Goal: Task Accomplishment & Management: Use online tool/utility

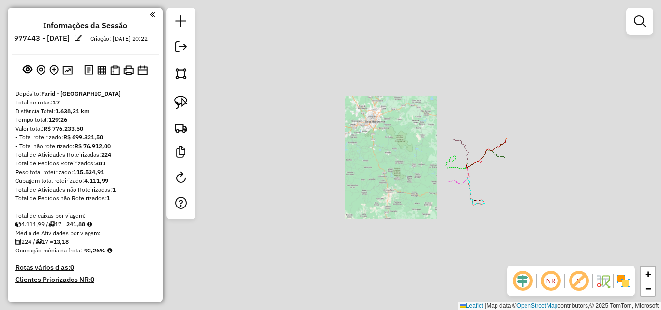
scroll to position [838, 0]
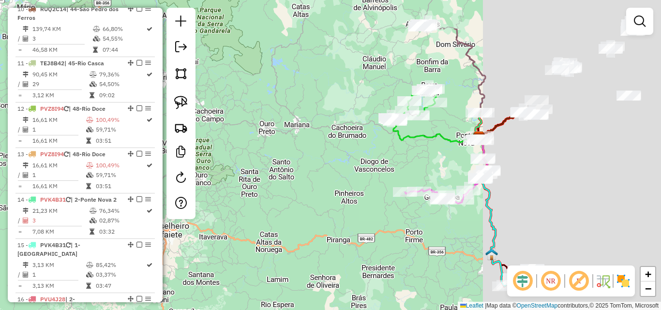
drag, startPoint x: 435, startPoint y: 189, endPoint x: 302, endPoint y: 211, distance: 134.4
click at [302, 211] on div "Janela de atendimento Grade de atendimento Capacidade Transportadoras Veículos …" at bounding box center [330, 155] width 661 height 310
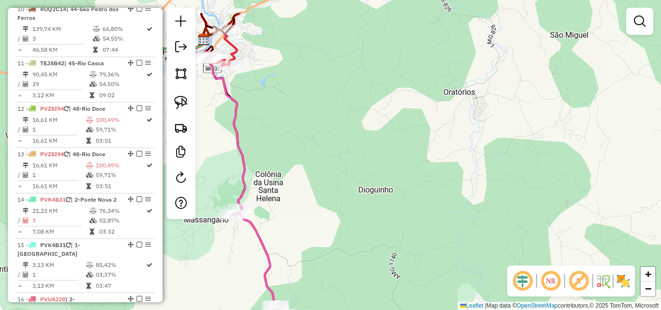
drag, startPoint x: 272, startPoint y: 98, endPoint x: 534, endPoint y: 200, distance: 281.1
click at [534, 200] on div "Janela de atendimento Grade de atendimento Capacidade Transportadoras Veículos …" at bounding box center [330, 155] width 661 height 310
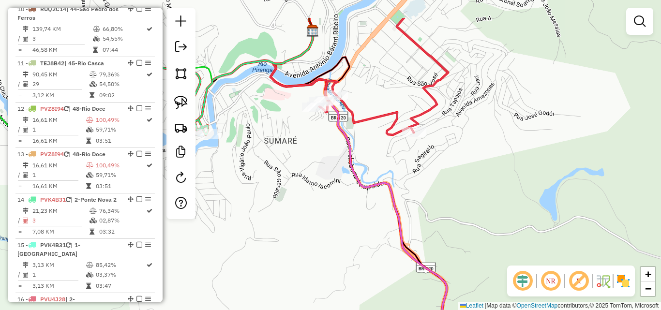
drag, startPoint x: 334, startPoint y: 146, endPoint x: 400, endPoint y: 194, distance: 81.8
click at [400, 194] on div "Janela de atendimento Grade de atendimento Capacidade Transportadoras Veículos …" at bounding box center [330, 155] width 661 height 310
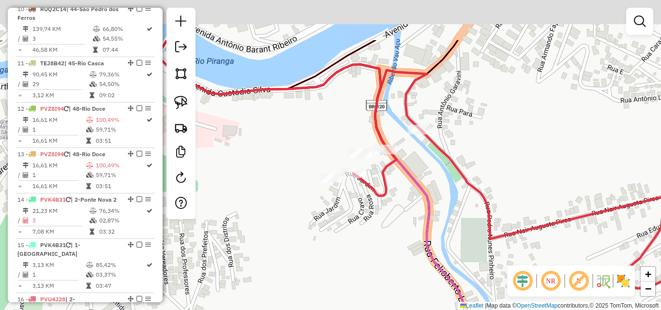
drag, startPoint x: 342, startPoint y: 170, endPoint x: 337, endPoint y: 210, distance: 39.9
click at [337, 210] on div "Janela de atendimento Grade de atendimento Capacidade Transportadoras Veículos …" at bounding box center [330, 155] width 661 height 310
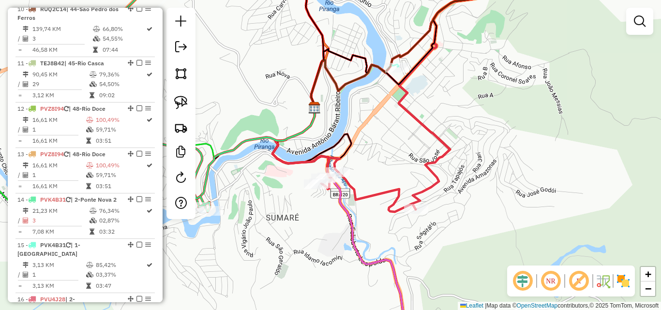
drag, startPoint x: 409, startPoint y: 232, endPoint x: 389, endPoint y: 232, distance: 19.9
click at [389, 232] on div "Janela de atendimento Grade de atendimento Capacidade Transportadoras Veículos …" at bounding box center [330, 155] width 661 height 310
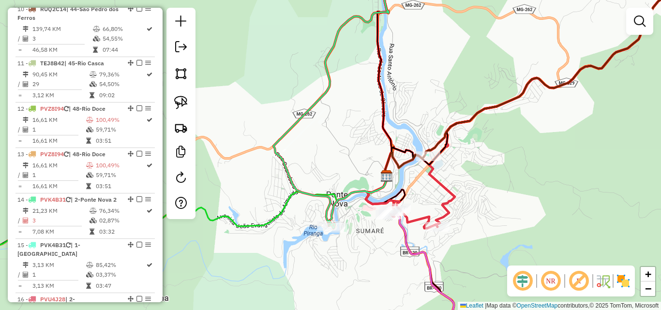
drag, startPoint x: 334, startPoint y: 229, endPoint x: 370, endPoint y: 236, distance: 36.0
click at [370, 236] on div "Janela de atendimento Grade de atendimento Capacidade Transportadoras Veículos …" at bounding box center [330, 155] width 661 height 310
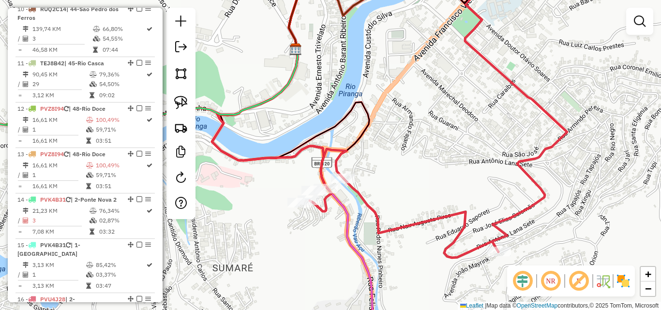
drag, startPoint x: 418, startPoint y: 238, endPoint x: 348, endPoint y: 235, distance: 69.8
click at [348, 235] on icon at bounding box center [297, 191] width 170 height 294
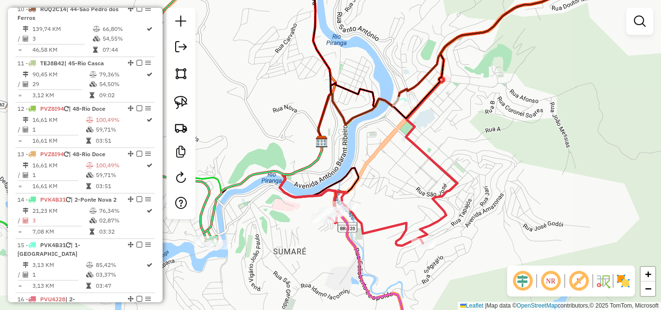
drag, startPoint x: 387, startPoint y: 252, endPoint x: 310, endPoint y: 227, distance: 81.3
click at [310, 227] on div "Janela de atendimento Grade de atendimento Capacidade Transportadoras Veículos …" at bounding box center [330, 155] width 661 height 310
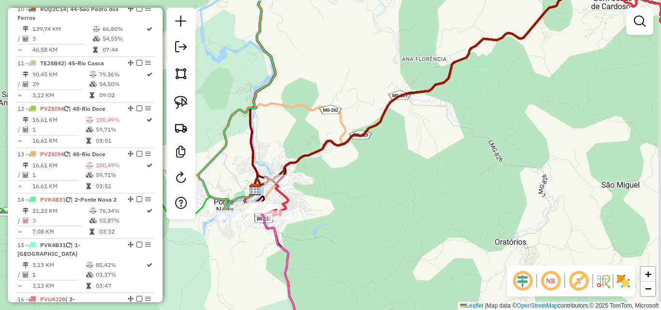
drag, startPoint x: 363, startPoint y: 231, endPoint x: 306, endPoint y: 215, distance: 59.0
click at [308, 216] on div "Janela de atendimento Grade de atendimento Capacidade Transportadoras Veículos …" at bounding box center [330, 155] width 661 height 310
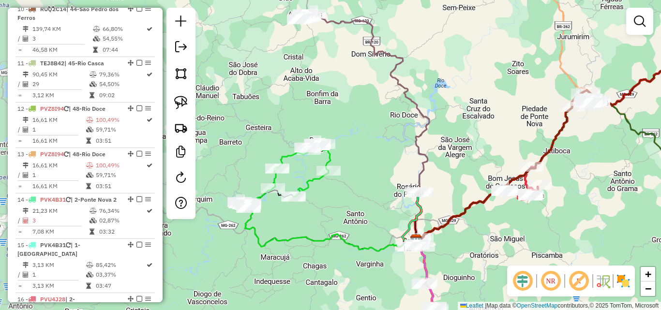
drag, startPoint x: 312, startPoint y: 213, endPoint x: 435, endPoint y: 227, distance: 123.6
click at [445, 247] on div "Janela de atendimento Grade de atendimento Capacidade Transportadoras Veículos …" at bounding box center [330, 155] width 661 height 310
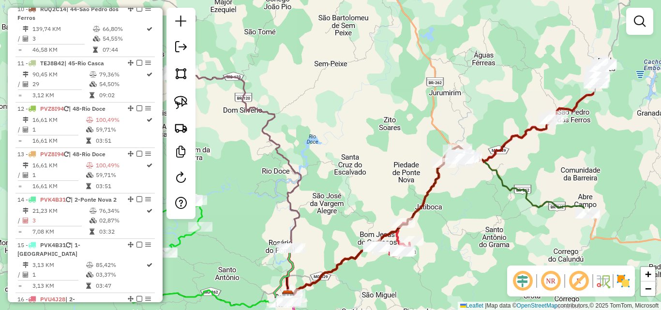
drag, startPoint x: 402, startPoint y: 156, endPoint x: 343, endPoint y: 164, distance: 59.6
click at [301, 173] on icon at bounding box center [239, 183] width 124 height 228
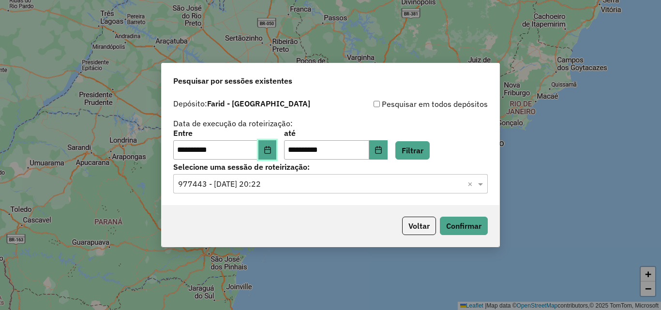
click at [272, 151] on icon "Choose Date" at bounding box center [268, 150] width 8 height 8
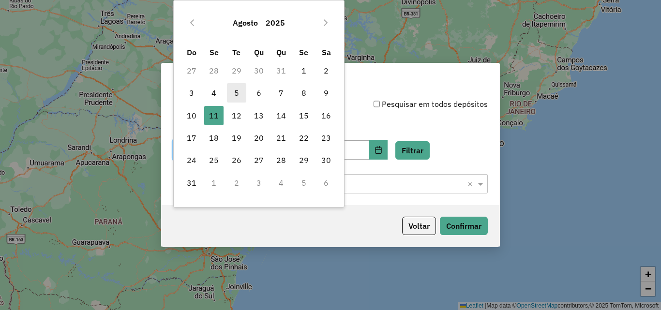
click at [235, 92] on span "5" at bounding box center [236, 92] width 19 height 19
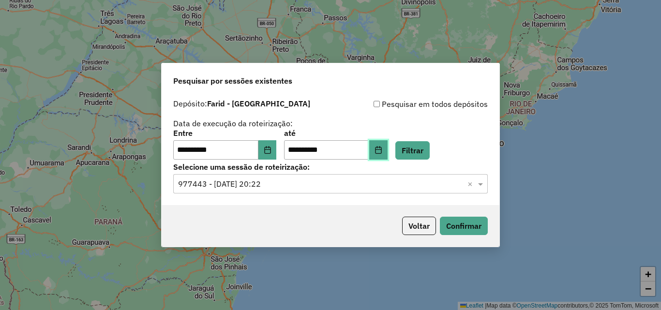
click at [385, 150] on button "Choose Date" at bounding box center [378, 149] width 18 height 19
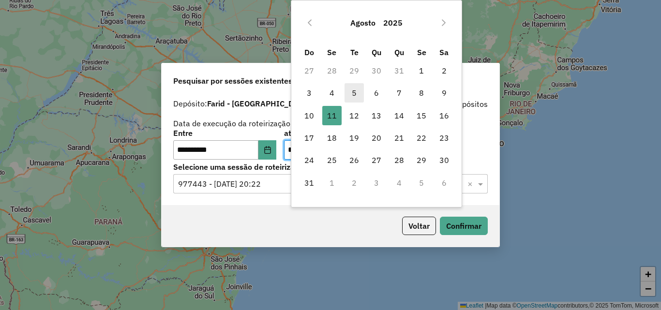
click at [355, 96] on span "5" at bounding box center [354, 92] width 19 height 19
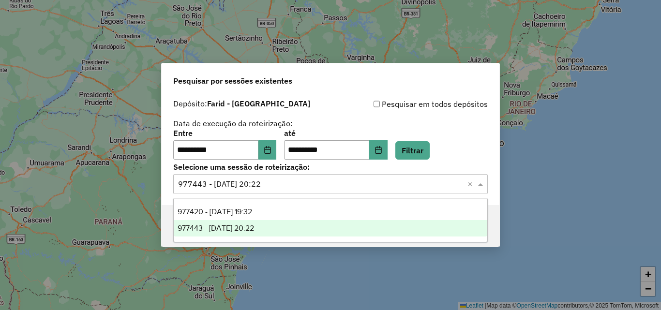
click at [480, 183] on span at bounding box center [482, 184] width 12 height 12
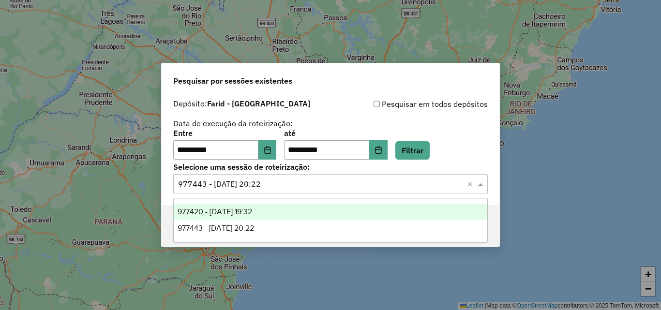
click at [252, 212] on span "977420 - 11/08/2025 19:32" at bounding box center [215, 212] width 75 height 8
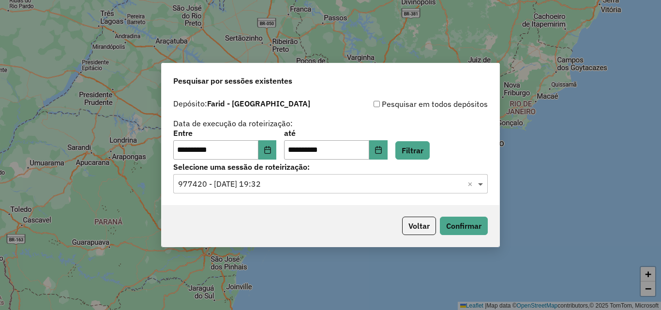
click at [482, 184] on span at bounding box center [482, 184] width 12 height 12
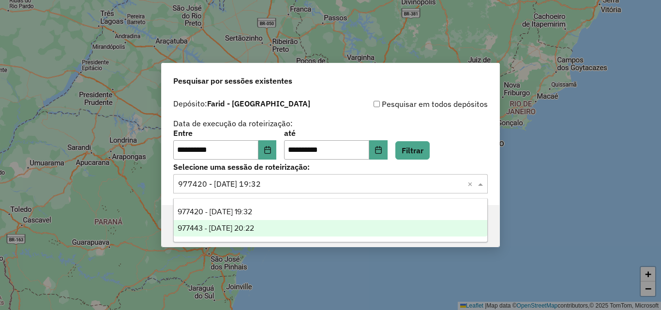
click at [324, 230] on div "977443 - 11/08/2025 20:22" at bounding box center [331, 228] width 314 height 16
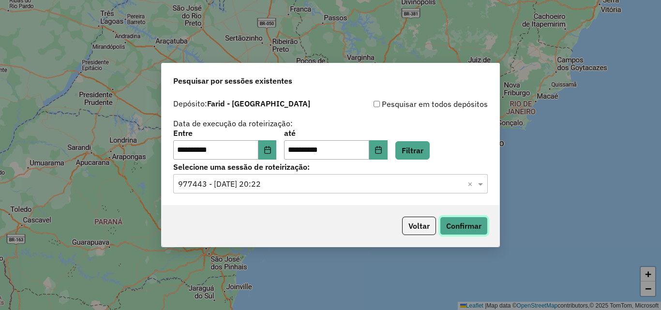
click at [464, 224] on button "Confirmar" at bounding box center [464, 226] width 48 height 18
click at [420, 149] on button "Filtrar" at bounding box center [412, 150] width 34 height 18
click at [480, 183] on span at bounding box center [482, 184] width 12 height 12
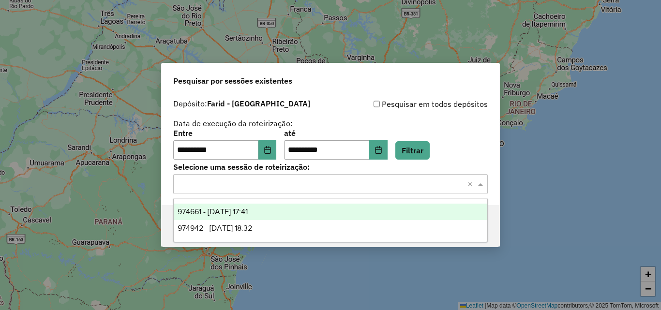
click at [291, 212] on div "974661 - 05/08/2025 17:41" at bounding box center [331, 212] width 314 height 16
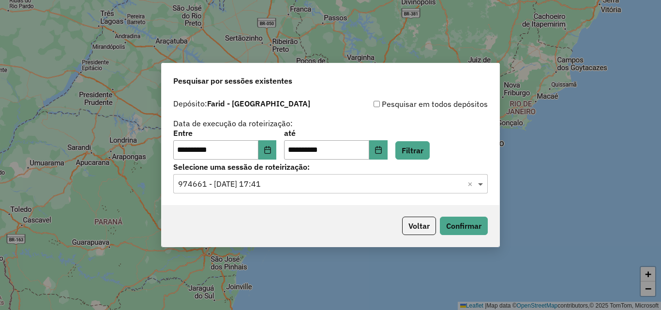
click at [477, 185] on span at bounding box center [482, 184] width 12 height 12
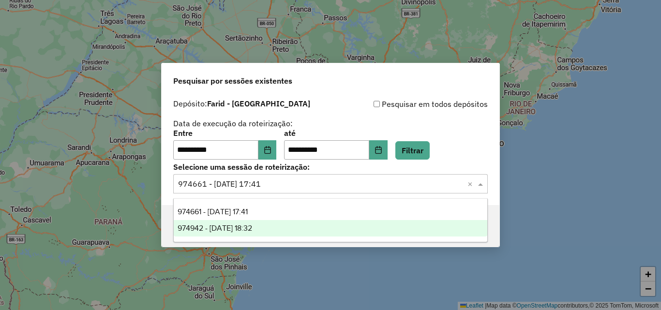
click at [339, 227] on div "974942 - 05/08/2025 18:32" at bounding box center [331, 228] width 314 height 16
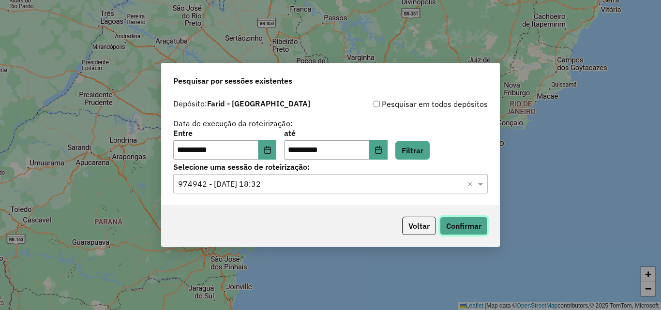
click at [446, 225] on button "Confirmar" at bounding box center [464, 226] width 48 height 18
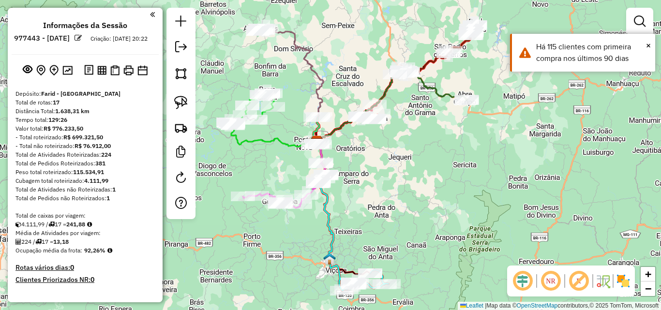
drag, startPoint x: 386, startPoint y: 221, endPoint x: 373, endPoint y: 208, distance: 19.2
click at [373, 208] on div "Janela de atendimento Grade de atendimento Capacidade Transportadoras Veículos …" at bounding box center [330, 155] width 661 height 310
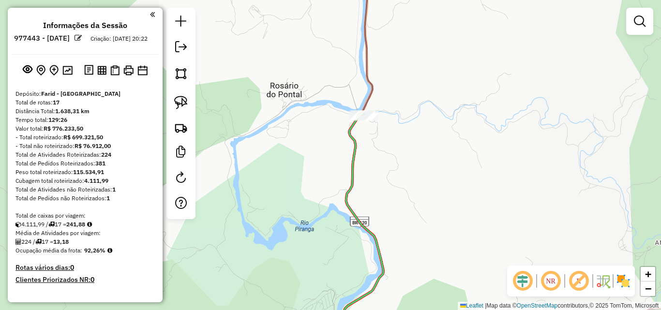
drag, startPoint x: 401, startPoint y: 169, endPoint x: 375, endPoint y: 50, distance: 121.5
click at [376, 56] on div "Janela de atendimento Grade de atendimento Capacidade Transportadoras Veículos …" at bounding box center [330, 155] width 661 height 310
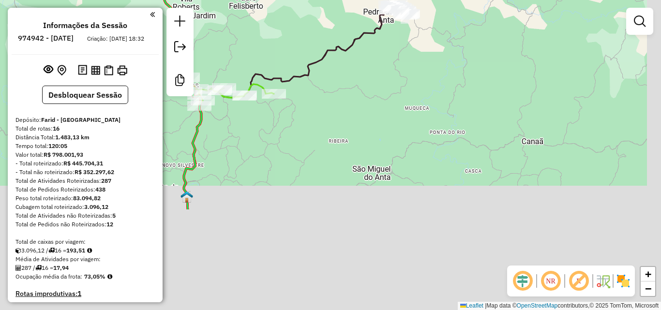
drag, startPoint x: 459, startPoint y: 244, endPoint x: 373, endPoint y: 113, distance: 157.1
click at [373, 113] on div "Janela de atendimento Grade de atendimento Capacidade Transportadoras Veículos …" at bounding box center [330, 155] width 661 height 310
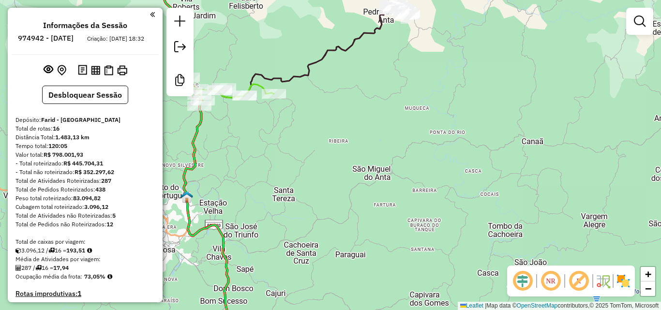
drag, startPoint x: 327, startPoint y: 204, endPoint x: 343, endPoint y: 73, distance: 132.1
click at [343, 82] on div "Janela de atendimento Grade de atendimento Capacidade Transportadoras Veículos …" at bounding box center [330, 155] width 661 height 310
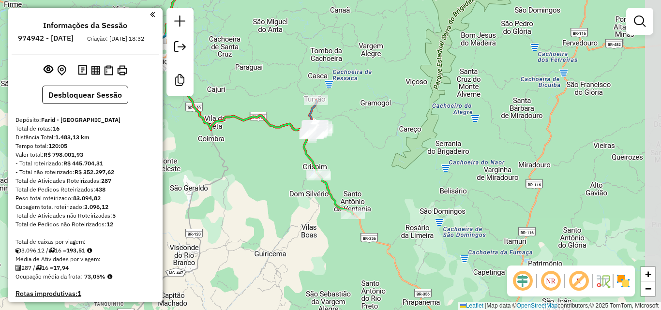
drag, startPoint x: 352, startPoint y: 152, endPoint x: 278, endPoint y: 154, distance: 73.6
click at [247, 139] on div "Janela de atendimento Grade de atendimento Capacidade Transportadoras Veículos …" at bounding box center [330, 155] width 661 height 310
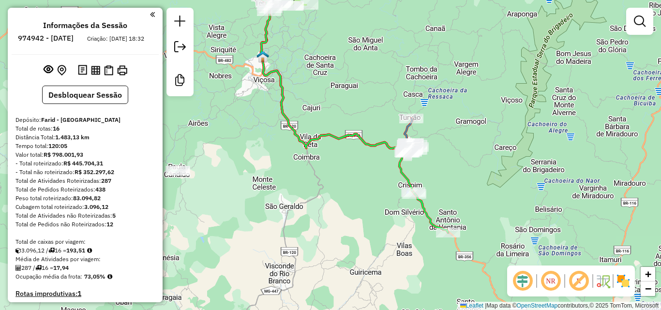
drag, startPoint x: 275, startPoint y: 153, endPoint x: 353, endPoint y: 165, distance: 78.9
click at [353, 165] on div "Janela de atendimento Grade de atendimento Capacidade Transportadoras Veículos …" at bounding box center [330, 155] width 661 height 310
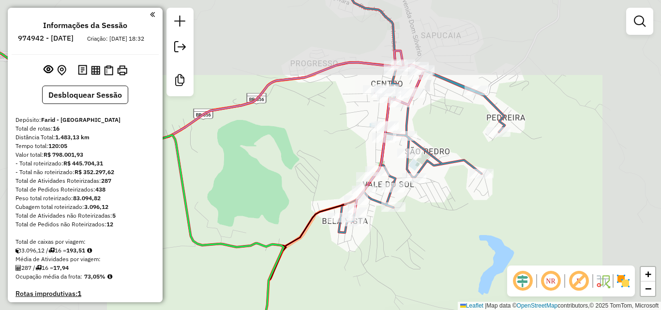
drag, startPoint x: 285, startPoint y: 114, endPoint x: 332, endPoint y: 137, distance: 52.6
click at [332, 137] on div "Janela de atendimento Grade de atendimento Capacidade Transportadoras Veículos …" at bounding box center [330, 155] width 661 height 310
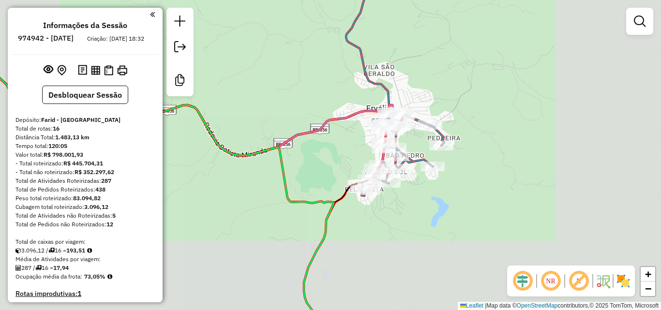
drag, startPoint x: 296, startPoint y: 102, endPoint x: 315, endPoint y: 128, distance: 32.5
click at [315, 128] on div "Janela de atendimento Grade de atendimento Capacidade Transportadoras Veículos …" at bounding box center [330, 155] width 661 height 310
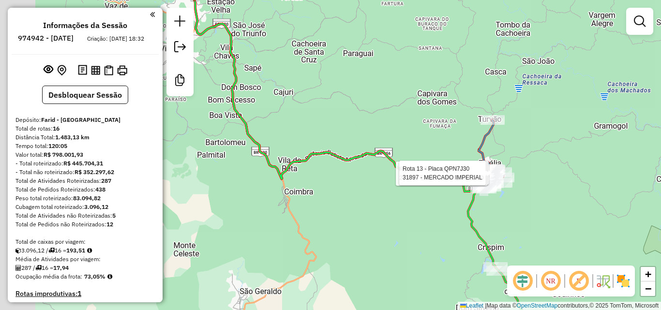
drag, startPoint x: 354, startPoint y: 139, endPoint x: 273, endPoint y: 108, distance: 86.6
click at [362, 140] on div "Rota 13 - Placa QPN7J30 28559 - MERCEARIA MACEDO Rota 13 - Placa QPN7J30 27571 …" at bounding box center [330, 155] width 661 height 310
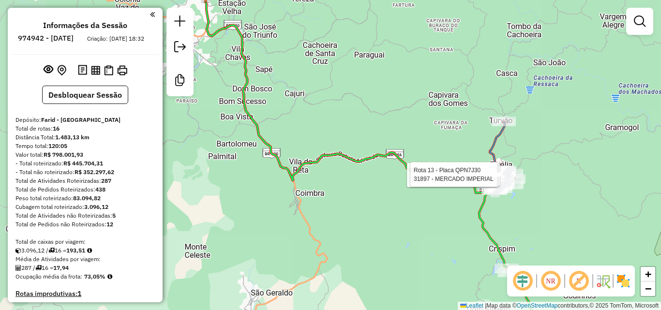
drag, startPoint x: 316, startPoint y: 142, endPoint x: 345, endPoint y: 166, distance: 37.1
click at [344, 167] on div "Rota 13 - Placa QPN7J30 28559 - MERCEARIA MACEDO Rota 13 - Placa QPN7J30 27571 …" at bounding box center [330, 155] width 661 height 310
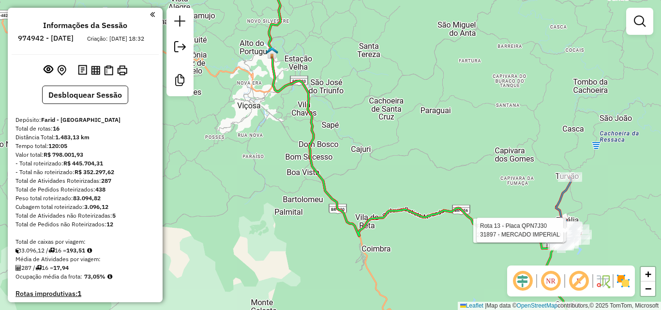
drag, startPoint x: 377, startPoint y: 169, endPoint x: 368, endPoint y: 110, distance: 60.2
click at [384, 185] on div "Rota 13 - Placa QPN7J30 28559 - MERCEARIA MACEDO Rota 13 - Placa QPN7J30 27571 …" at bounding box center [330, 155] width 661 height 310
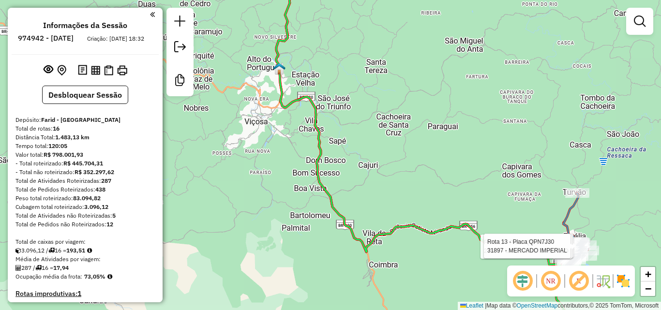
drag, startPoint x: 439, startPoint y: 180, endPoint x: 452, endPoint y: 183, distance: 13.9
click at [449, 184] on div "Rota 13 - Placa QPN7J30 28559 - MERCEARIA MACEDO Rota 13 - Placa QPN7J30 27571 …" at bounding box center [330, 155] width 661 height 310
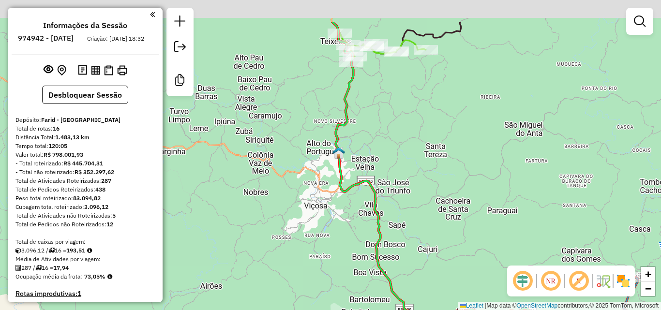
drag, startPoint x: 443, startPoint y: 140, endPoint x: 465, endPoint y: 197, distance: 60.5
click at [465, 197] on div "Rota 13 - Placa QPN7J30 28559 - MERCEARIA MACEDO Rota 13 - Placa QPN7J30 27571 …" at bounding box center [330, 155] width 661 height 310
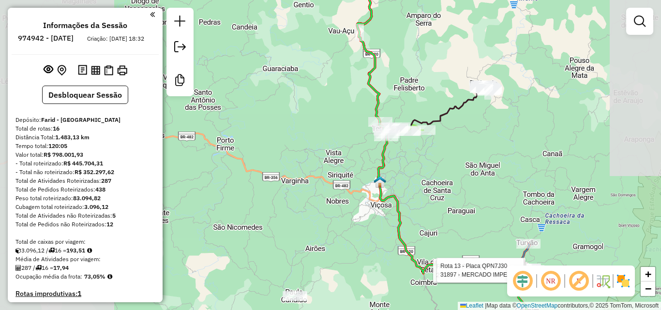
drag, startPoint x: 413, startPoint y: 149, endPoint x: 374, endPoint y: 207, distance: 70.5
click at [374, 207] on div "Rota 13 - Placa QPN7J30 28559 - MERCEARIA MACEDO Rota 13 - Placa QPN7J30 27571 …" at bounding box center [330, 155] width 661 height 310
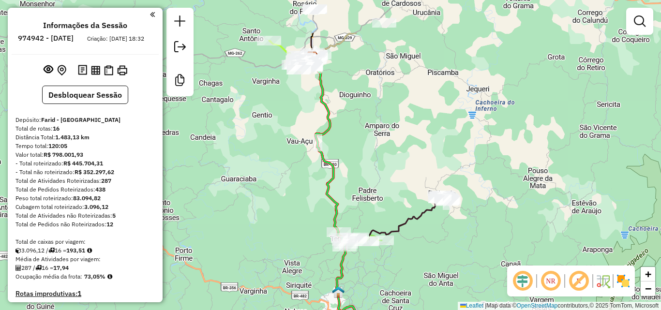
drag, startPoint x: 374, startPoint y: 147, endPoint x: 367, endPoint y: 202, distance: 55.6
click at [367, 202] on div "Rota 13 - Placa QPN7J30 28559 - MERCEARIA MACEDO Rota 13 - Placa QPN7J30 27571 …" at bounding box center [330, 155] width 661 height 310
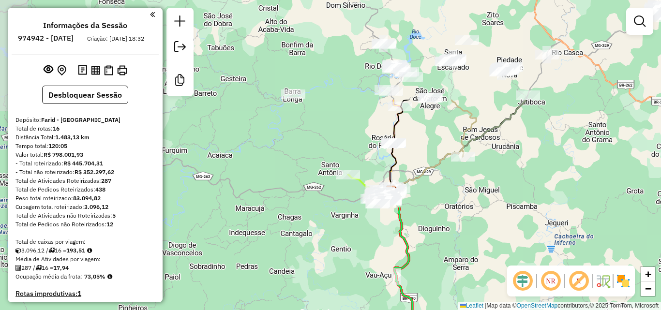
drag, startPoint x: 365, startPoint y: 116, endPoint x: 444, endPoint y: 246, distance: 152.9
click at [444, 246] on div "Rota 13 - Placa QPN7J30 28559 - MERCEARIA MACEDO Rota 13 - Placa QPN7J30 27571 …" at bounding box center [330, 155] width 661 height 310
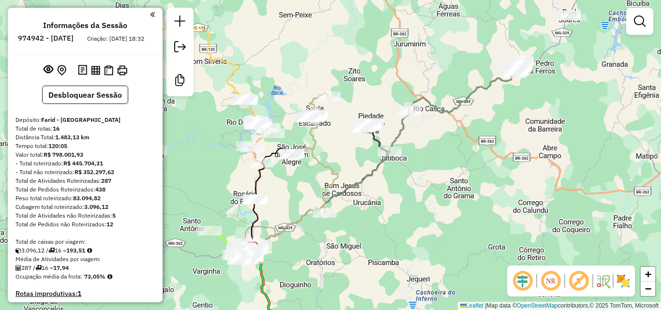
drag, startPoint x: 484, startPoint y: 186, endPoint x: 333, endPoint y: 247, distance: 162.6
click at [333, 248] on div "Rota 13 - Placa QPN7J30 28559 - MERCEARIA MACEDO Rota 13 - Placa QPN7J30 27571 …" at bounding box center [330, 155] width 661 height 310
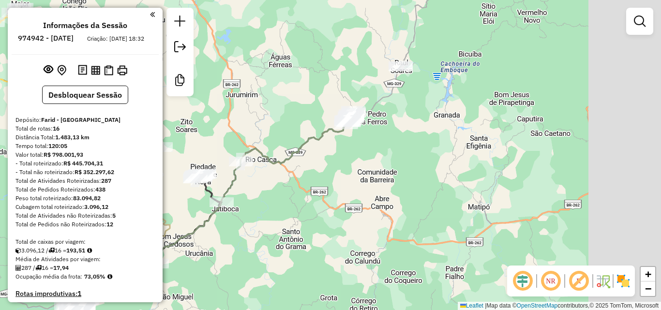
drag, startPoint x: 446, startPoint y: 170, endPoint x: 288, endPoint y: 231, distance: 169.6
click at [288, 231] on div "Rota 13 - Placa QPN7J30 28559 - MERCEARIA MACEDO Rota 13 - Placa QPN7J30 27571 …" at bounding box center [330, 155] width 661 height 310
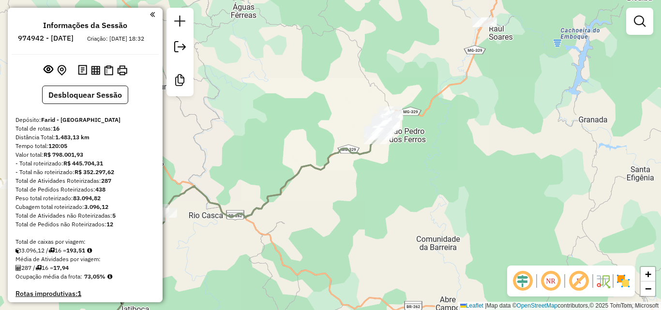
drag, startPoint x: 363, startPoint y: 200, endPoint x: 438, endPoint y: 143, distance: 94.6
click at [446, 131] on div "Rota 13 - Placa QPN7J30 28559 - MERCEARIA MACEDO Rota 13 - Placa QPN7J30 27571 …" at bounding box center [330, 155] width 661 height 310
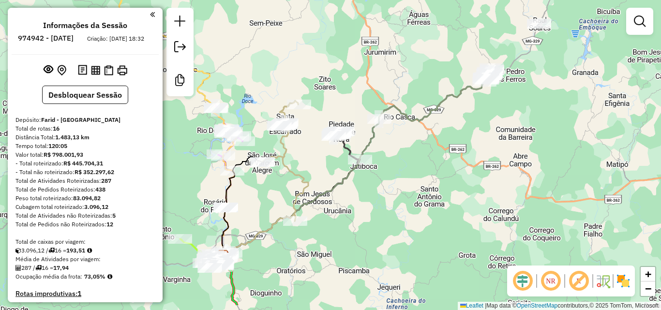
drag, startPoint x: 399, startPoint y: 158, endPoint x: 445, endPoint y: 122, distance: 57.9
click at [445, 122] on div "Rota 13 - Placa QPN7J30 28559 - MERCEARIA MACEDO Rota 13 - Placa QPN7J30 27571 …" at bounding box center [330, 155] width 661 height 310
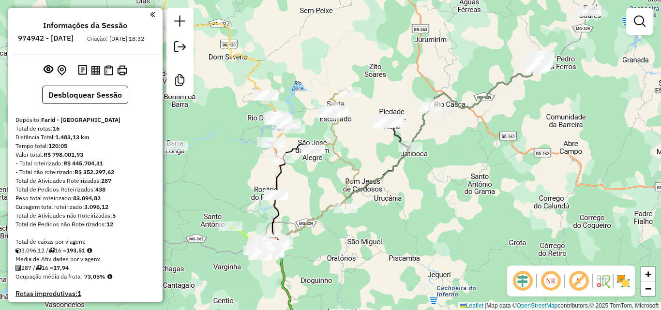
drag, startPoint x: 300, startPoint y: 162, endPoint x: 350, endPoint y: 149, distance: 51.9
click at [350, 149] on div "Rota 13 - Placa QPN7J30 28559 - MERCEARIA MACEDO Rota 13 - Placa QPN7J30 27571 …" at bounding box center [330, 155] width 661 height 310
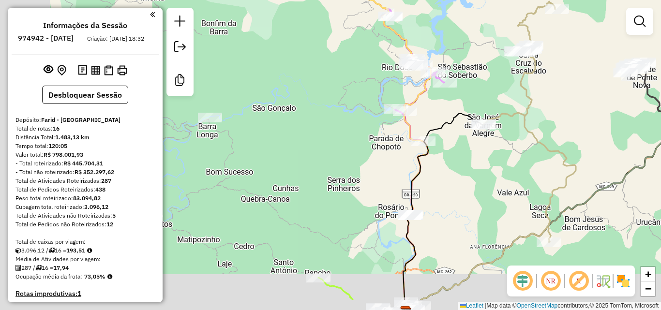
drag, startPoint x: 250, startPoint y: 193, endPoint x: 454, endPoint y: 125, distance: 214.6
click at [468, 128] on div "Rota 13 - Placa QPN7J30 28559 - MERCEARIA MACEDO Rota 13 - Placa QPN7J30 27571 …" at bounding box center [330, 155] width 661 height 310
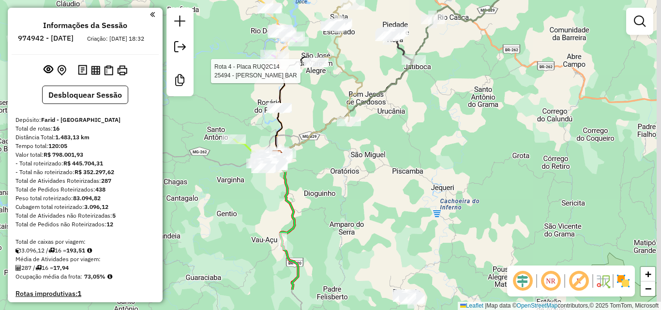
drag, startPoint x: 396, startPoint y: 159, endPoint x: 227, endPoint y: 108, distance: 175.9
click at [227, 108] on div "Rota 13 - Placa QPN7J30 28559 - MERCEARIA MACEDO Rota 13 - Placa QPN7J30 27571 …" at bounding box center [330, 155] width 661 height 310
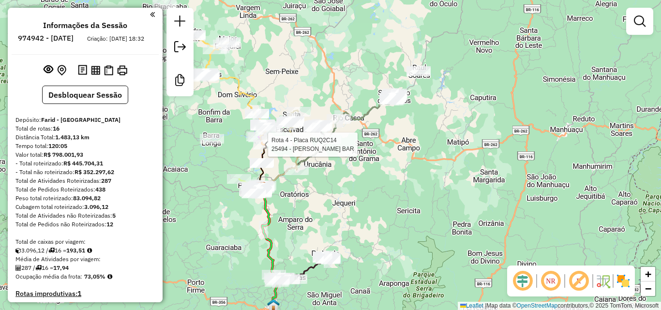
drag, startPoint x: 368, startPoint y: 128, endPoint x: 378, endPoint y: 201, distance: 73.2
click at [378, 201] on div "Rota 13 - Placa QPN7J30 28559 - MERCEARIA MACEDO Rota 13 - Placa QPN7J30 27571 …" at bounding box center [330, 155] width 661 height 310
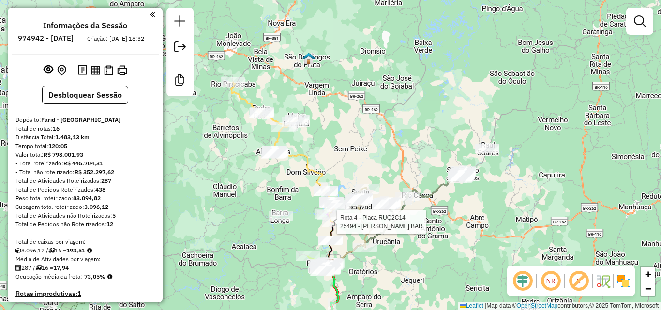
drag, startPoint x: 343, startPoint y: 94, endPoint x: 382, endPoint y: 142, distance: 62.2
click at [403, 146] on div "Rota 13 - Placa QPN7J30 28559 - MERCEARIA MACEDO Rota 13 - Placa QPN7J30 27571 …" at bounding box center [330, 155] width 661 height 310
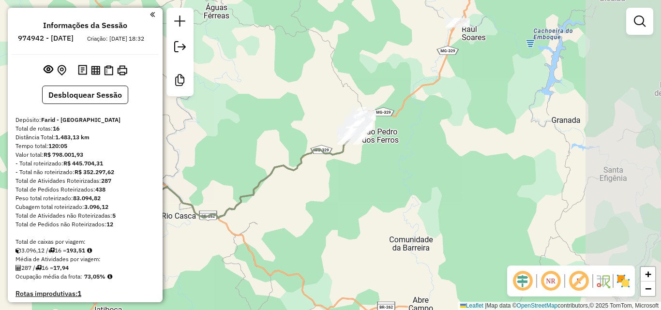
drag, startPoint x: 495, startPoint y: 172, endPoint x: 388, endPoint y: 95, distance: 132.1
click at [388, 95] on div "Rota 13 - Placa QPN7J30 28559 - MERCEARIA MACEDO Rota 13 - Placa QPN7J30 27571 …" at bounding box center [330, 155] width 661 height 310
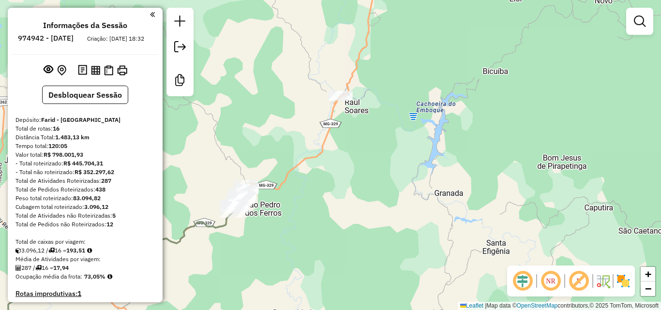
drag, startPoint x: 427, startPoint y: 66, endPoint x: 389, endPoint y: 112, distance: 60.1
click at [389, 112] on div "Rota 13 - Placa QPN7J30 28559 - MERCEARIA MACEDO Rota 13 - Placa QPN7J30 27571 …" at bounding box center [330, 155] width 661 height 310
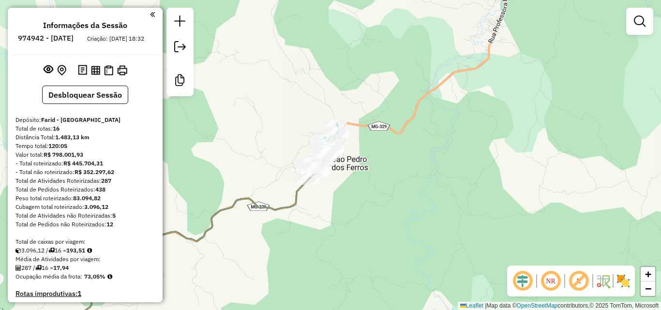
drag, startPoint x: 300, startPoint y: 220, endPoint x: 315, endPoint y: 144, distance: 77.8
click at [315, 148] on div "Rota 13 - Placa QPN7J30 28559 - MERCEARIA MACEDO Rota 13 - Placa QPN7J30 27571 …" at bounding box center [330, 155] width 661 height 310
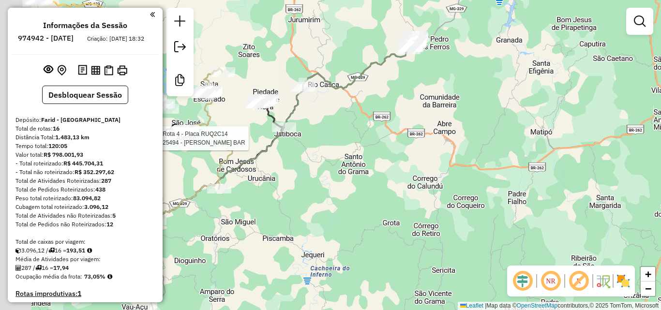
drag, startPoint x: 303, startPoint y: 171, endPoint x: 392, endPoint y: 100, distance: 113.5
click at [392, 100] on div "Rota 13 - Placa QPN7J30 28559 - MERCEARIA MACEDO Rota 13 - Placa QPN7J30 27571 …" at bounding box center [330, 155] width 661 height 310
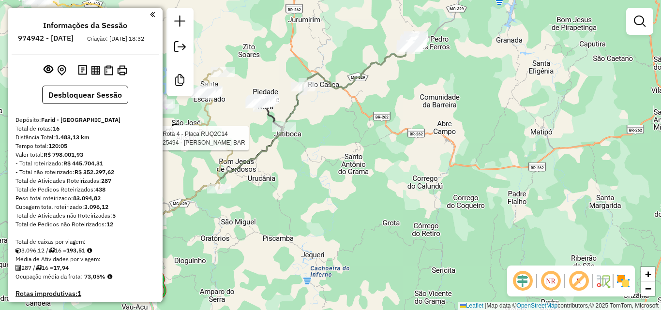
drag, startPoint x: 346, startPoint y: 145, endPoint x: 419, endPoint y: 91, distance: 90.3
click at [418, 92] on div "Rota 13 - Placa QPN7J30 28559 - MERCEARIA MACEDO Rota 13 - Placa QPN7J30 27571 …" at bounding box center [330, 155] width 661 height 310
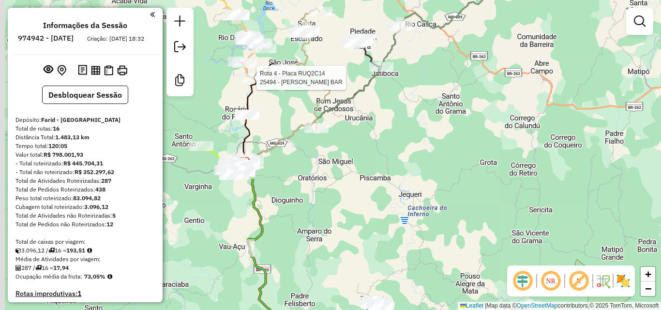
drag, startPoint x: 323, startPoint y: 159, endPoint x: 349, endPoint y: 151, distance: 27.3
click at [349, 151] on div "Rota 13 - Placa QPN7J30 28559 - MERCEARIA MACEDO Rota 13 - Placa QPN7J30 27571 …" at bounding box center [330, 155] width 661 height 310
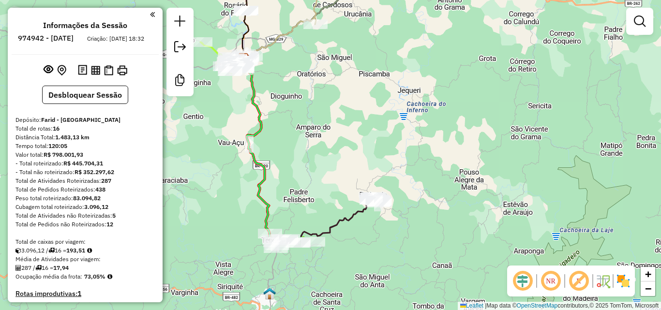
drag, startPoint x: 323, startPoint y: 191, endPoint x: 322, endPoint y: 88, distance: 103.1
click at [322, 88] on div "Rota 13 - Placa QPN7J30 28559 - MERCEARIA MACEDO Rota 13 - Placa QPN7J30 27571 …" at bounding box center [330, 155] width 661 height 310
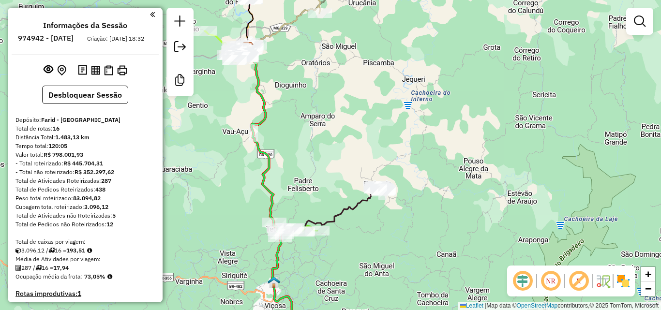
drag, startPoint x: 326, startPoint y: 273, endPoint x: 368, endPoint y: 57, distance: 220.5
click at [368, 57] on div "Rota 13 - Placa QPN7J30 28559 - MERCEARIA MACEDO Rota 13 - Placa QPN7J30 27571 …" at bounding box center [330, 155] width 661 height 310
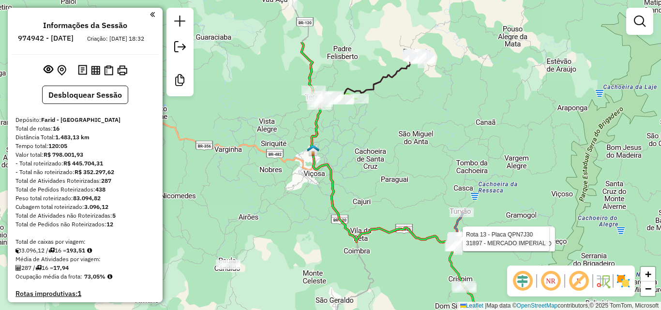
drag, startPoint x: 376, startPoint y: 94, endPoint x: 372, endPoint y: 196, distance: 102.2
click at [372, 196] on div "Rota 13 - Placa QPN7J30 28559 - MERCEARIA MACEDO Rota 13 - Placa QPN7J30 27571 …" at bounding box center [330, 155] width 661 height 310
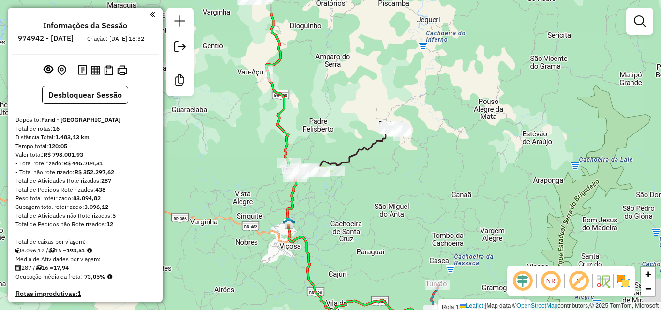
drag, startPoint x: 423, startPoint y: 156, endPoint x: 397, endPoint y: 239, distance: 86.3
click at [397, 239] on div "Rota 13 - Placa QPN7J30 28559 - MERCEARIA MACEDO Rota 13 - Placa QPN7J30 27571 …" at bounding box center [330, 155] width 661 height 310
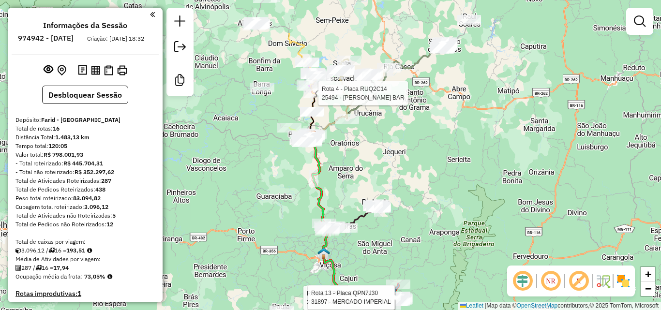
drag, startPoint x: 331, startPoint y: 96, endPoint x: 350, endPoint y: 177, distance: 82.6
click at [350, 177] on div "Rota 13 - Placa QPN7J30 28559 - MERCEARIA MACEDO Rota 13 - Placa QPN7J30 27571 …" at bounding box center [330, 155] width 661 height 310
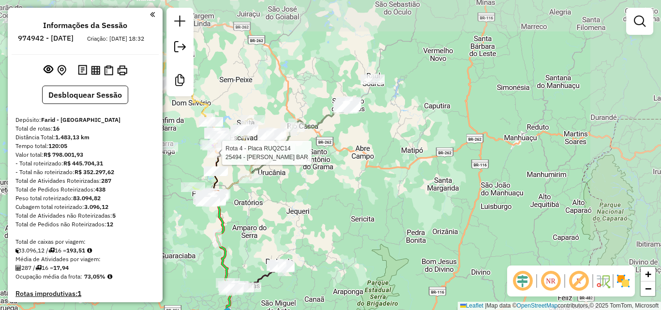
drag, startPoint x: 351, startPoint y: 187, endPoint x: 331, endPoint y: 187, distance: 20.3
click at [330, 204] on div "Rota 13 - Placa QPN7J30 28559 - MERCEARIA MACEDO Rota 13 - Placa QPN7J30 27571 …" at bounding box center [330, 155] width 661 height 310
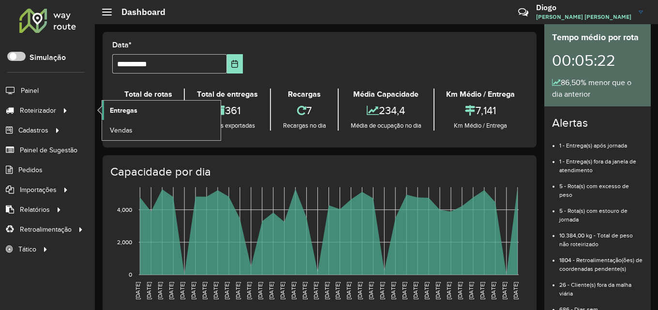
click at [134, 110] on span "Entregas" at bounding box center [124, 111] width 28 height 10
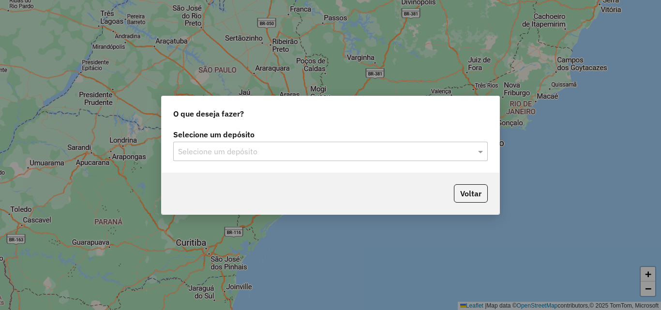
click at [467, 151] on div at bounding box center [330, 151] width 315 height 13
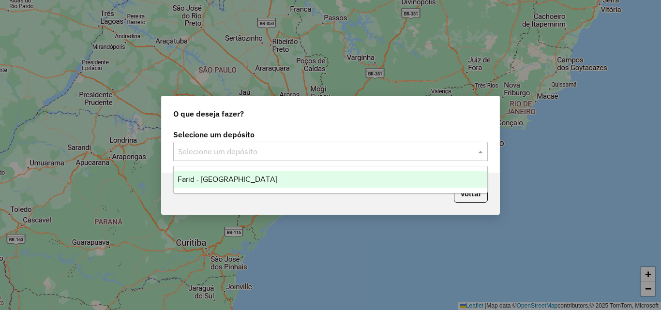
click at [287, 178] on div "Farid - [GEOGRAPHIC_DATA]" at bounding box center [331, 179] width 314 height 16
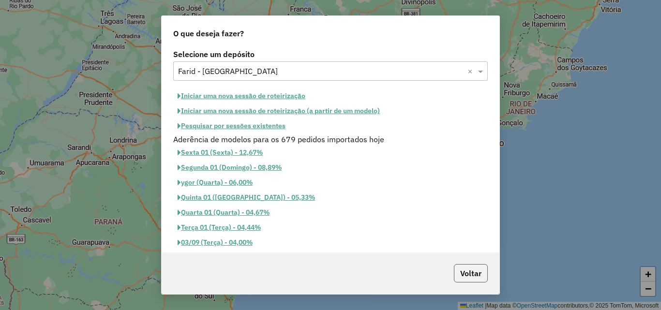
click at [464, 270] on button "Voltar" at bounding box center [471, 273] width 34 height 18
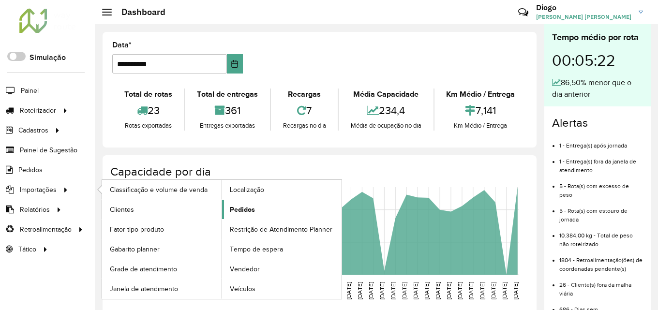
click at [247, 207] on span "Pedidos" at bounding box center [242, 210] width 25 height 10
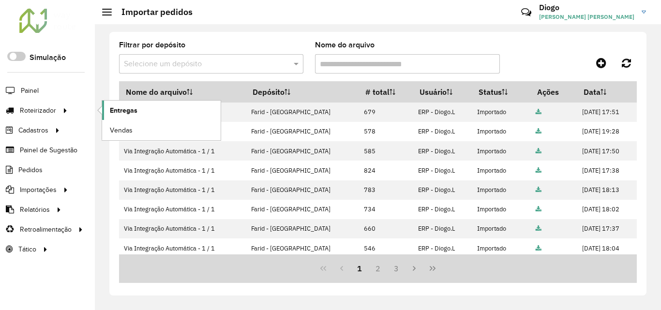
click at [105, 110] on link "Entregas" at bounding box center [161, 110] width 119 height 19
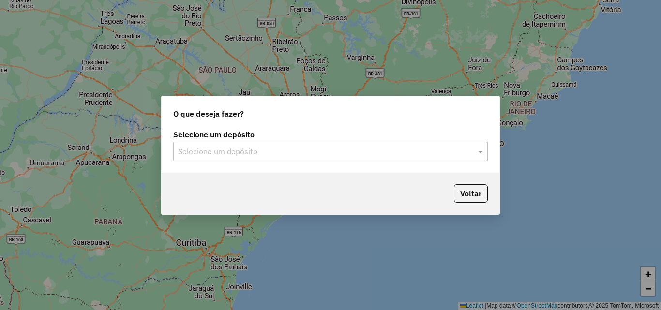
click at [464, 145] on div "Selecione um depósito" at bounding box center [330, 151] width 315 height 19
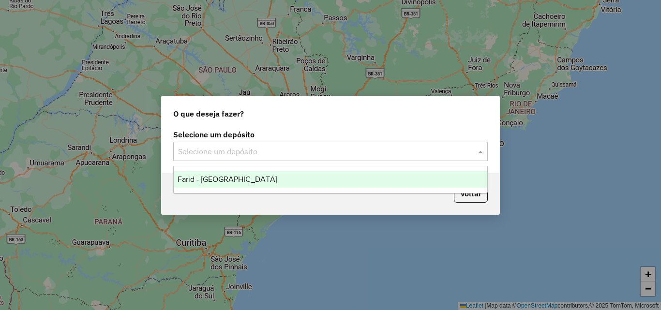
click at [349, 180] on div "Farid - [GEOGRAPHIC_DATA]" at bounding box center [331, 179] width 314 height 16
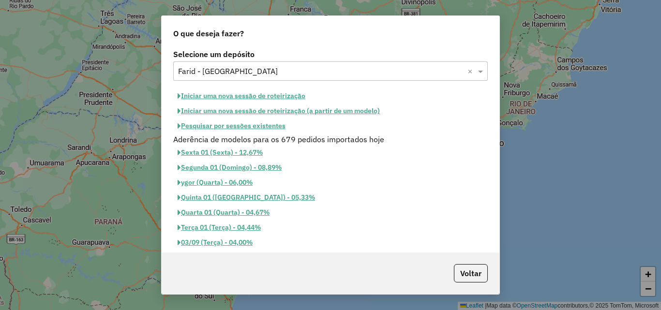
click at [257, 98] on button "Iniciar uma nova sessão de roteirização" at bounding box center [241, 96] width 136 height 15
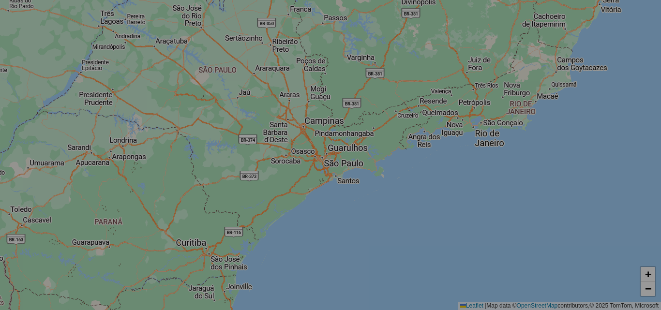
select select "*"
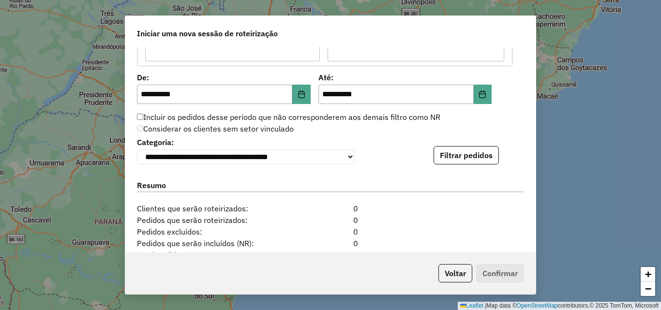
scroll to position [925, 0]
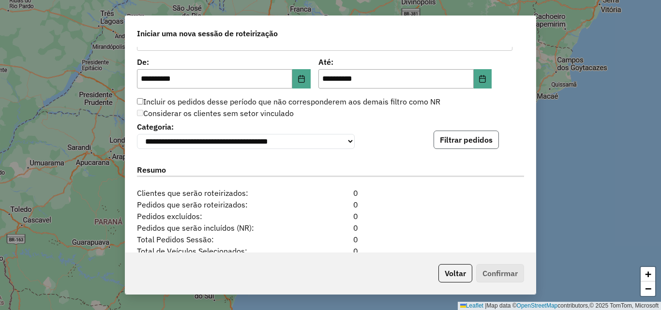
click at [469, 148] on button "Filtrar pedidos" at bounding box center [466, 140] width 65 height 18
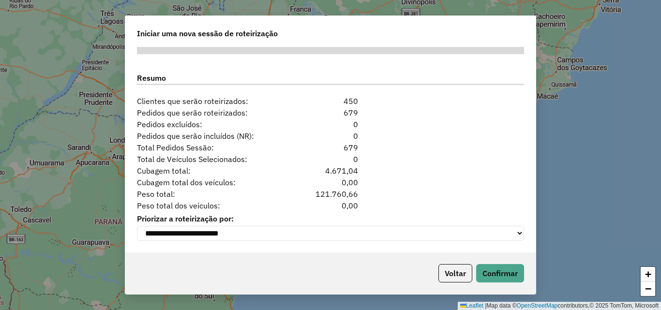
scroll to position [1222, 0]
click at [491, 274] on button "Confirmar" at bounding box center [500, 273] width 48 height 18
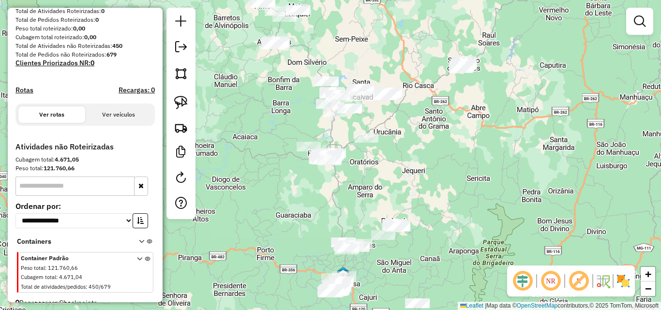
scroll to position [145, 0]
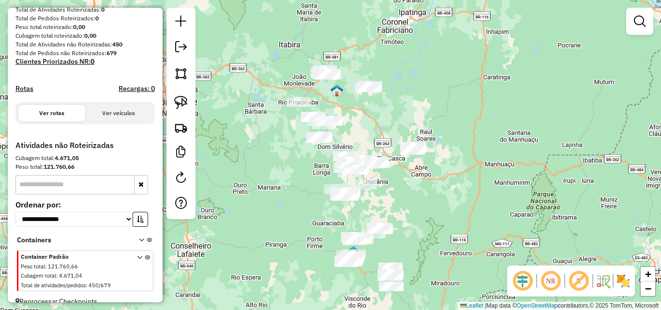
click at [620, 285] on img at bounding box center [623, 280] width 15 height 15
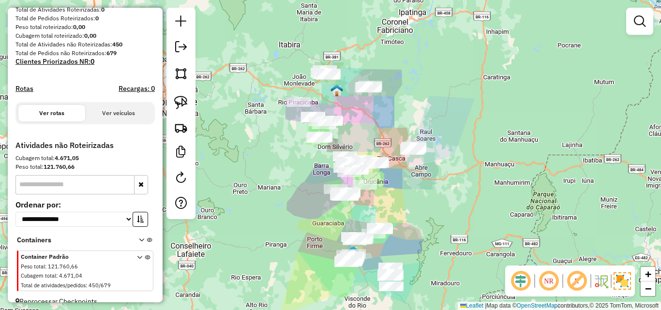
drag, startPoint x: 497, startPoint y: 156, endPoint x: 479, endPoint y: 214, distance: 60.6
click at [498, 221] on div "Janela de atendimento Grade de atendimento Capacidade Transportadoras Veículos …" at bounding box center [330, 155] width 661 height 310
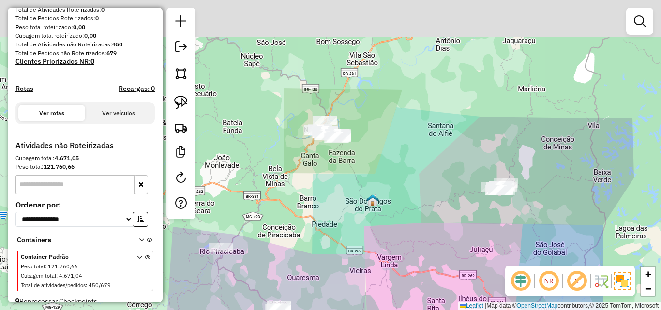
drag, startPoint x: 324, startPoint y: 130, endPoint x: 321, endPoint y: 181, distance: 51.4
click at [321, 181] on div "Janela de atendimento Grade de atendimento Capacidade Transportadoras Veículos …" at bounding box center [330, 155] width 661 height 310
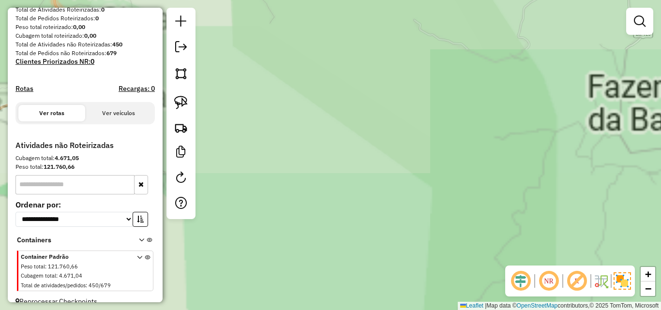
drag, startPoint x: 334, startPoint y: 117, endPoint x: 307, endPoint y: 248, distance: 133.4
click at [303, 261] on div "Janela de atendimento Grade de atendimento Capacidade Transportadoras Veículos …" at bounding box center [330, 155] width 661 height 310
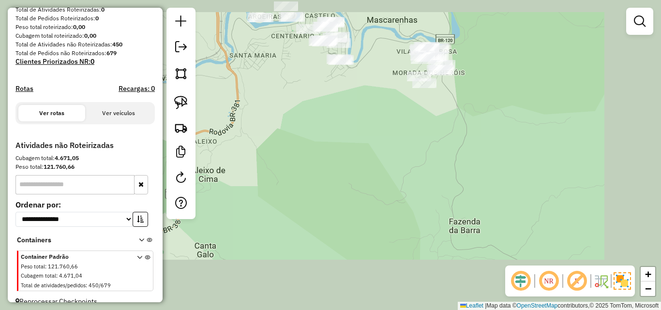
drag, startPoint x: 303, startPoint y: 167, endPoint x: 303, endPoint y: 249, distance: 82.8
click at [303, 249] on div "Janela de atendimento Grade de atendimento Capacidade Transportadoras Veículos …" at bounding box center [330, 155] width 661 height 310
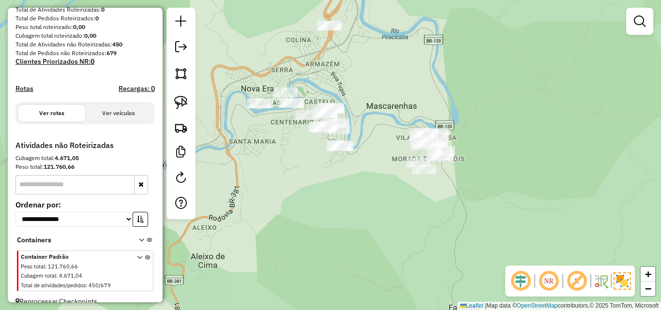
drag, startPoint x: 285, startPoint y: 191, endPoint x: 289, endPoint y: 259, distance: 68.4
click at [289, 259] on div "Janela de atendimento Grade de atendimento Capacidade Transportadoras Veículos …" at bounding box center [330, 155] width 661 height 310
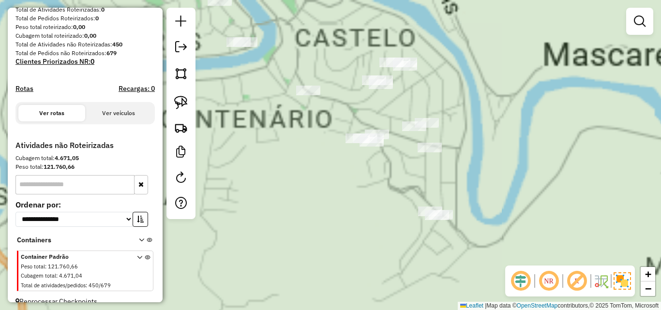
drag, startPoint x: 315, startPoint y: 158, endPoint x: 300, endPoint y: 297, distance: 139.2
click at [300, 301] on div "Janela de atendimento Grade de atendimento Capacidade Transportadoras Veículos …" at bounding box center [330, 155] width 661 height 310
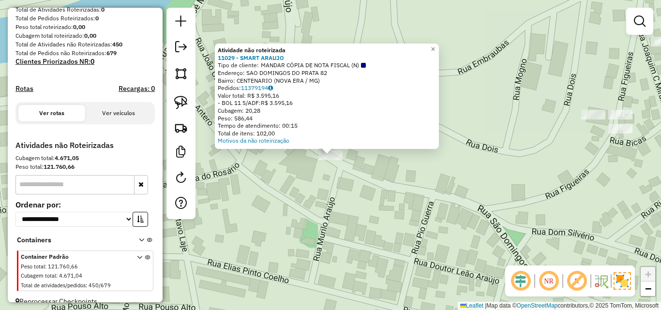
click at [345, 231] on div "Atividade não roteirizada 11029 - SMART ARAUJO Tipo de cliente: MANDAR CÓPIA DE…" at bounding box center [330, 155] width 661 height 310
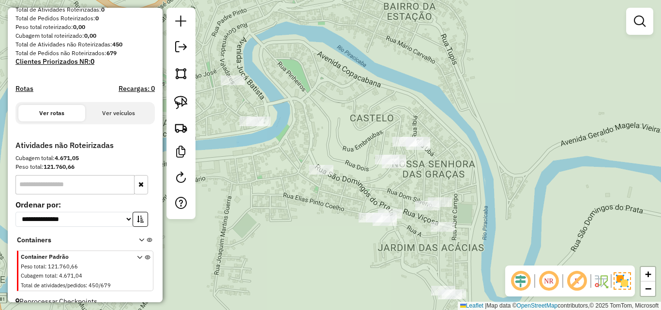
drag, startPoint x: 366, startPoint y: 201, endPoint x: 347, endPoint y: 159, distance: 46.3
click at [348, 160] on div "Janela de atendimento Grade de atendimento Capacidade Transportadoras Veículos …" at bounding box center [330, 155] width 661 height 310
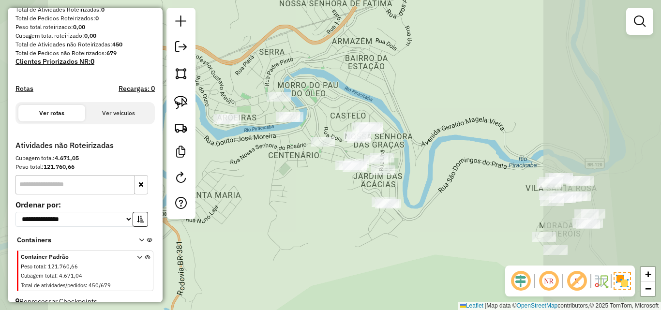
drag, startPoint x: 317, startPoint y: 168, endPoint x: 319, endPoint y: 159, distance: 9.4
click at [319, 159] on div "Janela de atendimento Grade de atendimento Capacidade Transportadoras Veículos …" at bounding box center [330, 155] width 661 height 310
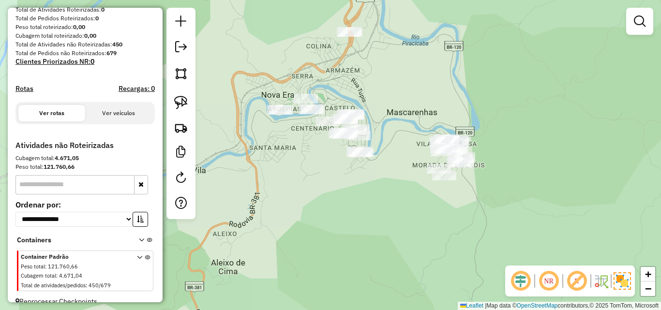
drag, startPoint x: 322, startPoint y: 185, endPoint x: 322, endPoint y: 177, distance: 8.2
click at [322, 177] on div "Janela de atendimento Grade de atendimento Capacidade Transportadoras Veículos …" at bounding box center [330, 155] width 661 height 310
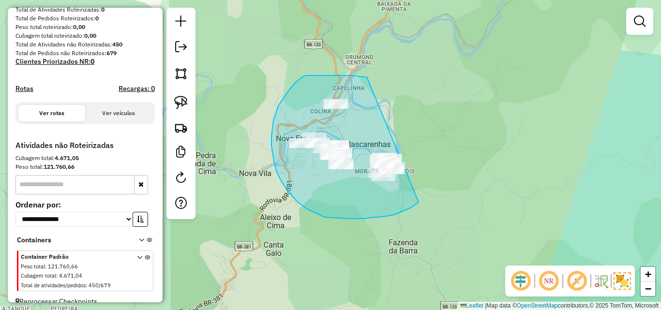
drag, startPoint x: 368, startPoint y: 79, endPoint x: 438, endPoint y: 169, distance: 113.8
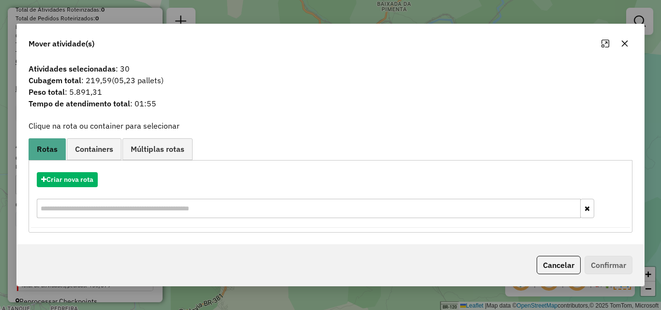
click at [623, 47] on icon "button" at bounding box center [625, 44] width 8 height 8
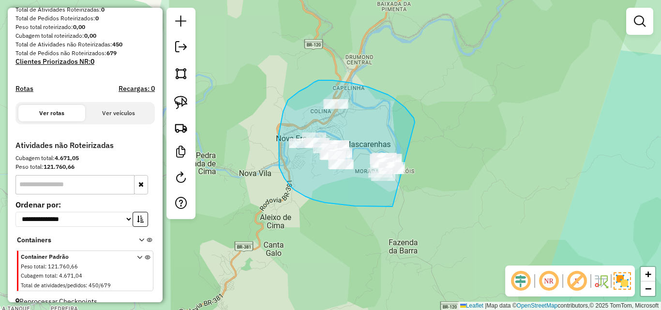
drag, startPoint x: 412, startPoint y: 117, endPoint x: 447, endPoint y: 179, distance: 71.3
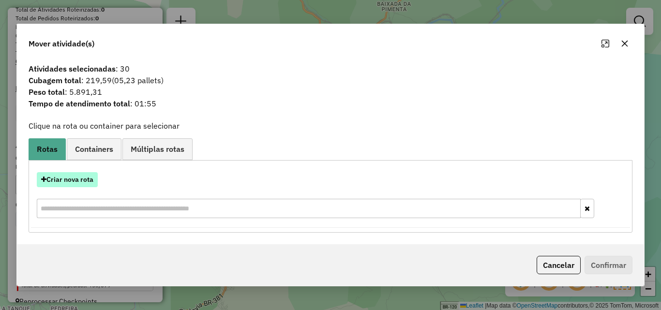
click at [68, 185] on button "Criar nova rota" at bounding box center [67, 179] width 61 height 15
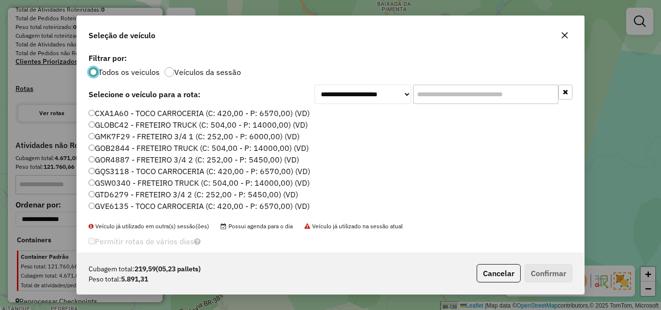
scroll to position [5, 3]
click at [446, 103] on input "text" at bounding box center [485, 94] width 145 height 19
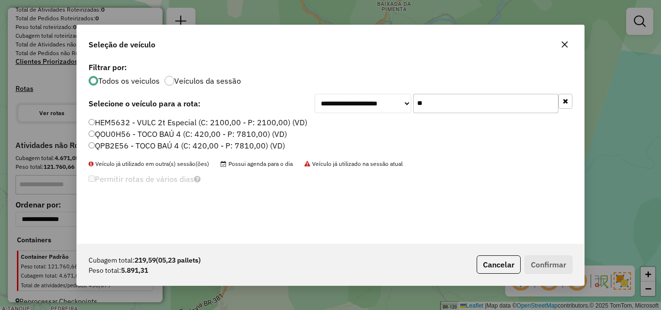
type input "**"
click at [137, 148] on label "QPB2E56 - TOCO BAÚ 4 (C: 420,00 - P: 7810,00) (VD)" at bounding box center [187, 146] width 197 height 12
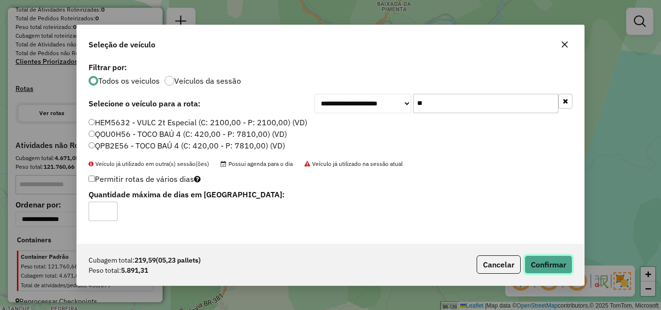
click at [534, 264] on button "Confirmar" at bounding box center [549, 265] width 48 height 18
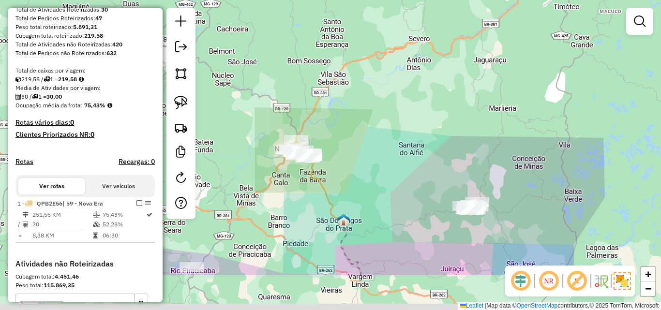
drag, startPoint x: 311, startPoint y: 255, endPoint x: 287, endPoint y: 176, distance: 83.0
click at [288, 174] on div "Janela de atendimento Grade de atendimento Capacidade Transportadoras Veículos …" at bounding box center [330, 155] width 661 height 310
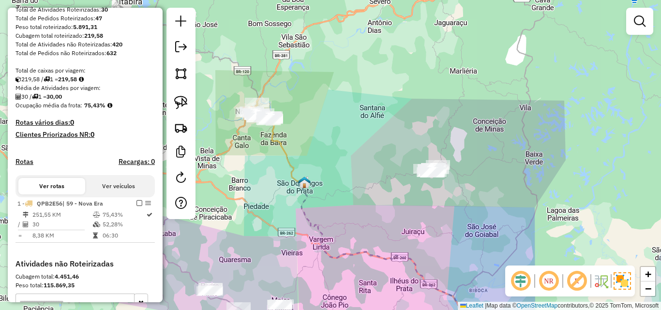
drag, startPoint x: 426, startPoint y: 209, endPoint x: 365, endPoint y: 168, distance: 73.7
click at [358, 169] on div "Janela de atendimento Grade de atendimento Capacidade Transportadoras Veículos …" at bounding box center [330, 155] width 661 height 310
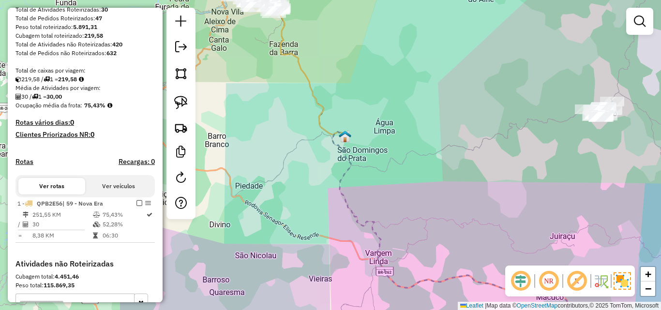
drag, startPoint x: 314, startPoint y: 174, endPoint x: 500, endPoint y: 164, distance: 186.6
click at [500, 164] on div "Janela de atendimento Grade de atendimento Capacidade Transportadoras Veículos …" at bounding box center [330, 155] width 661 height 310
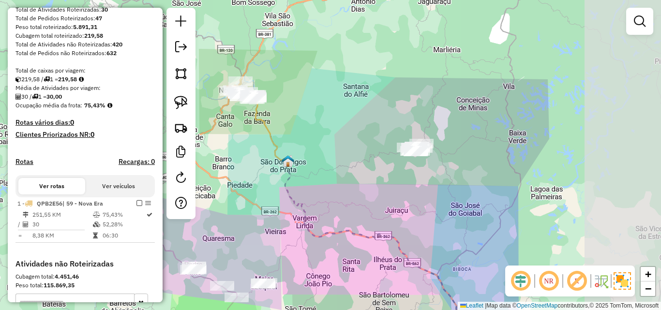
drag, startPoint x: 390, startPoint y: 168, endPoint x: 348, endPoint y: 173, distance: 42.4
click at [348, 173] on div "Janela de atendimento Grade de atendimento Capacidade Transportadoras Veículos …" at bounding box center [330, 155] width 661 height 310
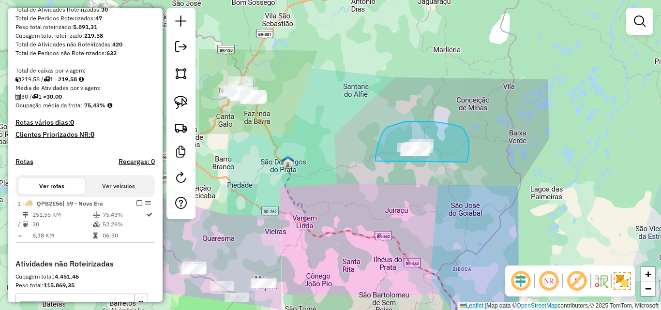
drag, startPoint x: 467, startPoint y: 162, endPoint x: 431, endPoint y: 168, distance: 36.8
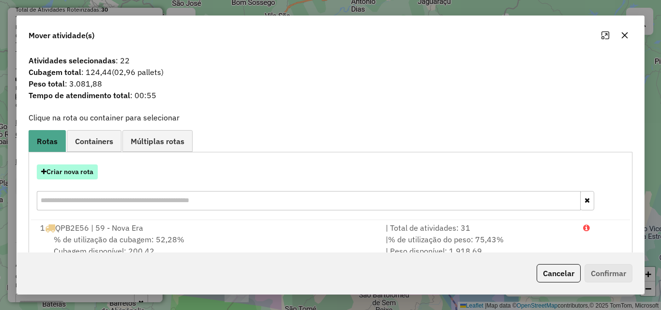
click at [73, 168] on button "Criar nova rota" at bounding box center [67, 172] width 61 height 15
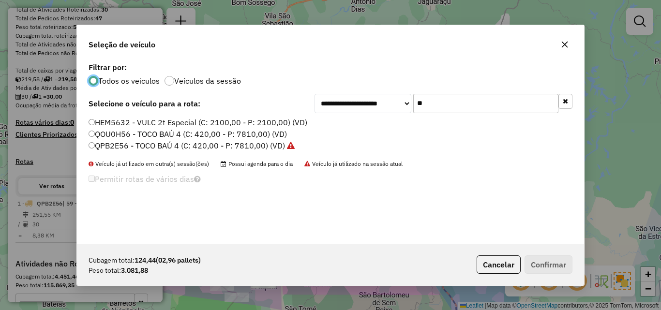
drag, startPoint x: 445, startPoint y: 104, endPoint x: 384, endPoint y: 105, distance: 61.5
click at [384, 105] on div "**********" at bounding box center [444, 103] width 258 height 19
type input "**"
click at [170, 146] on label "QUQ3H69 - FRETEIRO 3/4 2 (C: 252,00 - P: 5450,00) (VD)" at bounding box center [195, 146] width 212 height 12
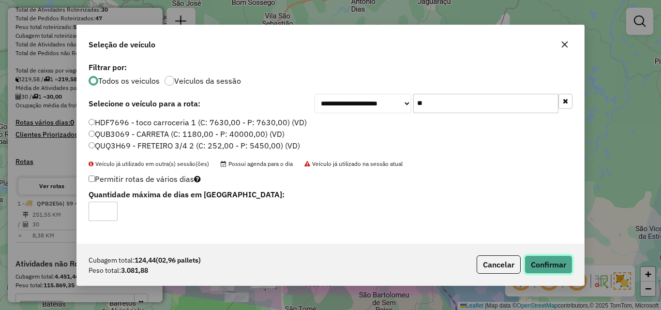
click at [530, 256] on button "Confirmar" at bounding box center [549, 265] width 48 height 18
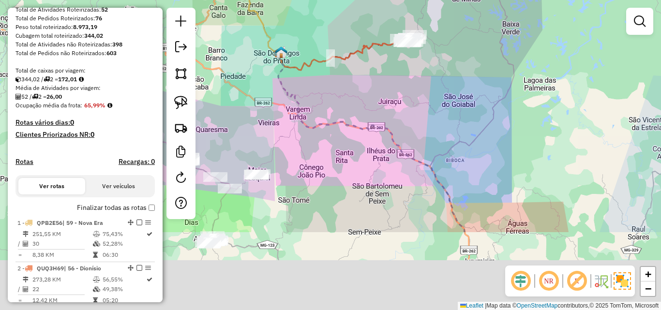
drag, startPoint x: 333, startPoint y: 236, endPoint x: 327, endPoint y: 127, distance: 109.1
click at [327, 127] on icon at bounding box center [370, 141] width 190 height 182
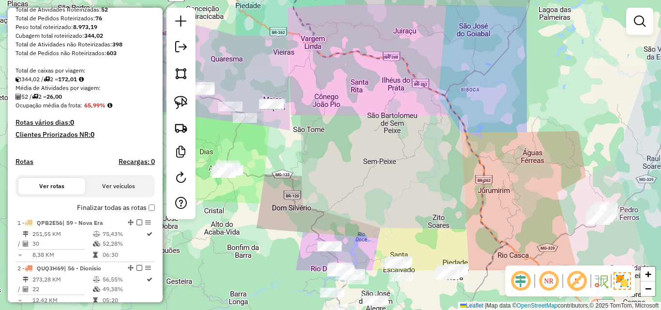
drag, startPoint x: 331, startPoint y: 153, endPoint x: 333, endPoint y: 121, distance: 31.6
click at [333, 121] on div "Janela de atendimento Grade de atendimento Capacidade Transportadoras Veículos …" at bounding box center [330, 155] width 661 height 310
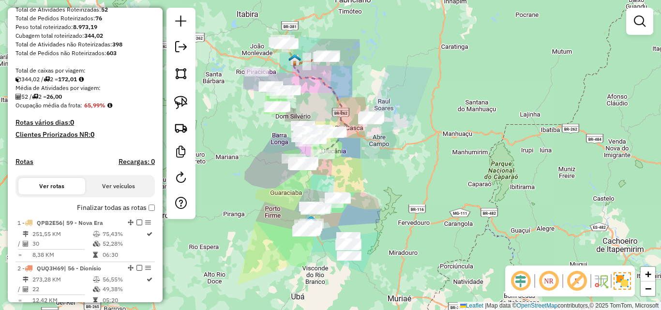
drag, startPoint x: 347, startPoint y: 137, endPoint x: 318, endPoint y: 100, distance: 47.0
click at [318, 100] on div "Janela de atendimento Grade de atendimento Capacidade Transportadoras Veículos …" at bounding box center [330, 155] width 661 height 310
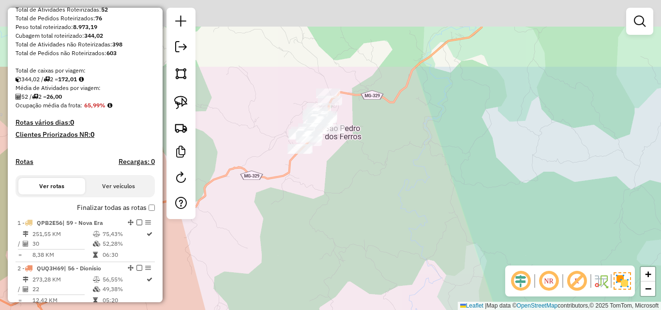
drag, startPoint x: 344, startPoint y: 91, endPoint x: 338, endPoint y: 189, distance: 98.0
click at [338, 189] on div "Janela de atendimento Grade de atendimento Capacidade Transportadoras Veículos …" at bounding box center [330, 155] width 661 height 310
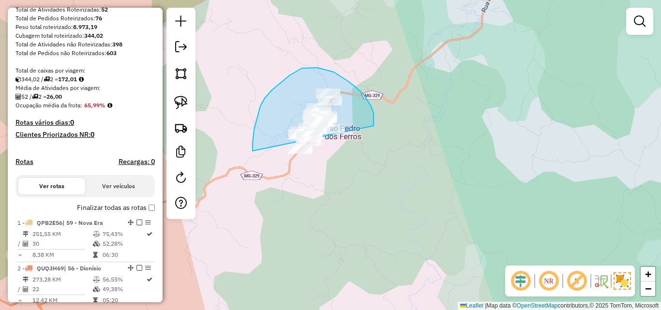
drag, startPoint x: 374, startPoint y: 123, endPoint x: 386, endPoint y: 179, distance: 57.0
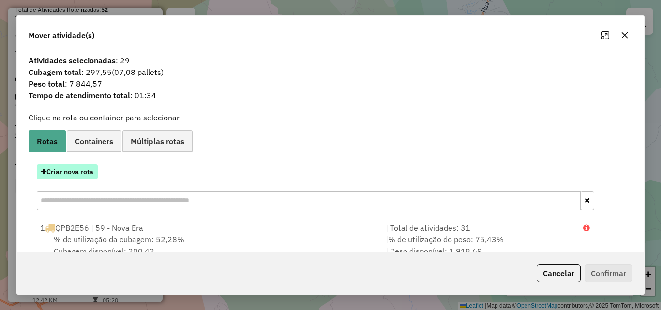
click at [96, 172] on button "Criar nova rota" at bounding box center [67, 172] width 61 height 15
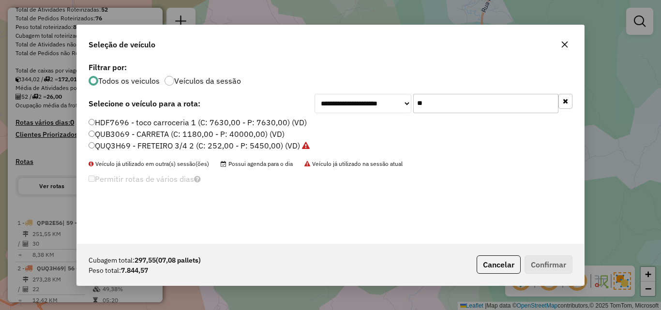
drag, startPoint x: 427, startPoint y: 101, endPoint x: 304, endPoint y: 111, distance: 123.4
click at [304, 111] on div "**********" at bounding box center [331, 103] width 484 height 19
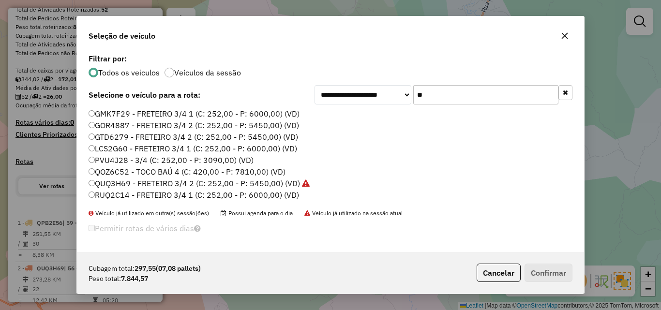
type input "**"
click at [158, 167] on label "QOZ6C52 - TOCO BAÚ 4 (C: 420,00 - P: 7810,00) (VD)" at bounding box center [187, 172] width 197 height 12
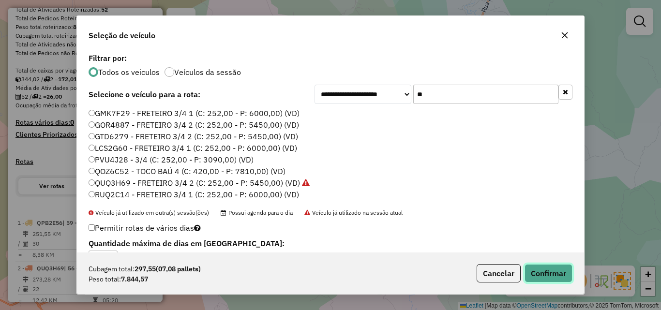
click at [568, 269] on button "Confirmar" at bounding box center [549, 273] width 48 height 18
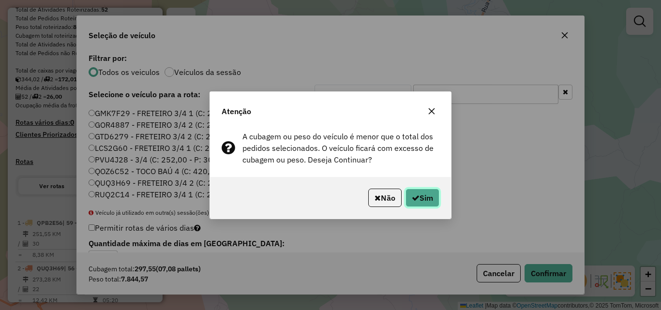
click at [421, 199] on button "Sim" at bounding box center [423, 198] width 34 height 18
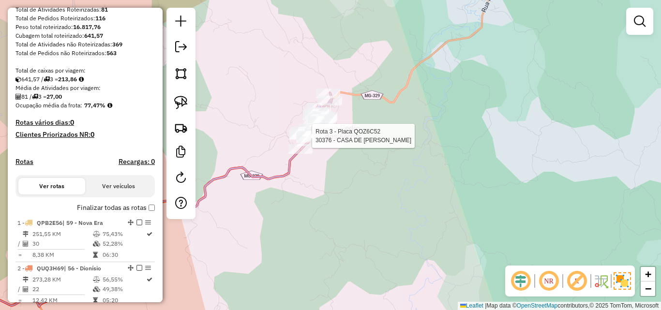
select select "**********"
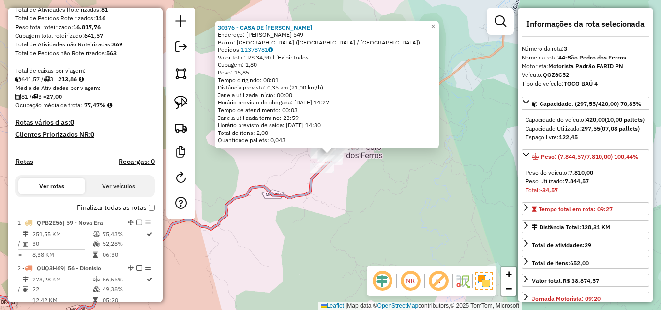
scroll to position [404, 0]
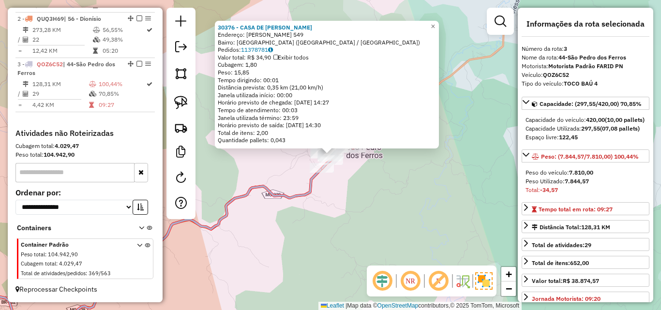
click at [340, 227] on div "30376 - CASA DE CARNE VIEIRA Endereço: JOTHER PERES 549 Bairro: LAGOA SECA (SAO…" at bounding box center [330, 155] width 661 height 310
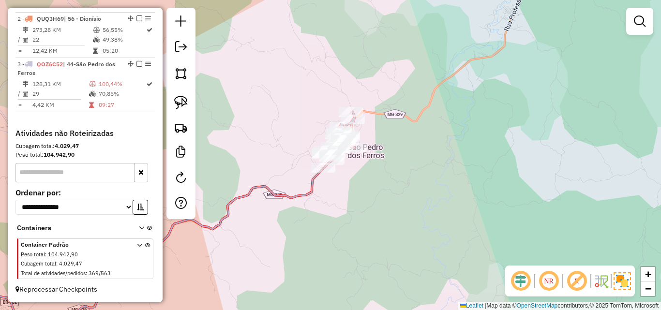
drag, startPoint x: 295, startPoint y: 234, endPoint x: 382, endPoint y: 177, distance: 104.8
click at [382, 177] on div "Janela de atendimento Grade de atendimento Capacidade Transportadoras Veículos …" at bounding box center [330, 155] width 661 height 310
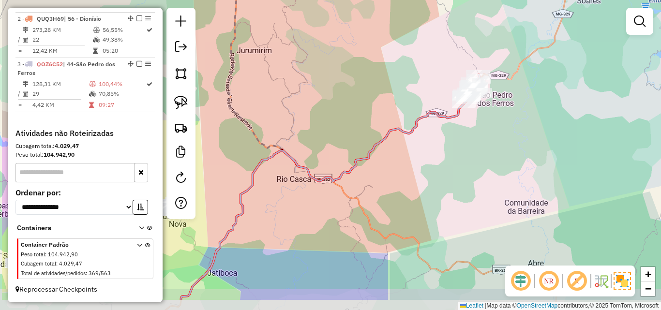
drag, startPoint x: 360, startPoint y: 204, endPoint x: 460, endPoint y: 133, distance: 122.2
click at [431, 161] on div "Janela de atendimento Grade de atendimento Capacidade Transportadoras Veículos …" at bounding box center [330, 155] width 661 height 310
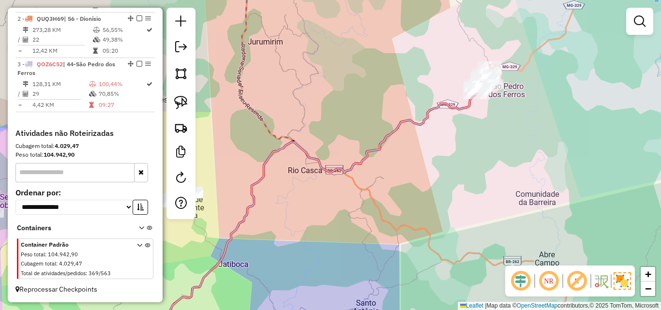
drag, startPoint x: 369, startPoint y: 204, endPoint x: 466, endPoint y: 158, distance: 107.2
click at [500, 130] on div "Janela de atendimento Grade de atendimento Capacidade Transportadoras Veículos …" at bounding box center [330, 155] width 661 height 310
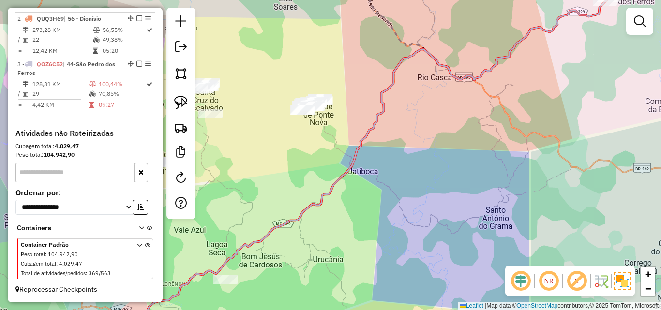
drag, startPoint x: 419, startPoint y: 199, endPoint x: 439, endPoint y: 125, distance: 77.3
click at [439, 125] on div "Janela de atendimento Grade de atendimento Capacidade Transportadoras Veículos …" at bounding box center [330, 155] width 661 height 310
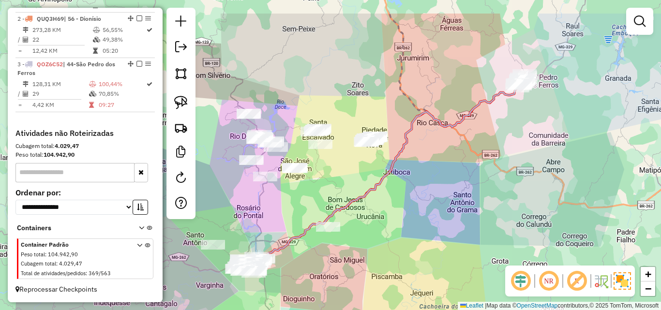
drag, startPoint x: 433, startPoint y: 128, endPoint x: 424, endPoint y: 172, distance: 45.5
click at [424, 172] on div "Janela de atendimento Grade de atendimento Capacidade Transportadoras Veículos …" at bounding box center [330, 155] width 661 height 310
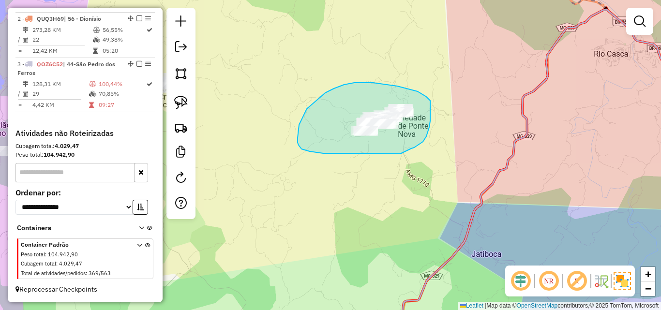
drag, startPoint x: 411, startPoint y: 149, endPoint x: 400, endPoint y: 154, distance: 12.3
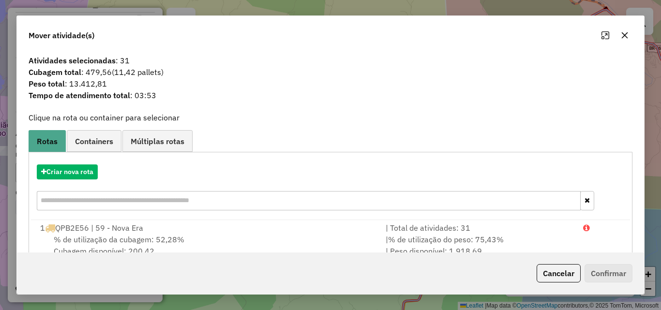
click at [622, 33] on icon "button" at bounding box center [625, 35] width 6 height 6
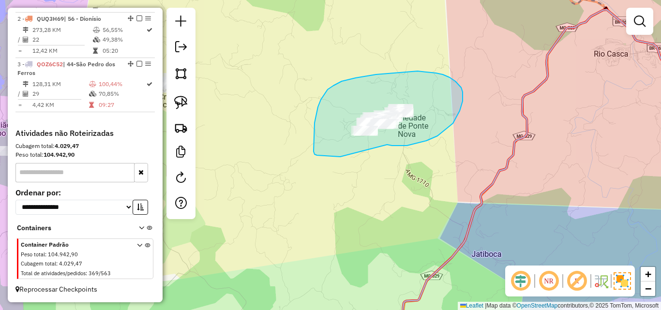
drag, startPoint x: 387, startPoint y: 145, endPoint x: 357, endPoint y: 156, distance: 32.2
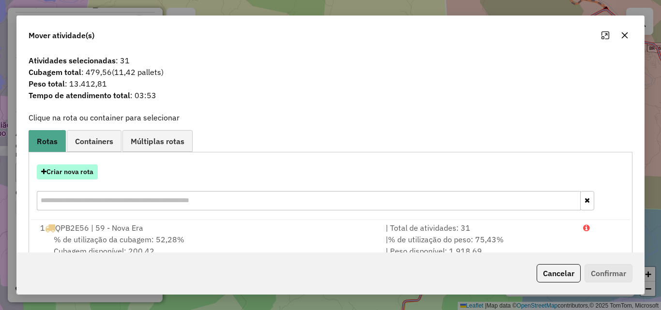
click at [78, 174] on button "Criar nova rota" at bounding box center [67, 172] width 61 height 15
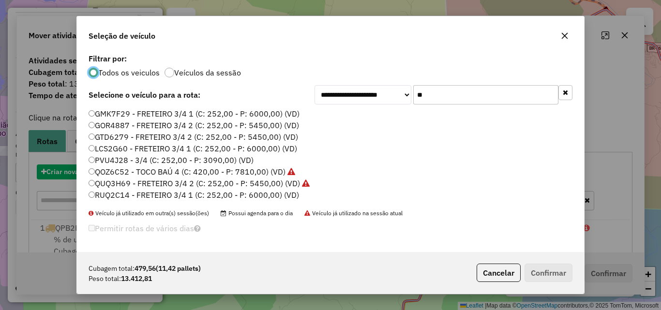
scroll to position [5, 3]
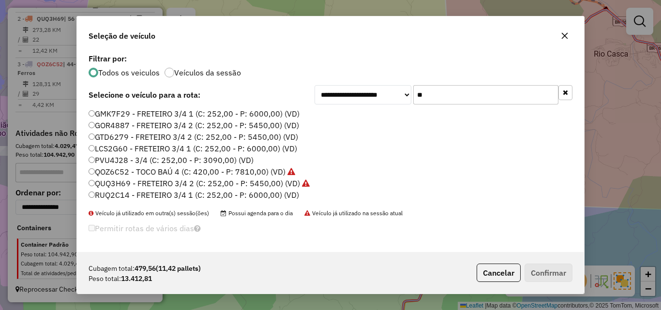
drag, startPoint x: 442, startPoint y: 91, endPoint x: 319, endPoint y: 98, distance: 123.2
click at [340, 100] on div "**********" at bounding box center [444, 94] width 258 height 19
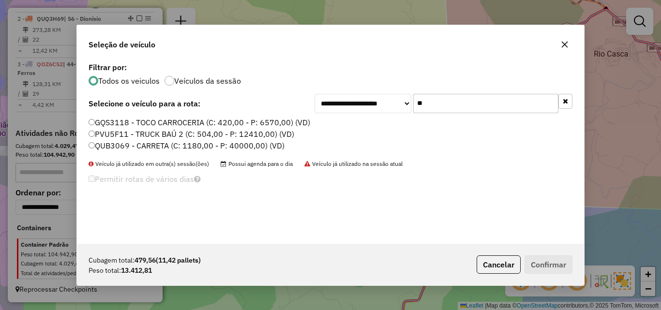
type input "**"
click at [564, 46] on icon "button" at bounding box center [565, 45] width 8 height 8
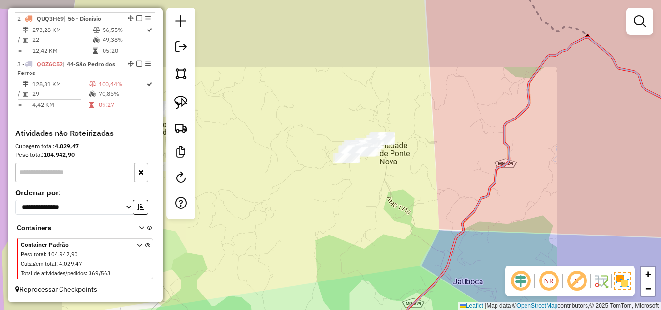
drag, startPoint x: 335, startPoint y: 208, endPoint x: 337, endPoint y: 135, distance: 72.6
click at [337, 142] on div "Janela de atendimento Grade de atendimento Capacidade Transportadoras Veículos …" at bounding box center [330, 155] width 661 height 310
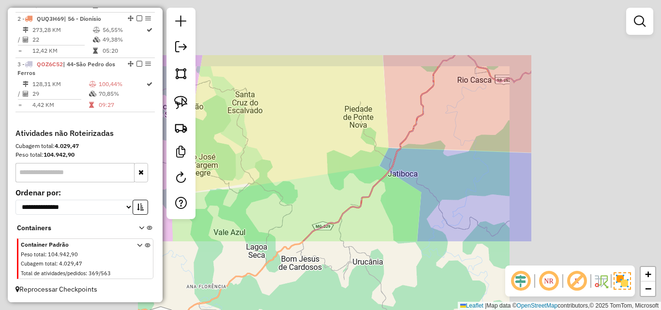
drag, startPoint x: 333, startPoint y: 164, endPoint x: 395, endPoint y: 61, distance: 119.5
click at [393, 67] on div "Janela de atendimento Grade de atendimento Capacidade Transportadoras Veículos …" at bounding box center [330, 155] width 661 height 310
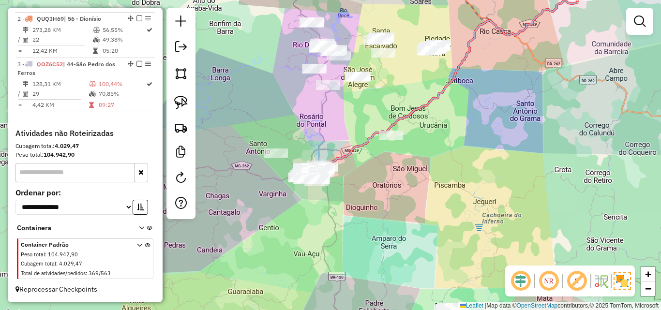
drag, startPoint x: 390, startPoint y: 164, endPoint x: 422, endPoint y: 46, distance: 122.0
click at [422, 46] on div "Janela de atendimento Grade de atendimento Capacidade Transportadoras Veículos …" at bounding box center [330, 155] width 661 height 310
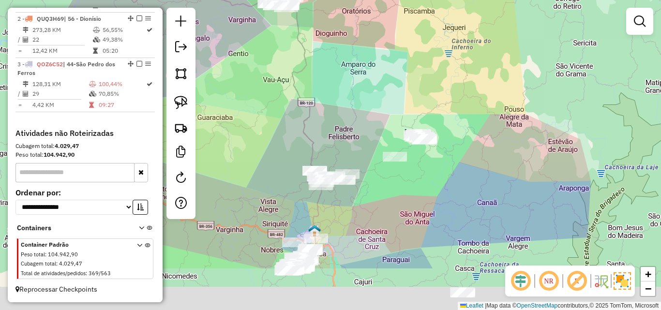
drag, startPoint x: 419, startPoint y: 136, endPoint x: 402, endPoint y: 105, distance: 35.7
click at [399, 60] on div "Janela de atendimento Grade de atendimento Capacidade Transportadoras Veículos …" at bounding box center [330, 155] width 661 height 310
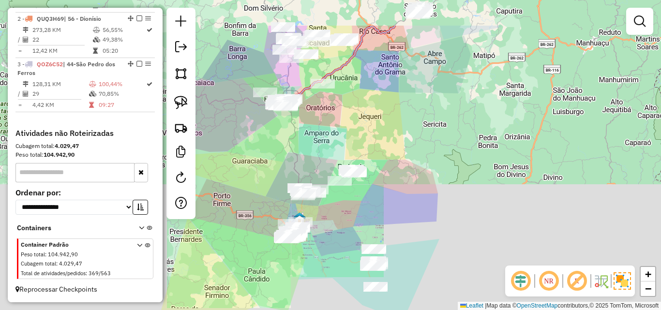
drag, startPoint x: 388, startPoint y: 72, endPoint x: 410, endPoint y: 90, distance: 28.6
click at [350, 132] on div "Janela de atendimento Grade de atendimento Capacidade Transportadoras Veículos …" at bounding box center [330, 155] width 661 height 310
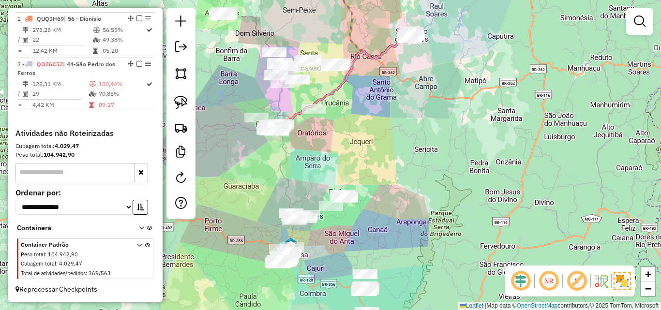
drag, startPoint x: 407, startPoint y: 109, endPoint x: 393, endPoint y: 122, distance: 18.8
click at [375, 152] on div "Janela de atendimento Grade de atendimento Capacidade Transportadoras Veículos …" at bounding box center [330, 155] width 661 height 310
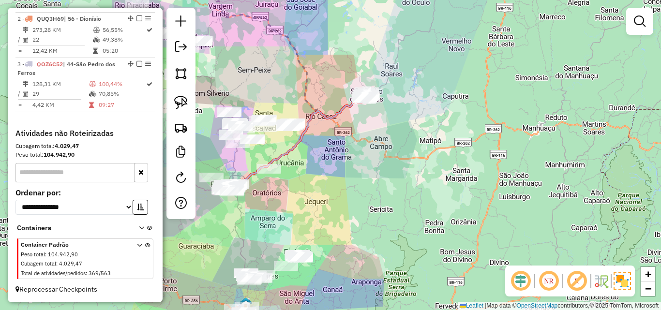
drag, startPoint x: 393, startPoint y: 118, endPoint x: 385, endPoint y: 125, distance: 11.0
click at [385, 125] on div "Janela de atendimento Grade de atendimento Capacidade Transportadoras Veículos …" at bounding box center [330, 155] width 661 height 310
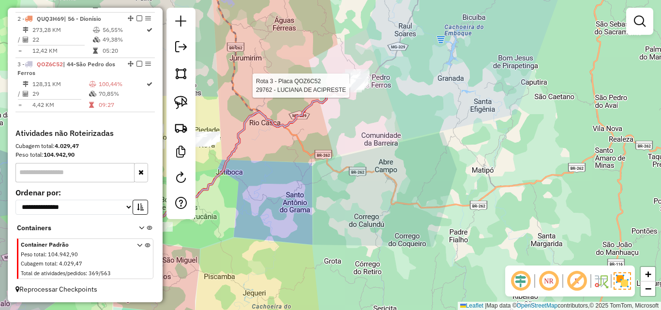
select select "**********"
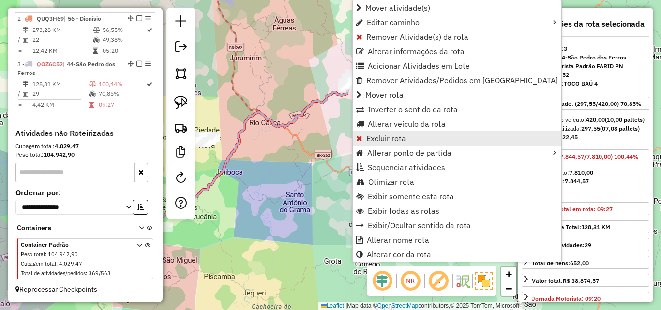
click at [384, 135] on span "Excluir rota" at bounding box center [386, 139] width 40 height 8
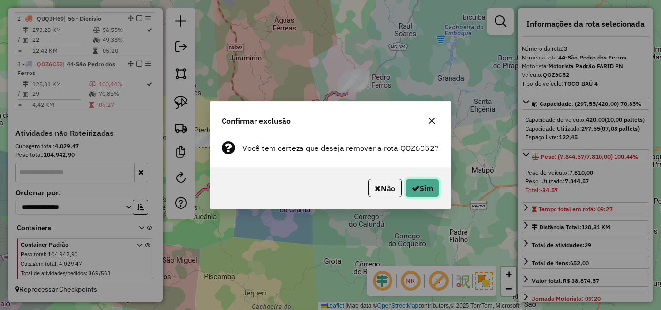
click at [421, 193] on button "Sim" at bounding box center [423, 188] width 34 height 18
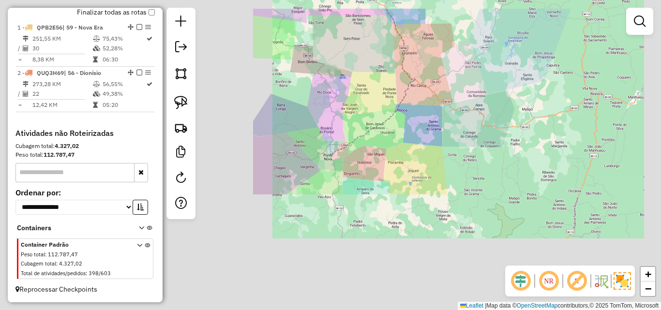
scroll to position [349, 0]
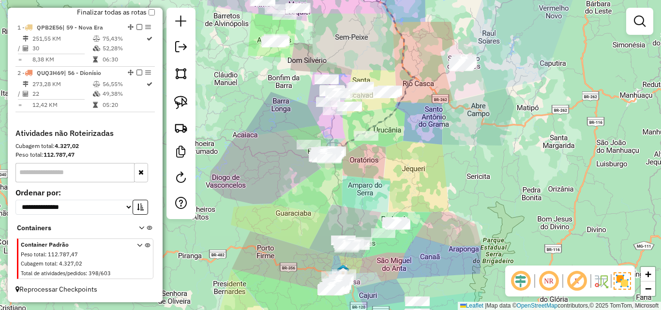
drag, startPoint x: 356, startPoint y: 213, endPoint x: 360, endPoint y: 146, distance: 67.4
click at [360, 125] on div "Janela de atendimento Grade de atendimento Capacidade Transportadoras Veículos …" at bounding box center [330, 155] width 661 height 310
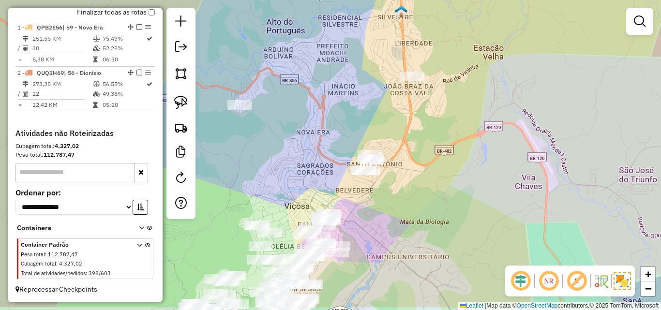
drag, startPoint x: 390, startPoint y: 232, endPoint x: 394, endPoint y: 161, distance: 71.3
click at [394, 162] on div "Janela de atendimento Grade de atendimento Capacidade Transportadoras Veículos …" at bounding box center [330, 155] width 661 height 310
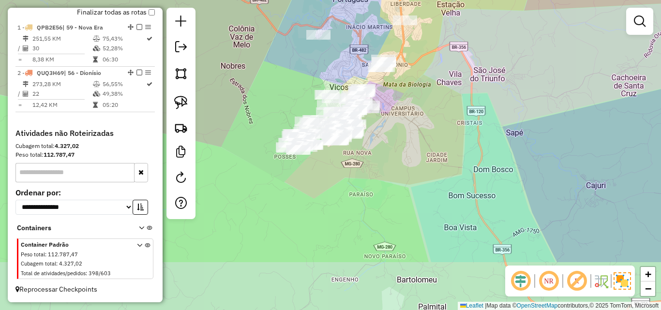
drag, startPoint x: 396, startPoint y: 193, endPoint x: 343, endPoint y: 55, distance: 147.9
click at [343, 55] on div "Janela de atendimento Grade de atendimento Capacidade Transportadoras Veículos …" at bounding box center [330, 155] width 661 height 310
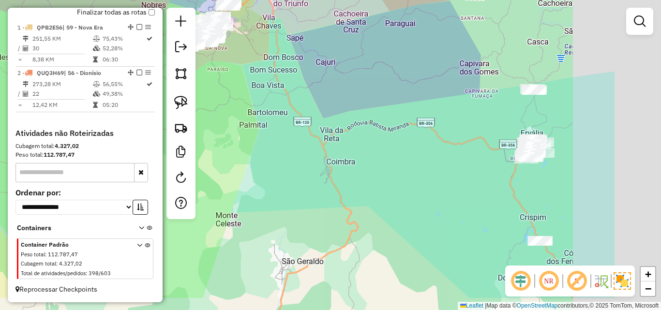
drag, startPoint x: 414, startPoint y: 156, endPoint x: 273, endPoint y: 114, distance: 147.3
click at [273, 114] on div "Janela de atendimento Grade de atendimento Capacidade Transportadoras Veículos …" at bounding box center [330, 155] width 661 height 310
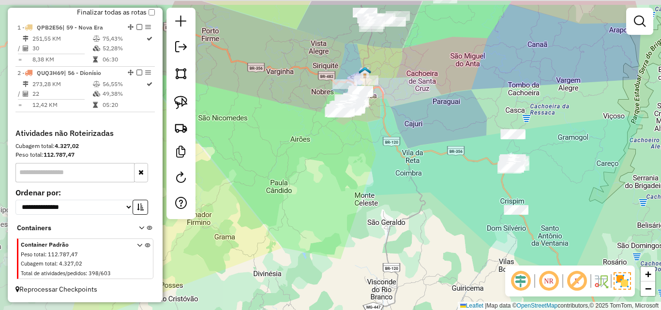
drag, startPoint x: 337, startPoint y: 128, endPoint x: 465, endPoint y: 163, distance: 131.9
click at [487, 177] on div "Janela de atendimento Grade de atendimento Capacidade Transportadoras Veículos …" at bounding box center [330, 155] width 661 height 310
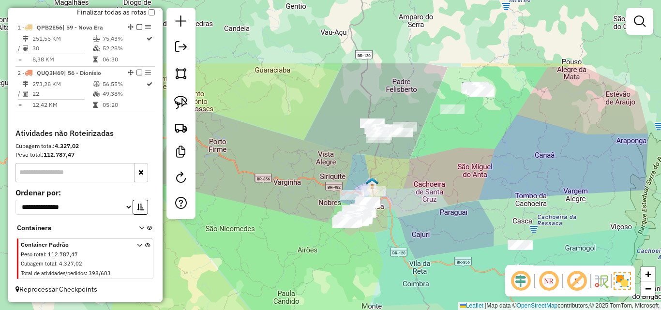
drag, startPoint x: 451, startPoint y: 136, endPoint x: 433, endPoint y: 208, distance: 74.8
click at [435, 217] on div "Janela de atendimento Grade de atendimento Capacidade Transportadoras Veículos …" at bounding box center [330, 155] width 661 height 310
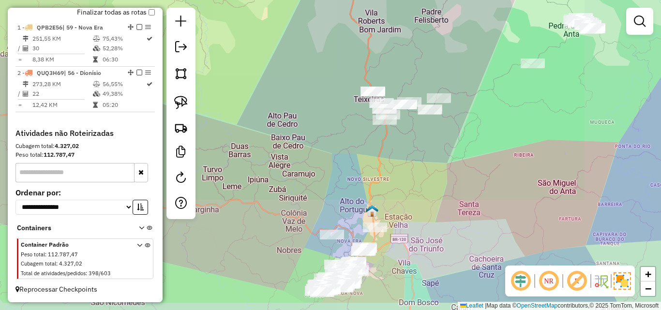
drag, startPoint x: 330, startPoint y: 191, endPoint x: 330, endPoint y: 75, distance: 115.7
click at [329, 70] on div "Janela de atendimento Grade de atendimento Capacidade Transportadoras Veículos …" at bounding box center [330, 155] width 661 height 310
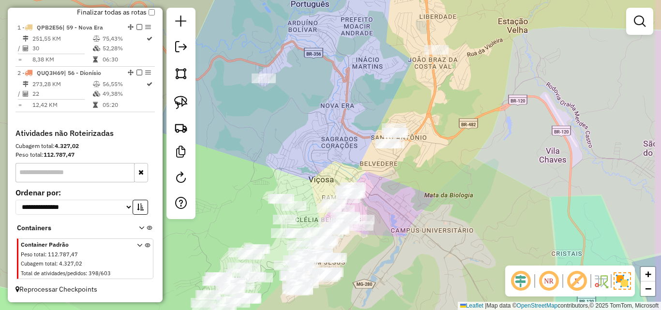
drag, startPoint x: 340, startPoint y: 161, endPoint x: 297, endPoint y: 135, distance: 50.8
click at [297, 135] on div "Janela de atendimento Grade de atendimento Capacidade Transportadoras Veículos …" at bounding box center [330, 155] width 661 height 310
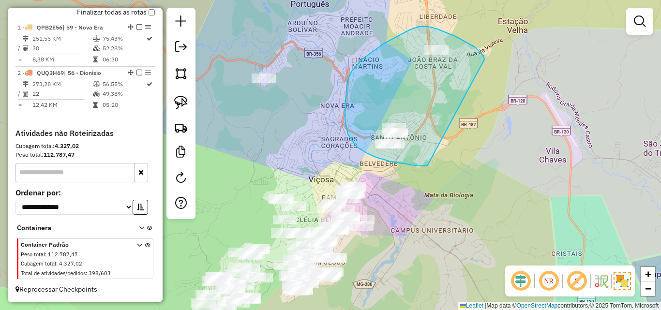
drag, startPoint x: 485, startPoint y: 60, endPoint x: 434, endPoint y: 164, distance: 116.2
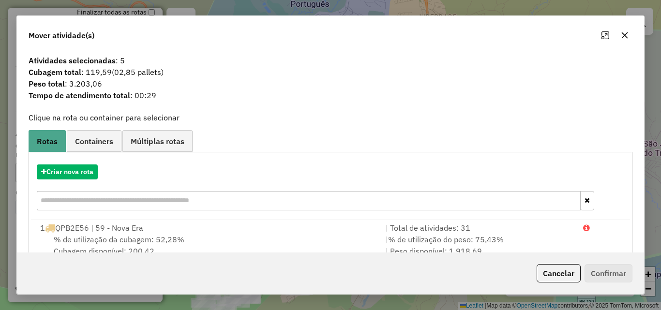
click at [624, 35] on icon "button" at bounding box center [625, 35] width 8 height 8
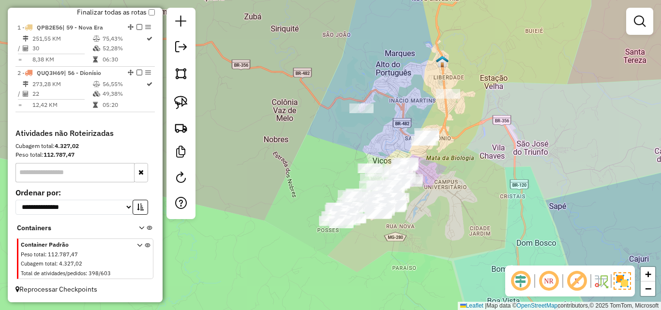
drag, startPoint x: 514, startPoint y: 92, endPoint x: 477, endPoint y: 117, distance: 44.3
click at [477, 117] on div "Janela de atendimento Grade de atendimento Capacidade Transportadoras Veículos …" at bounding box center [330, 155] width 661 height 310
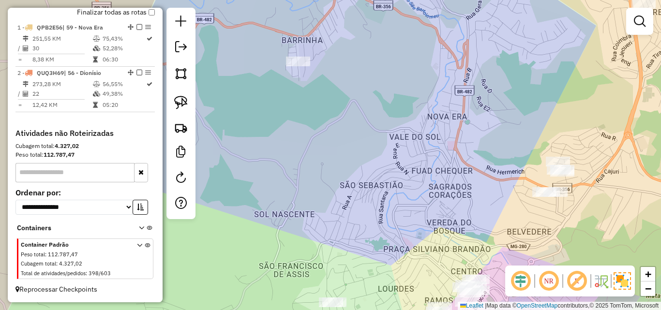
drag, startPoint x: 355, startPoint y: 89, endPoint x: 365, endPoint y: 119, distance: 31.8
click at [365, 119] on div "Janela de atendimento Grade de atendimento Capacidade Transportadoras Veículos …" at bounding box center [330, 155] width 661 height 310
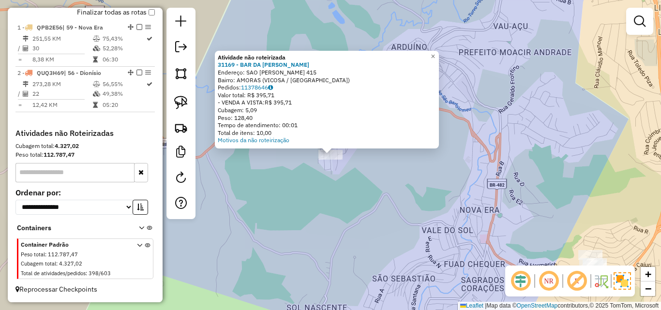
click at [316, 209] on div "Atividade não roteirizada 31169 - BAR DA ANA PAULA Endereço: SAO FRANCISCO DE A…" at bounding box center [330, 155] width 661 height 310
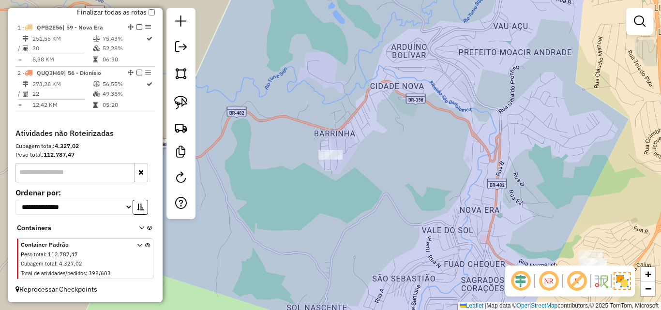
drag, startPoint x: 318, startPoint y: 231, endPoint x: 309, endPoint y: 36, distance: 195.3
click at [309, 40] on div "Atividade não roteirizada 31169 - BAR DA ANA PAULA Endereço: SAO FRANCISCO DE A…" at bounding box center [330, 155] width 661 height 310
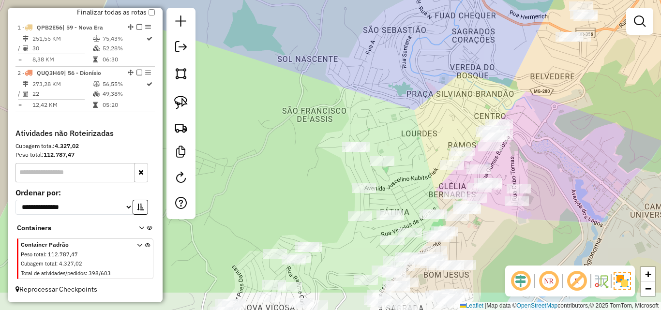
drag, startPoint x: 313, startPoint y: 128, endPoint x: 311, endPoint y: 15, distance: 113.3
click at [312, 18] on div "Janela de atendimento Grade de atendimento Capacidade Transportadoras Veículos …" at bounding box center [330, 155] width 661 height 310
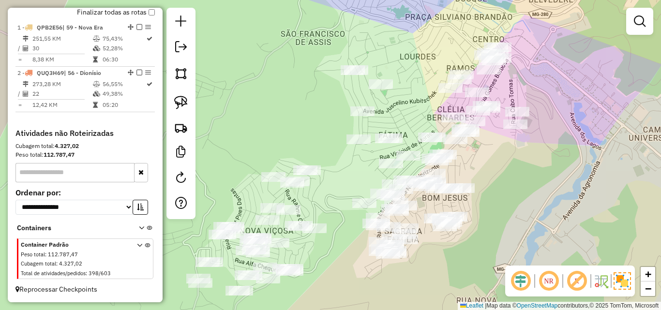
drag, startPoint x: 295, startPoint y: 111, endPoint x: 322, endPoint y: -8, distance: 121.5
click at [322, 0] on html "Aguarde... Pop-up bloqueado! Seu navegador bloqueou automáticamente a abertura …" at bounding box center [330, 155] width 661 height 310
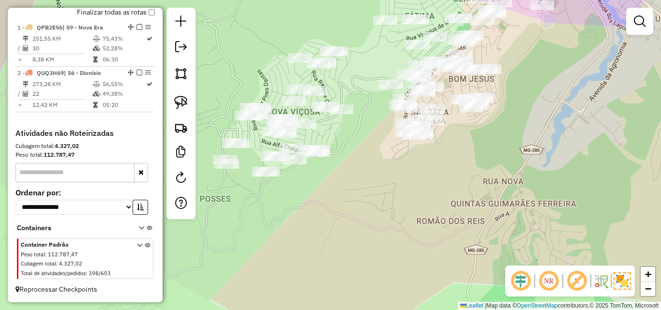
drag, startPoint x: 349, startPoint y: 170, endPoint x: 372, endPoint y: 159, distance: 25.6
click at [370, 167] on div "Janela de atendimento Grade de atendimento Capacidade Transportadoras Veículos …" at bounding box center [330, 155] width 661 height 310
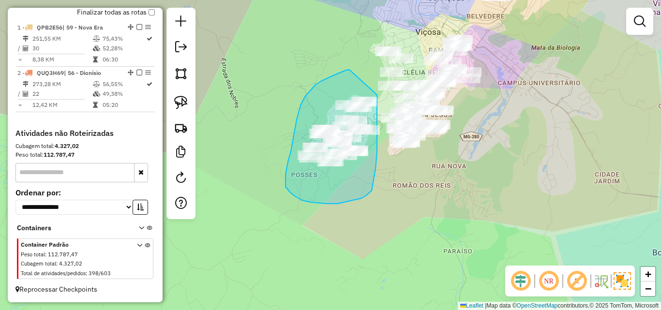
drag, startPoint x: 349, startPoint y: 70, endPoint x: 377, endPoint y: 92, distance: 35.8
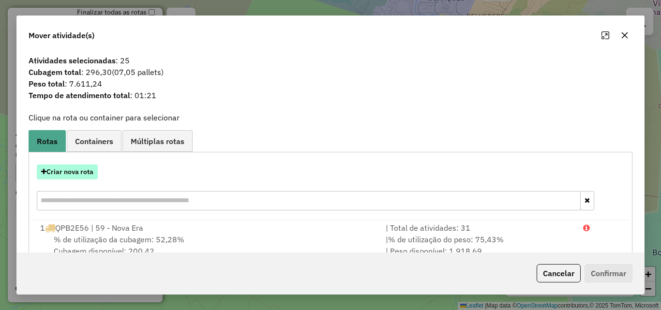
click at [66, 172] on button "Criar nova rota" at bounding box center [67, 172] width 61 height 15
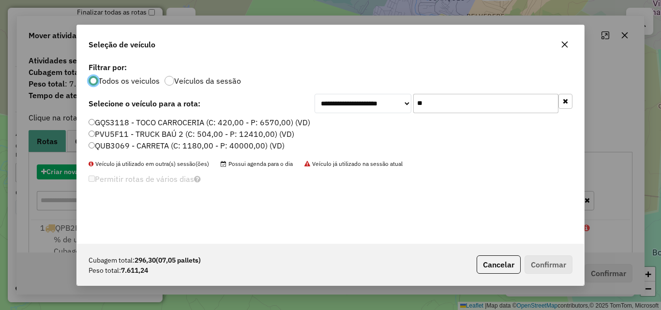
scroll to position [5, 3]
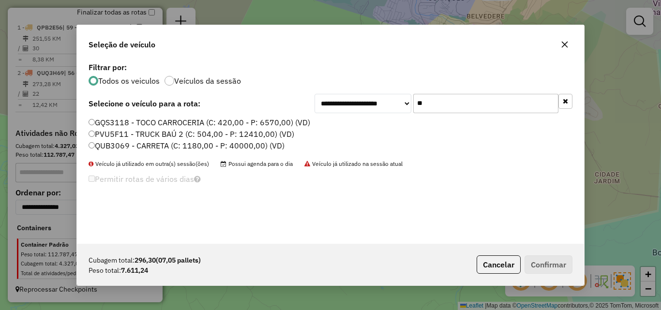
drag, startPoint x: 445, startPoint y: 104, endPoint x: 374, endPoint y: 97, distance: 72.0
click at [374, 97] on div "**********" at bounding box center [444, 103] width 258 height 19
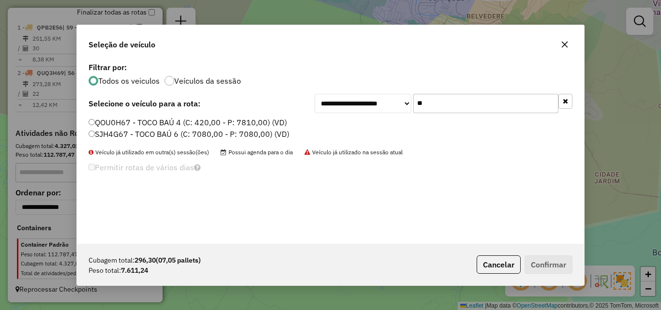
type input "**"
click at [228, 122] on label "QOU0H67 - TOCO BAÚ 4 (C: 420,00 - P: 7810,00) (VD)" at bounding box center [188, 123] width 198 height 12
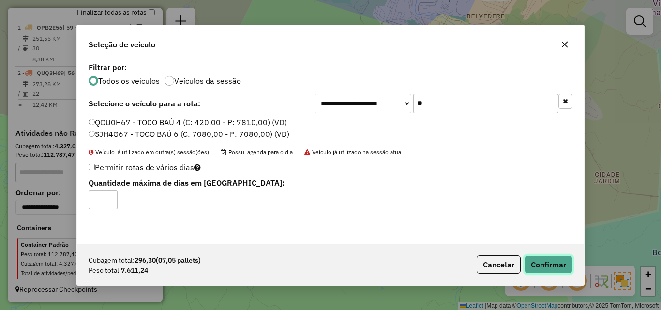
click at [555, 260] on button "Confirmar" at bounding box center [549, 265] width 48 height 18
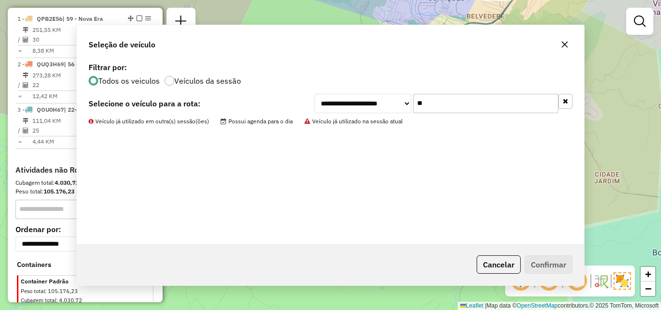
scroll to position [395, 0]
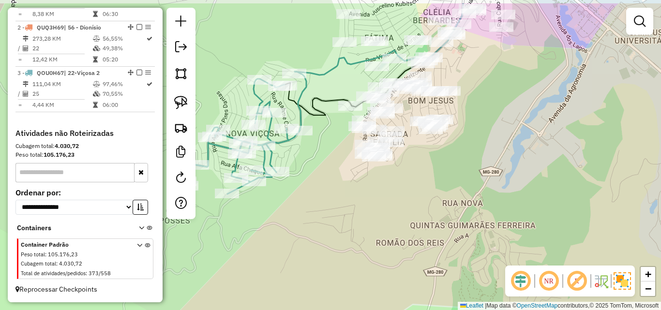
drag, startPoint x: 412, startPoint y: 155, endPoint x: 387, endPoint y: 192, distance: 44.7
click at [387, 192] on div "Janela de atendimento Grade de atendimento Capacidade Transportadoras Veículos …" at bounding box center [330, 155] width 661 height 310
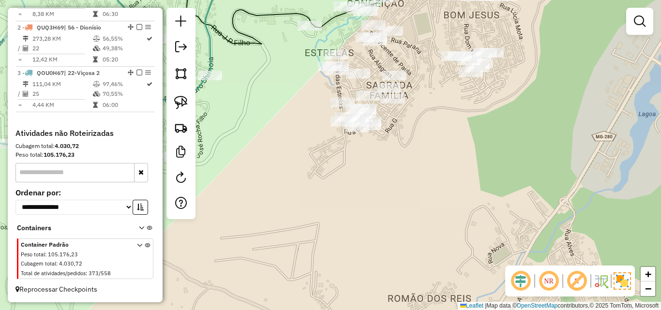
drag, startPoint x: 406, startPoint y: 170, endPoint x: 353, endPoint y: 241, distance: 88.1
click at [353, 241] on div "Janela de atendimento Grade de atendimento Capacidade Transportadoras Veículos …" at bounding box center [330, 155] width 661 height 310
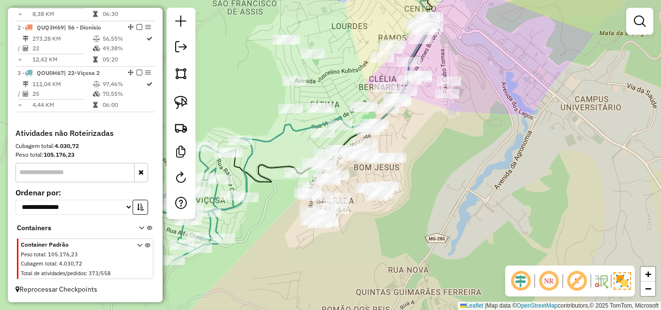
drag, startPoint x: 389, startPoint y: 212, endPoint x: 363, endPoint y: 253, distance: 47.9
click at [348, 262] on div "Janela de atendimento Grade de atendimento Capacidade Transportadoras Veículos …" at bounding box center [330, 155] width 661 height 310
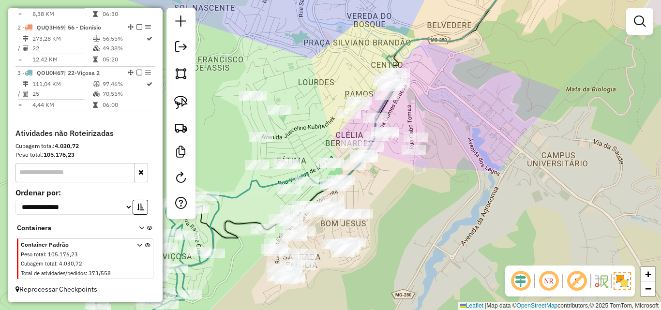
drag, startPoint x: 433, startPoint y: 182, endPoint x: 433, endPoint y: 197, distance: 15.5
click at [433, 197] on div "Janela de atendimento Grade de atendimento Capacidade Transportadoras Veículos …" at bounding box center [330, 155] width 661 height 310
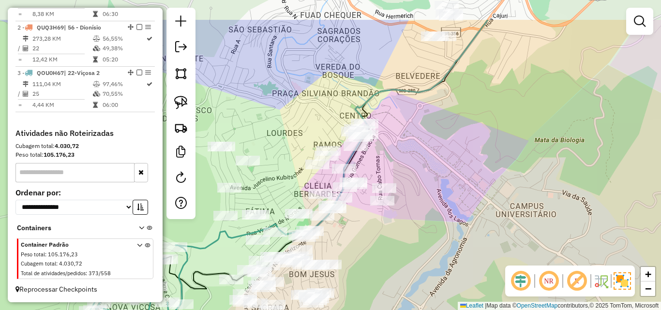
drag, startPoint x: 441, startPoint y: 112, endPoint x: 399, endPoint y: 166, distance: 68.0
click at [399, 167] on div "Janela de atendimento Grade de atendimento Capacidade Transportadoras Veículos …" at bounding box center [330, 155] width 661 height 310
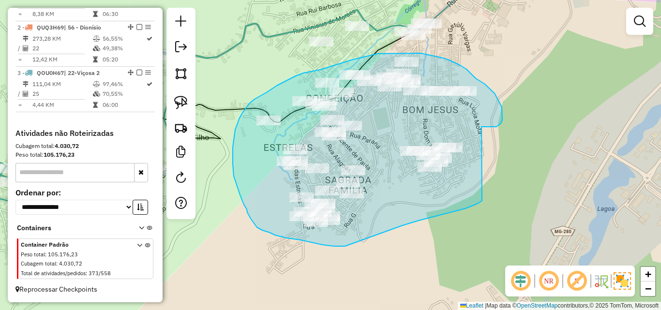
drag, startPoint x: 488, startPoint y: 127, endPoint x: 482, endPoint y: 201, distance: 74.3
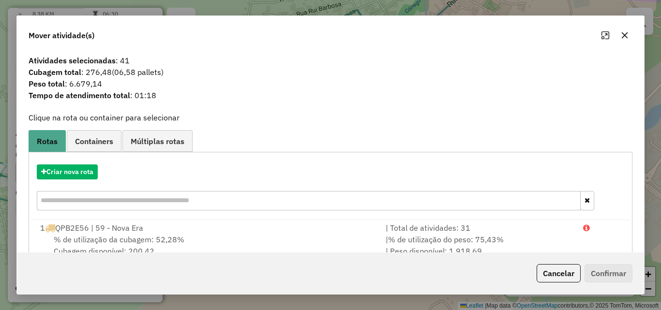
click at [626, 39] on icon "button" at bounding box center [625, 35] width 8 height 8
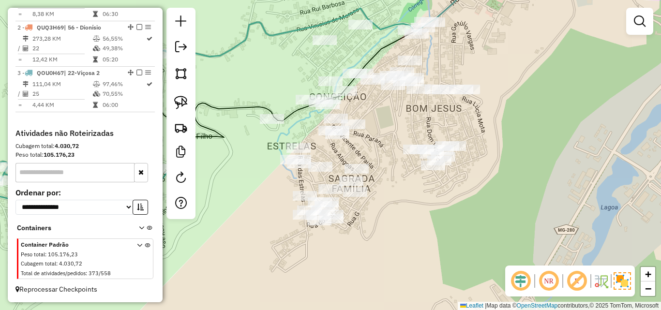
drag, startPoint x: 368, startPoint y: 153, endPoint x: 547, endPoint y: 115, distance: 183.1
click at [547, 115] on div "Janela de atendimento Grade de atendimento Capacidade Transportadoras Veículos …" at bounding box center [330, 155] width 661 height 310
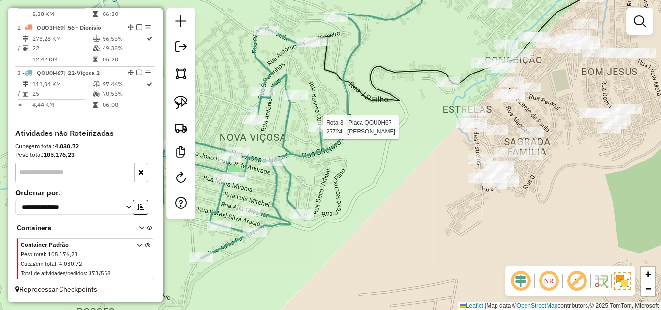
select select "**********"
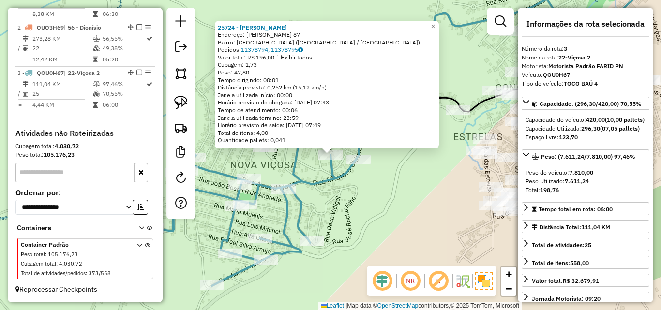
click at [363, 216] on div "25724 - MARC LANA Endereço: RAME COURI 87 Bairro: NOVA VICOSA (VICOSA / MG) Ped…" at bounding box center [330, 155] width 661 height 310
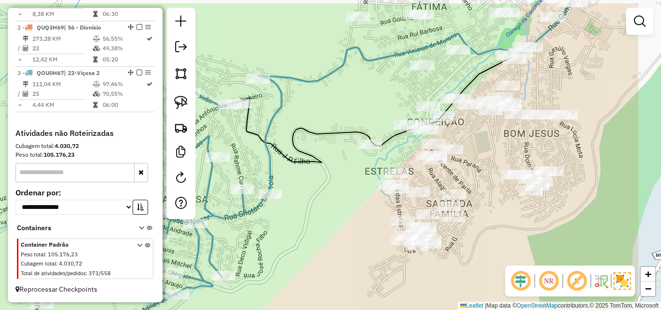
drag, startPoint x: 402, startPoint y: 174, endPoint x: 308, endPoint y: 209, distance: 99.9
click at [308, 212] on div "Janela de atendimento Grade de atendimento Capacidade Transportadoras Veículos …" at bounding box center [330, 155] width 661 height 310
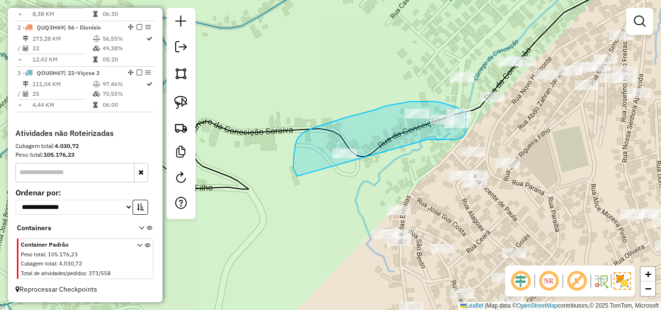
drag, startPoint x: 428, startPoint y: 139, endPoint x: 311, endPoint y: 181, distance: 124.1
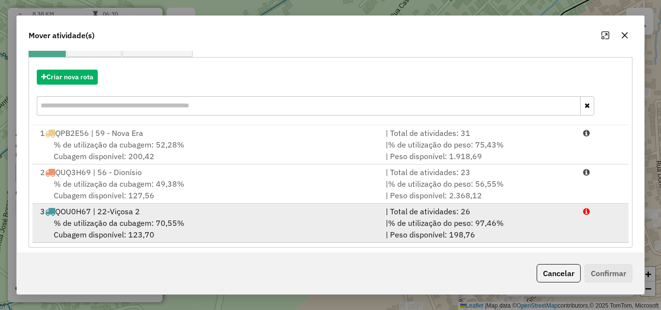
scroll to position [102, 0]
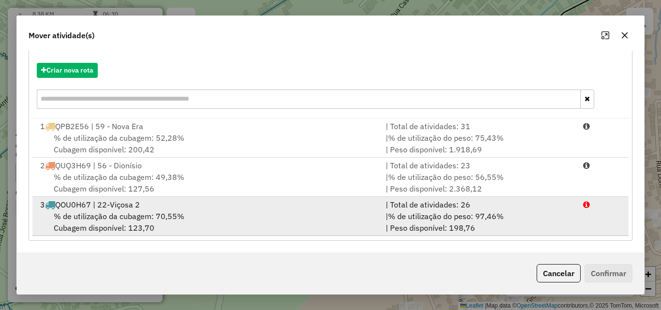
click at [210, 215] on div "% de utilização da cubagem: 70,55% Cubagem disponível: 123,70" at bounding box center [207, 222] width 346 height 23
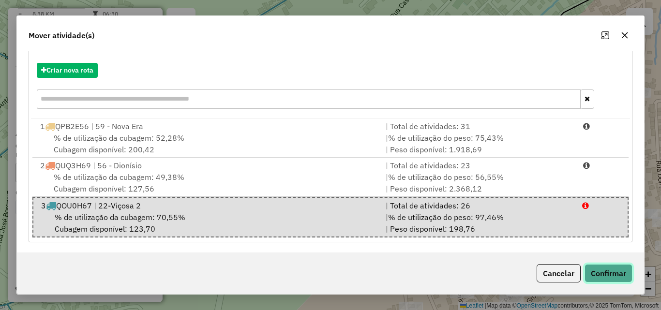
click at [605, 267] on button "Confirmar" at bounding box center [609, 273] width 48 height 18
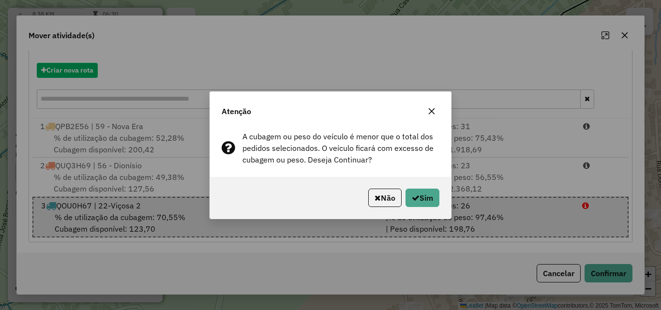
click at [433, 106] on button "button" at bounding box center [431, 111] width 15 height 15
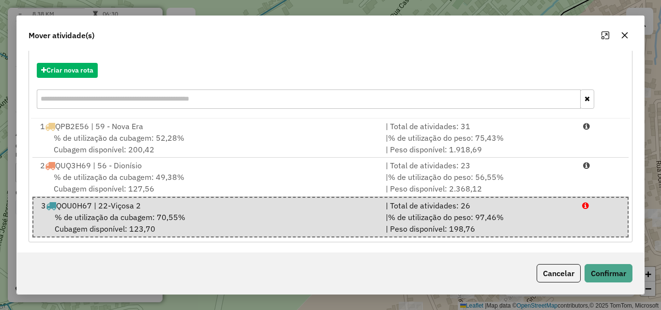
click at [629, 38] on button "button" at bounding box center [624, 35] width 15 height 15
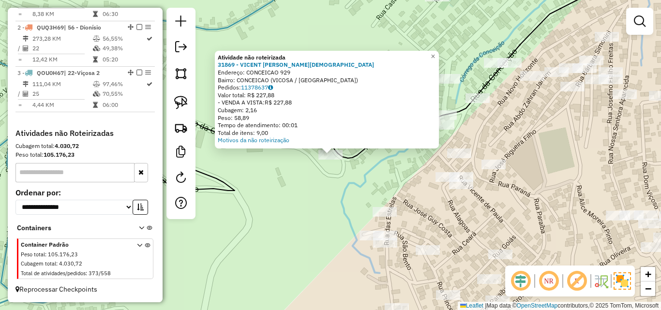
click at [307, 179] on div "Atividade não roteirizada 31869 - VICENT JUNIO MESSIAS Endereço: CONCEICAO 929 …" at bounding box center [330, 155] width 661 height 310
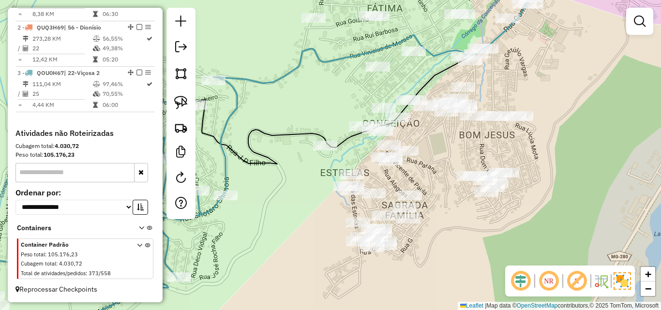
drag, startPoint x: 258, startPoint y: 182, endPoint x: 301, endPoint y: 155, distance: 50.1
click at [296, 159] on div "Janela de atendimento Grade de atendimento Capacidade Transportadoras Veículos …" at bounding box center [330, 155] width 661 height 310
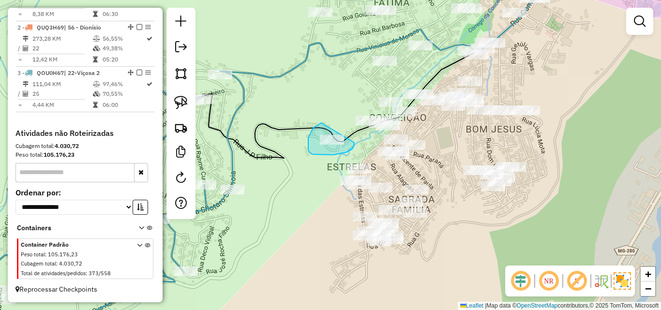
drag, startPoint x: 321, startPoint y: 123, endPoint x: 355, endPoint y: 137, distance: 36.4
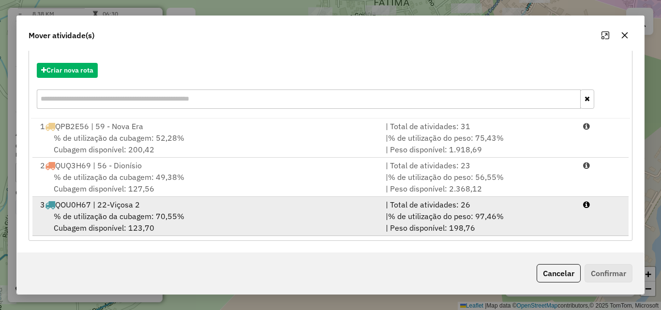
click at [144, 217] on span "% de utilização da cubagem: 70,55%" at bounding box center [119, 217] width 131 height 10
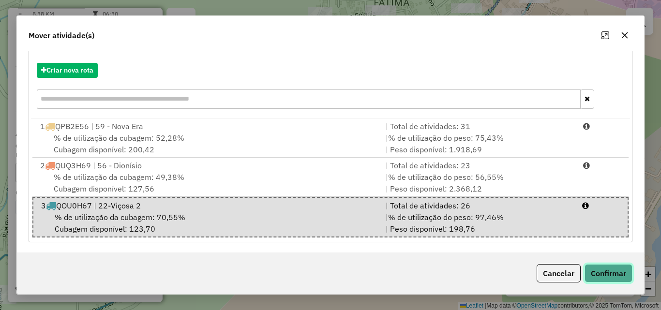
click at [619, 268] on button "Confirmar" at bounding box center [609, 273] width 48 height 18
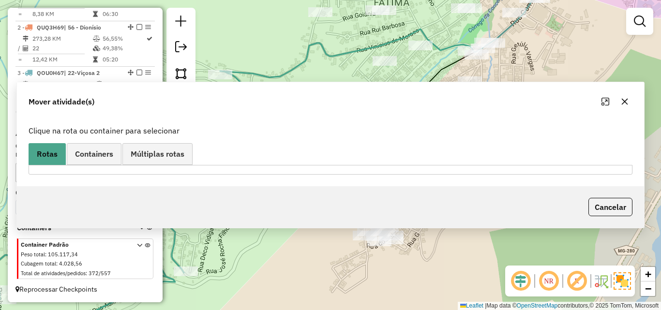
scroll to position [0, 0]
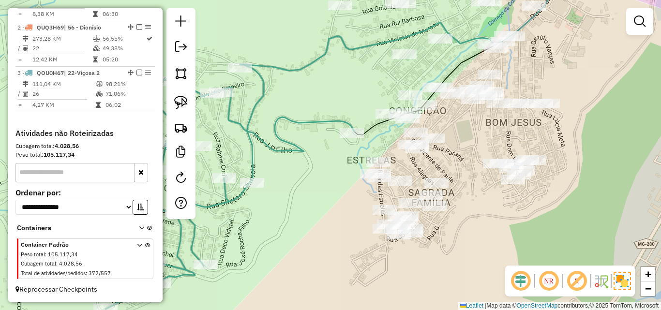
drag, startPoint x: 316, startPoint y: 180, endPoint x: 328, endPoint y: 180, distance: 12.1
click at [328, 180] on div "Janela de atendimento Grade de atendimento Capacidade Transportadoras Veículos …" at bounding box center [330, 155] width 661 height 310
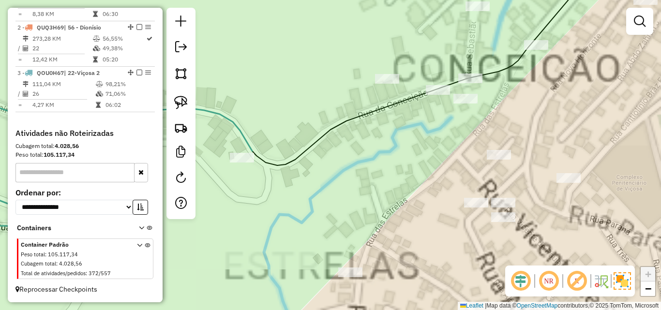
drag, startPoint x: 394, startPoint y: 120, endPoint x: 364, endPoint y: 146, distance: 40.1
click at [364, 146] on div "Janela de atendimento Grade de atendimento Capacidade Transportadoras Veículos …" at bounding box center [330, 155] width 661 height 310
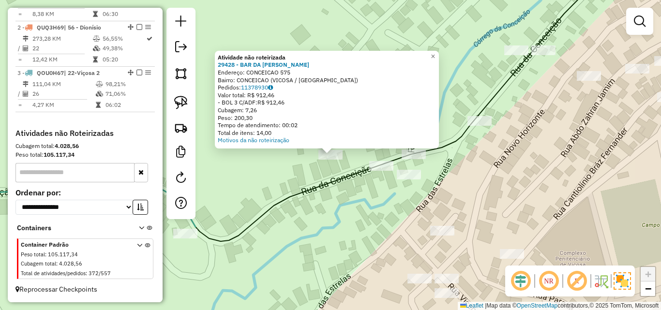
click at [311, 207] on div "Atividade não roteirizada 29428 - BAR DA MARGARIDA Endereço: CONCEICAO 575 Bair…" at bounding box center [330, 155] width 661 height 310
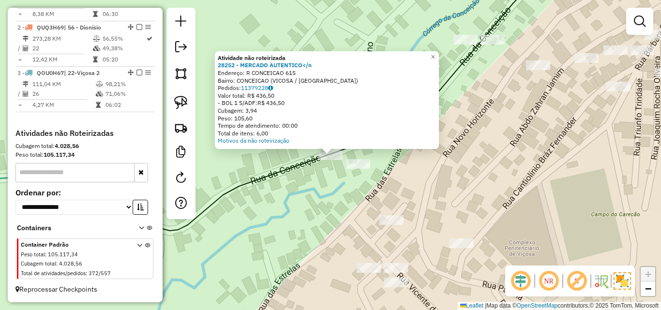
click at [310, 198] on div "Atividade não roteirizada 28252 - MERCADO AUTENTICO</n Endereço: R CONCEICAO 61…" at bounding box center [330, 155] width 661 height 310
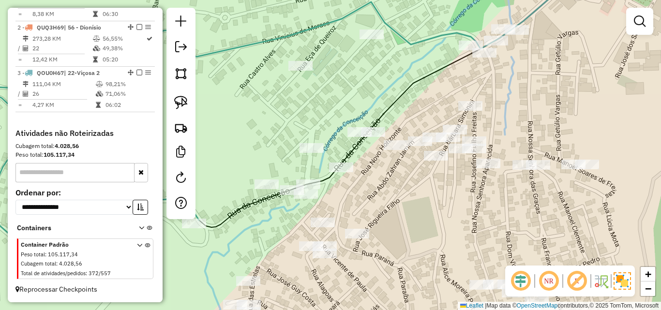
drag, startPoint x: 413, startPoint y: 185, endPoint x: 384, endPoint y: 197, distance: 31.6
click at [384, 197] on div "Janela de atendimento Grade de atendimento Capacidade Transportadoras Veículos …" at bounding box center [330, 155] width 661 height 310
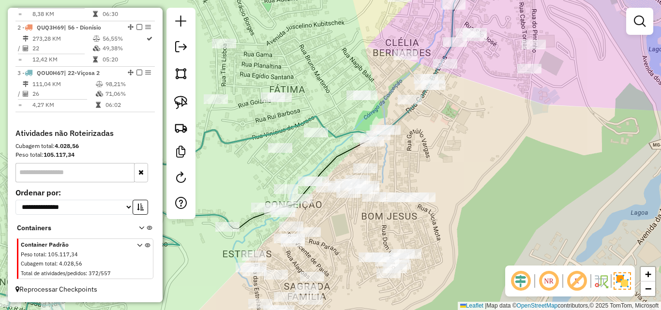
drag, startPoint x: 388, startPoint y: 229, endPoint x: 326, endPoint y: 248, distance: 65.2
click at [326, 248] on div "Janela de atendimento Grade de atendimento Capacidade Transportadoras Veículos …" at bounding box center [330, 155] width 661 height 310
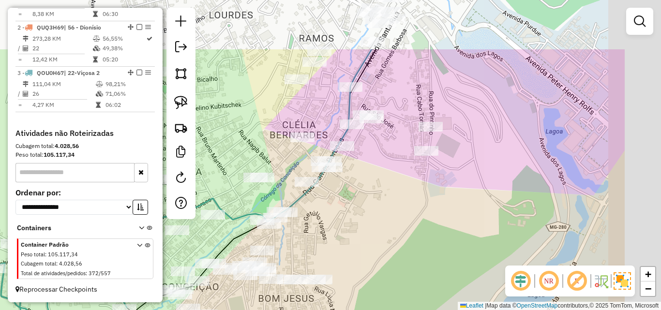
drag, startPoint x: 505, startPoint y: 151, endPoint x: 405, endPoint y: 230, distance: 127.5
click at [405, 230] on div "Janela de atendimento Grade de atendimento Capacidade Transportadoras Veículos …" at bounding box center [330, 155] width 661 height 310
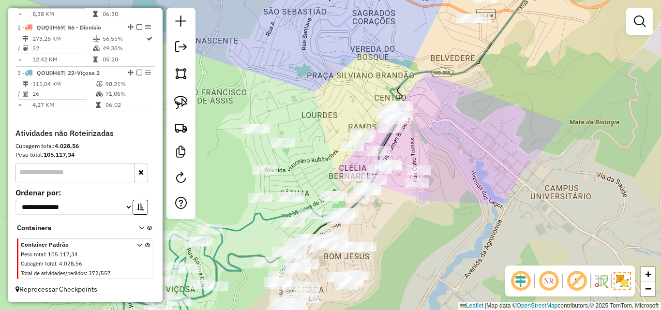
drag, startPoint x: 432, startPoint y: 158, endPoint x: 430, endPoint y: 184, distance: 26.2
click at [430, 184] on div "Janela de atendimento Grade de atendimento Capacidade Transportadoras Veículos …" at bounding box center [330, 155] width 661 height 310
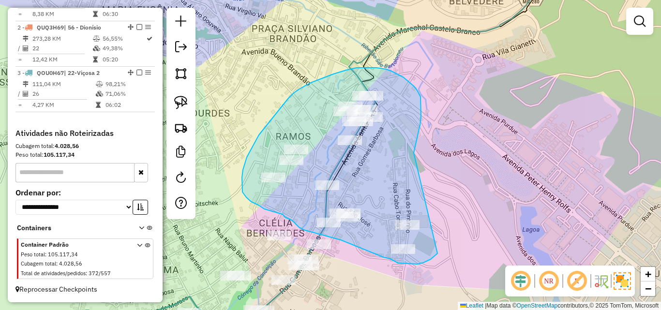
drag, startPoint x: 414, startPoint y: 153, endPoint x: 456, endPoint y: 227, distance: 85.6
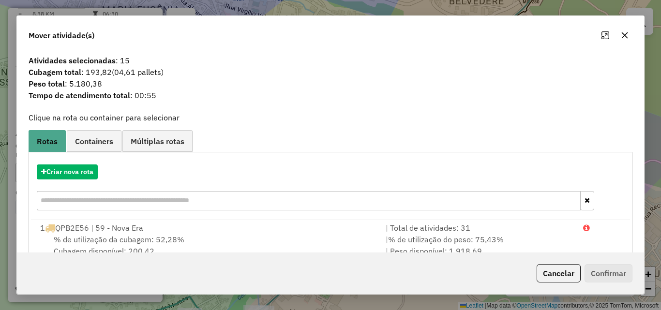
click at [622, 34] on icon "button" at bounding box center [625, 35] width 8 height 8
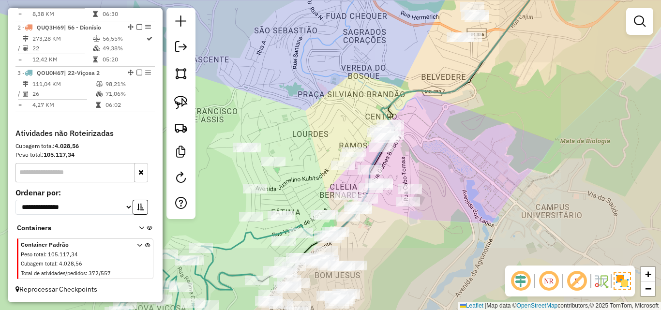
drag, startPoint x: 500, startPoint y: 97, endPoint x: 480, endPoint y: 130, distance: 38.5
click at [480, 130] on div "Janela de atendimento Grade de atendimento Capacidade Transportadoras Veículos …" at bounding box center [330, 155] width 661 height 310
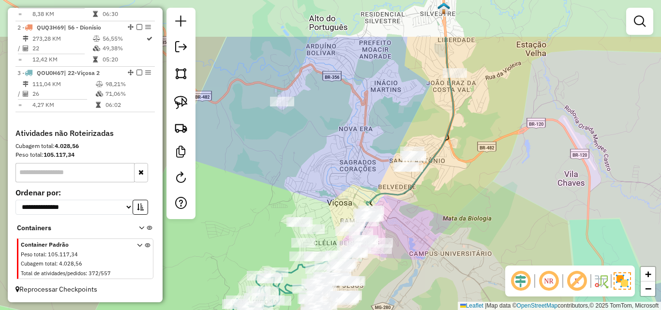
drag, startPoint x: 504, startPoint y: 102, endPoint x: 449, endPoint y: 175, distance: 90.9
click at [449, 175] on div "Janela de atendimento Grade de atendimento Capacidade Transportadoras Veículos …" at bounding box center [330, 155] width 661 height 310
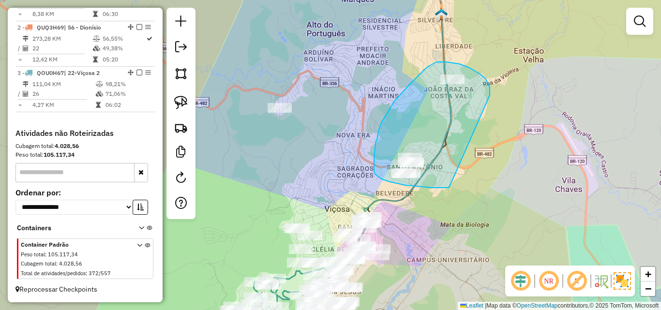
drag, startPoint x: 490, startPoint y: 95, endPoint x: 485, endPoint y: 184, distance: 88.7
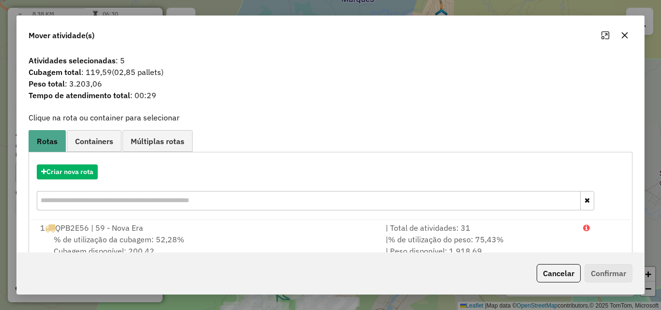
click at [626, 31] on icon "button" at bounding box center [625, 35] width 8 height 8
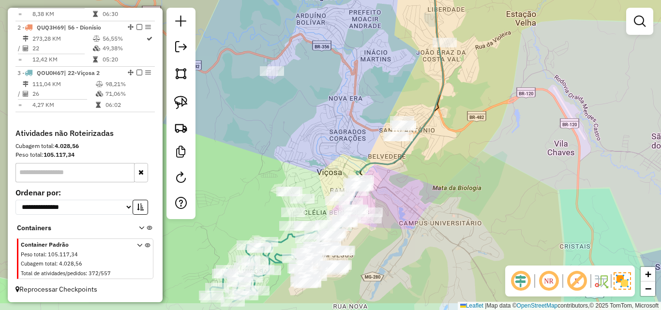
drag, startPoint x: 436, startPoint y: 174, endPoint x: 447, endPoint y: 136, distance: 39.5
click at [447, 136] on div "Janela de atendimento Grade de atendimento Capacidade Transportadoras Veículos …" at bounding box center [330, 155] width 661 height 310
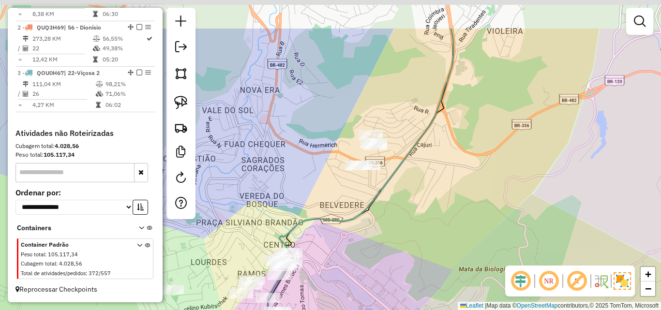
drag, startPoint x: 442, startPoint y: 116, endPoint x: 437, endPoint y: 181, distance: 64.6
click at [437, 181] on div "Janela de atendimento Grade de atendimento Capacidade Transportadoras Veículos …" at bounding box center [330, 155] width 661 height 310
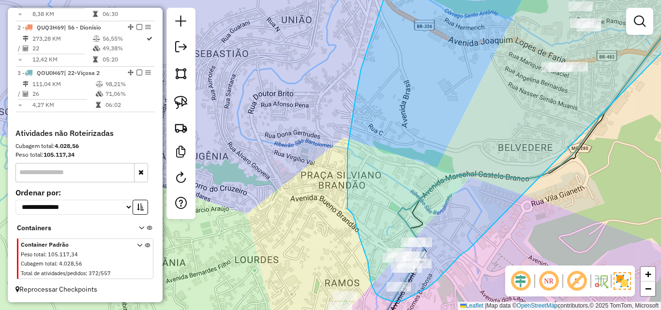
drag, startPoint x: 486, startPoint y: 108, endPoint x: 474, endPoint y: 244, distance: 137.1
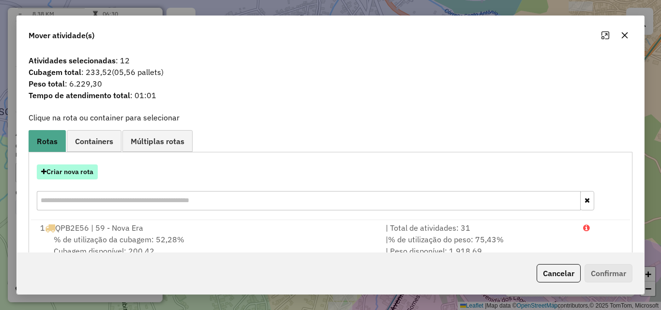
click at [73, 171] on button "Criar nova rota" at bounding box center [67, 172] width 61 height 15
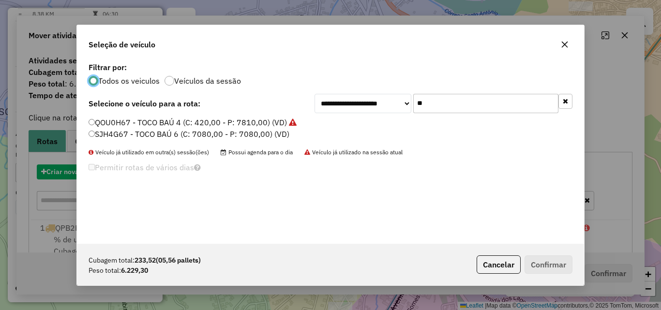
scroll to position [5, 3]
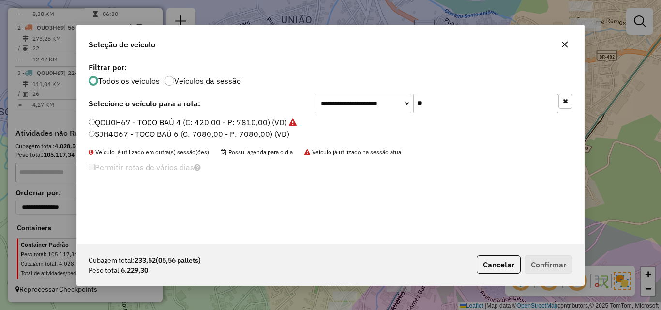
drag, startPoint x: 468, startPoint y: 102, endPoint x: 342, endPoint y: 102, distance: 125.8
click at [344, 102] on div "**********" at bounding box center [444, 103] width 258 height 19
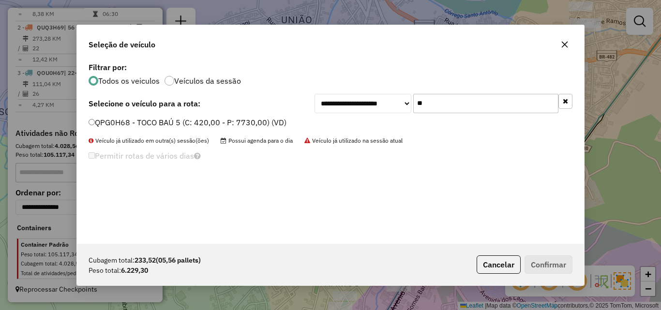
type input "**"
click at [199, 125] on label "QPG0H68 - TOCO BAÚ 5 (C: 420,00 - P: 7730,00) (VD)" at bounding box center [188, 123] width 198 height 12
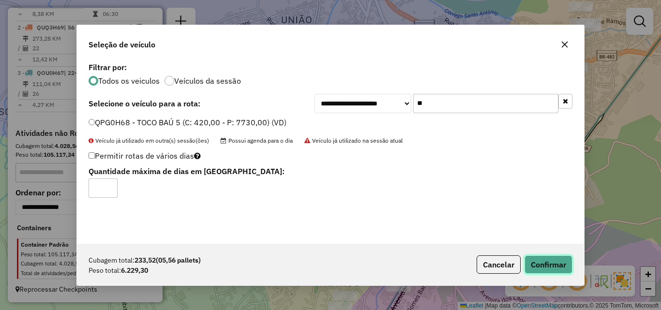
click at [552, 264] on button "Confirmar" at bounding box center [549, 265] width 48 height 18
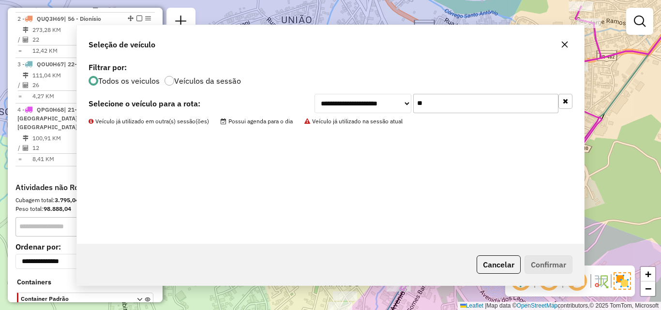
scroll to position [404, 0]
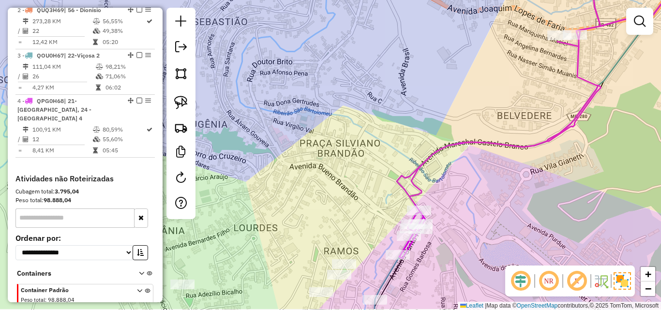
drag, startPoint x: 365, startPoint y: 185, endPoint x: 364, endPoint y: 64, distance: 120.5
click at [364, 60] on div "Janela de atendimento Grade de atendimento Capacidade Transportadoras Veículos …" at bounding box center [330, 155] width 661 height 310
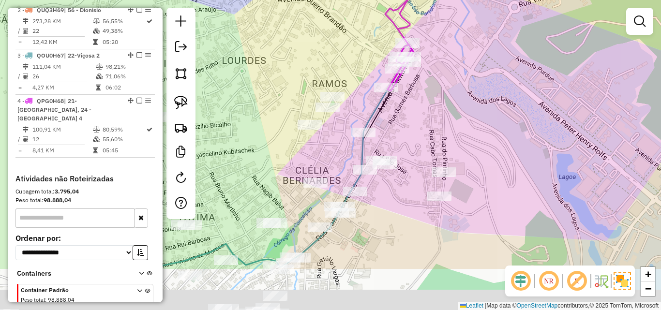
drag, startPoint x: 419, startPoint y: 199, endPoint x: 407, endPoint y: 126, distance: 73.6
click at [407, 126] on div "Janela de atendimento Grade de atendimento Capacidade Transportadoras Veículos …" at bounding box center [330, 155] width 661 height 310
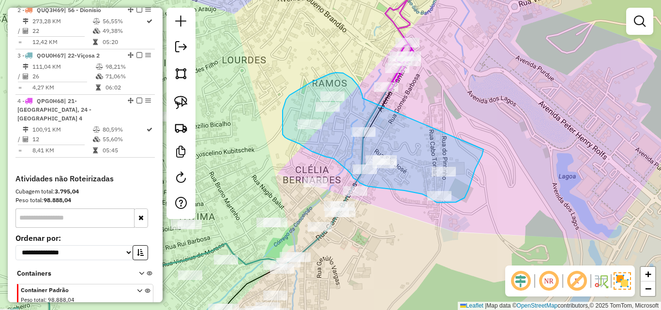
drag, startPoint x: 363, startPoint y: 98, endPoint x: 485, endPoint y: 138, distance: 129.3
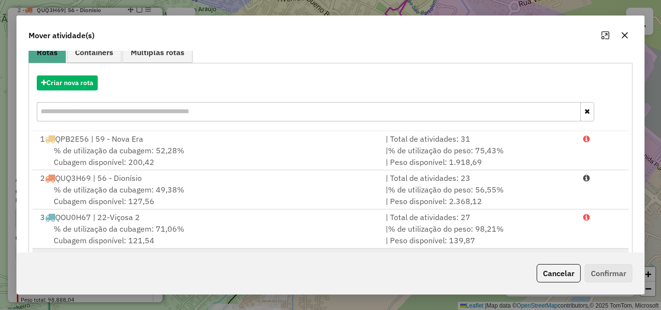
scroll to position [141, 0]
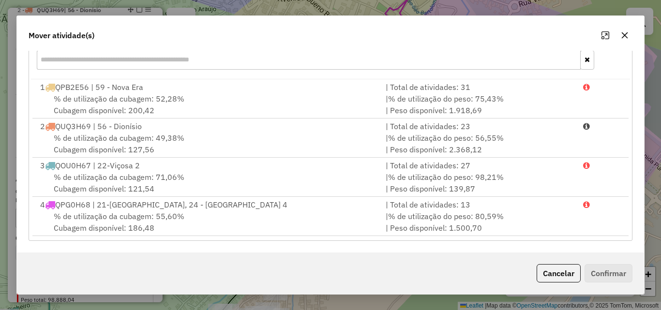
click at [628, 34] on icon "button" at bounding box center [625, 35] width 8 height 8
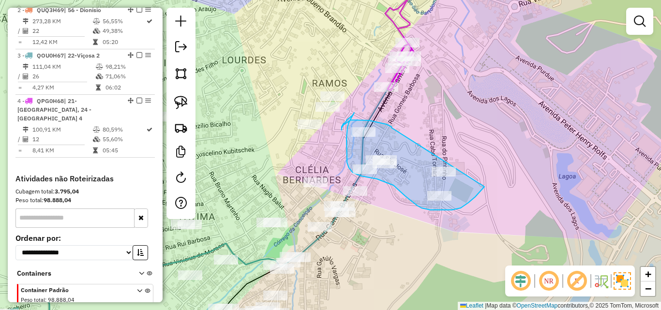
drag, startPoint x: 392, startPoint y: 128, endPoint x: 497, endPoint y: 143, distance: 106.6
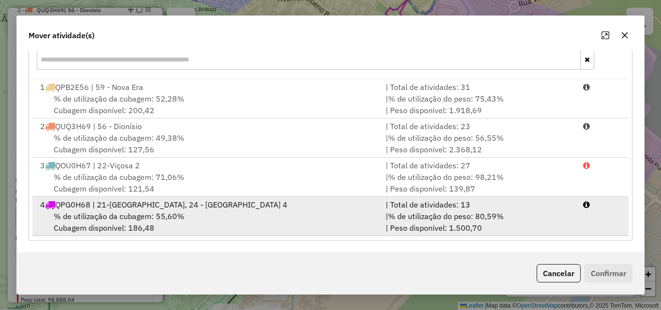
click at [343, 220] on div "% de utilização da cubagem: 55,60% Cubagem disponível: 186,48" at bounding box center [207, 222] width 346 height 23
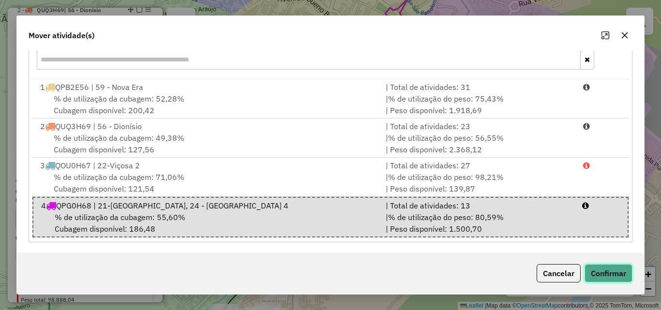
click at [619, 274] on button "Confirmar" at bounding box center [609, 273] width 48 height 18
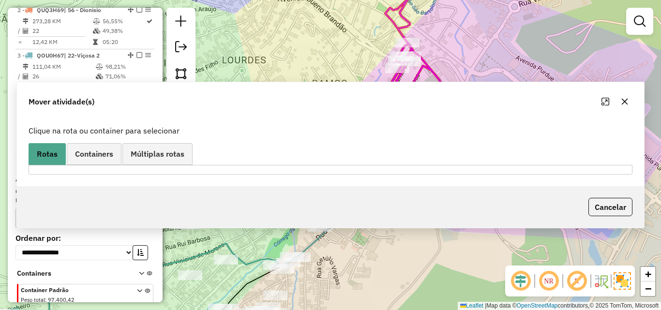
scroll to position [0, 0]
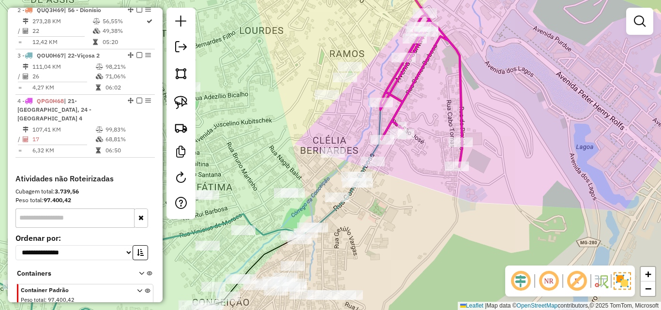
drag, startPoint x: 326, startPoint y: 157, endPoint x: 349, endPoint y: 117, distance: 46.0
click at [349, 117] on div "Janela de atendimento Grade de atendimento Capacidade Transportadoras Veículos …" at bounding box center [330, 155] width 661 height 310
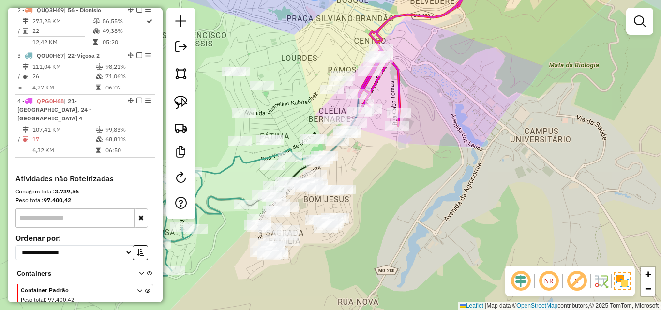
drag, startPoint x: 332, startPoint y: 117, endPoint x: 323, endPoint y: 106, distance: 14.4
click at [323, 106] on div "Janela de atendimento Grade de atendimento Capacidade Transportadoras Veículos …" at bounding box center [330, 155] width 661 height 310
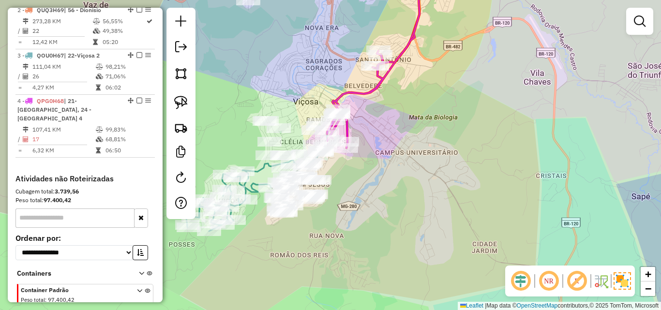
drag, startPoint x: 388, startPoint y: 134, endPoint x: 386, endPoint y: 164, distance: 30.6
click at [386, 164] on div "Janela de atendimento Grade de atendimento Capacidade Transportadoras Veículos …" at bounding box center [330, 155] width 661 height 310
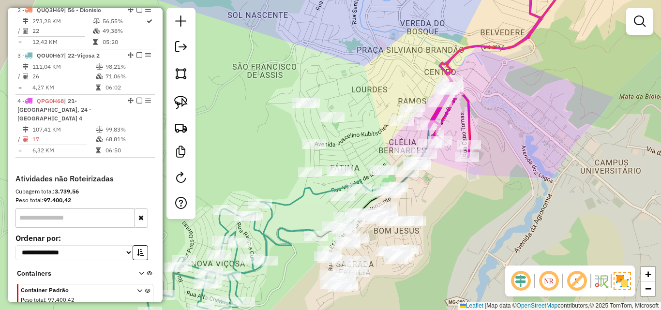
click at [361, 142] on div "Janela de atendimento Grade de atendimento Capacidade Transportadoras Veículos …" at bounding box center [330, 155] width 661 height 310
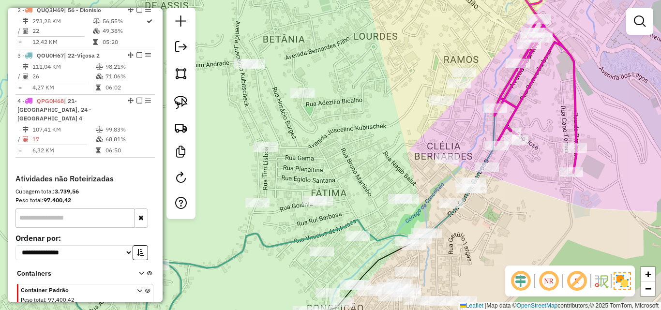
click at [364, 141] on div "Janela de atendimento Grade de atendimento Capacidade Transportadoras Veículos …" at bounding box center [330, 155] width 661 height 310
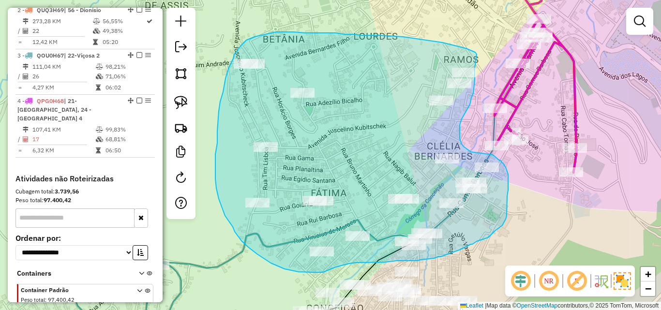
drag, startPoint x: 477, startPoint y: 54, endPoint x: 475, endPoint y: 66, distance: 11.8
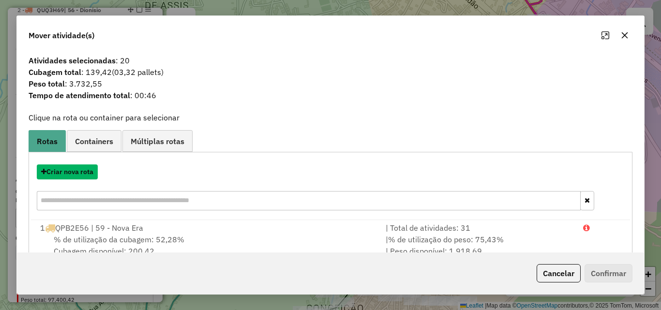
click at [74, 171] on button "Criar nova rota" at bounding box center [67, 172] width 61 height 15
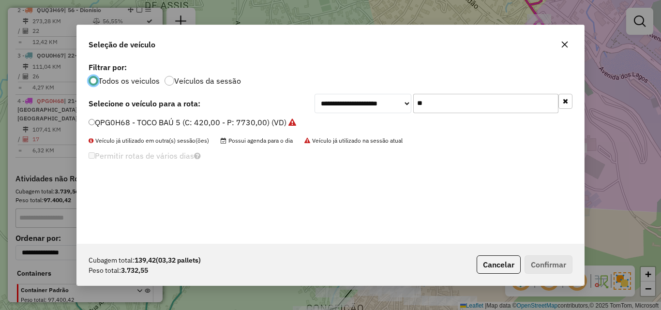
scroll to position [5, 3]
drag, startPoint x: 450, startPoint y: 102, endPoint x: 263, endPoint y: 100, distance: 186.8
click at [263, 100] on div "**********" at bounding box center [331, 103] width 484 height 19
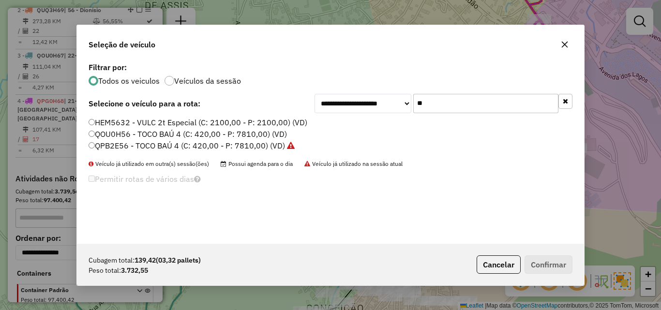
type input "**"
click at [237, 133] on label "QOU0H56 - TOCO BAÚ 4 (C: 420,00 - P: 7810,00) (VD)" at bounding box center [188, 134] width 198 height 12
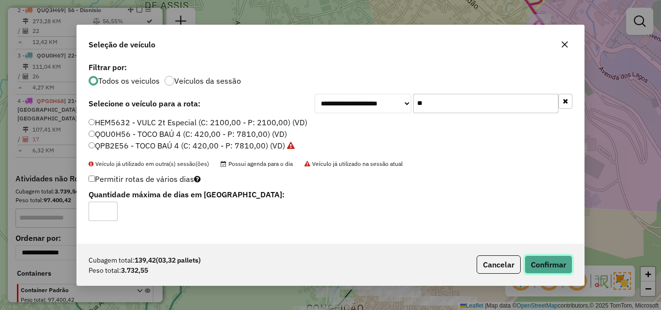
click at [545, 268] on button "Confirmar" at bounding box center [549, 265] width 48 height 18
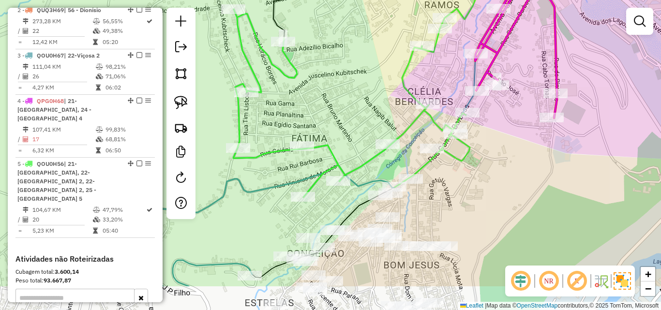
drag, startPoint x: 434, startPoint y: 257, endPoint x: 410, endPoint y: 190, distance: 71.3
click at [412, 194] on div "Janela de atendimento Grade de atendimento Capacidade Transportadoras Veículos …" at bounding box center [330, 155] width 661 height 310
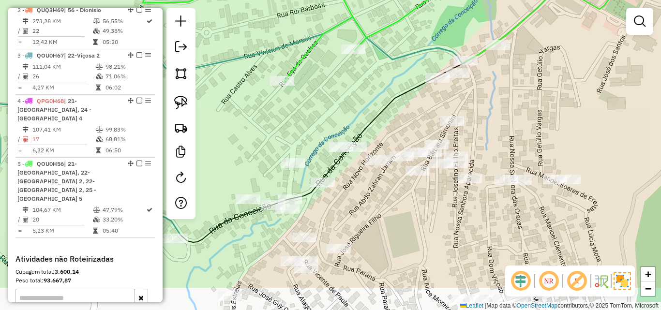
drag, startPoint x: 374, startPoint y: 260, endPoint x: 428, endPoint y: 207, distance: 76.0
click at [428, 207] on div "Janela de atendimento Grade de atendimento Capacidade Transportadoras Veículos …" at bounding box center [330, 155] width 661 height 310
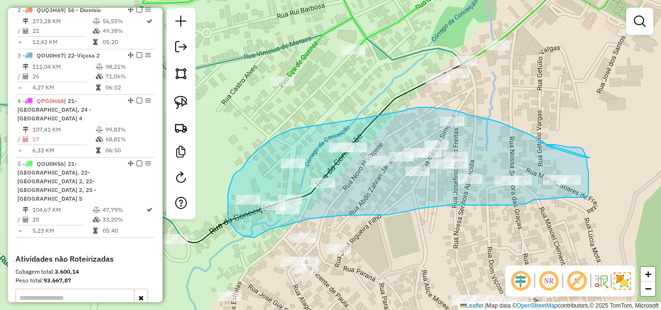
drag, startPoint x: 590, startPoint y: 158, endPoint x: 539, endPoint y: 142, distance: 53.1
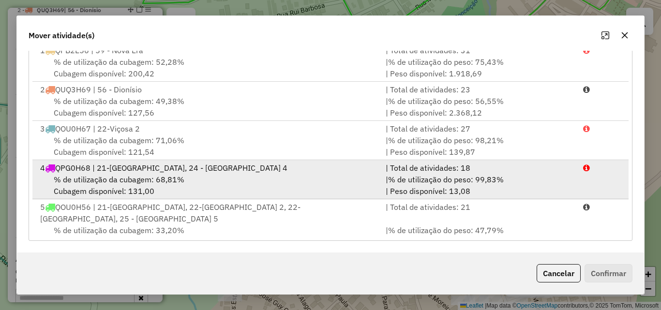
scroll to position [2, 0]
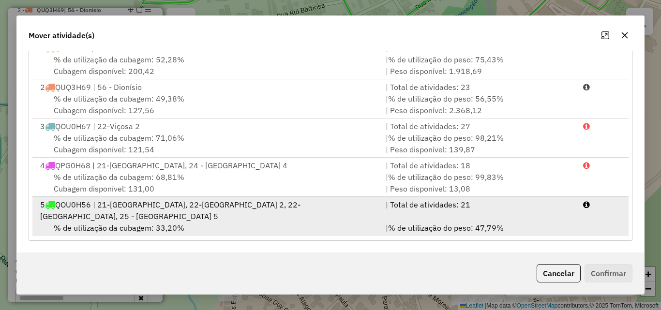
click at [330, 222] on div "% de utilização da cubagem: 33,20% Cubagem disponível: 280,58" at bounding box center [207, 233] width 346 height 23
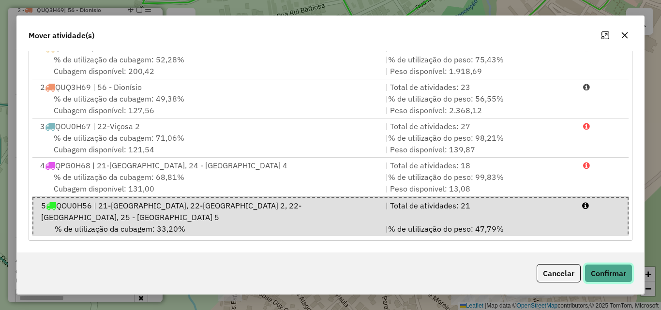
click at [606, 274] on button "Confirmar" at bounding box center [609, 273] width 48 height 18
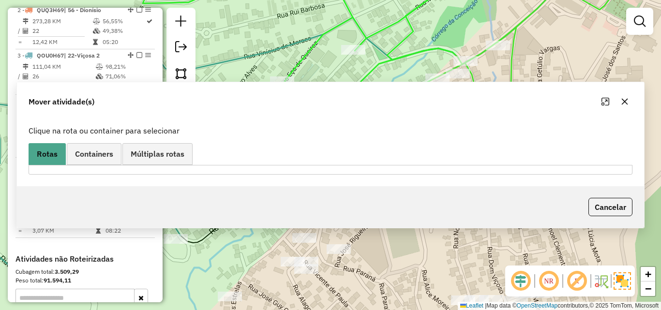
scroll to position [0, 0]
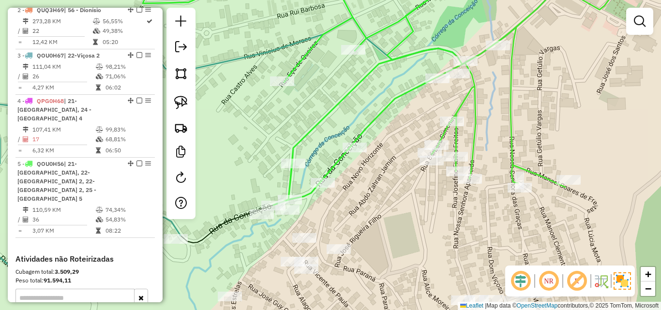
drag, startPoint x: 420, startPoint y: 222, endPoint x: 373, endPoint y: 111, distance: 120.2
click at [375, 115] on div "Janela de atendimento Grade de atendimento Capacidade Transportadoras Veículos …" at bounding box center [330, 155] width 661 height 310
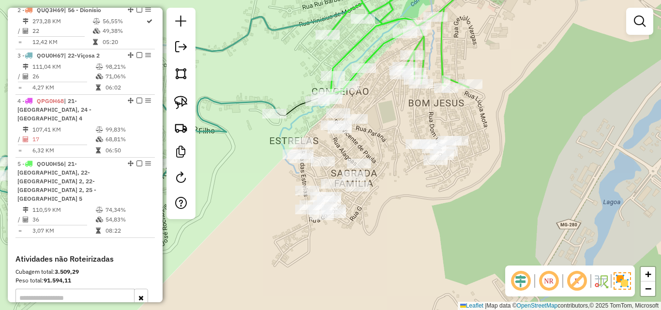
drag, startPoint x: 372, startPoint y: 162, endPoint x: 396, endPoint y: 157, distance: 24.2
click at [396, 157] on div "Janela de atendimento Grade de atendimento Capacidade Transportadoras Veículos …" at bounding box center [330, 155] width 661 height 310
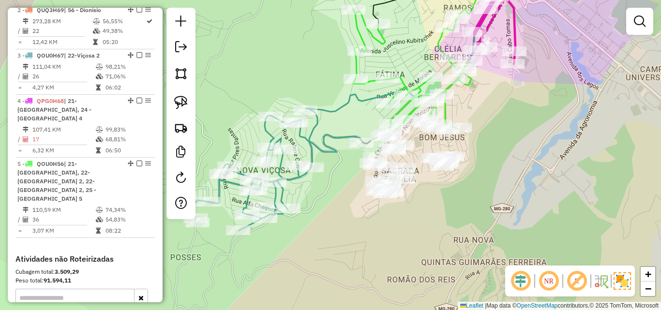
drag, startPoint x: 280, startPoint y: 204, endPoint x: 312, endPoint y: 195, distance: 33.2
click at [312, 197] on div "Janela de atendimento Grade de atendimento Capacidade Transportadoras Veículos …" at bounding box center [330, 155] width 661 height 310
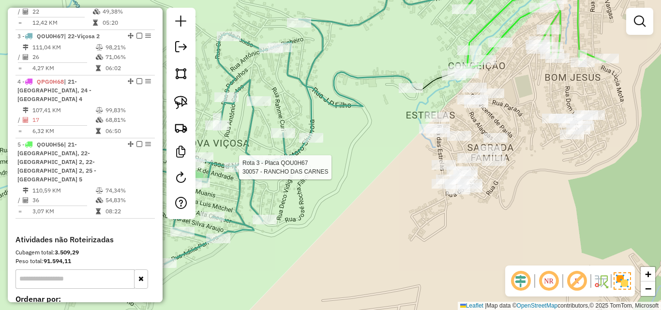
select select "**********"
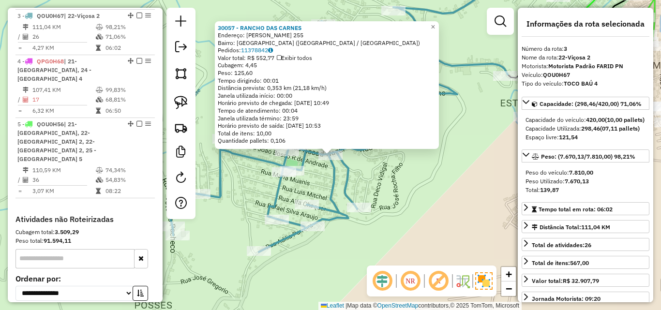
scroll to position [454, 0]
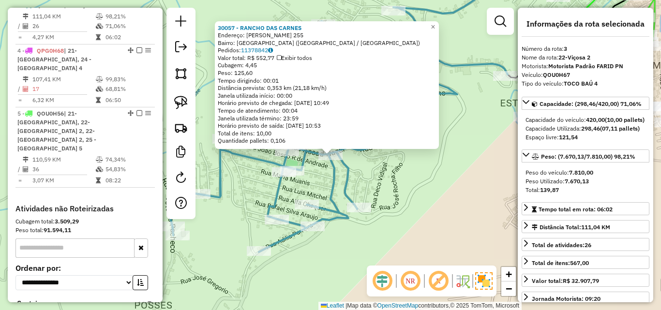
click at [452, 215] on div "30057 - RANCHO DAS CARNES Endereço: ASSAD NAZAR 255 Bairro: NOVA VICOSA (VICOSA…" at bounding box center [330, 155] width 661 height 310
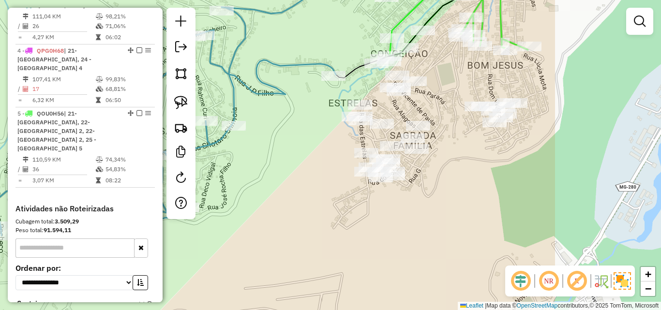
drag, startPoint x: 465, startPoint y: 211, endPoint x: 293, endPoint y: 211, distance: 171.8
click at [293, 211] on div "Janela de atendimento Grade de atendimento Capacidade Transportadoras Veículos …" at bounding box center [330, 155] width 661 height 310
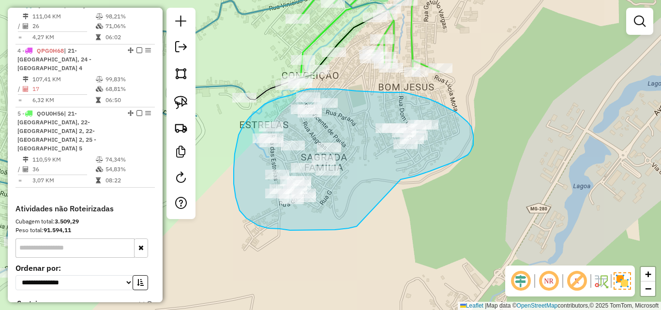
drag, startPoint x: 402, startPoint y: 179, endPoint x: 358, endPoint y: 218, distance: 58.6
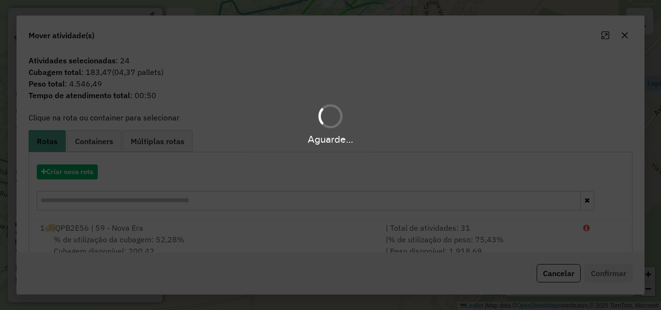
scroll to position [454, 0]
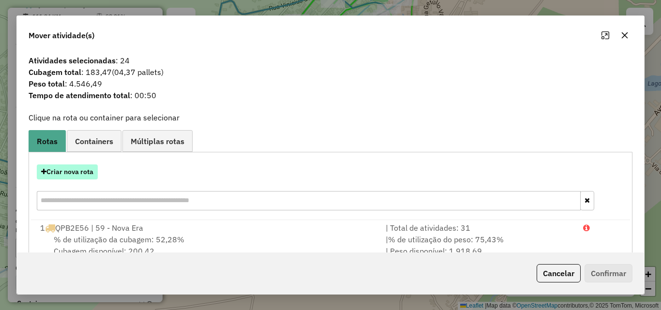
click at [76, 174] on button "Criar nova rota" at bounding box center [67, 172] width 61 height 15
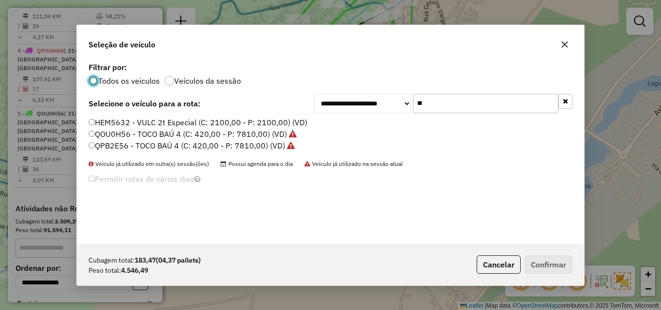
scroll to position [5, 3]
drag, startPoint x: 468, startPoint y: 108, endPoint x: 351, endPoint y: 108, distance: 116.6
click at [363, 107] on div "**********" at bounding box center [444, 103] width 258 height 19
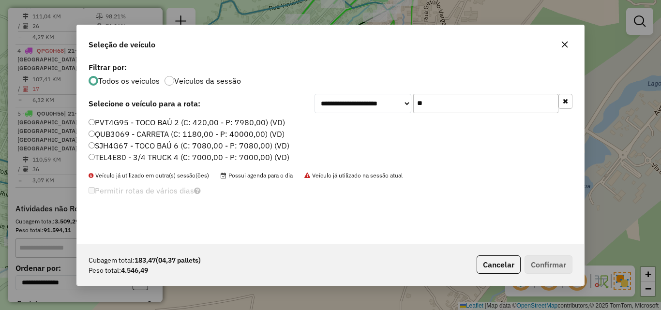
type input "**"
drag, startPoint x: 127, startPoint y: 160, endPoint x: 170, endPoint y: 166, distance: 43.0
click at [127, 160] on label "TEL4E80 - 3/4 TRUCK 4 (C: 7000,00 - P: 7000,00) (VD)" at bounding box center [189, 157] width 201 height 12
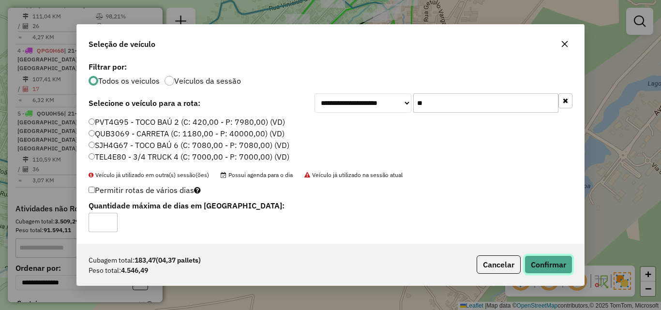
click at [559, 264] on button "Confirmar" at bounding box center [549, 265] width 48 height 18
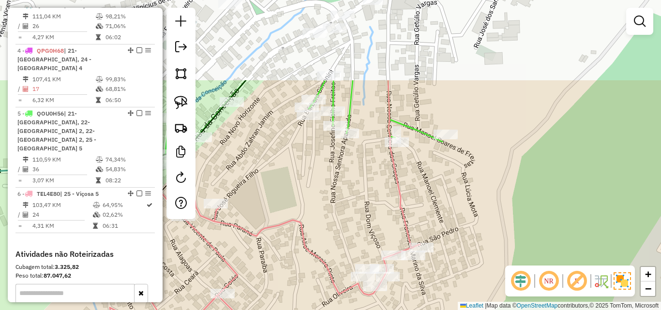
drag, startPoint x: 381, startPoint y: 91, endPoint x: 339, endPoint y: 203, distance: 120.6
click at [339, 203] on div "Janela de atendimento Grade de atendimento Capacidade Transportadoras Veículos …" at bounding box center [330, 155] width 661 height 310
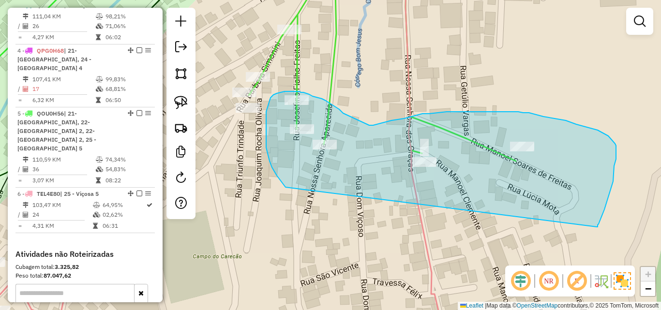
drag, startPoint x: 483, startPoint y: 176, endPoint x: 286, endPoint y: 187, distance: 197.3
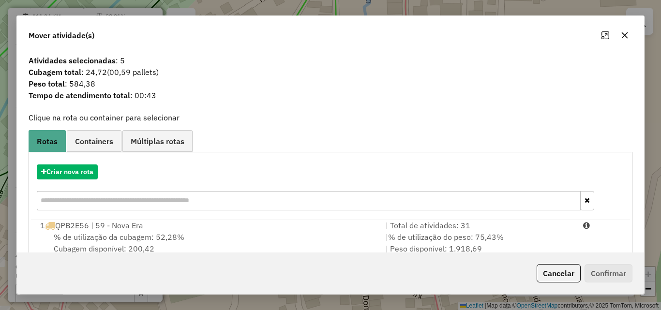
scroll to position [178, 0]
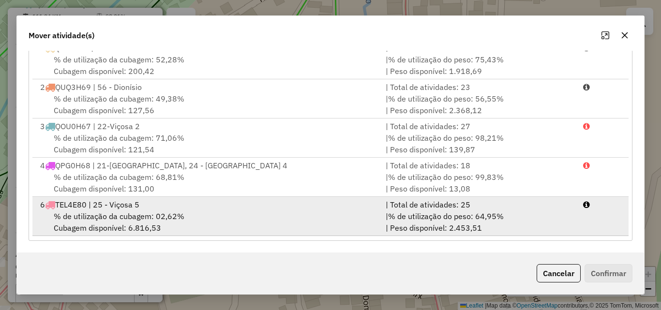
click at [273, 216] on div "% de utilização da cubagem: 02,62% Cubagem disponível: 6.816,53" at bounding box center [207, 222] width 346 height 23
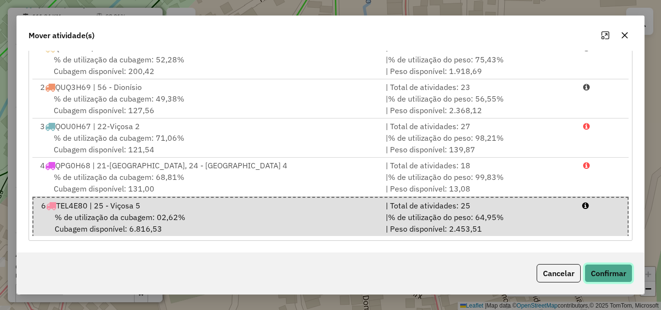
click at [616, 274] on button "Confirmar" at bounding box center [609, 273] width 48 height 18
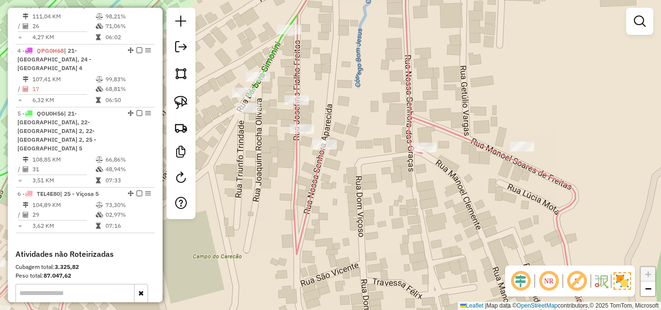
scroll to position [0, 0]
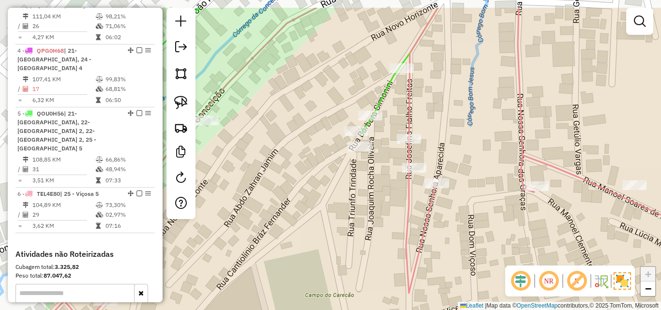
drag, startPoint x: 379, startPoint y: 206, endPoint x: 467, endPoint y: 235, distance: 93.2
click at [467, 235] on div "Janela de atendimento Grade de atendimento Capacidade Transportadoras Veículos …" at bounding box center [330, 155] width 661 height 310
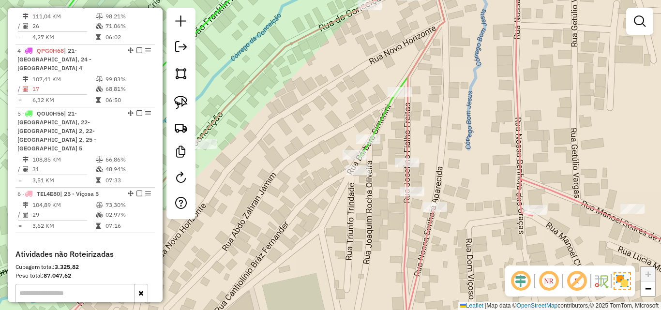
drag, startPoint x: 346, startPoint y: 214, endPoint x: 344, endPoint y: 238, distance: 23.8
click at [344, 238] on div "Janela de atendimento Grade de atendimento Capacidade Transportadoras Veículos …" at bounding box center [330, 155] width 661 height 310
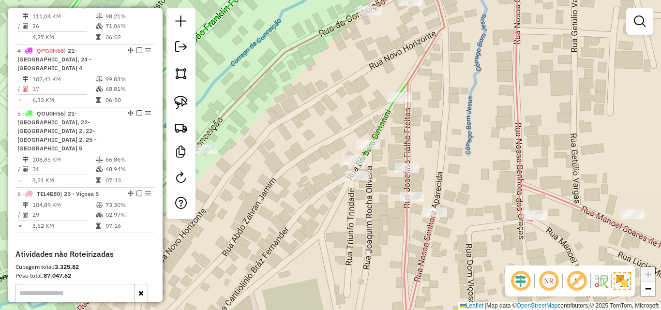
drag, startPoint x: 382, startPoint y: 174, endPoint x: 382, endPoint y: 181, distance: 6.8
click at [382, 181] on div "Janela de atendimento Grade de atendimento Capacidade Transportadoras Veículos …" at bounding box center [330, 155] width 661 height 310
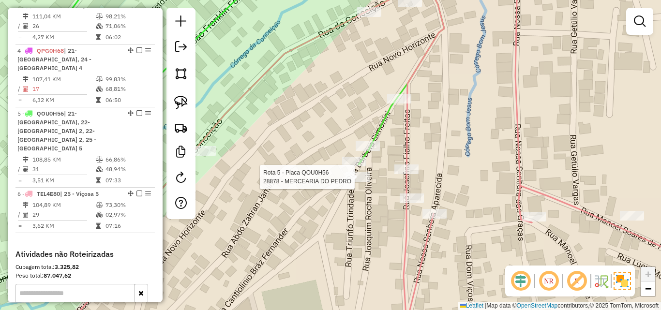
select select "**********"
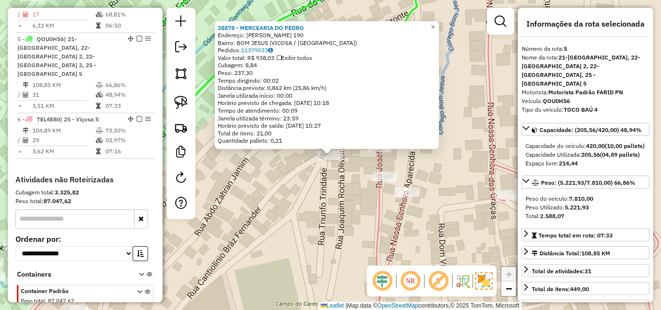
scroll to position [554, 0]
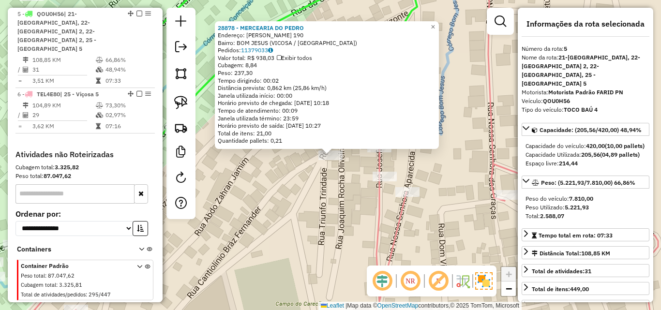
click at [360, 181] on div "28878 - MERCEARIA DO PEDRO Endereço: BARBARA SIMONINI 190 Bairro: BOM JESUS (VI…" at bounding box center [330, 155] width 661 height 310
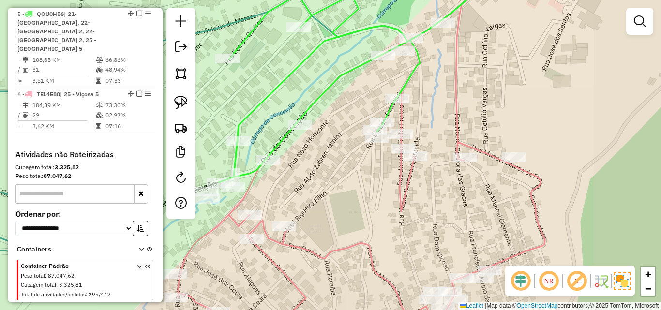
drag, startPoint x: 348, startPoint y: 215, endPoint x: 381, endPoint y: 162, distance: 62.3
click at [378, 169] on div "Janela de atendimento Grade de atendimento Capacidade Transportadoras Veículos …" at bounding box center [330, 155] width 661 height 310
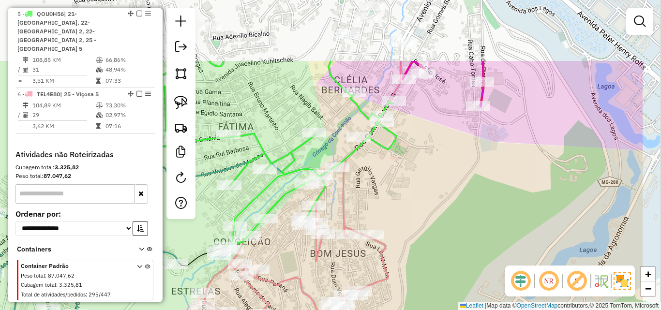
drag, startPoint x: 380, startPoint y: 164, endPoint x: 295, endPoint y: 256, distance: 125.4
click at [295, 256] on div "Janela de atendimento Grade de atendimento Capacidade Transportadoras Veículos …" at bounding box center [330, 155] width 661 height 310
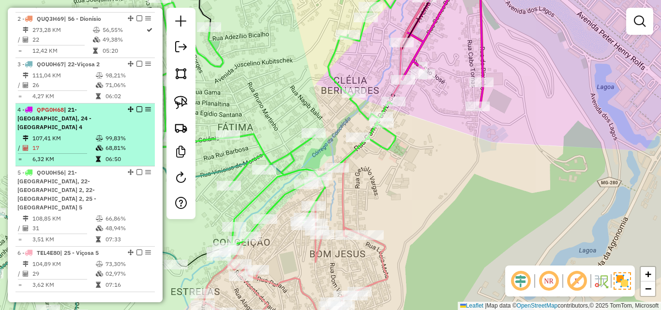
scroll to position [457, 0]
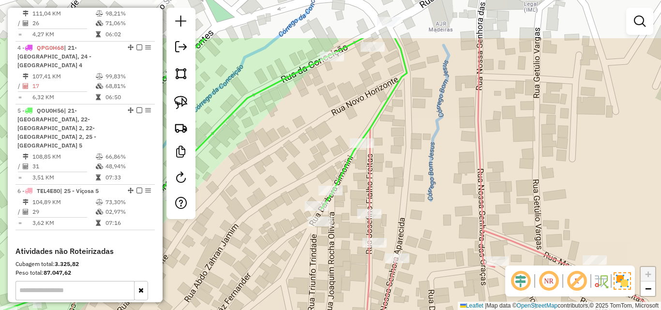
drag, startPoint x: 342, startPoint y: 205, endPoint x: 343, endPoint y: 279, distance: 74.1
click at [343, 279] on div "Janela de atendimento Grade de atendimento Capacidade Transportadoras Veículos …" at bounding box center [330, 155] width 661 height 310
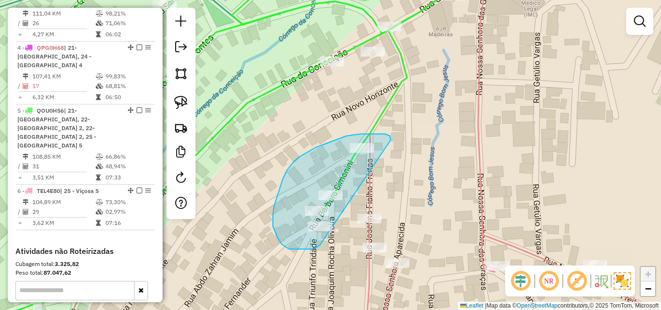
drag, startPoint x: 391, startPoint y: 140, endPoint x: 325, endPoint y: 242, distance: 120.7
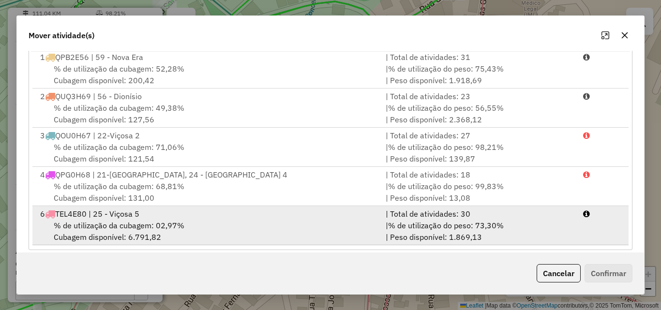
scroll to position [178, 0]
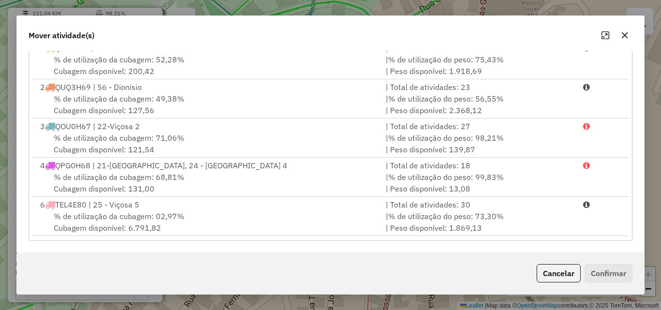
click at [627, 36] on icon "button" at bounding box center [625, 35] width 8 height 8
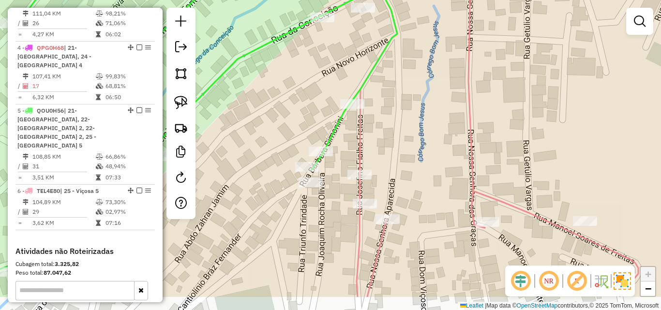
drag, startPoint x: 560, startPoint y: 167, endPoint x: 540, endPoint y: 72, distance: 96.4
click at [544, 90] on div "Janela de atendimento Grade de atendimento Capacidade Transportadoras Veículos …" at bounding box center [330, 155] width 661 height 310
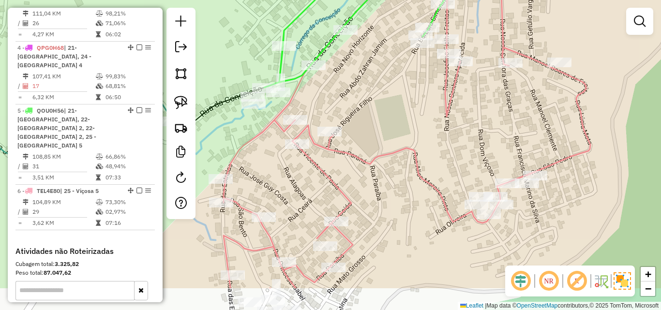
drag, startPoint x: 495, startPoint y: 167, endPoint x: 498, endPoint y: 114, distance: 52.8
click at [498, 114] on div "Janela de atendimento Grade de atendimento Capacidade Transportadoras Veículos …" at bounding box center [330, 155] width 661 height 310
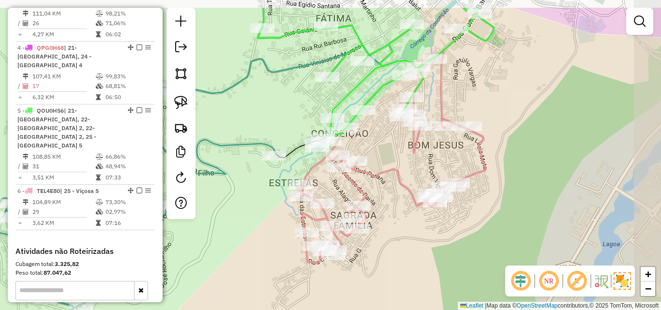
drag, startPoint x: 494, startPoint y: 124, endPoint x: 436, endPoint y: 163, distance: 69.8
click at [436, 163] on div "Janela de atendimento Grade de atendimento Capacidade Transportadoras Veículos …" at bounding box center [330, 155] width 661 height 310
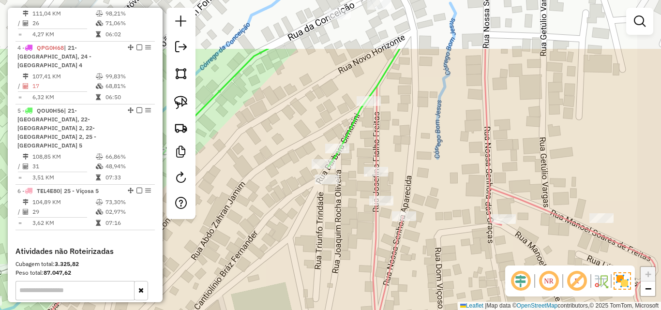
drag, startPoint x: 404, startPoint y: 121, endPoint x: 349, endPoint y: 201, distance: 96.5
click at [349, 201] on div "Janela de atendimento Grade de atendimento Capacidade Transportadoras Veículos …" at bounding box center [330, 155] width 661 height 310
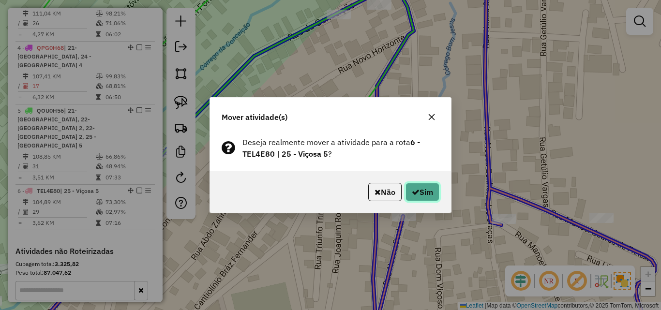
click at [414, 186] on button "Sim" at bounding box center [423, 192] width 34 height 18
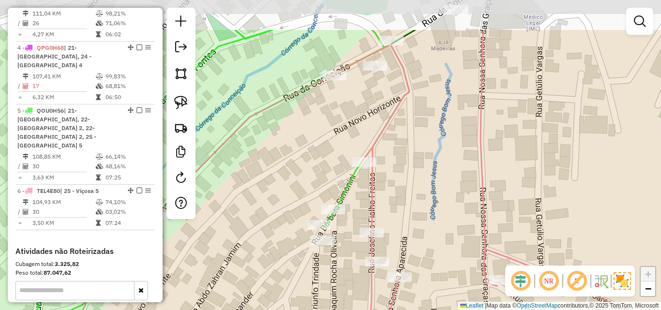
drag, startPoint x: 414, startPoint y: 138, endPoint x: 409, endPoint y: 182, distance: 44.8
click at [409, 200] on div "Janela de atendimento Grade de atendimento Capacidade Transportadoras Veículos …" at bounding box center [330, 155] width 661 height 310
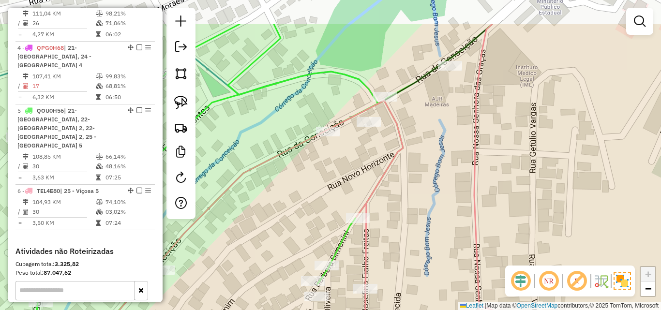
drag, startPoint x: 412, startPoint y: 151, endPoint x: 407, endPoint y: 206, distance: 55.5
click at [407, 206] on div "Janela de atendimento Grade de atendimento Capacidade Transportadoras Veículos …" at bounding box center [330, 155] width 661 height 310
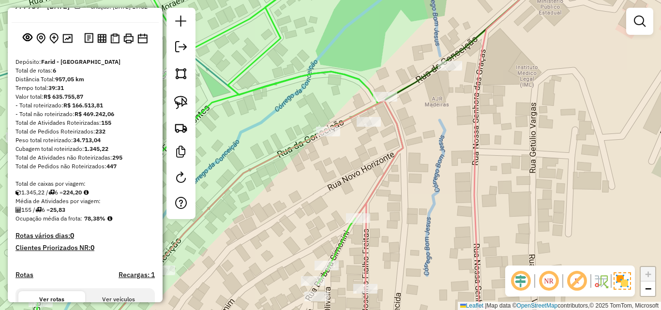
scroll to position [48, 0]
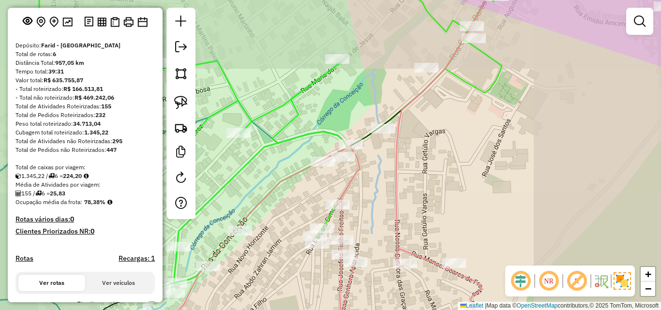
drag, startPoint x: 299, startPoint y: 197, endPoint x: 306, endPoint y: 169, distance: 27.9
click at [305, 172] on div "Janela de atendimento Grade de atendimento Capacidade Transportadoras Veículos …" at bounding box center [330, 155] width 661 height 310
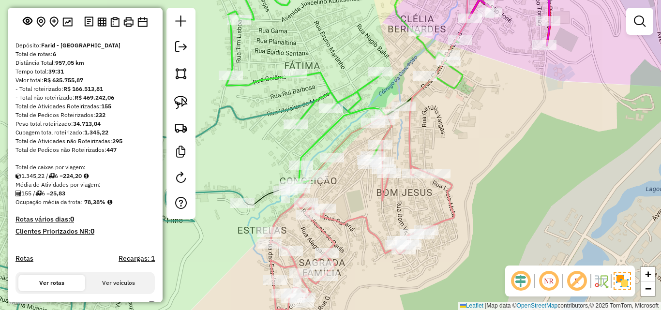
drag, startPoint x: 297, startPoint y: 199, endPoint x: 358, endPoint y: 169, distance: 68.0
click at [358, 169] on div "Janela de atendimento Grade de atendimento Capacidade Transportadoras Veículos …" at bounding box center [330, 155] width 661 height 310
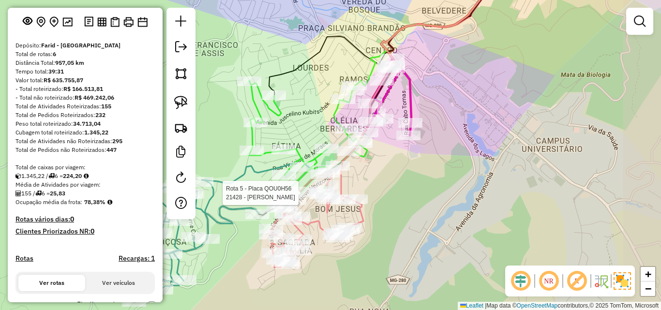
drag, startPoint x: 399, startPoint y: 252, endPoint x: 330, endPoint y: 286, distance: 76.6
click at [330, 286] on div "Rota 5 - Placa QOU0H56 21428 - FRANCISCO DE ASSIS L Janela de atendimento Grade…" at bounding box center [330, 155] width 661 height 310
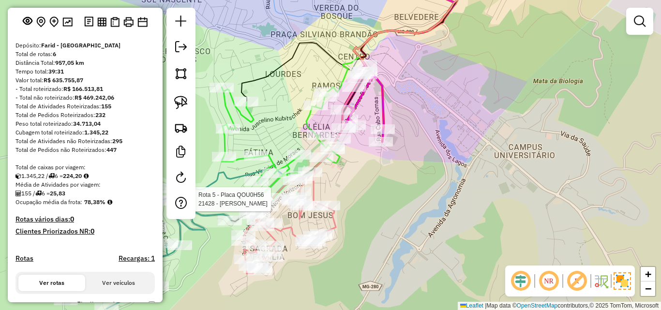
drag, startPoint x: 395, startPoint y: 178, endPoint x: 369, endPoint y: 206, distance: 38.7
click at [369, 206] on div "Rota 5 - Placa QOU0H56 21428 - FRANCISCO DE ASSIS L Janela de atendimento Grade…" at bounding box center [330, 155] width 661 height 310
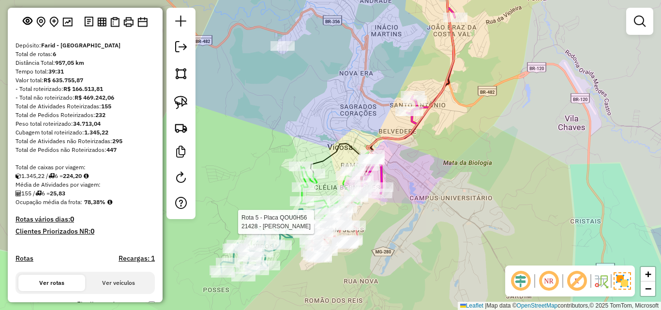
drag, startPoint x: 397, startPoint y: 217, endPoint x: 374, endPoint y: 247, distance: 37.9
click at [374, 247] on div "Rota 5 - Placa QOU0H56 21428 - FRANCISCO DE ASSIS L Janela de atendimento Grade…" at bounding box center [330, 155] width 661 height 310
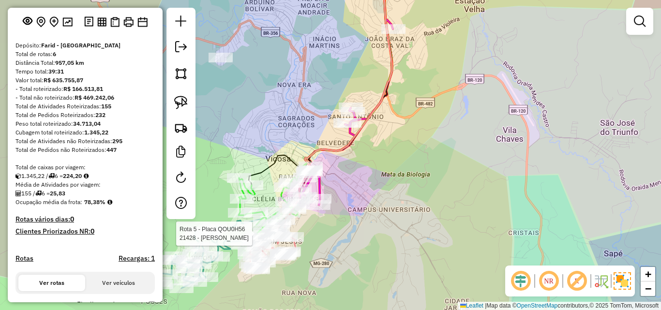
drag, startPoint x: 433, startPoint y: 190, endPoint x: 365, endPoint y: 147, distance: 80.6
click at [365, 147] on div "Rota 5 - Placa QOU0H56 21428 - FRANCISCO DE ASSIS L Janela de atendimento Grade…" at bounding box center [330, 155] width 661 height 310
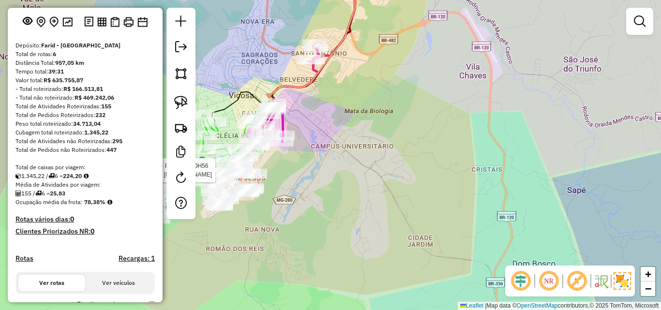
drag, startPoint x: 386, startPoint y: 214, endPoint x: 342, endPoint y: 143, distance: 83.7
click at [342, 144] on div "Rota 5 - Placa QOU0H56 21428 - FRANCISCO DE ASSIS L Janela de atendimento Grade…" at bounding box center [330, 155] width 661 height 310
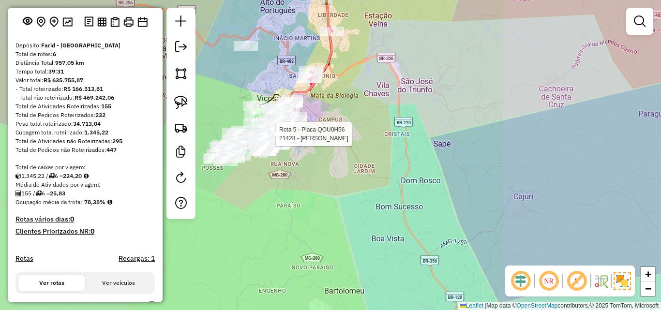
drag, startPoint x: 356, startPoint y: 187, endPoint x: 338, endPoint y: 131, distance: 58.6
click at [349, 154] on div "Rota 5 - Placa QOU0H56 21428 - FRANCISCO DE ASSIS L Janela de atendimento Grade…" at bounding box center [330, 155] width 661 height 310
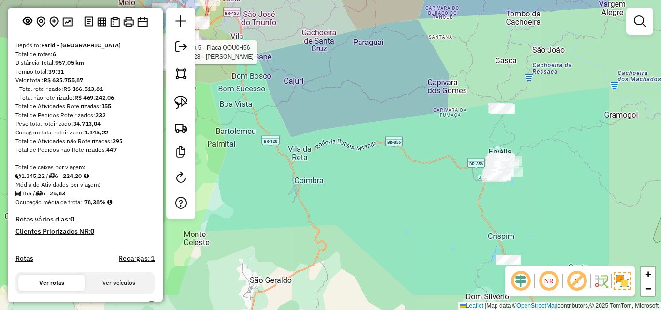
drag, startPoint x: 354, startPoint y: 171, endPoint x: 232, endPoint y: 125, distance: 129.9
click at [232, 125] on div "Rota 5 - Placa QOU0H56 21428 - FRANCISCO DE ASSIS L Janela de atendimento Grade…" at bounding box center [330, 155] width 661 height 310
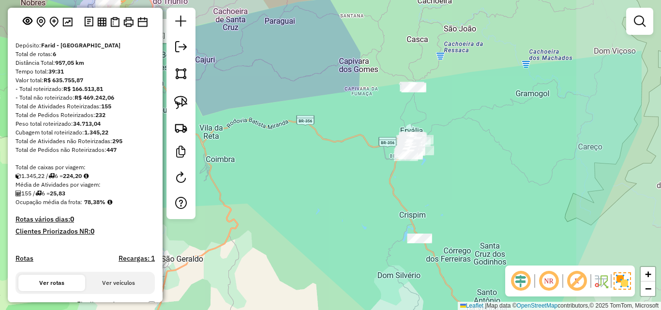
drag, startPoint x: 539, startPoint y: 150, endPoint x: 454, endPoint y: 128, distance: 87.8
click at [454, 128] on div "Rota 5 - Placa QOU0H56 21428 - FRANCISCO DE ASSIS L Janela de atendimento Grade…" at bounding box center [330, 155] width 661 height 310
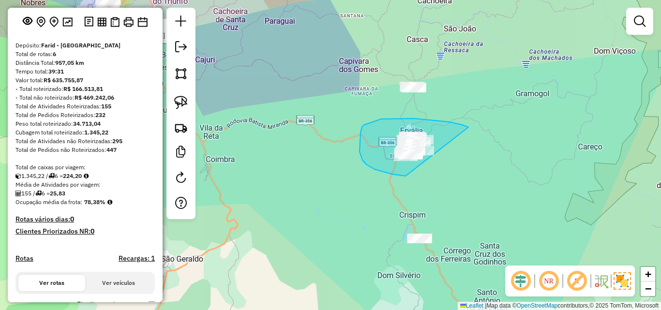
drag, startPoint x: 469, startPoint y: 127, endPoint x: 513, endPoint y: 168, distance: 59.9
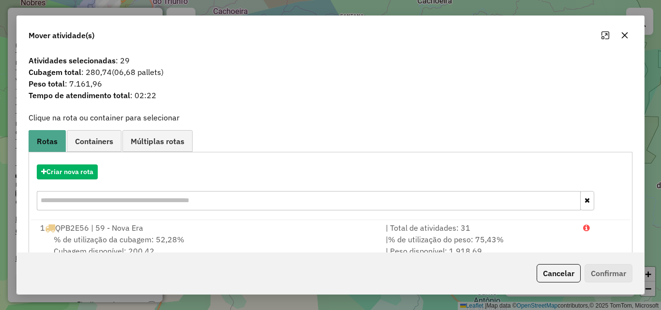
click at [622, 37] on icon "button" at bounding box center [625, 35] width 8 height 8
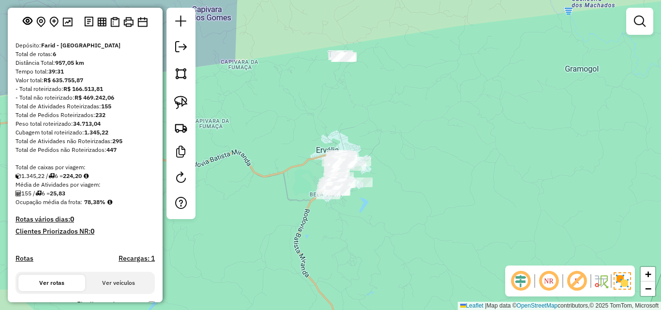
drag, startPoint x: 388, startPoint y: 117, endPoint x: 422, endPoint y: 112, distance: 34.2
click at [422, 112] on div "Rota 5 - Placa QOU0H56 21428 - FRANCISCO DE ASSIS L Janela de atendimento Grade…" at bounding box center [330, 155] width 661 height 310
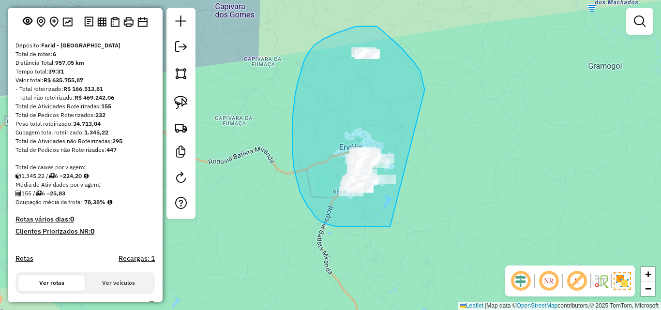
drag, startPoint x: 424, startPoint y: 91, endPoint x: 520, endPoint y: 144, distance: 109.4
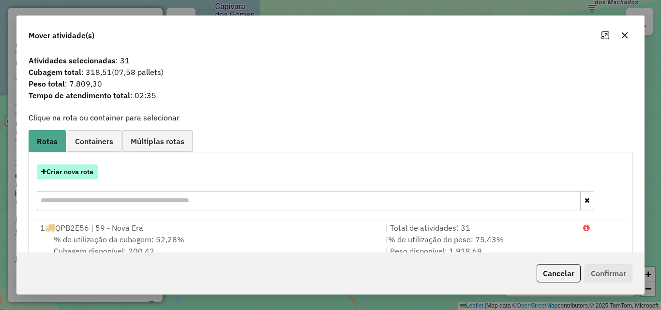
click at [87, 167] on button "Criar nova rota" at bounding box center [67, 172] width 61 height 15
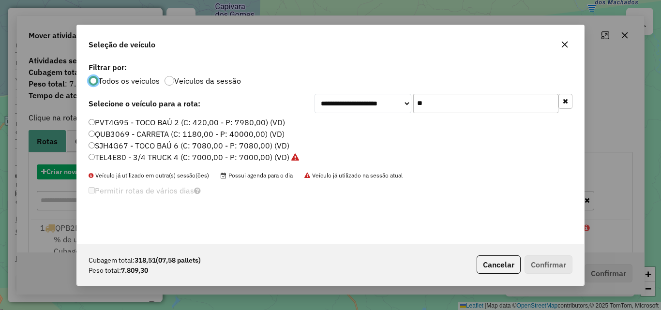
scroll to position [5, 3]
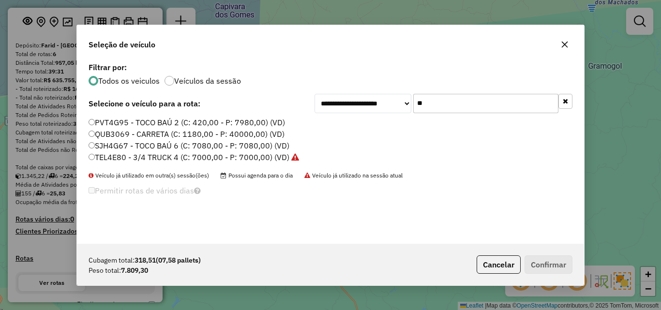
drag, startPoint x: 434, startPoint y: 106, endPoint x: 362, endPoint y: 106, distance: 72.1
click at [373, 106] on div "**********" at bounding box center [444, 103] width 258 height 19
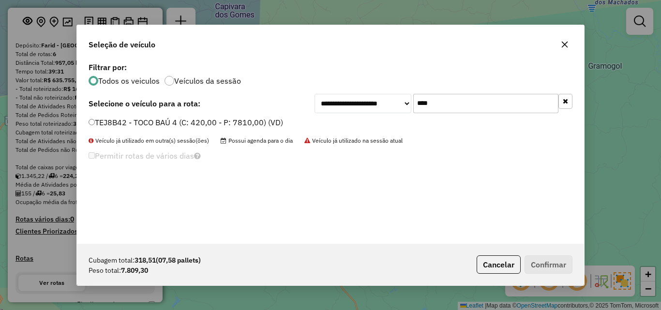
type input "****"
click at [563, 44] on icon "button" at bounding box center [565, 45] width 8 height 8
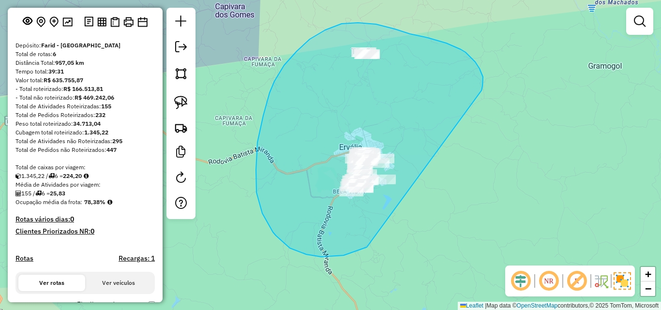
drag, startPoint x: 482, startPoint y: 91, endPoint x: 468, endPoint y: 169, distance: 80.1
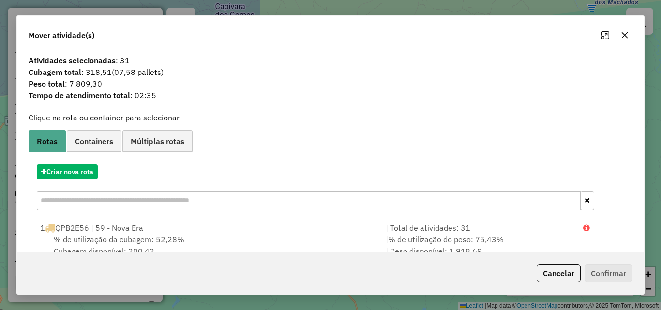
click at [626, 39] on icon "button" at bounding box center [625, 35] width 8 height 8
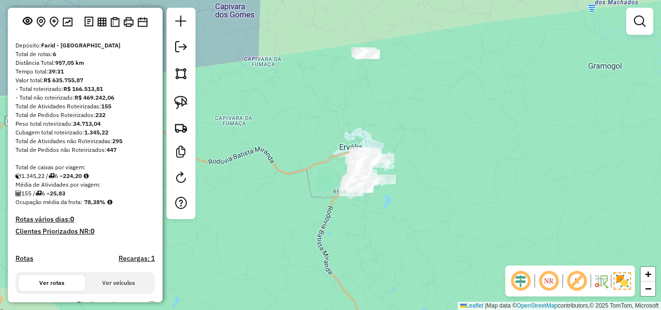
drag, startPoint x: 476, startPoint y: 94, endPoint x: 477, endPoint y: 26, distance: 67.8
click at [477, 49] on div "Rota 5 - Placa QOU0H56 21428 - FRANCISCO DE ASSIS L Janela de atendimento Grade…" at bounding box center [330, 155] width 661 height 310
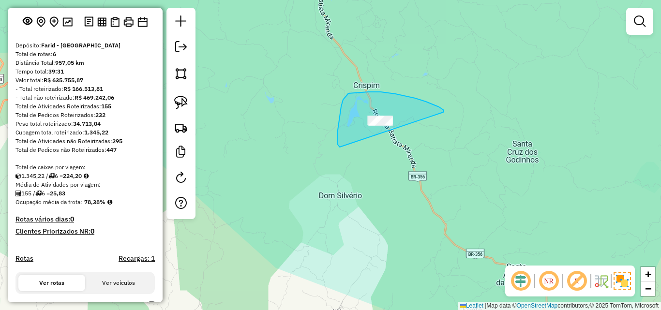
drag, startPoint x: 439, startPoint y: 107, endPoint x: 435, endPoint y: 151, distance: 43.8
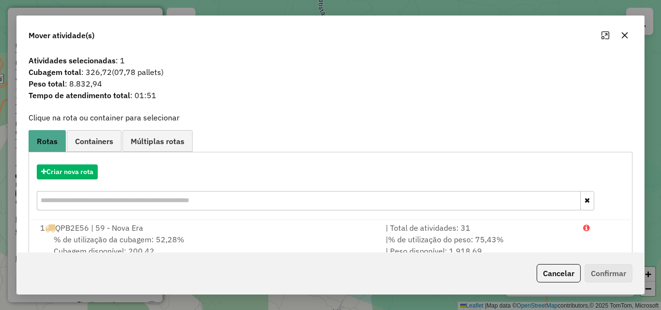
click at [628, 36] on icon "button" at bounding box center [625, 35] width 8 height 8
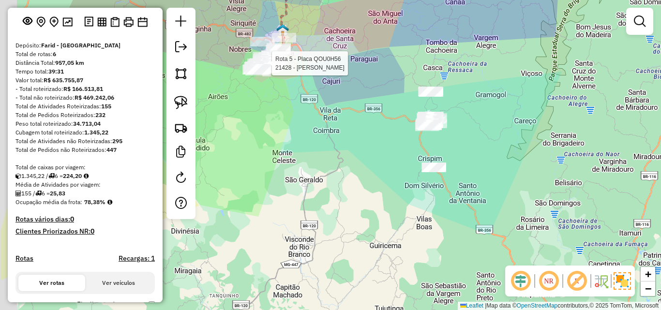
drag, startPoint x: 320, startPoint y: 163, endPoint x: 387, endPoint y: 151, distance: 68.4
click at [387, 151] on div "Rota 5 - Placa QOU0H56 21428 - FRANCISCO DE ASSIS L Janela de atendimento Grade…" at bounding box center [330, 155] width 661 height 310
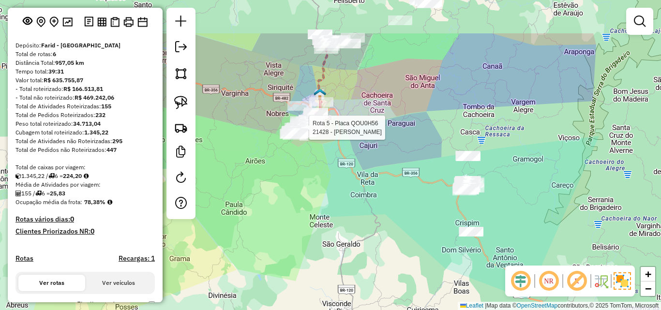
drag, startPoint x: 356, startPoint y: 118, endPoint x: 394, endPoint y: 182, distance: 74.4
click at [394, 182] on div "Rota 5 - Placa QOU0H56 21428 - FRANCISCO DE ASSIS L Janela de atendimento Grade…" at bounding box center [330, 155] width 661 height 310
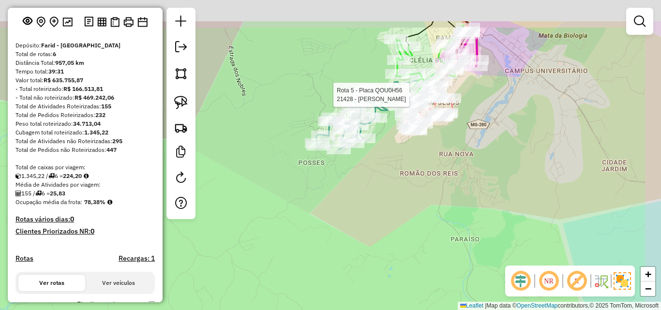
drag, startPoint x: 442, startPoint y: 131, endPoint x: 429, endPoint y: 194, distance: 63.8
click at [393, 215] on div "Rota 5 - Placa QOU0H56 21428 - FRANCISCO DE ASSIS L Janela de atendimento Grade…" at bounding box center [330, 155] width 661 height 310
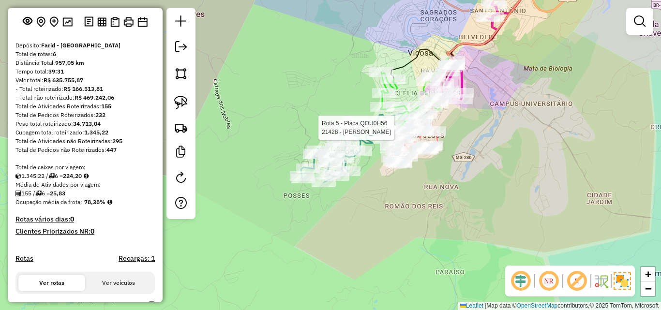
drag, startPoint x: 538, startPoint y: 90, endPoint x: 400, endPoint y: 171, distance: 159.5
click at [401, 172] on div "Rota 5 - Placa QOU0H56 21428 - FRANCISCO DE ASSIS L Janela de atendimento Grade…" at bounding box center [330, 155] width 661 height 310
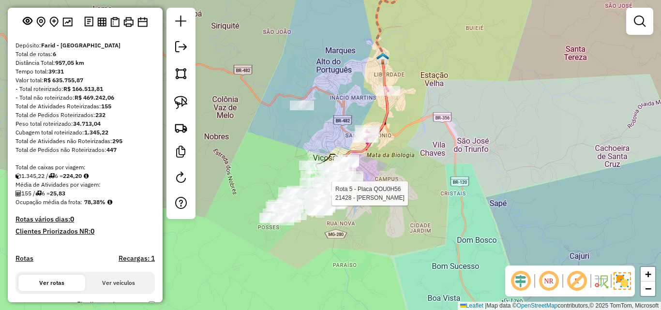
drag, startPoint x: 445, startPoint y: 185, endPoint x: 411, endPoint y: 158, distance: 42.7
click at [418, 163] on div "Rota 5 - Placa QOU0H56 21428 - FRANCISCO DE ASSIS L Janela de atendimento Grade…" at bounding box center [330, 155] width 661 height 310
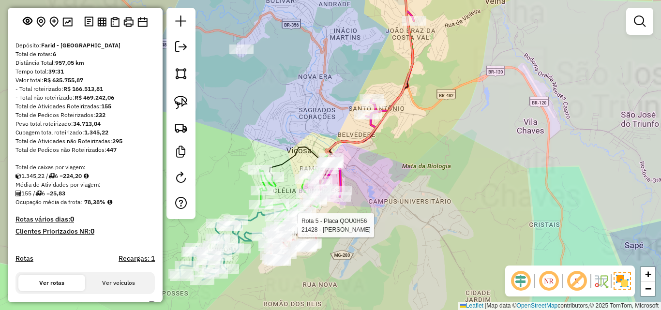
drag, startPoint x: 320, startPoint y: 98, endPoint x: 339, endPoint y: 140, distance: 46.0
click at [339, 140] on div "Rota 5 - Placa QOU0H56 21428 - FRANCISCO DE ASSIS L Janela de atendimento Grade…" at bounding box center [330, 155] width 661 height 310
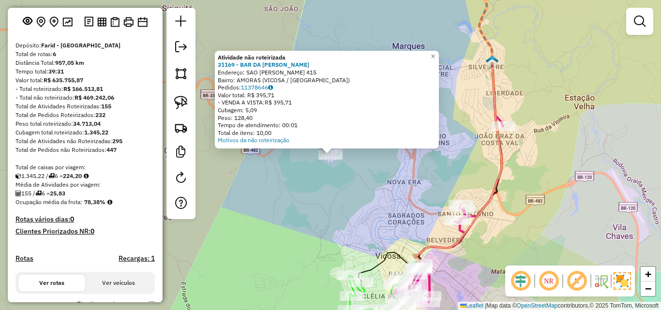
click at [340, 197] on div "Atividade não roteirizada 31169 - BAR DA ANA PAULA Endereço: SAO FRANCISCO DE A…" at bounding box center [330, 155] width 661 height 310
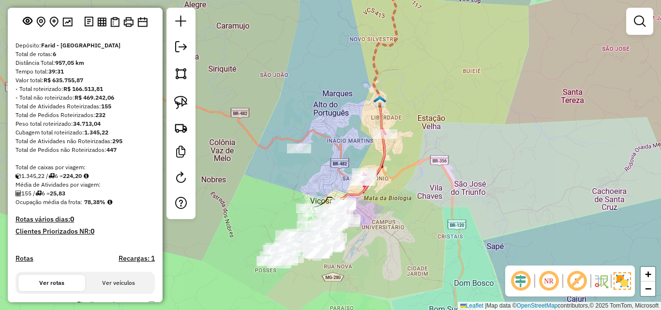
drag, startPoint x: 386, startPoint y: 149, endPoint x: 347, endPoint y: 124, distance: 46.3
click at [347, 124] on div "Janela de atendimento Grade de atendimento Capacidade Transportadoras Veículos …" at bounding box center [330, 155] width 661 height 310
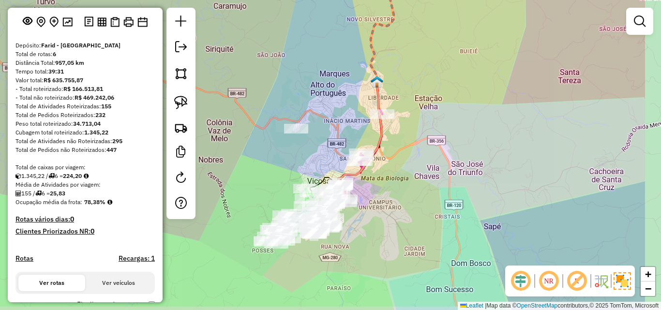
drag, startPoint x: 374, startPoint y: 176, endPoint x: 278, endPoint y: 153, distance: 98.5
click at [278, 153] on div "Janela de atendimento Grade de atendimento Capacidade Transportadoras Veículos …" at bounding box center [330, 155] width 661 height 310
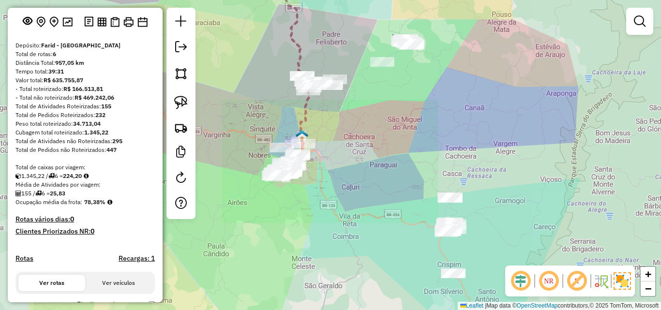
drag, startPoint x: 359, startPoint y: 190, endPoint x: 339, endPoint y: 134, distance: 59.3
click at [344, 144] on div "Janela de atendimento Grade de atendimento Capacidade Transportadoras Veículos …" at bounding box center [330, 155] width 661 height 310
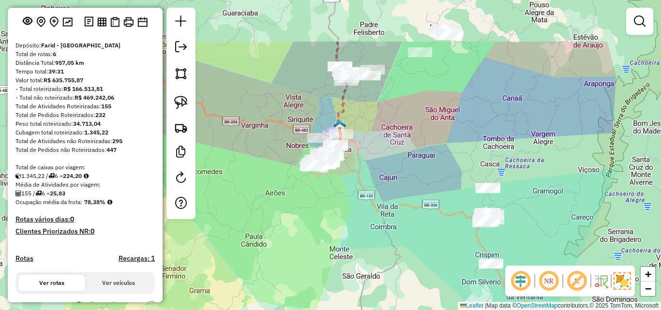
drag, startPoint x: 348, startPoint y: 151, endPoint x: 417, endPoint y: 223, distance: 100.0
click at [417, 223] on div "Janela de atendimento Grade de atendimento Capacidade Transportadoras Veículos …" at bounding box center [330, 155] width 661 height 310
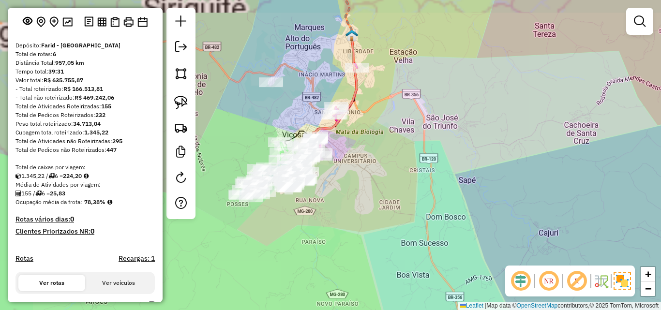
drag, startPoint x: 343, startPoint y: 157, endPoint x: 400, endPoint y: 177, distance: 60.6
click at [392, 177] on div "Janela de atendimento Grade de atendimento Capacidade Transportadoras Veículos …" at bounding box center [330, 155] width 661 height 310
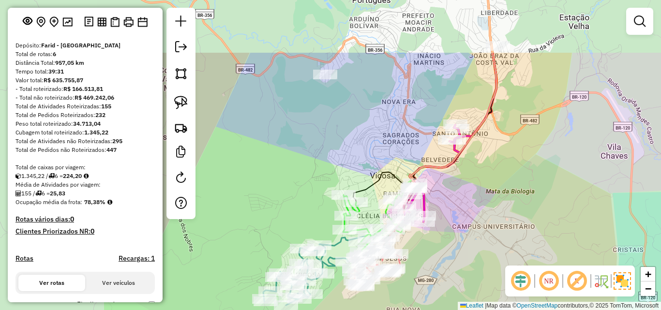
drag, startPoint x: 370, startPoint y: 140, endPoint x: 540, endPoint y: 224, distance: 189.8
click at [540, 224] on div "Janela de atendimento Grade de atendimento Capacidade Transportadoras Veículos …" at bounding box center [330, 155] width 661 height 310
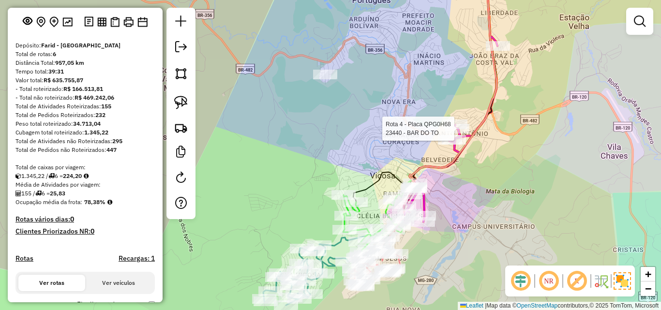
select select "**********"
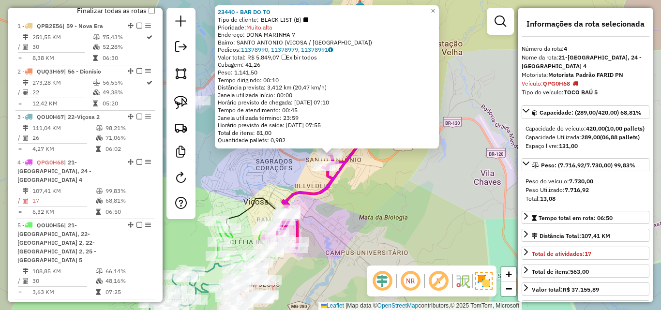
scroll to position [500, 0]
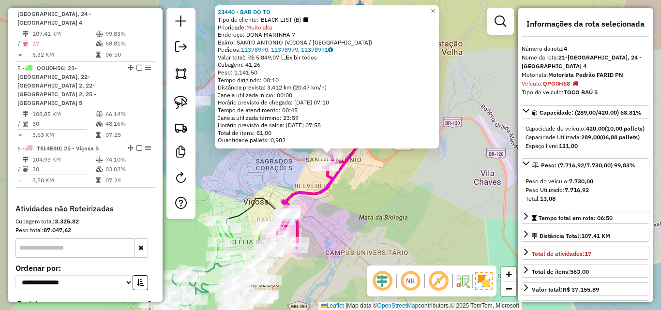
click at [427, 194] on div "23440 - BAR DO TO Tipo de cliente: BLACK LIST (B) Prioridade: Muito alta Endere…" at bounding box center [330, 155] width 661 height 310
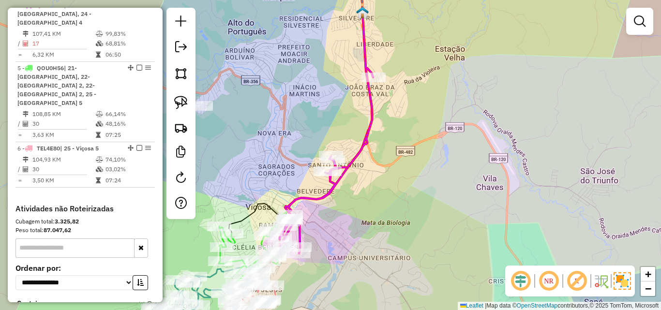
drag, startPoint x: 427, startPoint y: 194, endPoint x: 470, endPoint y: 214, distance: 47.2
click at [483, 227] on div "Janela de atendimento Grade de atendimento Capacidade Transportadoras Veículos …" at bounding box center [330, 155] width 661 height 310
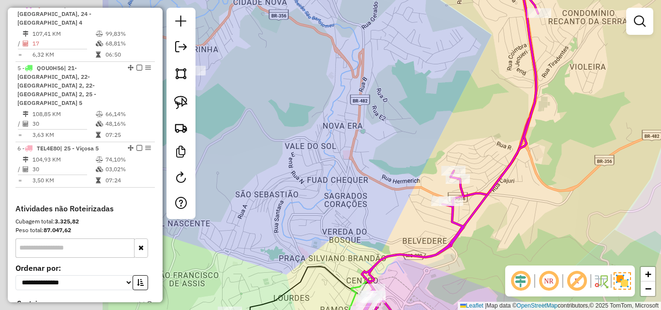
drag, startPoint x: 266, startPoint y: 108, endPoint x: 435, endPoint y: 137, distance: 171.4
click at [435, 137] on div "Janela de atendimento Grade de atendimento Capacidade Transportadoras Veículos …" at bounding box center [330, 155] width 661 height 310
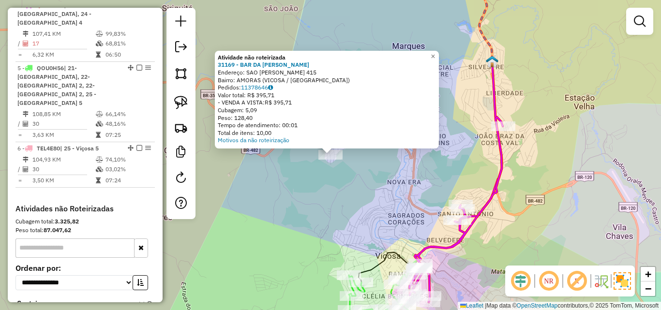
click at [344, 197] on div "Atividade não roteirizada 31169 - BAR DA ANA PAULA Endereço: SAO FRANCISCO DE A…" at bounding box center [330, 155] width 661 height 310
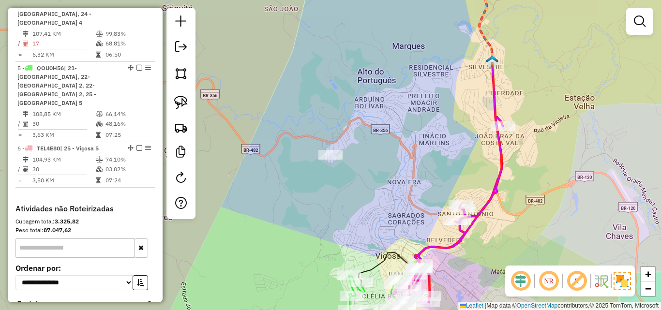
click at [372, 202] on div "Janela de atendimento Grade de atendimento Capacidade Transportadoras Veículos …" at bounding box center [330, 155] width 661 height 310
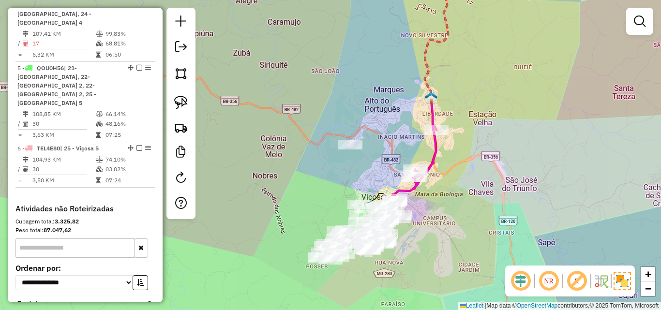
drag, startPoint x: 373, startPoint y: 195, endPoint x: 386, endPoint y: 146, distance: 50.9
click at [373, 162] on div "Janela de atendimento Grade de atendimento Capacidade Transportadoras Veículos …" at bounding box center [330, 155] width 661 height 310
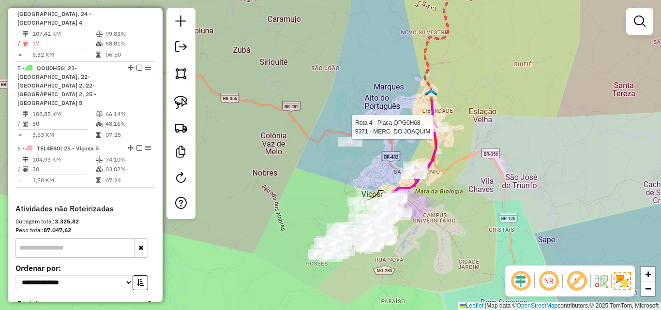
select select "**********"
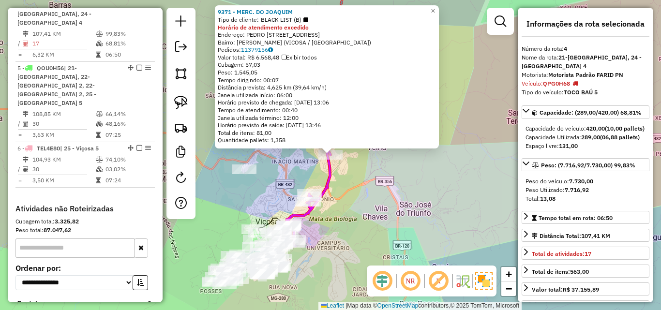
click at [392, 205] on div "9371 - MERC. DO JOAQUIM Tipo de cliente: BLACK LIST (B) Horário de atendimento …" at bounding box center [330, 155] width 661 height 310
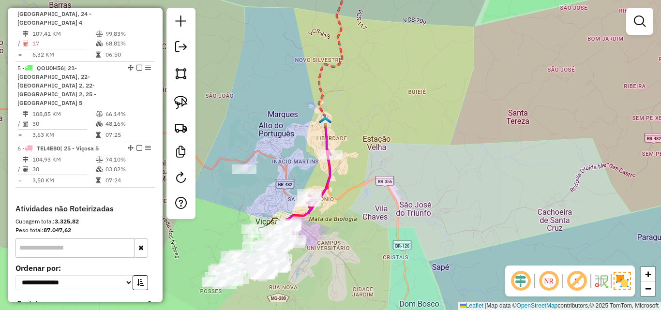
drag, startPoint x: 367, startPoint y: 205, endPoint x: 395, endPoint y: 168, distance: 46.7
click at [395, 168] on div "Janela de atendimento Grade de atendimento Capacidade Transportadoras Veículos …" at bounding box center [330, 155] width 661 height 310
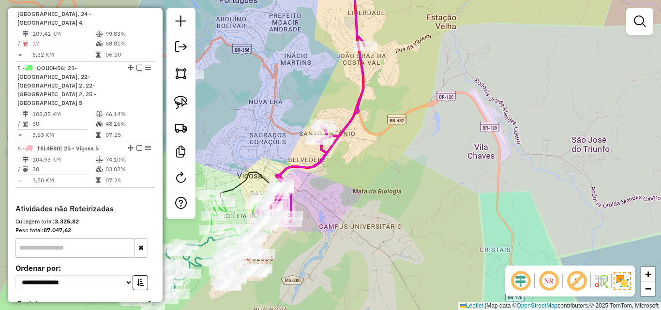
drag, startPoint x: 355, startPoint y: 189, endPoint x: 409, endPoint y: 179, distance: 55.2
click at [409, 179] on div "Janela de atendimento Grade de atendimento Capacidade Transportadoras Veículos …" at bounding box center [330, 155] width 661 height 310
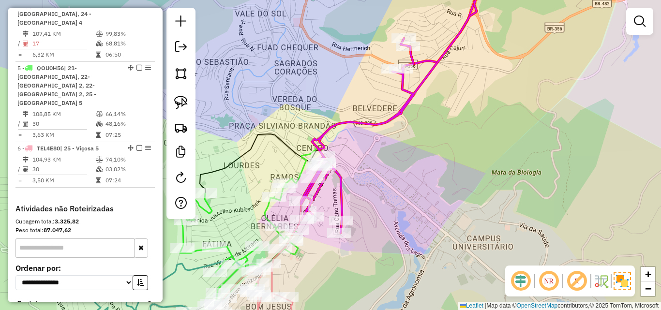
drag, startPoint x: 361, startPoint y: 190, endPoint x: 387, endPoint y: 189, distance: 25.7
click at [387, 189] on div "Janela de atendimento Grade de atendimento Capacidade Transportadoras Veículos …" at bounding box center [330, 155] width 661 height 310
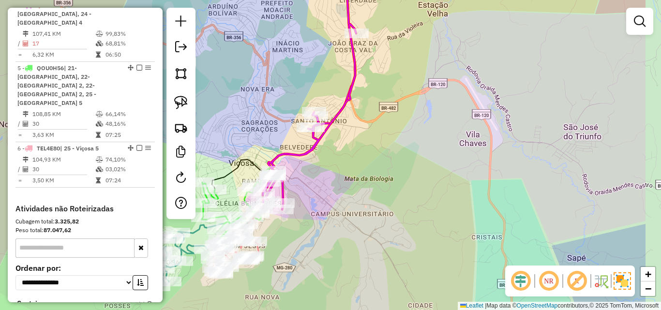
drag, startPoint x: 455, startPoint y: 182, endPoint x: 363, endPoint y: 180, distance: 92.9
click at [364, 180] on div "Janela de atendimento Grade de atendimento Capacidade Transportadoras Veículos …" at bounding box center [330, 155] width 661 height 310
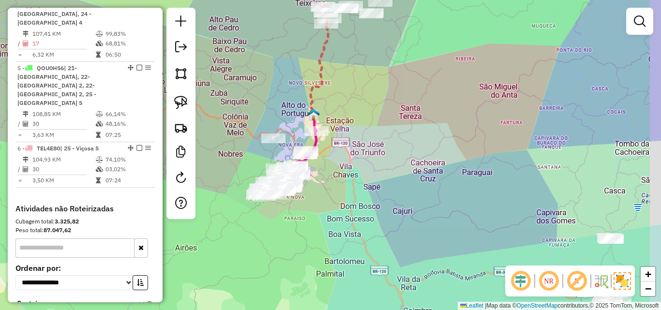
drag, startPoint x: 386, startPoint y: 199, endPoint x: 325, endPoint y: 180, distance: 64.1
click at [336, 184] on div "Janela de atendimento Grade de atendimento Capacidade Transportadoras Veículos …" at bounding box center [330, 155] width 661 height 310
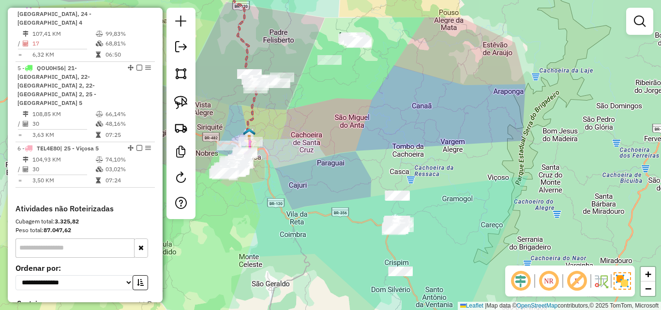
drag, startPoint x: 360, startPoint y: 189, endPoint x: 313, endPoint y: 182, distance: 47.4
click at [313, 182] on div "Janela de atendimento Grade de atendimento Capacidade Transportadoras Veículos …" at bounding box center [330, 155] width 661 height 310
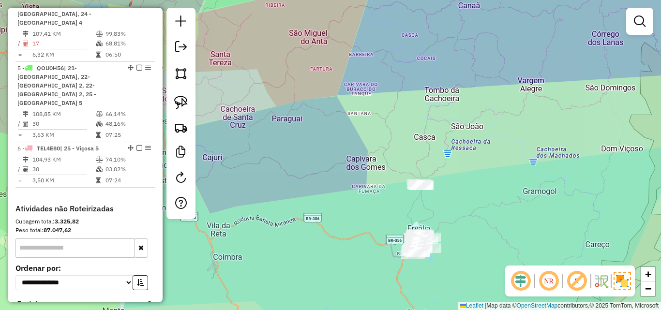
drag, startPoint x: 375, startPoint y: 208, endPoint x: 350, endPoint y: 178, distance: 38.9
click at [350, 178] on div "Janela de atendimento Grade de atendimento Capacidade Transportadoras Veículos …" at bounding box center [330, 155] width 661 height 310
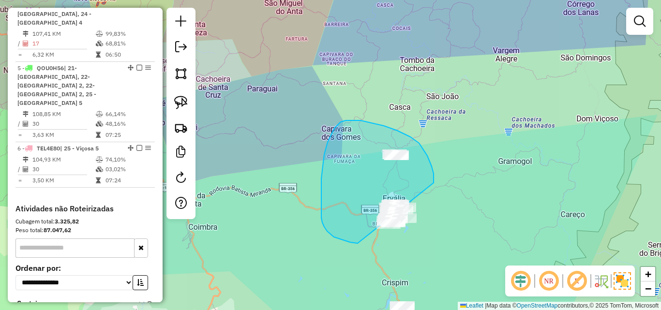
drag, startPoint x: 434, startPoint y: 183, endPoint x: 448, endPoint y: 206, distance: 27.0
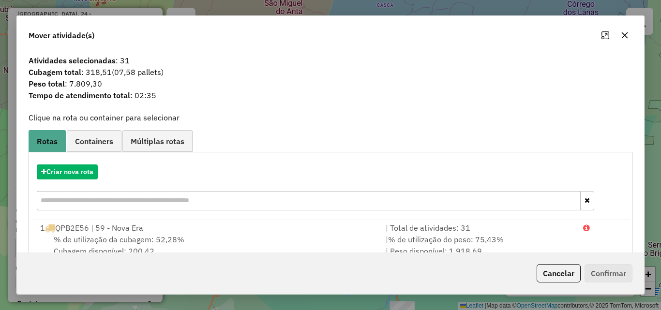
click at [626, 37] on icon "button" at bounding box center [625, 35] width 6 height 6
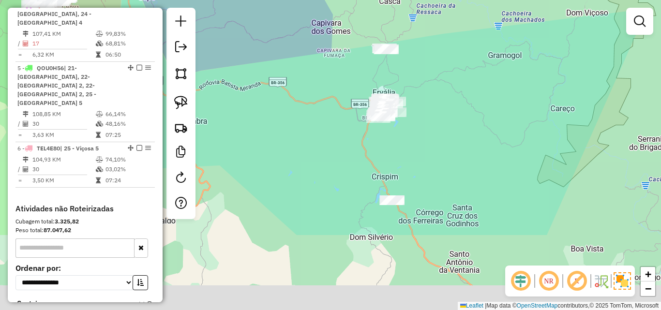
drag, startPoint x: 508, startPoint y: 209, endPoint x: 495, endPoint y: 82, distance: 127.9
click at [496, 90] on div "Janela de atendimento Grade de atendimento Capacidade Transportadoras Veículos …" at bounding box center [330, 155] width 661 height 310
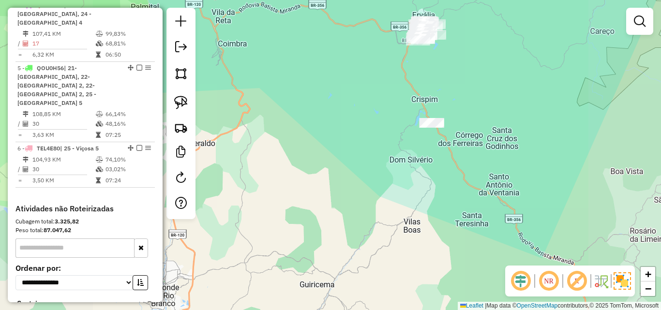
drag, startPoint x: 362, startPoint y: 85, endPoint x: 403, endPoint y: 147, distance: 74.0
click at [403, 147] on div "Janela de atendimento Grade de atendimento Capacidade Transportadoras Veículos …" at bounding box center [330, 155] width 661 height 310
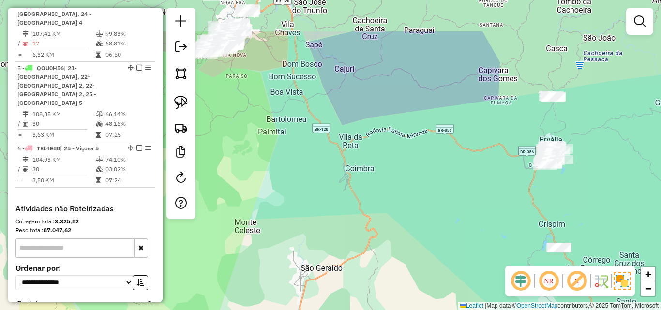
drag, startPoint x: 384, startPoint y: 113, endPoint x: 497, endPoint y: 182, distance: 132.1
click at [497, 182] on div "Janela de atendimento Grade de atendimento Capacidade Transportadoras Veículos …" at bounding box center [330, 155] width 661 height 310
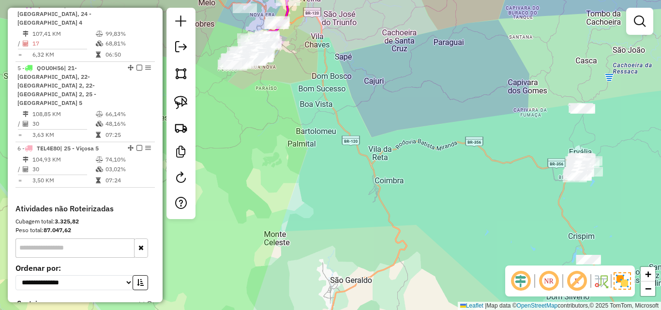
drag, startPoint x: 419, startPoint y: 31, endPoint x: 420, endPoint y: 167, distance: 135.0
click at [420, 167] on div "Janela de atendimento Grade de atendimento Capacidade Transportadoras Veículos …" at bounding box center [330, 155] width 661 height 310
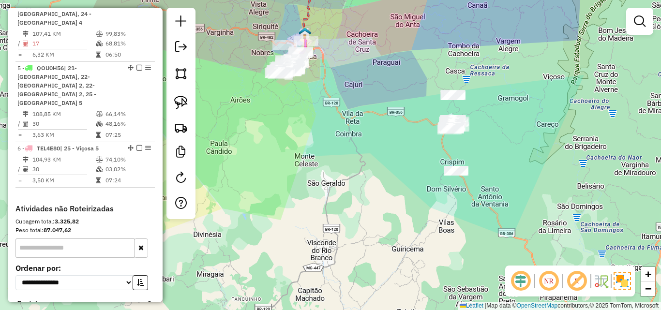
drag, startPoint x: 394, startPoint y: 173, endPoint x: 419, endPoint y: 243, distance: 74.7
click at [419, 243] on div "Janela de atendimento Grade de atendimento Capacidade Transportadoras Veículos …" at bounding box center [330, 155] width 661 height 310
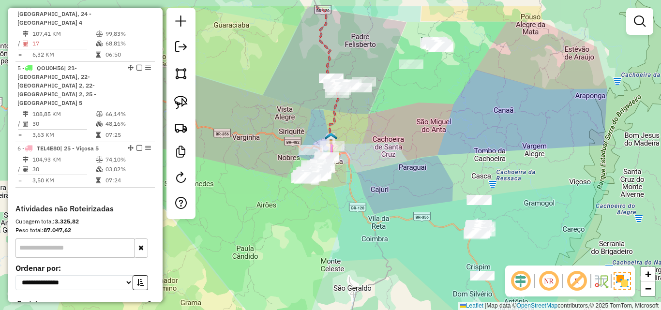
drag, startPoint x: 407, startPoint y: 198, endPoint x: 410, endPoint y: 245, distance: 47.1
click at [409, 255] on div "Janela de atendimento Grade de atendimento Capacidade Transportadoras Veículos …" at bounding box center [330, 155] width 661 height 310
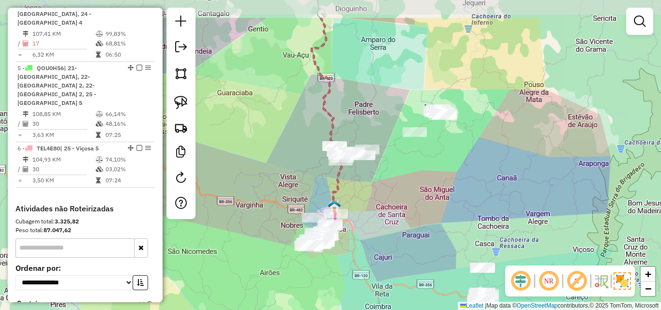
drag, startPoint x: 411, startPoint y: 193, endPoint x: 412, endPoint y: 242, distance: 48.9
click at [412, 242] on div "Janela de atendimento Grade de atendimento Capacidade Transportadoras Veículos …" at bounding box center [330, 155] width 661 height 310
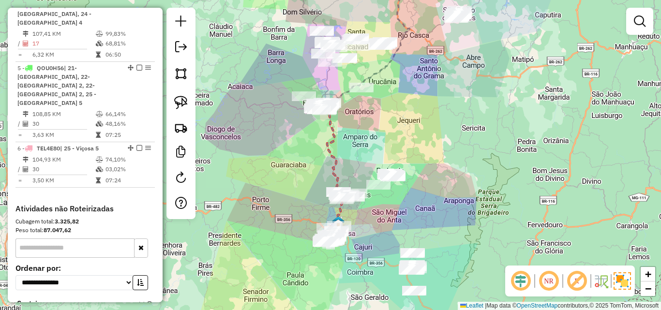
drag, startPoint x: 359, startPoint y: 108, endPoint x: 350, endPoint y: 188, distance: 80.9
click at [350, 190] on div "Janela de atendimento Grade de atendimento Capacidade Transportadoras Veículos …" at bounding box center [330, 155] width 661 height 310
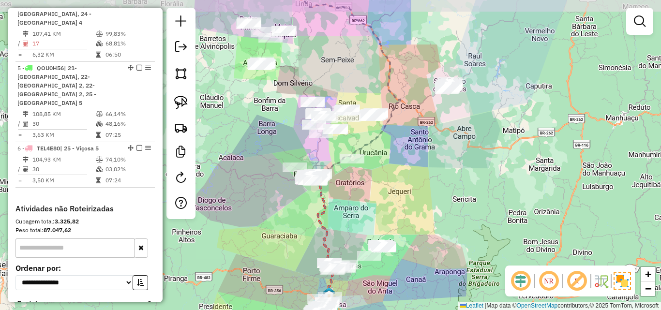
drag, startPoint x: 355, startPoint y: 182, endPoint x: 336, endPoint y: 233, distance: 54.7
click at [336, 233] on div "Janela de atendimento Grade de atendimento Capacidade Transportadoras Veículos …" at bounding box center [330, 155] width 661 height 310
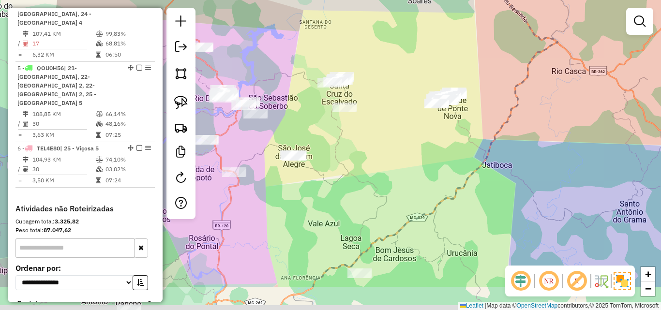
drag, startPoint x: 323, startPoint y: 207, endPoint x: 385, endPoint y: 79, distance: 142.0
click at [385, 79] on div "Janela de atendimento Grade de atendimento Capacidade Transportadoras Veículos …" at bounding box center [330, 155] width 661 height 310
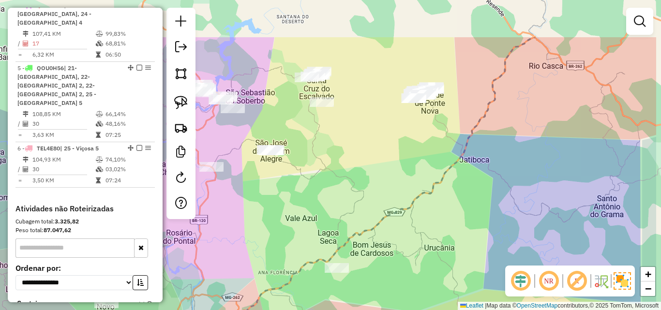
drag, startPoint x: 446, startPoint y: 116, endPoint x: 330, endPoint y: 220, distance: 156.3
click at [330, 220] on div "Janela de atendimento Grade de atendimento Capacidade Transportadoras Veículos …" at bounding box center [330, 155] width 661 height 310
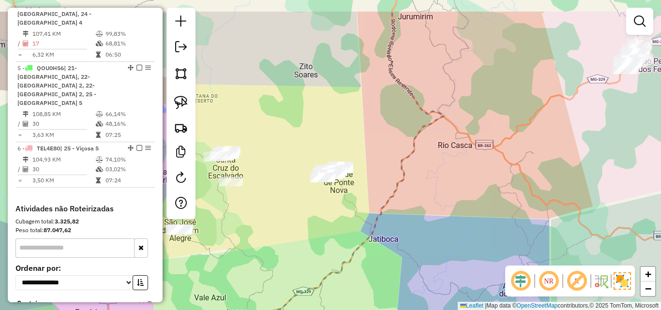
drag, startPoint x: 363, startPoint y: 182, endPoint x: 318, endPoint y: 224, distance: 62.0
click at [318, 224] on div "Janela de atendimento Grade de atendimento Capacidade Transportadoras Veículos …" at bounding box center [330, 155] width 661 height 310
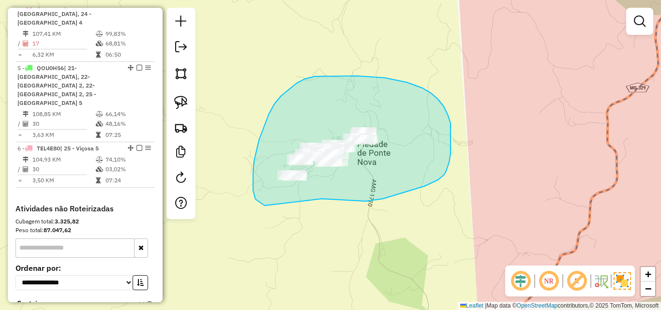
drag, startPoint x: 336, startPoint y: 200, endPoint x: 329, endPoint y: 207, distance: 9.9
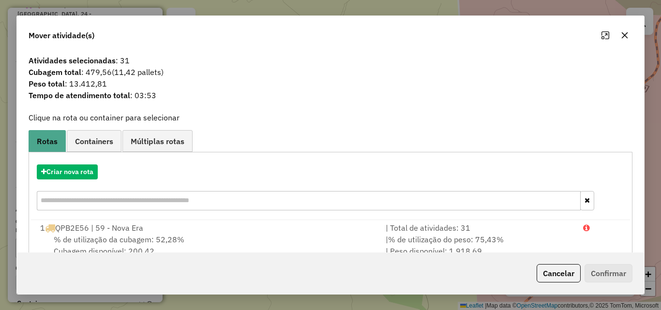
click at [628, 37] on icon "button" at bounding box center [625, 35] width 8 height 8
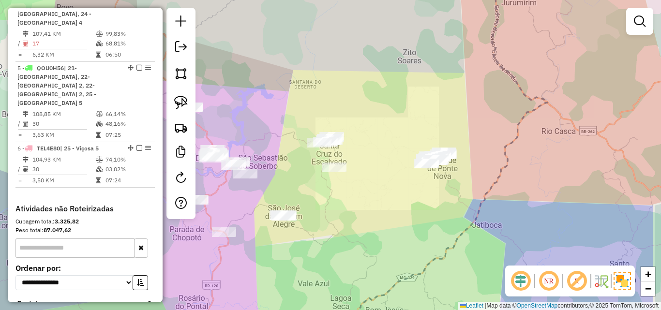
drag, startPoint x: 470, startPoint y: 178, endPoint x: 435, endPoint y: 138, distance: 53.5
click at [439, 145] on div "Janela de atendimento Grade de atendimento Capacidade Transportadoras Veículos …" at bounding box center [330, 155] width 661 height 310
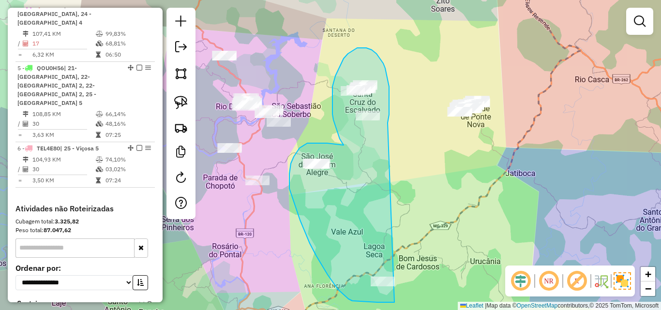
drag, startPoint x: 388, startPoint y: 123, endPoint x: 439, endPoint y: 243, distance: 130.5
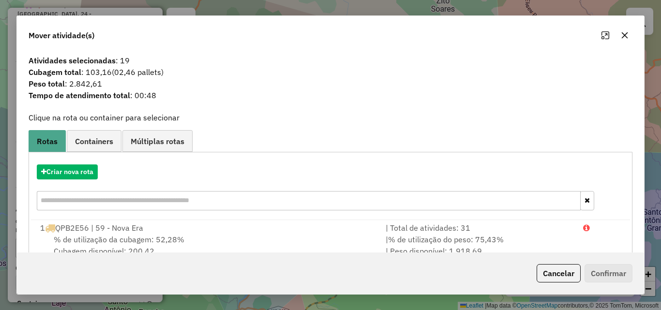
click at [623, 34] on icon "button" at bounding box center [625, 35] width 8 height 8
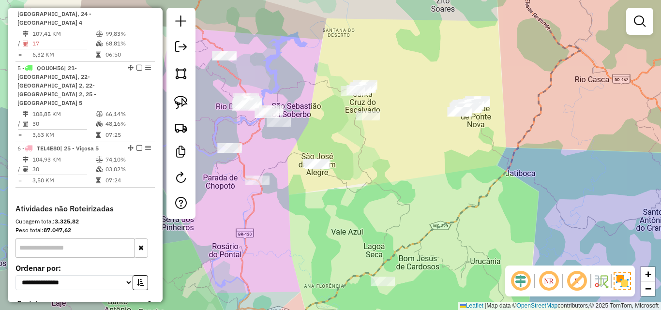
drag, startPoint x: 582, startPoint y: 141, endPoint x: 462, endPoint y: 174, distance: 124.6
click at [463, 174] on div "Janela de atendimento Grade de atendimento Capacidade Transportadoras Veículos …" at bounding box center [330, 155] width 661 height 310
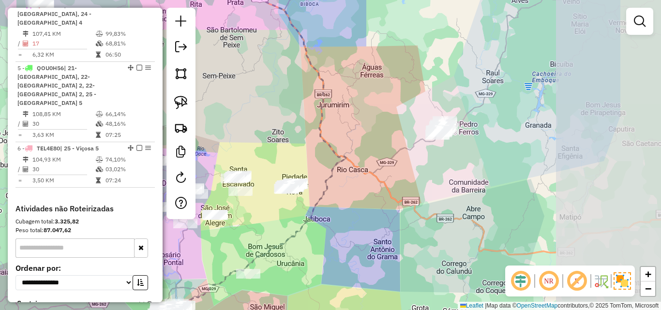
drag, startPoint x: 521, startPoint y: 154, endPoint x: 413, endPoint y: 181, distance: 111.8
click at [413, 182] on div "Janela de atendimento Grade de atendimento Capacidade Transportadoras Veículos …" at bounding box center [330, 155] width 661 height 310
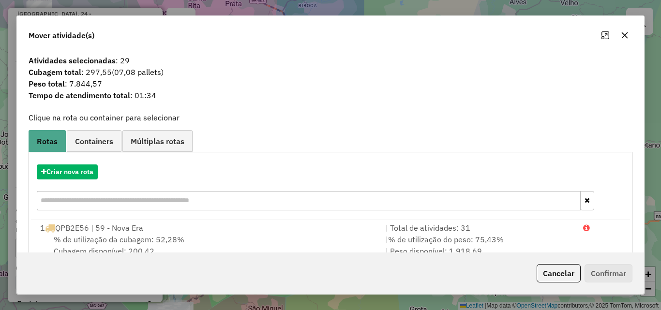
click at [626, 36] on icon "button" at bounding box center [625, 35] width 6 height 6
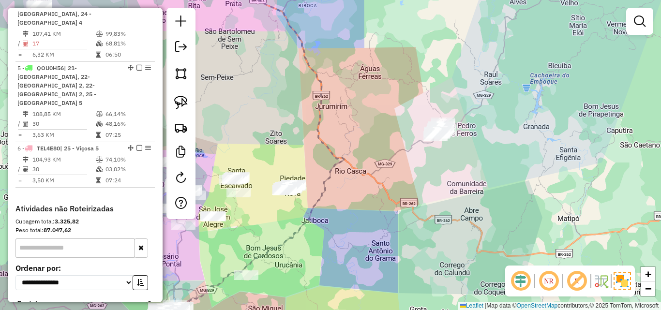
drag, startPoint x: 332, startPoint y: 196, endPoint x: 562, endPoint y: 113, distance: 244.6
click at [561, 114] on div "Janela de atendimento Grade de atendimento Capacidade Transportadoras Veículos …" at bounding box center [330, 155] width 661 height 310
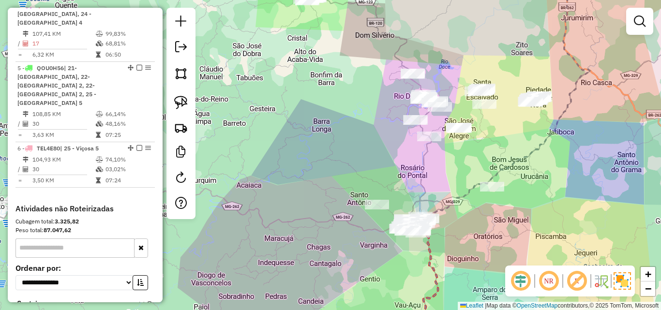
drag, startPoint x: 380, startPoint y: 121, endPoint x: 348, endPoint y: 160, distance: 51.6
click at [348, 160] on div "Janela de atendimento Grade de atendimento Capacidade Transportadoras Veículos …" at bounding box center [330, 155] width 661 height 310
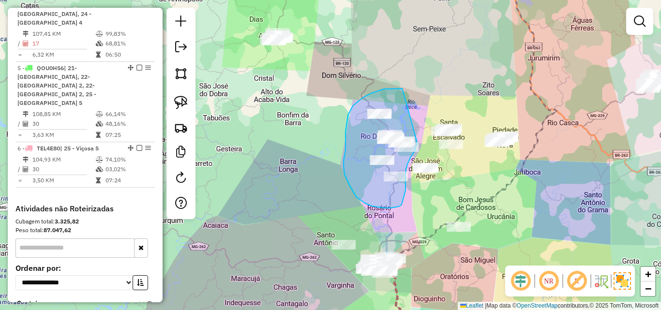
drag, startPoint x: 403, startPoint y: 91, endPoint x: 403, endPoint y: 98, distance: 6.3
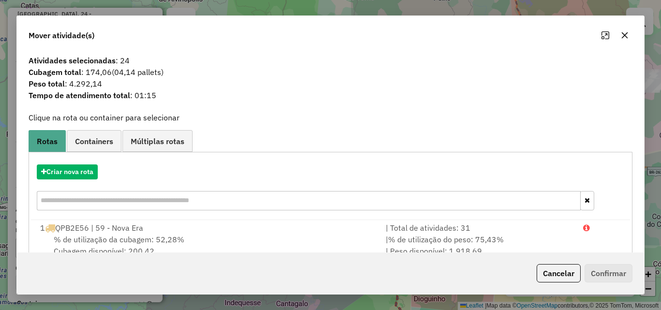
click at [627, 34] on icon "button" at bounding box center [625, 35] width 8 height 8
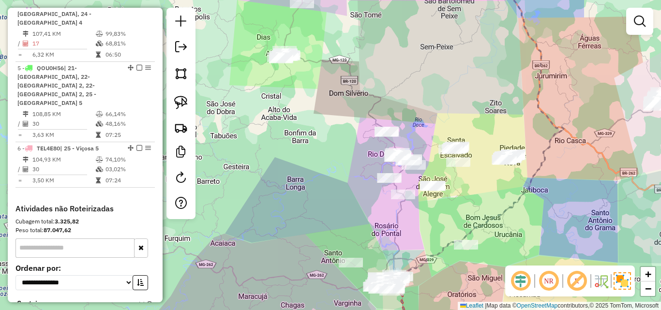
drag, startPoint x: 355, startPoint y: 63, endPoint x: 406, endPoint y: 119, distance: 75.4
click at [406, 119] on div "Janela de atendimento Grade de atendimento Capacidade Transportadoras Veículos …" at bounding box center [330, 155] width 661 height 310
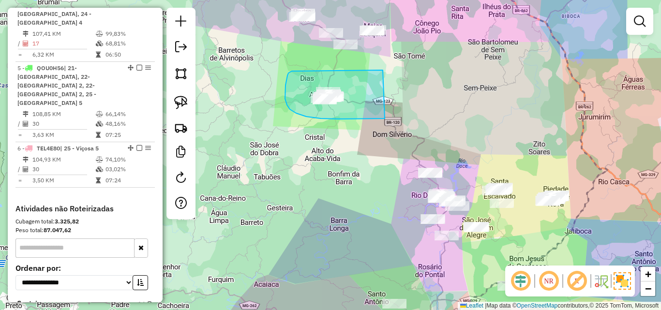
drag, startPoint x: 383, startPoint y: 70, endPoint x: 385, endPoint y: 118, distance: 47.5
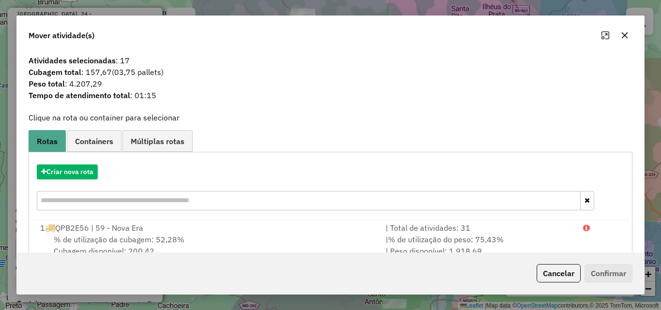
click at [627, 35] on icon "button" at bounding box center [625, 35] width 8 height 8
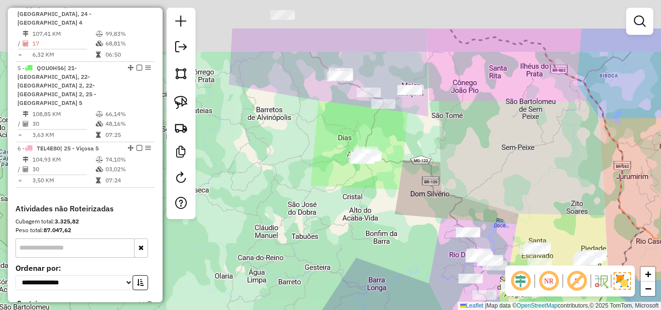
drag, startPoint x: 306, startPoint y: 78, endPoint x: 367, endPoint y: 147, distance: 91.9
click at [370, 166] on div "Janela de atendimento Grade de atendimento Capacidade Transportadoras Veículos …" at bounding box center [330, 155] width 661 height 310
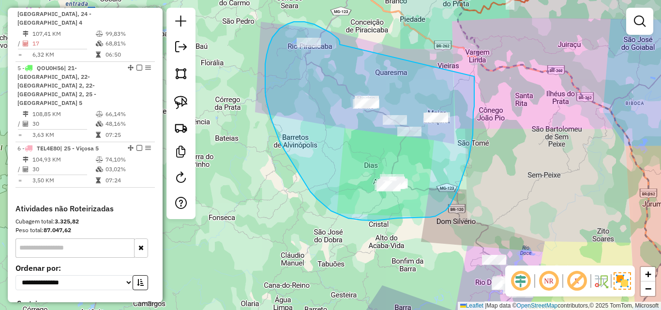
drag, startPoint x: 340, startPoint y: 45, endPoint x: 474, endPoint y: 69, distance: 136.2
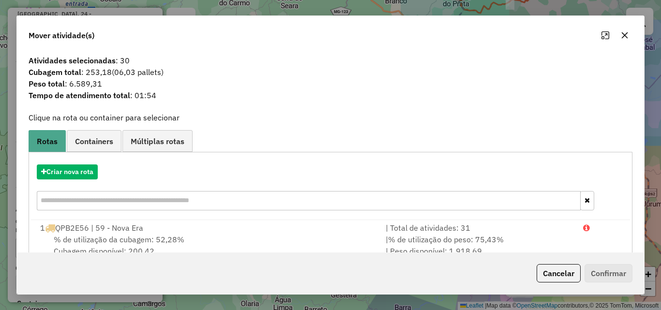
click at [623, 32] on icon "button" at bounding box center [625, 35] width 8 height 8
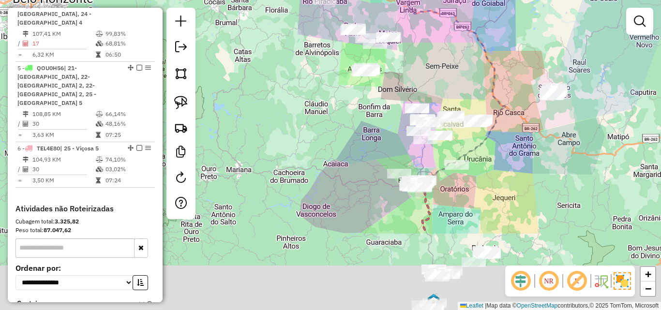
drag, startPoint x: 374, startPoint y: 229, endPoint x: 351, endPoint y: 128, distance: 103.8
click at [351, 120] on div "Janela de atendimento Grade de atendimento Capacidade Transportadoras Veículos …" at bounding box center [330, 155] width 661 height 310
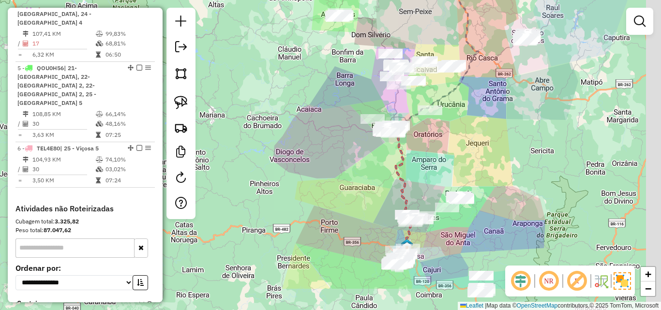
drag, startPoint x: 358, startPoint y: 183, endPoint x: 313, endPoint y: 96, distance: 97.9
click at [313, 94] on div "Janela de atendimento Grade de atendimento Capacidade Transportadoras Veículos …" at bounding box center [330, 155] width 661 height 310
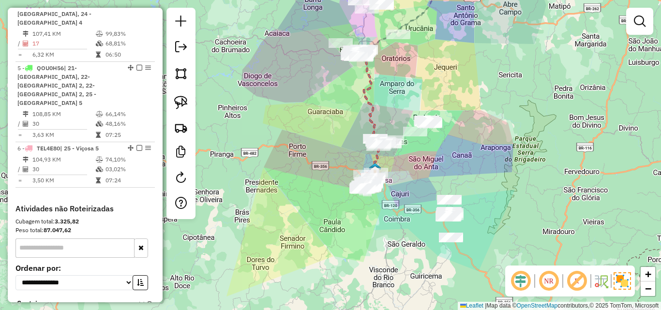
drag, startPoint x: 327, startPoint y: 147, endPoint x: 311, endPoint y: 104, distance: 45.9
click at [311, 104] on div "Janela de atendimento Grade de atendimento Capacidade Transportadoras Veículos …" at bounding box center [330, 155] width 661 height 310
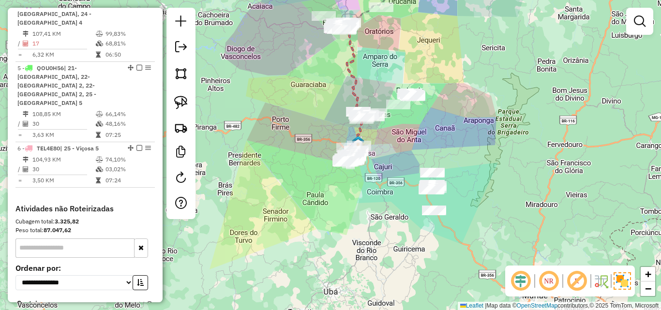
drag, startPoint x: 357, startPoint y: 97, endPoint x: 347, endPoint y: 84, distance: 17.2
click at [347, 84] on div "Janela de atendimento Grade de atendimento Capacidade Transportadoras Veículos …" at bounding box center [330, 155] width 661 height 310
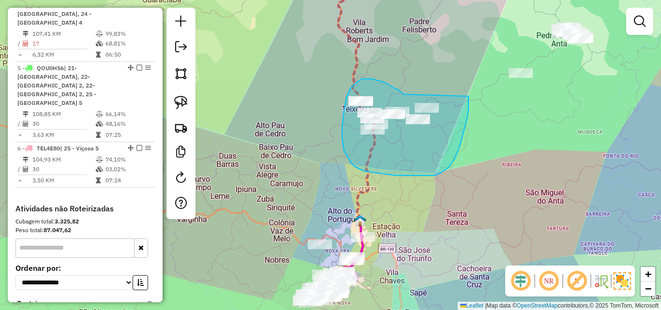
drag, startPoint x: 404, startPoint y: 94, endPoint x: 469, endPoint y: 94, distance: 64.9
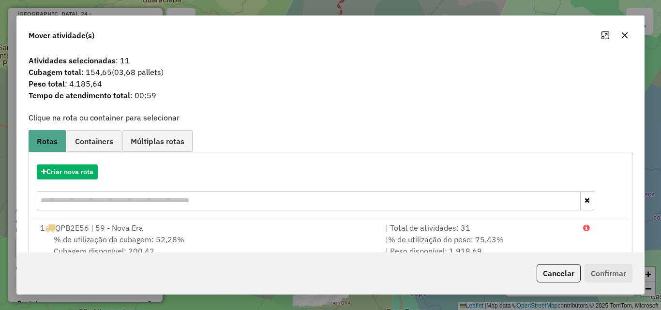
click at [627, 37] on icon "button" at bounding box center [625, 35] width 8 height 8
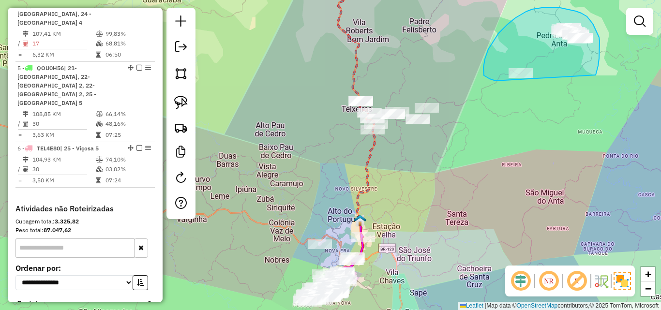
drag, startPoint x: 596, startPoint y: 75, endPoint x: 552, endPoint y: 84, distance: 45.0
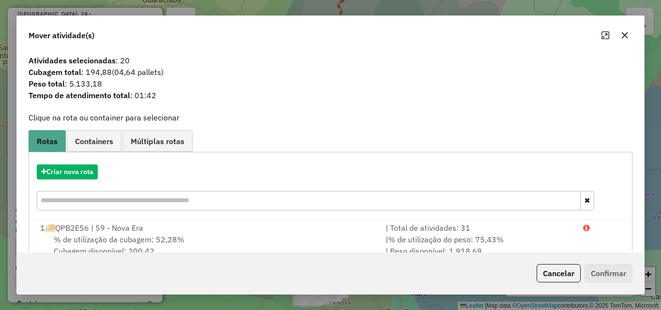
click at [625, 38] on icon "button" at bounding box center [625, 35] width 8 height 8
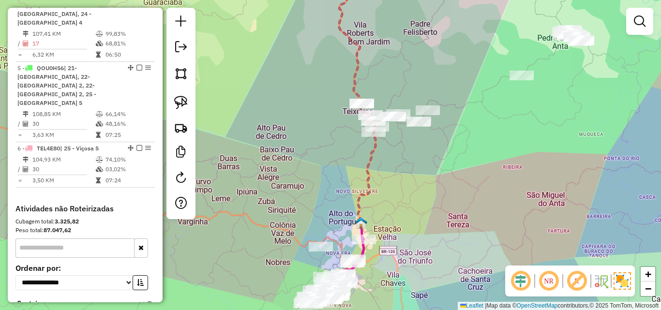
drag, startPoint x: 408, startPoint y: 61, endPoint x: 466, endPoint y: 160, distance: 113.9
click at [466, 161] on div "Janela de atendimento Grade de atendimento Capacidade Transportadoras Veículos …" at bounding box center [330, 155] width 661 height 310
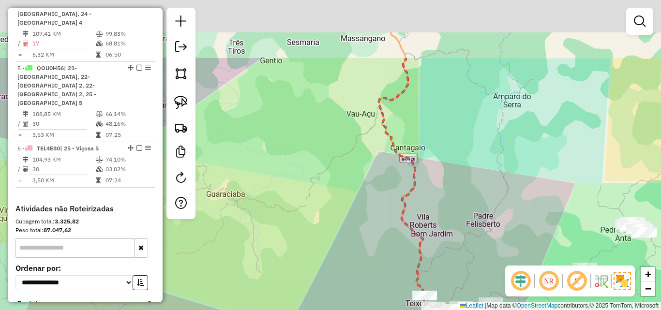
click at [455, 194] on div "Janela de atendimento Grade de atendimento Capacidade Transportadoras Veículos …" at bounding box center [330, 155] width 661 height 310
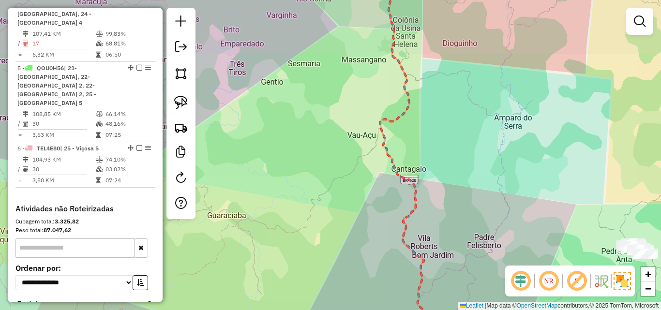
drag, startPoint x: 455, startPoint y: 106, endPoint x: 461, endPoint y: 188, distance: 82.5
click at [459, 191] on div "Janela de atendimento Grade de atendimento Capacidade Transportadoras Veículos …" at bounding box center [330, 155] width 661 height 310
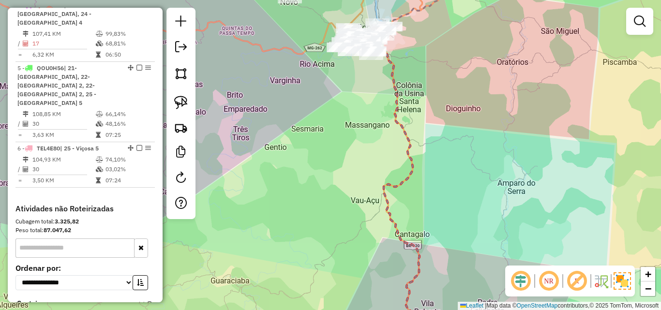
drag, startPoint x: 470, startPoint y: 173, endPoint x: 471, endPoint y: 145, distance: 27.7
click at [471, 186] on div "Janela de atendimento Grade de atendimento Capacidade Transportadoras Veículos …" at bounding box center [330, 155] width 661 height 310
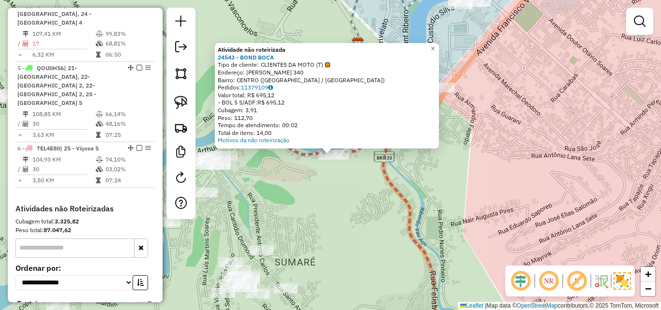
click at [362, 184] on div "Atividade não roteirizada 24543 - BOND BOCA Tipo de cliente: CLIENTES DA MOTO (…" at bounding box center [330, 155] width 661 height 310
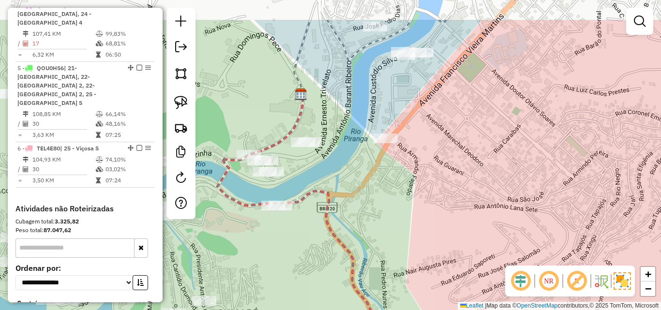
drag, startPoint x: 508, startPoint y: 138, endPoint x: 441, endPoint y: 192, distance: 85.7
click at [441, 192] on div "Janela de atendimento Grade de atendimento Capacidade Transportadoras Veículos …" at bounding box center [330, 155] width 661 height 310
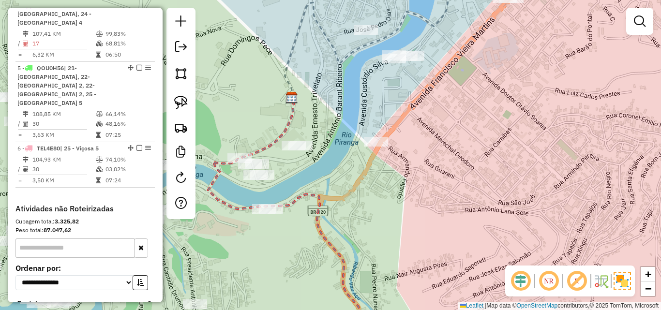
drag, startPoint x: 441, startPoint y: 108, endPoint x: 408, endPoint y: 170, distance: 70.4
click at [408, 170] on div "Janela de atendimento Grade de atendimento Capacidade Transportadoras Veículos …" at bounding box center [330, 155] width 661 height 310
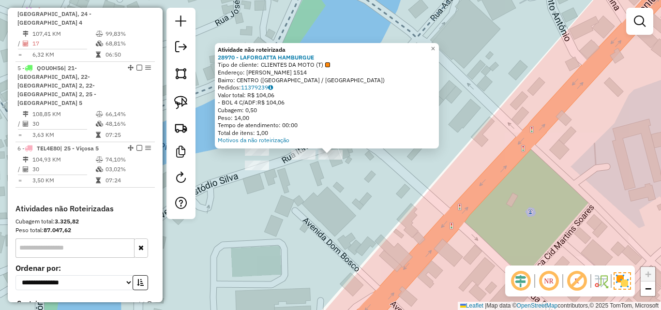
click at [305, 180] on div "Atividade não roteirizada 28970 - LAFORGATTA HAMBURGUE Tipo de cliente: CLIENTE…" at bounding box center [330, 155] width 661 height 310
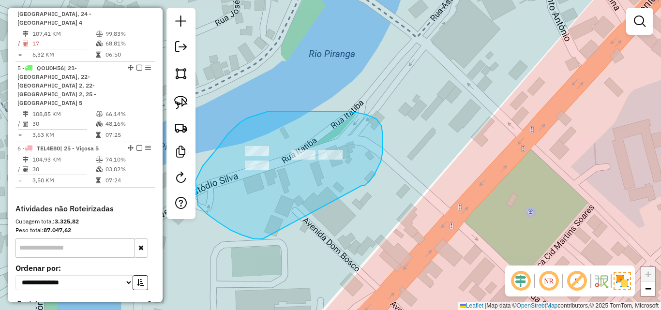
drag, startPoint x: 362, startPoint y: 186, endPoint x: 268, endPoint y: 235, distance: 105.4
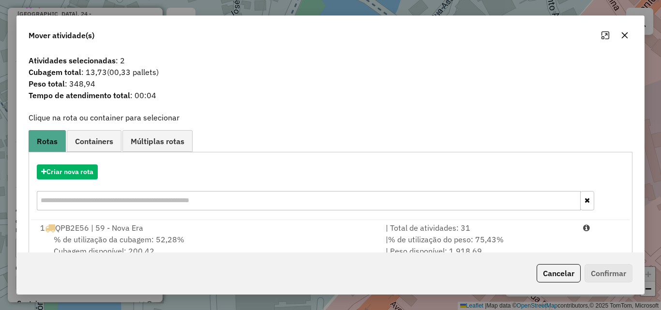
drag, startPoint x: 629, startPoint y: 35, endPoint x: 605, endPoint y: 51, distance: 29.3
click at [629, 35] on button "button" at bounding box center [624, 35] width 15 height 15
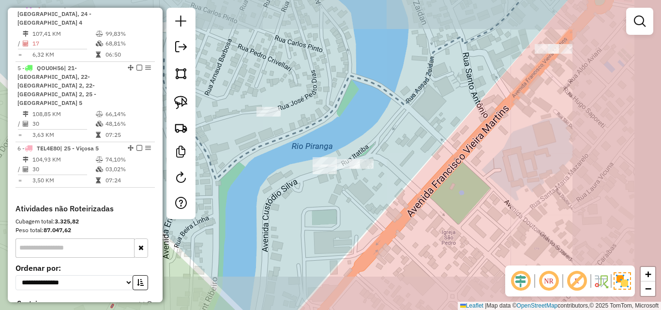
drag, startPoint x: 352, startPoint y: 217, endPoint x: 371, endPoint y: 153, distance: 66.8
click at [369, 166] on div "Janela de atendimento Grade de atendimento Capacidade Transportadoras Veículos …" at bounding box center [330, 155] width 661 height 310
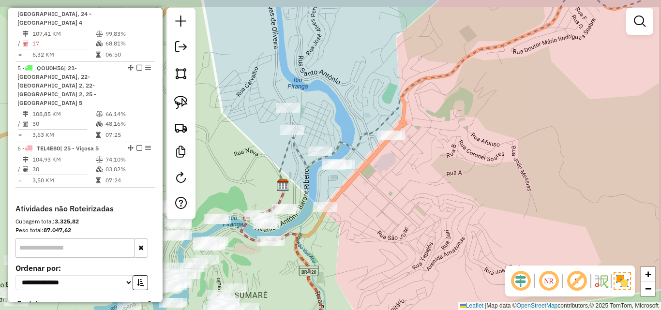
drag, startPoint x: 409, startPoint y: 150, endPoint x: 344, endPoint y: 180, distance: 72.3
click at [368, 179] on div "Janela de atendimento Grade de atendimento Capacidade Transportadoras Veículos …" at bounding box center [330, 155] width 661 height 310
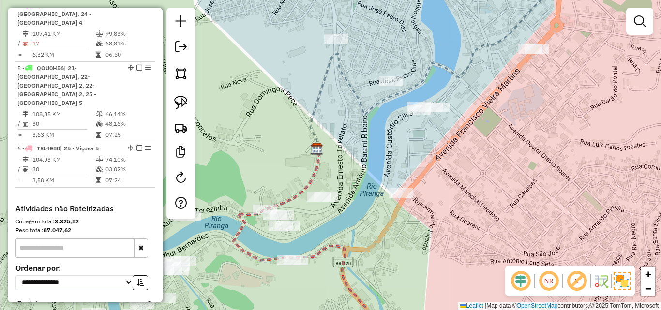
drag, startPoint x: 288, startPoint y: 227, endPoint x: 360, endPoint y: 210, distance: 73.7
click at [357, 215] on div "Janela de atendimento Grade de atendimento Capacidade Transportadoras Veículos …" at bounding box center [330, 155] width 661 height 310
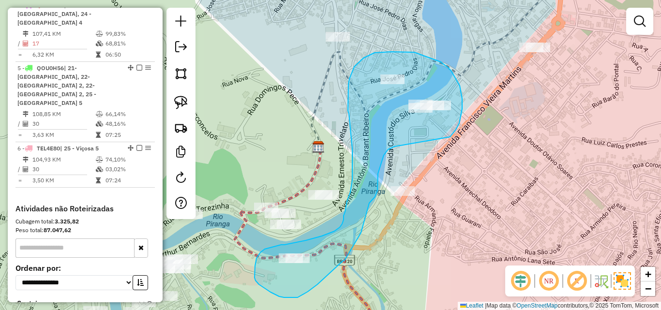
drag, startPoint x: 450, startPoint y: 137, endPoint x: 434, endPoint y: 132, distance: 17.3
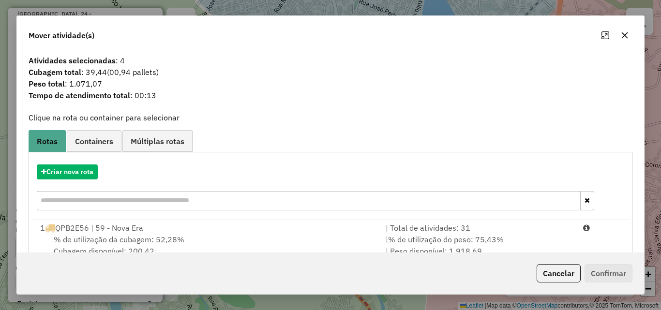
click at [621, 32] on icon "button" at bounding box center [625, 35] width 8 height 8
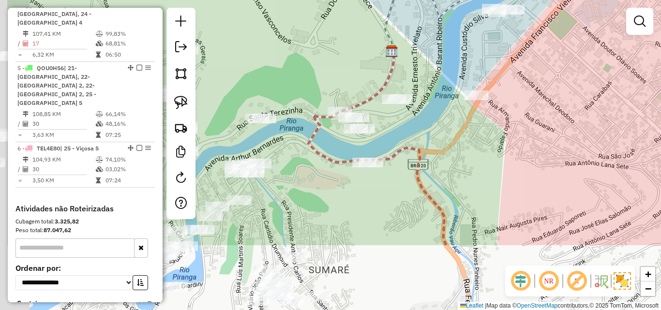
drag, startPoint x: 459, startPoint y: 175, endPoint x: 545, endPoint y: 63, distance: 141.2
click at [545, 63] on div "Janela de atendimento Grade de atendimento Capacidade Transportadoras Veículos …" at bounding box center [330, 155] width 661 height 310
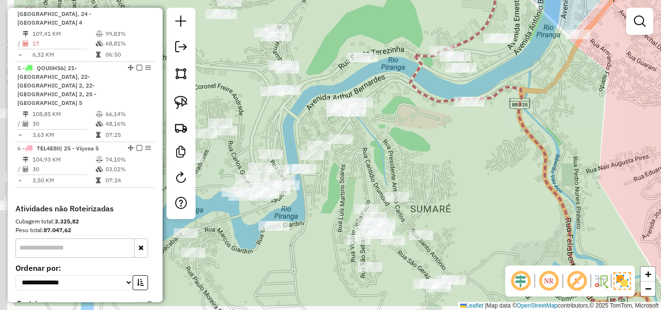
drag, startPoint x: 343, startPoint y: 194, endPoint x: 465, endPoint y: 127, distance: 139.1
click at [465, 127] on div "Janela de atendimento Grade de atendimento Capacidade Transportadoras Veículos …" at bounding box center [330, 155] width 661 height 310
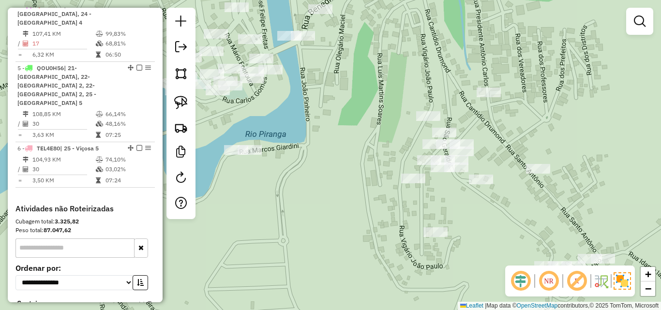
drag, startPoint x: 356, startPoint y: 179, endPoint x: 376, endPoint y: 98, distance: 82.9
click at [376, 99] on div "Janela de atendimento Grade de atendimento Capacidade Transportadoras Veículos …" at bounding box center [330, 155] width 661 height 310
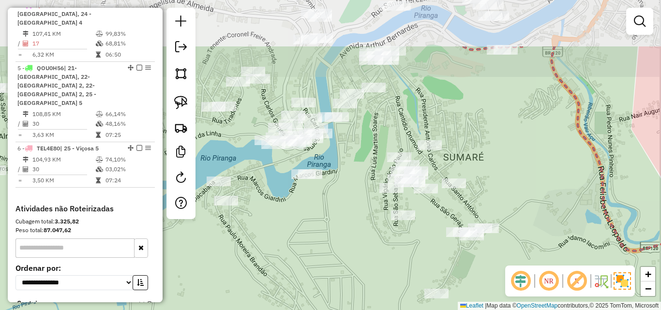
drag, startPoint x: 370, startPoint y: 75, endPoint x: 361, endPoint y: 152, distance: 78.0
click at [361, 152] on div "Janela de atendimento Grade de atendimento Capacidade Transportadoras Veículos …" at bounding box center [330, 155] width 661 height 310
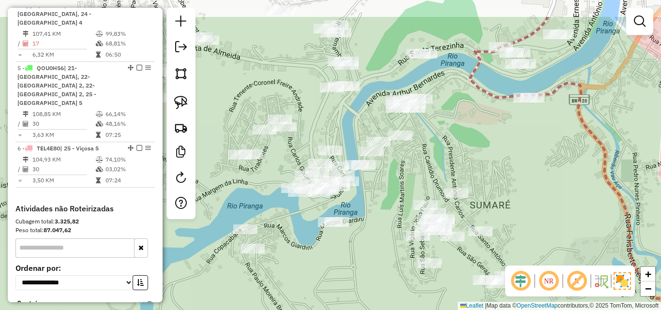
drag, startPoint x: 361, startPoint y: 137, endPoint x: 376, endPoint y: 150, distance: 19.2
click at [376, 150] on div "Janela de atendimento Grade de atendimento Capacidade Transportadoras Veículos …" at bounding box center [330, 155] width 661 height 310
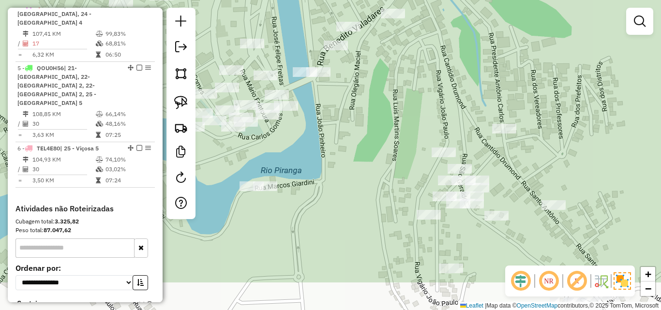
drag, startPoint x: 384, startPoint y: 155, endPoint x: 371, endPoint y: 111, distance: 45.5
click at [371, 111] on div "Janela de atendimento Grade de atendimento Capacidade Transportadoras Veículos …" at bounding box center [330, 155] width 661 height 310
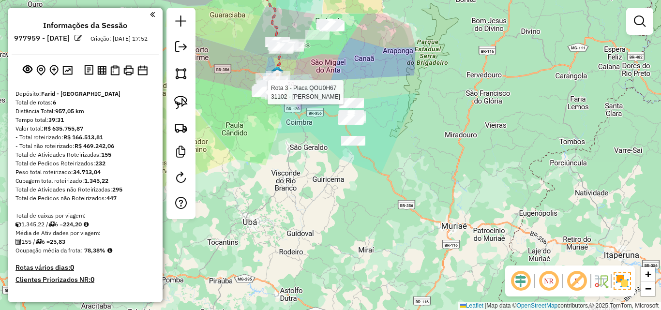
scroll to position [500, 0]
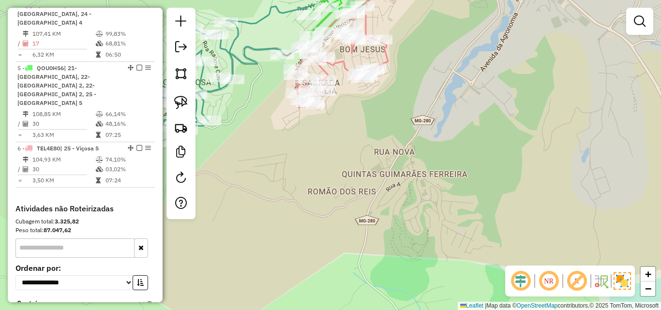
drag, startPoint x: 262, startPoint y: 73, endPoint x: 239, endPoint y: 130, distance: 61.2
click at [239, 132] on div "Janela de atendimento Grade de atendimento Capacidade Transportadoras Veículos …" at bounding box center [330, 155] width 661 height 310
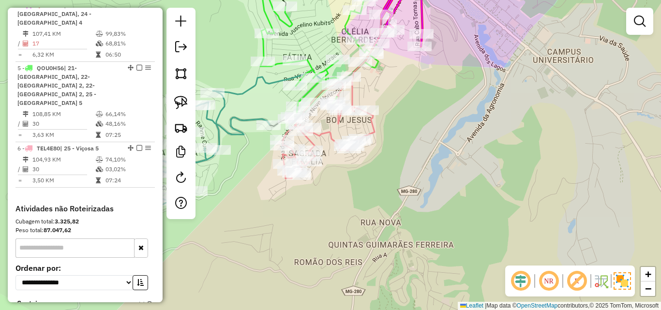
drag, startPoint x: 244, startPoint y: 109, endPoint x: 245, endPoint y: 145, distance: 35.8
click at [245, 145] on icon at bounding box center [185, 152] width 170 height 122
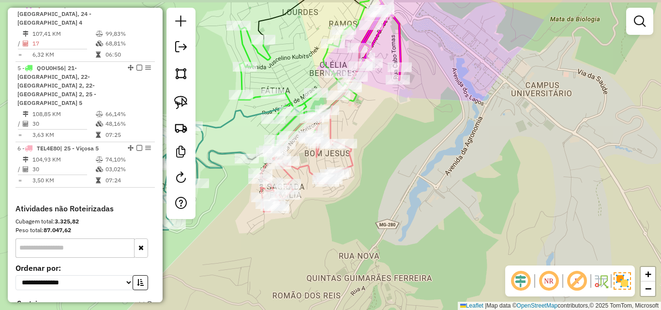
drag, startPoint x: 235, startPoint y: 127, endPoint x: 227, endPoint y: 146, distance: 20.4
click at [225, 149] on div "Janela de atendimento Grade de atendimento Capacidade Transportadoras Veículos …" at bounding box center [330, 155] width 661 height 310
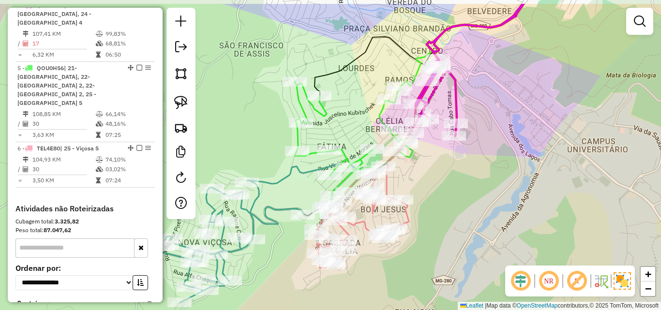
drag, startPoint x: 295, startPoint y: 77, endPoint x: 343, endPoint y: 145, distance: 83.3
click at [343, 145] on div "Janela de atendimento Grade de atendimento Capacidade Transportadoras Veículos …" at bounding box center [330, 155] width 661 height 310
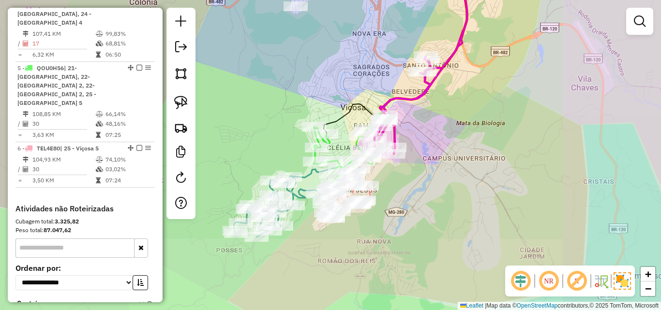
drag, startPoint x: 493, startPoint y: 117, endPoint x: 459, endPoint y: 119, distance: 33.9
click at [459, 119] on div "Janela de atendimento Grade de atendimento Capacidade Transportadoras Veículos …" at bounding box center [330, 155] width 661 height 310
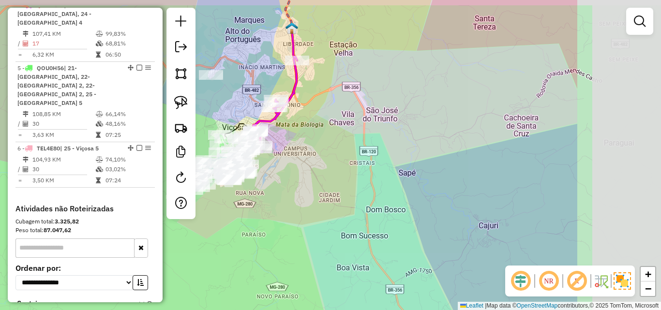
drag, startPoint x: 482, startPoint y: 111, endPoint x: 332, endPoint y: 123, distance: 150.0
click at [332, 123] on div "Janela de atendimento Grade de atendimento Capacidade Transportadoras Veículos …" at bounding box center [330, 155] width 661 height 310
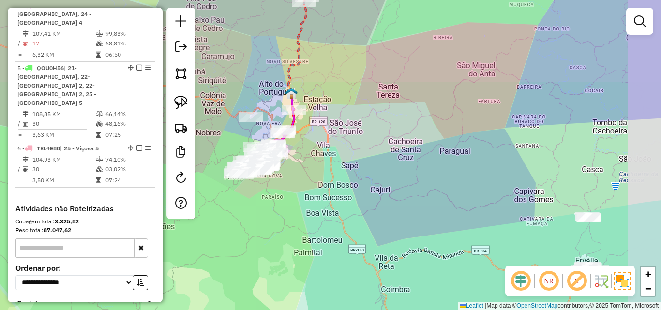
drag, startPoint x: 429, startPoint y: 103, endPoint x: 375, endPoint y: 129, distance: 59.7
click at [375, 129] on div "Janela de atendimento Grade de atendimento Capacidade Transportadoras Veículos …" at bounding box center [330, 155] width 661 height 310
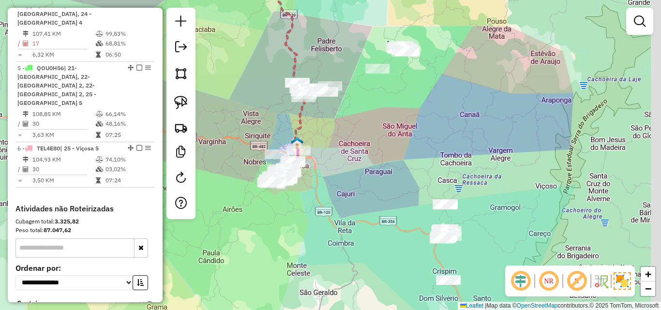
drag, startPoint x: 418, startPoint y: 107, endPoint x: 370, endPoint y: 137, distance: 56.5
click at [370, 153] on div "Janela de atendimento Grade de atendimento Capacidade Transportadoras Veículos …" at bounding box center [330, 155] width 661 height 310
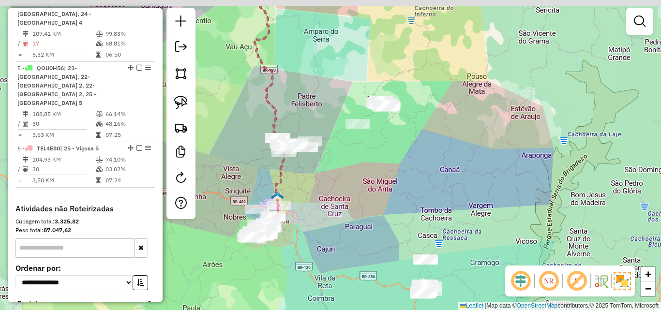
drag, startPoint x: 371, startPoint y: 129, endPoint x: 365, endPoint y: 164, distance: 34.9
click at [365, 167] on div "Janela de atendimento Grade de atendimento Capacidade Transportadoras Veículos …" at bounding box center [330, 155] width 661 height 310
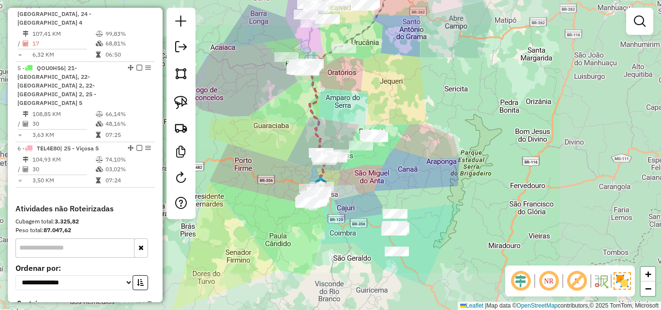
drag, startPoint x: 405, startPoint y: 114, endPoint x: 420, endPoint y: 197, distance: 84.7
click at [420, 197] on div "Janela de atendimento Grade de atendimento Capacidade Transportadoras Veículos …" at bounding box center [330, 155] width 661 height 310
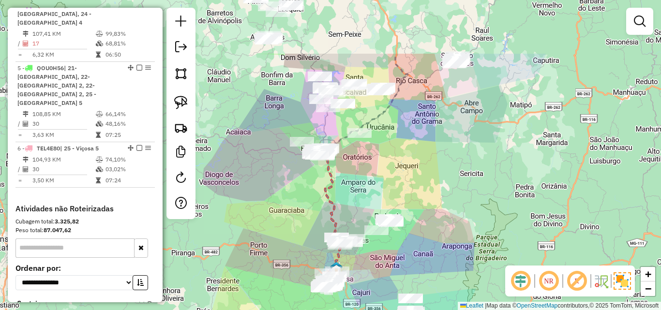
drag, startPoint x: 423, startPoint y: 148, endPoint x: 417, endPoint y: 210, distance: 62.2
click at [417, 215] on div "Janela de atendimento Grade de atendimento Capacidade Transportadoras Veículos …" at bounding box center [330, 155] width 661 height 310
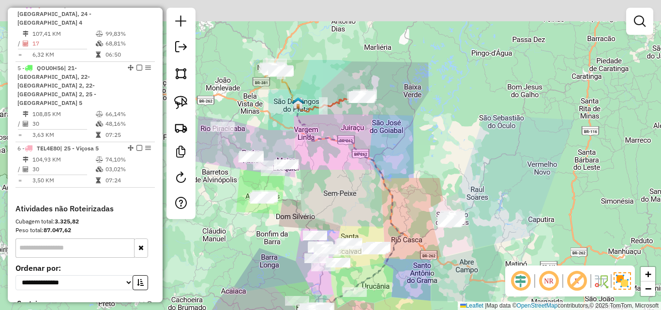
drag, startPoint x: 396, startPoint y: 128, endPoint x: 393, endPoint y: 182, distance: 53.9
click at [397, 201] on icon at bounding box center [349, 206] width 108 height 208
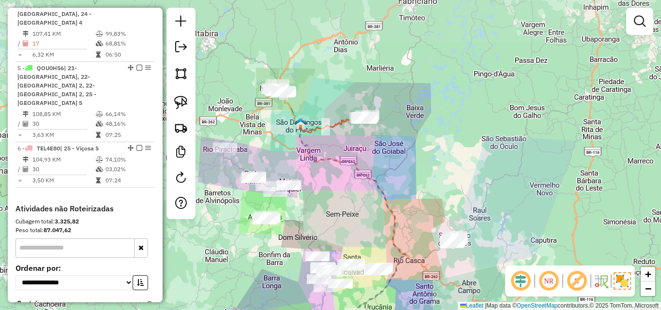
drag, startPoint x: 378, startPoint y: 154, endPoint x: 348, endPoint y: 186, distance: 44.2
click at [391, 208] on div "Janela de atendimento Grade de atendimento Capacidade Transportadoras Veículos …" at bounding box center [330, 155] width 661 height 310
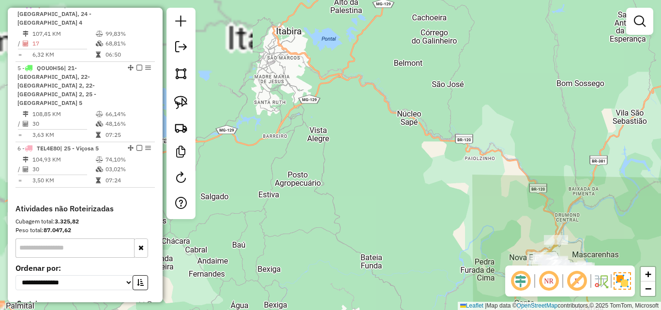
drag, startPoint x: 301, startPoint y: 149, endPoint x: 364, endPoint y: 161, distance: 64.6
click at [363, 162] on div "Janela de atendimento Grade de atendimento Capacidade Transportadoras Veículos …" at bounding box center [330, 155] width 661 height 310
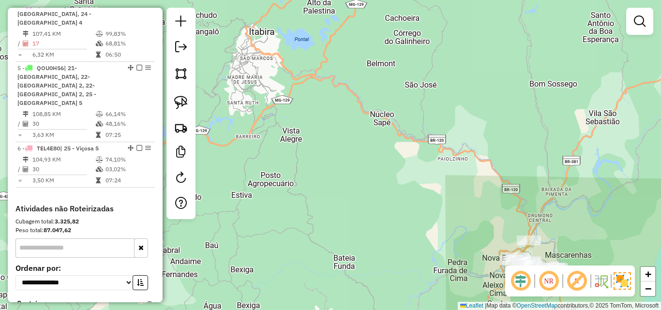
drag, startPoint x: 416, startPoint y: 170, endPoint x: 464, endPoint y: 213, distance: 65.1
click at [464, 213] on div "Janela de atendimento Grade de atendimento Capacidade Transportadoras Veículos …" at bounding box center [330, 155] width 661 height 310
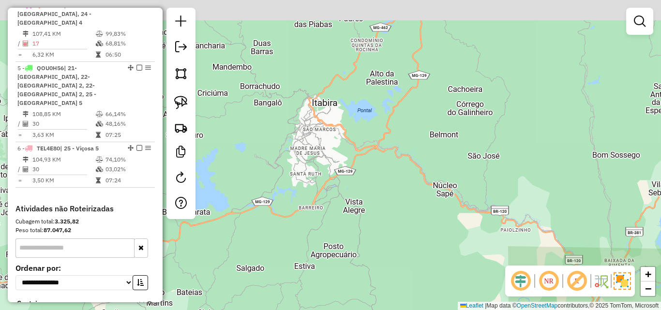
drag, startPoint x: 338, startPoint y: 111, endPoint x: 387, endPoint y: 188, distance: 91.2
click at [387, 189] on div "Janela de atendimento Grade de atendimento Capacidade Transportadoras Veículos …" at bounding box center [330, 155] width 661 height 310
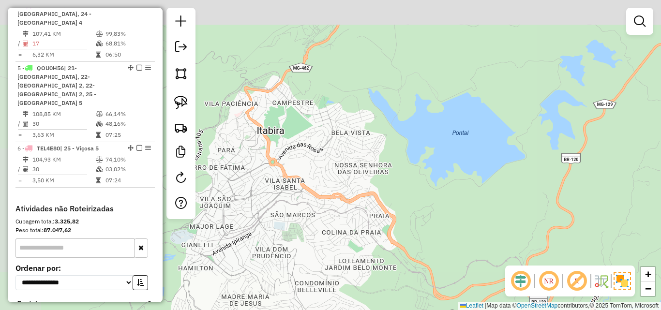
drag, startPoint x: 242, startPoint y: 114, endPoint x: 283, endPoint y: 184, distance: 81.1
click at [283, 184] on div "Janela de atendimento Grade de atendimento Capacidade Transportadoras Veículos …" at bounding box center [330, 155] width 661 height 310
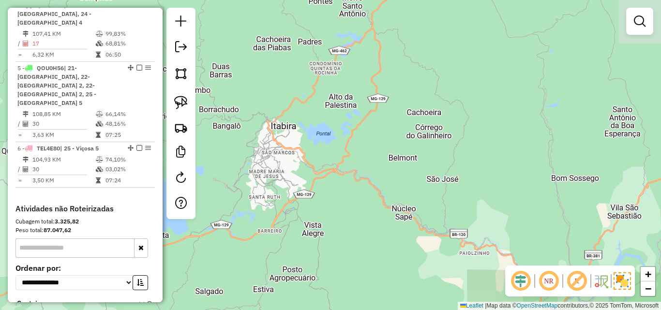
drag, startPoint x: 283, startPoint y: 175, endPoint x: 258, endPoint y: 103, distance: 76.5
click at [258, 106] on div "Janela de atendimento Grade de atendimento Capacidade Transportadoras Veículos …" at bounding box center [330, 155] width 661 height 310
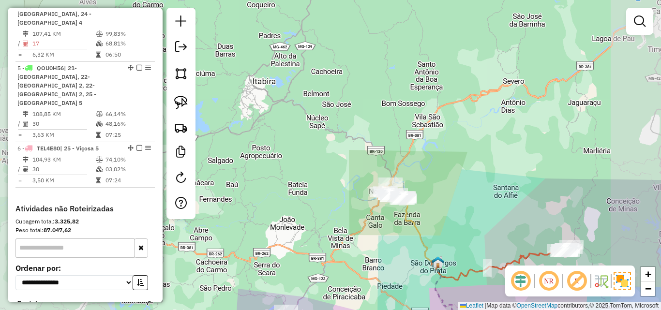
drag, startPoint x: 312, startPoint y: 172, endPoint x: 244, endPoint y: 95, distance: 102.9
click at [245, 96] on div "Janela de atendimento Grade de atendimento Capacidade Transportadoras Veículos …" at bounding box center [330, 155] width 661 height 310
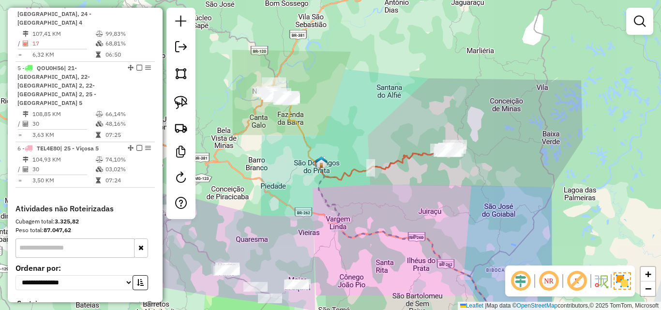
drag, startPoint x: 315, startPoint y: 163, endPoint x: 270, endPoint y: 61, distance: 111.8
click at [270, 60] on div "Janela de atendimento Grade de atendimento Capacidade Transportadoras Veículos …" at bounding box center [330, 155] width 661 height 310
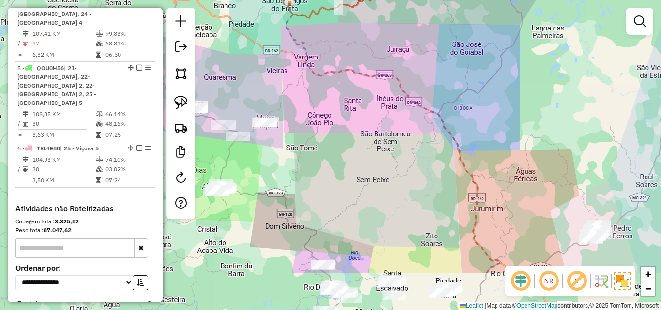
drag, startPoint x: 310, startPoint y: 142, endPoint x: 317, endPoint y: 137, distance: 9.0
click at [304, 109] on div "Janela de atendimento Grade de atendimento Capacidade Transportadoras Veículos …" at bounding box center [330, 155] width 661 height 310
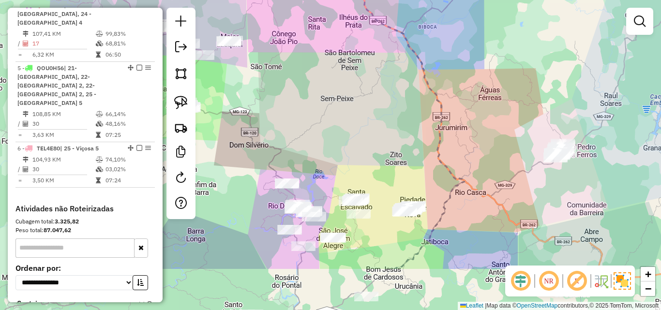
drag, startPoint x: 372, startPoint y: 203, endPoint x: 388, endPoint y: 92, distance: 112.0
click at [388, 92] on div "Janela de atendimento Grade de atendimento Capacidade Transportadoras Veículos …" at bounding box center [330, 155] width 661 height 310
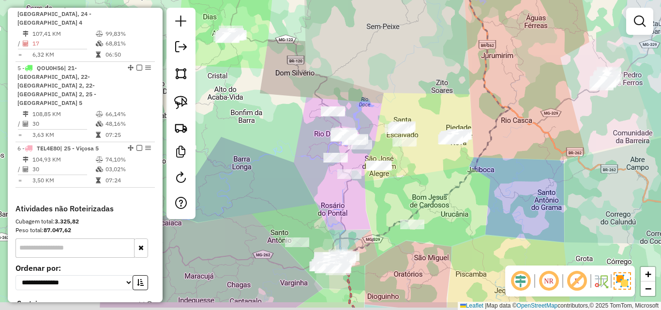
drag, startPoint x: 298, startPoint y: 224, endPoint x: 284, endPoint y: 115, distance: 109.8
click at [285, 121] on div "Janela de atendimento Grade de atendimento Capacidade Transportadoras Veículos …" at bounding box center [330, 155] width 661 height 310
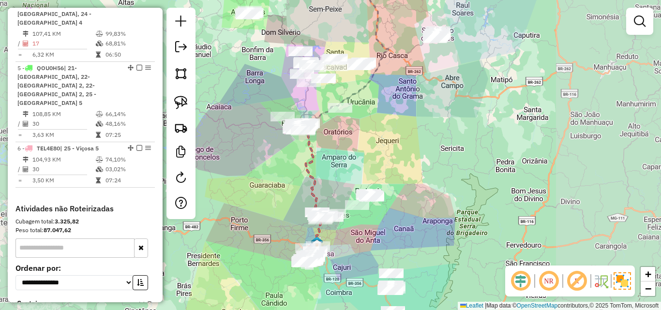
drag, startPoint x: 299, startPoint y: 206, endPoint x: 285, endPoint y: 122, distance: 84.9
click at [285, 126] on div "Janela de atendimento Grade de atendimento Capacidade Transportadoras Veículos …" at bounding box center [330, 155] width 661 height 310
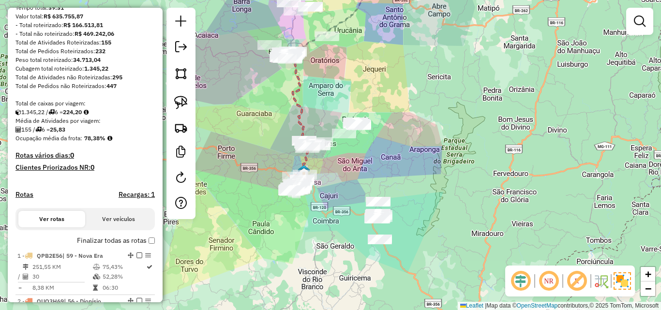
scroll to position [0, 0]
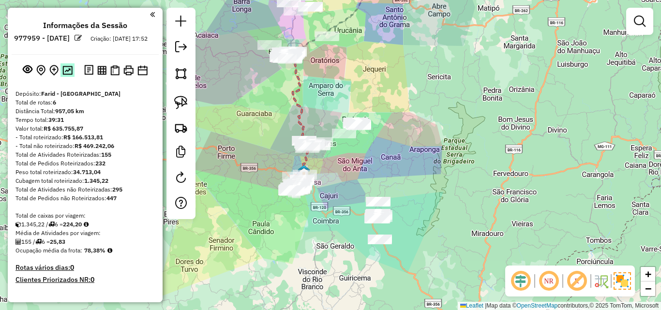
click at [71, 75] on img at bounding box center [67, 70] width 10 height 9
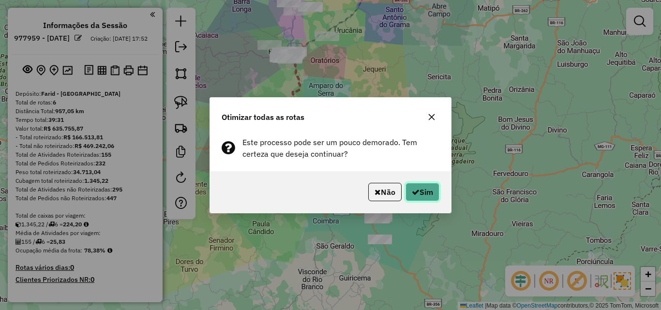
click at [414, 185] on button "Sim" at bounding box center [423, 192] width 34 height 18
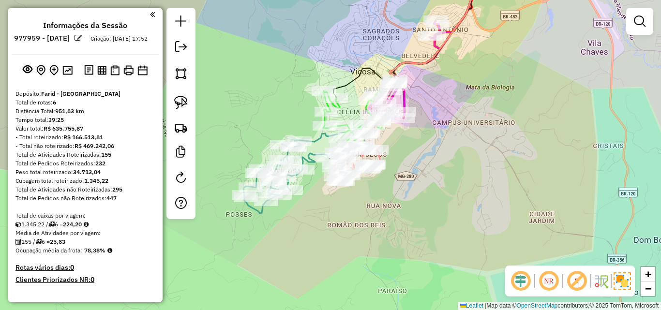
drag, startPoint x: 326, startPoint y: 189, endPoint x: 263, endPoint y: 220, distance: 70.6
click at [254, 224] on div "Janela de atendimento Grade de atendimento Capacidade Transportadoras Veículos …" at bounding box center [330, 155] width 661 height 310
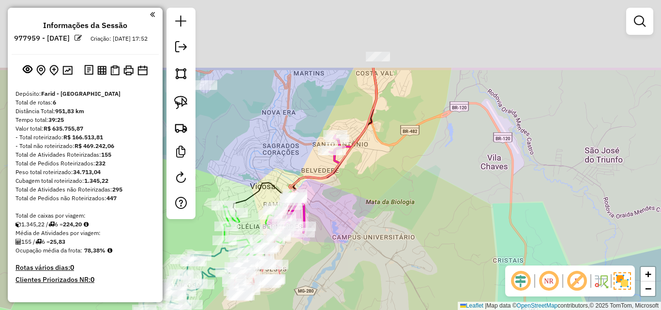
drag, startPoint x: 400, startPoint y: 169, endPoint x: 334, endPoint y: 273, distance: 122.7
click at [334, 273] on div "Janela de atendimento Grade de atendimento Capacidade Transportadoras Veículos …" at bounding box center [330, 155] width 661 height 310
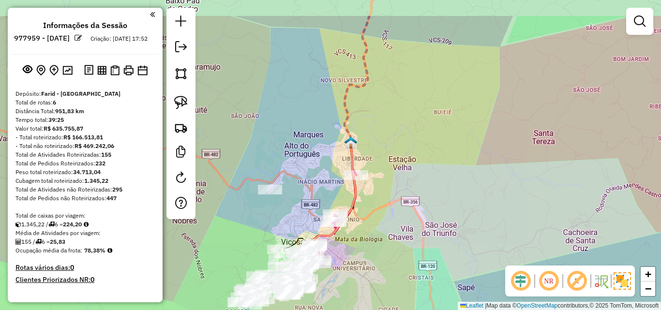
drag, startPoint x: 416, startPoint y: 122, endPoint x: 406, endPoint y: 178, distance: 57.1
click at [407, 178] on div "Janela de atendimento Grade de atendimento Capacidade Transportadoras Veículos …" at bounding box center [330, 155] width 661 height 310
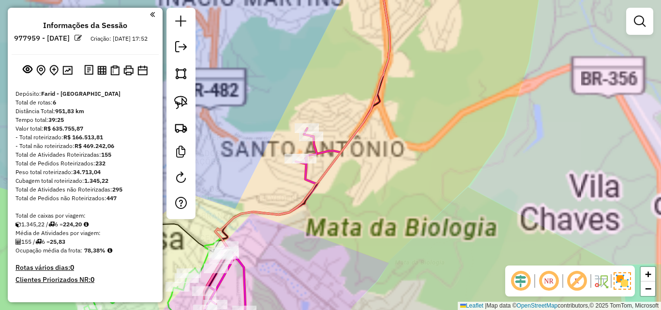
drag, startPoint x: 341, startPoint y: 256, endPoint x: 473, endPoint y: 142, distance: 174.0
click at [472, 147] on div "Janela de atendimento Grade de atendimento Capacidade Transportadoras Veículos …" at bounding box center [330, 155] width 661 height 310
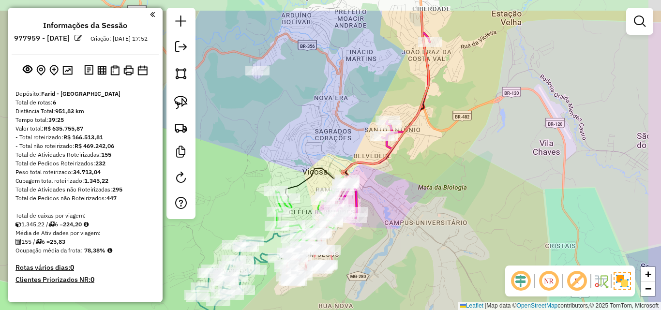
drag, startPoint x: 468, startPoint y: 144, endPoint x: 367, endPoint y: 215, distance: 123.7
click at [366, 215] on div "Janela de atendimento Grade de atendimento Capacidade Transportadoras Veículos …" at bounding box center [330, 155] width 661 height 310
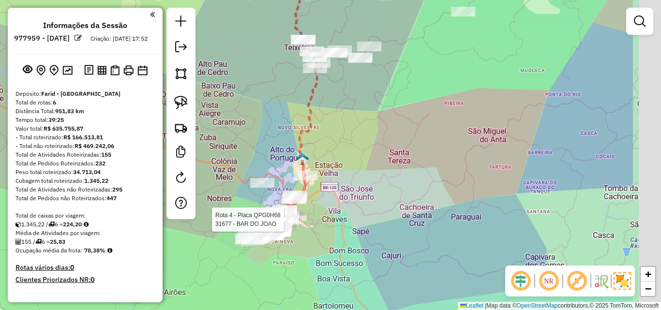
drag, startPoint x: 479, startPoint y: 162, endPoint x: 315, endPoint y: 190, distance: 166.9
click at [315, 190] on div "Rota 4 - Placa QPG0H68 31677 - BAR DO JOAO Janela de atendimento Grade de atend…" at bounding box center [330, 155] width 661 height 310
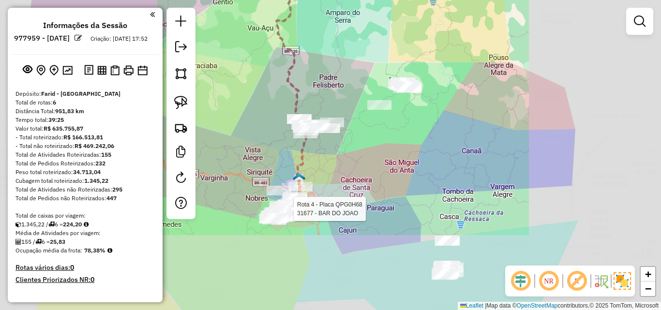
drag, startPoint x: 347, startPoint y: 187, endPoint x: 441, endPoint y: 172, distance: 95.0
click at [335, 193] on div "Rota 4 - Placa QPG0H68 31677 - BAR DO JOAO Janela de atendimento Grade de atend…" at bounding box center [330, 155] width 661 height 310
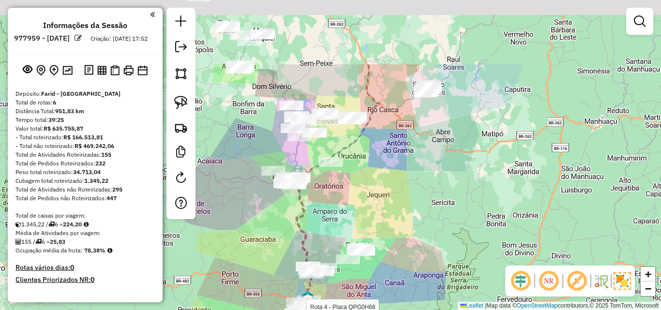
drag, startPoint x: 395, startPoint y: 132, endPoint x: 400, endPoint y: 227, distance: 95.5
click at [400, 227] on div "Rota 4 - Placa QPG0H68 31677 - BAR DO JOAO Janela de atendimento Grade de atend…" at bounding box center [330, 155] width 661 height 310
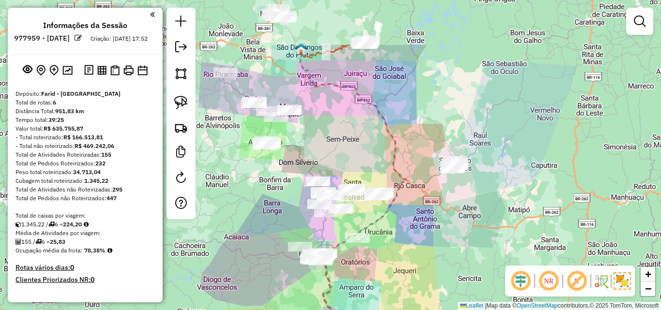
drag, startPoint x: 365, startPoint y: 149, endPoint x: 393, endPoint y: 225, distance: 80.8
click at [393, 225] on div "Rota 4 - Placa QPG0H68 31677 - BAR DO JOAO Janela de atendimento Grade de atend…" at bounding box center [330, 155] width 661 height 310
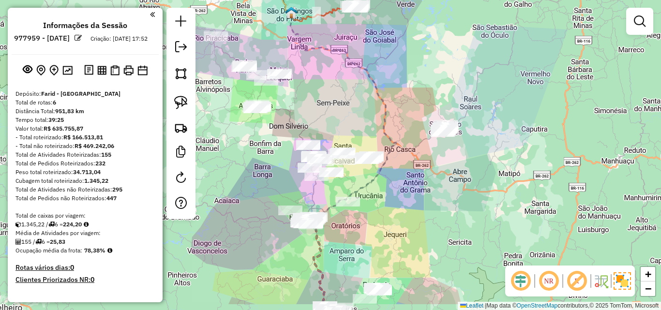
drag, startPoint x: 387, startPoint y: 173, endPoint x: 361, endPoint y: 64, distance: 112.1
click at [361, 64] on div "Rota 4 - Placa QPG0H68 31677 - BAR DO JOAO Janela de atendimento Grade de atend…" at bounding box center [330, 155] width 661 height 310
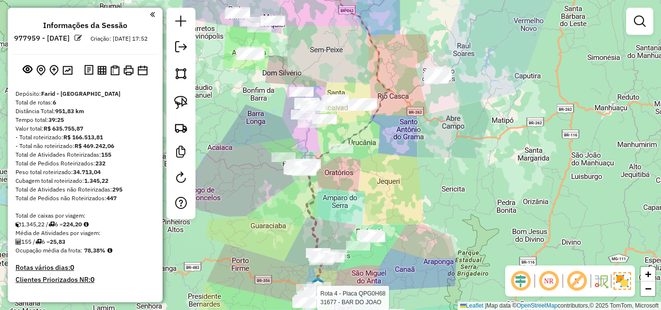
drag, startPoint x: 414, startPoint y: 219, endPoint x: 388, endPoint y: 105, distance: 116.6
click at [391, 92] on div "Rota 4 - Placa QPG0H68 31677 - BAR DO JOAO Janela de atendimento Grade de atend…" at bounding box center [330, 155] width 661 height 310
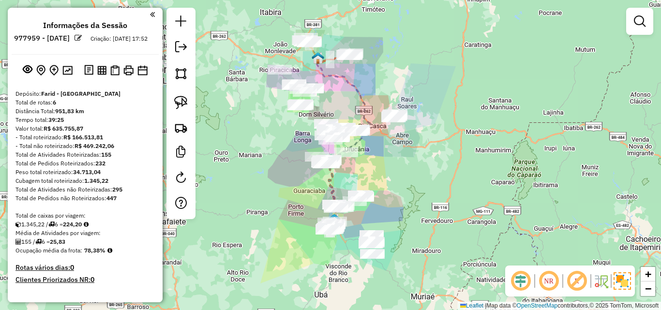
drag, startPoint x: 394, startPoint y: 140, endPoint x: 396, endPoint y: 163, distance: 22.8
click at [396, 168] on div "Janela de atendimento Grade de atendimento Capacidade Transportadoras Veículos …" at bounding box center [330, 155] width 661 height 310
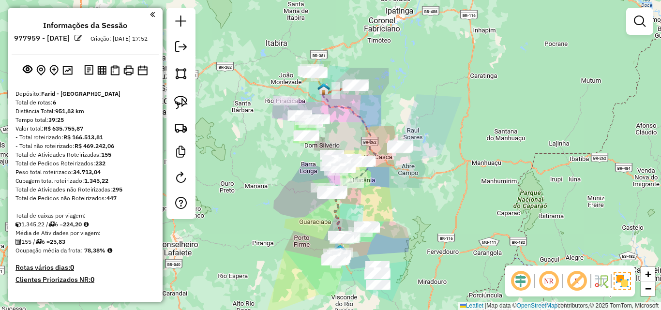
drag, startPoint x: 367, startPoint y: 91, endPoint x: 373, endPoint y: 120, distance: 28.7
click at [373, 120] on div "Janela de atendimento Grade de atendimento Capacidade Transportadoras Veículos …" at bounding box center [330, 155] width 661 height 310
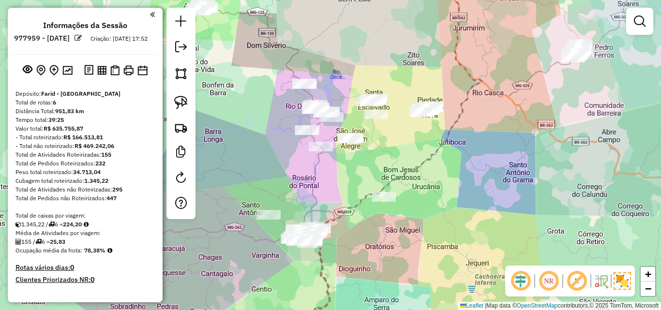
drag, startPoint x: 432, startPoint y: 136, endPoint x: 380, endPoint y: 84, distance: 73.2
click at [381, 77] on div "Janela de atendimento Grade de atendimento Capacidade Transportadoras Veículos …" at bounding box center [330, 155] width 661 height 310
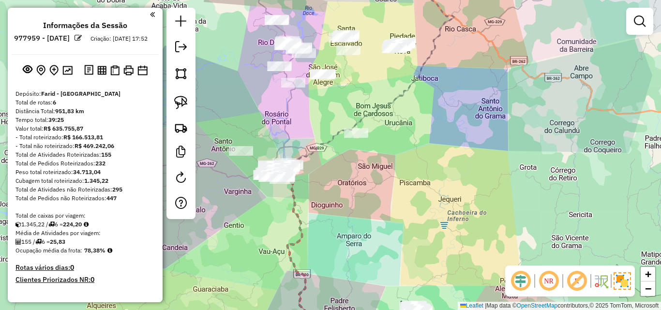
drag, startPoint x: 345, startPoint y: 207, endPoint x: 305, endPoint y: 88, distance: 124.9
click at [305, 88] on div "Janela de atendimento Grade de atendimento Capacidade Transportadoras Veículos …" at bounding box center [330, 155] width 661 height 310
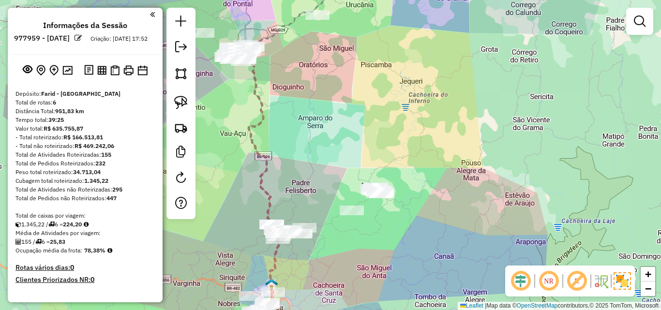
drag, startPoint x: 319, startPoint y: 129, endPoint x: 341, endPoint y: 209, distance: 82.7
click at [342, 228] on div "Janela de atendimento Grade de atendimento Capacidade Transportadoras Veículos …" at bounding box center [330, 155] width 661 height 310
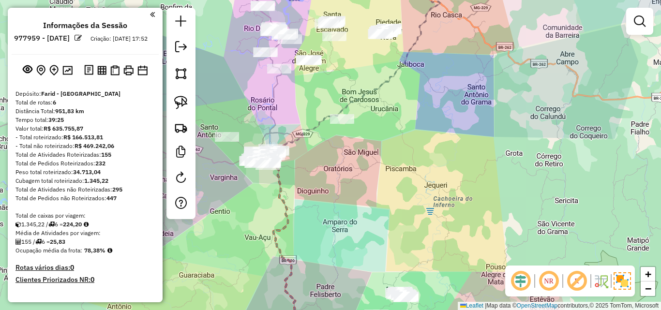
drag, startPoint x: 339, startPoint y: 181, endPoint x: 315, endPoint y: 39, distance: 143.9
click at [315, 39] on div "Janela de atendimento Grade de atendimento Capacidade Transportadoras Veículos …" at bounding box center [330, 155] width 661 height 310
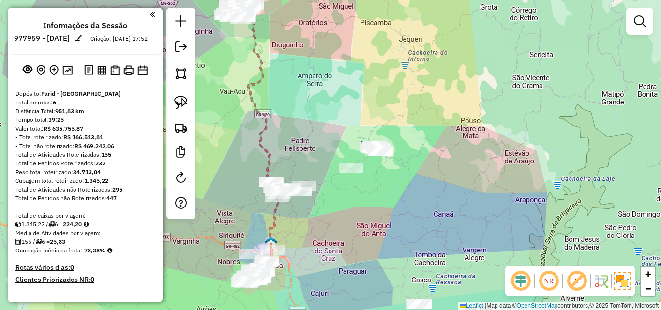
drag, startPoint x: 332, startPoint y: 108, endPoint x: 316, endPoint y: -4, distance: 113.4
click at [316, 0] on html "Aguarde... Pop-up bloqueado! Seu navegador bloqueou automáticamente a abertura …" at bounding box center [330, 155] width 661 height 310
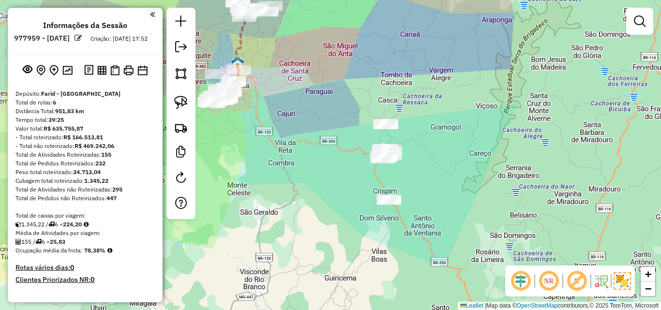
drag, startPoint x: 333, startPoint y: 196, endPoint x: 318, endPoint y: 143, distance: 55.1
click at [318, 143] on div "Janela de atendimento Grade de atendimento Capacidade Transportadoras Veículos …" at bounding box center [330, 155] width 661 height 310
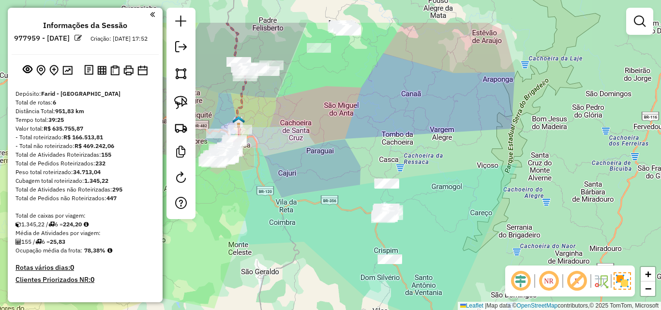
drag, startPoint x: 323, startPoint y: 147, endPoint x: 299, endPoint y: 98, distance: 54.3
click at [323, 184] on div "Janela de atendimento Grade de atendimento Capacidade Transportadoras Veículos …" at bounding box center [330, 155] width 661 height 310
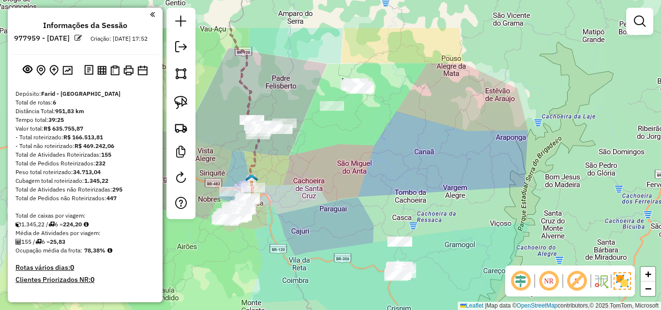
drag, startPoint x: 312, startPoint y: 156, endPoint x: 282, endPoint y: 154, distance: 29.6
click at [316, 174] on div "Janela de atendimento Grade de atendimento Capacidade Transportadoras Veículos …" at bounding box center [330, 155] width 661 height 310
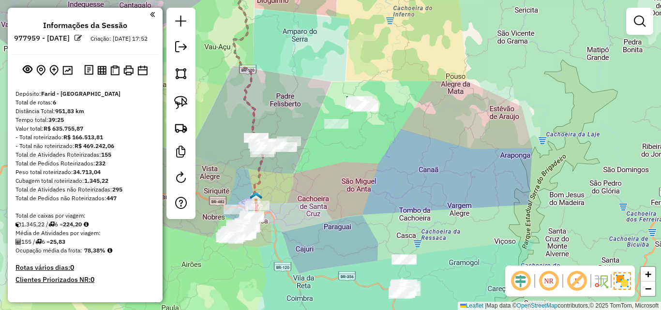
click at [366, 221] on div "Janela de atendimento Grade de atendimento Capacidade Transportadoras Veículos …" at bounding box center [330, 155] width 661 height 310
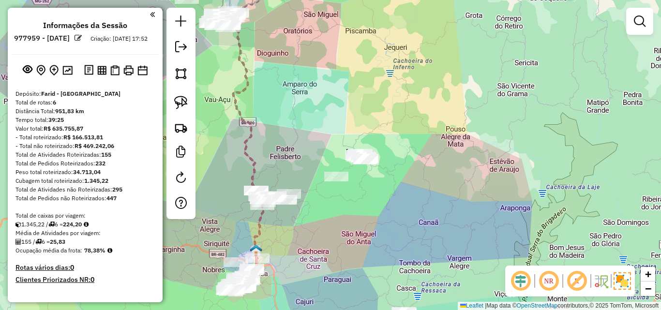
drag, startPoint x: 304, startPoint y: 86, endPoint x: 327, endPoint y: 167, distance: 84.0
click at [327, 167] on div "Janela de atendimento Grade de atendimento Capacidade Transportadoras Veículos …" at bounding box center [330, 155] width 661 height 310
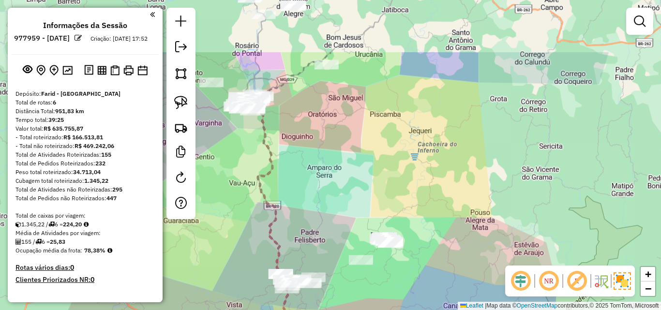
drag, startPoint x: 304, startPoint y: 130, endPoint x: 338, endPoint y: 179, distance: 59.5
click at [338, 193] on div "Janela de atendimento Grade de atendimento Capacidade Transportadoras Veículos …" at bounding box center [330, 155] width 661 height 310
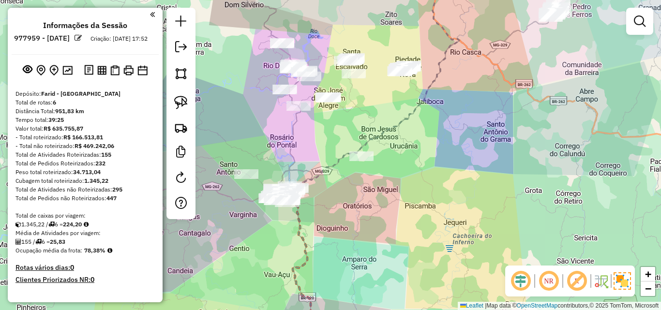
drag, startPoint x: 338, startPoint y: 174, endPoint x: 332, endPoint y: 192, distance: 18.7
click at [338, 213] on div "Janela de atendimento Grade de atendimento Capacidade Transportadoras Veículos …" at bounding box center [330, 155] width 661 height 310
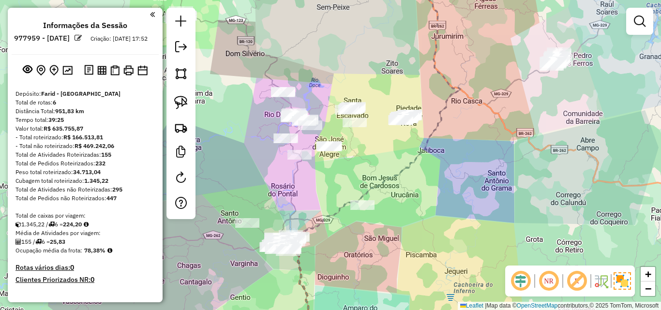
click at [328, 193] on div "Janela de atendimento Grade de atendimento Capacidade Transportadoras Veículos …" at bounding box center [330, 155] width 661 height 310
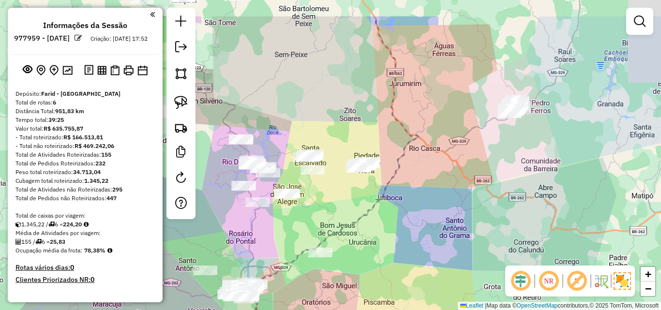
drag, startPoint x: 395, startPoint y: 163, endPoint x: 375, endPoint y: 193, distance: 36.2
click at [347, 207] on div "Janela de atendimento Grade de atendimento Capacidade Transportadoras Veículos …" at bounding box center [330, 155] width 661 height 310
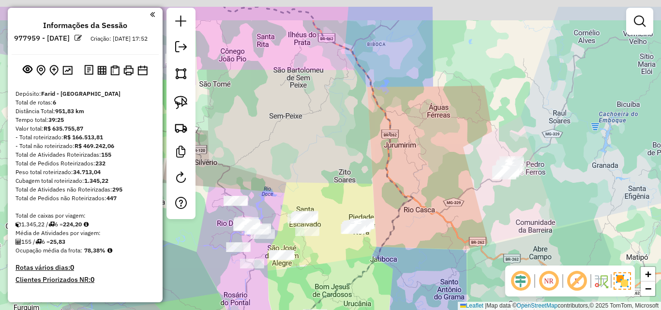
drag, startPoint x: 379, startPoint y: 119, endPoint x: 322, endPoint y: 85, distance: 65.3
click at [441, 153] on div "Janela de atendimento Grade de atendimento Capacidade Transportadoras Veículos …" at bounding box center [330, 155] width 661 height 310
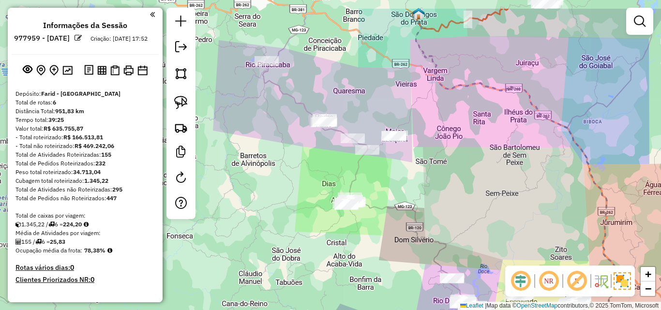
drag, startPoint x: 295, startPoint y: 72, endPoint x: 439, endPoint y: 112, distance: 149.1
click at [439, 112] on div "Janela de atendimento Grade de atendimento Capacidade Transportadoras Veículos …" at bounding box center [330, 155] width 661 height 310
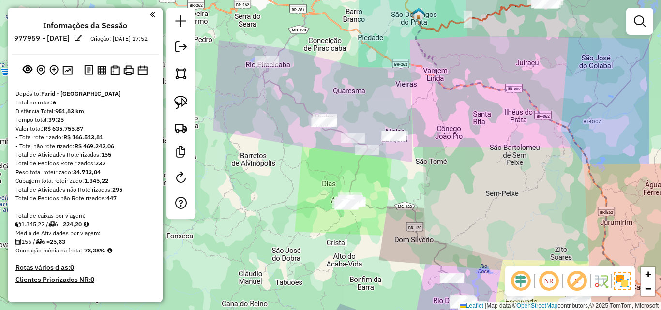
drag, startPoint x: 462, startPoint y: 99, endPoint x: 459, endPoint y: 42, distance: 57.7
click at [459, 42] on div "Janela de atendimento Grade de atendimento Capacidade Transportadoras Veículos …" at bounding box center [330, 155] width 661 height 310
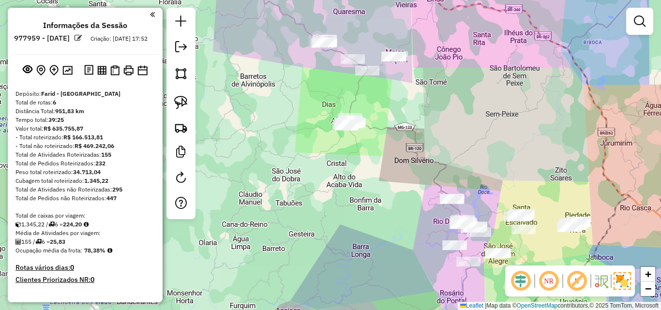
drag, startPoint x: 462, startPoint y: 117, endPoint x: 454, endPoint y: 36, distance: 81.2
click at [455, 38] on div "Janela de atendimento Grade de atendimento Capacidade Transportadoras Veículos …" at bounding box center [330, 155] width 661 height 310
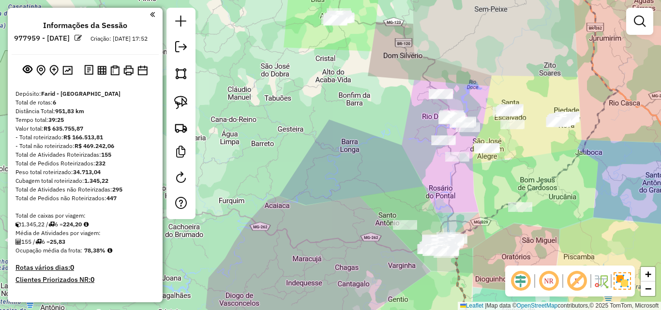
drag, startPoint x: 451, startPoint y: 81, endPoint x: 447, endPoint y: 61, distance: 19.7
click at [448, 63] on div "Janela de atendimento Grade de atendimento Capacidade Transportadoras Veículos …" at bounding box center [330, 155] width 661 height 310
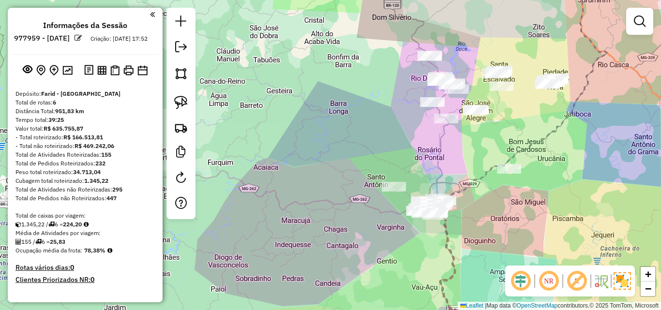
drag, startPoint x: 353, startPoint y: 196, endPoint x: 316, endPoint y: 125, distance: 80.1
click at [325, 125] on div "Janela de atendimento Grade de atendimento Capacidade Transportadoras Veículos …" at bounding box center [330, 155] width 661 height 310
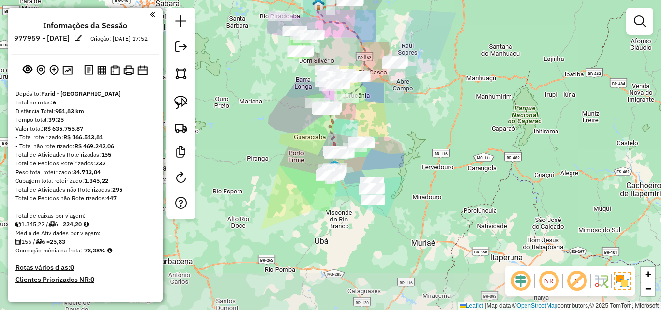
drag, startPoint x: 308, startPoint y: 201, endPoint x: 297, endPoint y: 239, distance: 39.2
click at [297, 239] on div "Janela de atendimento Grade de atendimento Capacidade Transportadoras Veículos …" at bounding box center [330, 155] width 661 height 310
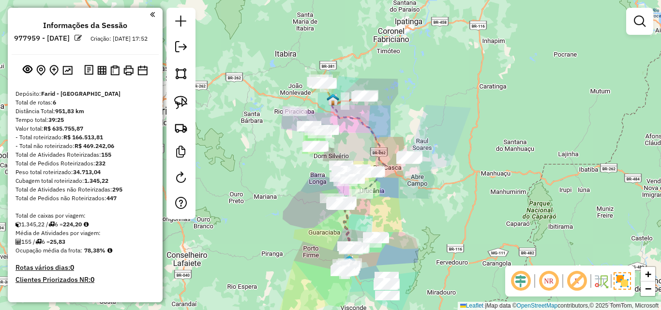
drag, startPoint x: 270, startPoint y: 200, endPoint x: 238, endPoint y: 251, distance: 60.3
click at [238, 256] on div "Janela de atendimento Grade de atendimento Capacidade Transportadoras Veículos …" at bounding box center [330, 155] width 661 height 310
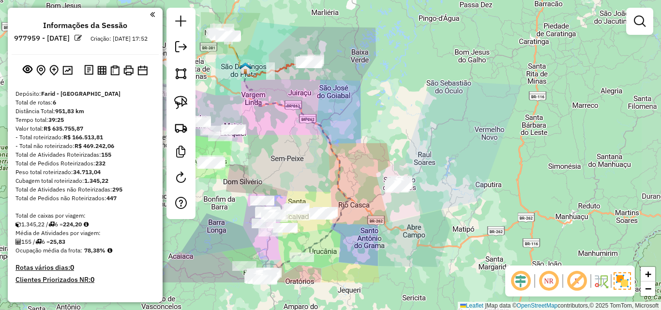
drag, startPoint x: 334, startPoint y: 179, endPoint x: 284, endPoint y: 121, distance: 77.5
click at [284, 121] on div "Janela de atendimento Grade de atendimento Capacidade Transportadoras Veículos …" at bounding box center [330, 155] width 661 height 310
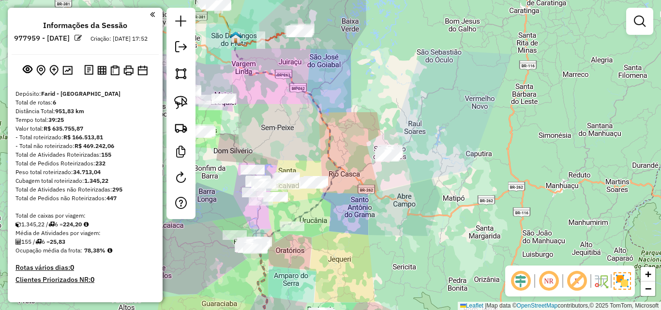
drag, startPoint x: 329, startPoint y: 168, endPoint x: 306, endPoint y: 94, distance: 77.6
click at [306, 94] on div "Janela de atendimento Grade de atendimento Capacidade Transportadoras Veículos …" at bounding box center [330, 155] width 661 height 310
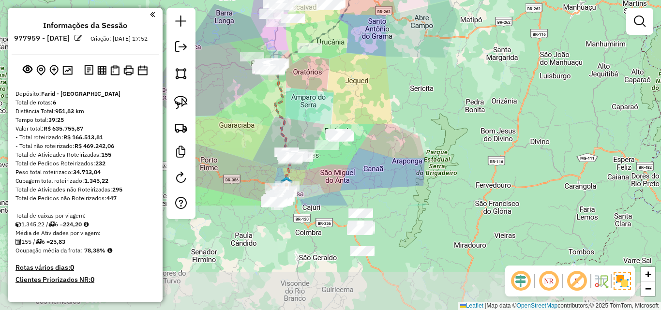
drag, startPoint x: 356, startPoint y: 210, endPoint x: 387, endPoint y: 74, distance: 139.0
click at [387, 74] on div "Janela de atendimento Grade de atendimento Capacidade Transportadoras Veículos …" at bounding box center [330, 155] width 661 height 310
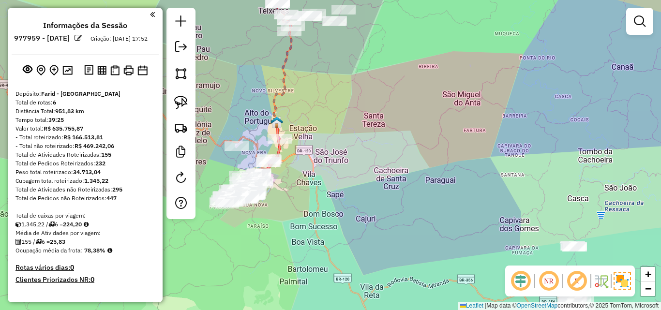
drag, startPoint x: 326, startPoint y: 112, endPoint x: 331, endPoint y: 210, distance: 97.9
click at [329, 216] on div "Janela de atendimento Grade de atendimento Capacidade Transportadoras Veículos …" at bounding box center [330, 155] width 661 height 310
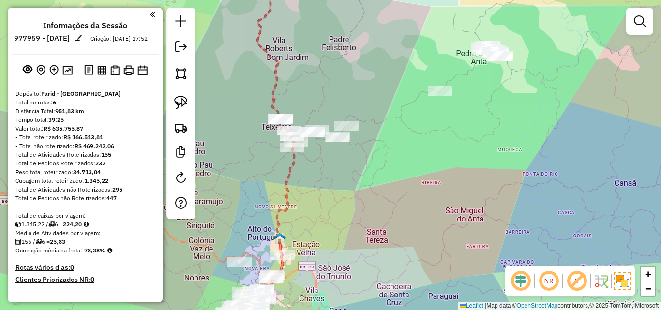
drag, startPoint x: 343, startPoint y: 179, endPoint x: 340, endPoint y: 225, distance: 46.1
click at [341, 225] on div "Janela de atendimento Grade de atendimento Capacidade Transportadoras Veículos …" at bounding box center [330, 155] width 661 height 310
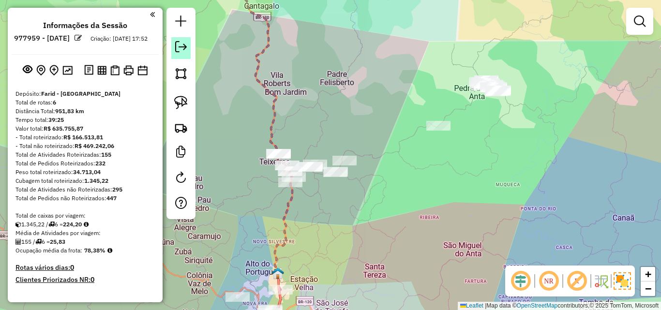
click at [183, 45] on em at bounding box center [181, 47] width 12 height 12
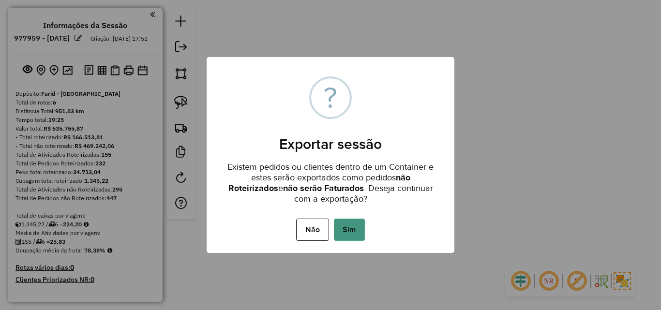
click at [350, 230] on button "Sim" at bounding box center [349, 230] width 31 height 22
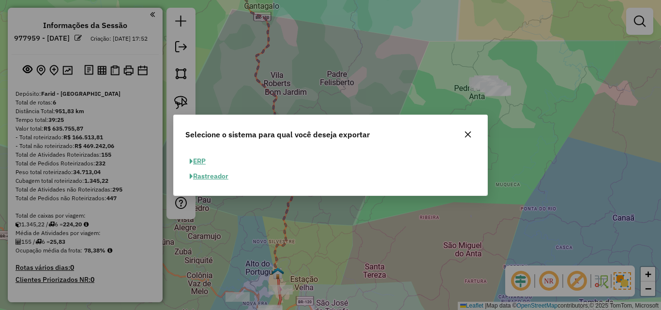
click at [189, 161] on button "ERP" at bounding box center [197, 161] width 25 height 15
select select "**"
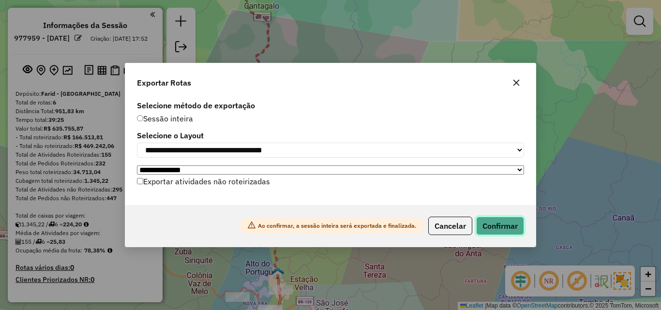
click at [502, 231] on button "Confirmar" at bounding box center [500, 226] width 48 height 18
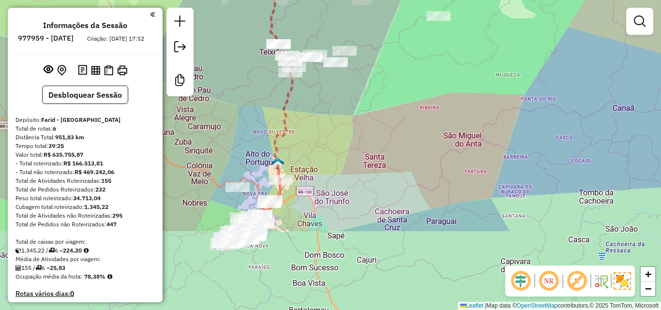
drag, startPoint x: 401, startPoint y: 236, endPoint x: 309, endPoint y: 173, distance: 111.0
click at [400, 108] on div "Janela de atendimento Grade de atendimento Capacidade Transportadoras Veículos …" at bounding box center [330, 155] width 661 height 310
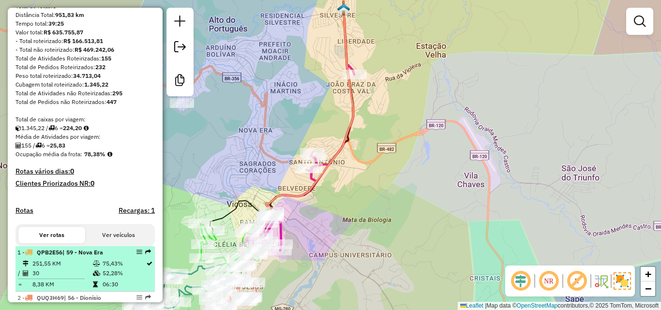
scroll to position [97, 0]
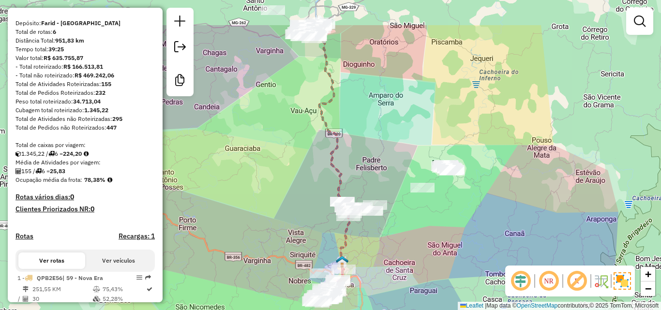
drag, startPoint x: 445, startPoint y: 182, endPoint x: 410, endPoint y: 231, distance: 60.4
click at [415, 254] on div "Janela de atendimento Grade de atendimento Capacidade Transportadoras Veículos …" at bounding box center [330, 155] width 661 height 310
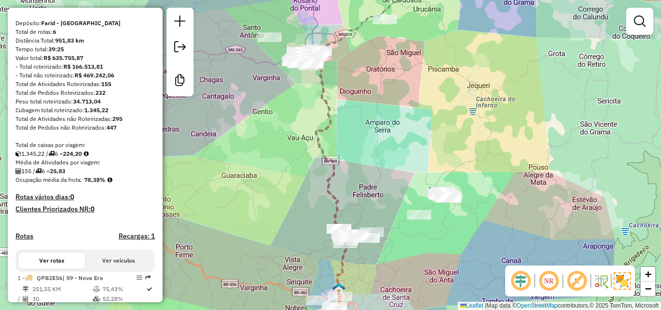
drag, startPoint x: 394, startPoint y: 163, endPoint x: 348, endPoint y: 175, distance: 47.5
click at [395, 174] on div "Janela de atendimento Grade de atendimento Capacidade Transportadoras Veículos …" at bounding box center [330, 155] width 661 height 310
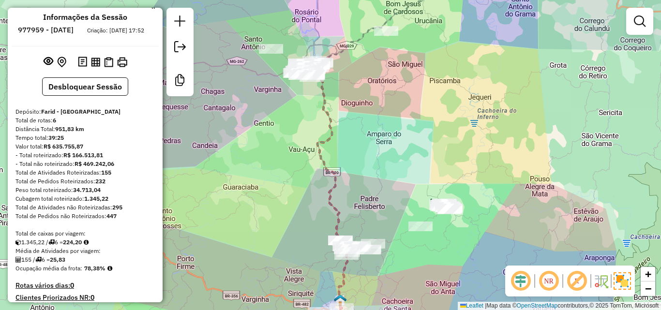
scroll to position [0, 0]
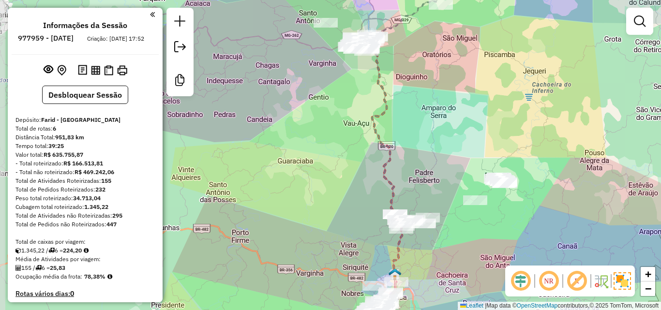
drag, startPoint x: 249, startPoint y: 148, endPoint x: 304, endPoint y: 121, distance: 60.6
click at [304, 121] on div "Janela de atendimento Grade de atendimento Capacidade Transportadoras Veículos …" at bounding box center [330, 155] width 661 height 310
drag, startPoint x: 258, startPoint y: 201, endPoint x: 289, endPoint y: 118, distance: 88.5
click at [289, 118] on div "Janela de atendimento Grade de atendimento Capacidade Transportadoras Veículos …" at bounding box center [330, 155] width 661 height 310
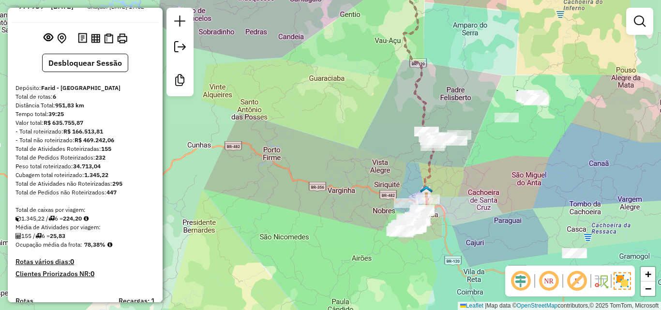
scroll to position [48, 0]
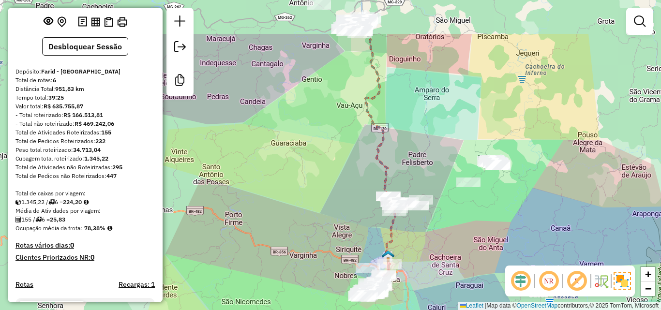
drag, startPoint x: 325, startPoint y: 174, endPoint x: 256, endPoint y: 251, distance: 103.8
click at [256, 251] on div "Janela de atendimento Grade de atendimento Capacidade Transportadoras Veículos …" at bounding box center [330, 155] width 661 height 310
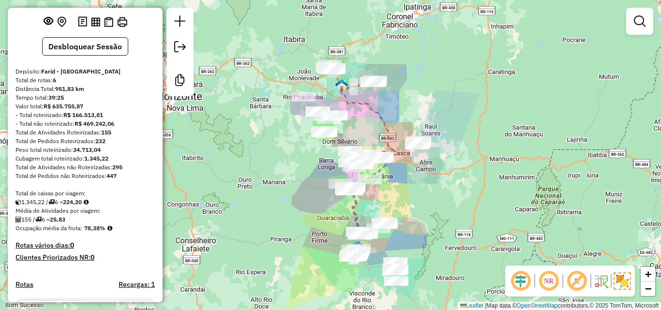
drag, startPoint x: 432, startPoint y: 121, endPoint x: 400, endPoint y: 192, distance: 77.4
click at [400, 192] on div "Janela de atendimento Grade de atendimento Capacidade Transportadoras Veículos …" at bounding box center [330, 155] width 661 height 310
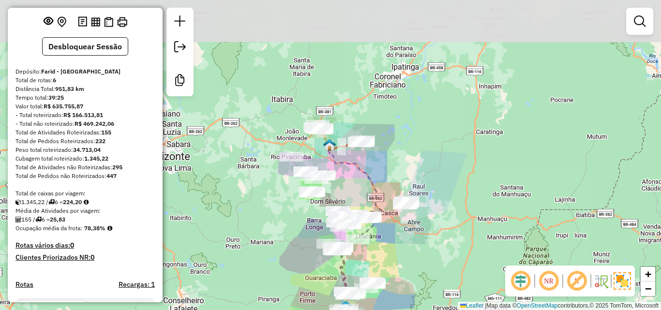
drag, startPoint x: 395, startPoint y: 121, endPoint x: 374, endPoint y: 105, distance: 26.3
click at [374, 105] on div "Janela de atendimento Grade de atendimento Capacidade Transportadoras Veículos …" at bounding box center [330, 155] width 661 height 310
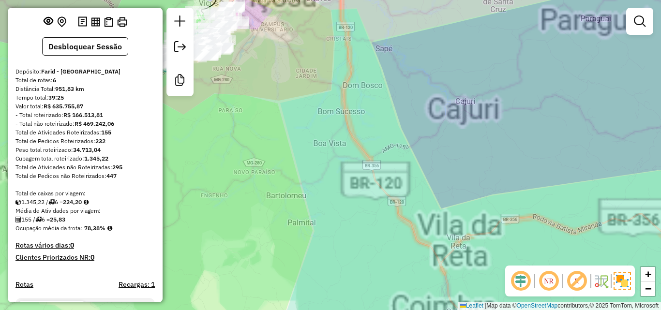
drag, startPoint x: 319, startPoint y: 182, endPoint x: 355, endPoint y: 281, distance: 105.2
click at [355, 282] on div "Janela de atendimento Grade de atendimento Capacidade Transportadoras Veículos …" at bounding box center [330, 155] width 661 height 310
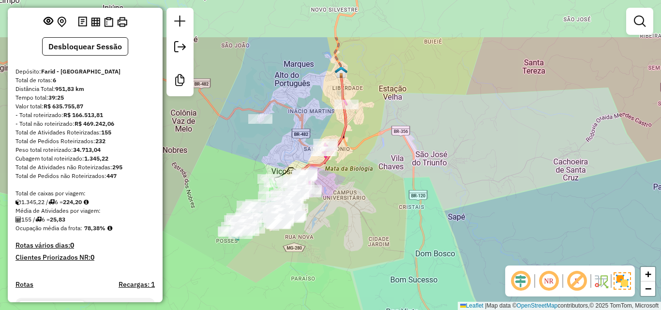
drag, startPoint x: 347, startPoint y: 244, endPoint x: 374, endPoint y: 286, distance: 49.4
click at [374, 286] on div "Janela de atendimento Grade de atendimento Capacidade Transportadoras Veículos …" at bounding box center [330, 155] width 661 height 310
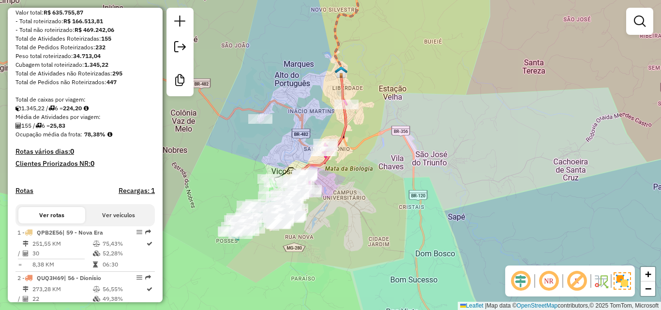
scroll to position [0, 0]
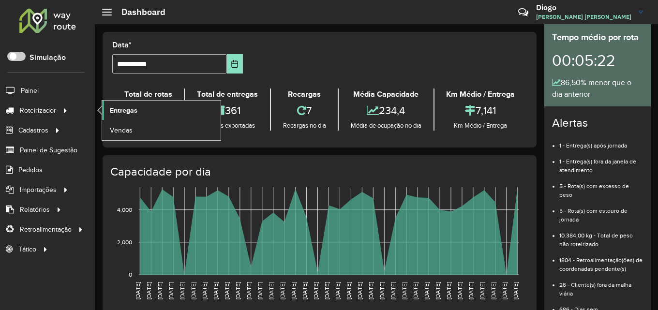
click at [119, 109] on span "Entregas" at bounding box center [124, 111] width 28 height 10
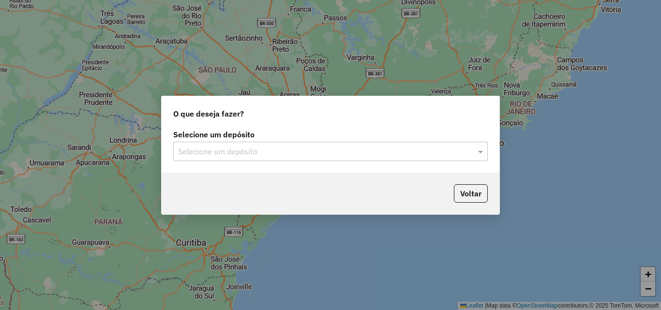
click at [434, 150] on input "text" at bounding box center [321, 152] width 286 height 12
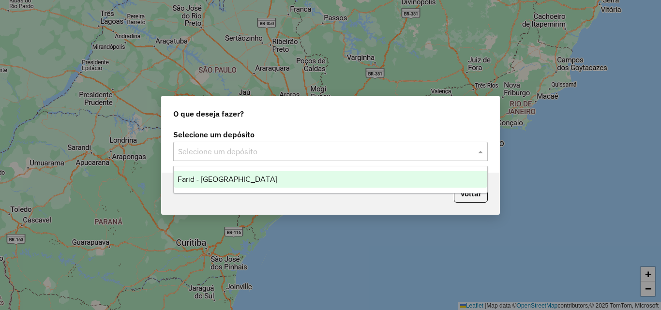
click at [317, 179] on div "Farid - [GEOGRAPHIC_DATA]" at bounding box center [331, 179] width 314 height 16
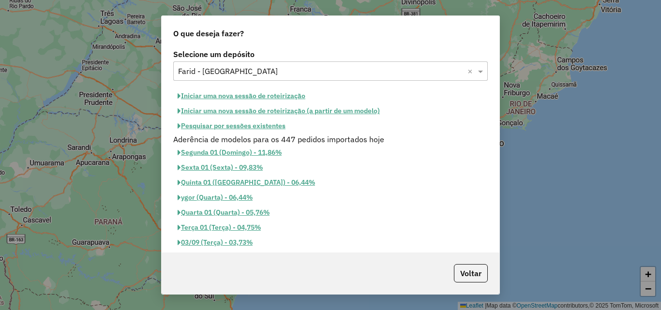
click at [277, 95] on button "Iniciar uma nova sessão de roteirização" at bounding box center [241, 96] width 136 height 15
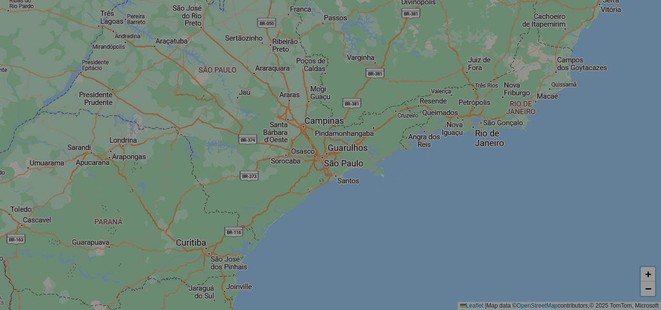
select select "*"
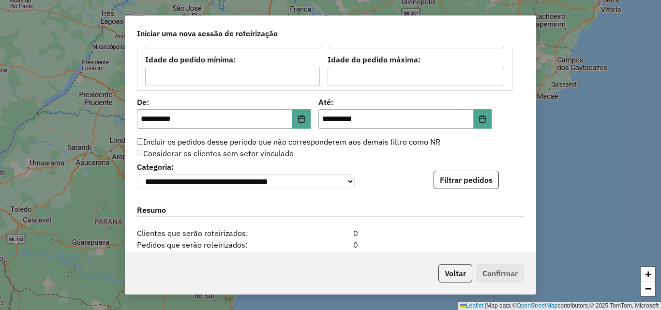
scroll to position [920, 0]
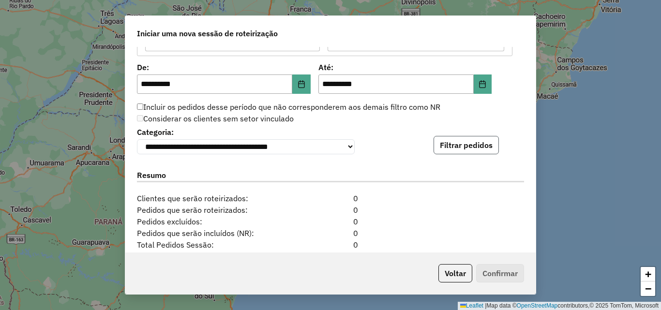
click at [453, 140] on button "Filtrar pedidos" at bounding box center [466, 145] width 65 height 18
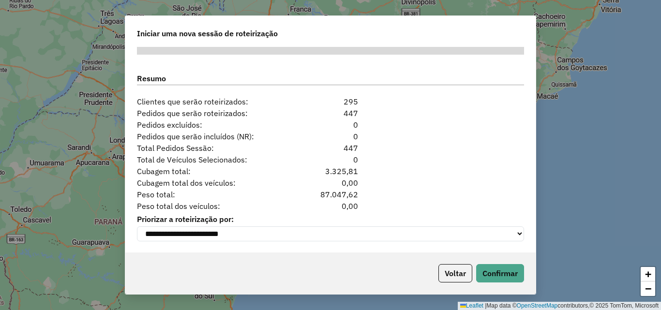
scroll to position [1222, 0]
click at [498, 266] on button "Confirmar" at bounding box center [500, 273] width 48 height 18
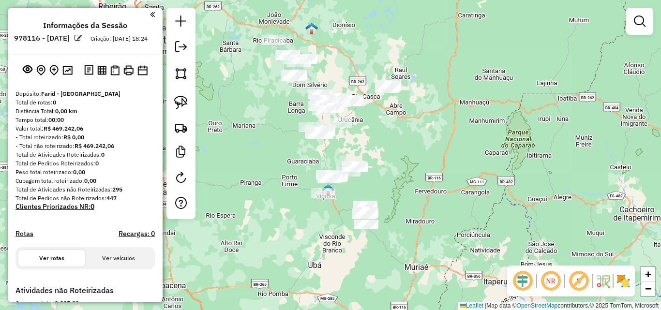
click at [623, 280] on img at bounding box center [623, 280] width 15 height 15
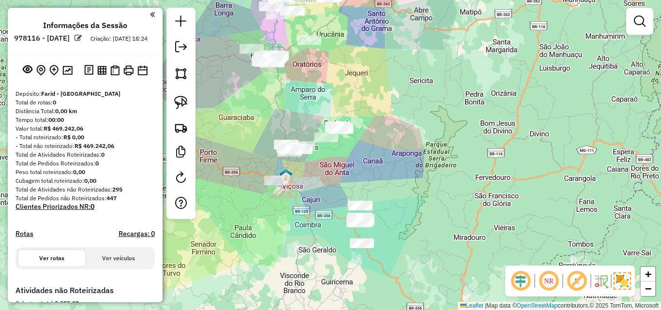
drag, startPoint x: 347, startPoint y: 218, endPoint x: 321, endPoint y: 148, distance: 74.3
click at [322, 144] on div "Janela de atendimento Grade de atendimento Capacidade Transportadoras Veículos …" at bounding box center [330, 155] width 661 height 310
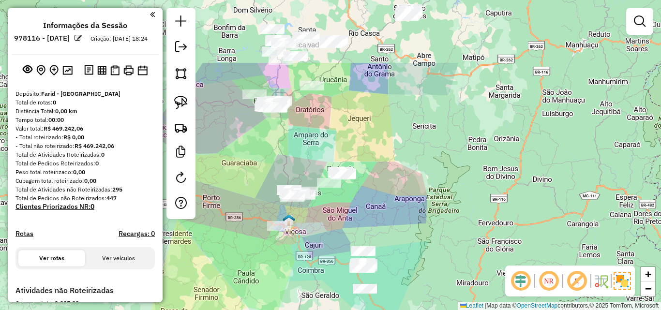
drag, startPoint x: 302, startPoint y: 151, endPoint x: 322, endPoint y: 245, distance: 96.0
click at [322, 245] on div "Janela de atendimento Grade de atendimento Capacidade Transportadoras Veículos …" at bounding box center [330, 155] width 661 height 310
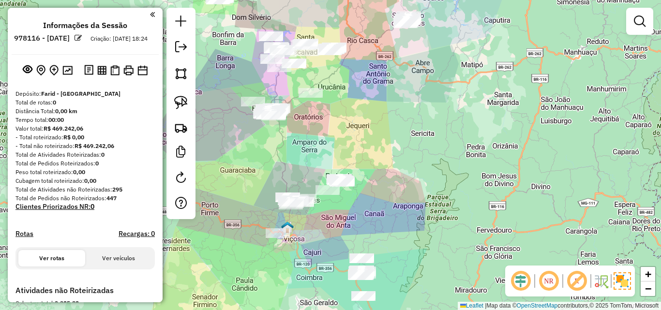
click at [321, 134] on div "Janela de atendimento Grade de atendimento Capacidade Transportadoras Veículos …" at bounding box center [330, 155] width 661 height 310
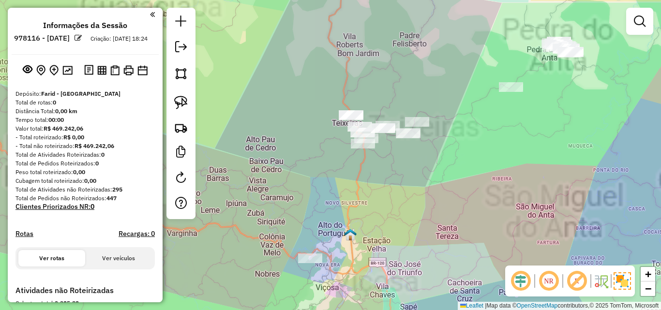
drag, startPoint x: 267, startPoint y: 230, endPoint x: 248, endPoint y: 174, distance: 58.6
click at [248, 174] on div "Janela de atendimento Grade de atendimento Capacidade Transportadoras Veículos …" at bounding box center [330, 155] width 661 height 310
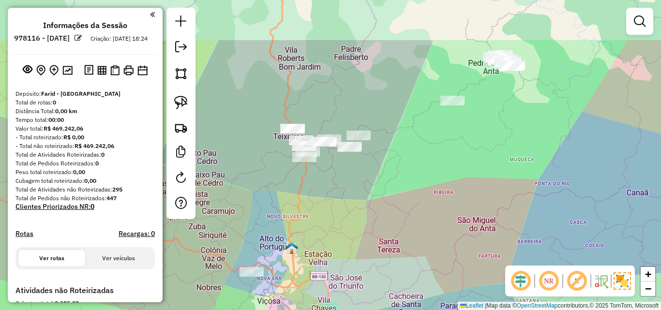
drag, startPoint x: 335, startPoint y: 149, endPoint x: 295, endPoint y: 220, distance: 81.5
click at [295, 220] on div "Janela de atendimento Grade de atendimento Capacidade Transportadoras Veículos …" at bounding box center [330, 155] width 661 height 310
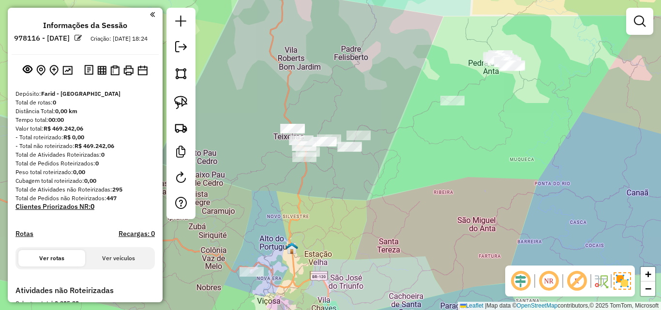
drag, startPoint x: 339, startPoint y: 202, endPoint x: 312, endPoint y: 264, distance: 67.4
click at [312, 264] on div "Janela de atendimento Grade de atendimento Capacidade Transportadoras Veículos …" at bounding box center [330, 155] width 661 height 310
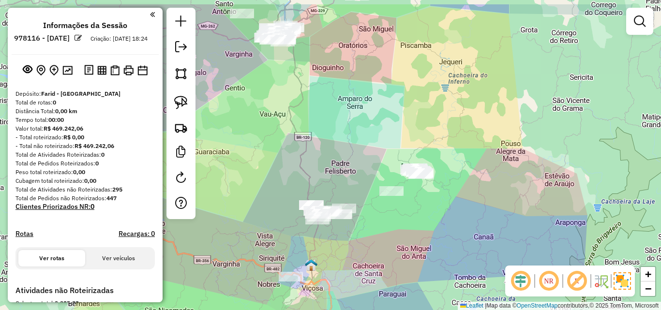
drag, startPoint x: 369, startPoint y: 142, endPoint x: 360, endPoint y: 166, distance: 25.9
click at [360, 166] on div "Janela de atendimento Grade de atendimento Capacidade Transportadoras Veículos …" at bounding box center [330, 155] width 661 height 310
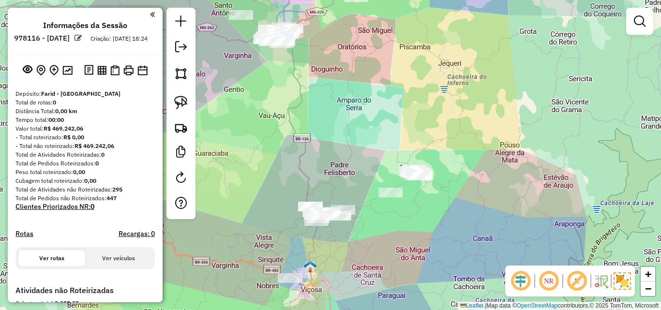
click at [352, 168] on div "Janela de atendimento Grade de atendimento Capacidade Transportadoras Veículos …" at bounding box center [330, 155] width 661 height 310
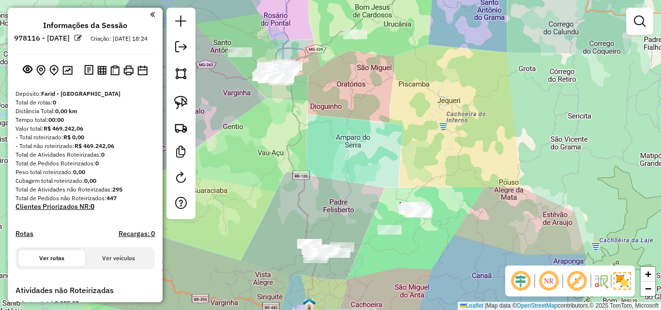
drag, startPoint x: 346, startPoint y: 137, endPoint x: 352, endPoint y: 184, distance: 47.4
click at [351, 191] on div "Janela de atendimento Grade de atendimento Capacidade Transportadoras Veículos …" at bounding box center [330, 155] width 661 height 310
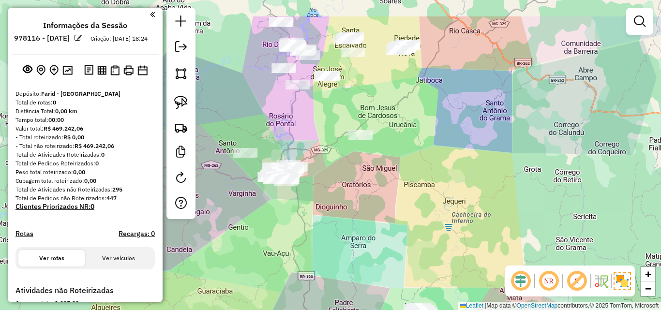
drag, startPoint x: 354, startPoint y: 153, endPoint x: 354, endPoint y: 230, distance: 77.4
click at [354, 230] on div "Janela de atendimento Grade de atendimento Capacidade Transportadoras Veículos …" at bounding box center [330, 155] width 661 height 310
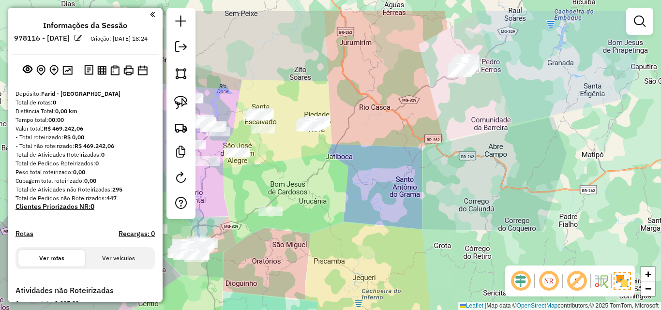
drag, startPoint x: 351, startPoint y: 201, endPoint x: 261, endPoint y: 243, distance: 99.4
click at [261, 243] on div "Janela de atendimento Grade de atendimento Capacidade Transportadoras Veículos …" at bounding box center [330, 155] width 661 height 310
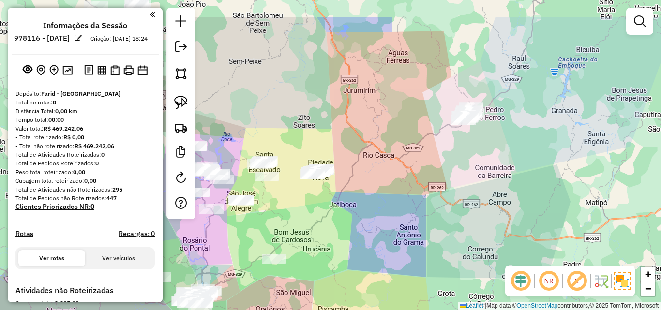
drag, startPoint x: 388, startPoint y: 155, endPoint x: 392, endPoint y: 215, distance: 60.1
click at [392, 215] on div "Janela de atendimento Grade de atendimento Capacidade Transportadoras Veículos …" at bounding box center [330, 155] width 661 height 310
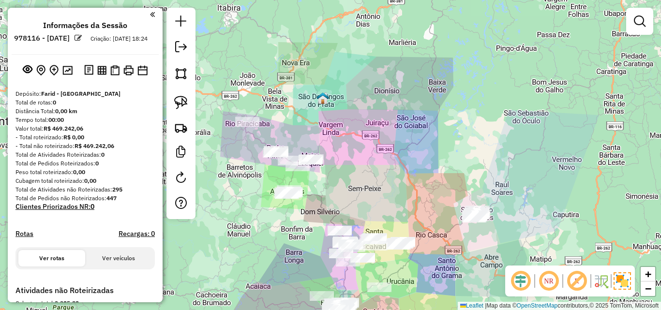
drag, startPoint x: 378, startPoint y: 157, endPoint x: 436, endPoint y: 183, distance: 63.9
click at [436, 183] on div "Janela de atendimento Grade de atendimento Capacidade Transportadoras Veículos …" at bounding box center [330, 155] width 661 height 310
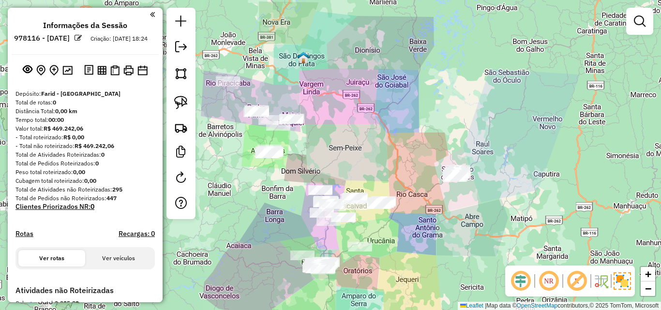
drag, startPoint x: 373, startPoint y: 181, endPoint x: 342, endPoint y: 158, distance: 38.7
click at [342, 158] on div "Janela de atendimento Grade de atendimento Capacidade Transportadoras Veículos …" at bounding box center [330, 155] width 661 height 310
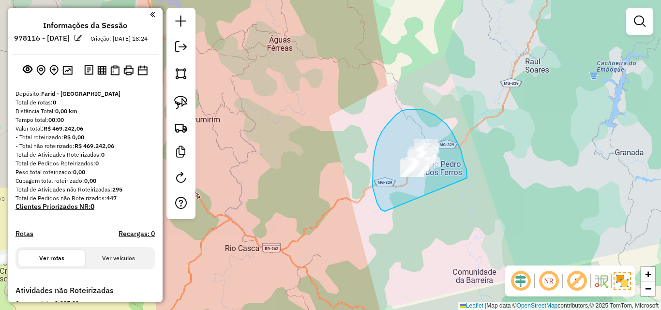
drag, startPoint x: 467, startPoint y: 176, endPoint x: 453, endPoint y: 200, distance: 28.2
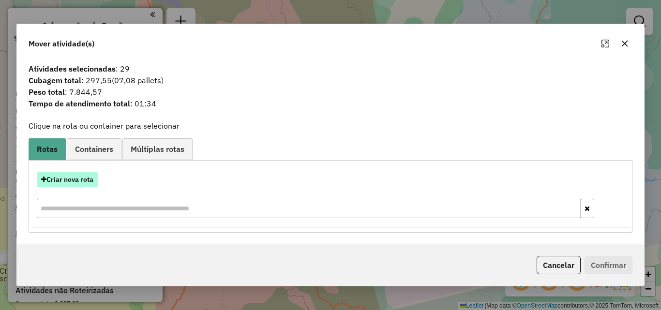
click at [69, 181] on button "Criar nova rota" at bounding box center [67, 179] width 61 height 15
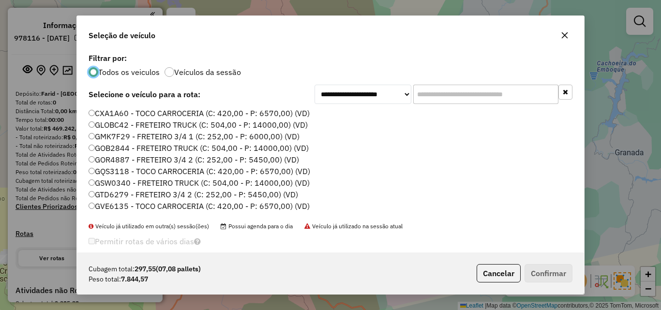
scroll to position [5, 3]
click at [430, 94] on input "text" at bounding box center [485, 94] width 145 height 19
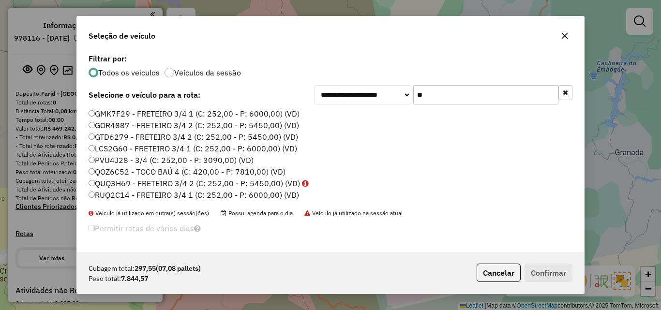
type input "**"
click at [231, 170] on label "QOZ6C52 - TOCO BAÚ 4 (C: 420,00 - P: 7810,00) (VD)" at bounding box center [187, 172] width 197 height 12
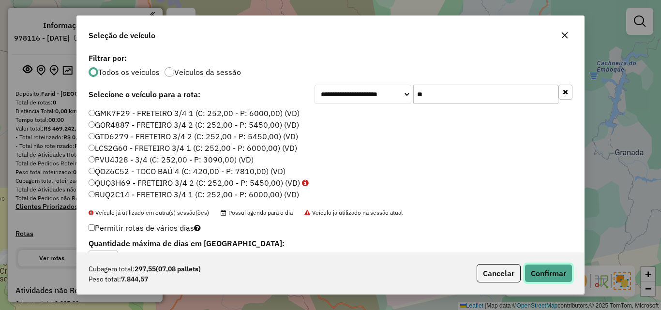
click at [548, 279] on button "Confirmar" at bounding box center [549, 273] width 48 height 18
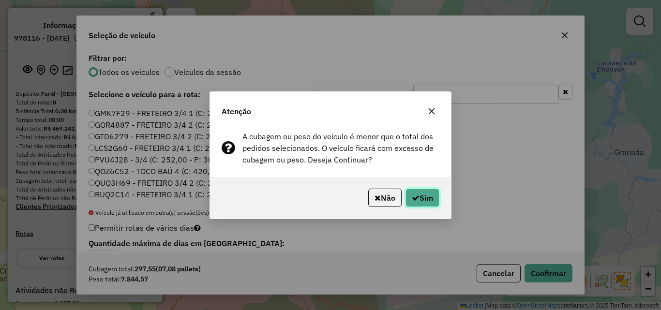
click at [433, 201] on button "Sim" at bounding box center [423, 198] width 34 height 18
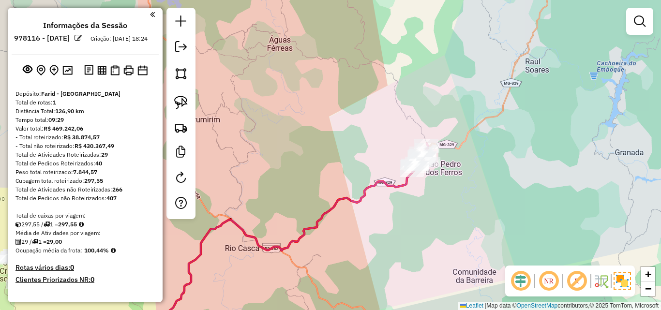
drag, startPoint x: 343, startPoint y: 121, endPoint x: 360, endPoint y: 93, distance: 32.0
click at [358, 97] on div "Janela de atendimento Grade de atendimento Capacidade Transportadoras Veículos …" at bounding box center [330, 155] width 661 height 310
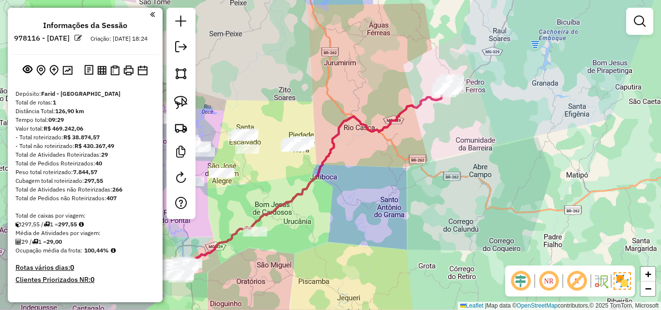
drag, startPoint x: 333, startPoint y: 108, endPoint x: 383, endPoint y: 90, distance: 52.7
click at [383, 90] on div "Janela de atendimento Grade de atendimento Capacidade Transportadoras Veículos …" at bounding box center [330, 155] width 661 height 310
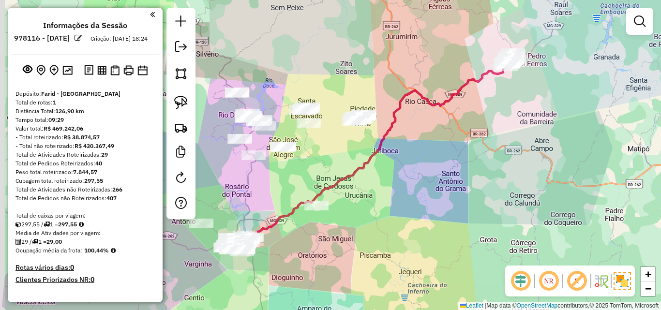
drag, startPoint x: 274, startPoint y: 183, endPoint x: 336, endPoint y: 158, distance: 67.1
click at [336, 158] on div "Janela de atendimento Grade de atendimento Capacidade Transportadoras Veículos …" at bounding box center [330, 155] width 661 height 310
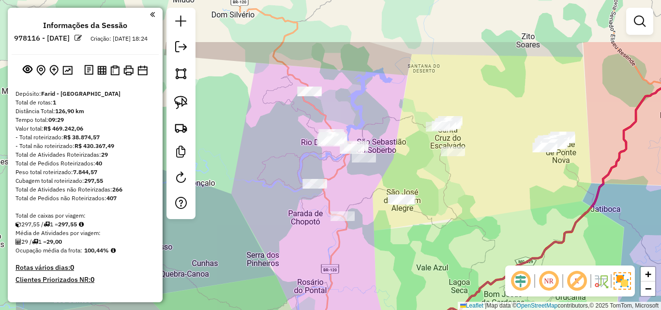
drag, startPoint x: 262, startPoint y: 121, endPoint x: 348, endPoint y: 159, distance: 93.0
click at [344, 194] on div "Janela de atendimento Grade de atendimento Capacidade Transportadoras Veículos …" at bounding box center [330, 155] width 661 height 310
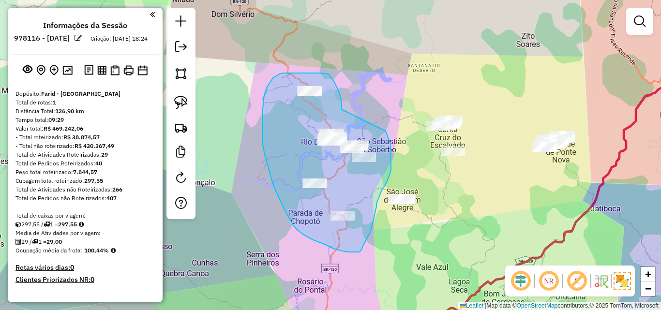
drag, startPoint x: 342, startPoint y: 109, endPoint x: 386, endPoint y: 131, distance: 49.1
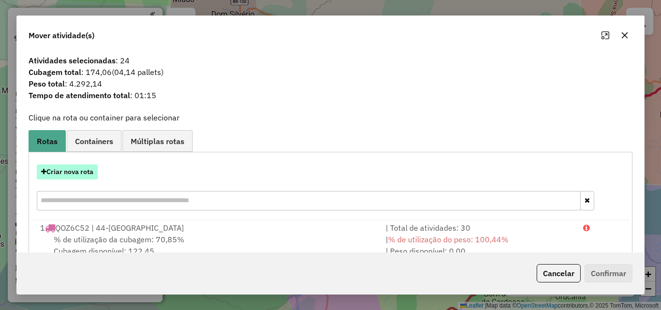
click at [81, 173] on button "Criar nova rota" at bounding box center [67, 172] width 61 height 15
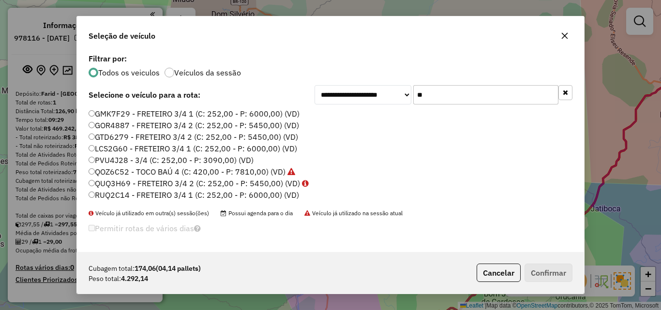
drag, startPoint x: 431, startPoint y: 96, endPoint x: 290, endPoint y: 95, distance: 140.4
click at [292, 95] on div "**********" at bounding box center [331, 94] width 484 height 19
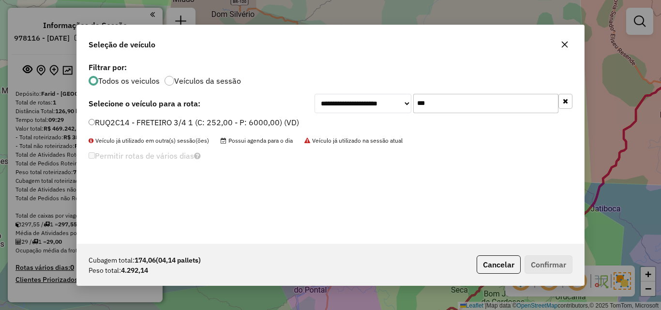
type input "***"
click at [145, 126] on label "RUQ2C14 - FRETEIRO 3/4 1 (C: 252,00 - P: 6000,00) (VD)" at bounding box center [194, 123] width 211 height 12
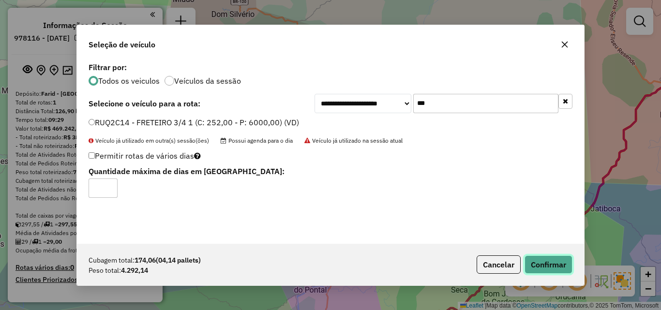
click at [559, 260] on button "Confirmar" at bounding box center [549, 265] width 48 height 18
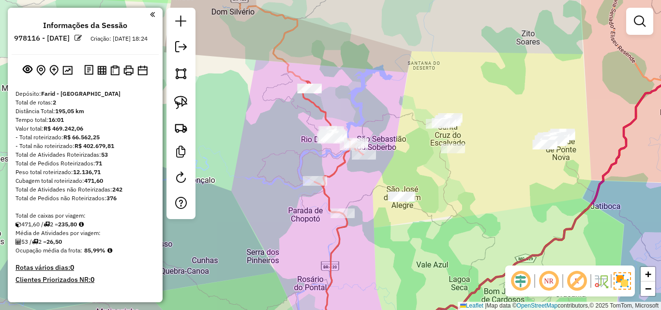
drag, startPoint x: 451, startPoint y: 226, endPoint x: 388, endPoint y: 163, distance: 89.7
click at [388, 164] on div "Janela de atendimento Grade de atendimento Capacidade Transportadoras Veículos …" at bounding box center [330, 155] width 661 height 310
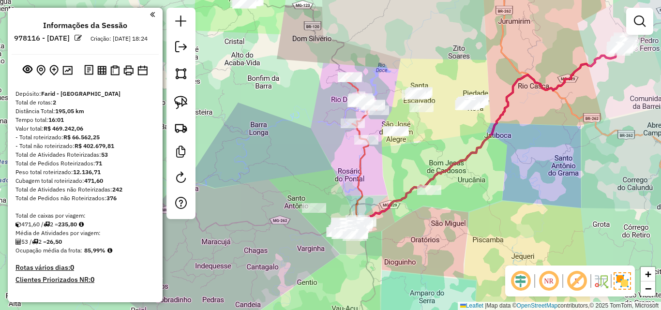
drag, startPoint x: 370, startPoint y: 181, endPoint x: 439, endPoint y: 224, distance: 81.4
click at [458, 243] on div "Janela de atendimento Grade de atendimento Capacidade Transportadoras Veículos …" at bounding box center [330, 155] width 661 height 310
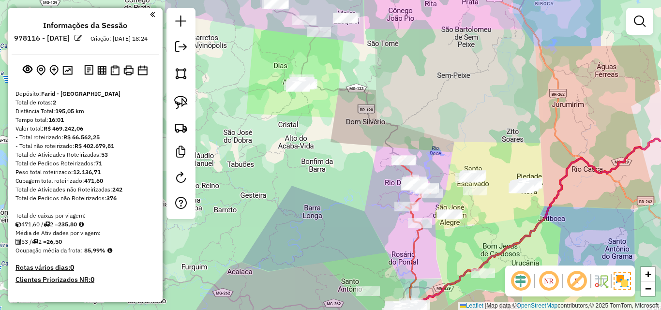
drag, startPoint x: 342, startPoint y: 211, endPoint x: 326, endPoint y: 102, distance: 110.0
click at [326, 103] on div "Janela de atendimento Grade de atendimento Capacidade Transportadoras Veículos …" at bounding box center [330, 155] width 661 height 310
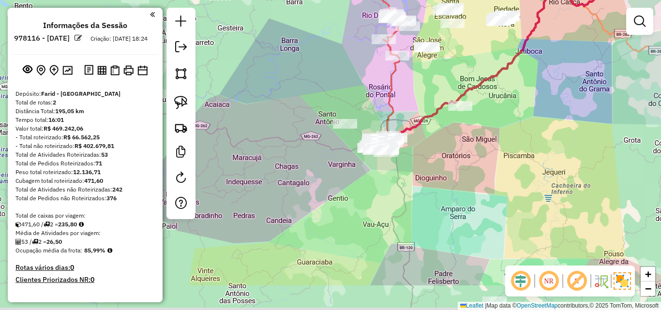
drag, startPoint x: 327, startPoint y: 241, endPoint x: 304, endPoint y: 131, distance: 112.1
click at [306, 135] on div "Janela de atendimento Grade de atendimento Capacidade Transportadoras Veículos …" at bounding box center [330, 155] width 661 height 310
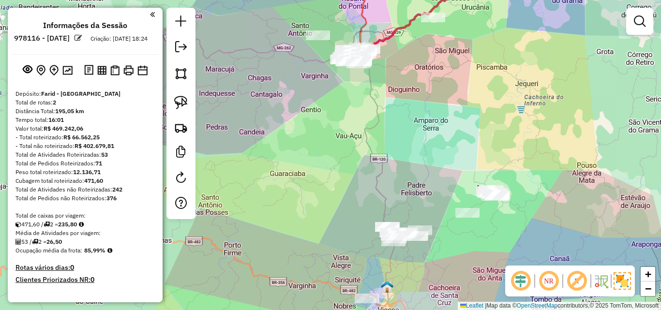
drag, startPoint x: 353, startPoint y: 220, endPoint x: 306, endPoint y: 149, distance: 85.0
click at [307, 150] on div "Janela de atendimento Grade de atendimento Capacidade Transportadoras Veículos …" at bounding box center [330, 155] width 661 height 310
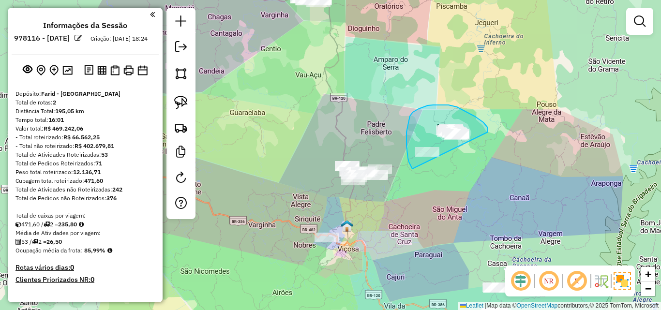
drag, startPoint x: 488, startPoint y: 132, endPoint x: 483, endPoint y: 171, distance: 39.0
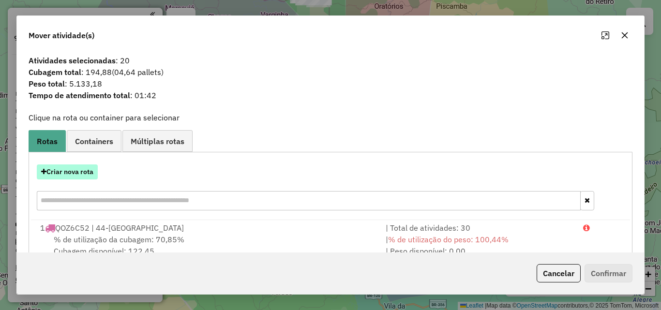
click at [93, 175] on button "Criar nova rota" at bounding box center [67, 172] width 61 height 15
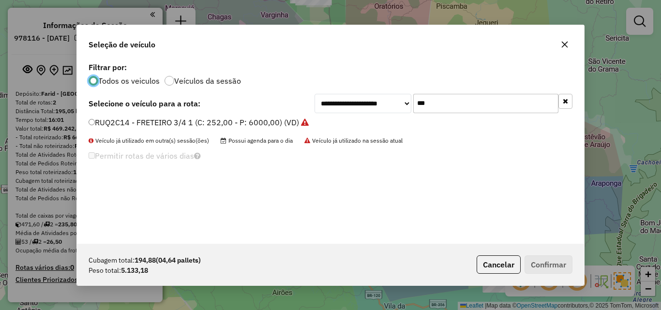
drag, startPoint x: 456, startPoint y: 101, endPoint x: 333, endPoint y: 99, distance: 123.4
click at [335, 99] on div "**********" at bounding box center [444, 103] width 258 height 19
type input "***"
click at [168, 113] on div "**********" at bounding box center [330, 152] width 507 height 184
click at [216, 132] on div "RTJ8H94 - TOCO BAÚ 7440 (C: 420,00 - P: 7440,00) (VD)" at bounding box center [331, 126] width 496 height 19
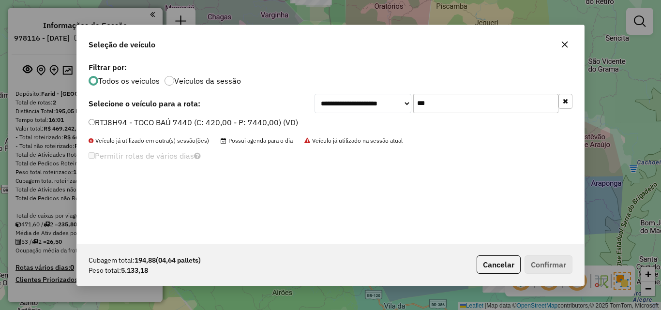
click at [218, 121] on label "RTJ8H94 - TOCO BAÚ 7440 (C: 420,00 - P: 7440,00) (VD)" at bounding box center [194, 123] width 210 height 12
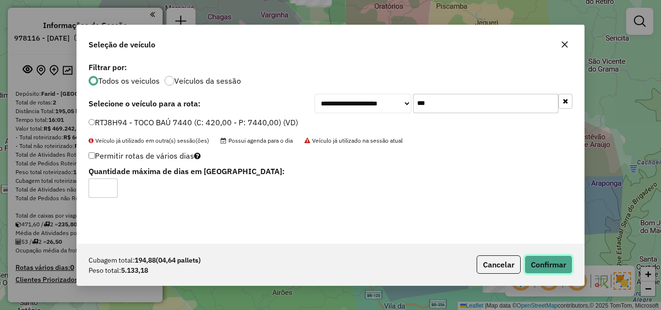
click at [565, 267] on button "Confirmar" at bounding box center [549, 265] width 48 height 18
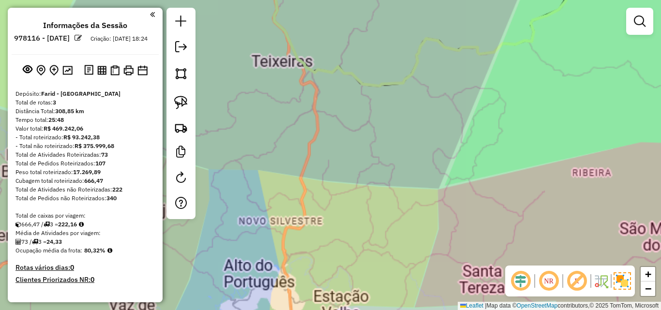
drag, startPoint x: 362, startPoint y: 233, endPoint x: 341, endPoint y: 140, distance: 95.7
click at [348, 168] on div "Janela de atendimento Grade de atendimento Capacidade Transportadoras Veículos …" at bounding box center [330, 155] width 661 height 310
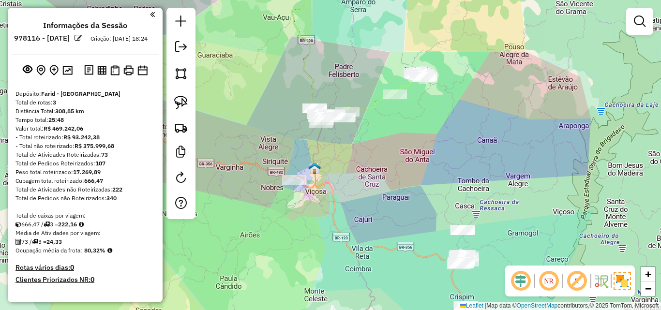
drag, startPoint x: 368, startPoint y: 196, endPoint x: 348, endPoint y: 174, distance: 29.1
click at [348, 174] on div "Janela de atendimento Grade de atendimento Capacidade Transportadoras Veículos …" at bounding box center [330, 155] width 661 height 310
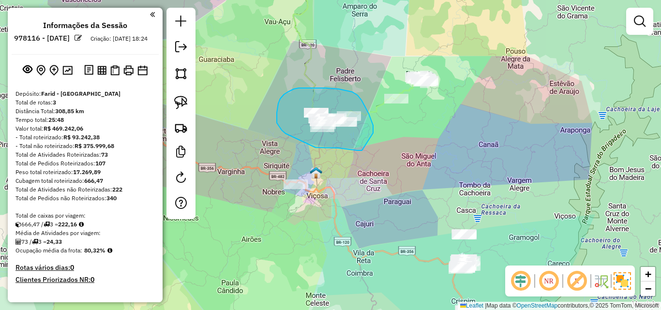
drag, startPoint x: 373, startPoint y: 133, endPoint x: 365, endPoint y: 151, distance: 19.7
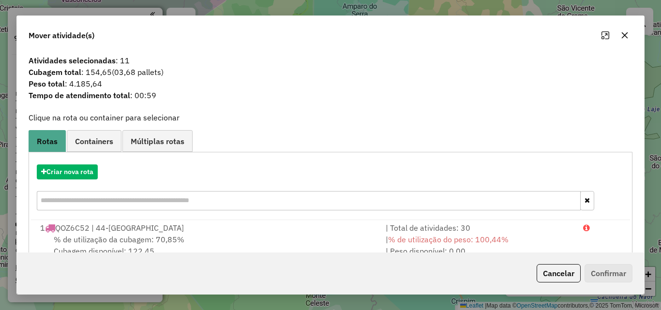
click at [628, 34] on icon "button" at bounding box center [625, 35] width 8 height 8
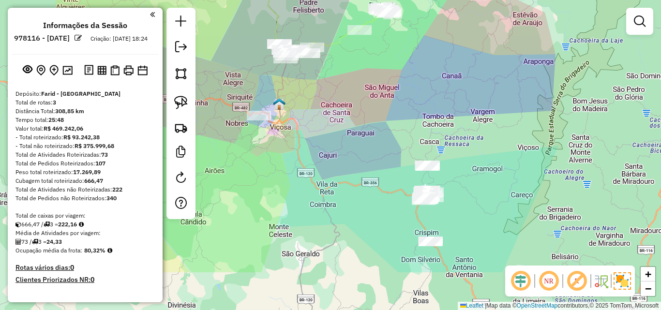
drag, startPoint x: 437, startPoint y: 182, endPoint x: 400, endPoint y: 113, distance: 78.0
click at [400, 113] on div "Janela de atendimento Grade de atendimento Capacidade Transportadoras Veículos …" at bounding box center [330, 155] width 661 height 310
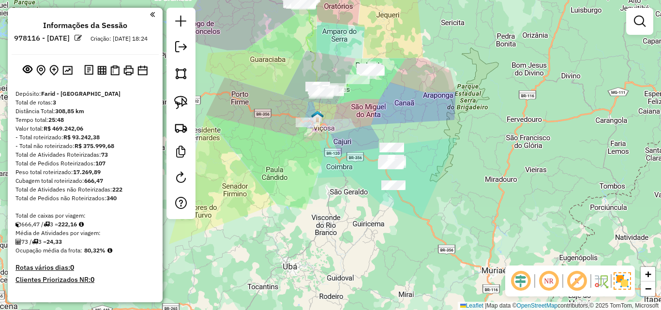
drag, startPoint x: 356, startPoint y: 111, endPoint x: 356, endPoint y: 181, distance: 70.2
click at [356, 181] on div "Janela de atendimento Grade de atendimento Capacidade Transportadoras Veículos …" at bounding box center [330, 155] width 661 height 310
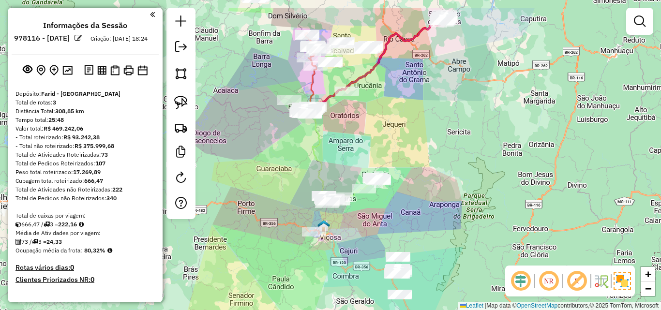
drag, startPoint x: 334, startPoint y: 120, endPoint x: 341, endPoint y: 160, distance: 40.7
click at [341, 160] on div "Janela de atendimento Grade de atendimento Capacidade Transportadoras Veículos …" at bounding box center [330, 155] width 661 height 310
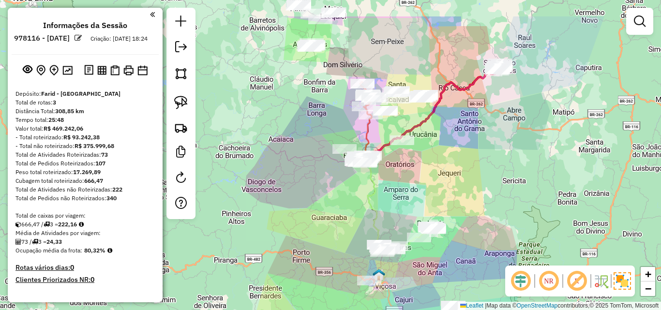
drag, startPoint x: 359, startPoint y: 139, endPoint x: 415, endPoint y: 186, distance: 73.1
click at [415, 186] on div "Janela de atendimento Grade de atendimento Capacidade Transportadoras Veículos …" at bounding box center [330, 155] width 661 height 310
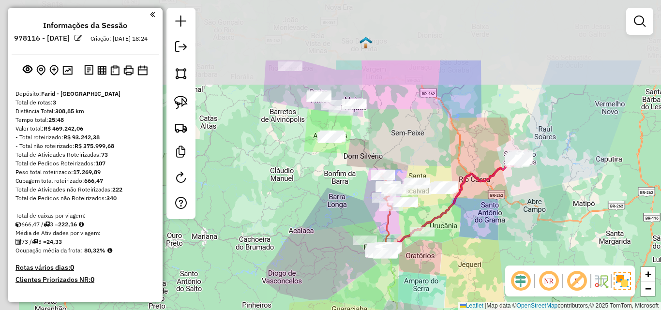
drag, startPoint x: 312, startPoint y: 113, endPoint x: 331, endPoint y: 171, distance: 61.5
click at [332, 189] on div "Janela de atendimento Grade de atendimento Capacidade Transportadoras Veículos …" at bounding box center [330, 155] width 661 height 310
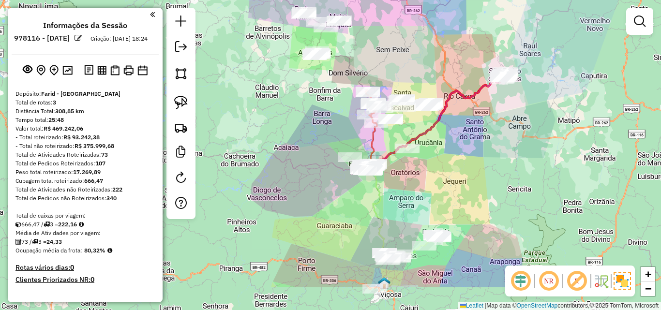
drag, startPoint x: 333, startPoint y: 202, endPoint x: 334, endPoint y: 240, distance: 37.8
click at [334, 241] on div "Janela de atendimento Grade de atendimento Capacidade Transportadoras Veículos …" at bounding box center [330, 155] width 661 height 310
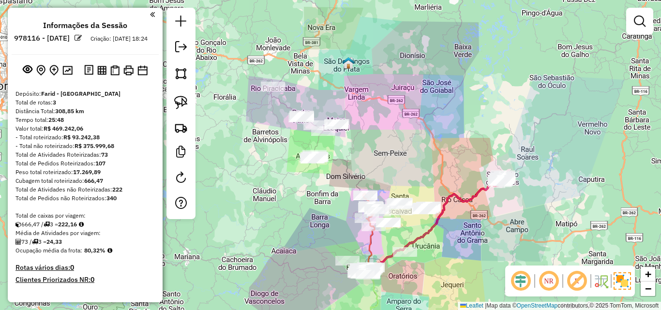
drag, startPoint x: 314, startPoint y: 196, endPoint x: 288, endPoint y: 209, distance: 28.6
click at [288, 209] on div "Janela de atendimento Grade de atendimento Capacidade Transportadoras Veículos …" at bounding box center [330, 155] width 661 height 310
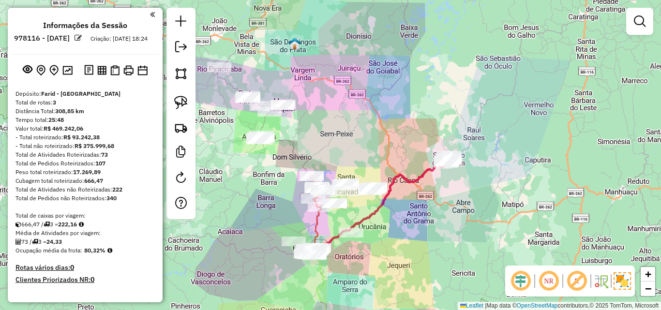
drag, startPoint x: 390, startPoint y: 170, endPoint x: 353, endPoint y: 140, distance: 47.5
click at [353, 140] on div "Janela de atendimento Grade de atendimento Capacidade Transportadoras Veículos …" at bounding box center [330, 155] width 661 height 310
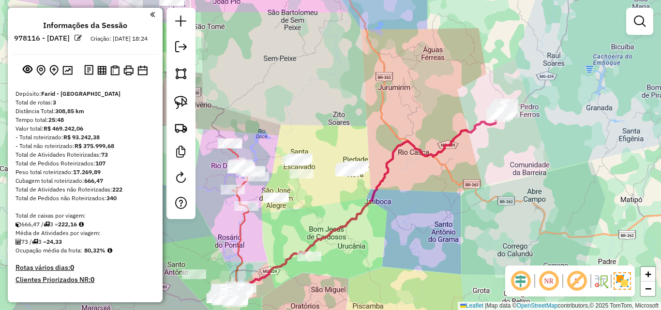
drag, startPoint x: 393, startPoint y: 221, endPoint x: 393, endPoint y: 148, distance: 73.1
click at [393, 148] on div "Janela de atendimento Grade de atendimento Capacidade Transportadoras Veículos …" at bounding box center [330, 155] width 661 height 310
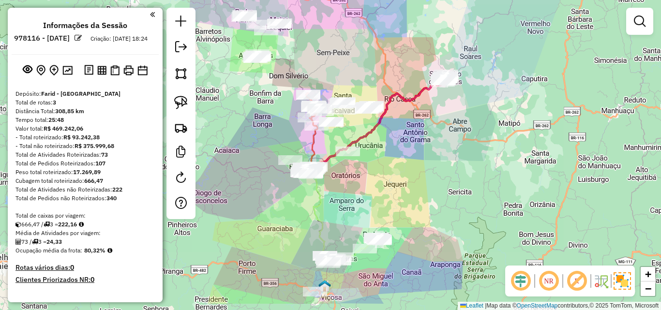
drag, startPoint x: 386, startPoint y: 189, endPoint x: 384, endPoint y: 146, distance: 43.1
click at [384, 146] on div "Janela de atendimento Grade de atendimento Capacidade Transportadoras Veículos …" at bounding box center [330, 155] width 661 height 310
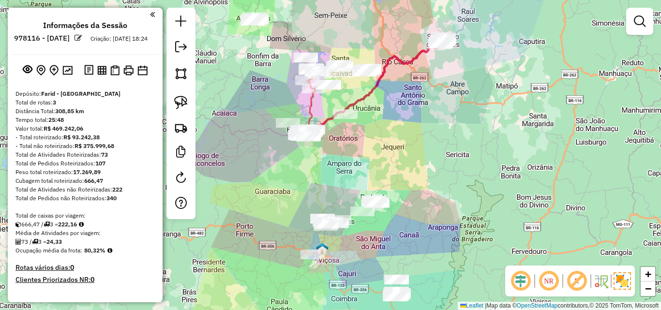
drag, startPoint x: 371, startPoint y: 239, endPoint x: 373, endPoint y: 196, distance: 42.6
click at [373, 197] on div "Janela de atendimento Grade de atendimento Capacidade Transportadoras Veículos …" at bounding box center [330, 155] width 661 height 310
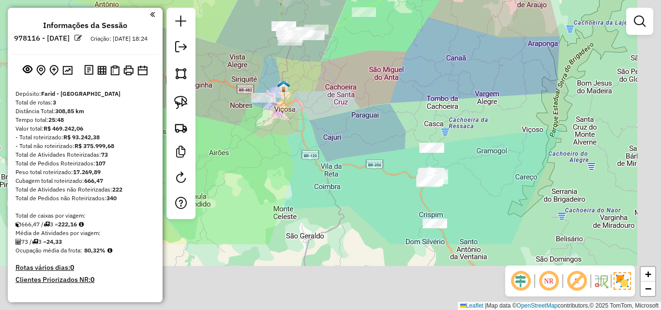
drag, startPoint x: 339, startPoint y: 258, endPoint x: 277, endPoint y: 162, distance: 114.9
click at [277, 162] on div "Janela de atendimento Grade de atendimento Capacidade Transportadoras Veículos …" at bounding box center [330, 155] width 661 height 310
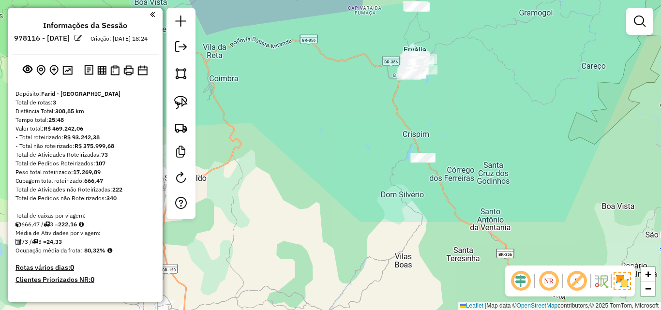
drag, startPoint x: 414, startPoint y: 223, endPoint x: 372, endPoint y: 106, distance: 124.6
click at [372, 106] on div "Janela de atendimento Grade de atendimento Capacidade Transportadoras Veículos …" at bounding box center [330, 155] width 661 height 310
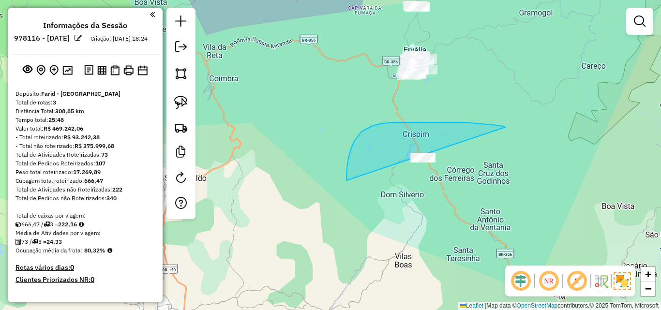
drag, startPoint x: 505, startPoint y: 127, endPoint x: 521, endPoint y: 181, distance: 55.4
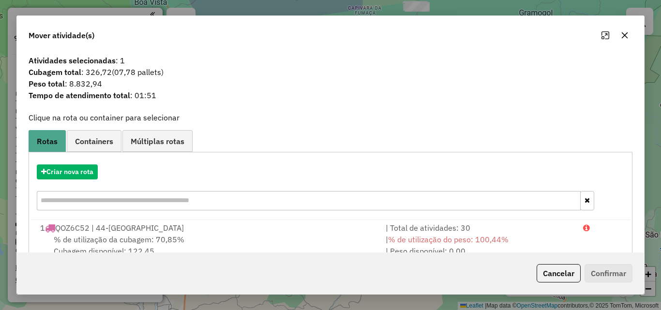
click at [625, 32] on icon "button" at bounding box center [625, 35] width 8 height 8
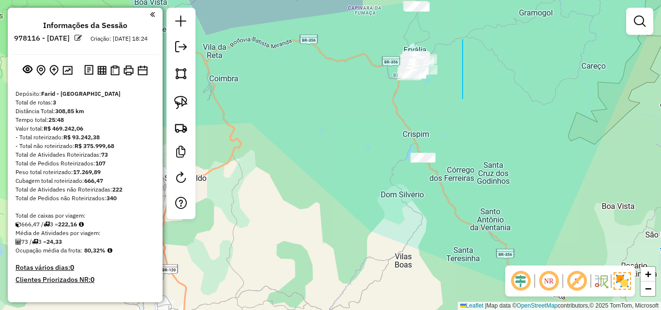
drag, startPoint x: 463, startPoint y: 40, endPoint x: 463, endPoint y: 101, distance: 61.5
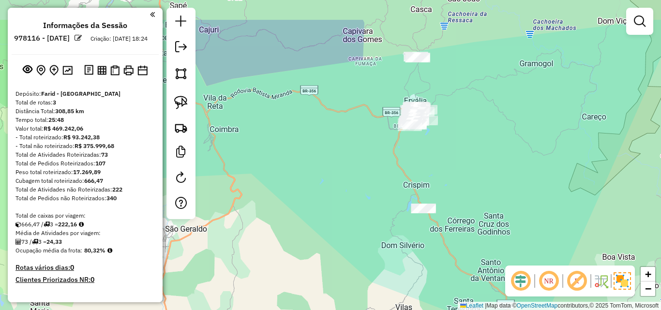
drag, startPoint x: 463, startPoint y: 62, endPoint x: 470, endPoint y: 102, distance: 40.4
click at [464, 120] on div "Janela de atendimento Grade de atendimento Capacidade Transportadoras Veículos …" at bounding box center [330, 155] width 661 height 310
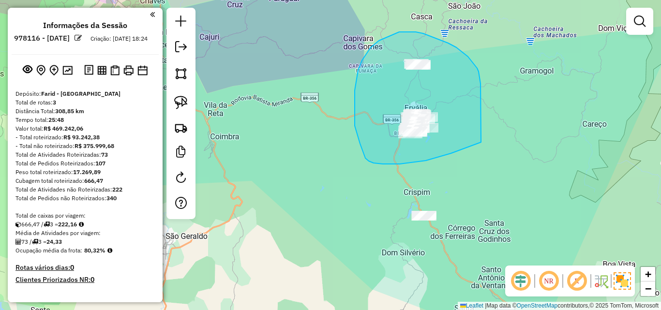
drag, startPoint x: 481, startPoint y: 84, endPoint x: 486, endPoint y: 120, distance: 36.8
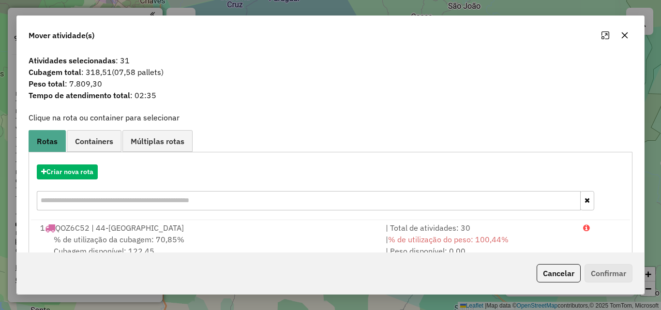
click at [631, 35] on button "button" at bounding box center [624, 35] width 15 height 15
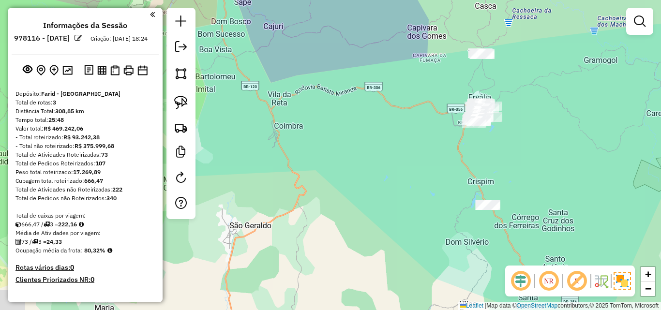
drag, startPoint x: 319, startPoint y: 131, endPoint x: 383, endPoint y: 121, distance: 64.8
click at [383, 121] on div "Janela de atendimento Grade de atendimento Capacidade Transportadoras Veículos …" at bounding box center [330, 155] width 661 height 310
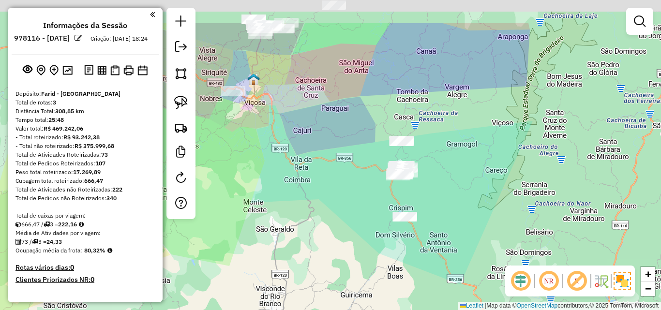
drag, startPoint x: 363, startPoint y: 87, endPoint x: 323, endPoint y: 135, distance: 61.5
click at [334, 155] on div "Janela de atendimento Grade de atendimento Capacidade Transportadoras Veículos …" at bounding box center [330, 155] width 661 height 310
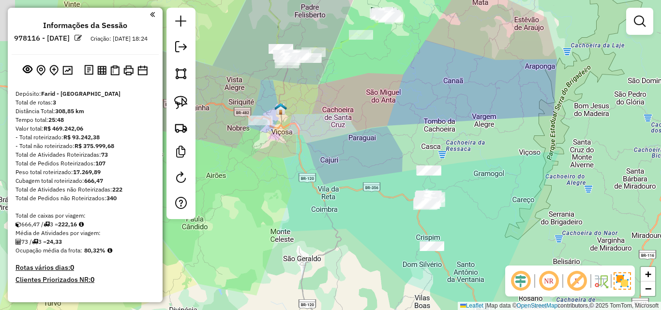
drag, startPoint x: 308, startPoint y: 120, endPoint x: 355, endPoint y: 147, distance: 54.2
click at [355, 147] on div "Janela de atendimento Grade de atendimento Capacidade Transportadoras Veículos …" at bounding box center [330, 155] width 661 height 310
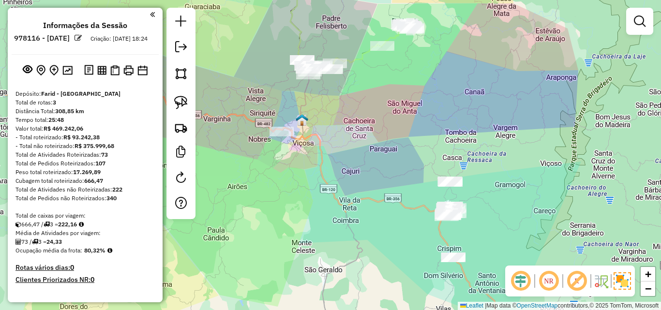
drag, startPoint x: 333, startPoint y: 119, endPoint x: 341, endPoint y: 173, distance: 54.8
click at [341, 173] on div "Janela de atendimento Grade de atendimento Capacidade Transportadoras Veículos …" at bounding box center [330, 155] width 661 height 310
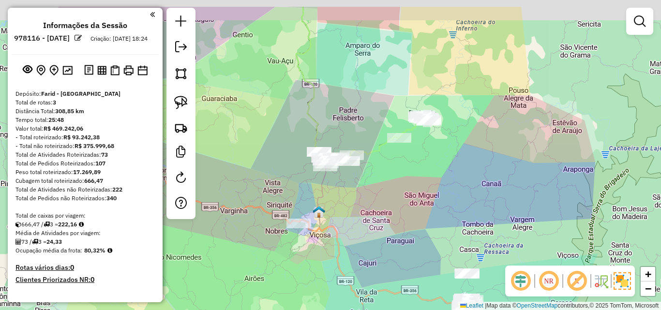
drag, startPoint x: 341, startPoint y: 161, endPoint x: 353, endPoint y: 208, distance: 48.1
click at [353, 208] on div "Janela de atendimento Grade de atendimento Capacidade Transportadoras Veículos …" at bounding box center [330, 155] width 661 height 310
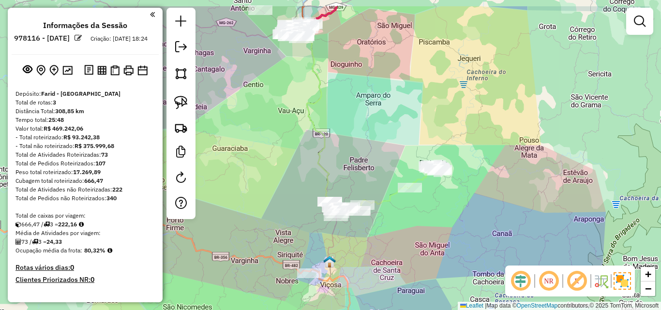
drag, startPoint x: 340, startPoint y: 88, endPoint x: 348, endPoint y: 124, distance: 37.6
click at [355, 167] on div "Janela de atendimento Grade de atendimento Capacidade Transportadoras Veículos …" at bounding box center [330, 155] width 661 height 310
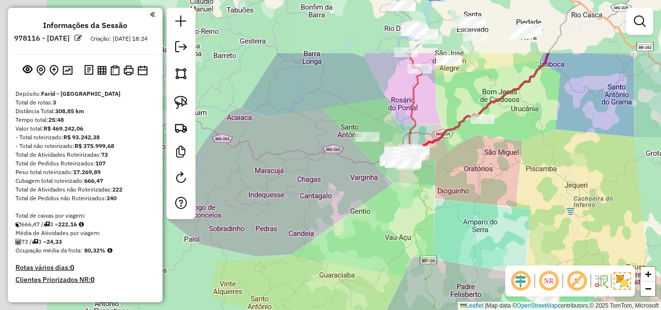
drag, startPoint x: 361, startPoint y: 160, endPoint x: 470, endPoint y: 214, distance: 122.7
click at [468, 223] on div "Janela de atendimento Grade de atendimento Capacidade Transportadoras Veículos …" at bounding box center [330, 155] width 661 height 310
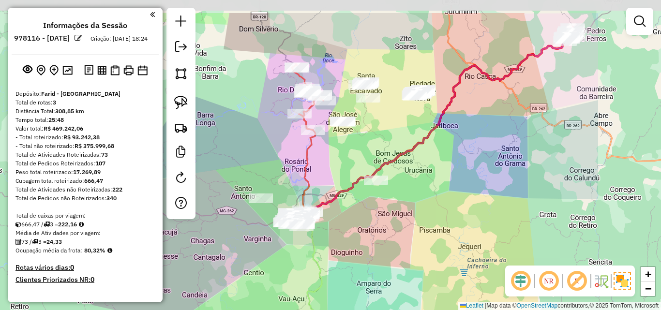
drag, startPoint x: 483, startPoint y: 187, endPoint x: 368, endPoint y: 221, distance: 120.1
click at [361, 226] on div "Janela de atendimento Grade de atendimento Capacidade Transportadoras Veículos …" at bounding box center [330, 155] width 661 height 310
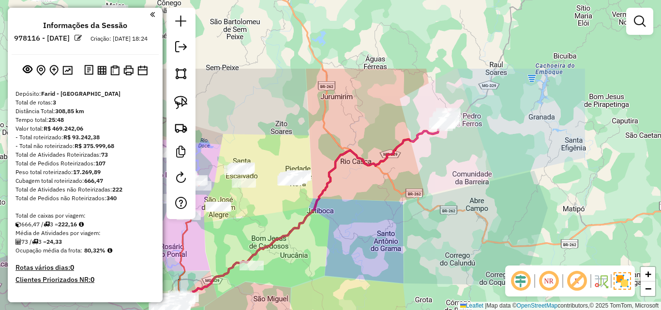
drag, startPoint x: 476, startPoint y: 168, endPoint x: 456, endPoint y: 182, distance: 24.3
click at [456, 190] on div "Janela de atendimento Grade de atendimento Capacidade Transportadoras Veículos …" at bounding box center [330, 155] width 661 height 310
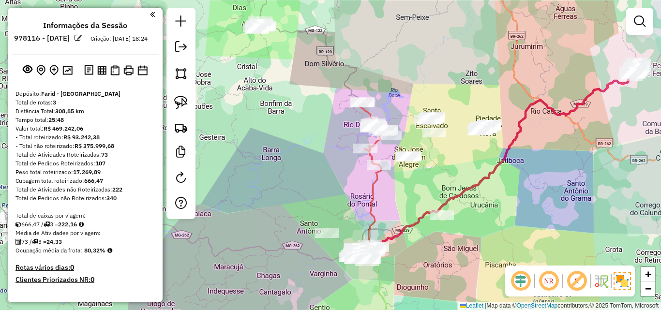
drag, startPoint x: 245, startPoint y: 133, endPoint x: 282, endPoint y: 45, distance: 95.0
click at [279, 46] on div "Janela de atendimento Grade de atendimento Capacidade Transportadoras Veículos …" at bounding box center [330, 155] width 661 height 310
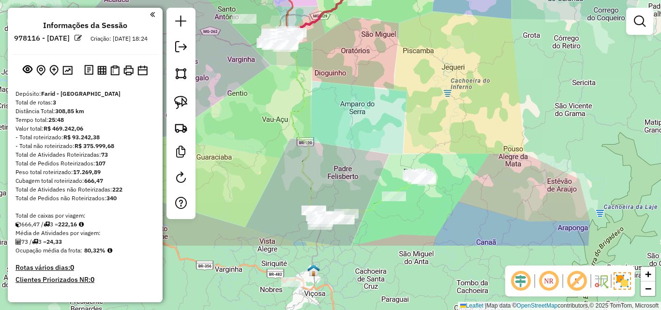
drag, startPoint x: 323, startPoint y: 199, endPoint x: 266, endPoint y: 153, distance: 73.3
click at [266, 153] on div "Janela de atendimento Grade de atendimento Capacidade Transportadoras Veículos …" at bounding box center [330, 155] width 661 height 310
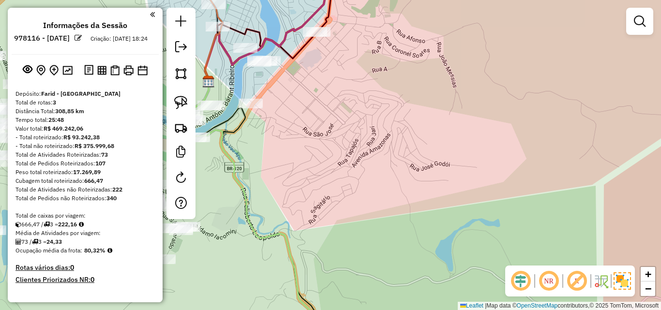
drag, startPoint x: 277, startPoint y: 76, endPoint x: 299, endPoint y: 127, distance: 55.3
click at [299, 127] on div "Janela de atendimento Grade de atendimento Capacidade Transportadoras Veículos …" at bounding box center [330, 155] width 661 height 310
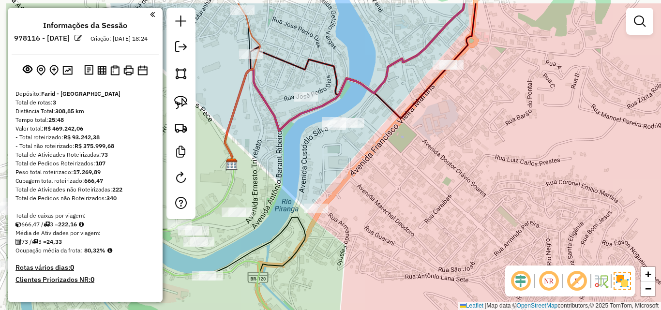
drag, startPoint x: 266, startPoint y: 126, endPoint x: 338, endPoint y: 161, distance: 80.3
click at [338, 161] on div "Janela de atendimento Grade de atendimento Capacidade Transportadoras Veículos …" at bounding box center [330, 155] width 661 height 310
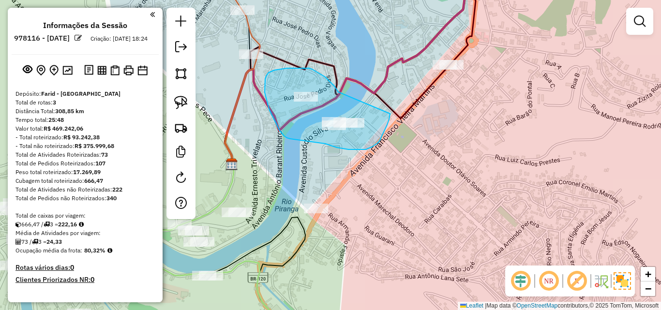
drag, startPoint x: 338, startPoint y: 92, endPoint x: 390, endPoint y: 114, distance: 56.2
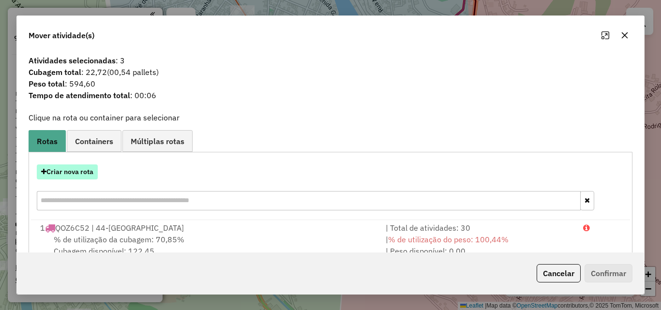
click at [73, 174] on button "Criar nova rota" at bounding box center [67, 172] width 61 height 15
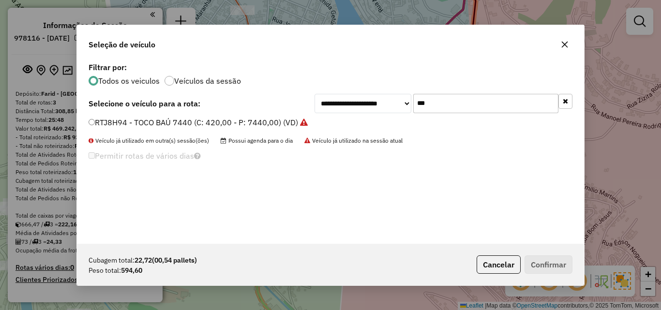
drag, startPoint x: 442, startPoint y: 102, endPoint x: 324, endPoint y: 103, distance: 118.1
click at [324, 103] on div "**********" at bounding box center [444, 103] width 258 height 19
type input "**"
click at [135, 122] on label "SFP8C33 - VAN - PEUGEOT CARGO (C: 100,00 - P: 1400,00)" at bounding box center [197, 123] width 217 height 12
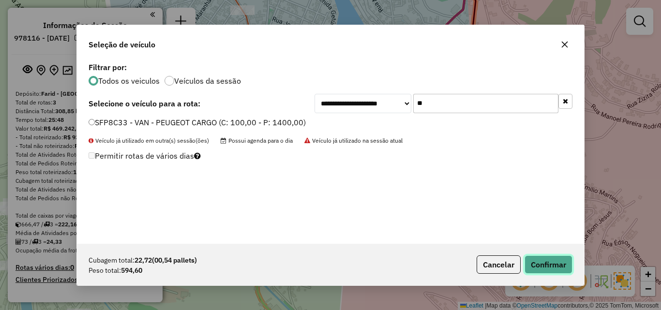
click at [535, 262] on button "Confirmar" at bounding box center [549, 265] width 48 height 18
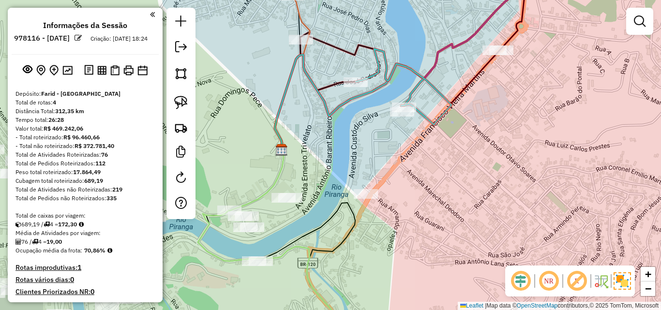
drag, startPoint x: 316, startPoint y: 158, endPoint x: 365, endPoint y: 130, distance: 56.8
click at [365, 135] on div "Janela de atendimento Grade de atendimento Capacidade Transportadoras Veículos …" at bounding box center [330, 155] width 661 height 310
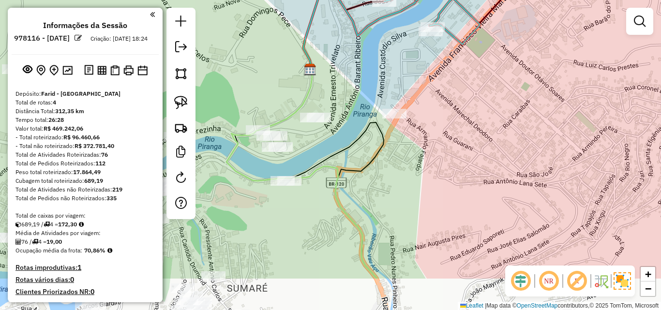
drag, startPoint x: 337, startPoint y: 236, endPoint x: 359, endPoint y: 171, distance: 68.4
click at [371, 165] on icon at bounding box center [305, 171] width 157 height 214
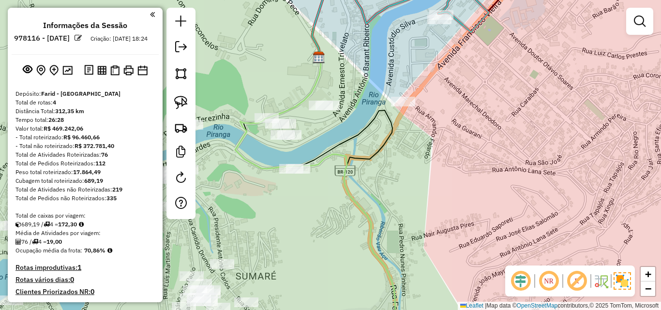
drag, startPoint x: 303, startPoint y: 212, endPoint x: 343, endPoint y: 187, distance: 46.7
click at [343, 187] on div "Janela de atendimento Grade de atendimento Capacidade Transportadoras Veículos …" at bounding box center [330, 155] width 661 height 310
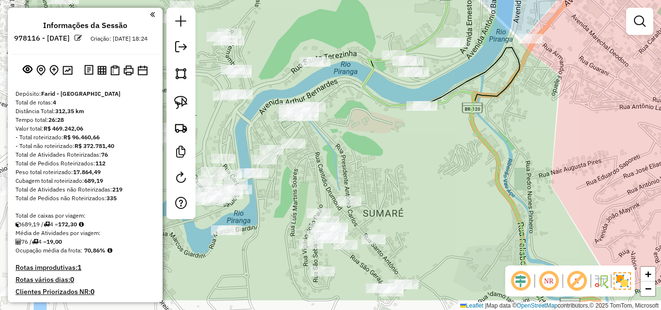
drag, startPoint x: 289, startPoint y: 199, endPoint x: 380, endPoint y: 159, distance: 99.7
click at [380, 159] on div "Janela de atendimento Grade de atendimento Capacidade Transportadoras Veículos …" at bounding box center [330, 155] width 661 height 310
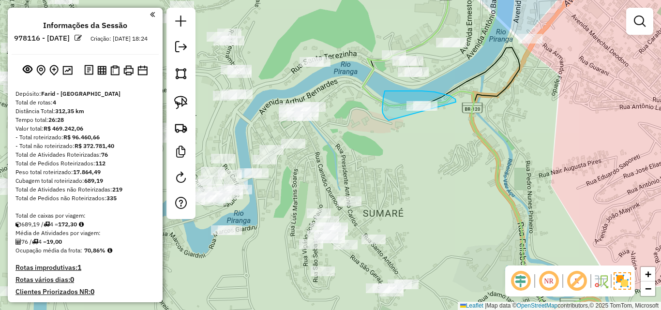
drag, startPoint x: 456, startPoint y: 102, endPoint x: 433, endPoint y: 129, distance: 35.3
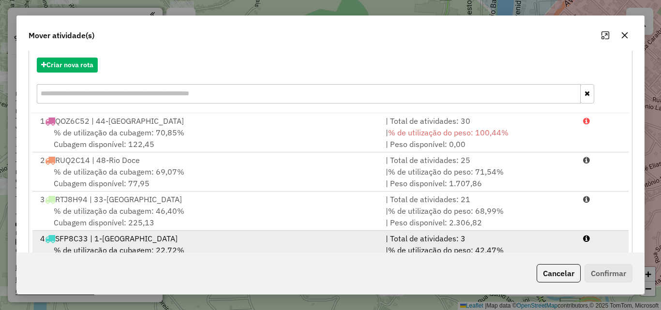
scroll to position [141, 0]
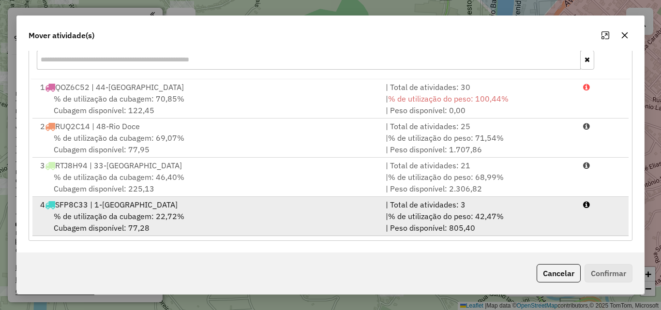
drag, startPoint x: 117, startPoint y: 210, endPoint x: 325, endPoint y: 210, distance: 208.6
click at [118, 210] on div "4 SFP8C33 | 1-[GEOGRAPHIC_DATA]" at bounding box center [207, 205] width 346 height 12
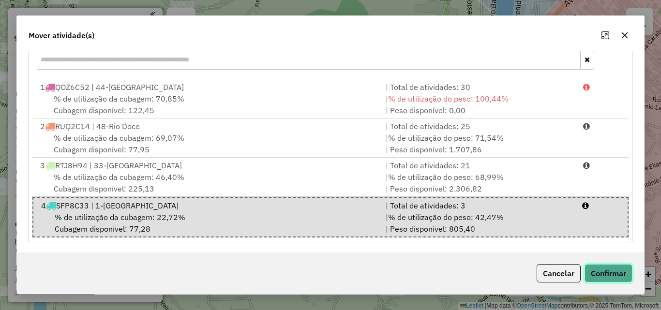
click at [595, 273] on button "Confirmar" at bounding box center [609, 273] width 48 height 18
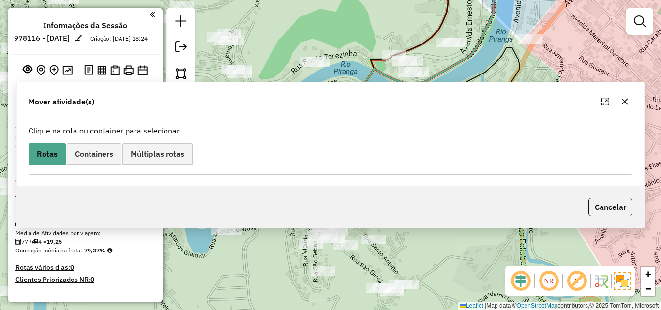
scroll to position [0, 0]
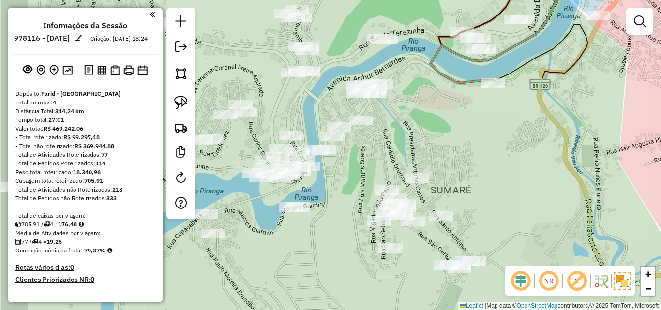
drag, startPoint x: 350, startPoint y: 151, endPoint x: 418, endPoint y: 127, distance: 72.0
click at [418, 127] on div "Janela de atendimento Grade de atendimento Capacidade Transportadoras Veículos …" at bounding box center [330, 155] width 661 height 310
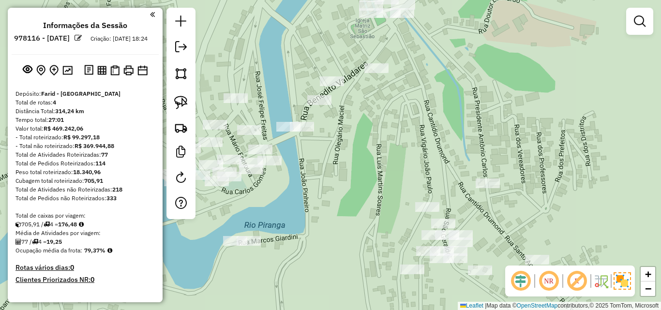
drag, startPoint x: 342, startPoint y: 160, endPoint x: 361, endPoint y: 119, distance: 45.5
click at [376, 155] on div "Janela de atendimento Grade de atendimento Capacidade Transportadoras Veículos …" at bounding box center [330, 155] width 661 height 310
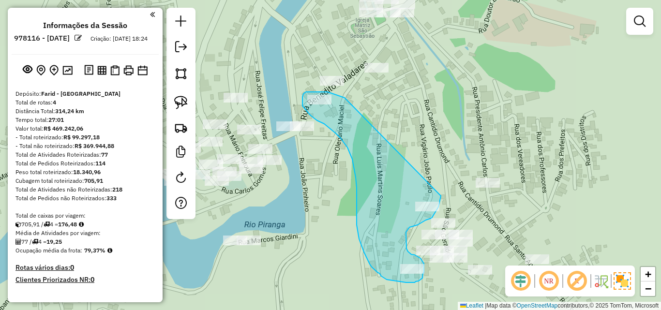
drag, startPoint x: 345, startPoint y: 98, endPoint x: 441, endPoint y: 191, distance: 133.8
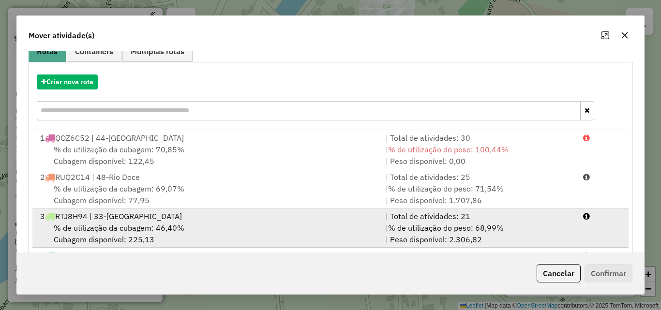
scroll to position [141, 0]
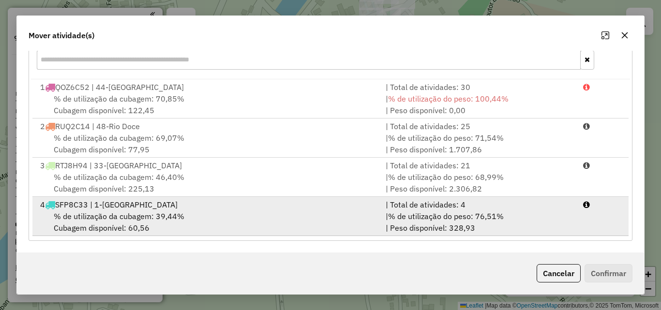
click at [291, 215] on div "% de utilização da cubagem: 39,44% Cubagem disponível: 60,56" at bounding box center [207, 222] width 346 height 23
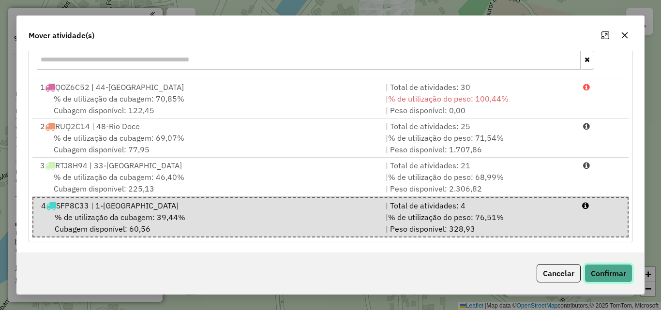
click at [613, 276] on button "Confirmar" at bounding box center [609, 273] width 48 height 18
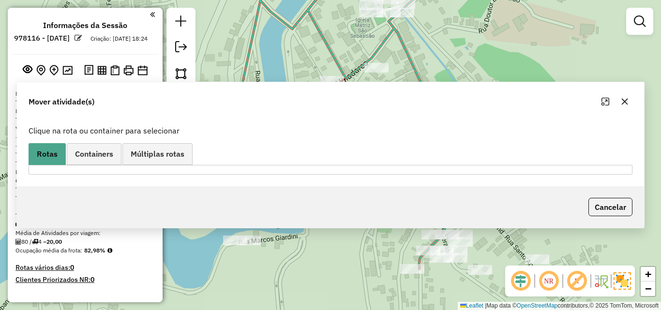
scroll to position [0, 0]
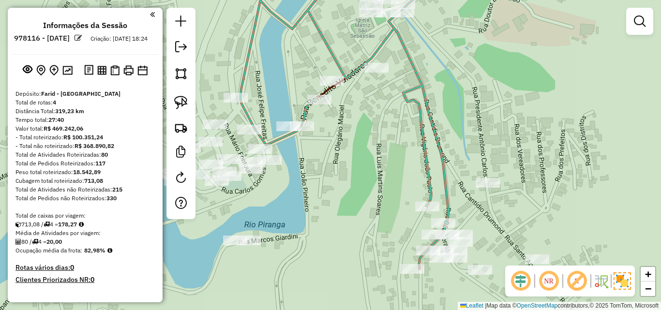
drag, startPoint x: 360, startPoint y: 245, endPoint x: 344, endPoint y: 163, distance: 84.4
click at [344, 163] on div "Janela de atendimento Grade de atendimento Capacidade Transportadoras Veículos …" at bounding box center [330, 155] width 661 height 310
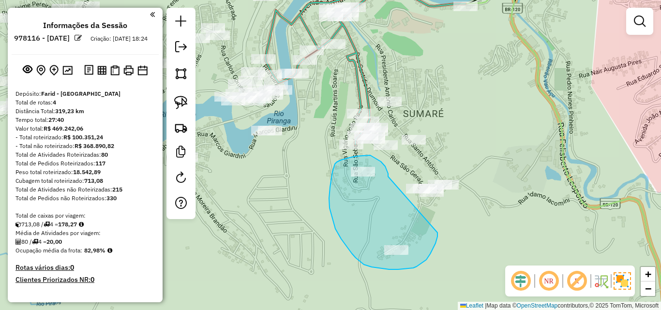
drag, startPoint x: 388, startPoint y: 177, endPoint x: 438, endPoint y: 233, distance: 74.8
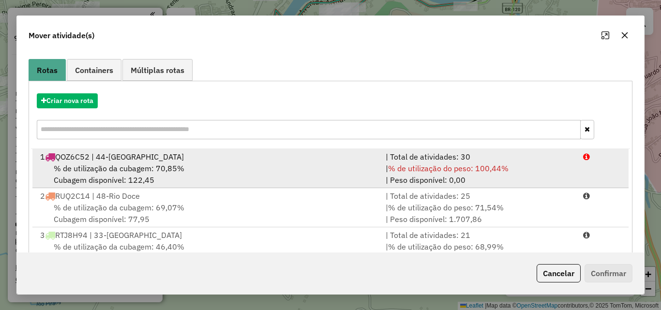
scroll to position [141, 0]
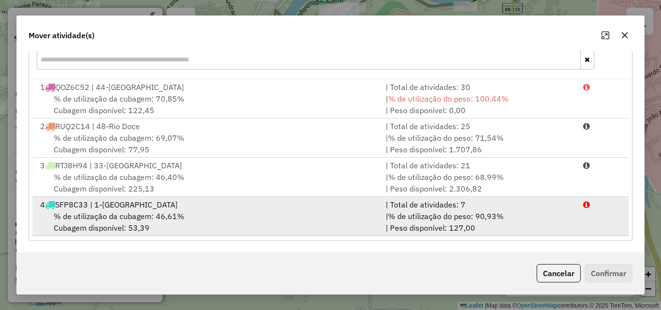
drag, startPoint x: 311, startPoint y: 213, endPoint x: 444, endPoint y: 220, distance: 133.3
click at [312, 213] on div "% de utilização da cubagem: 46,61% Cubagem disponível: 53,39" at bounding box center [207, 222] width 346 height 23
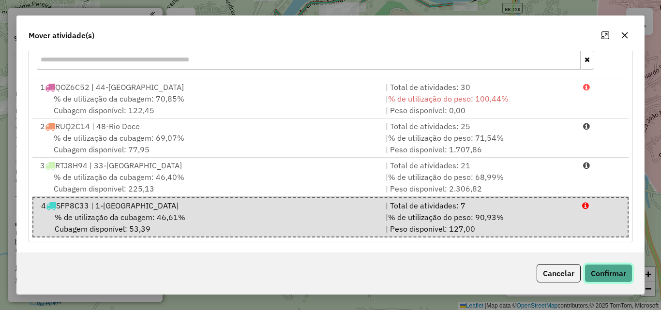
click at [590, 270] on button "Confirmar" at bounding box center [609, 273] width 48 height 18
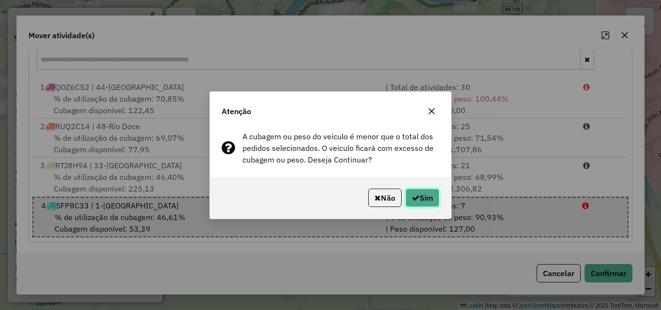
click at [412, 195] on icon "button" at bounding box center [416, 198] width 8 height 8
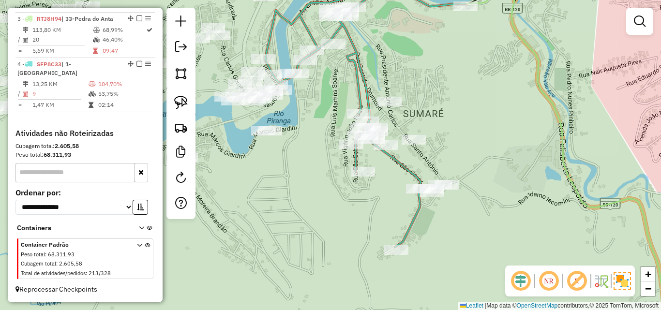
scroll to position [361, 0]
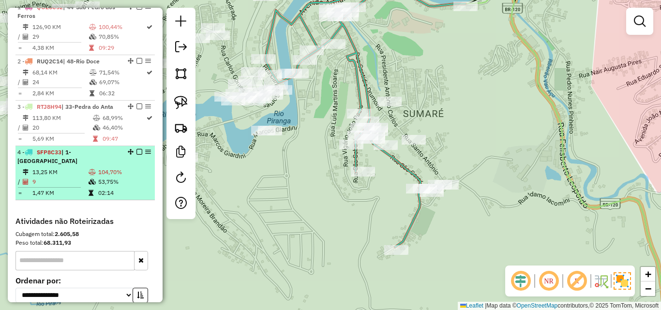
click at [89, 175] on icon at bounding box center [92, 172] width 7 height 6
select select "**********"
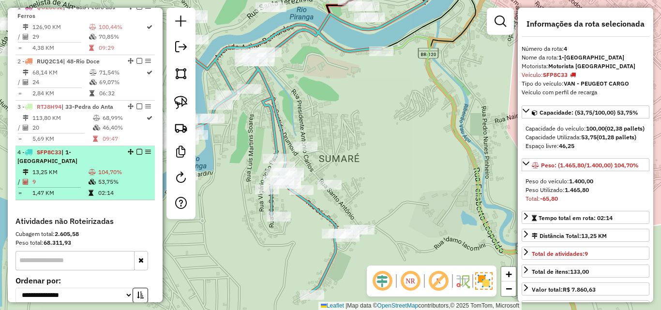
click at [136, 155] on em at bounding box center [139, 152] width 6 height 6
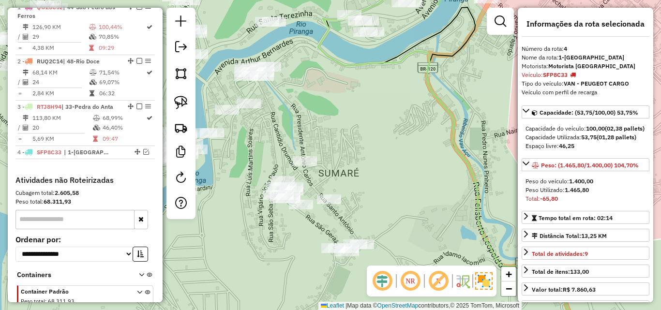
drag, startPoint x: 292, startPoint y: 229, endPoint x: 292, endPoint y: 235, distance: 5.3
click at [292, 235] on div "Janela de atendimento Grade de atendimento Capacidade Transportadoras Veículos …" at bounding box center [330, 155] width 661 height 310
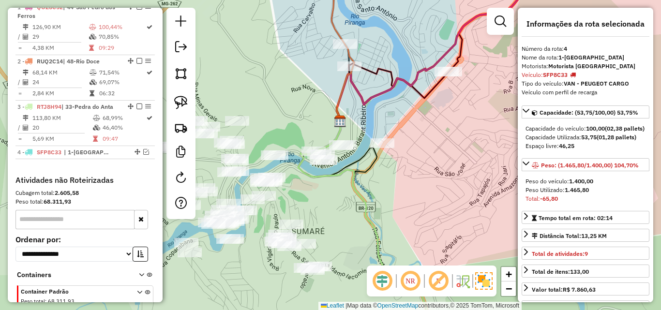
drag, startPoint x: 253, startPoint y: 233, endPoint x: 246, endPoint y: 278, distance: 45.5
click at [246, 278] on div "Janela de atendimento Grade de atendimento Capacidade Transportadoras Veículos …" at bounding box center [330, 155] width 661 height 310
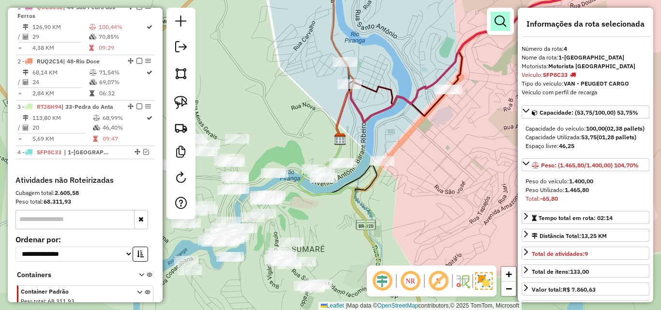
click at [506, 25] on em at bounding box center [501, 21] width 12 height 12
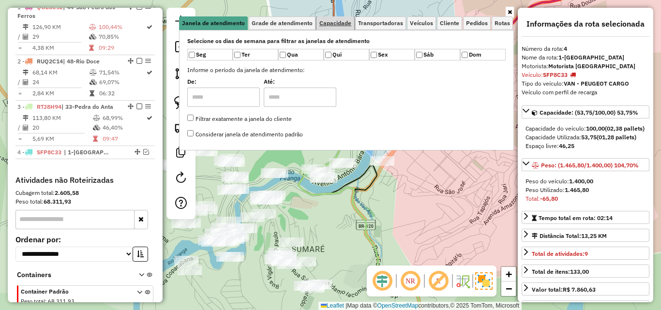
click at [339, 19] on link "Capacidade" at bounding box center [336, 23] width 38 height 14
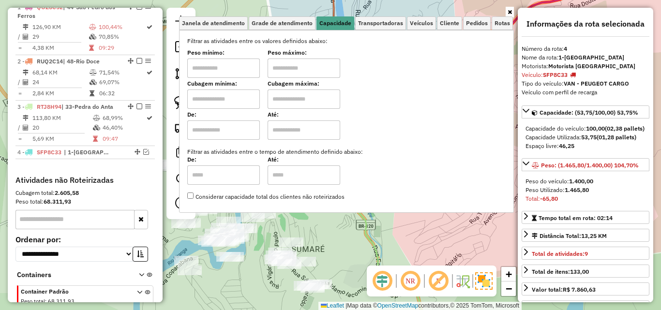
click at [219, 73] on input "text" at bounding box center [223, 68] width 73 height 19
type input "****"
click at [280, 62] on input "text" at bounding box center [304, 68] width 73 height 19
type input "******"
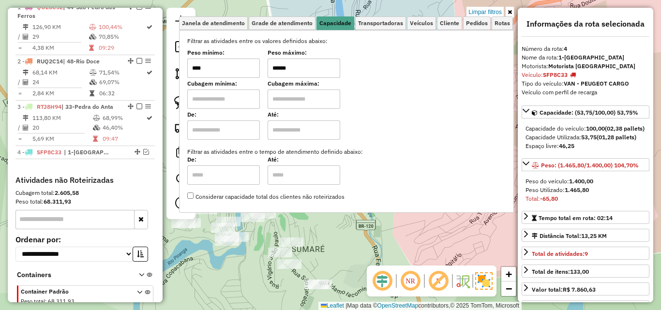
click at [511, 12] on icon at bounding box center [510, 12] width 4 height 6
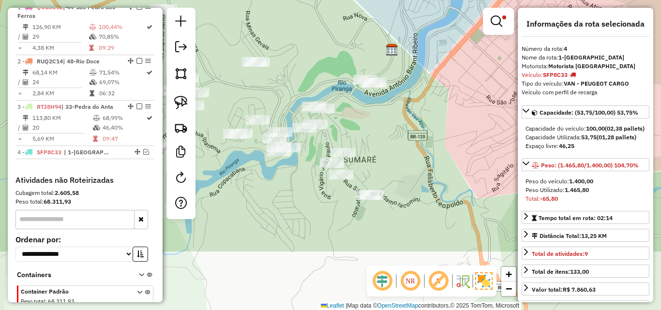
drag, startPoint x: 369, startPoint y: 195, endPoint x: 421, endPoint y: 106, distance: 103.4
click at [421, 106] on div "Limpar filtros Janela de atendimento Grade de atendimento Capacidade Transporta…" at bounding box center [330, 155] width 661 height 310
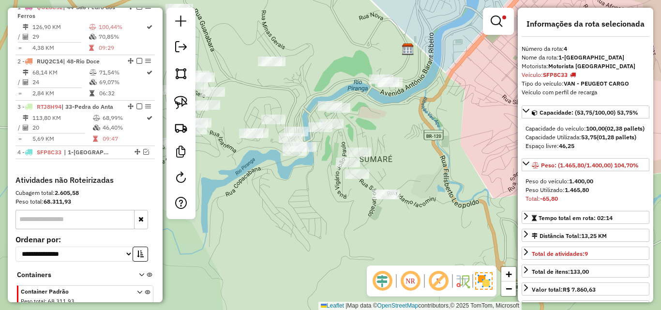
drag, startPoint x: 372, startPoint y: 114, endPoint x: 402, endPoint y: 112, distance: 30.0
click at [402, 112] on div "Limpar filtros Janela de atendimento Grade de atendimento Capacidade Transporta…" at bounding box center [330, 155] width 661 height 310
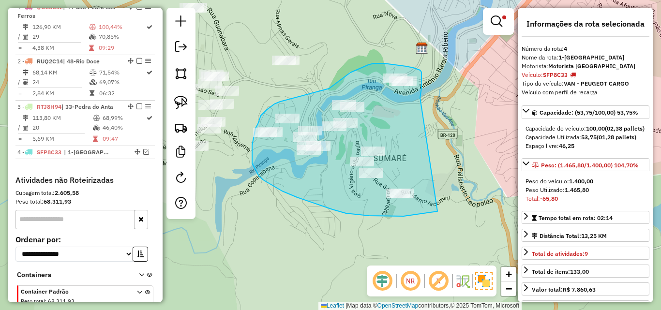
drag, startPoint x: 420, startPoint y: 98, endPoint x: 446, endPoint y: 203, distance: 108.7
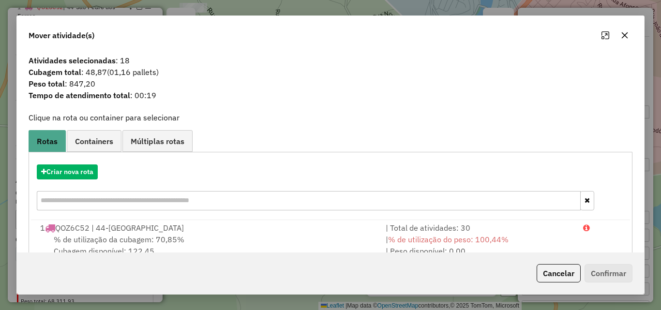
click at [621, 35] on icon "button" at bounding box center [625, 35] width 8 height 8
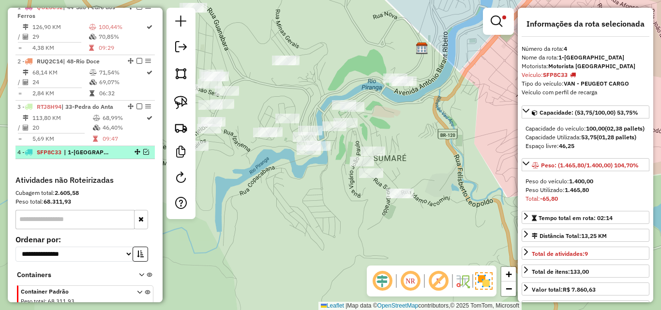
click at [144, 155] on em at bounding box center [146, 152] width 6 height 6
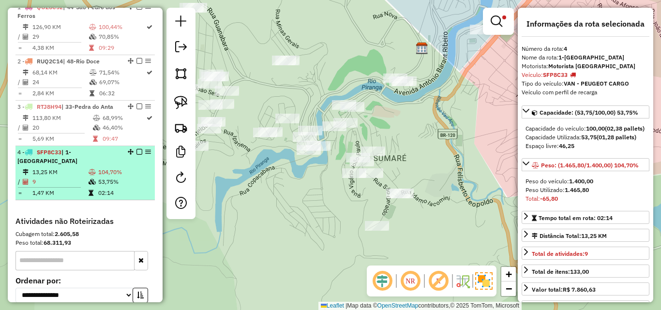
click at [136, 155] on em at bounding box center [139, 152] width 6 height 6
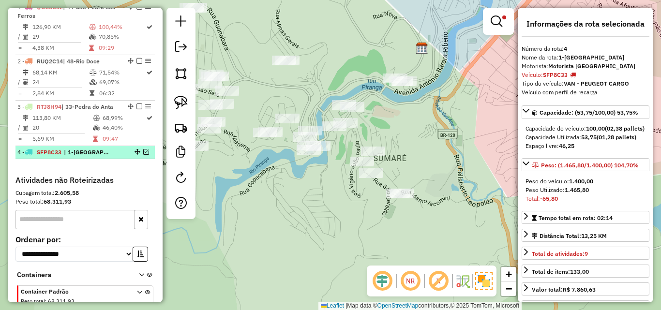
click at [143, 155] on em at bounding box center [146, 152] width 6 height 6
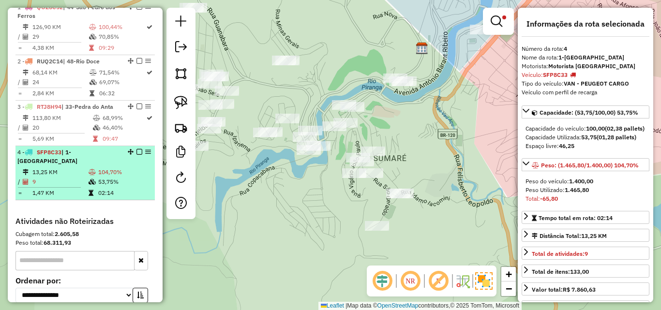
click at [136, 155] on em at bounding box center [139, 152] width 6 height 6
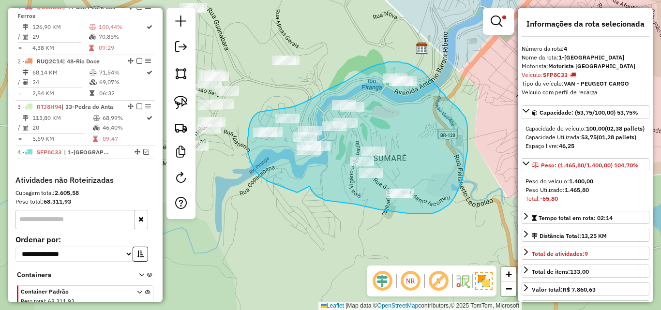
drag, startPoint x: 310, startPoint y: 186, endPoint x: 299, endPoint y: 193, distance: 12.4
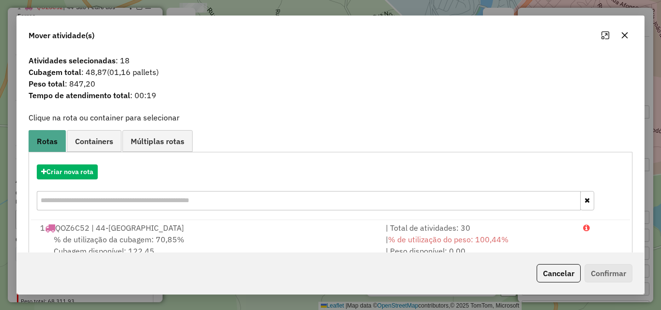
click at [624, 37] on icon "button" at bounding box center [625, 35] width 8 height 8
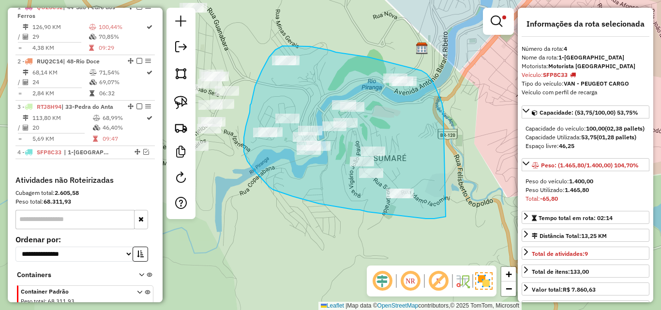
drag, startPoint x: 443, startPoint y: 109, endPoint x: 446, endPoint y: 217, distance: 107.5
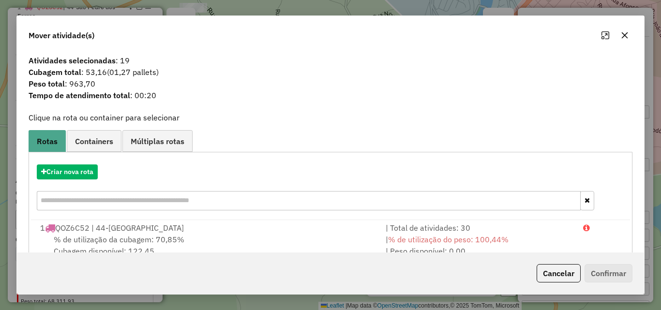
click at [627, 33] on icon "button" at bounding box center [625, 35] width 6 height 6
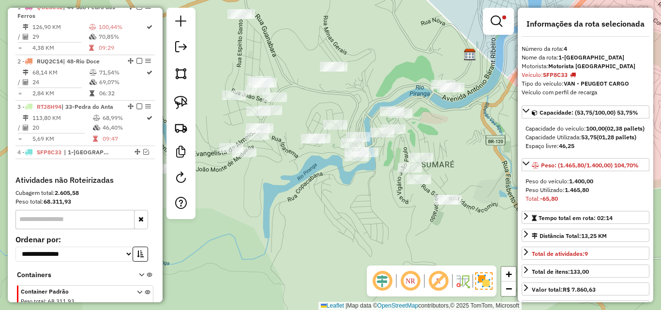
drag, startPoint x: 423, startPoint y: 128, endPoint x: 471, endPoint y: 135, distance: 48.3
click at [471, 135] on div "Limpar filtros Janela de atendimento Grade de atendimento Capacidade Transporta…" at bounding box center [330, 155] width 661 height 310
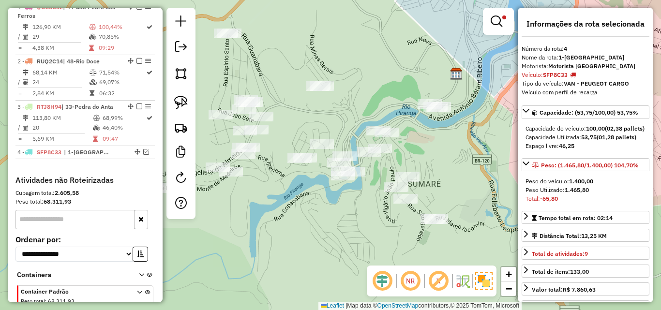
drag, startPoint x: 308, startPoint y: 186, endPoint x: 295, endPoint y: 206, distance: 23.4
click at [295, 206] on div "Limpar filtros Janela de atendimento Grade de atendimento Capacidade Transporta…" at bounding box center [330, 155] width 661 height 310
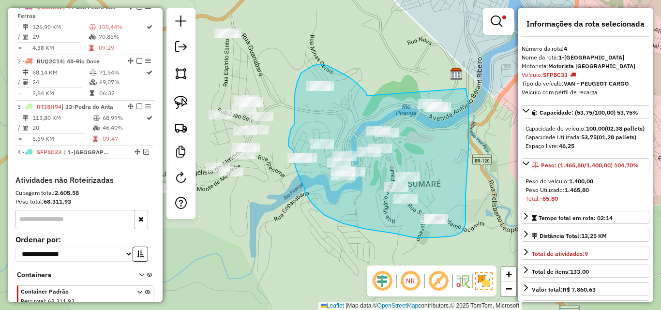
drag, startPoint x: 365, startPoint y: 92, endPoint x: 461, endPoint y: 74, distance: 97.6
click at [461, 74] on div "Limpar filtros Janela de atendimento Grade de atendimento Capacidade Transporta…" at bounding box center [330, 155] width 661 height 310
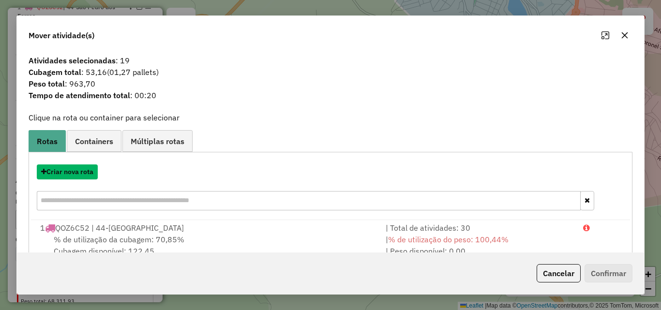
click at [70, 175] on button "Criar nova rota" at bounding box center [67, 172] width 61 height 15
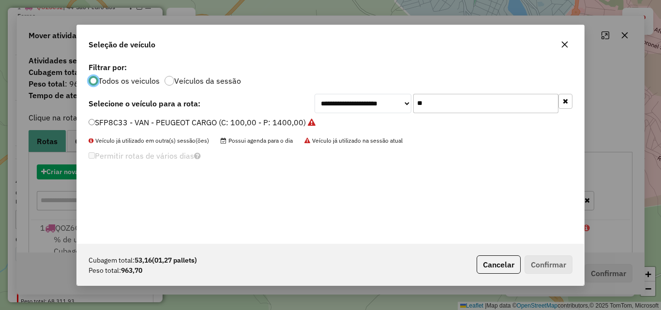
scroll to position [5, 3]
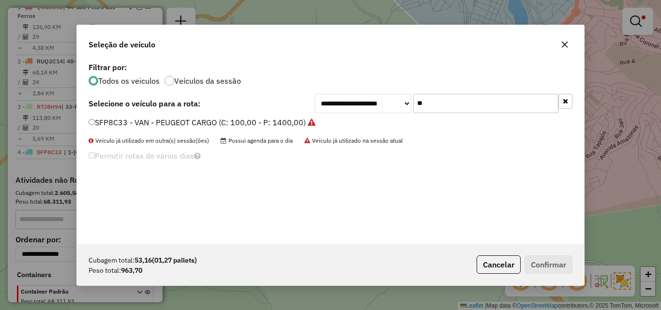
drag, startPoint x: 469, startPoint y: 99, endPoint x: 339, endPoint y: 100, distance: 129.2
click at [339, 100] on div "**********" at bounding box center [444, 103] width 258 height 19
click at [167, 126] on label "SFP8C33 - VAN - PEUGEOT CARGO (C: 100,00 - P: 1400,00)" at bounding box center [202, 123] width 227 height 12
click at [561, 262] on button "Confirmar" at bounding box center [549, 265] width 48 height 18
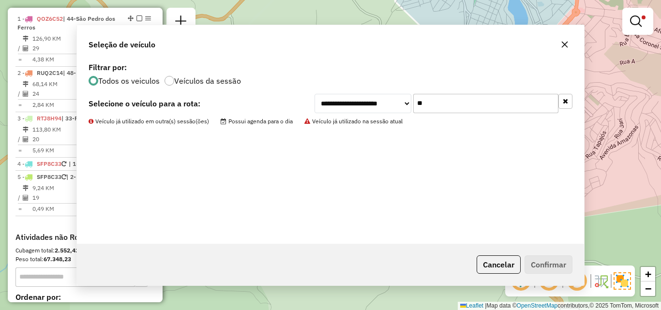
scroll to position [373, 0]
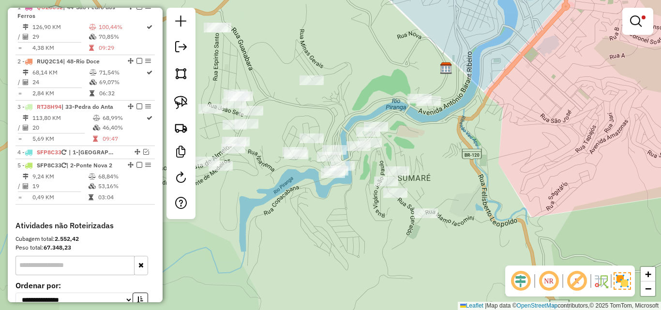
drag, startPoint x: 380, startPoint y: 250, endPoint x: 370, endPoint y: 244, distance: 11.7
click at [370, 244] on div "Limpar filtros Janela de atendimento Grade de atendimento Capacidade Transporta…" at bounding box center [330, 155] width 661 height 310
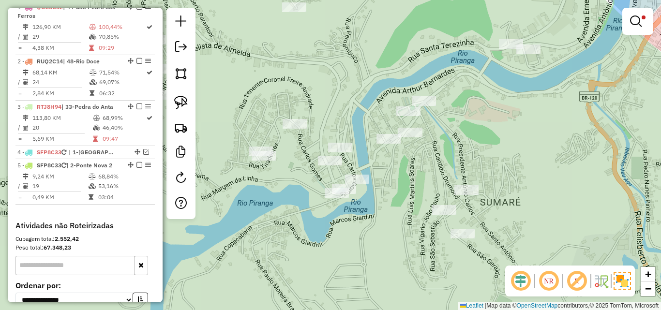
drag, startPoint x: 369, startPoint y: 176, endPoint x: 409, endPoint y: 198, distance: 46.2
click at [409, 198] on div "Limpar filtros Janela de atendimento Grade de atendimento Capacidade Transporta…" at bounding box center [330, 155] width 661 height 310
click at [651, 28] on div at bounding box center [637, 21] width 31 height 27
click at [627, 21] on link at bounding box center [637, 21] width 23 height 19
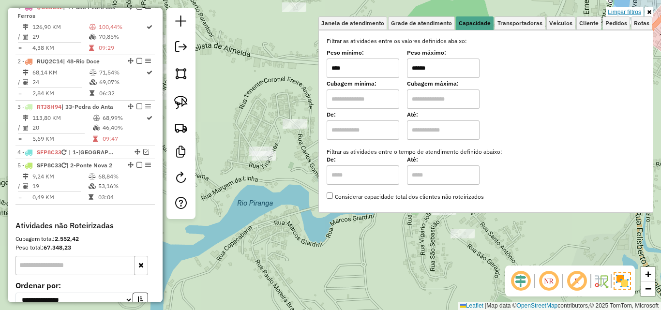
click at [619, 12] on link "Limpar filtros" at bounding box center [624, 12] width 37 height 11
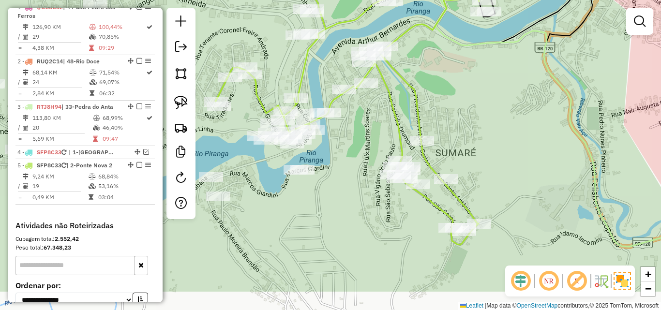
drag, startPoint x: 511, startPoint y: 186, endPoint x: 469, endPoint y: 142, distance: 60.9
click at [469, 142] on div "Janela de atendimento Grade de atendimento Capacidade Transportadoras Veículos …" at bounding box center [330, 155] width 661 height 310
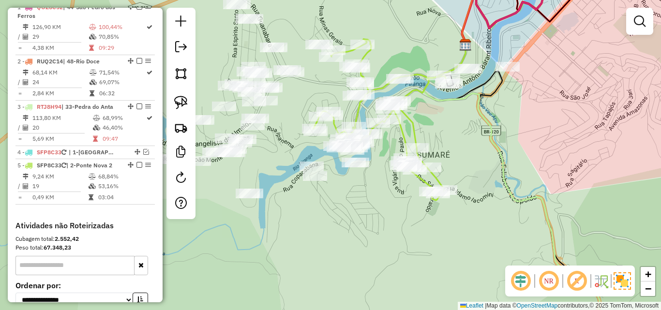
drag, startPoint x: 475, startPoint y: 123, endPoint x: 445, endPoint y: 128, distance: 29.8
click at [445, 128] on div "Janela de atendimento Grade de atendimento Capacidade Transportadoras Veículos …" at bounding box center [330, 155] width 661 height 310
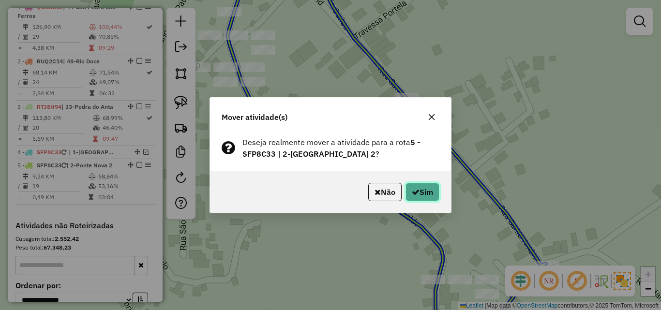
click at [427, 190] on button "Sim" at bounding box center [423, 192] width 34 height 18
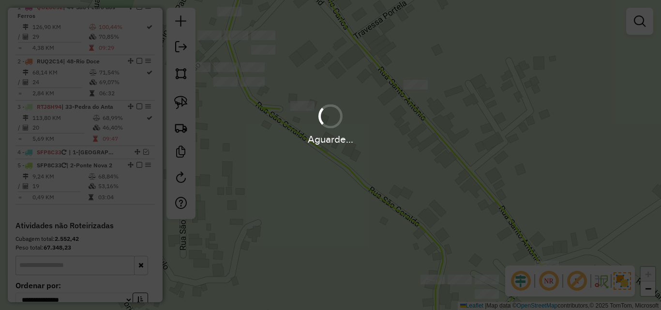
scroll to position [361, 0]
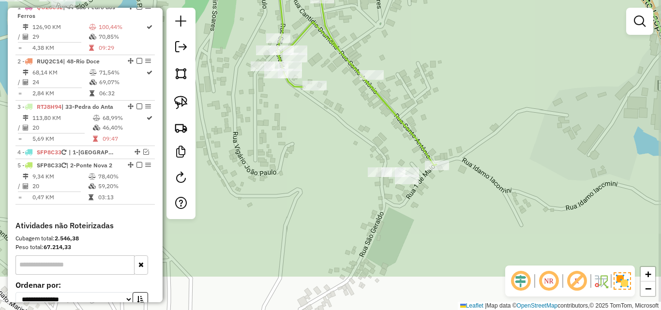
drag, startPoint x: 352, startPoint y: 218, endPoint x: 341, endPoint y: 154, distance: 65.3
click at [341, 154] on div "Janela de atendimento Grade de atendimento Capacidade Transportadoras Veículos …" at bounding box center [330, 155] width 661 height 310
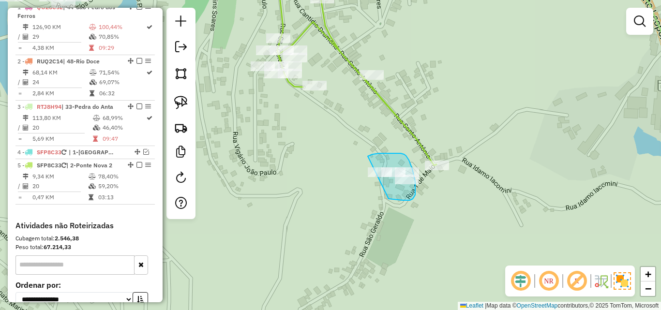
drag, startPoint x: 389, startPoint y: 199, endPoint x: 347, endPoint y: 196, distance: 41.7
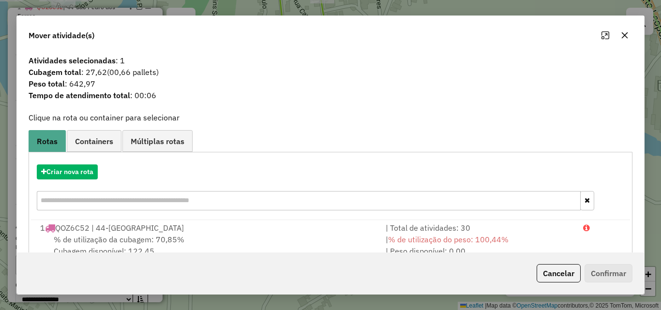
click at [623, 35] on icon "button" at bounding box center [625, 35] width 8 height 8
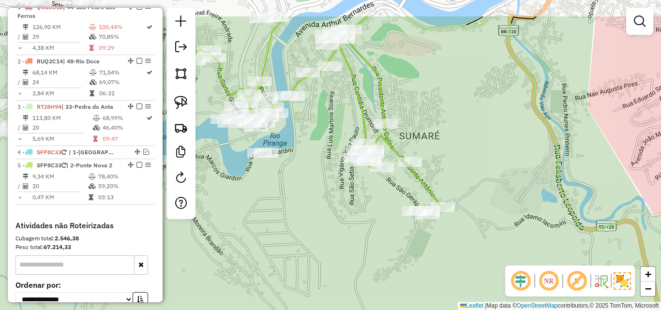
drag, startPoint x: 307, startPoint y: 144, endPoint x: 352, endPoint y: 177, distance: 55.8
click at [352, 192] on div "Janela de atendimento Grade de atendimento Capacidade Transportadoras Veículos …" at bounding box center [330, 155] width 661 height 310
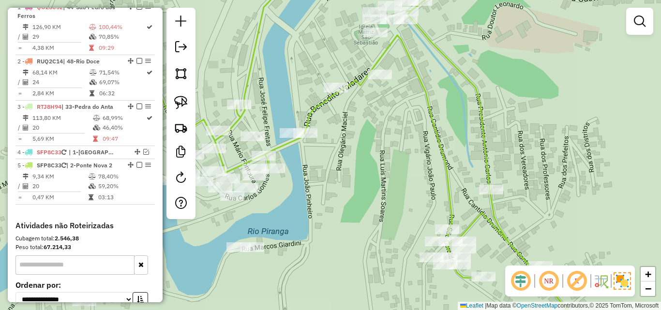
drag, startPoint x: 326, startPoint y: 86, endPoint x: 448, endPoint y: 105, distance: 123.5
click at [447, 106] on div "Janela de atendimento Grade de atendimento Capacidade Transportadoras Veículos …" at bounding box center [330, 155] width 661 height 310
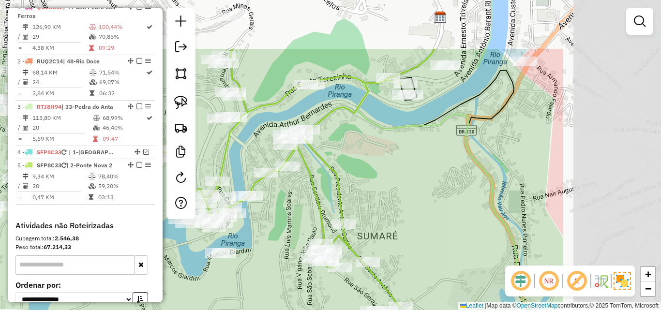
drag, startPoint x: 451, startPoint y: 128, endPoint x: 284, endPoint y: 206, distance: 184.0
click at [284, 206] on div "Janela de atendimento Grade de atendimento Capacidade Transportadoras Veículos …" at bounding box center [330, 155] width 661 height 310
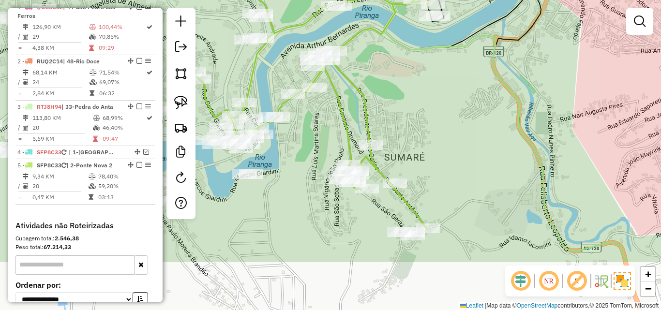
drag, startPoint x: 414, startPoint y: 176, endPoint x: 434, endPoint y: 97, distance: 81.4
click at [434, 97] on div "Janela de atendimento Grade de atendimento Capacidade Transportadoras Veículos …" at bounding box center [330, 155] width 661 height 310
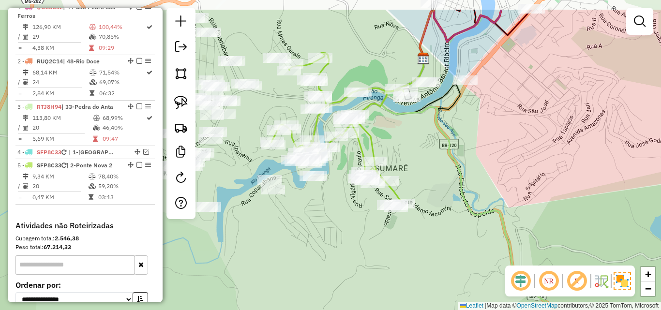
drag, startPoint x: 434, startPoint y: 97, endPoint x: 410, endPoint y: 138, distance: 47.1
click at [410, 138] on div "Janela de atendimento Grade de atendimento Capacidade Transportadoras Veículos …" at bounding box center [330, 155] width 661 height 310
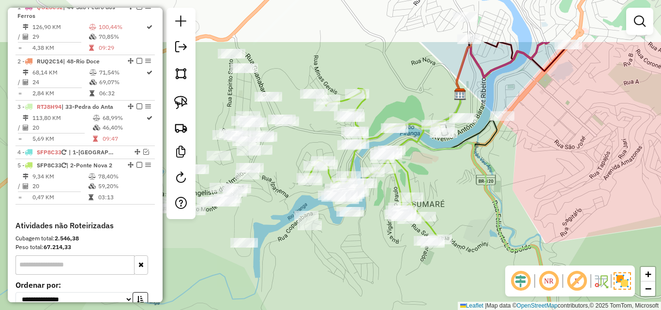
drag, startPoint x: 436, startPoint y: 110, endPoint x: 529, endPoint y: 149, distance: 100.9
click at [529, 149] on div "Janela de atendimento Grade de atendimento Capacidade Transportadoras Veículos …" at bounding box center [330, 155] width 661 height 310
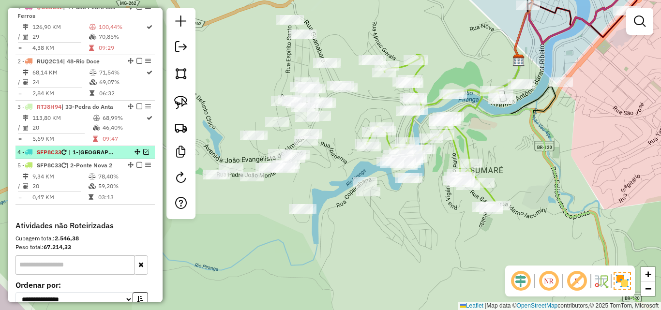
click at [143, 155] on em at bounding box center [146, 152] width 6 height 6
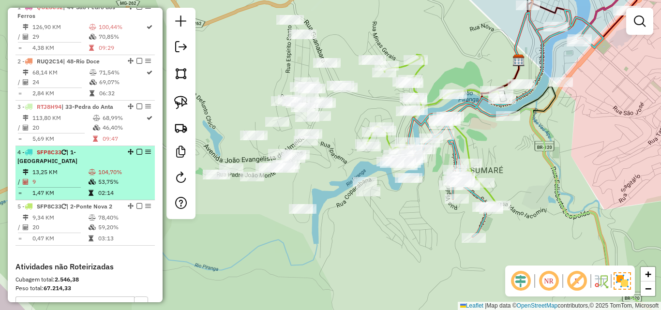
click at [137, 155] on em at bounding box center [139, 152] width 6 height 6
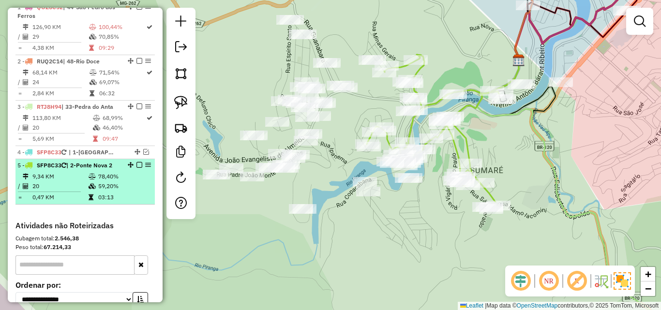
click at [136, 168] on em at bounding box center [139, 165] width 6 height 6
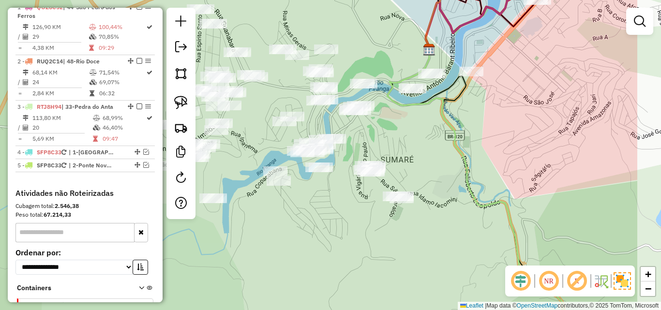
drag, startPoint x: 406, startPoint y: 214, endPoint x: 316, endPoint y: 204, distance: 90.2
click at [316, 204] on div "Janela de atendimento Grade de atendimento Capacidade Transportadoras Veículos …" at bounding box center [330, 155] width 661 height 310
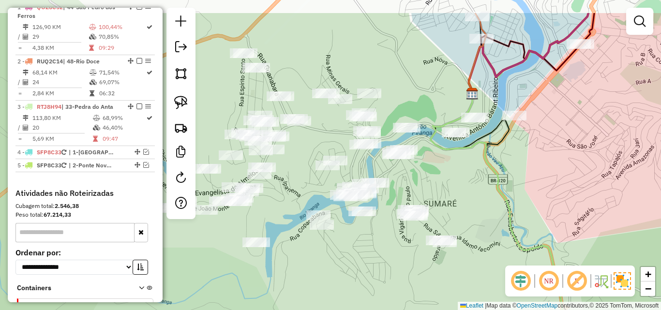
drag, startPoint x: 383, startPoint y: 140, endPoint x: 426, endPoint y: 184, distance: 61.6
click at [426, 184] on div "Janela de atendimento Grade de atendimento Capacidade Transportadoras Veículos …" at bounding box center [330, 155] width 661 height 310
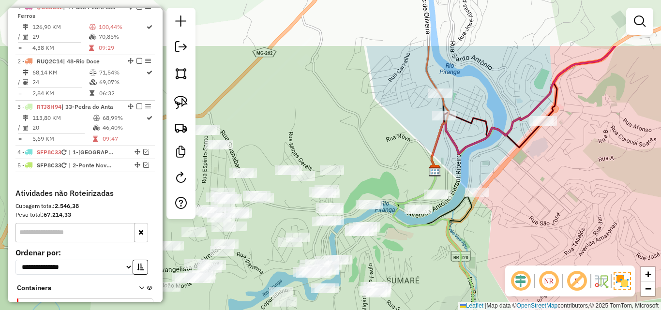
drag, startPoint x: 522, startPoint y: 71, endPoint x: 459, endPoint y: 126, distance: 84.0
click at [476, 151] on div "Janela de atendimento Grade de atendimento Capacidade Transportadoras Veículos …" at bounding box center [330, 155] width 661 height 310
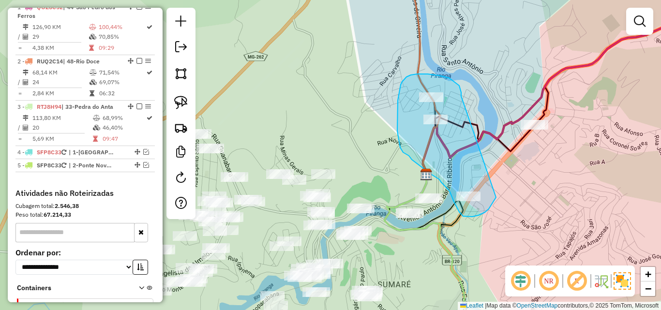
drag, startPoint x: 461, startPoint y: 96, endPoint x: 502, endPoint y: 188, distance: 100.1
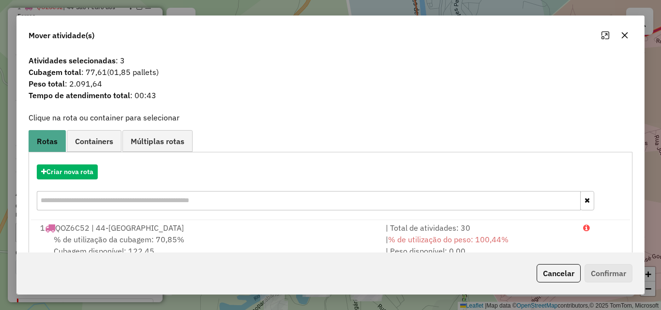
click at [619, 36] on button "button" at bounding box center [624, 35] width 15 height 15
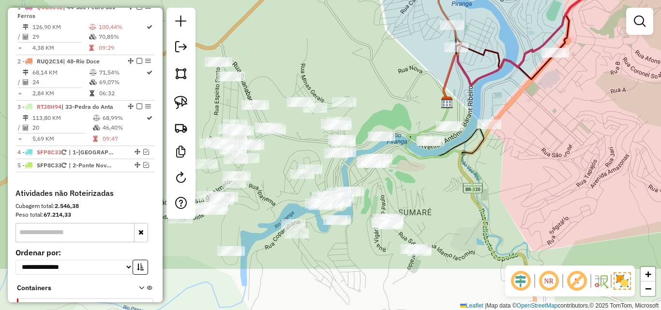
drag, startPoint x: 516, startPoint y: 205, endPoint x: 556, endPoint y: 124, distance: 90.3
click at [556, 124] on div "Janela de atendimento Grade de atendimento Capacidade Transportadoras Veículos …" at bounding box center [330, 155] width 661 height 310
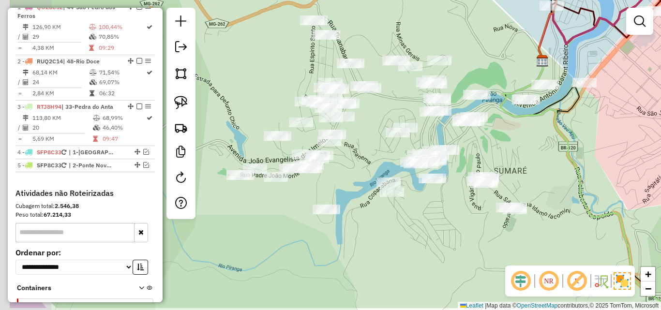
drag, startPoint x: 438, startPoint y: 200, endPoint x: 514, endPoint y: 167, distance: 82.8
click at [514, 167] on div "Janela de atendimento Grade de atendimento Capacidade Transportadoras Veículos …" at bounding box center [330, 155] width 661 height 310
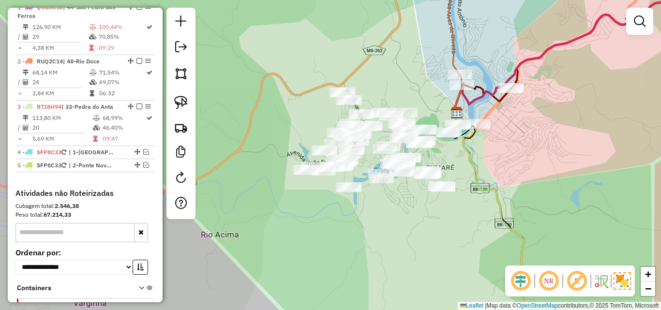
drag, startPoint x: 371, startPoint y: 143, endPoint x: 371, endPoint y: 151, distance: 8.2
click at [371, 151] on div "Janela de atendimento Grade de atendimento Capacidade Transportadoras Veículos …" at bounding box center [330, 155] width 661 height 310
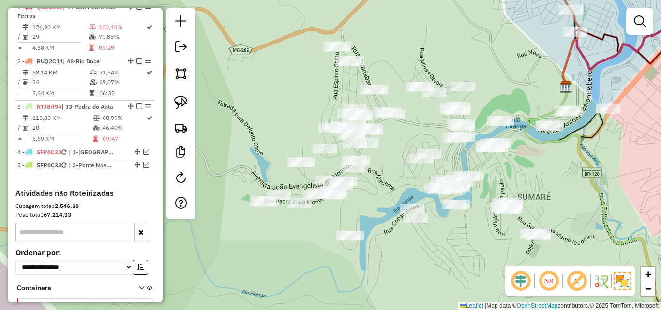
drag, startPoint x: 371, startPoint y: 151, endPoint x: 396, endPoint y: 162, distance: 27.3
click at [396, 162] on div "Janela de atendimento Grade de atendimento Capacidade Transportadoras Veículos …" at bounding box center [330, 155] width 661 height 310
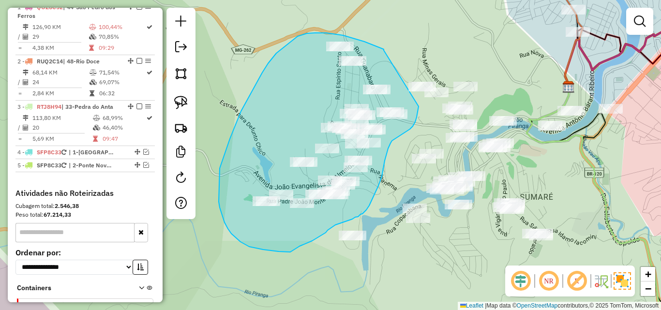
drag, startPoint x: 384, startPoint y: 50, endPoint x: 419, endPoint y: 106, distance: 66.1
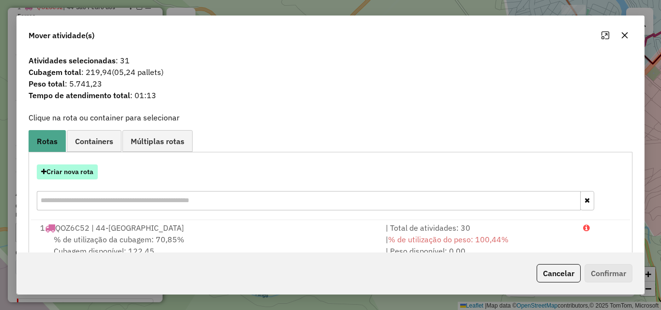
click at [73, 170] on button "Criar nova rota" at bounding box center [67, 172] width 61 height 15
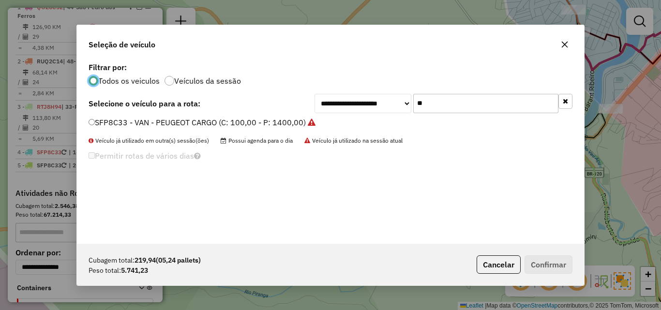
scroll to position [5, 3]
drag, startPoint x: 390, startPoint y: 104, endPoint x: 282, endPoint y: 104, distance: 107.9
click at [282, 104] on div "**********" at bounding box center [331, 103] width 484 height 19
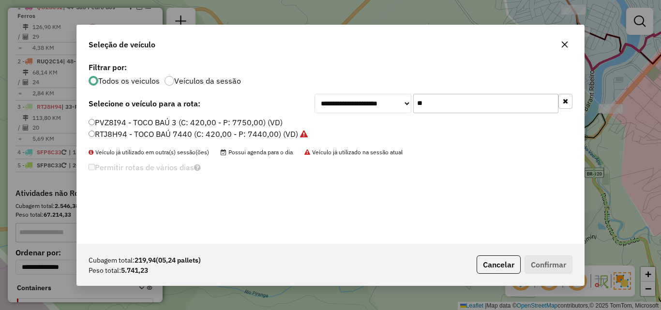
type input "**"
click at [115, 122] on label "PVZ8I94 - TOCO BAÚ 3 (C: 420,00 - P: 7750,00) (VD)" at bounding box center [186, 123] width 194 height 12
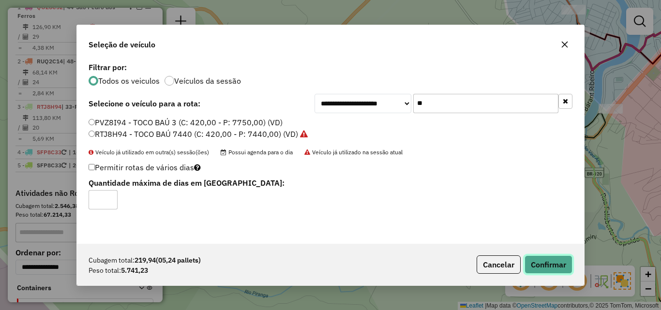
click at [538, 268] on button "Confirmar" at bounding box center [549, 265] width 48 height 18
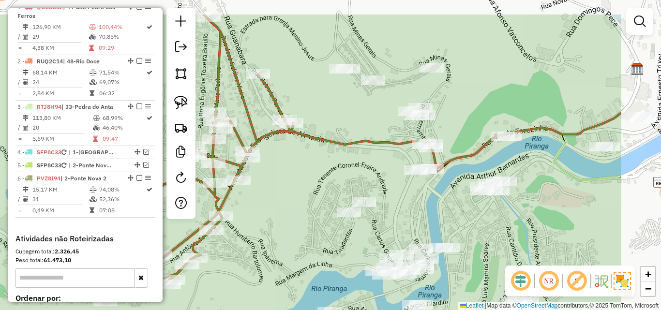
drag, startPoint x: 423, startPoint y: 130, endPoint x: 318, endPoint y: 176, distance: 114.9
click at [318, 176] on div "Janela de atendimento Grade de atendimento Capacidade Transportadoras Veículos …" at bounding box center [330, 155] width 661 height 310
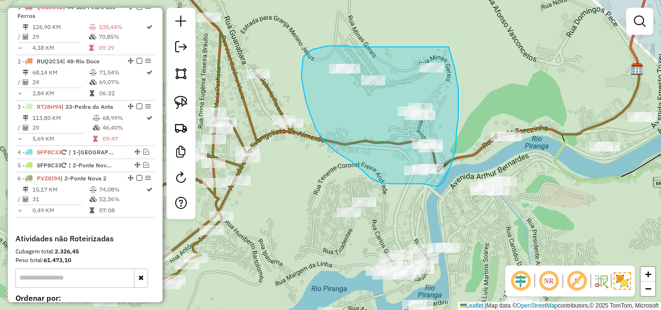
drag, startPoint x: 351, startPoint y: 47, endPoint x: 442, endPoint y: 31, distance: 92.8
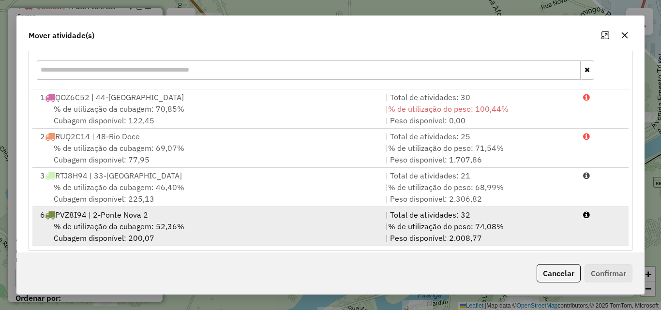
scroll to position [141, 0]
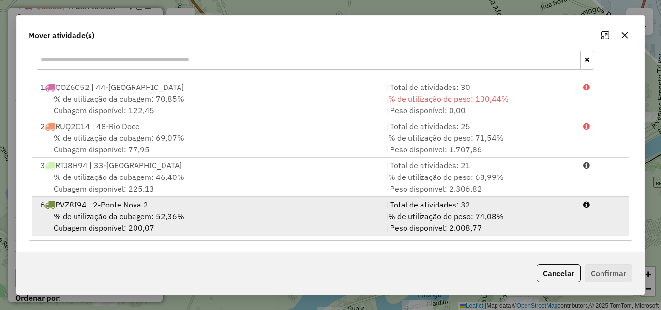
click at [274, 221] on div "% de utilização da cubagem: 52,36% Cubagem disponível: 200,07" at bounding box center [207, 222] width 346 height 23
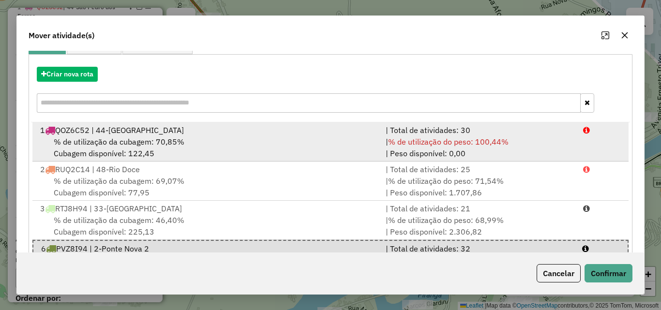
scroll to position [142, 0]
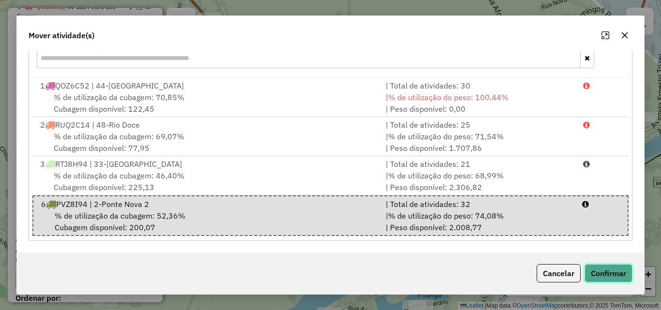
click at [601, 272] on button "Confirmar" at bounding box center [609, 273] width 48 height 18
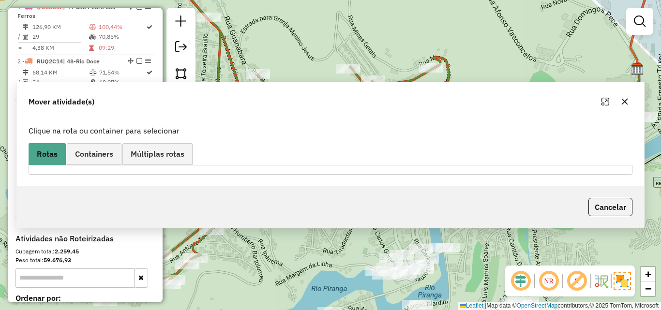
scroll to position [0, 0]
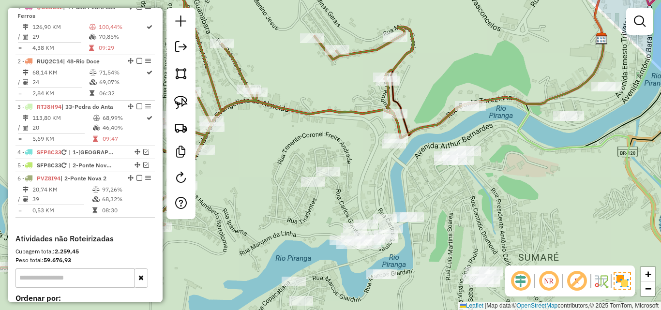
drag, startPoint x: 427, startPoint y: 227, endPoint x: 391, endPoint y: 197, distance: 47.7
click at [391, 197] on div "Janela de atendimento Grade de atendimento Capacidade Transportadoras Veículos …" at bounding box center [330, 155] width 661 height 310
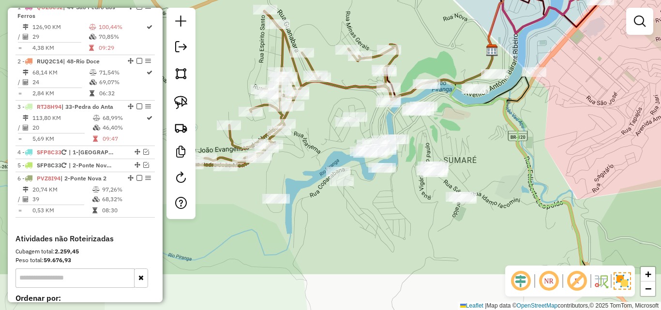
drag, startPoint x: 441, startPoint y: 206, endPoint x: 438, endPoint y: 139, distance: 66.9
click at [438, 139] on div "Janela de atendimento Grade de atendimento Capacidade Transportadoras Veículos …" at bounding box center [330, 155] width 661 height 310
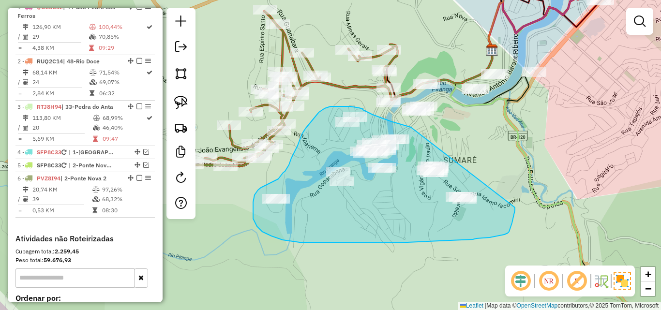
drag, startPoint x: 411, startPoint y: 127, endPoint x: 515, endPoint y: 188, distance: 120.6
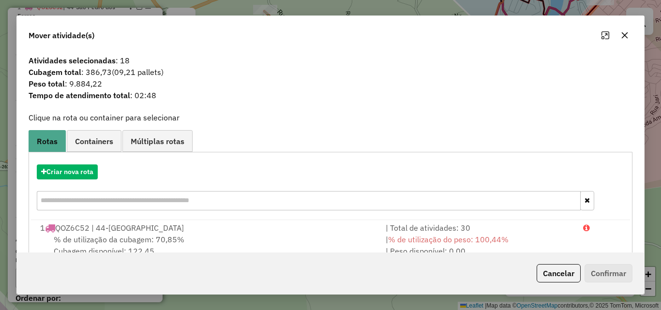
click at [627, 37] on icon "button" at bounding box center [625, 35] width 6 height 6
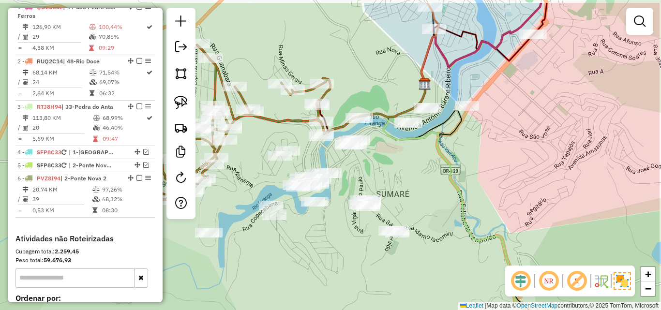
drag, startPoint x: 477, startPoint y: 142, endPoint x: 392, endPoint y: 192, distance: 98.7
click at [392, 192] on div "Janela de atendimento Grade de atendimento Capacidade Transportadoras Veículos …" at bounding box center [330, 155] width 661 height 310
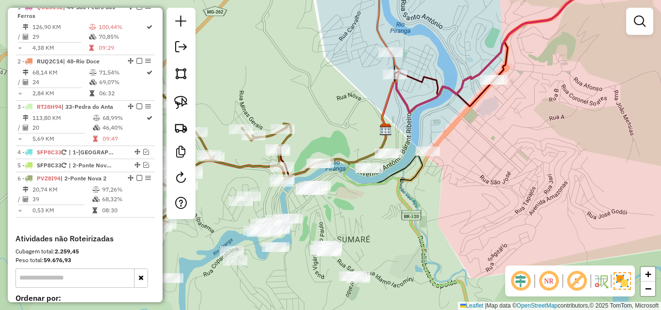
drag, startPoint x: 416, startPoint y: 153, endPoint x: 395, endPoint y: 183, distance: 36.4
click at [395, 183] on icon at bounding box center [424, 249] width 161 height 244
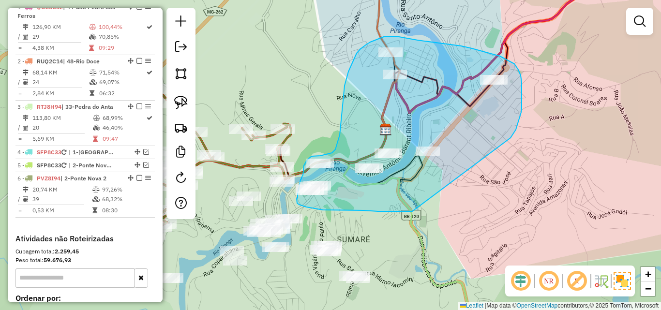
drag, startPoint x: 511, startPoint y: 138, endPoint x: 412, endPoint y: 212, distance: 122.7
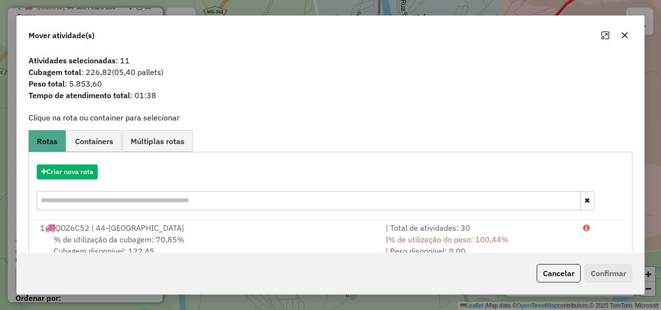
click at [626, 35] on icon "button" at bounding box center [625, 35] width 8 height 8
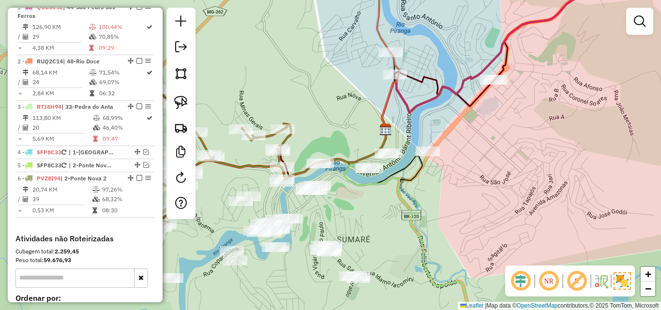
drag, startPoint x: 407, startPoint y: 188, endPoint x: 412, endPoint y: 184, distance: 6.3
click at [412, 184] on div "Janela de atendimento Grade de atendimento Capacidade Transportadoras Veículos …" at bounding box center [330, 155] width 661 height 310
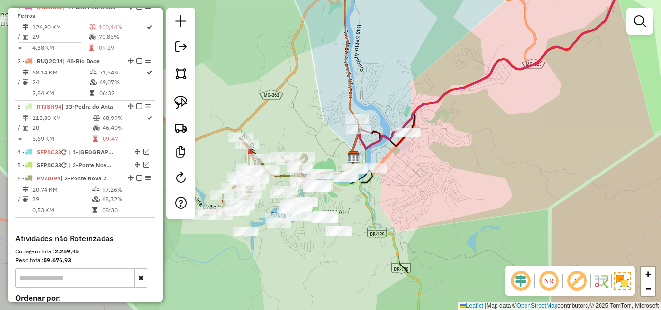
drag, startPoint x: 485, startPoint y: 177, endPoint x: 439, endPoint y: 176, distance: 46.5
click at [439, 176] on div "Janela de atendimento Grade de atendimento Capacidade Transportadoras Veículos …" at bounding box center [330, 155] width 661 height 310
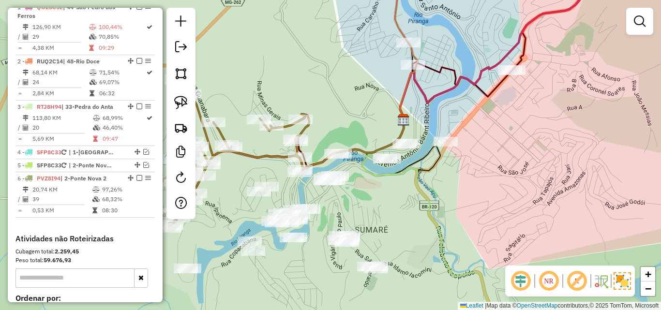
drag, startPoint x: 328, startPoint y: 196, endPoint x: 350, endPoint y: 197, distance: 22.8
click at [350, 197] on div "Janela de atendimento Grade de atendimento Capacidade Transportadoras Veículos …" at bounding box center [330, 155] width 661 height 310
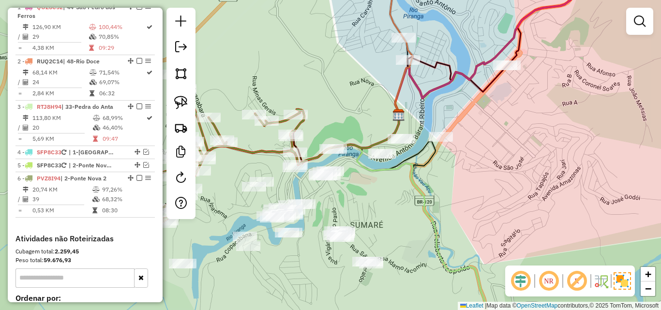
drag, startPoint x: 392, startPoint y: 197, endPoint x: 400, endPoint y: 192, distance: 9.8
click at [400, 192] on div "Janela de atendimento Grade de atendimento Capacidade Transportadoras Veículos …" at bounding box center [330, 155] width 661 height 310
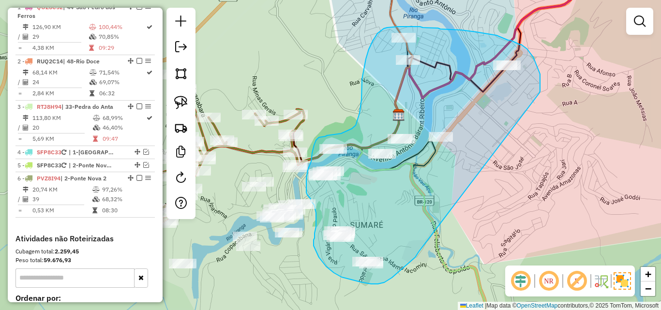
drag, startPoint x: 539, startPoint y: 93, endPoint x: 426, endPoint y: 239, distance: 184.2
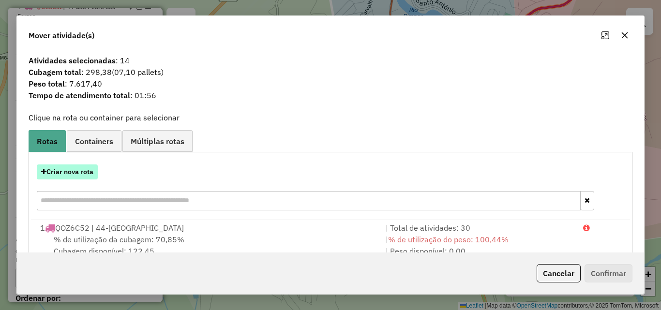
click at [87, 173] on button "Criar nova rota" at bounding box center [67, 172] width 61 height 15
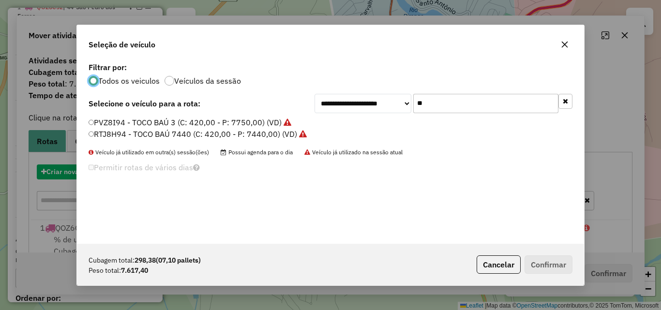
scroll to position [5, 3]
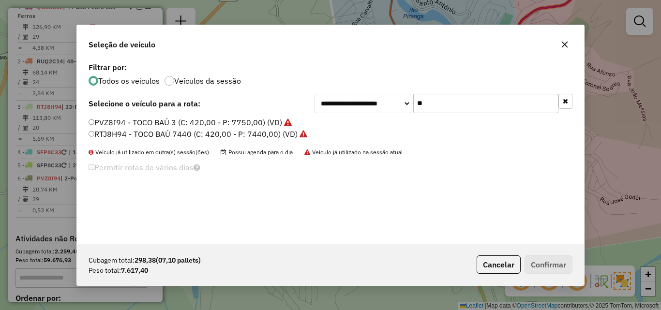
drag, startPoint x: 455, startPoint y: 99, endPoint x: 355, endPoint y: 101, distance: 100.7
click at [355, 101] on div "**********" at bounding box center [444, 103] width 258 height 19
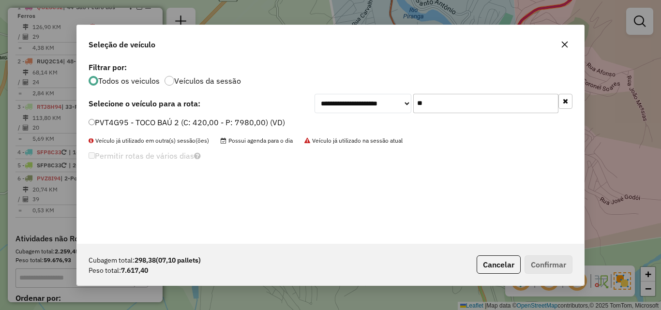
type input "**"
click at [196, 121] on label "PVT4G95 - TOCO BAÚ 2 (C: 420,00 - P: 7980,00) (VD)" at bounding box center [187, 123] width 197 height 12
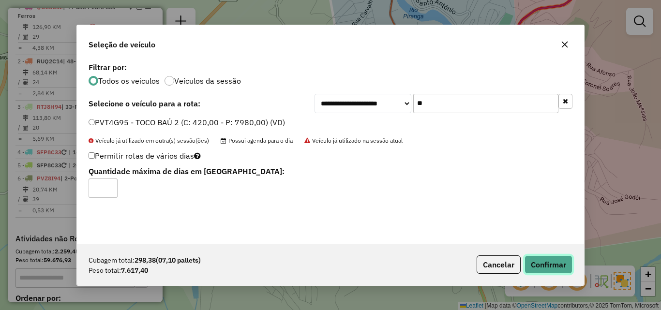
click at [546, 257] on button "Confirmar" at bounding box center [549, 265] width 48 height 18
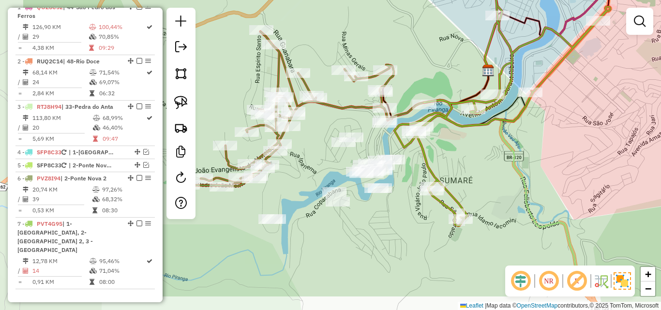
drag, startPoint x: 262, startPoint y: 267, endPoint x: 352, endPoint y: 223, distance: 100.0
click at [352, 223] on div "Janela de atendimento Grade de atendimento Capacidade Transportadoras Veículos …" at bounding box center [330, 155] width 661 height 310
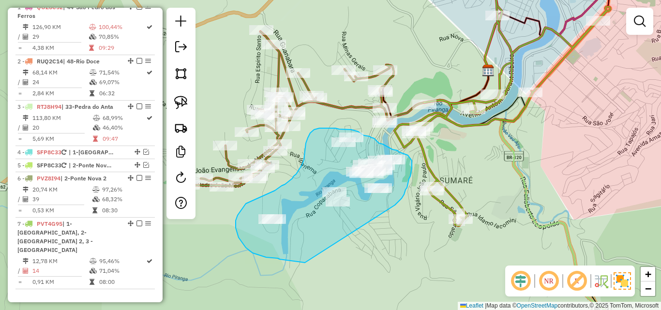
drag, startPoint x: 395, startPoint y: 205, endPoint x: 305, endPoint y: 263, distance: 106.9
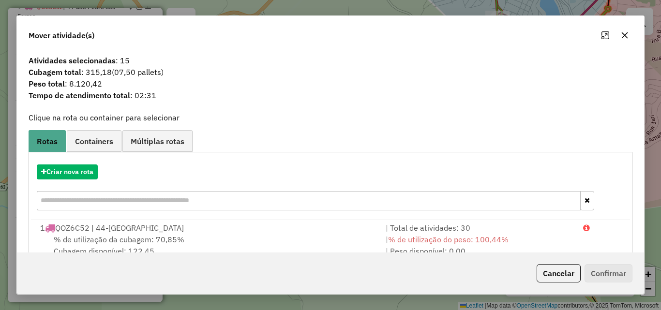
click at [626, 35] on icon "button" at bounding box center [625, 35] width 8 height 8
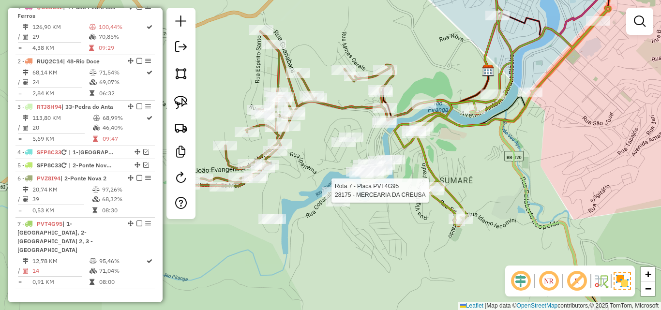
select select "**********"
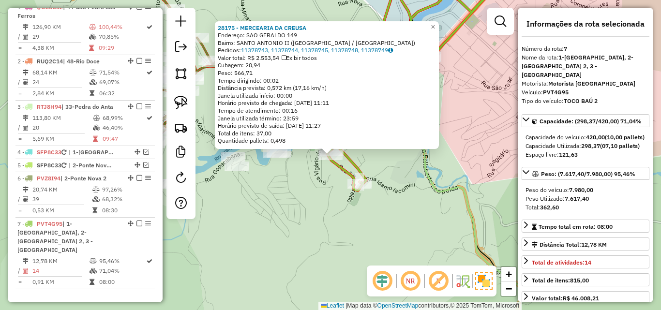
scroll to position [538, 0]
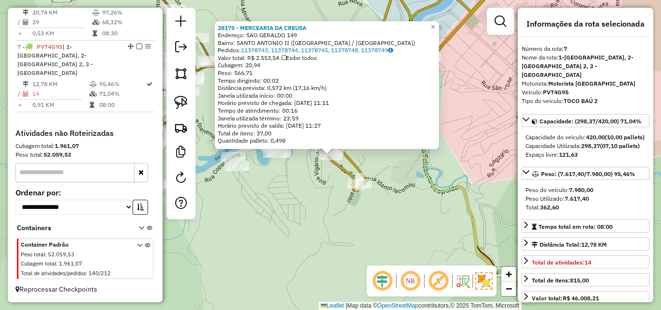
click at [332, 202] on div "28175 - MERCEARIA DA CREUSA Endereço: SAO GERALDO 149 Bairro: SANTO ANTONIO II …" at bounding box center [330, 155] width 661 height 310
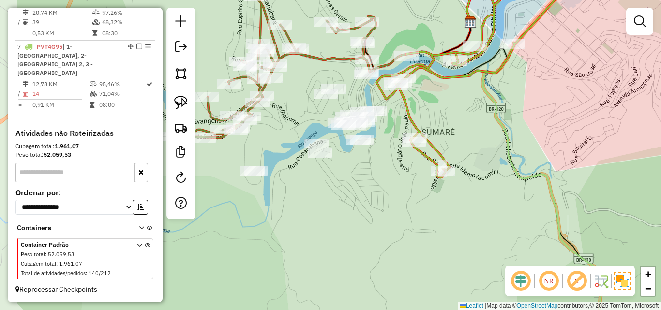
drag, startPoint x: 261, startPoint y: 116, endPoint x: 345, endPoint y: 103, distance: 84.3
click at [345, 103] on div "Janela de atendimento Grade de atendimento Capacidade Transportadoras Veículos …" at bounding box center [330, 155] width 661 height 310
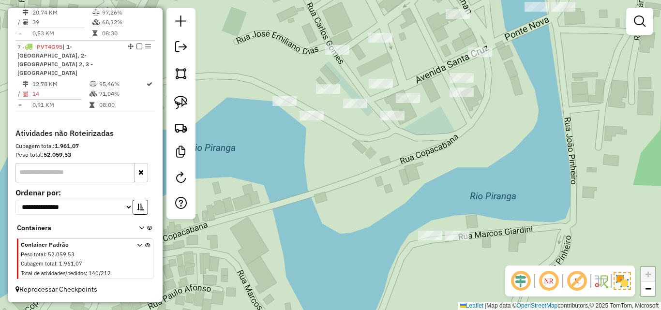
drag, startPoint x: 348, startPoint y: 124, endPoint x: 355, endPoint y: 134, distance: 12.4
click at [355, 134] on div "Janela de atendimento Grade de atendimento Capacidade Transportadoras Veículos …" at bounding box center [330, 155] width 661 height 310
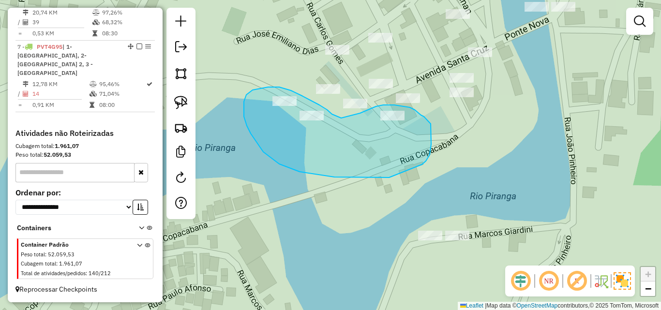
drag, startPoint x: 332, startPoint y: 114, endPoint x: 341, endPoint y: 118, distance: 10.0
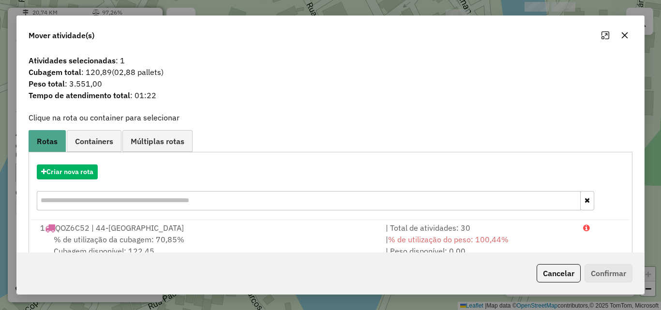
click at [629, 36] on button "button" at bounding box center [624, 35] width 15 height 15
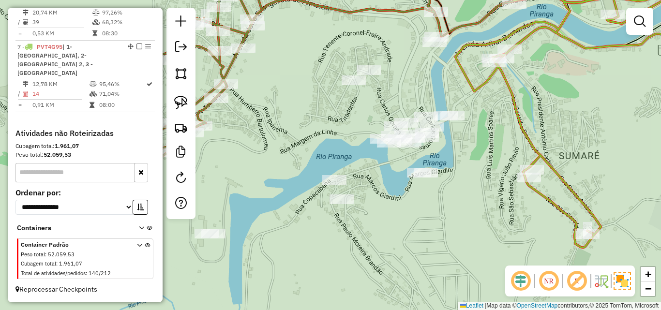
drag, startPoint x: 440, startPoint y: 150, endPoint x: 420, endPoint y: 151, distance: 19.9
click at [420, 151] on div "Janela de atendimento Grade de atendimento Capacidade Transportadoras Veículos …" at bounding box center [330, 155] width 661 height 310
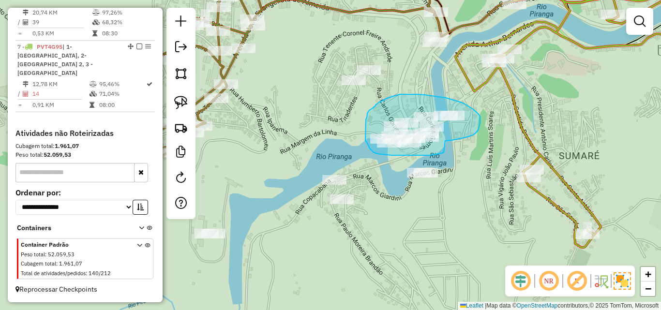
drag, startPoint x: 445, startPoint y: 141, endPoint x: 444, endPoint y: 152, distance: 11.7
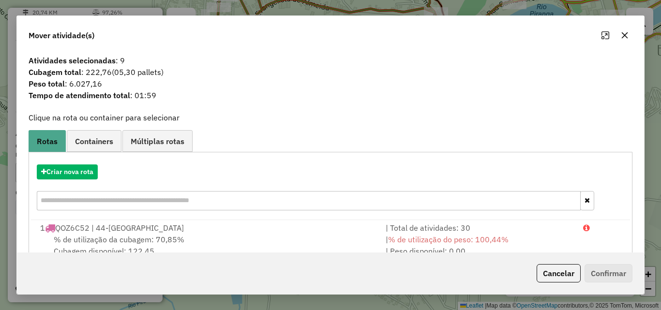
click at [624, 36] on icon "button" at bounding box center [625, 35] width 6 height 6
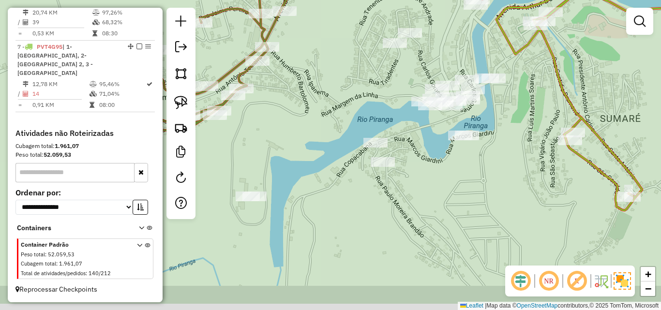
drag, startPoint x: 449, startPoint y: 194, endPoint x: 490, endPoint y: 157, distance: 55.5
click at [490, 157] on div "Janela de atendimento Grade de atendimento Capacidade Transportadoras Veículos …" at bounding box center [330, 155] width 661 height 310
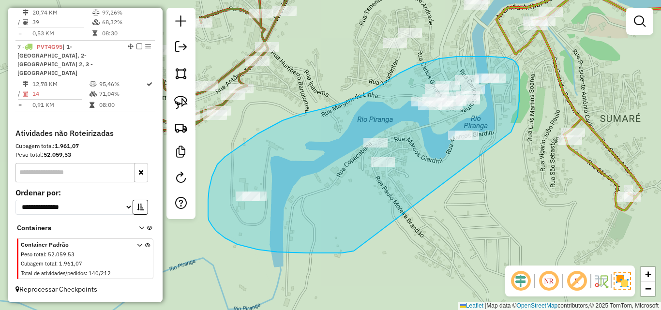
drag, startPoint x: 511, startPoint y: 132, endPoint x: 409, endPoint y: 234, distance: 144.8
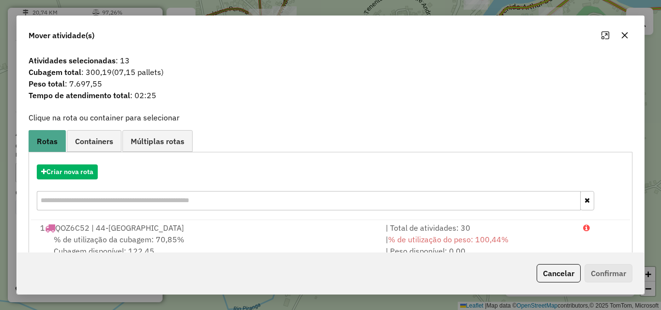
click at [626, 38] on icon "button" at bounding box center [625, 35] width 8 height 8
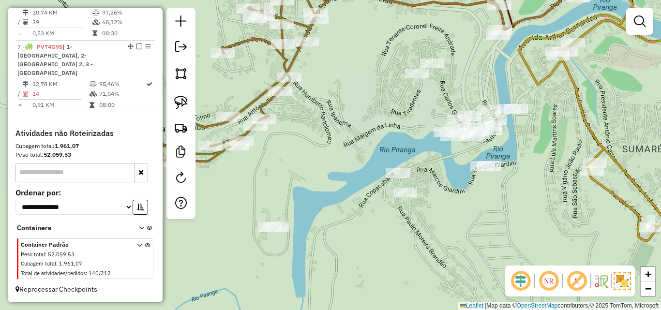
drag, startPoint x: 462, startPoint y: 176, endPoint x: 485, endPoint y: 196, distance: 30.1
click at [485, 203] on div "Janela de atendimento Grade de atendimento Capacidade Transportadoras Veículos …" at bounding box center [330, 155] width 661 height 310
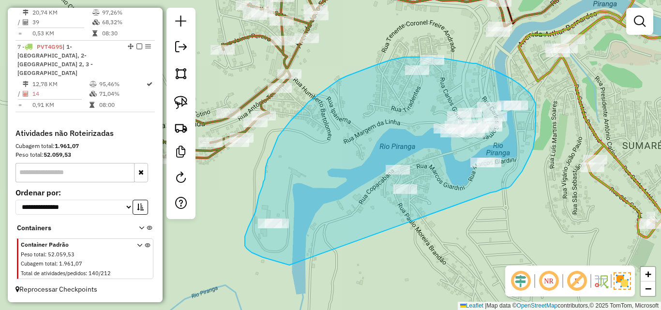
drag, startPoint x: 508, startPoint y: 188, endPoint x: 371, endPoint y: 278, distance: 164.6
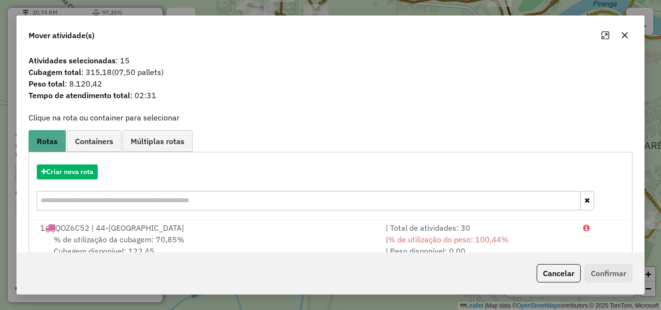
click at [625, 35] on icon "button" at bounding box center [625, 35] width 6 height 6
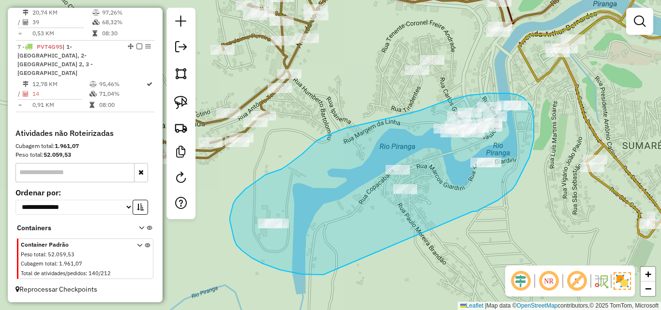
drag, startPoint x: 473, startPoint y: 212, endPoint x: 324, endPoint y: 274, distance: 161.6
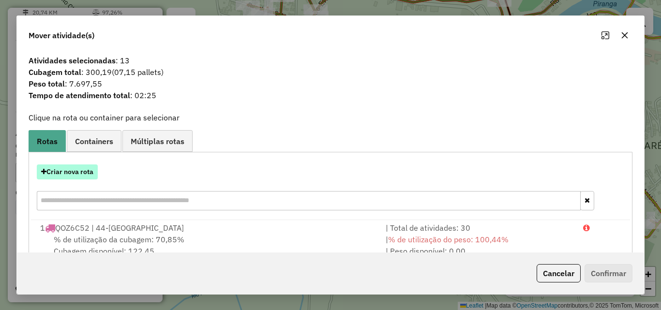
click at [86, 177] on button "Criar nova rota" at bounding box center [67, 172] width 61 height 15
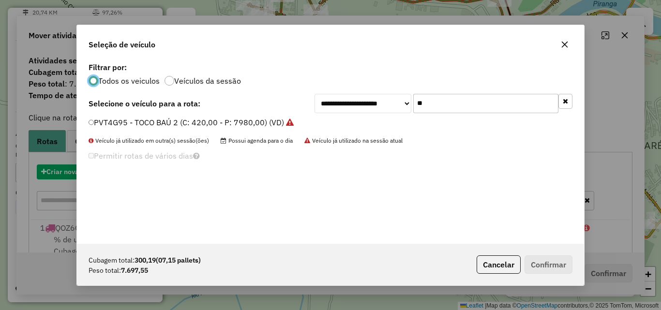
scroll to position [5, 3]
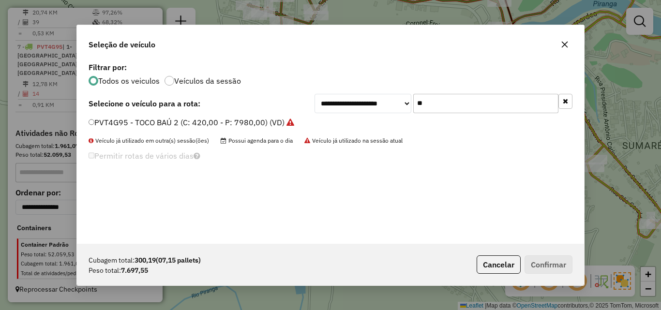
drag, startPoint x: 405, startPoint y: 102, endPoint x: 312, endPoint y: 104, distance: 92.5
click at [312, 104] on div "**********" at bounding box center [330, 152] width 507 height 184
drag, startPoint x: 432, startPoint y: 106, endPoint x: 351, endPoint y: 106, distance: 80.8
click at [351, 106] on div "**********" at bounding box center [444, 103] width 258 height 19
type input "**"
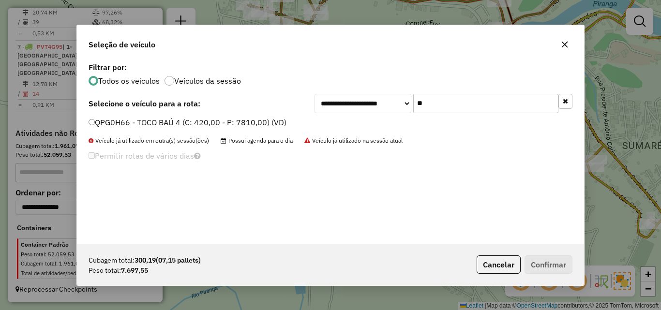
click at [231, 121] on label "QPG0H66 - TOCO BAÚ 4 (C: 420,00 - P: 7810,00) (VD)" at bounding box center [188, 123] width 198 height 12
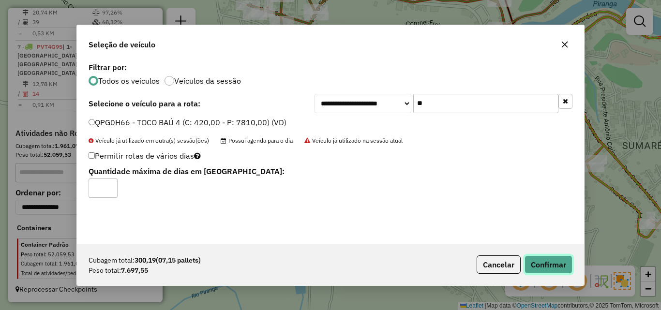
click at [530, 263] on button "Confirmar" at bounding box center [549, 265] width 48 height 18
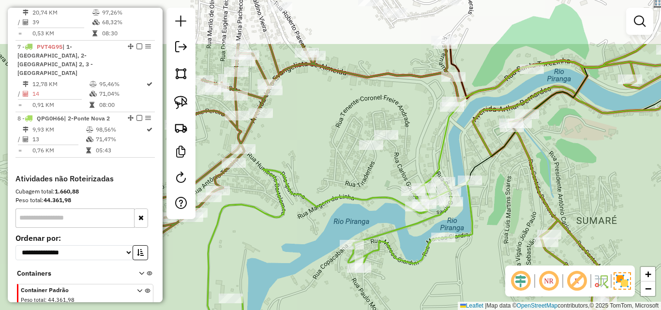
drag, startPoint x: 428, startPoint y: 95, endPoint x: 382, endPoint y: 170, distance: 88.0
click at [382, 170] on div "Janela de atendimento Grade de atendimento Capacidade Transportadoras Veículos …" at bounding box center [330, 155] width 661 height 310
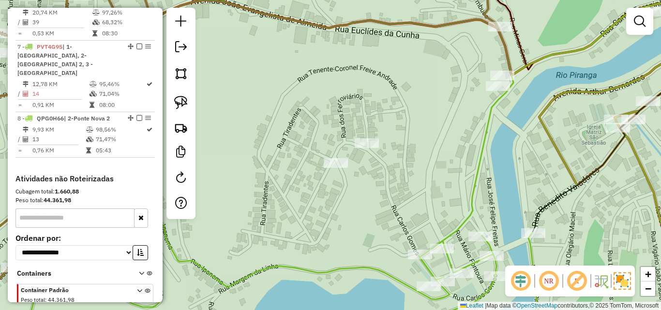
drag, startPoint x: 421, startPoint y: 128, endPoint x: 438, endPoint y: 132, distance: 17.8
click at [438, 132] on div "Janela de atendimento Grade de atendimento Capacidade Transportadoras Veículos …" at bounding box center [330, 155] width 661 height 310
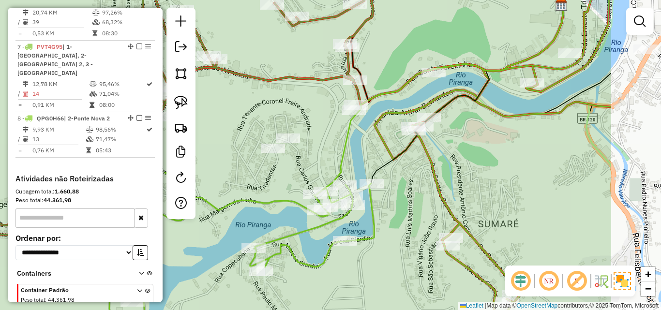
drag, startPoint x: 438, startPoint y: 132, endPoint x: 319, endPoint y: 134, distance: 118.6
click at [320, 134] on div "Janela de atendimento Grade de atendimento Capacidade Transportadoras Veículos …" at bounding box center [330, 155] width 661 height 310
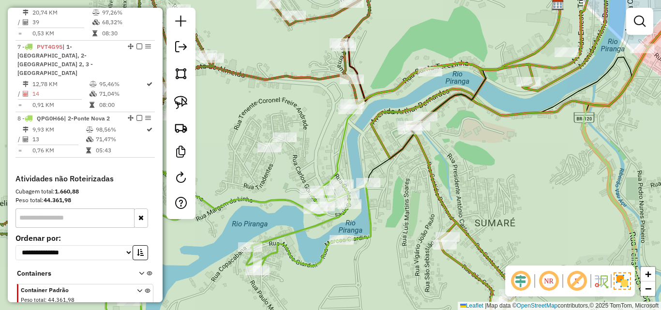
drag, startPoint x: 397, startPoint y: 221, endPoint x: 359, endPoint y: 210, distance: 39.8
click at [396, 219] on div "Janela de atendimento Grade de atendimento Capacidade Transportadoras Veículos …" at bounding box center [330, 155] width 661 height 310
drag, startPoint x: 418, startPoint y: 202, endPoint x: 378, endPoint y: 210, distance: 40.9
click at [378, 210] on div "Janela de atendimento Grade de atendimento Capacidade Transportadoras Veículos …" at bounding box center [330, 155] width 661 height 310
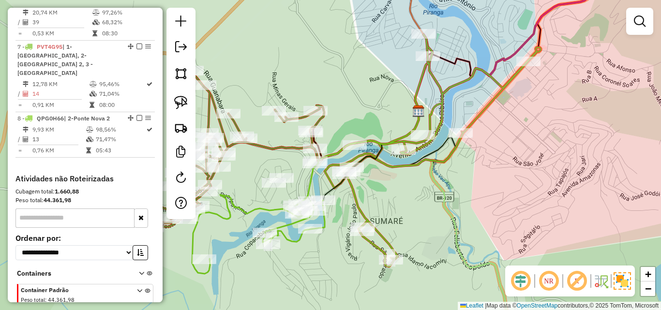
drag, startPoint x: 421, startPoint y: 198, endPoint x: 392, endPoint y: 199, distance: 29.0
click at [392, 199] on div "Janela de atendimento Grade de atendimento Capacidade Transportadoras Veículos …" at bounding box center [330, 155] width 661 height 310
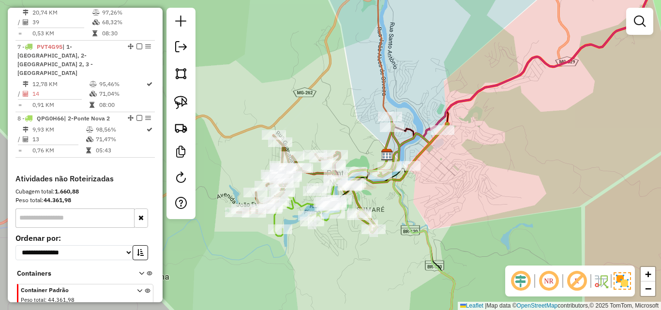
drag, startPoint x: 402, startPoint y: 198, endPoint x: 364, endPoint y: 197, distance: 38.7
click at [364, 197] on div "Janela de atendimento Grade de atendimento Capacidade Transportadoras Veículos …" at bounding box center [330, 155] width 661 height 310
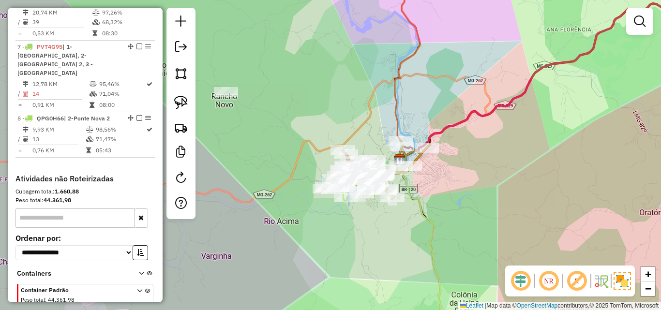
drag, startPoint x: 420, startPoint y: 194, endPoint x: 454, endPoint y: 181, distance: 36.6
click at [454, 181] on div "Janela de atendimento Grade de atendimento Capacidade Transportadoras Veículos …" at bounding box center [330, 155] width 661 height 310
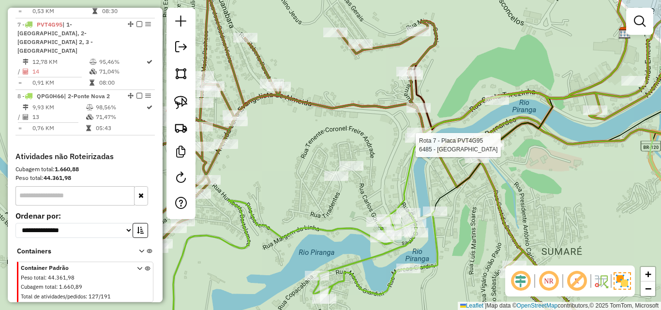
select select "**********"
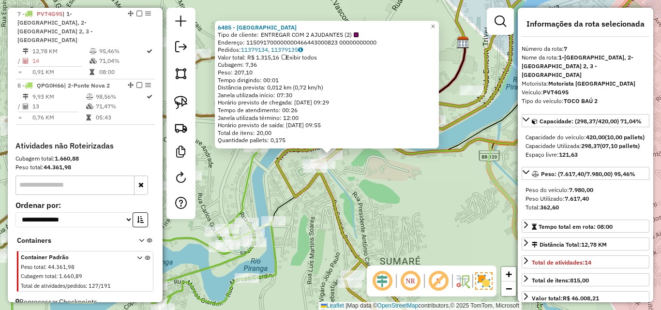
scroll to position [580, 0]
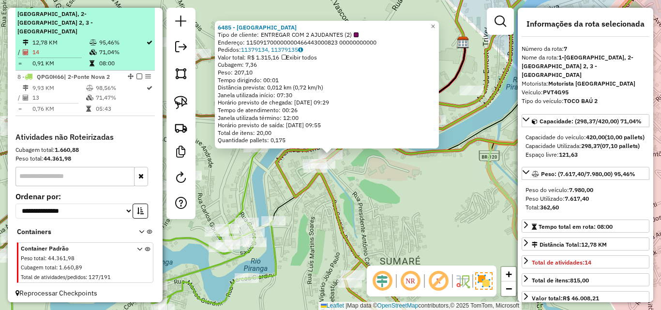
click at [54, 46] on td "12,78 KM" at bounding box center [60, 43] width 57 height 10
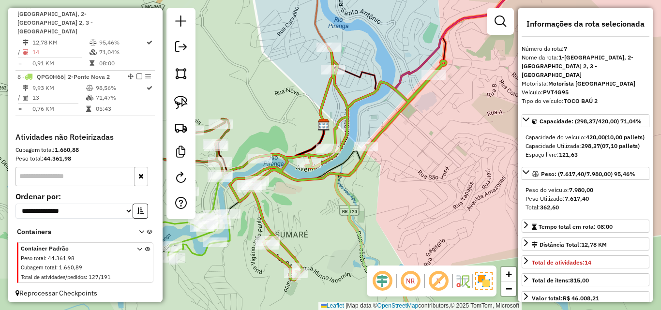
drag, startPoint x: 329, startPoint y: 180, endPoint x: 352, endPoint y: 196, distance: 27.9
click at [357, 196] on icon at bounding box center [338, 164] width 216 height 232
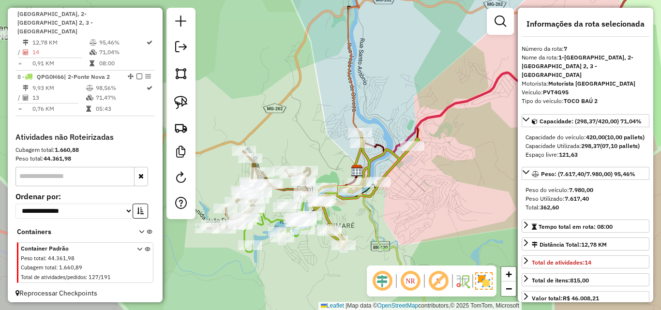
drag, startPoint x: 293, startPoint y: 121, endPoint x: 348, endPoint y: 126, distance: 55.5
click at [414, 169] on div "Janela de atendimento Grade de atendimento Capacidade Transportadoras Veículos …" at bounding box center [330, 155] width 661 height 310
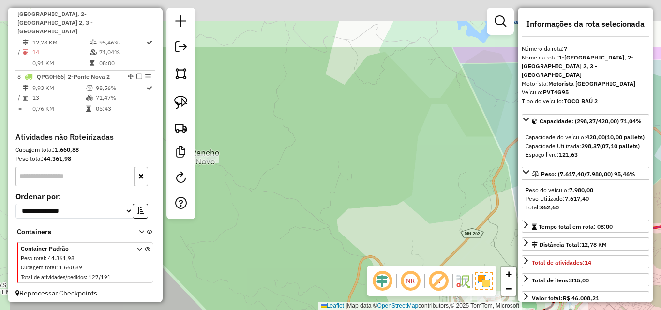
drag, startPoint x: 333, startPoint y: 154, endPoint x: 399, endPoint y: 187, distance: 73.6
click at [412, 197] on div "Janela de atendimento Grade de atendimento Capacidade Transportadoras Veículos …" at bounding box center [330, 155] width 661 height 310
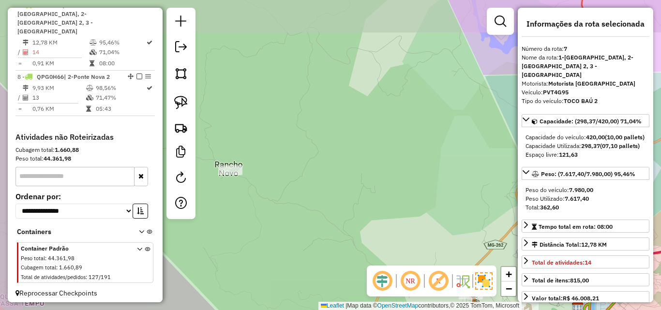
drag, startPoint x: 281, startPoint y: 145, endPoint x: 356, endPoint y: 189, distance: 87.2
click at [356, 189] on div "Janela de atendimento Grade de atendimento Capacidade Transportadoras Veículos …" at bounding box center [330, 155] width 661 height 310
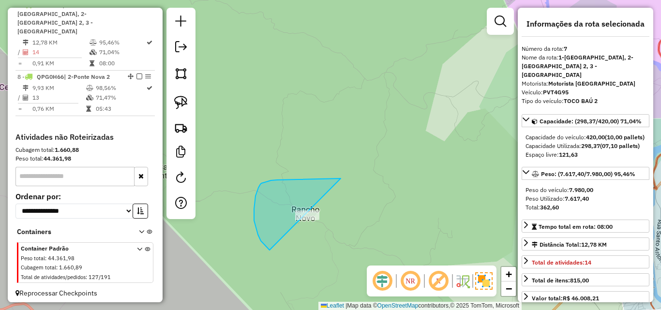
drag, startPoint x: 341, startPoint y: 179, endPoint x: 352, endPoint y: 242, distance: 64.4
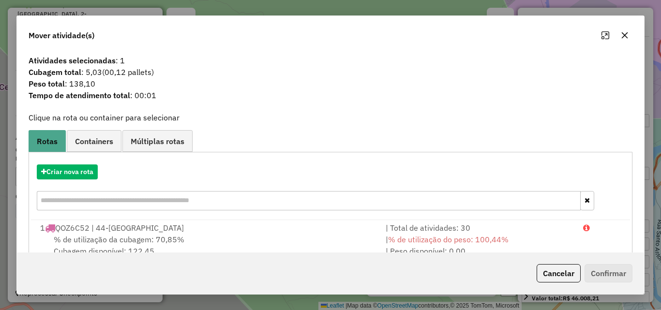
click at [626, 40] on button "button" at bounding box center [624, 35] width 15 height 15
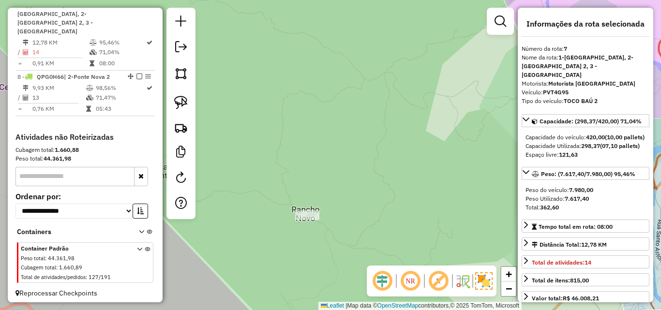
drag, startPoint x: 312, startPoint y: 223, endPoint x: 378, endPoint y: 78, distance: 158.8
click at [319, 211] on div at bounding box center [307, 216] width 24 height 10
drag, startPoint x: 391, startPoint y: 192, endPoint x: 294, endPoint y: 59, distance: 164.2
click at [300, 70] on div "Janela de atendimento Grade de atendimento Capacidade Transportadoras Veículos …" at bounding box center [330, 155] width 661 height 310
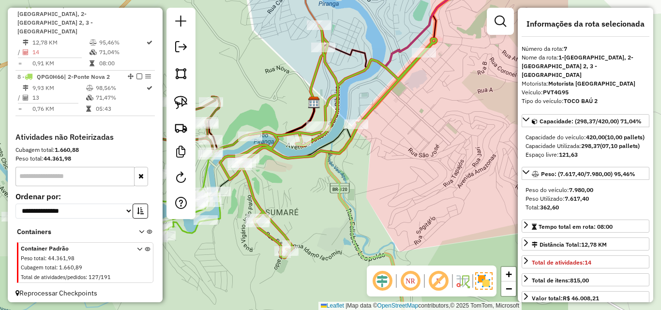
drag, startPoint x: 469, startPoint y: 168, endPoint x: 309, endPoint y: 174, distance: 159.3
click at [309, 174] on div "Janela de atendimento Grade de atendimento Capacidade Transportadoras Veículos …" at bounding box center [330, 155] width 661 height 310
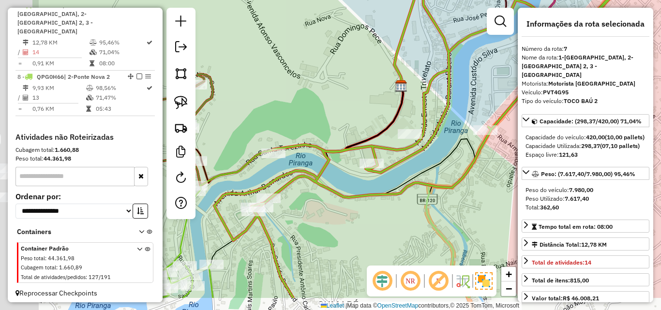
drag, startPoint x: 279, startPoint y: 98, endPoint x: 360, endPoint y: 55, distance: 91.8
click at [397, 42] on div "Janela de atendimento Grade de atendimento Capacidade Transportadoras Veículos …" at bounding box center [330, 155] width 661 height 310
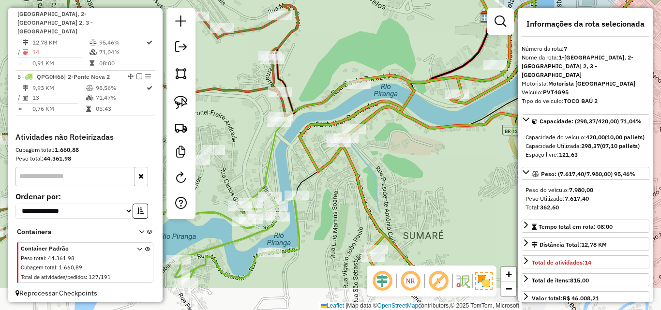
drag, startPoint x: 337, startPoint y: 73, endPoint x: 394, endPoint y: 9, distance: 85.7
click at [394, 9] on div "Janela de atendimento Grade de atendimento Capacidade Transportadoras Veículos …" at bounding box center [330, 155] width 661 height 310
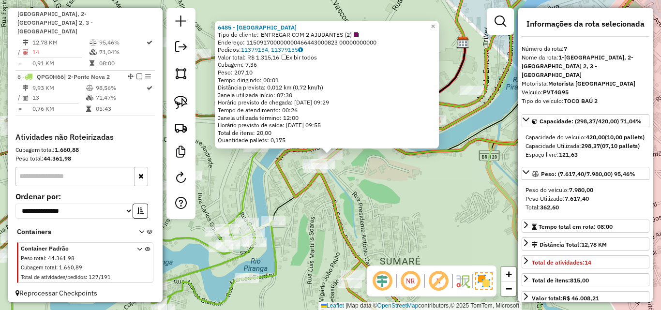
click at [361, 174] on div "6485 - CASA DO CHOOP Tipo de cliente: ENTREGAR COM 2 AJUDANTES (2) Endereço: 11…" at bounding box center [330, 155] width 661 height 310
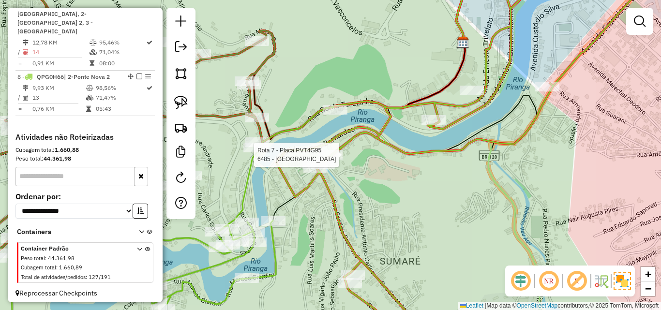
select select "**********"
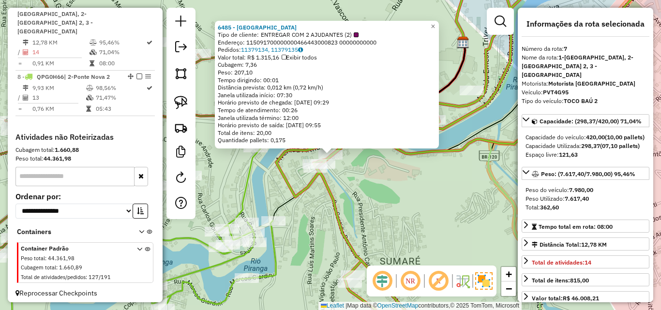
click at [406, 211] on div "6485 - CASA DO CHOOP Tipo de cliente: ENTREGAR COM 2 AJUDANTES (2) Endereço: 11…" at bounding box center [330, 155] width 661 height 310
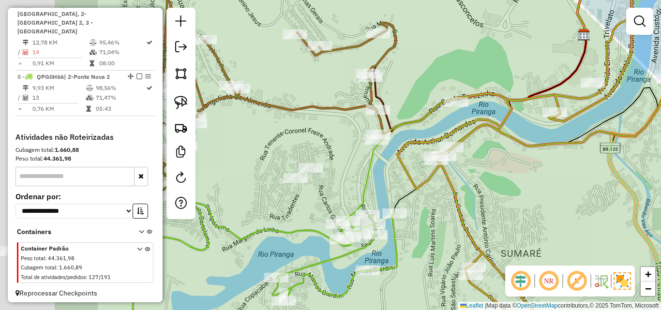
drag, startPoint x: 360, startPoint y: 221, endPoint x: 415, endPoint y: 198, distance: 60.3
click at [484, 212] on div "Janela de atendimento Grade de atendimento Capacidade Transportadoras Veículos …" at bounding box center [330, 155] width 661 height 310
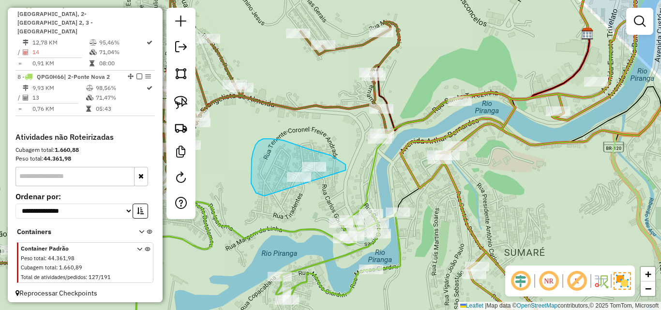
drag, startPoint x: 346, startPoint y: 170, endPoint x: 334, endPoint y: 193, distance: 25.1
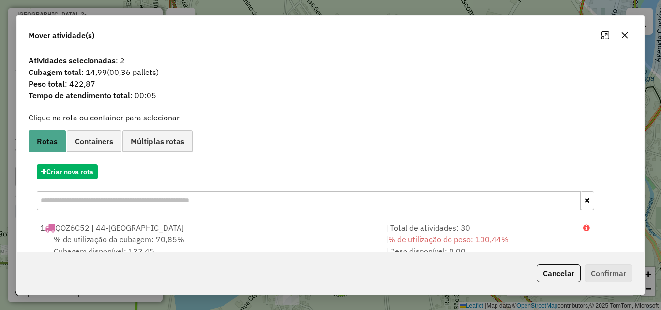
click at [627, 38] on icon "button" at bounding box center [625, 35] width 6 height 6
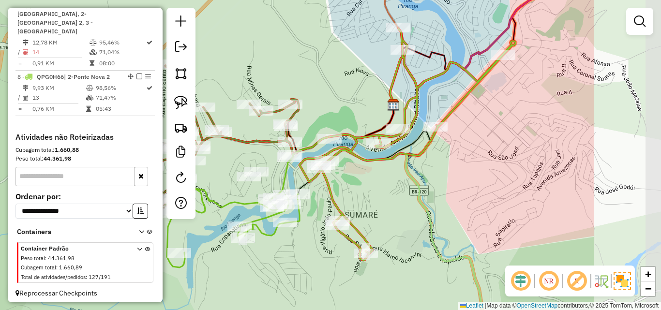
drag, startPoint x: 484, startPoint y: 77, endPoint x: 345, endPoint y: 98, distance: 140.5
click at [345, 98] on div "Janela de atendimento Grade de atendimento Capacidade Transportadoras Veículos …" at bounding box center [330, 155] width 661 height 310
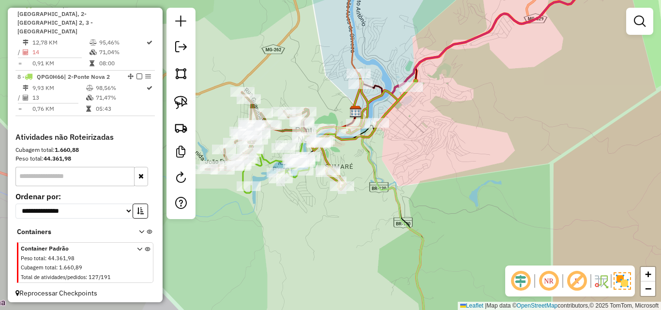
drag, startPoint x: 351, startPoint y: 76, endPoint x: 335, endPoint y: 76, distance: 15.5
click at [335, 76] on div "Janela de atendimento Grade de atendimento Capacidade Transportadoras Veículos …" at bounding box center [330, 155] width 661 height 310
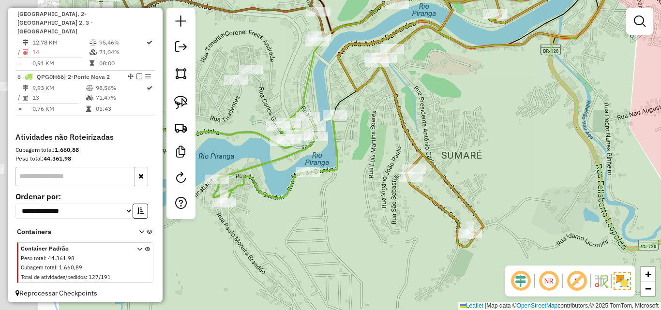
drag, startPoint x: 273, startPoint y: 119, endPoint x: 400, endPoint y: 138, distance: 128.2
click at [400, 138] on div "Janela de atendimento Grade de atendimento Capacidade Transportadoras Veículos …" at bounding box center [330, 155] width 661 height 310
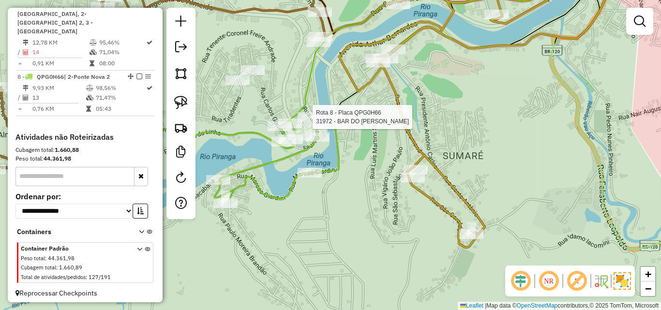
scroll to position [584, 0]
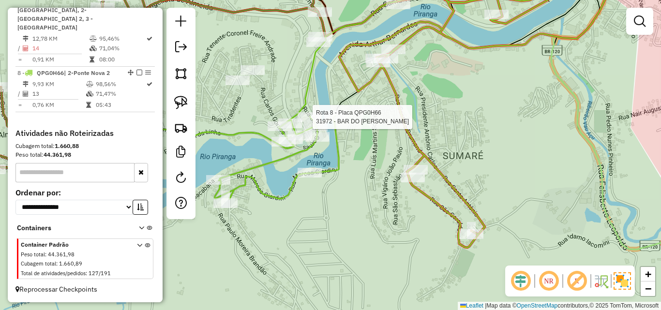
select select "**********"
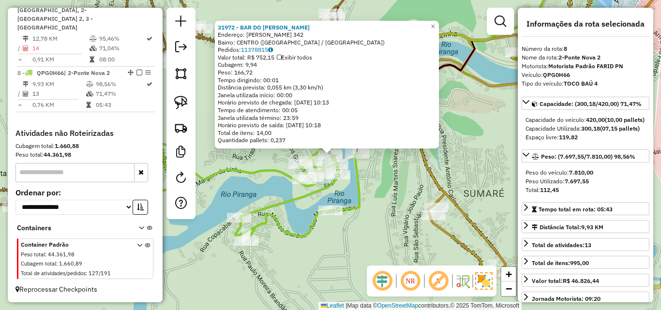
drag, startPoint x: 330, startPoint y: 252, endPoint x: 318, endPoint y: 213, distance: 41.0
click at [329, 245] on div "31972 - BAR DO JOAQUIM Endereço: ANTONIO FREDERICO OZANAN 342 Bairro: CENTRO (P…" at bounding box center [330, 155] width 661 height 310
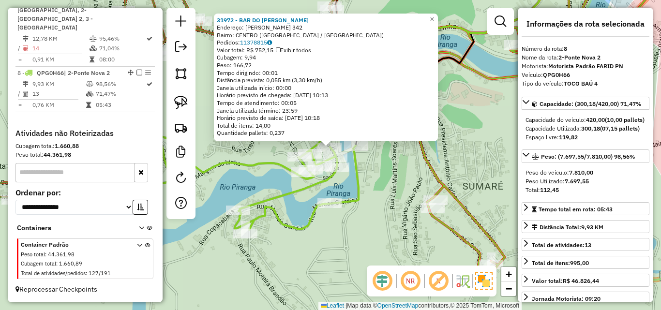
click at [237, 155] on div "31972 - BAR DO JOAQUIM Endereço: ANTONIO FREDERICO OZANAN 342 Bairro: CENTRO (P…" at bounding box center [330, 155] width 661 height 310
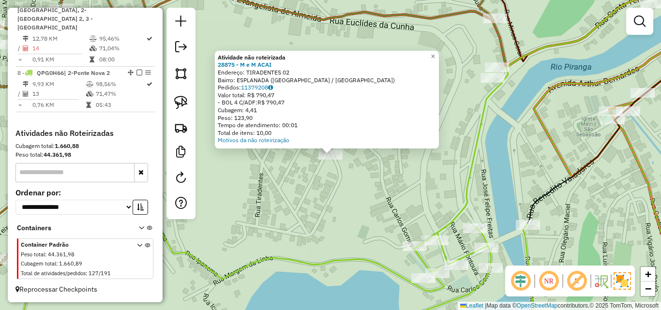
click at [316, 188] on div "Atividade não roteirizada 28875 - M e M ACAI Endereço: TIRADENTES 02 Bairro: ES…" at bounding box center [330, 155] width 661 height 310
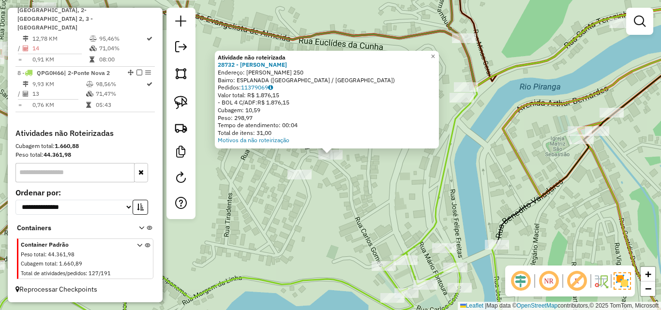
click at [348, 190] on div "Atividade não roteirizada 28732 - MAURO LUCIO DA SILV Endereço: CARLOS GOMES 25…" at bounding box center [330, 155] width 661 height 310
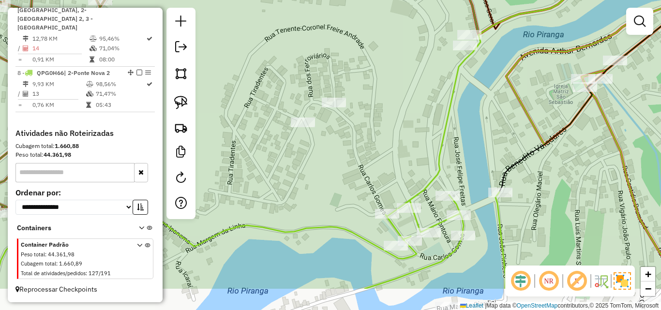
drag, startPoint x: 340, startPoint y: 229, endPoint x: 345, endPoint y: 166, distance: 63.6
click at [345, 167] on div "Janela de atendimento Grade de atendimento Capacidade Transportadoras Veículos …" at bounding box center [330, 155] width 661 height 310
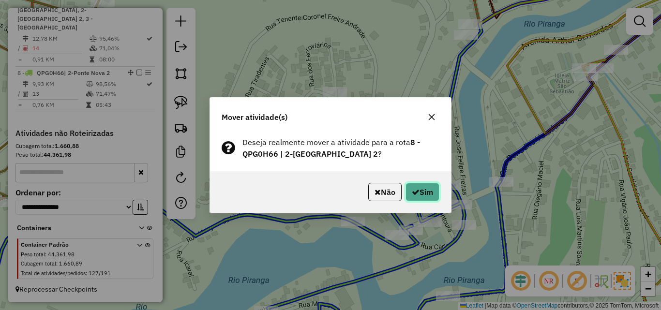
click at [426, 193] on button "Sim" at bounding box center [423, 192] width 34 height 18
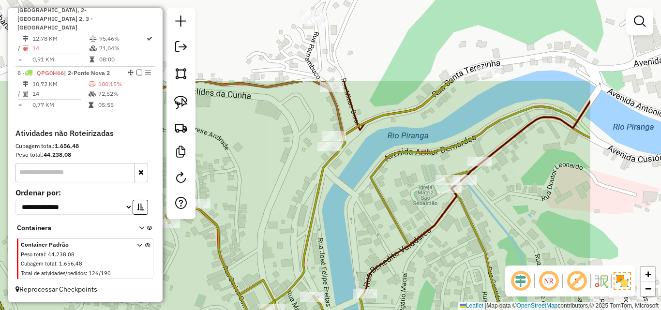
drag, startPoint x: 424, startPoint y: 110, endPoint x: 287, endPoint y: 224, distance: 178.5
click at [287, 224] on div "Janela de atendimento Grade de atendimento Capacidade Transportadoras Veículos …" at bounding box center [330, 155] width 661 height 310
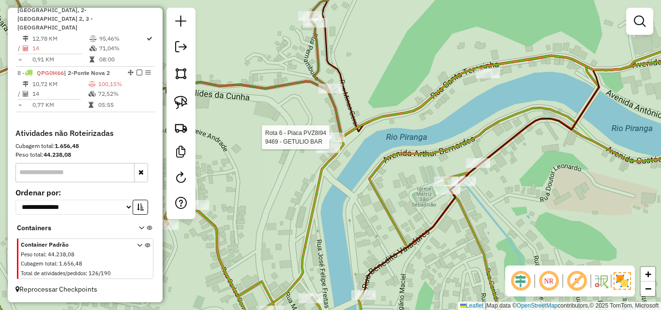
select select "**********"
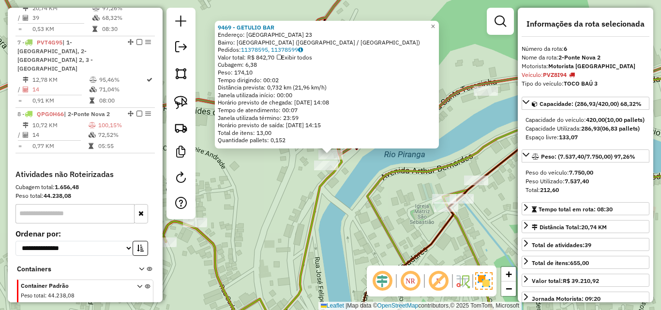
scroll to position [534, 0]
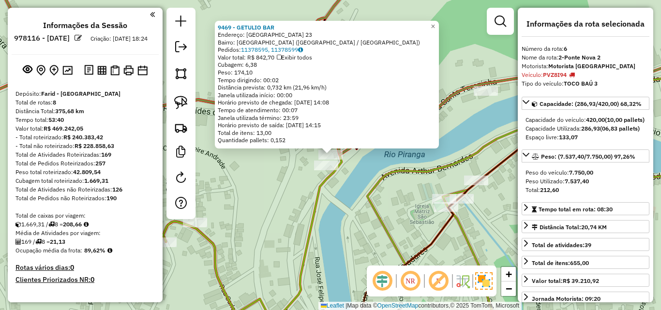
select select "**********"
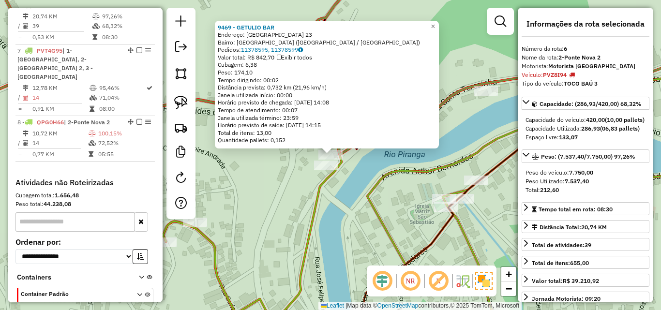
click at [237, 190] on div "9469 - GETULIO BAR Endereço: [GEOGRAPHIC_DATA] 23 Bairro: [GEOGRAPHIC_DATA] ([G…" at bounding box center [330, 155] width 661 height 310
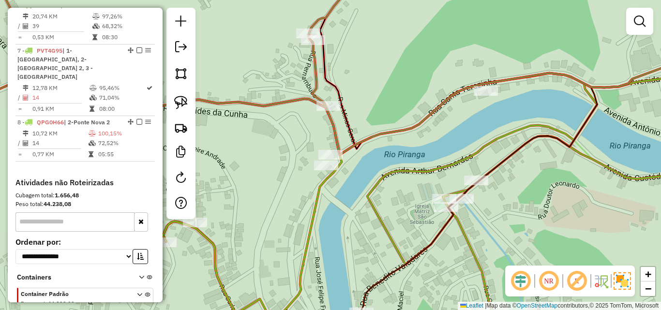
drag, startPoint x: 235, startPoint y: 199, endPoint x: 400, endPoint y: 160, distance: 169.5
click at [398, 164] on div "Janela de atendimento Grade de atendimento Capacidade Transportadoras Veículos …" at bounding box center [330, 155] width 661 height 310
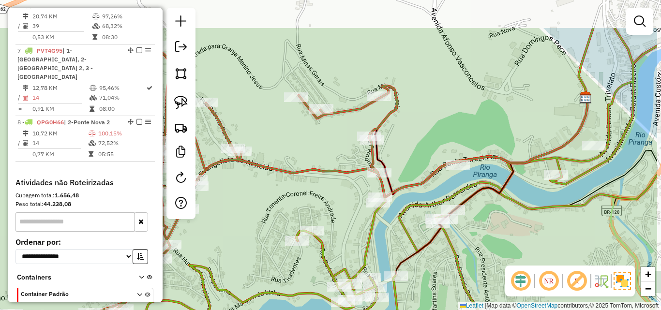
drag, startPoint x: 400, startPoint y: 150, endPoint x: 330, endPoint y: 209, distance: 91.4
click at [330, 209] on div "Janela de atendimento Grade de atendimento Capacidade Transportadoras Veículos …" at bounding box center [330, 155] width 661 height 310
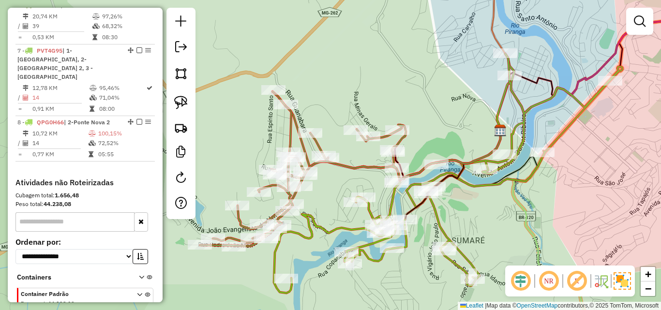
drag, startPoint x: 349, startPoint y: 186, endPoint x: 380, endPoint y: 175, distance: 32.9
click at [380, 175] on div "Janela de atendimento Grade de atendimento Capacidade Transportadoras Veículos …" at bounding box center [330, 155] width 661 height 310
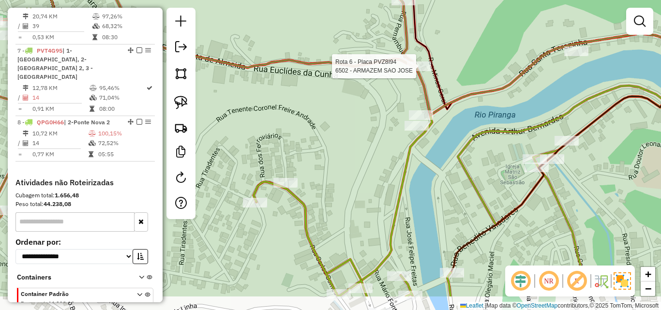
drag, startPoint x: 378, startPoint y: 200, endPoint x: 361, endPoint y: 155, distance: 47.6
click at [361, 155] on div "Rota 6 - Placa PVZ8I94 6502 - ARMAZEM SAO [PERSON_NAME] de atendimento Grade de…" at bounding box center [330, 155] width 661 height 310
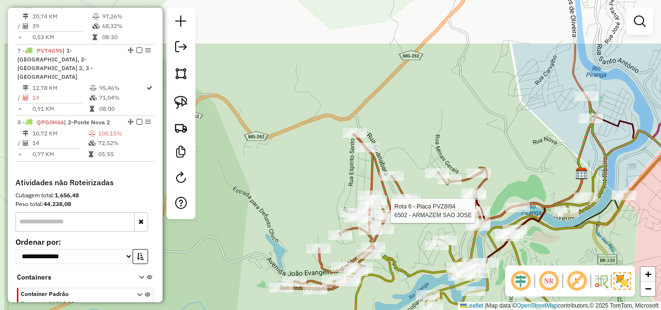
drag, startPoint x: 343, startPoint y: 55, endPoint x: 485, endPoint y: 162, distance: 177.6
click at [488, 179] on div "Rota 6 - Placa PVZ8I94 6502 - ARMAZEM SAO [PERSON_NAME] de atendimento Grade de…" at bounding box center [330, 155] width 661 height 310
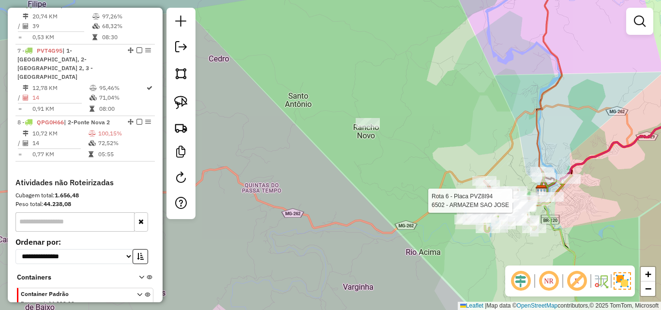
drag, startPoint x: 373, startPoint y: 139, endPoint x: 387, endPoint y: 153, distance: 20.2
click at [387, 153] on div "Rota 6 - Placa PVZ8I94 6502 - ARMAZEM SAO [PERSON_NAME] de atendimento Grade de…" at bounding box center [330, 155] width 661 height 310
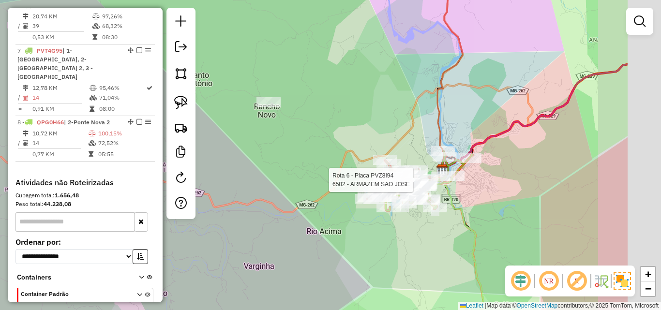
drag, startPoint x: 438, startPoint y: 166, endPoint x: 317, endPoint y: 136, distance: 124.9
click at [316, 136] on div "Rota 6 - Placa PVZ8I94 6502 - ARMAZEM SAO [PERSON_NAME] de atendimento Grade de…" at bounding box center [330, 155] width 661 height 310
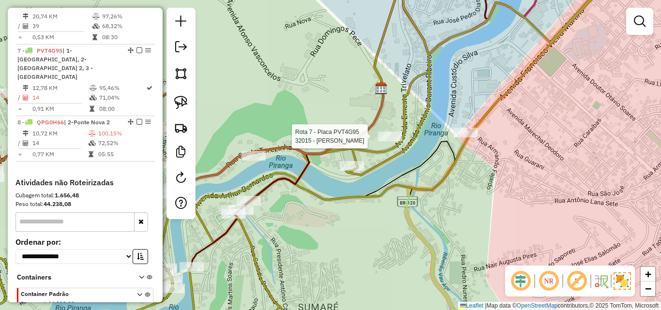
select select "**********"
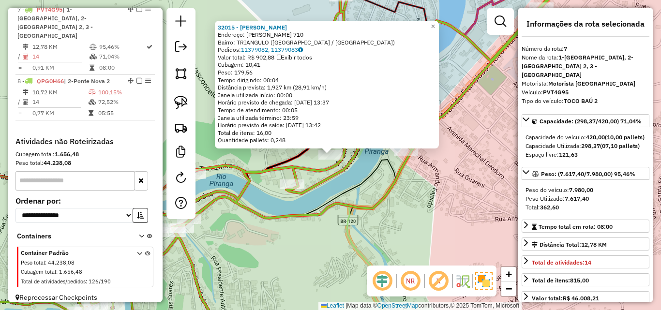
scroll to position [580, 0]
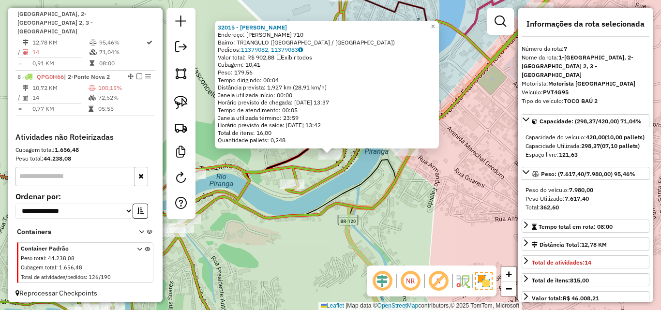
click at [336, 258] on div "32015 - [PERSON_NAME]: [PERSON_NAME] 710 Bairro: TRIANGULO ([GEOGRAPHIC_DATA] /…" at bounding box center [330, 155] width 661 height 310
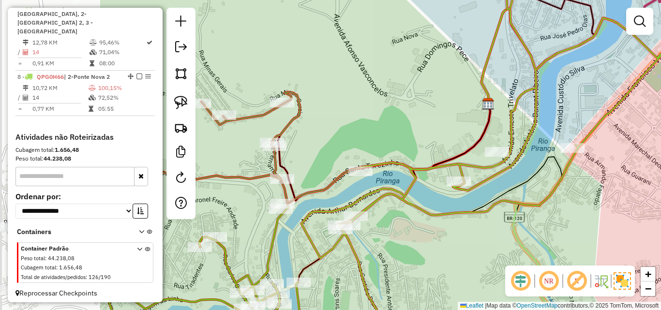
drag, startPoint x: 304, startPoint y: 252, endPoint x: 472, endPoint y: 248, distance: 168.0
click at [472, 248] on div "Janela de atendimento Grade de atendimento Capacidade Transportadoras Veículos …" at bounding box center [330, 155] width 661 height 310
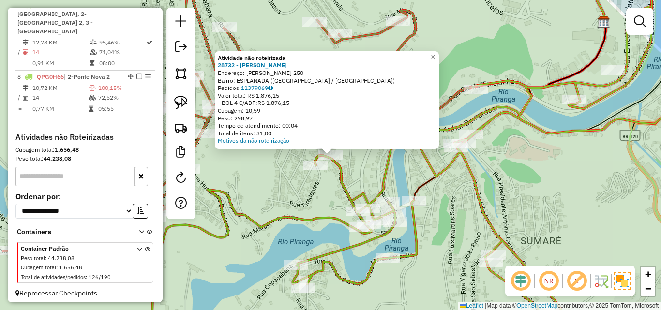
click at [292, 187] on div "Atividade não roteirizada 28732 - [PERSON_NAME]: [PERSON_NAME] 250 Bairro: ESPL…" at bounding box center [330, 155] width 661 height 310
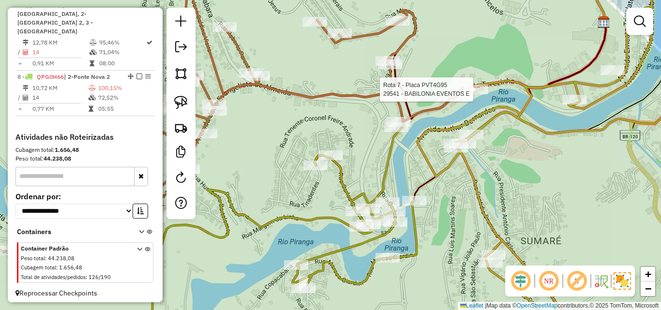
select select "**********"
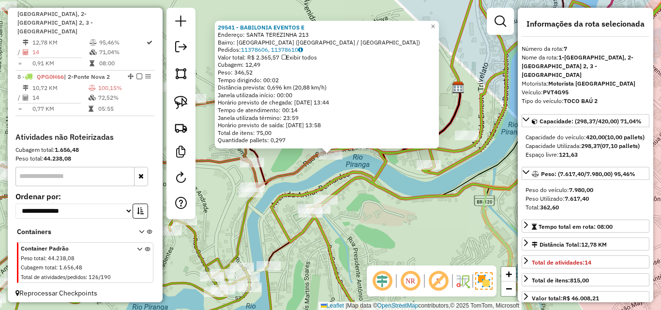
click at [401, 248] on div "29541 - [GEOGRAPHIC_DATA] EVENTOS E Endereço: SANTA TEREZINHA 213 Bairro: [GEOG…" at bounding box center [330, 155] width 661 height 310
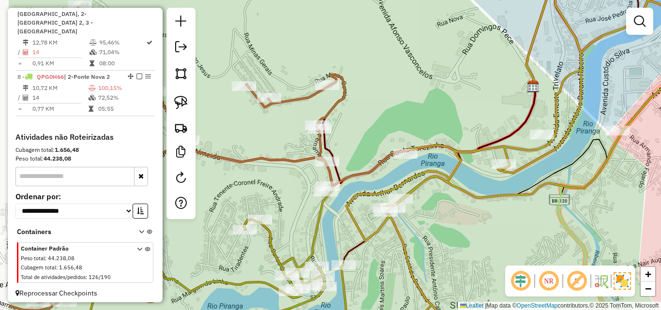
drag, startPoint x: 400, startPoint y: 246, endPoint x: 449, endPoint y: 233, distance: 50.6
click at [523, 245] on div "Janela de atendimento Grade de atendimento Capacidade Transportadoras Veículos …" at bounding box center [330, 155] width 661 height 310
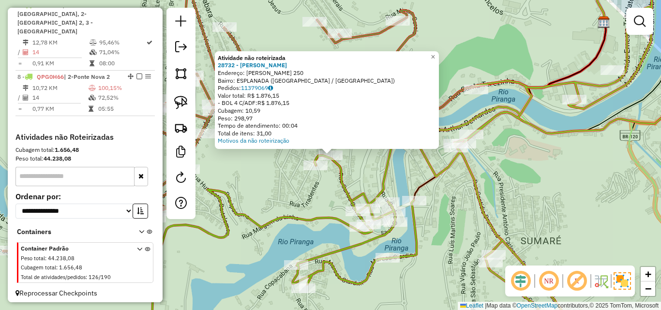
click at [258, 174] on div "Atividade não roteirizada 28732 - [PERSON_NAME]: [PERSON_NAME] 250 Bairro: ESPL…" at bounding box center [330, 155] width 661 height 310
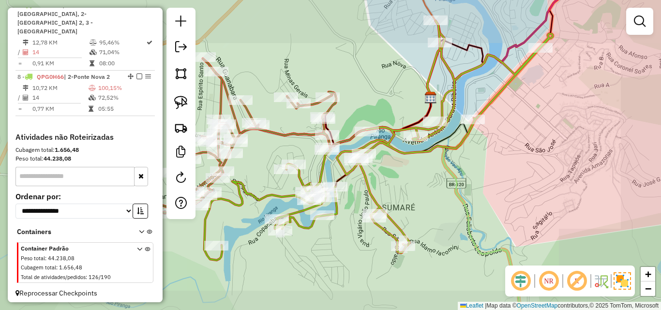
drag, startPoint x: 258, startPoint y: 173, endPoint x: 384, endPoint y: 206, distance: 131.0
click at [374, 208] on div "Janela de atendimento Grade de atendimento Capacidade Transportadoras Veículos …" at bounding box center [330, 155] width 661 height 310
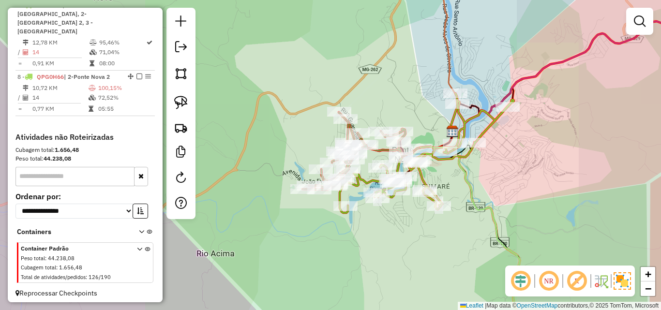
drag, startPoint x: 283, startPoint y: 108, endPoint x: 298, endPoint y: 151, distance: 45.2
click at [328, 175] on div "Janela de atendimento Grade de atendimento Capacidade Transportadoras Veículos …" at bounding box center [330, 155] width 661 height 310
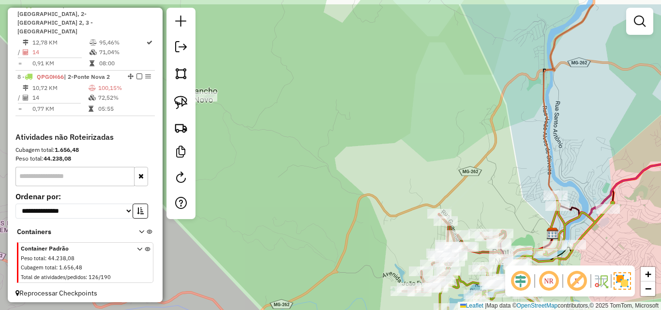
drag, startPoint x: 211, startPoint y: 100, endPoint x: 273, endPoint y: 137, distance: 72.5
click at [273, 137] on div "Janela de atendimento Grade de atendimento Capacidade Transportadoras Veículos …" at bounding box center [330, 155] width 661 height 310
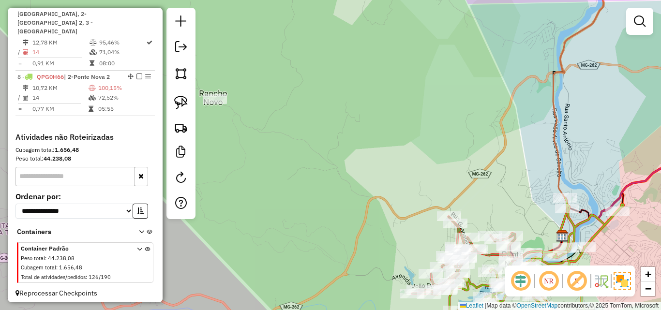
click at [215, 104] on div at bounding box center [215, 99] width 24 height 10
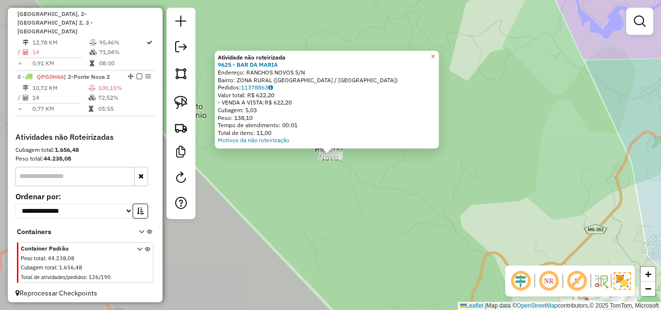
drag, startPoint x: 323, startPoint y: 228, endPoint x: 401, endPoint y: 229, distance: 78.4
click at [339, 229] on div "Atividade não roteirizada 9625 - BAR DA [PERSON_NAME]: RANCHOS NOVOS S/N Bairro…" at bounding box center [330, 155] width 661 height 310
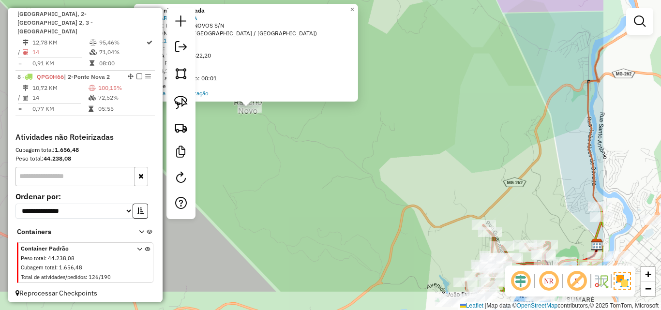
drag, startPoint x: 401, startPoint y: 229, endPoint x: 218, endPoint y: 165, distance: 194.4
click at [218, 165] on div "Atividade não roteirizada 9625 - BAR DA [PERSON_NAME]: RANCHOS NOVOS S/N Bairro…" at bounding box center [330, 155] width 661 height 310
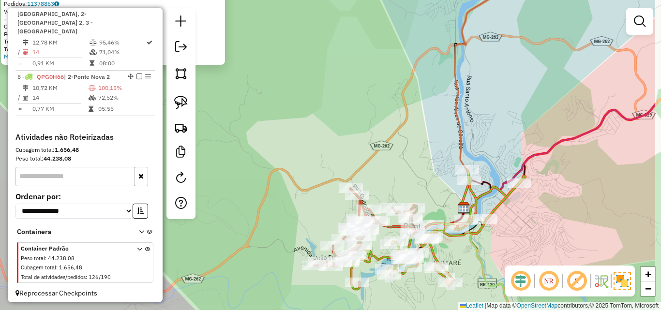
drag, startPoint x: 278, startPoint y: 179, endPoint x: 206, endPoint y: 157, distance: 75.3
click at [206, 157] on div "Atividade não roteirizada 9625 - BAR DA [PERSON_NAME]: RANCHOS NOVOS S/N Bairro…" at bounding box center [330, 155] width 661 height 310
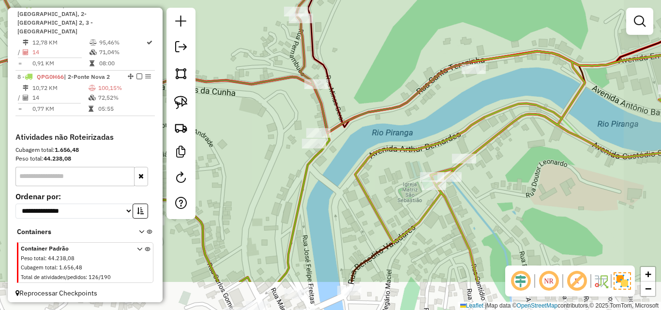
drag, startPoint x: 445, startPoint y: 234, endPoint x: 407, endPoint y: 173, distance: 72.0
click at [407, 173] on div "Atividade não roteirizada 9625 - BAR DA [PERSON_NAME]: RANCHOS NOVOS S/N Bairro…" at bounding box center [330, 155] width 661 height 310
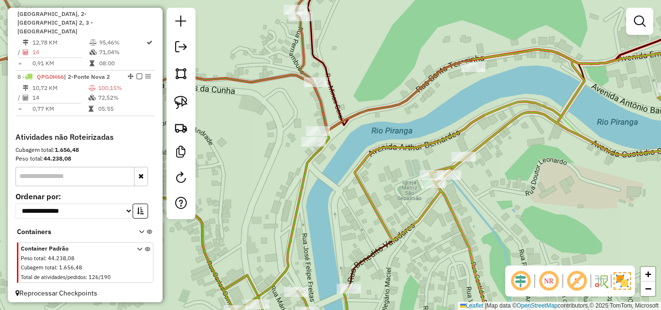
drag, startPoint x: 347, startPoint y: 195, endPoint x: 426, endPoint y: 194, distance: 79.4
click at [426, 194] on div "Atividade não roteirizada 9625 - BAR DA [PERSON_NAME]: RANCHOS NOVOS S/N Bairro…" at bounding box center [330, 155] width 661 height 310
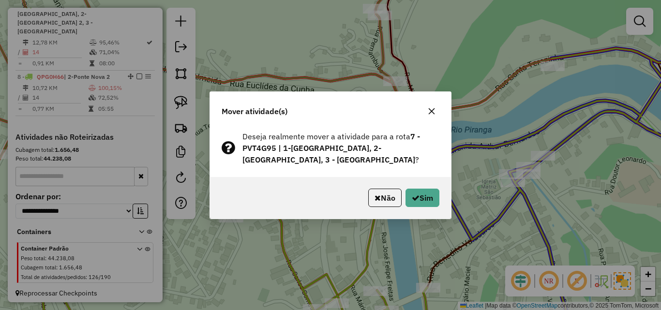
click at [401, 201] on p-footer "Não Sim" at bounding box center [401, 198] width 75 height 18
click at [412, 200] on icon "button" at bounding box center [416, 198] width 8 height 8
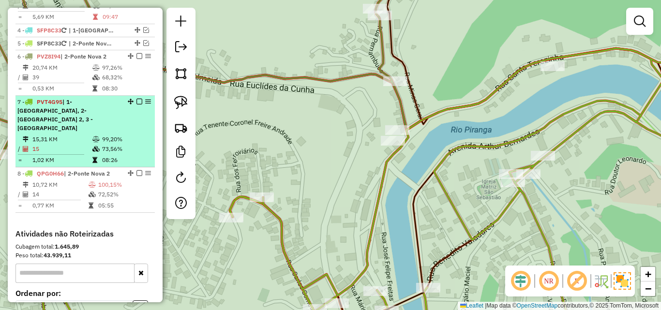
scroll to position [531, 0]
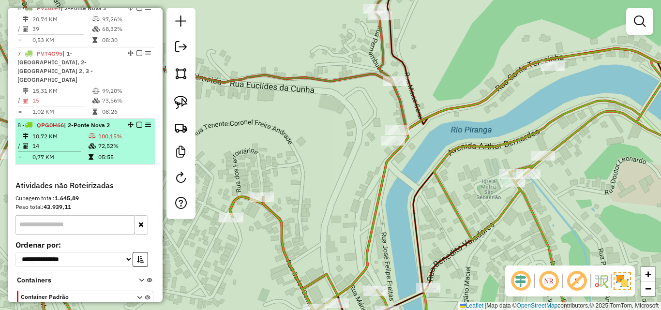
click at [93, 135] on icon at bounding box center [92, 137] width 7 height 6
select select "**********"
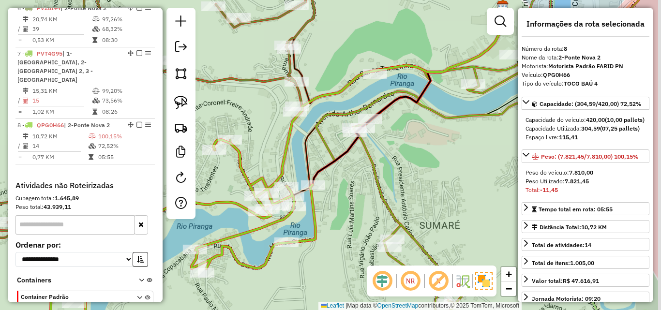
drag, startPoint x: 334, startPoint y: 128, endPoint x: 262, endPoint y: 143, distance: 74.1
click at [262, 143] on div "Janela de atendimento Grade de atendimento Capacidade Transportadoras Veículos …" at bounding box center [330, 155] width 661 height 310
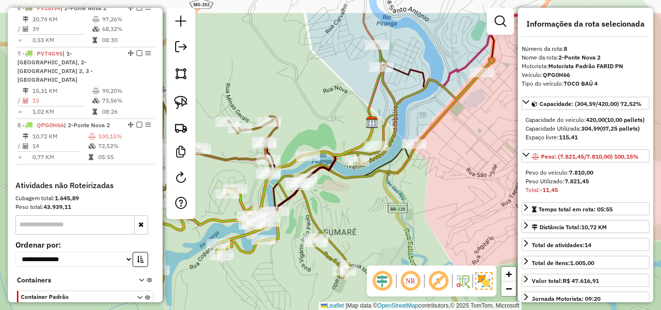
drag, startPoint x: 427, startPoint y: 166, endPoint x: 412, endPoint y: 198, distance: 36.4
click at [412, 199] on div "Janela de atendimento Grade de atendimento Capacidade Transportadoras Veículos …" at bounding box center [330, 155] width 661 height 310
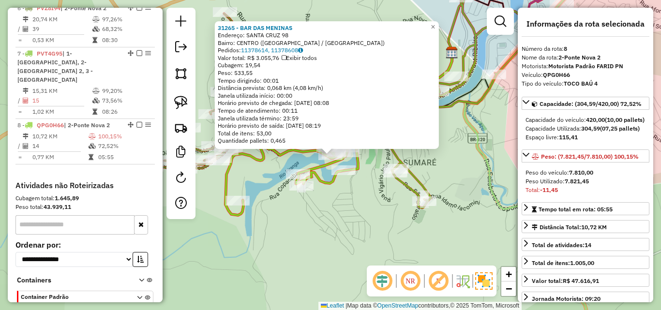
scroll to position [584, 0]
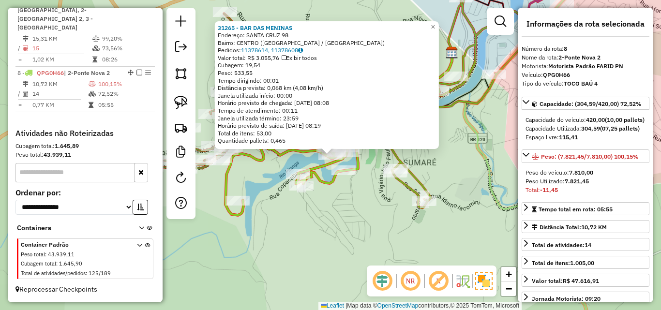
click at [302, 221] on div "31265 - BAR DAS MENINAS Endereço: [GEOGRAPHIC_DATA] 98 Bairro: [GEOGRAPHIC_DATA…" at bounding box center [330, 155] width 661 height 310
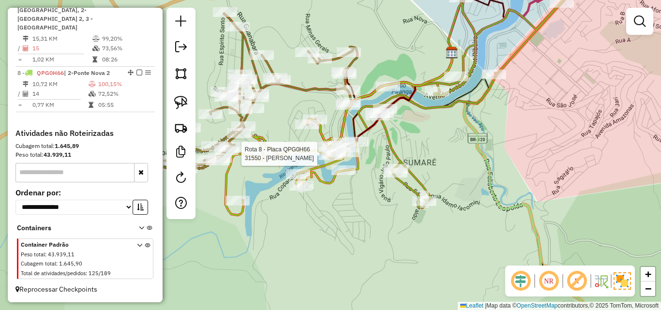
select select "**********"
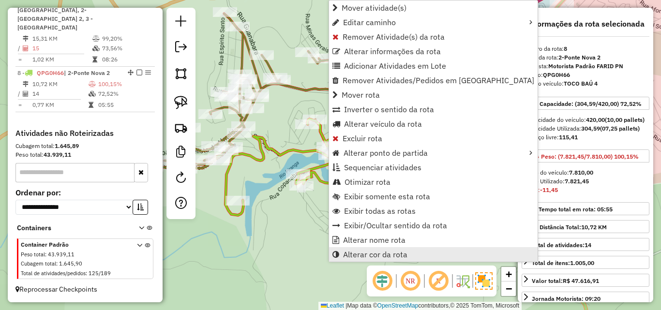
click at [394, 253] on span "Alterar cor da rota" at bounding box center [375, 255] width 64 height 8
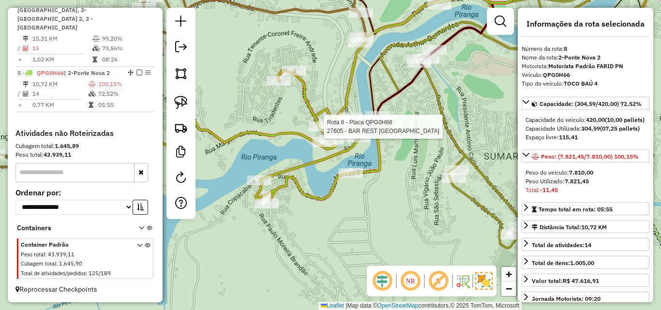
select select "**********"
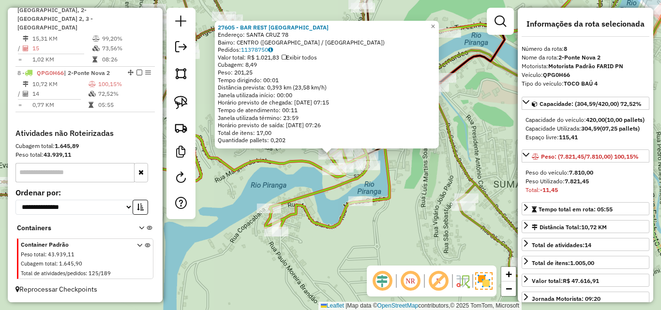
click at [351, 254] on div "27605 - BAR REST [GEOGRAPHIC_DATA] Endereço: [GEOGRAPHIC_DATA] 78 Bairro: [GEOG…" at bounding box center [330, 155] width 661 height 310
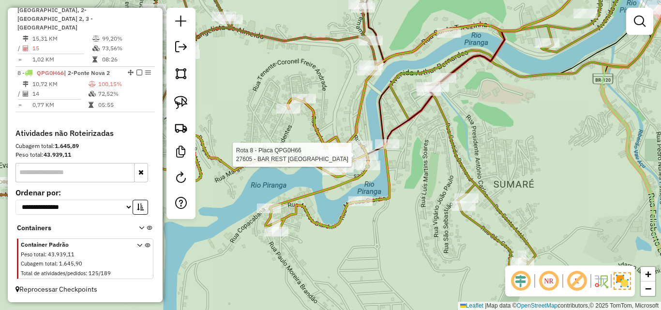
select select "**********"
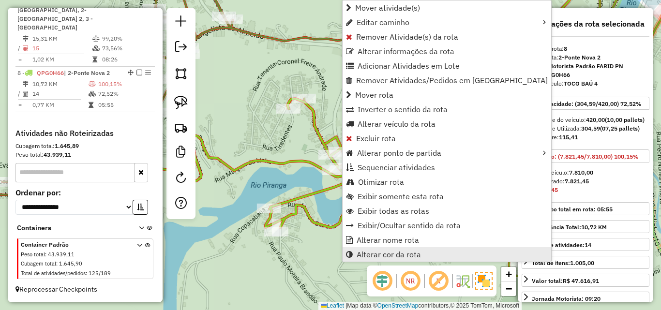
click at [409, 252] on span "Alterar cor da rota" at bounding box center [389, 255] width 64 height 8
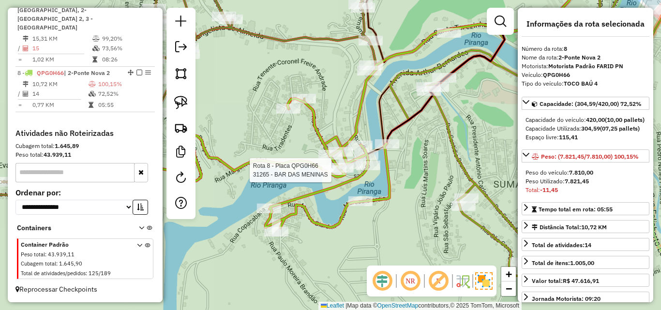
select select "**********"
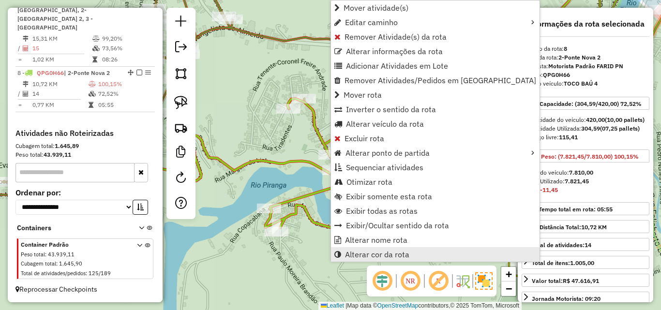
click at [357, 254] on span "Alterar cor da rota" at bounding box center [377, 255] width 64 height 8
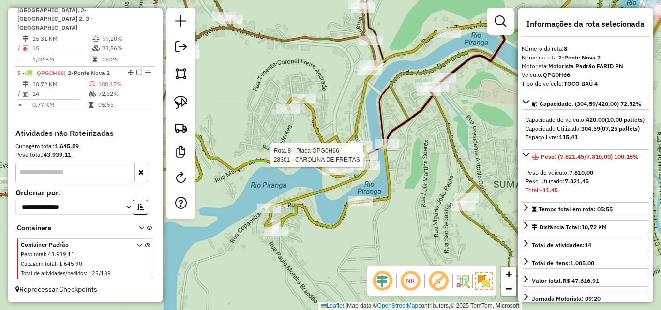
select select "**********"
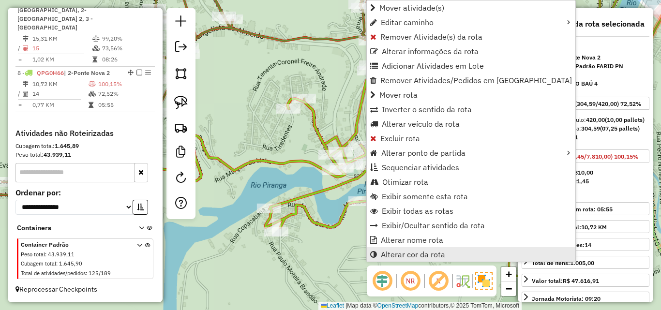
click at [400, 252] on span "Alterar cor da rota" at bounding box center [413, 255] width 64 height 8
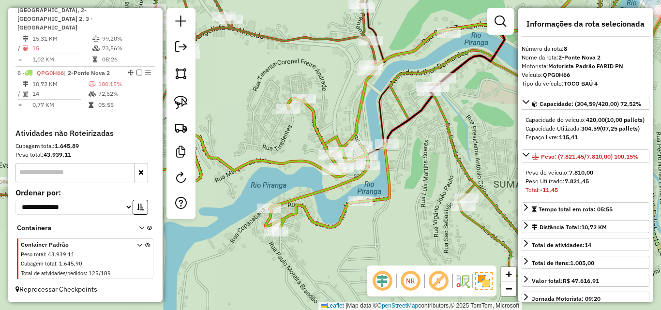
drag, startPoint x: 425, startPoint y: 197, endPoint x: 374, endPoint y: 249, distance: 73.3
click at [374, 249] on div "Janela de atendimento Grade de atendimento Capacidade Transportadoras Veículos …" at bounding box center [330, 155] width 661 height 310
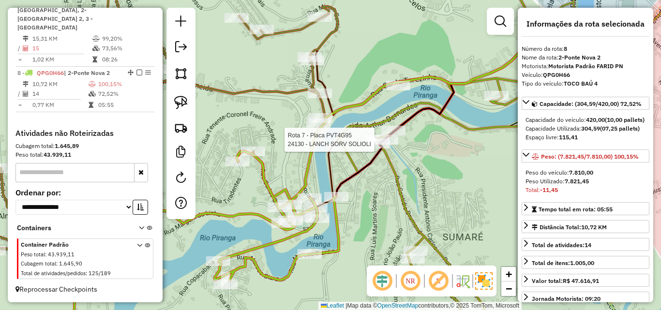
select select "**********"
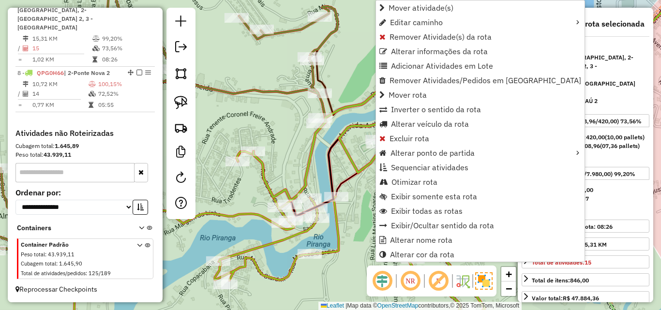
scroll to position [580, 0]
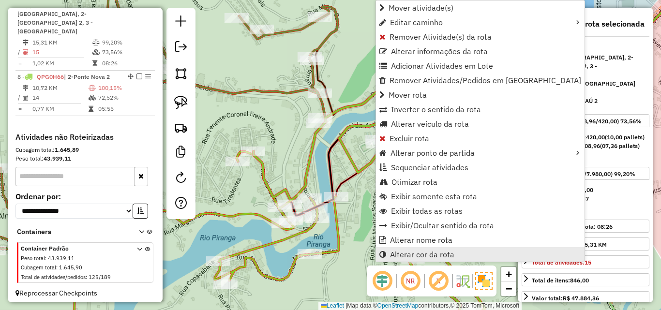
click at [400, 254] on span "Alterar cor da rota" at bounding box center [422, 255] width 64 height 8
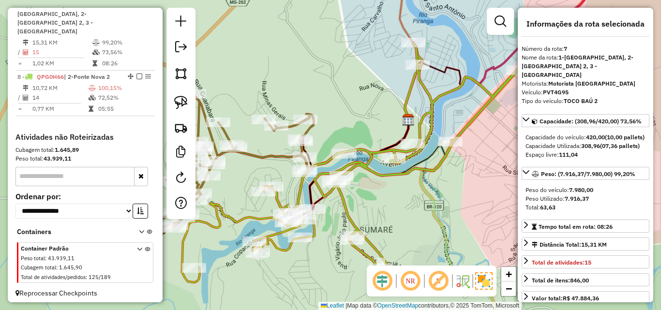
drag, startPoint x: 437, startPoint y: 198, endPoint x: 387, endPoint y: 196, distance: 49.4
click at [387, 196] on div "Janela de atendimento Grade de atendimento Capacidade Transportadoras Veículos …" at bounding box center [330, 155] width 661 height 310
select select "**********"
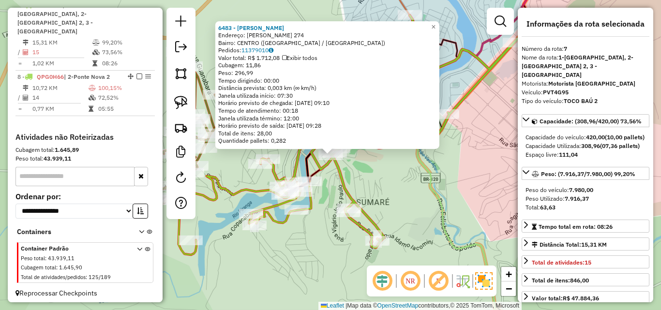
click at [317, 249] on div "6483 - GARFIELD'S Endereço: [PERSON_NAME] 274 Bairro: [GEOGRAPHIC_DATA] ([GEOGR…" at bounding box center [330, 155] width 661 height 310
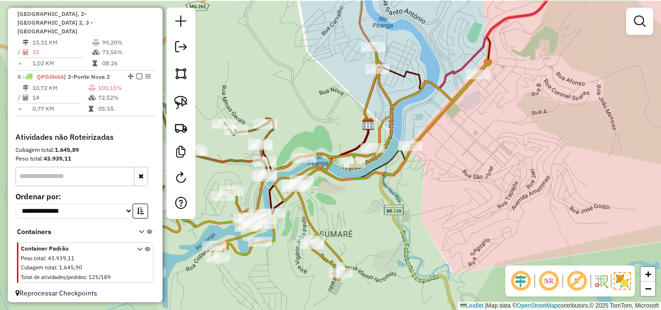
drag, startPoint x: 380, startPoint y: 174, endPoint x: 344, endPoint y: 206, distance: 48.7
click at [344, 206] on div "Janela de atendimento Grade de atendimento Capacidade Transportadoras Veículos …" at bounding box center [330, 155] width 661 height 310
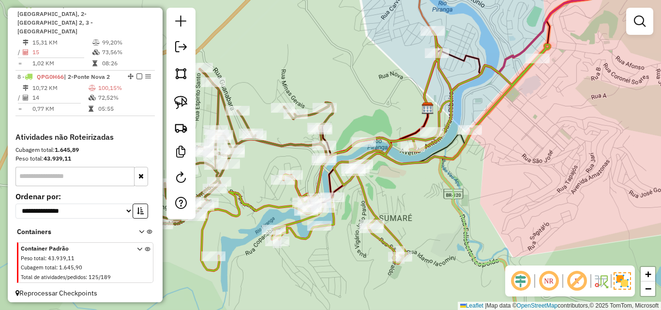
drag, startPoint x: 336, startPoint y: 207, endPoint x: 415, endPoint y: 186, distance: 81.6
click at [415, 186] on div "Janela de atendimento Grade de atendimento Capacidade Transportadoras Veículos …" at bounding box center [330, 155] width 661 height 310
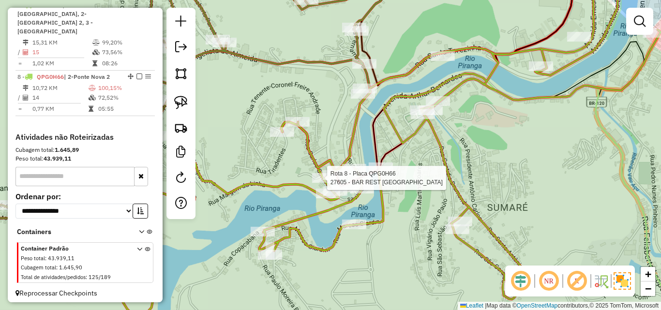
select select "**********"
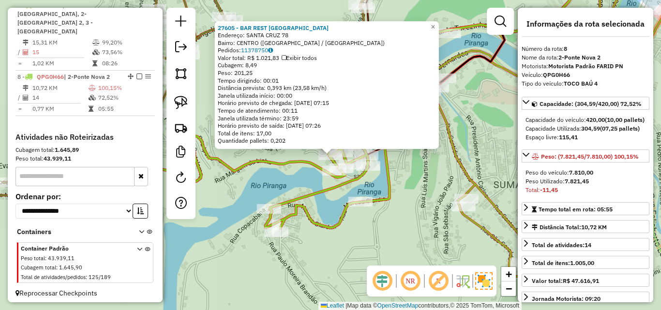
scroll to position [584, 0]
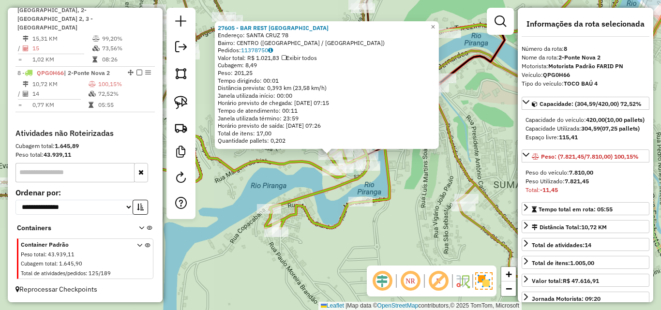
click at [342, 273] on div "27605 - BAR REST SANTA CRUZ Endereço: SANTA CRUZ 78 Bairro: CENTRO (PONTE NOVA …" at bounding box center [330, 155] width 661 height 310
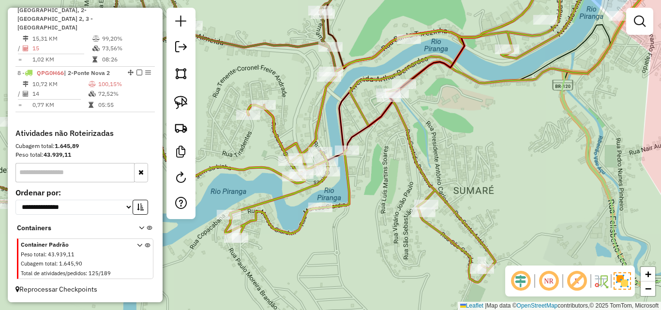
drag, startPoint x: 379, startPoint y: 243, endPoint x: 292, endPoint y: 266, distance: 90.4
click at [292, 266] on div "Janela de atendimento Grade de atendimento Capacidade Transportadoras Veículos …" at bounding box center [330, 155] width 661 height 310
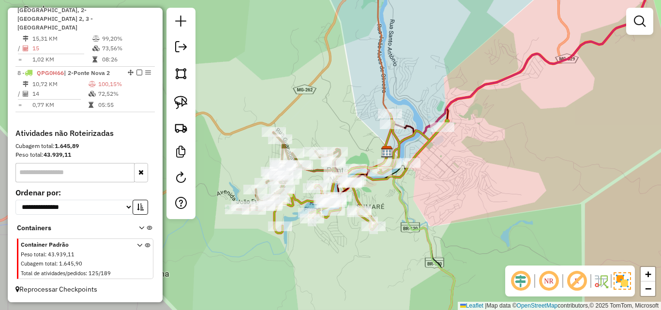
drag, startPoint x: 405, startPoint y: 197, endPoint x: 348, endPoint y: 203, distance: 57.5
click at [366, 203] on icon at bounding box center [410, 246] width 88 height 190
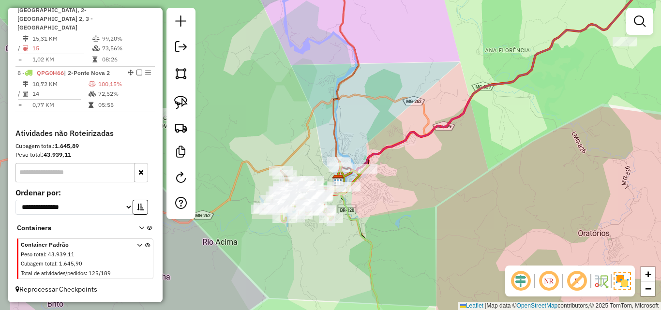
drag, startPoint x: 406, startPoint y: 204, endPoint x: 372, endPoint y: 203, distance: 34.4
click at [372, 203] on div "Janela de atendimento Grade de atendimento Capacidade Transportadoras Veículos …" at bounding box center [330, 155] width 661 height 310
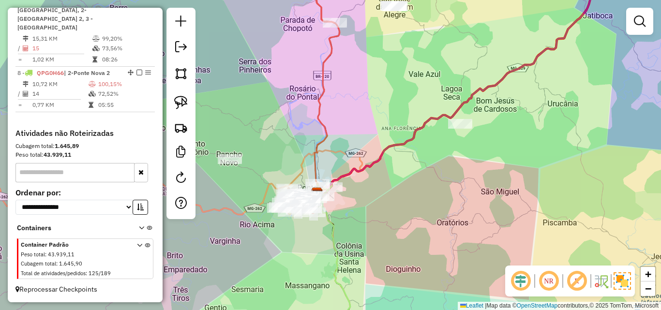
drag, startPoint x: 419, startPoint y: 192, endPoint x: 352, endPoint y: 203, distance: 67.8
click at [352, 203] on div "Janela de atendimento Grade de atendimento Capacidade Transportadoras Veículos …" at bounding box center [330, 155] width 661 height 310
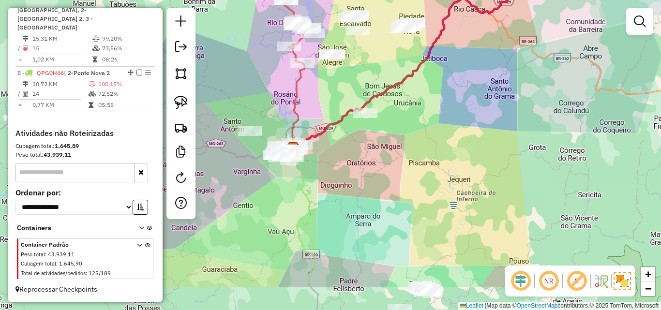
drag, startPoint x: 370, startPoint y: 212, endPoint x: 350, endPoint y: 150, distance: 65.1
click at [350, 153] on div "Janela de atendimento Grade de atendimento Capacidade Transportadoras Veículos …" at bounding box center [330, 155] width 661 height 310
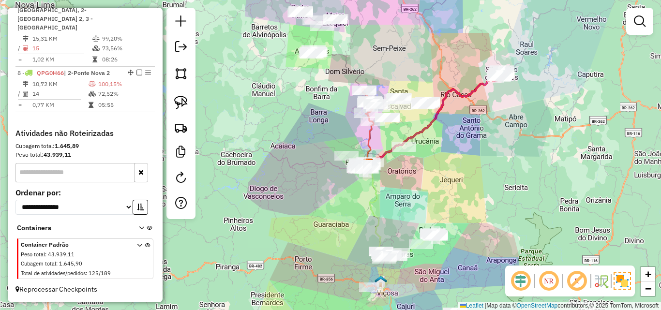
drag, startPoint x: 344, startPoint y: 174, endPoint x: 421, endPoint y: 204, distance: 82.9
click at [421, 204] on div "Janela de atendimento Grade de atendimento Capacidade Transportadoras Veículos …" at bounding box center [330, 155] width 661 height 310
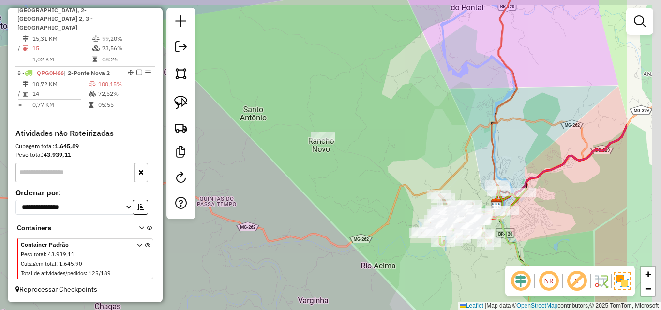
drag, startPoint x: 407, startPoint y: 190, endPoint x: 307, endPoint y: 203, distance: 100.6
click at [307, 203] on div "Janela de atendimento Grade de atendimento Capacidade Transportadoras Veículos …" at bounding box center [330, 155] width 661 height 310
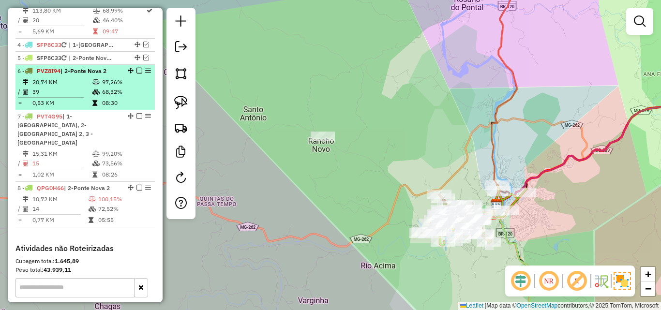
scroll to position [439, 0]
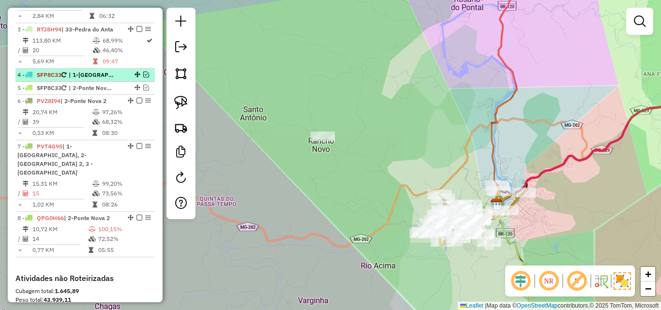
click at [143, 77] on em at bounding box center [146, 75] width 6 height 6
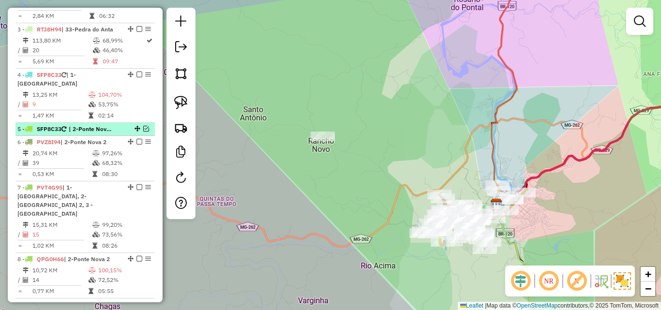
click at [143, 132] on em at bounding box center [146, 129] width 6 height 6
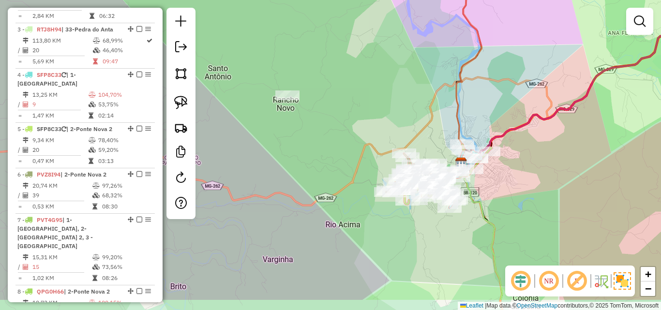
drag, startPoint x: 283, startPoint y: 182, endPoint x: 248, endPoint y: 141, distance: 54.2
click at [248, 141] on div "Janela de atendimento Grade de atendimento Capacidade Transportadoras Veículos …" at bounding box center [330, 155] width 661 height 310
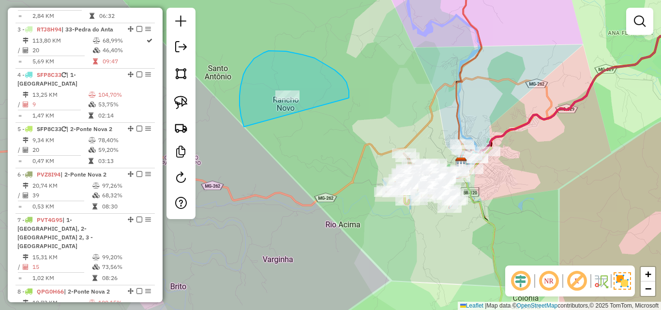
drag, startPoint x: 348, startPoint y: 98, endPoint x: 288, endPoint y: 151, distance: 80.3
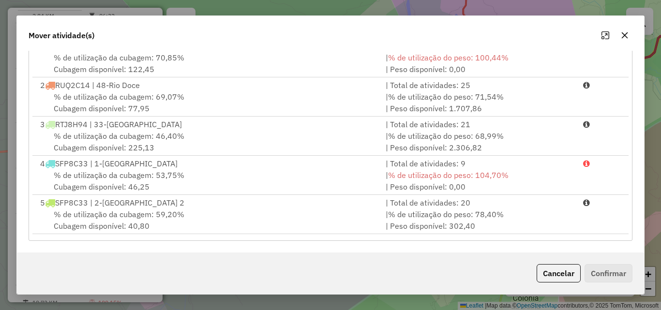
scroll to position [0, 0]
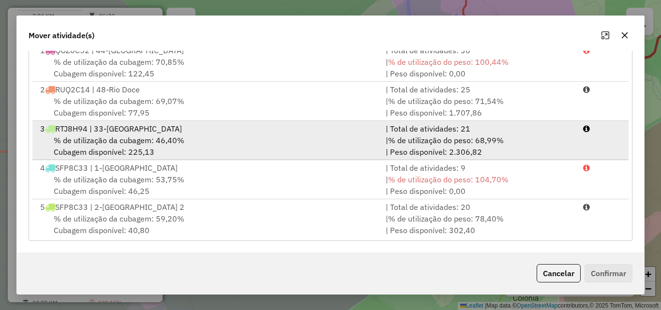
click at [229, 139] on div "% de utilização da cubagem: 46,40% Cubagem disponível: 225,13" at bounding box center [207, 146] width 346 height 23
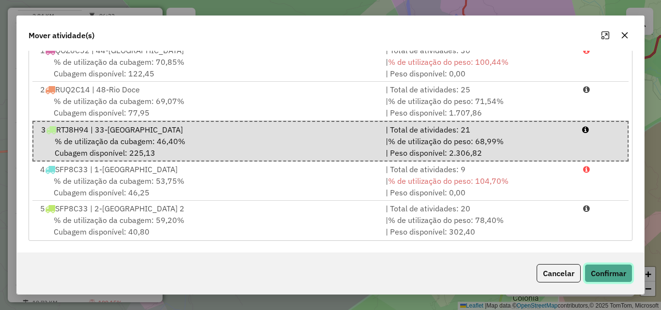
click at [603, 276] on button "Confirmar" at bounding box center [609, 273] width 48 height 18
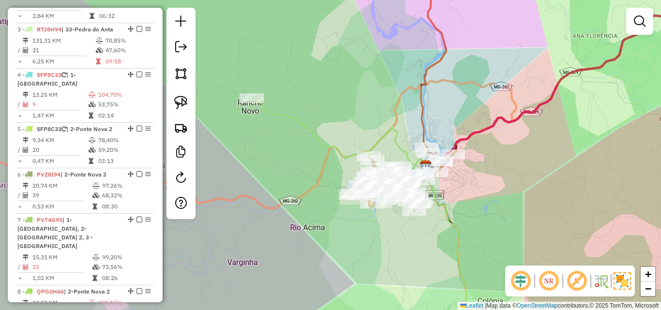
drag, startPoint x: 449, startPoint y: 238, endPoint x: 408, endPoint y: 241, distance: 40.8
click at [408, 241] on div "Janela de atendimento Grade de atendimento Capacidade Transportadoras Veículos …" at bounding box center [330, 155] width 661 height 310
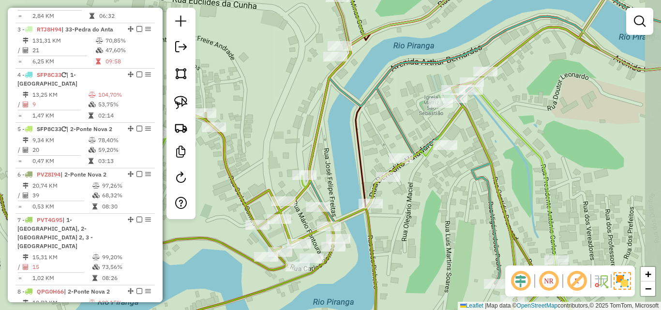
drag, startPoint x: 490, startPoint y: 204, endPoint x: 429, endPoint y: 225, distance: 64.3
click at [429, 225] on div "Janela de atendimento Grade de atendimento Capacidade Transportadoras Veículos …" at bounding box center [330, 155] width 661 height 310
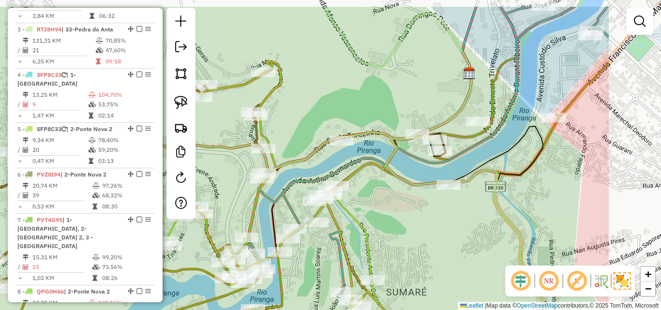
drag, startPoint x: 510, startPoint y: 184, endPoint x: 392, endPoint y: 222, distance: 124.0
click at [392, 222] on div "Janela de atendimento Grade de atendimento Capacidade Transportadoras Veículos …" at bounding box center [330, 155] width 661 height 310
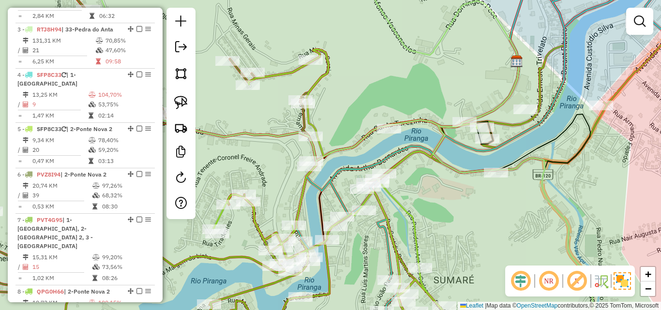
drag, startPoint x: 402, startPoint y: 220, endPoint x: 450, endPoint y: 208, distance: 49.0
click at [450, 208] on div "Janela de atendimento Grade de atendimento Capacidade Transportadoras Veículos …" at bounding box center [330, 155] width 661 height 310
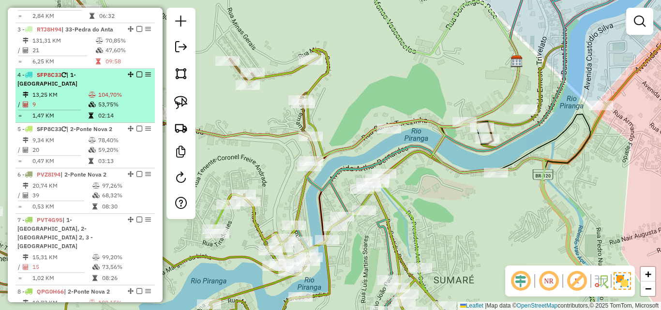
click at [139, 77] on div at bounding box center [136, 75] width 29 height 6
select select "**********"
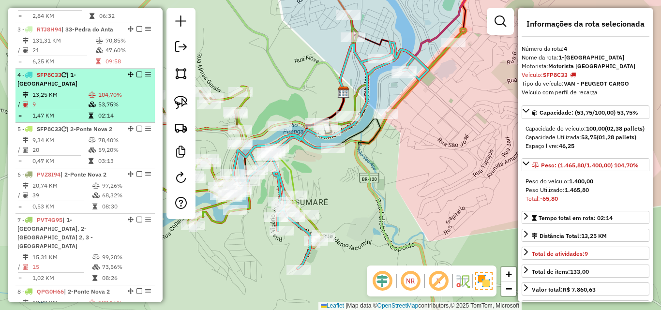
click at [137, 77] on em at bounding box center [139, 75] width 6 height 6
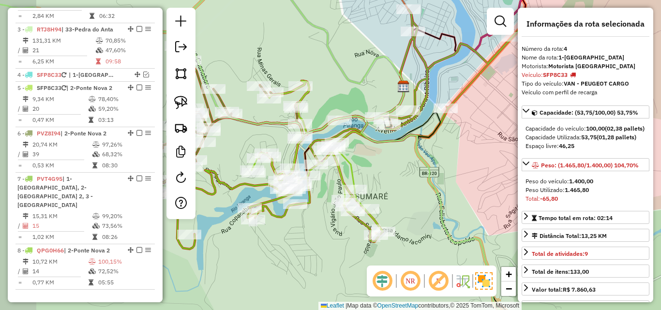
drag, startPoint x: 323, startPoint y: 176, endPoint x: 383, endPoint y: 170, distance: 60.3
click at [383, 170] on div "Janela de atendimento Grade de atendimento Capacidade Transportadoras Veículos …" at bounding box center [330, 155] width 661 height 310
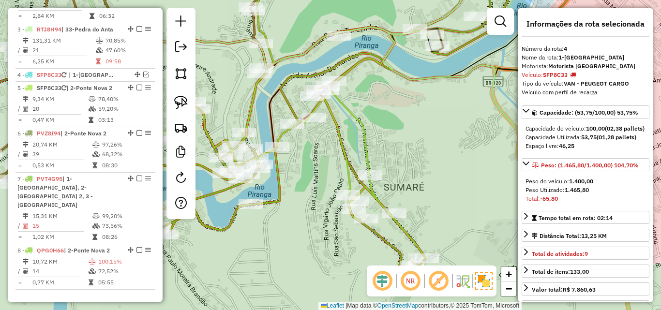
drag, startPoint x: 330, startPoint y: 208, endPoint x: 321, endPoint y: 169, distance: 39.8
click at [321, 169] on div "Janela de atendimento Grade de atendimento Capacidade Transportadoras Veículos …" at bounding box center [330, 155] width 661 height 310
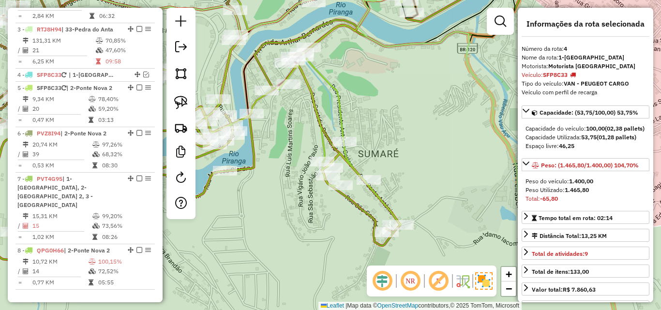
drag, startPoint x: 294, startPoint y: 182, endPoint x: 332, endPoint y: 169, distance: 40.0
click at [332, 169] on div "Janela de atendimento Grade de atendimento Capacidade Transportadoras Veículos …" at bounding box center [330, 155] width 661 height 310
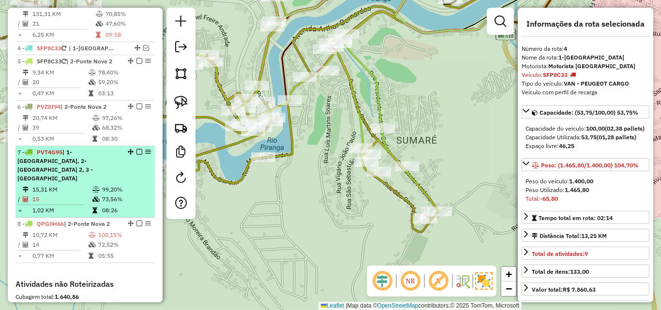
scroll to position [487, 0]
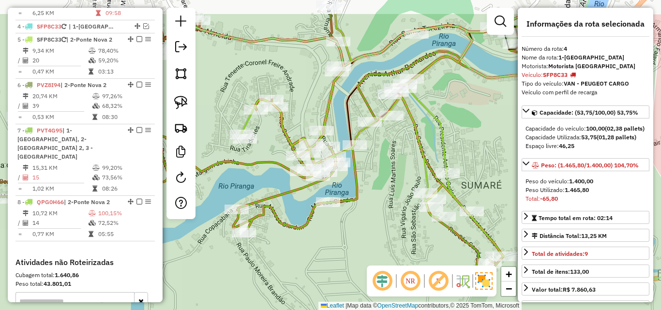
drag, startPoint x: 288, startPoint y: 171, endPoint x: 352, endPoint y: 216, distance: 78.9
click at [352, 216] on div "Janela de atendimento Grade de atendimento Capacidade Transportadoras Veículos …" at bounding box center [330, 155] width 661 height 310
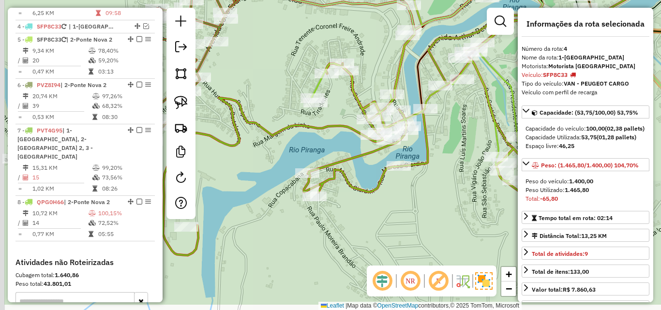
drag, startPoint x: 366, startPoint y: 226, endPoint x: 437, endPoint y: 190, distance: 79.9
click at [437, 190] on div "Janela de atendimento Grade de atendimento Capacidade Transportadoras Veículos …" at bounding box center [330, 155] width 661 height 310
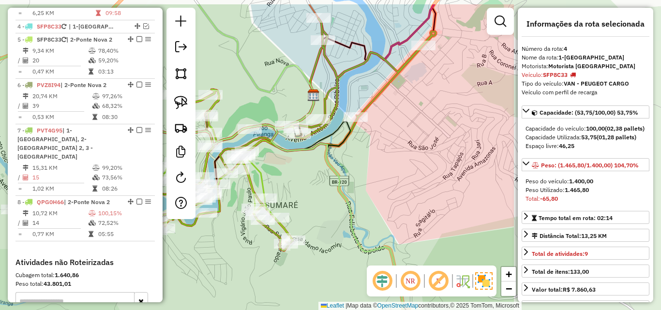
drag, startPoint x: 437, startPoint y: 202, endPoint x: 224, endPoint y: 238, distance: 216.4
click at [224, 238] on div "Janela de atendimento Grade de atendimento Capacidade Transportadoras Veículos …" at bounding box center [330, 155] width 661 height 310
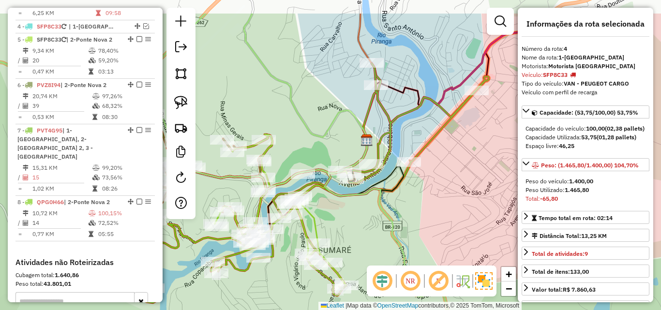
drag, startPoint x: 418, startPoint y: 149, endPoint x: 471, endPoint y: 194, distance: 69.8
click at [471, 194] on div "Janela de atendimento Grade de atendimento Capacidade Transportadoras Veículos …" at bounding box center [330, 155] width 661 height 310
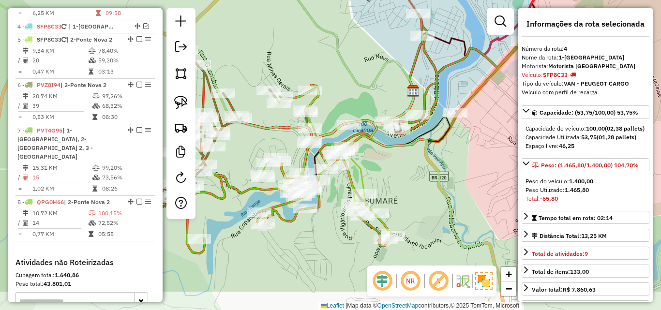
drag, startPoint x: 371, startPoint y: 229, endPoint x: 418, endPoint y: 180, distance: 67.8
click at [418, 180] on div "Janela de atendimento Grade de atendimento Capacidade Transportadoras Veículos …" at bounding box center [330, 155] width 661 height 310
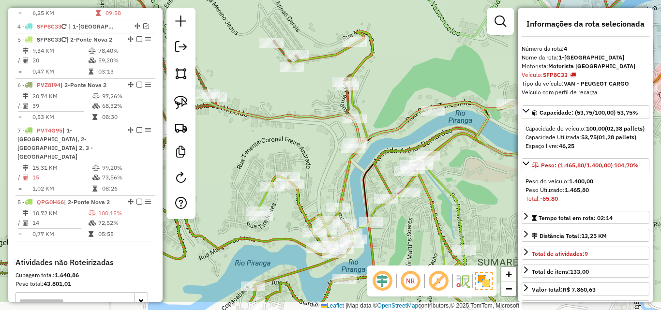
drag, startPoint x: 327, startPoint y: 137, endPoint x: 300, endPoint y: 99, distance: 47.3
click at [300, 99] on div "Janela de atendimento Grade de atendimento Capacidade Transportadoras Veículos …" at bounding box center [330, 155] width 661 height 310
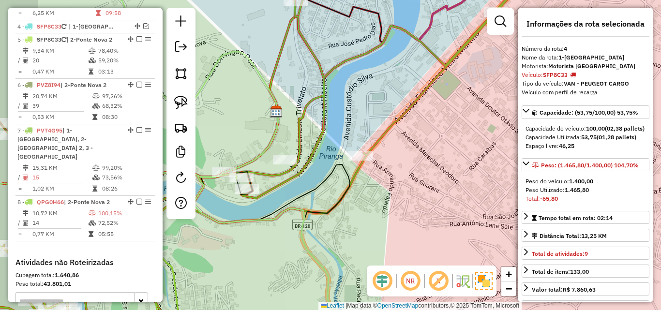
drag, startPoint x: 347, startPoint y: 215, endPoint x: 417, endPoint y: 177, distance: 79.5
click at [417, 177] on div "Janela de atendimento Grade de atendimento Capacidade Transportadoras Veículos …" at bounding box center [330, 155] width 661 height 310
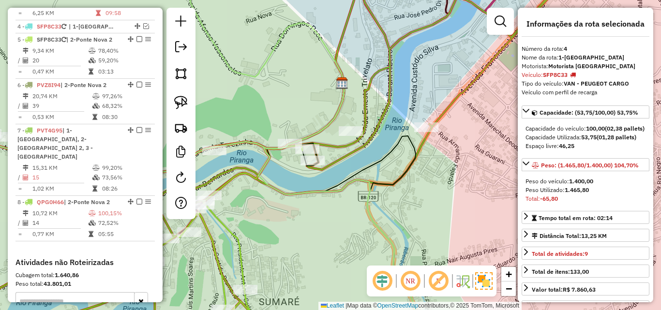
drag, startPoint x: 318, startPoint y: 237, endPoint x: 369, endPoint y: 217, distance: 54.4
click at [369, 217] on icon at bounding box center [283, 136] width 271 height 372
click at [369, 217] on icon at bounding box center [301, 155] width 236 height 372
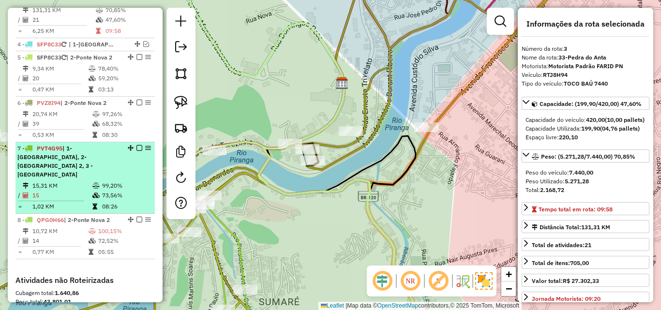
scroll to position [463, 0]
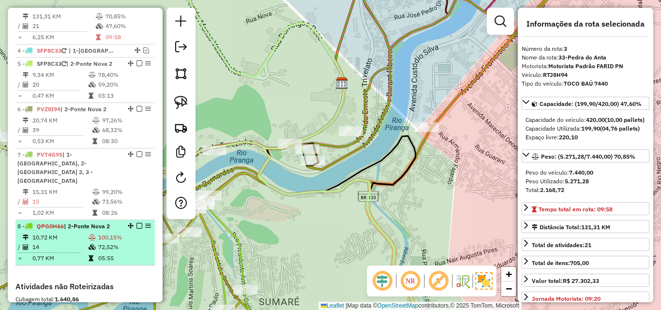
click at [93, 229] on span "| 2-Ponte Nova 2" at bounding box center [87, 226] width 46 height 7
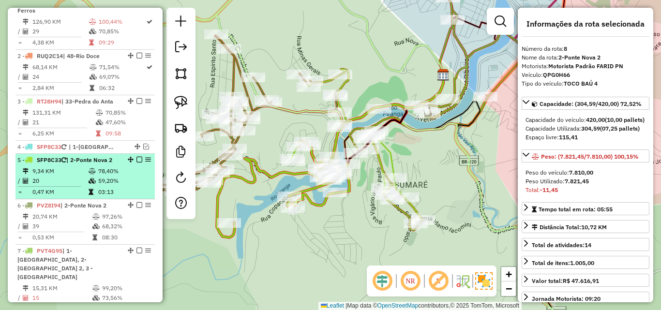
scroll to position [366, 0]
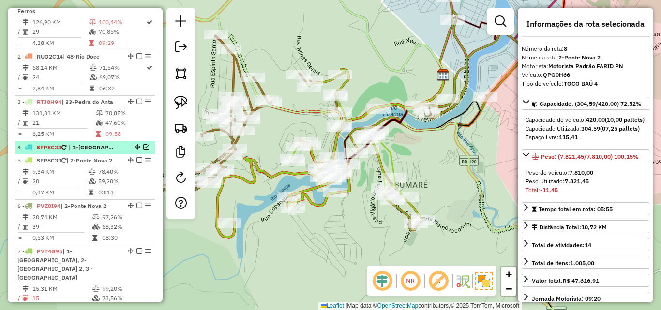
click at [143, 150] on em at bounding box center [146, 147] width 6 height 6
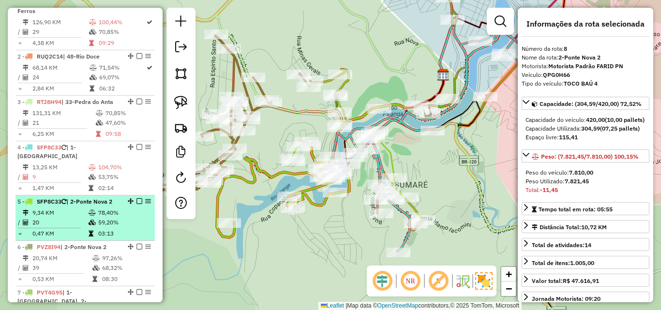
click at [116, 218] on td "78,40%" at bounding box center [124, 213] width 53 height 10
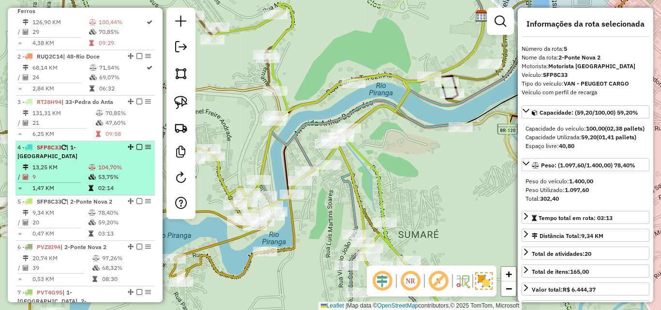
click at [112, 181] on td "53,75%" at bounding box center [124, 177] width 53 height 10
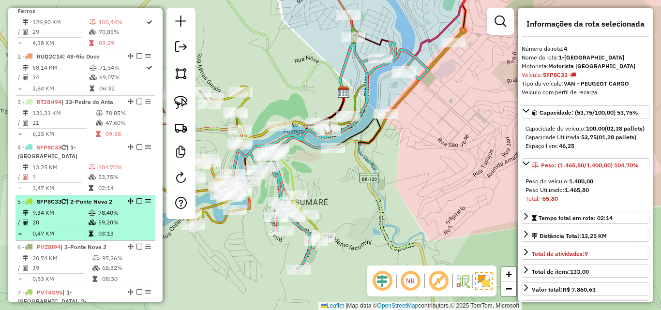
click at [99, 218] on td "78,40%" at bounding box center [124, 213] width 53 height 10
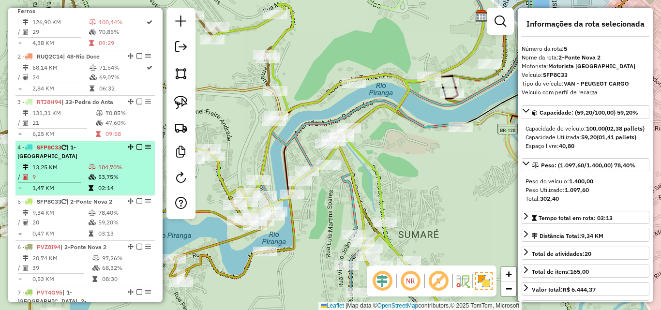
click at [102, 161] on div "4 - SFP8C33 | 1-Ponte Nova Centro" at bounding box center [68, 151] width 103 height 17
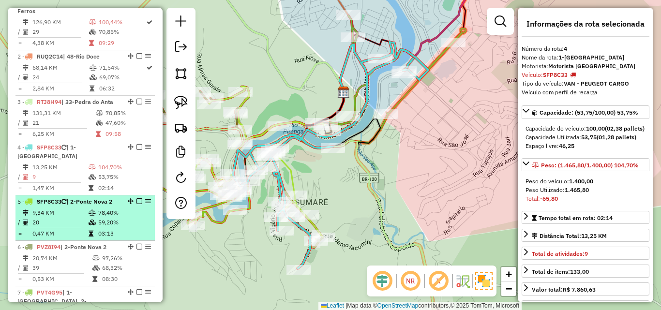
click at [91, 205] on span "| 2-Ponte Nova 2" at bounding box center [89, 201] width 46 height 7
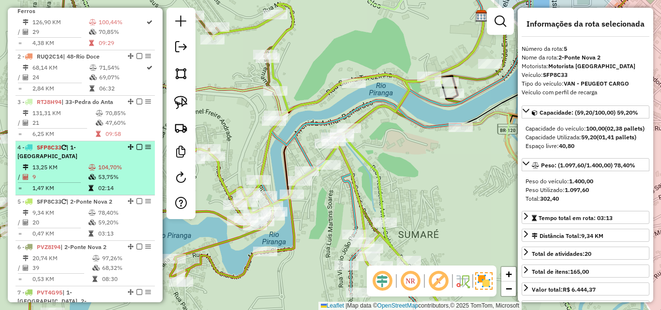
click at [98, 172] on td "104,70%" at bounding box center [124, 168] width 53 height 10
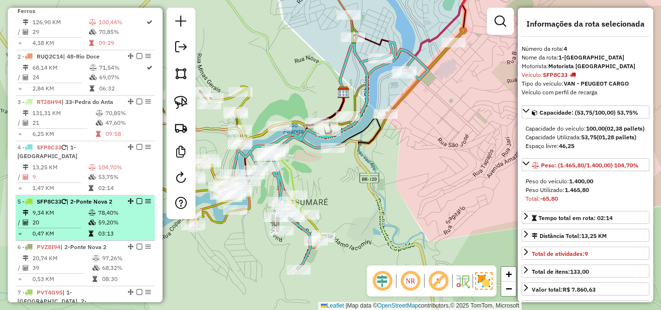
click at [84, 218] on td "9,34 KM" at bounding box center [60, 213] width 56 height 10
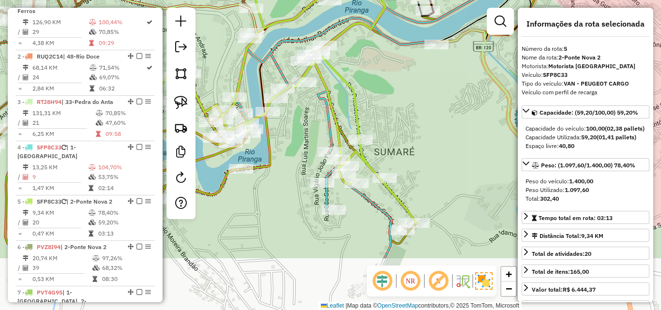
drag, startPoint x: 457, startPoint y: 192, endPoint x: 433, endPoint y: 109, distance: 86.2
click at [433, 109] on div "Janela de atendimento Grade de atendimento Capacidade Transportadoras Veículos …" at bounding box center [330, 155] width 661 height 310
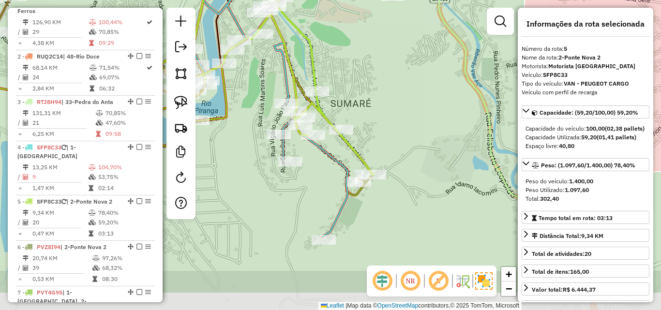
drag, startPoint x: 448, startPoint y: 159, endPoint x: 405, endPoint y: 110, distance: 65.1
click at [405, 110] on div "Janela de atendimento Grade de atendimento Capacidade Transportadoras Veículos …" at bounding box center [330, 155] width 661 height 310
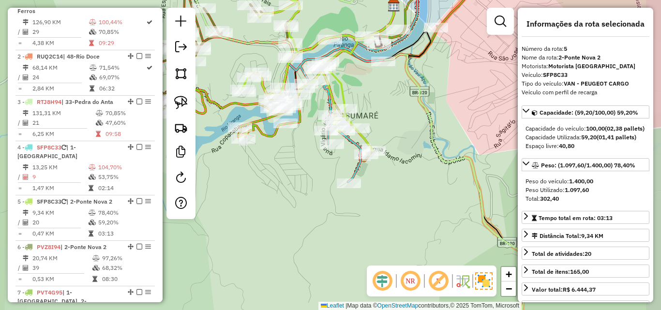
drag, startPoint x: 417, startPoint y: 108, endPoint x: 335, endPoint y: 162, distance: 98.0
click at [335, 162] on div "Janela de atendimento Grade de atendimento Capacidade Transportadoras Veículos …" at bounding box center [330, 155] width 661 height 310
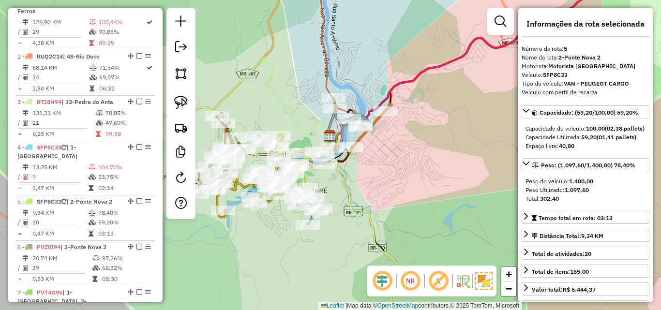
drag, startPoint x: 418, startPoint y: 132, endPoint x: 419, endPoint y: 182, distance: 50.3
click at [419, 182] on div "Janela de atendimento Grade de atendimento Capacidade Transportadoras Veículos …" at bounding box center [330, 155] width 661 height 310
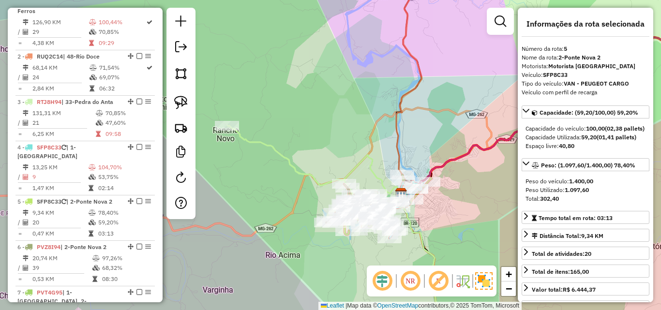
drag, startPoint x: 292, startPoint y: 94, endPoint x: 319, endPoint y: 121, distance: 37.6
click at [319, 120] on div "Janela de atendimento Grade de atendimento Capacidade Transportadoras Veículos …" at bounding box center [330, 155] width 661 height 310
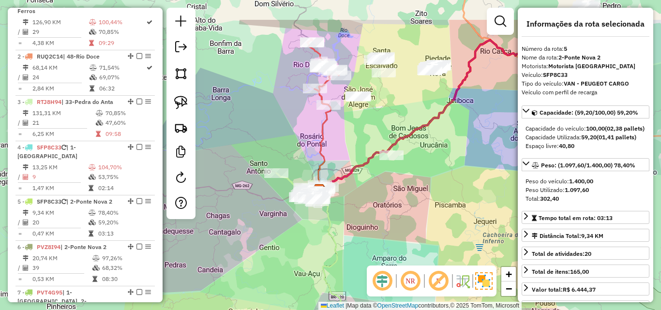
drag, startPoint x: 305, startPoint y: 94, endPoint x: 285, endPoint y: 143, distance: 52.9
click at [285, 143] on div "Janela de atendimento Grade de atendimento Capacidade Transportadoras Veículos …" at bounding box center [330, 155] width 661 height 310
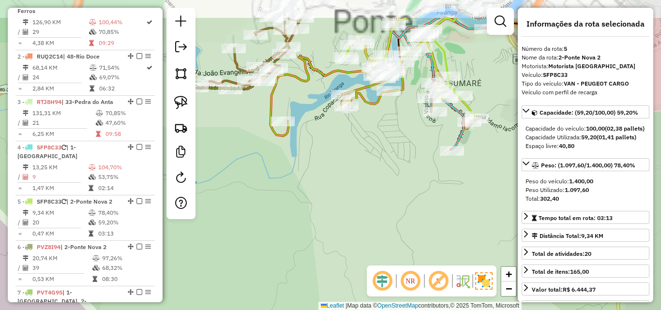
drag, startPoint x: 337, startPoint y: 180, endPoint x: 285, endPoint y: 243, distance: 82.2
click at [285, 243] on div "Janela de atendimento Grade de atendimento Capacidade Transportadoras Veículos …" at bounding box center [330, 155] width 661 height 310
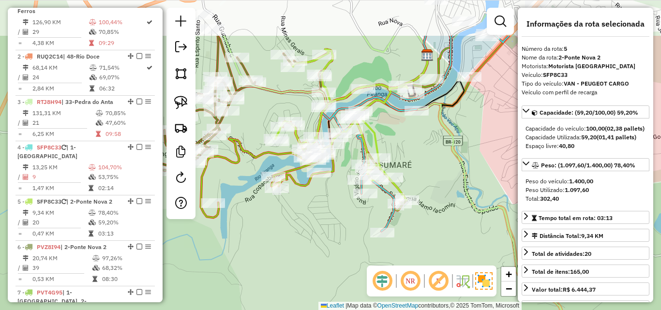
drag, startPoint x: 318, startPoint y: 198, endPoint x: 259, endPoint y: 268, distance: 91.0
click at [259, 268] on div "Janela de atendimento Grade de atendimento Capacidade Transportadoras Veículos …" at bounding box center [330, 155] width 661 height 310
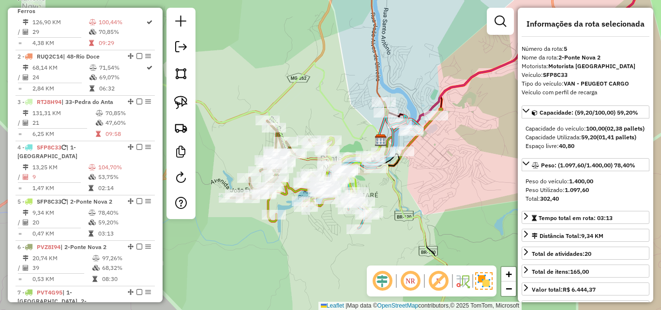
drag, startPoint x: 338, startPoint y: 247, endPoint x: 321, endPoint y: 195, distance: 55.4
click at [327, 212] on div "Janela de atendimento Grade de atendimento Capacidade Transportadoras Veículos …" at bounding box center [330, 155] width 661 height 310
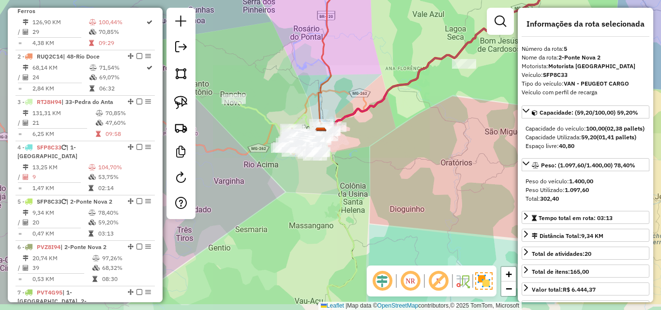
drag, startPoint x: 324, startPoint y: 229, endPoint x: 302, endPoint y: 152, distance: 79.8
click at [302, 156] on div "Janela de atendimento Grade de atendimento Capacidade Transportadoras Veículos …" at bounding box center [330, 155] width 661 height 310
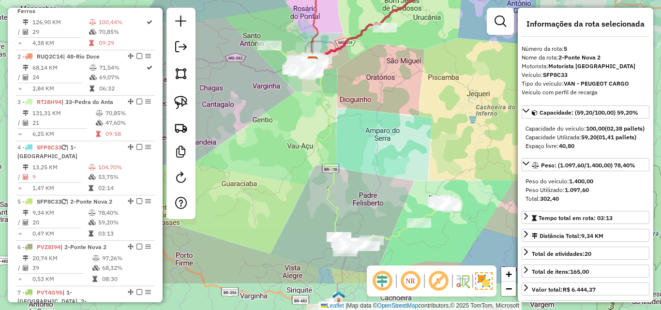
drag, startPoint x: 300, startPoint y: 233, endPoint x: 310, endPoint y: 167, distance: 67.2
click at [310, 167] on div "Janela de atendimento Grade de atendimento Capacidade Transportadoras Veículos …" at bounding box center [330, 155] width 661 height 310
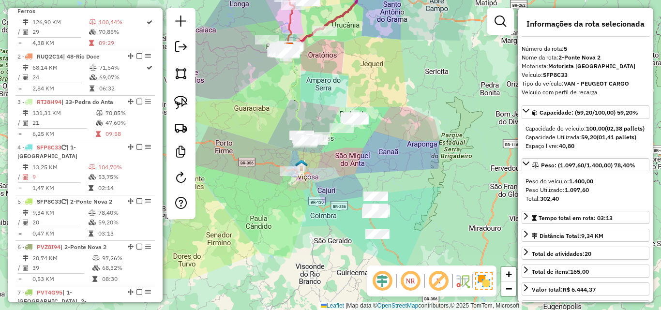
drag, startPoint x: 288, startPoint y: 181, endPoint x: 265, endPoint y: 118, distance: 66.6
click at [265, 118] on div "Janela de atendimento Grade de atendimento Capacidade Transportadoras Veículos …" at bounding box center [330, 155] width 661 height 310
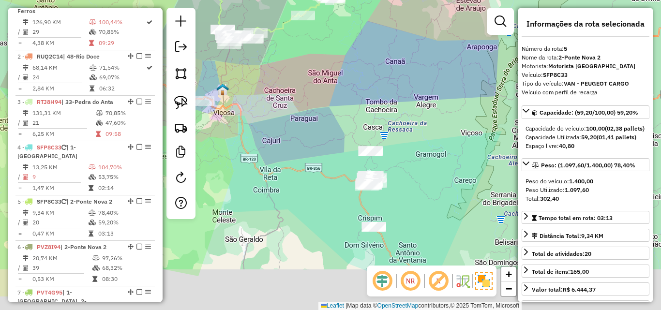
drag, startPoint x: 362, startPoint y: 212, endPoint x: 318, endPoint y: 168, distance: 62.3
click at [318, 168] on div "Janela de atendimento Grade de atendimento Capacidade Transportadoras Veículos …" at bounding box center [330, 155] width 661 height 310
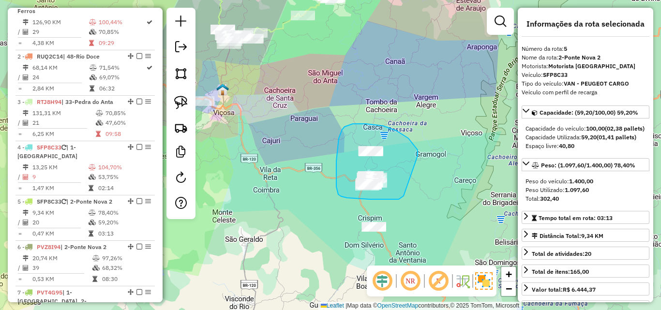
drag, startPoint x: 418, startPoint y: 156, endPoint x: 404, endPoint y: 196, distance: 42.6
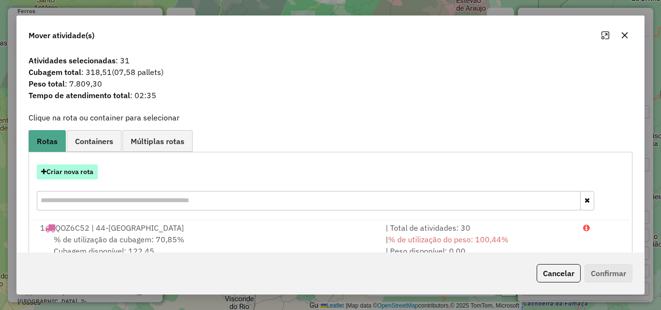
click at [80, 177] on button "Criar nova rota" at bounding box center [67, 172] width 61 height 15
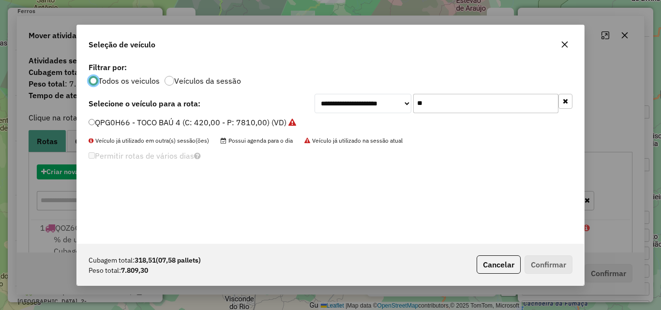
scroll to position [5, 3]
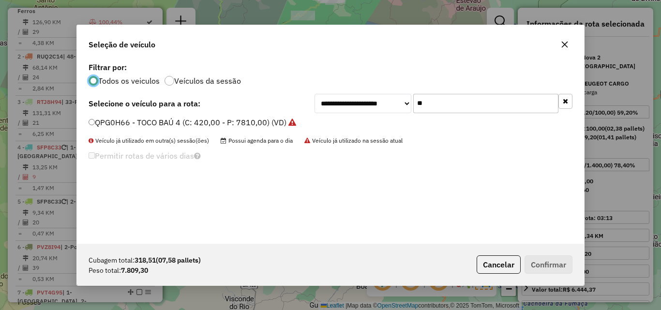
drag, startPoint x: 468, startPoint y: 106, endPoint x: 336, endPoint y: 104, distance: 131.7
click at [336, 104] on div "**********" at bounding box center [444, 103] width 258 height 19
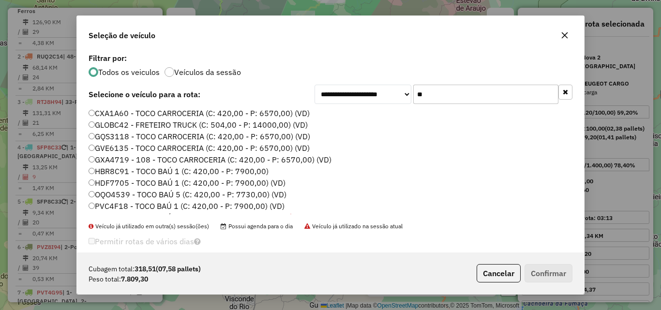
type input "*"
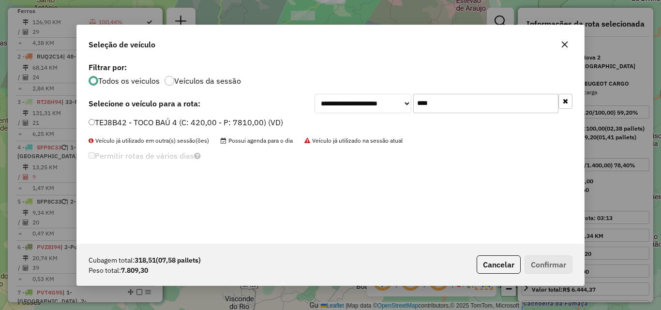
type input "****"
click at [180, 125] on label "TEJ8B42 - TOCO BAÚ 4 (C: 420,00 - P: 7810,00) (VD)" at bounding box center [186, 123] width 195 height 12
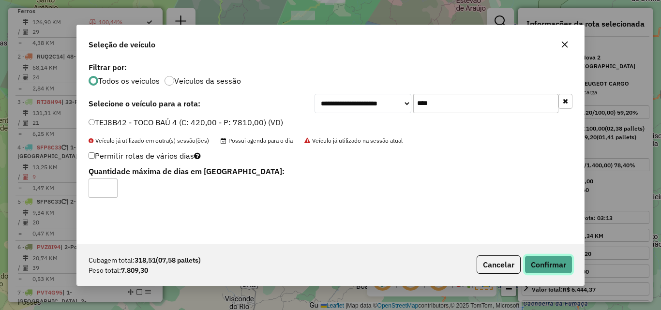
click at [535, 262] on button "Confirmar" at bounding box center [549, 265] width 48 height 18
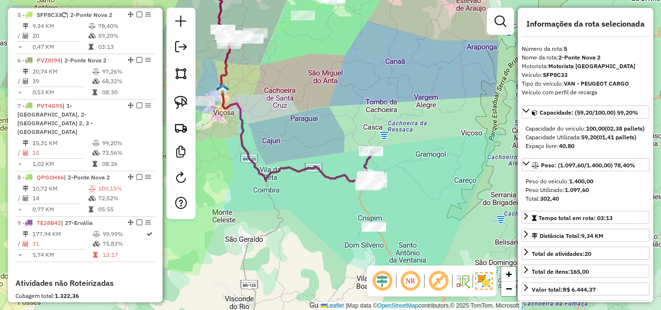
scroll to position [562, 0]
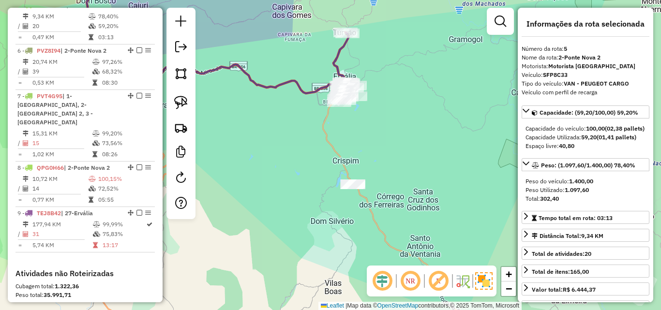
drag, startPoint x: 276, startPoint y: 189, endPoint x: 272, endPoint y: 130, distance: 58.7
click at [273, 132] on div "Janela de atendimento Grade de atendimento Capacidade Transportadoras Veículos …" at bounding box center [330, 155] width 661 height 310
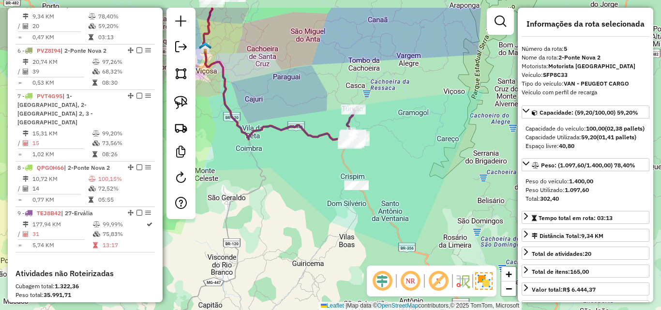
drag, startPoint x: 272, startPoint y: 131, endPoint x: 337, endPoint y: 185, distance: 85.2
click at [342, 186] on div "Janela de atendimento Grade de atendimento Capacidade Transportadoras Veículos …" at bounding box center [330, 155] width 661 height 310
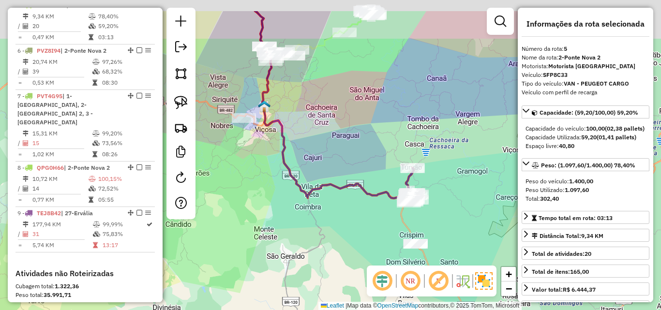
drag, startPoint x: 289, startPoint y: 181, endPoint x: 332, endPoint y: 222, distance: 58.9
click at [332, 227] on div "Janela de atendimento Grade de atendimento Capacidade Transportadoras Veículos …" at bounding box center [330, 155] width 661 height 310
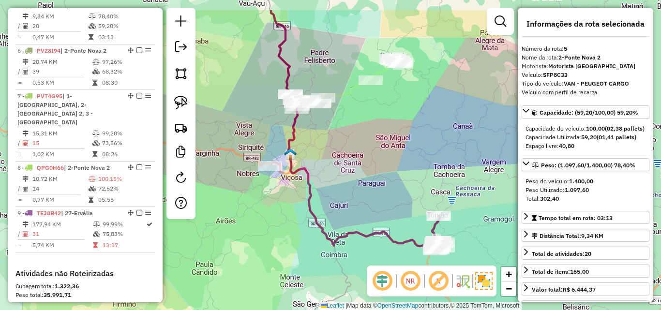
drag, startPoint x: 327, startPoint y: 147, endPoint x: 344, endPoint y: 188, distance: 44.5
click at [344, 188] on div "Janela de atendimento Grade de atendimento Capacidade Transportadoras Veículos …" at bounding box center [330, 155] width 661 height 310
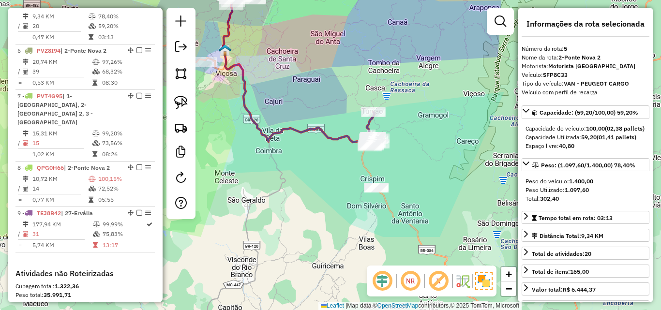
drag, startPoint x: 381, startPoint y: 199, endPoint x: 316, endPoint y: 95, distance: 122.9
click at [316, 95] on div "Janela de atendimento Grade de atendimento Capacidade Transportadoras Veículos …" at bounding box center [330, 155] width 661 height 310
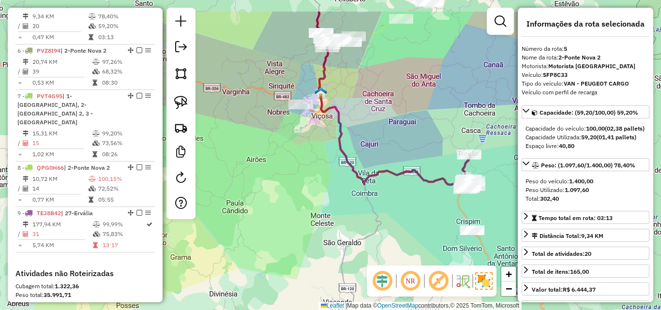
drag, startPoint x: 313, startPoint y: 184, endPoint x: 409, endPoint y: 227, distance: 104.9
click at [409, 227] on div "Janela de atendimento Grade de atendimento Capacidade Transportadoras Veículos …" at bounding box center [330, 155] width 661 height 310
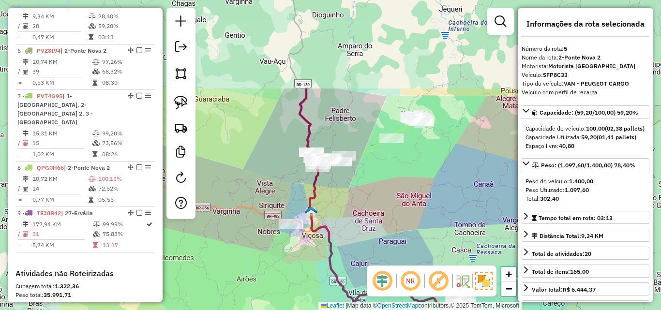
drag, startPoint x: 377, startPoint y: 116, endPoint x: 367, endPoint y: 233, distance: 117.5
click at [367, 233] on div "Janela de atendimento Grade de atendimento Capacidade Transportadoras Veículos …" at bounding box center [330, 155] width 661 height 310
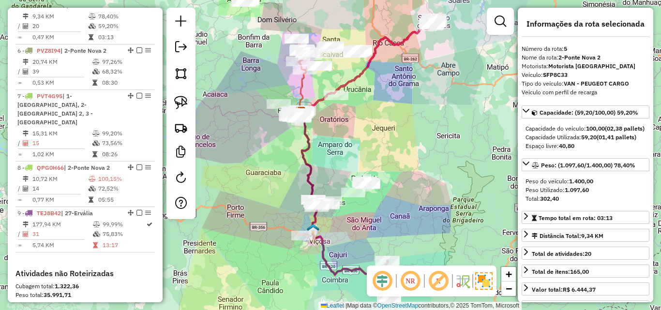
drag, startPoint x: 387, startPoint y: 215, endPoint x: 368, endPoint y: 251, distance: 40.5
click at [368, 251] on div "Janela de atendimento Grade de atendimento Capacidade Transportadoras Veículos …" at bounding box center [330, 155] width 661 height 310
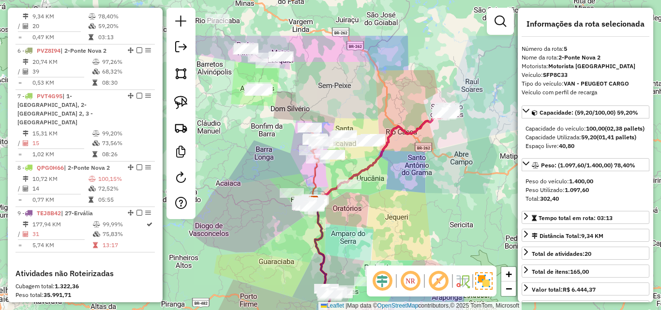
drag, startPoint x: 360, startPoint y: 156, endPoint x: 367, endPoint y: 223, distance: 67.2
click at [367, 224] on div "Janela de atendimento Grade de atendimento Capacidade Transportadoras Veículos …" at bounding box center [330, 155] width 661 height 310
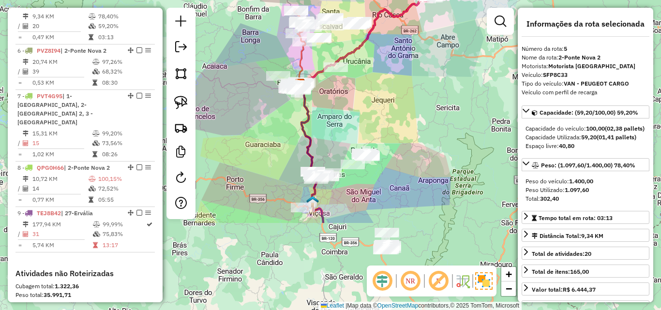
drag, startPoint x: 391, startPoint y: 218, endPoint x: 376, endPoint y: 98, distance: 120.4
click at [376, 98] on div "Janela de atendimento Grade de atendimento Capacidade Transportadoras Veículos …" at bounding box center [330, 155] width 661 height 310
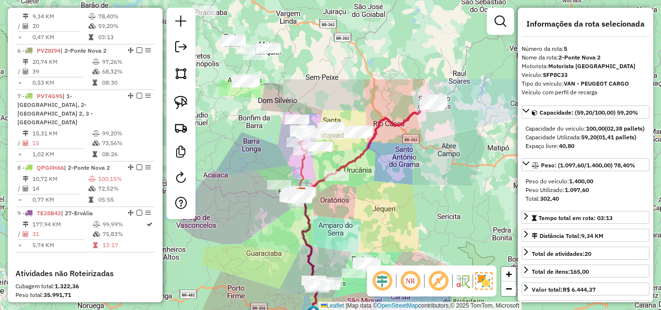
drag, startPoint x: 388, startPoint y: 112, endPoint x: 389, endPoint y: 222, distance: 110.4
click at [389, 223] on div "Janela de atendimento Grade de atendimento Capacidade Transportadoras Veículos …" at bounding box center [330, 155] width 661 height 310
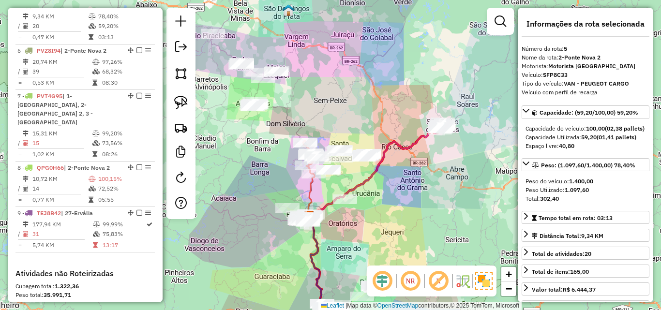
drag, startPoint x: 394, startPoint y: 164, endPoint x: 363, endPoint y: 219, distance: 63.3
click at [363, 219] on div "Janela de atendimento Grade de atendimento Capacidade Transportadoras Veículos …" at bounding box center [330, 155] width 661 height 310
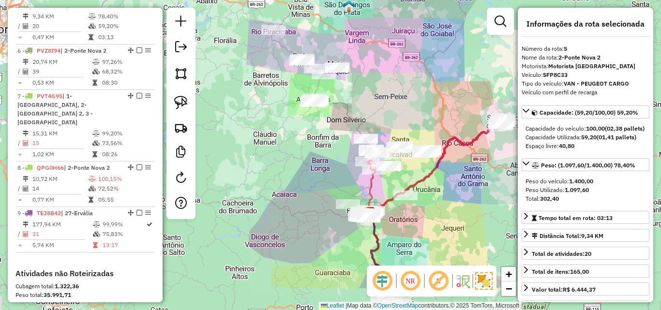
drag, startPoint x: 340, startPoint y: 138, endPoint x: 425, endPoint y: 97, distance: 95.0
click at [427, 84] on div "Janela de atendimento Grade de atendimento Capacidade Transportadoras Veículos …" at bounding box center [330, 155] width 661 height 310
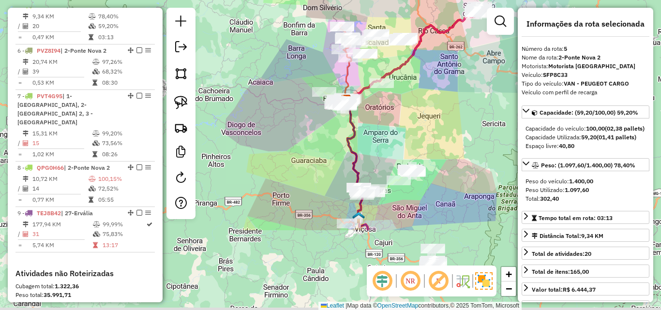
drag, startPoint x: 441, startPoint y: 245, endPoint x: 415, endPoint y: 120, distance: 128.2
click at [415, 120] on div "Janela de atendimento Grade de atendimento Capacidade Transportadoras Veículos …" at bounding box center [330, 155] width 661 height 310
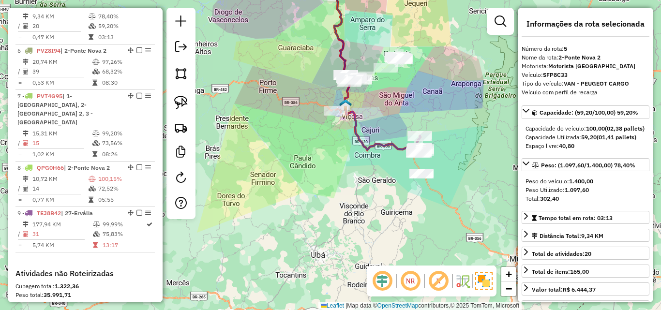
drag, startPoint x: 409, startPoint y: 210, endPoint x: 398, endPoint y: 111, distance: 99.8
click at [398, 109] on div "Janela de atendimento Grade de atendimento Capacidade Transportadoras Veículos …" at bounding box center [330, 155] width 661 height 310
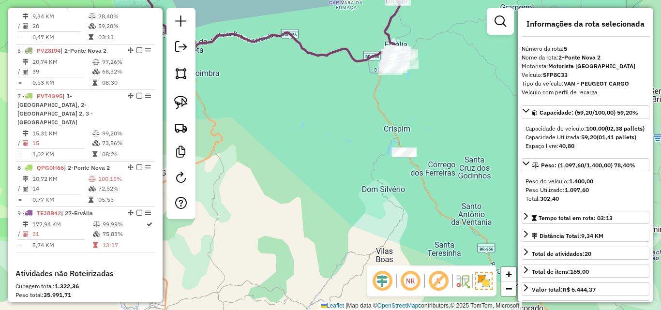
drag, startPoint x: 404, startPoint y: 185, endPoint x: 366, endPoint y: 185, distance: 37.8
click at [366, 185] on div "Janela de atendimento Grade de atendimento Capacidade Transportadoras Veículos …" at bounding box center [330, 155] width 661 height 310
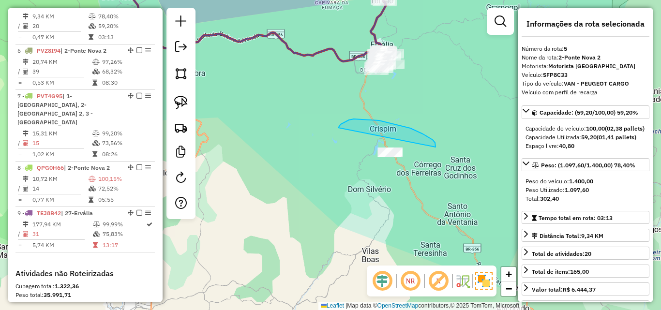
drag, startPoint x: 436, startPoint y: 147, endPoint x: 422, endPoint y: 188, distance: 43.3
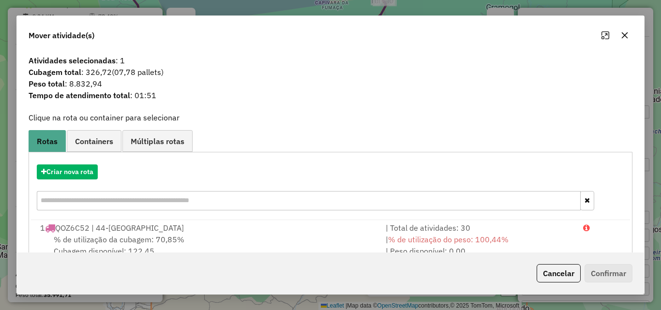
click at [630, 35] on button "button" at bounding box center [624, 35] width 15 height 15
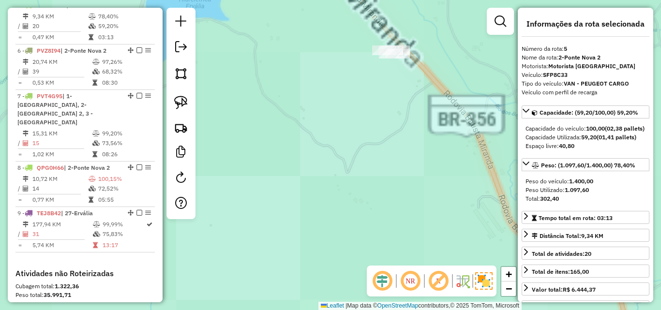
click at [390, 168] on div "Janela de atendimento Grade de atendimento Capacidade Transportadoras Veículos …" at bounding box center [330, 155] width 661 height 310
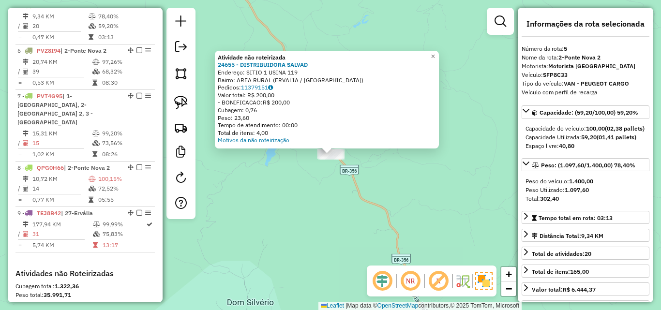
click at [304, 219] on div "Atividade não roteirizada 24655 - DISTRIBUIDORA SALVAD Endereço: SITIO 1 USINA …" at bounding box center [330, 155] width 661 height 310
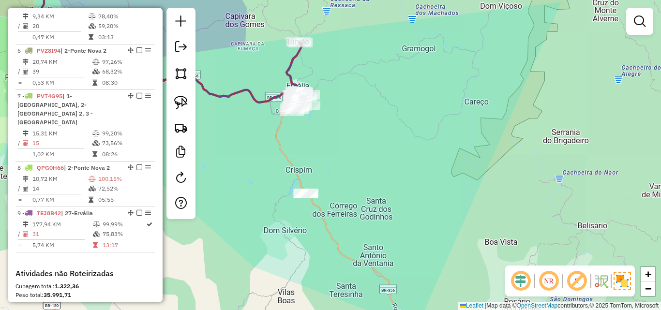
drag, startPoint x: 287, startPoint y: 201, endPoint x: 345, endPoint y: 210, distance: 59.2
click at [345, 210] on div "Janela de atendimento Grade de atendimento Capacidade Transportadoras Veículos …" at bounding box center [330, 155] width 661 height 310
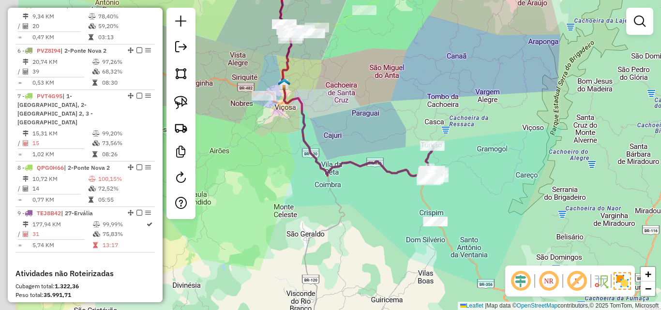
drag, startPoint x: 298, startPoint y: 186, endPoint x: 379, endPoint y: 202, distance: 82.9
click at [379, 202] on div "Janela de atendimento Grade de atendimento Capacidade Transportadoras Veículos …" at bounding box center [330, 155] width 661 height 310
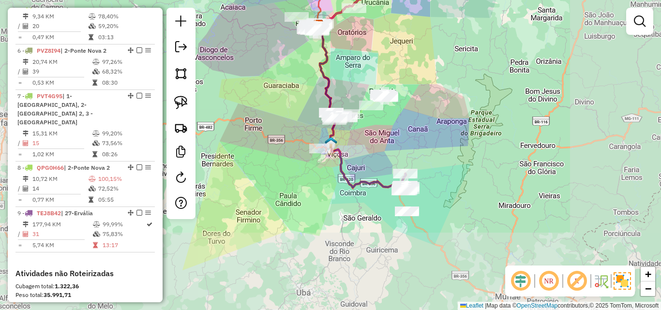
drag, startPoint x: 336, startPoint y: 203, endPoint x: 353, endPoint y: 263, distance: 61.9
click at [352, 266] on div "Janela de atendimento Grade de atendimento Capacidade Transportadoras Veículos …" at bounding box center [330, 155] width 661 height 310
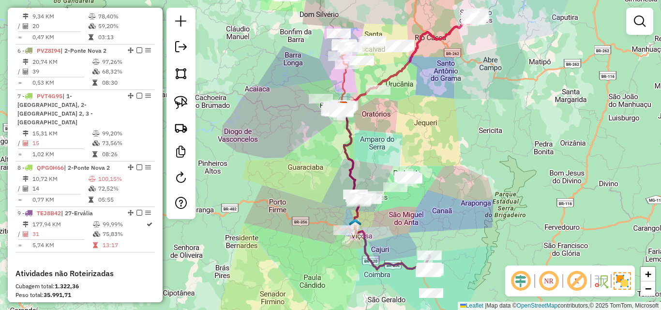
drag, startPoint x: 382, startPoint y: 204, endPoint x: 384, endPoint y: 249, distance: 44.6
click at [384, 251] on div "Janela de atendimento Grade de atendimento Capacidade Transportadoras Veículos …" at bounding box center [330, 155] width 661 height 310
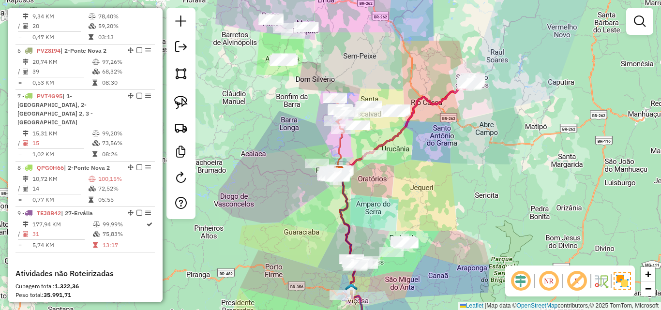
drag, startPoint x: 400, startPoint y: 139, endPoint x: 393, endPoint y: 157, distance: 19.1
click at [393, 157] on div "Janela de atendimento Grade de atendimento Capacidade Transportadoras Veículos …" at bounding box center [330, 155] width 661 height 310
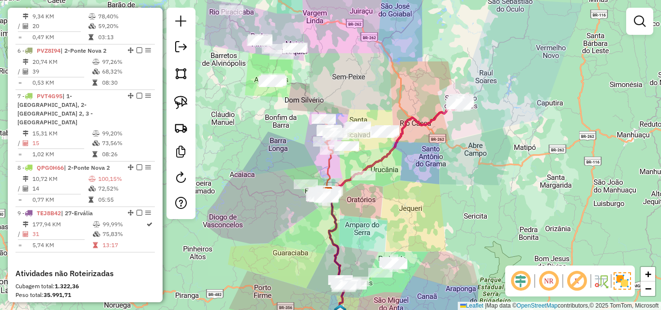
drag, startPoint x: 391, startPoint y: 212, endPoint x: 379, endPoint y: 226, distance: 18.5
click at [380, 233] on div "Janela de atendimento Grade de atendimento Capacidade Transportadoras Veículos …" at bounding box center [330, 155] width 661 height 310
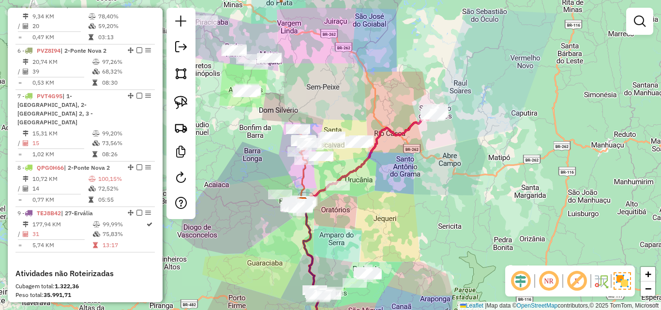
drag, startPoint x: 370, startPoint y: 227, endPoint x: 344, endPoint y: 238, distance: 27.8
click at [344, 238] on div "Janela de atendimento Grade de atendimento Capacidade Transportadoras Veículos …" at bounding box center [330, 155] width 661 height 310
drag, startPoint x: 380, startPoint y: 220, endPoint x: 368, endPoint y: 160, distance: 60.8
click at [368, 160] on div "Janela de atendimento Grade de atendimento Capacidade Transportadoras Veículos …" at bounding box center [330, 155] width 661 height 310
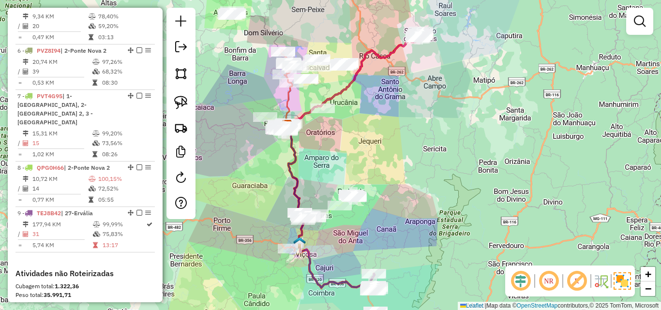
drag, startPoint x: 395, startPoint y: 242, endPoint x: 393, endPoint y: 190, distance: 52.8
click at [393, 188] on div "Janela de atendimento Grade de atendimento Capacidade Transportadoras Veículos …" at bounding box center [330, 155] width 661 height 310
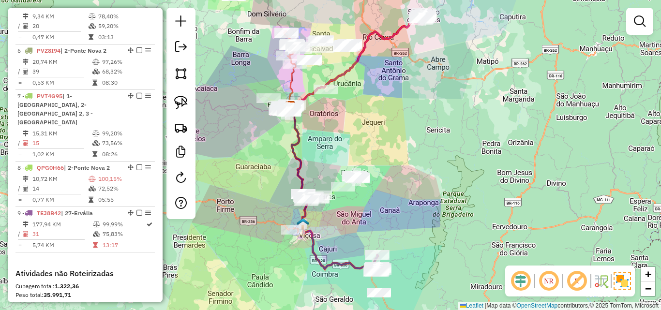
drag, startPoint x: 409, startPoint y: 266, endPoint x: 412, endPoint y: 284, distance: 17.8
click at [412, 284] on div "Janela de atendimento Grade de atendimento Capacidade Transportadoras Veículos …" at bounding box center [330, 155] width 661 height 310
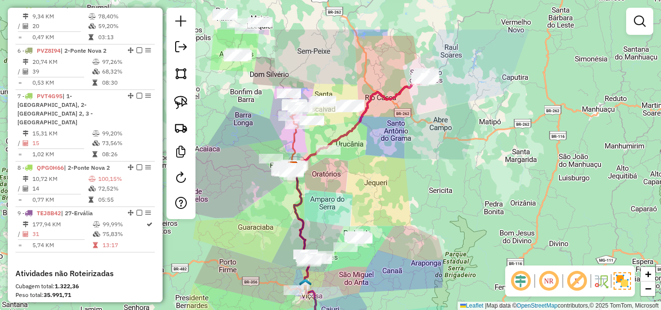
drag, startPoint x: 407, startPoint y: 200, endPoint x: 409, endPoint y: 261, distance: 60.6
click at [409, 261] on div "Janela de atendimento Grade de atendimento Capacidade Transportadoras Veículos …" at bounding box center [330, 155] width 661 height 310
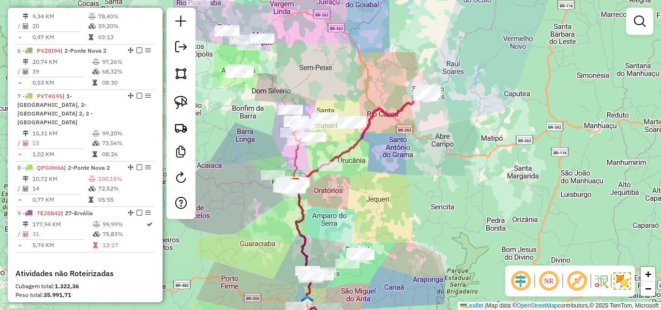
drag, startPoint x: 415, startPoint y: 231, endPoint x: 415, endPoint y: 247, distance: 16.0
click at [415, 261] on div "Janela de atendimento Grade de atendimento Capacidade Transportadoras Veículos …" at bounding box center [330, 155] width 661 height 310
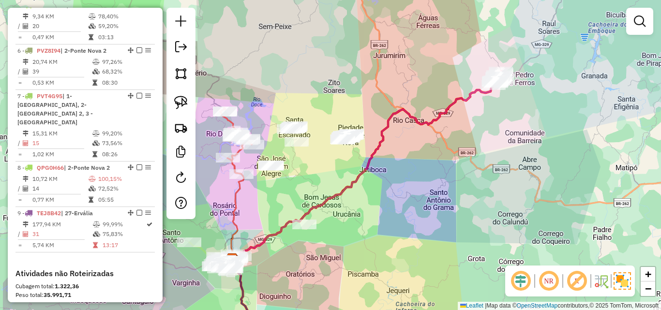
drag, startPoint x: 333, startPoint y: 191, endPoint x: 402, endPoint y: 187, distance: 69.3
click at [402, 187] on div "Janela de atendimento Grade de atendimento Capacidade Transportadoras Veículos …" at bounding box center [330, 155] width 661 height 310
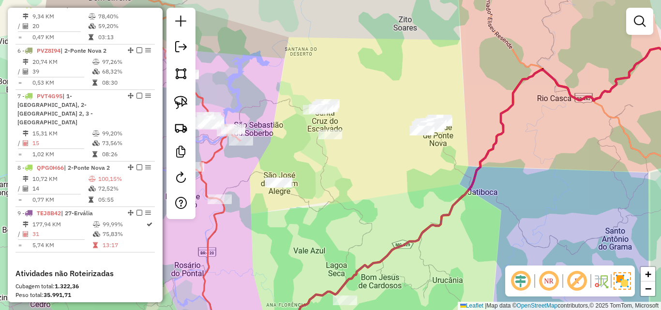
drag, startPoint x: 335, startPoint y: 162, endPoint x: 410, endPoint y: 169, distance: 75.4
click at [410, 169] on div "Janela de atendimento Grade de atendimento Capacidade Transportadoras Veículos …" at bounding box center [330, 155] width 661 height 310
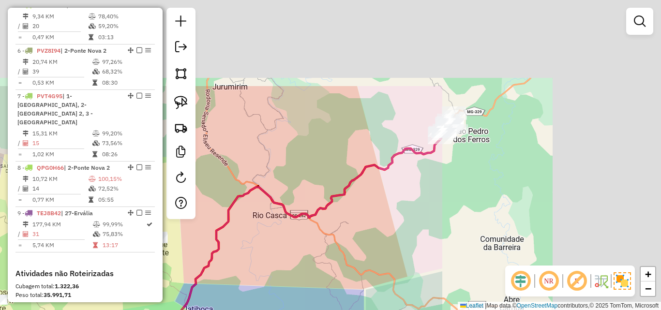
drag, startPoint x: 567, startPoint y: 144, endPoint x: 283, endPoint y: 262, distance: 308.0
click at [283, 262] on div "Janela de atendimento Grade de atendimento Capacidade Transportadoras Veículos …" at bounding box center [330, 155] width 661 height 310
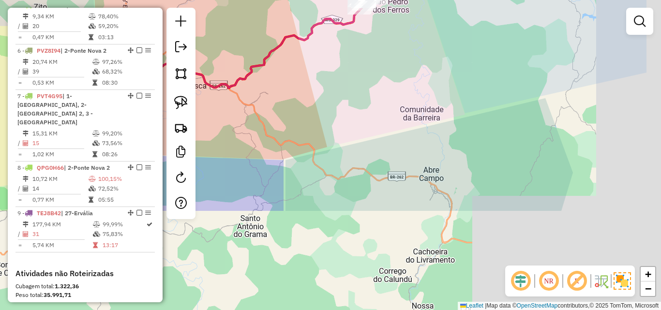
drag, startPoint x: 445, startPoint y: 214, endPoint x: 362, endPoint y: 88, distance: 151.7
click at [362, 86] on div "Janela de atendimento Grade de atendimento Capacidade Transportadoras Veículos …" at bounding box center [330, 155] width 661 height 310
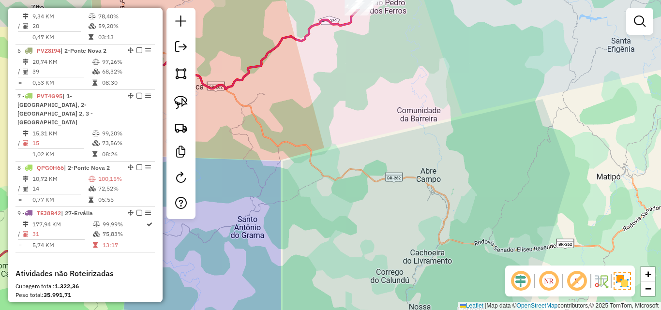
drag, startPoint x: 394, startPoint y: 230, endPoint x: 370, endPoint y: 185, distance: 51.3
click at [370, 185] on div "Janela de atendimento Grade de atendimento Capacidade Transportadoras Veículos …" at bounding box center [330, 155] width 661 height 310
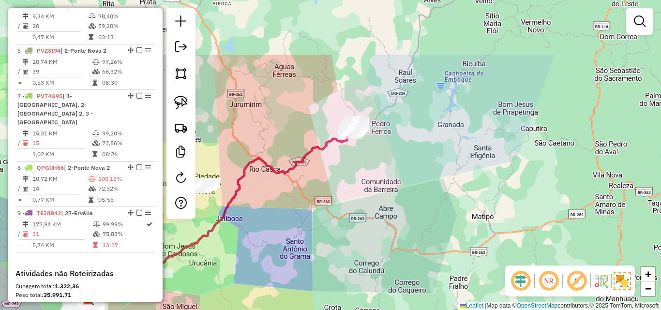
drag, startPoint x: 371, startPoint y: 103, endPoint x: 367, endPoint y: 189, distance: 85.7
click at [367, 189] on div "Janela de atendimento Grade de atendimento Capacidade Transportadoras Veículos …" at bounding box center [330, 155] width 661 height 310
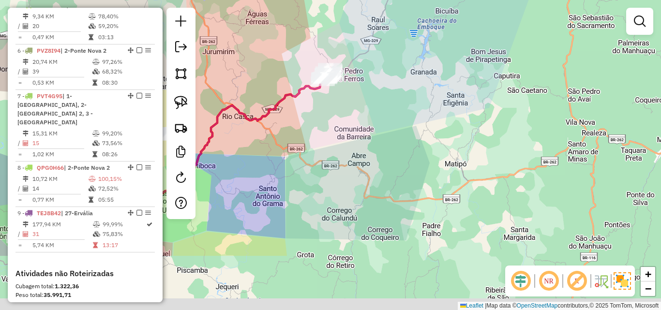
drag, startPoint x: 350, startPoint y: 220, endPoint x: 319, endPoint y: 102, distance: 121.8
click at [319, 102] on div "Janela de atendimento Grade de atendimento Capacidade Transportadoras Veículos …" at bounding box center [330, 155] width 661 height 310
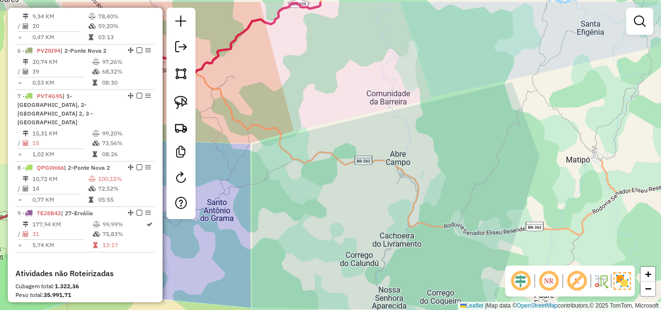
drag, startPoint x: 365, startPoint y: 127, endPoint x: 393, endPoint y: 160, distance: 42.9
click at [393, 160] on div "Janela de atendimento Grade de atendimento Capacidade Transportadoras Veículos …" at bounding box center [330, 155] width 661 height 310
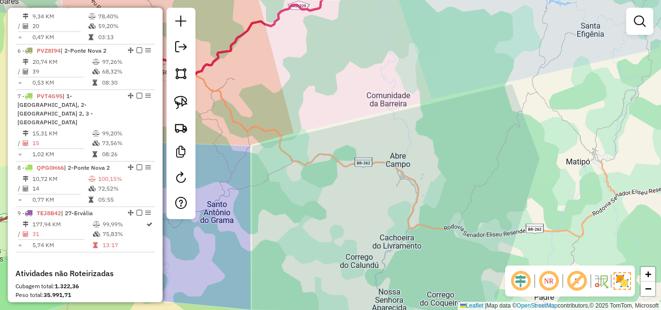
drag, startPoint x: 340, startPoint y: 118, endPoint x: 353, endPoint y: 185, distance: 68.5
click at [353, 185] on div "Janela de atendimento Grade de atendimento Capacidade Transportadoras Veículos …" at bounding box center [330, 155] width 661 height 310
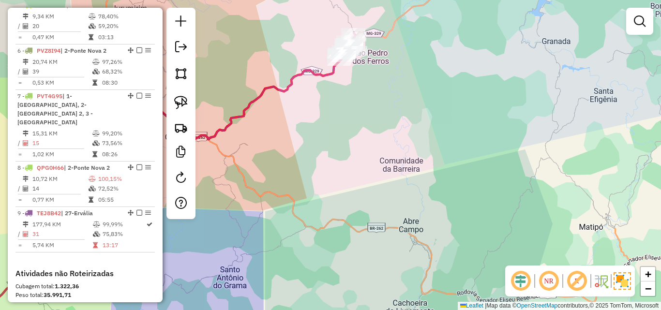
drag, startPoint x: 349, startPoint y: 170, endPoint x: 362, endPoint y: 256, distance: 87.1
click at [362, 260] on div "Janela de atendimento Grade de atendimento Capacidade Transportadoras Veículos …" at bounding box center [330, 155] width 661 height 310
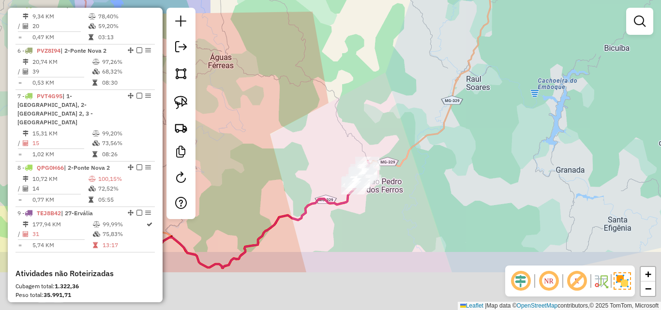
drag, startPoint x: 391, startPoint y: 280, endPoint x: 374, endPoint y: 157, distance: 124.1
click at [374, 160] on div "Janela de atendimento Grade de atendimento Capacidade Transportadoras Veículos …" at bounding box center [330, 155] width 661 height 310
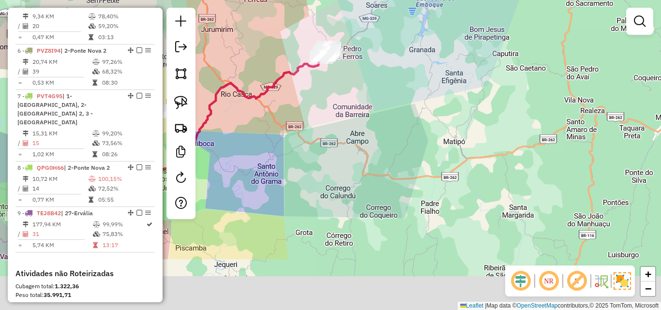
drag, startPoint x: 373, startPoint y: 215, endPoint x: 334, endPoint y: 136, distance: 88.3
click at [334, 133] on div "Janela de atendimento Grade de atendimento Capacidade Transportadoras Veículos …" at bounding box center [330, 155] width 661 height 310
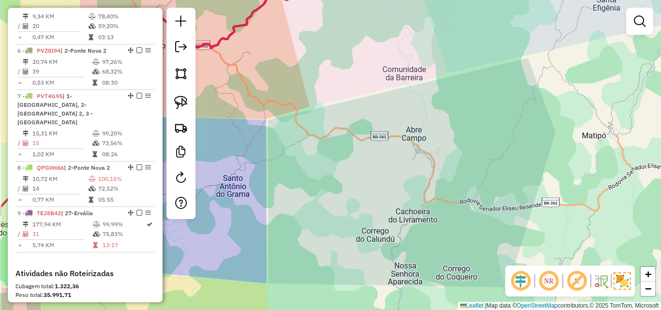
drag, startPoint x: 332, startPoint y: 151, endPoint x: 420, endPoint y: 175, distance: 91.7
click at [420, 175] on div "Janela de atendimento Grade de atendimento Capacidade Transportadoras Veículos …" at bounding box center [330, 155] width 661 height 310
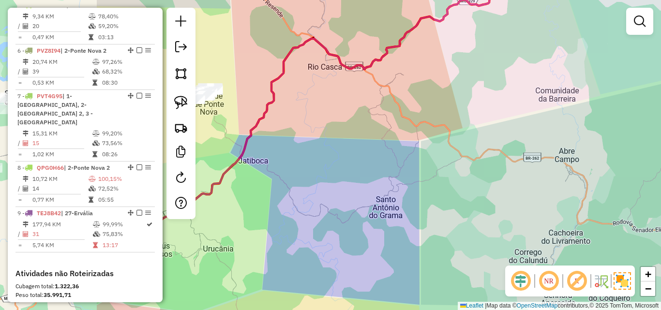
drag, startPoint x: 299, startPoint y: 162, endPoint x: 462, endPoint y: 178, distance: 163.9
click at [462, 178] on div "Janela de atendimento Grade de atendimento Capacidade Transportadoras Veículos …" at bounding box center [330, 155] width 661 height 310
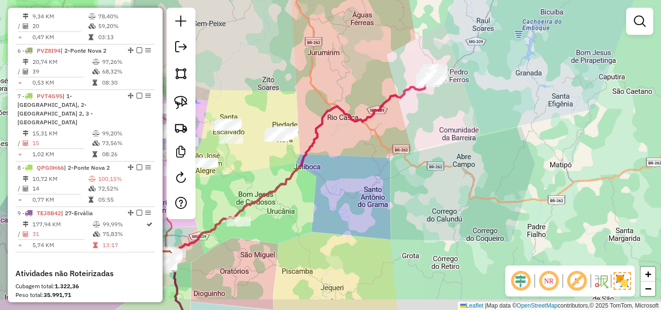
drag, startPoint x: 328, startPoint y: 233, endPoint x: 343, endPoint y: 204, distance: 32.5
click at [343, 204] on div "Janela de atendimento Grade de atendimento Capacidade Transportadoras Veículos …" at bounding box center [330, 155] width 661 height 310
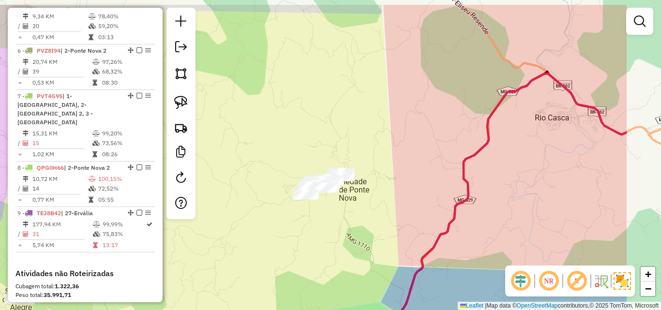
drag, startPoint x: 397, startPoint y: 188, endPoint x: 297, endPoint y: 224, distance: 106.4
click at [297, 224] on div "Janela de atendimento Grade de atendimento Capacidade Transportadoras Veículos …" at bounding box center [330, 155] width 661 height 310
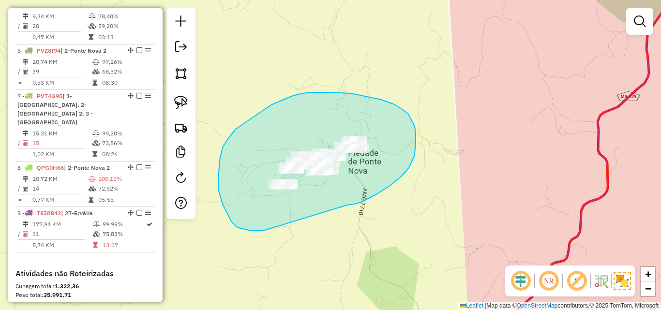
drag, startPoint x: 347, startPoint y: 205, endPoint x: 278, endPoint y: 231, distance: 73.5
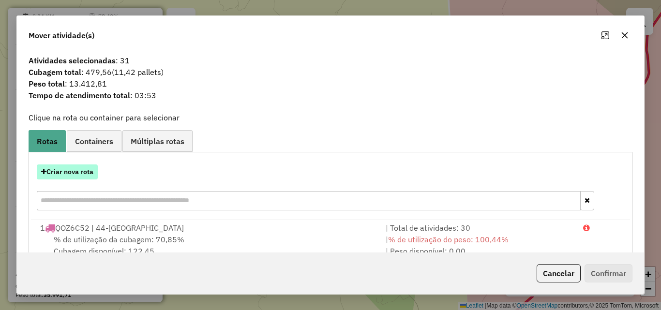
click at [79, 174] on button "Criar nova rota" at bounding box center [67, 172] width 61 height 15
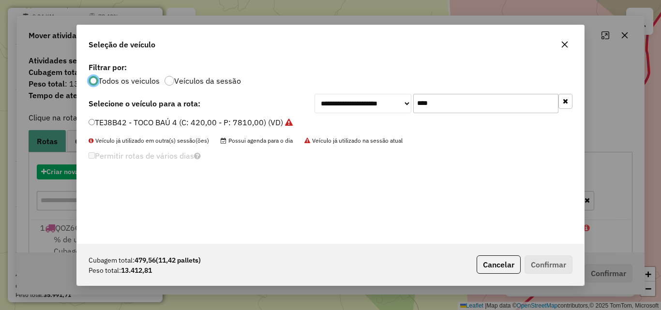
scroll to position [5, 3]
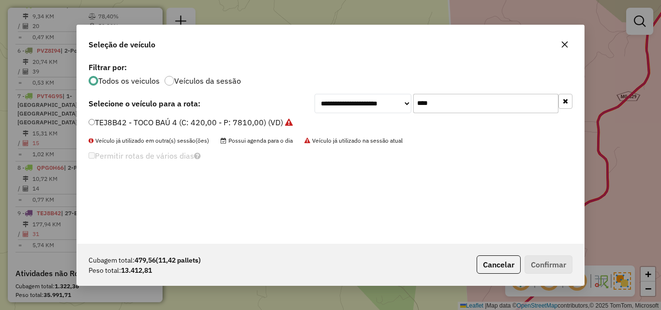
drag, startPoint x: 454, startPoint y: 105, endPoint x: 293, endPoint y: 105, distance: 160.7
click at [293, 105] on div "**********" at bounding box center [331, 103] width 484 height 19
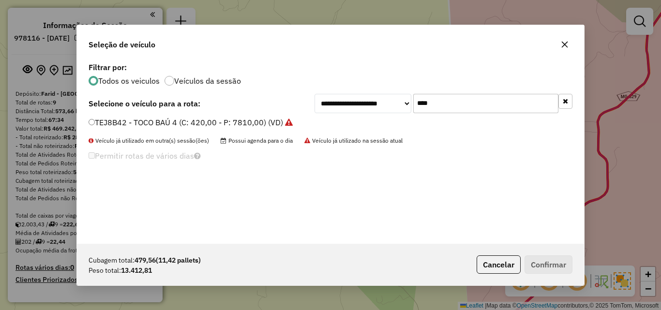
scroll to position [5, 3]
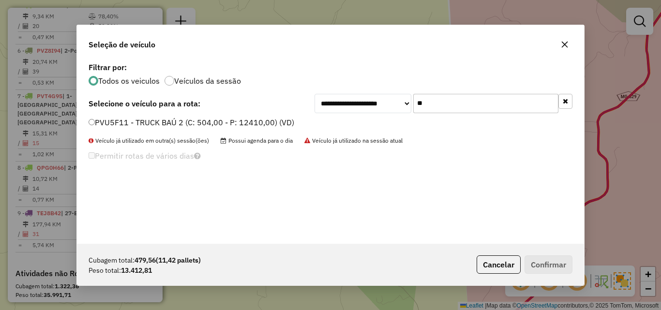
type input "**"
drag, startPoint x: 192, startPoint y: 119, endPoint x: 220, endPoint y: 129, distance: 29.9
click at [192, 119] on label "PVU5F11 - TRUCK BAÚ 2 (C: 504,00 - P: 12410,00) (VD)" at bounding box center [192, 123] width 206 height 12
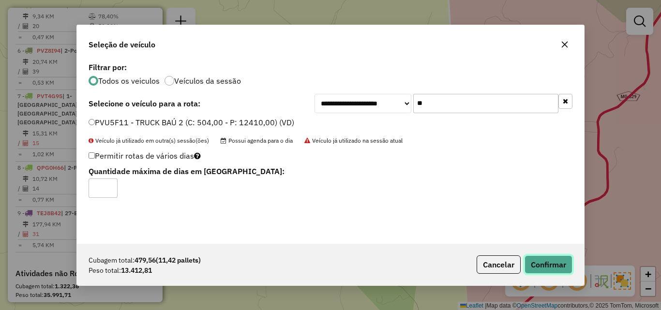
click at [527, 260] on button "Confirmar" at bounding box center [549, 265] width 48 height 18
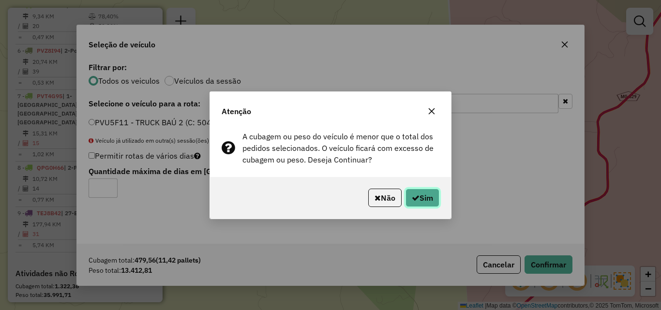
click at [424, 199] on button "Sim" at bounding box center [423, 198] width 34 height 18
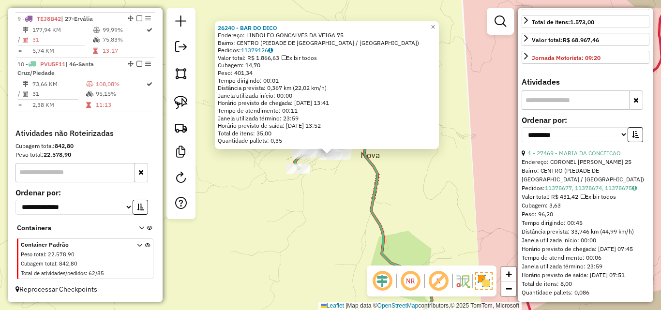
scroll to position [242, 0]
click at [615, 141] on select "**********" at bounding box center [575, 133] width 106 height 15
select select "*********"
click at [522, 141] on select "**********" at bounding box center [575, 133] width 106 height 15
click at [632, 137] on icon "button" at bounding box center [635, 133] width 7 height 7
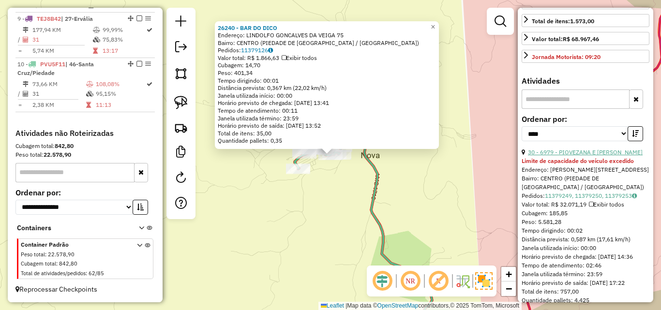
click at [593, 156] on link "30 - 6979 - PIOVEZANA E [PERSON_NAME]" at bounding box center [585, 152] width 115 height 7
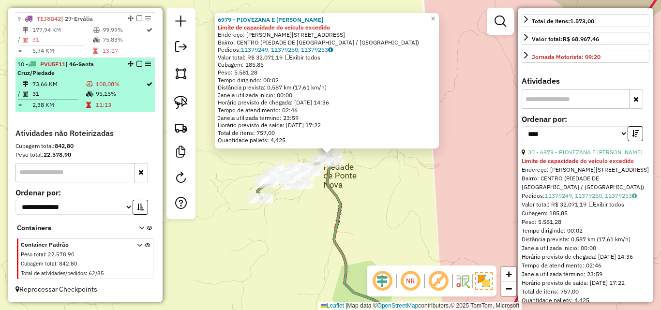
click at [98, 98] on td "95,15%" at bounding box center [120, 94] width 50 height 10
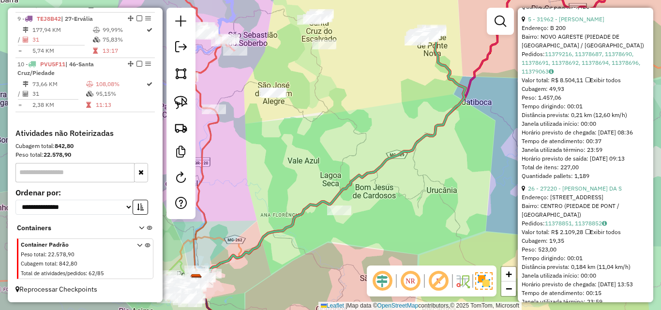
scroll to position [532, 0]
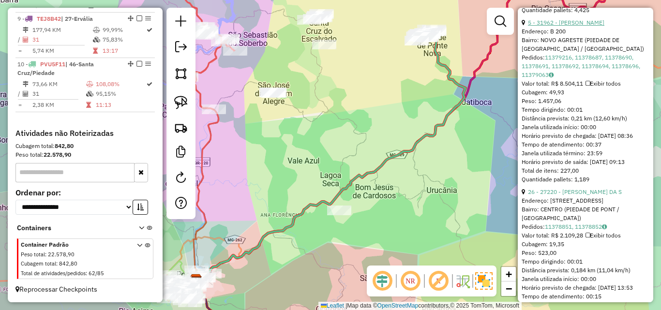
click at [575, 26] on link "5 - 31962 - NILTON CESAR" at bounding box center [566, 22] width 76 height 7
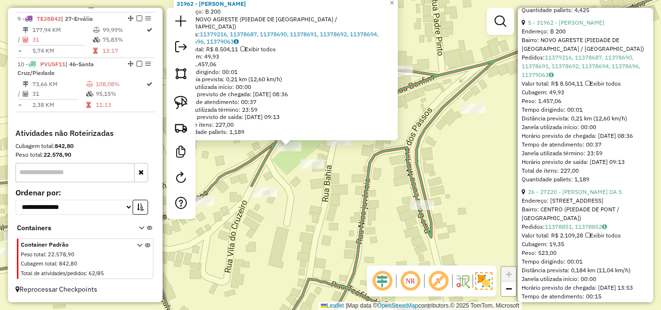
drag, startPoint x: 306, startPoint y: 173, endPoint x: 308, endPoint y: 179, distance: 6.5
click at [308, 179] on div "31962 - NILTON CESAR Endereço: B 200 Bairro: NOVO AGRESTE (PIEDADE DE PONTE NOV…" at bounding box center [330, 155] width 661 height 310
click at [277, 170] on div "31962 - NILTON CESAR Endereço: B 200 Bairro: NOVO AGRESTE (PIEDADE DE PONTE NOV…" at bounding box center [330, 155] width 661 height 310
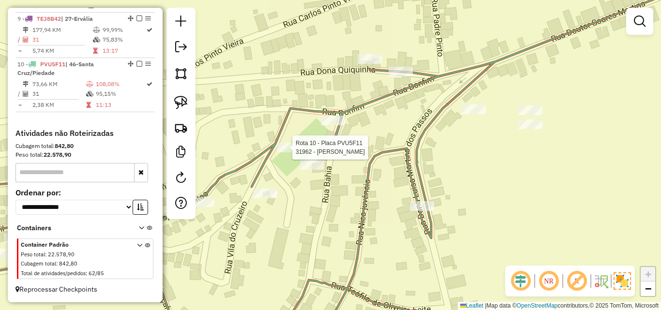
select select "*********"
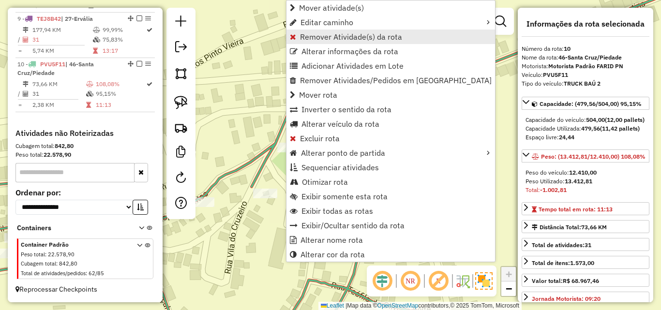
click at [350, 41] on span "Remover Atividade(s) da rota" at bounding box center [351, 37] width 102 height 8
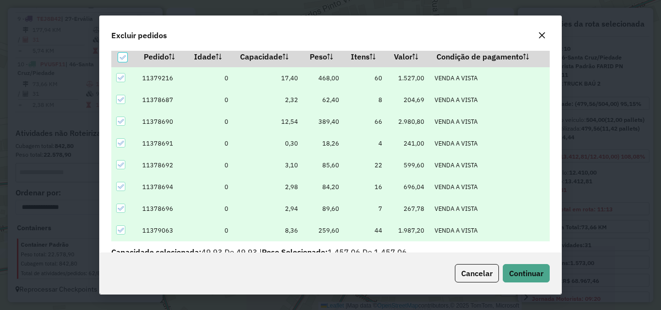
scroll to position [34, 0]
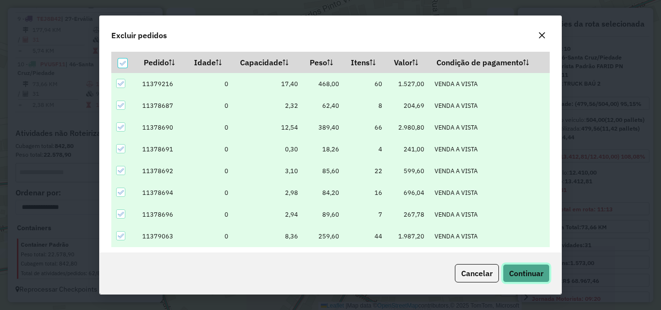
click at [527, 271] on span "Continuar" at bounding box center [526, 274] width 34 height 10
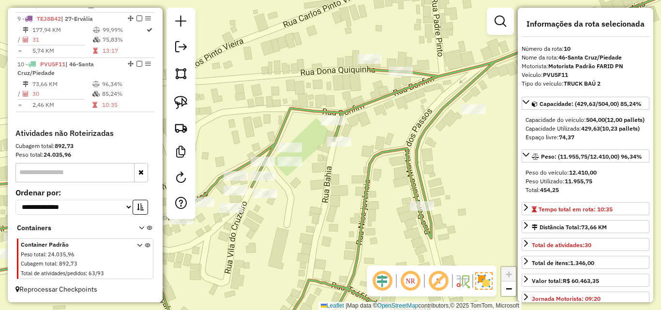
drag, startPoint x: 343, startPoint y: 228, endPoint x: 317, endPoint y: 187, distance: 48.7
click at [317, 187] on div "Janela de atendimento Grade de atendimento Capacidade Transportadoras Veículos …" at bounding box center [330, 155] width 661 height 310
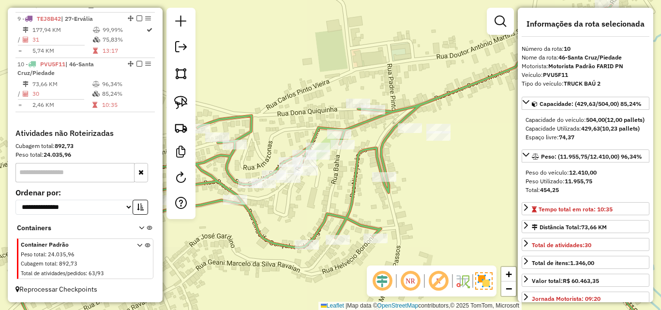
drag, startPoint x: 293, startPoint y: 189, endPoint x: 320, endPoint y: 190, distance: 27.6
click at [320, 190] on div "Janela de atendimento Grade de atendimento Capacidade Transportadoras Veículos …" at bounding box center [330, 155] width 661 height 310
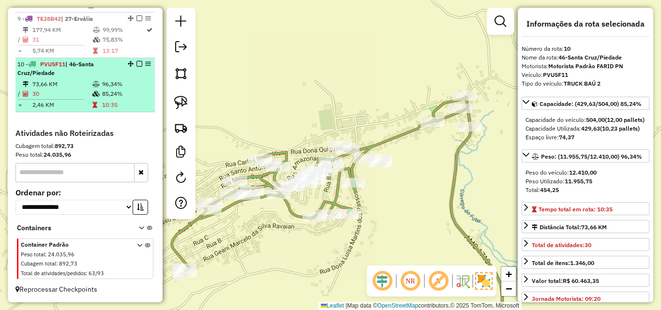
click at [136, 63] on em at bounding box center [139, 64] width 6 height 6
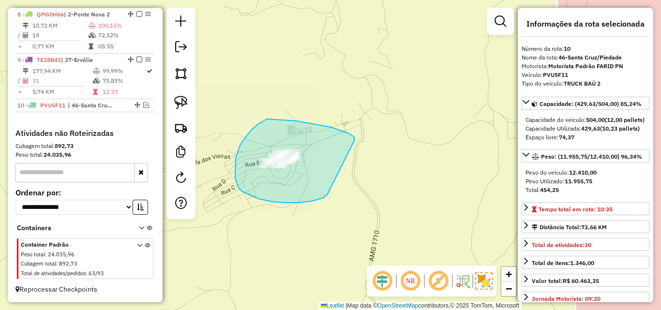
drag, startPoint x: 354, startPoint y: 141, endPoint x: 327, endPoint y: 195, distance: 60.6
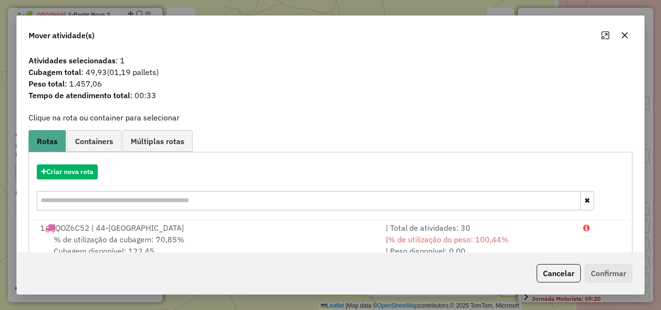
click at [626, 36] on icon "button" at bounding box center [625, 35] width 8 height 8
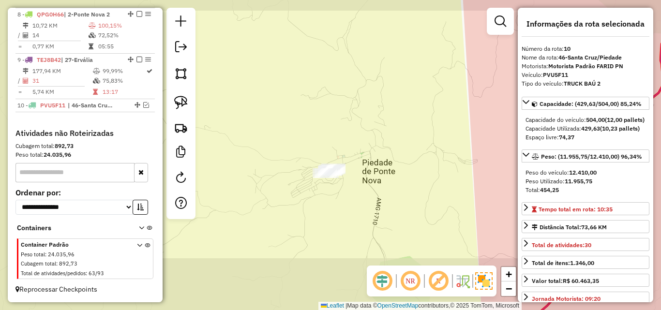
drag, startPoint x: 404, startPoint y: 200, endPoint x: 363, endPoint y: 160, distance: 57.2
click at [364, 161] on div "Janela de atendimento Grade de atendimento Capacidade Transportadoras Veículos …" at bounding box center [330, 155] width 661 height 310
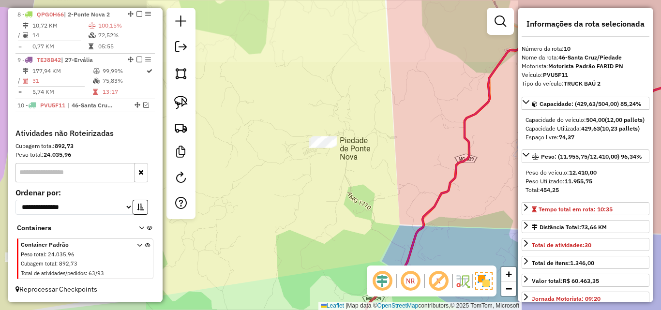
drag, startPoint x: 398, startPoint y: 176, endPoint x: 344, endPoint y: 162, distance: 56.5
click at [344, 162] on div "Janela de atendimento Grade de atendimento Capacidade Transportadoras Veículos …" at bounding box center [330, 155] width 661 height 310
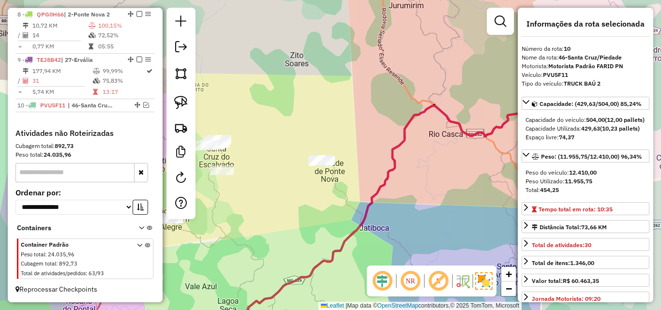
drag, startPoint x: 411, startPoint y: 151, endPoint x: 431, endPoint y: 159, distance: 21.7
click at [436, 159] on div "Janela de atendimento Grade de atendimento Capacidade Transportadoras Veículos …" at bounding box center [330, 155] width 661 height 310
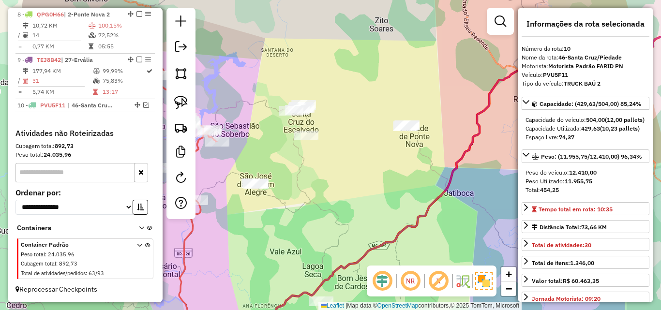
drag, startPoint x: 310, startPoint y: 189, endPoint x: 442, endPoint y: 150, distance: 138.2
click at [442, 150] on div "Janela de atendimento Grade de atendimento Capacidade Transportadoras Veículos …" at bounding box center [330, 155] width 661 height 310
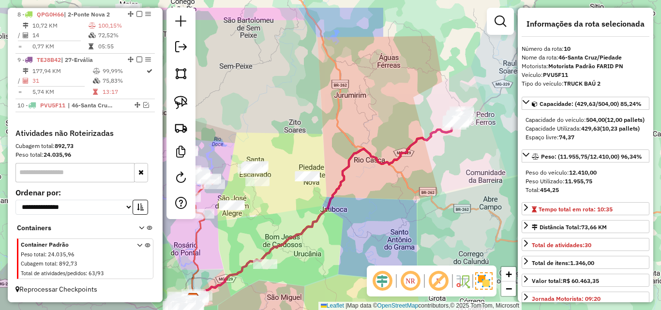
drag, startPoint x: 435, startPoint y: 166, endPoint x: 293, endPoint y: 204, distance: 146.5
click at [293, 204] on div "Janela de atendimento Grade de atendimento Capacidade Transportadoras Veículos …" at bounding box center [330, 155] width 661 height 310
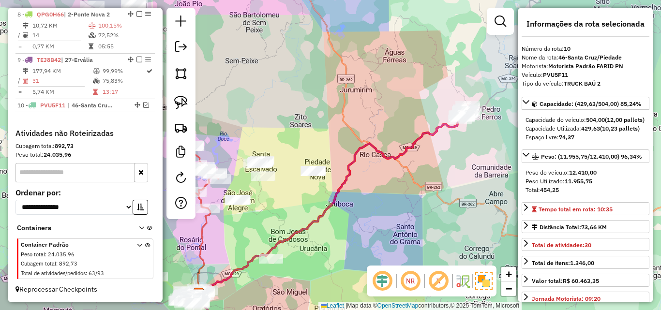
drag, startPoint x: 303, startPoint y: 207, endPoint x: 308, endPoint y: 201, distance: 7.9
click at [308, 201] on div "Janela de atendimento Grade de atendimento Capacidade Transportadoras Veículos …" at bounding box center [330, 155] width 661 height 310
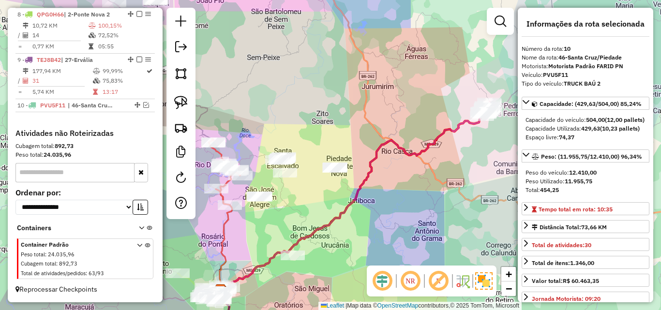
drag, startPoint x: 402, startPoint y: 182, endPoint x: 424, endPoint y: 178, distance: 22.0
click at [424, 178] on div "Janela de atendimento Grade de atendimento Capacidade Transportadoras Veículos …" at bounding box center [330, 155] width 661 height 310
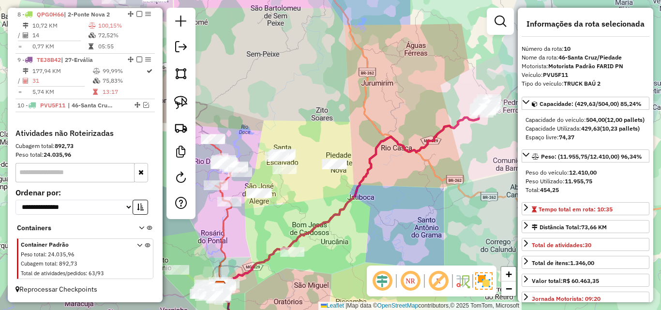
drag, startPoint x: 356, startPoint y: 232, endPoint x: 330, endPoint y: 111, distance: 123.4
click at [330, 111] on div "Janela de atendimento Grade de atendimento Capacidade Transportadoras Veículos …" at bounding box center [330, 155] width 661 height 310
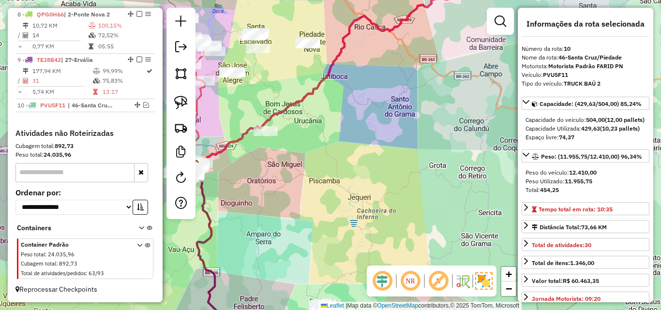
drag, startPoint x: 271, startPoint y: 190, endPoint x: 262, endPoint y: 120, distance: 70.7
click at [262, 122] on div "Janela de atendimento Grade de atendimento Capacidade Transportadoras Veículos …" at bounding box center [330, 155] width 661 height 310
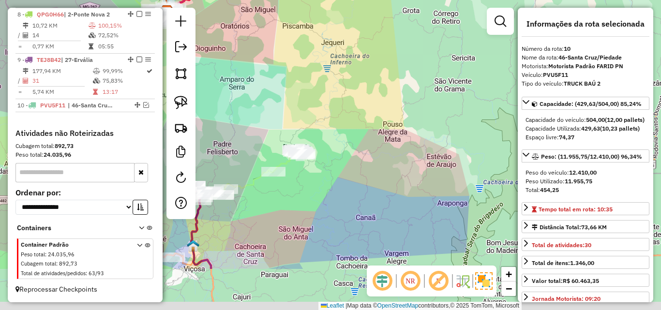
drag, startPoint x: 268, startPoint y: 192, endPoint x: 253, endPoint y: 120, distance: 73.7
click at [253, 120] on div "Janela de atendimento Grade de atendimento Capacidade Transportadoras Veículos …" at bounding box center [330, 155] width 661 height 310
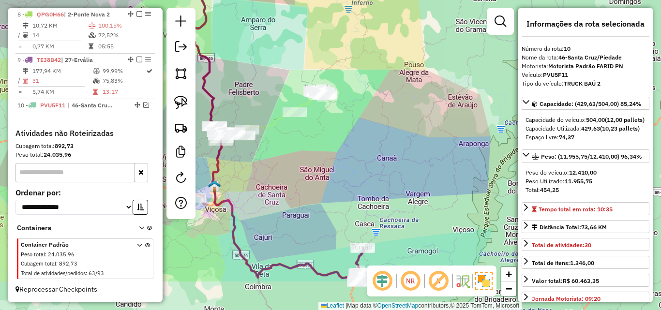
drag, startPoint x: 250, startPoint y: 230, endPoint x: 297, endPoint y: 149, distance: 93.9
click at [303, 145] on div "Janela de atendimento Grade de atendimento Capacidade Transportadoras Veículos …" at bounding box center [330, 155] width 661 height 310
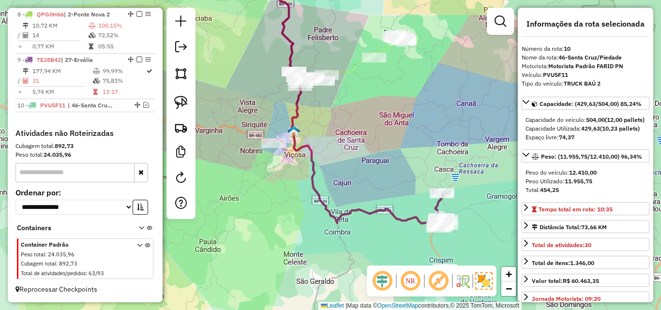
drag, startPoint x: 220, startPoint y: 205, endPoint x: 266, endPoint y: 176, distance: 54.0
click at [266, 176] on div "Janela de atendimento Grade de atendimento Capacidade Transportadoras Veículos …" at bounding box center [330, 155] width 661 height 310
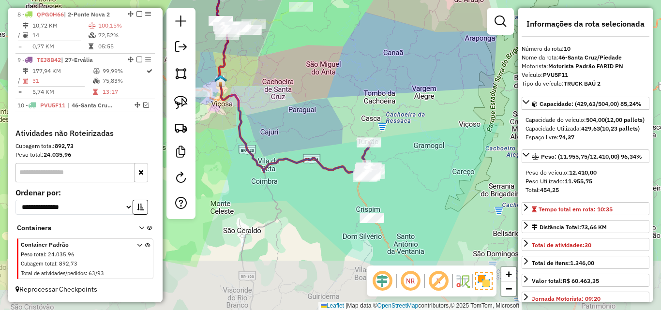
drag, startPoint x: 342, startPoint y: 230, endPoint x: 263, endPoint y: 179, distance: 94.4
click at [269, 179] on div "Janela de atendimento Grade de atendimento Capacidade Transportadoras Veículos …" at bounding box center [330, 155] width 661 height 310
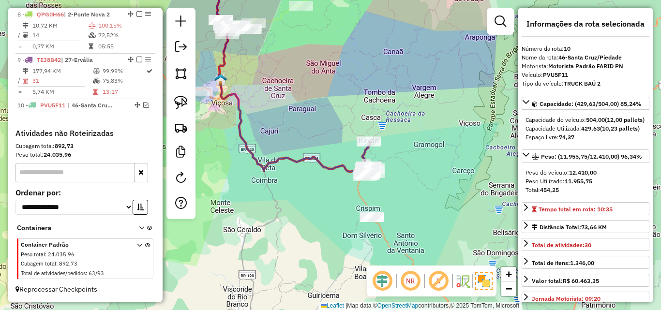
drag, startPoint x: 334, startPoint y: 206, endPoint x: 322, endPoint y: 179, distance: 29.9
click at [322, 179] on div "Janela de atendimento Grade de atendimento Capacidade Transportadoras Veículos …" at bounding box center [330, 155] width 661 height 310
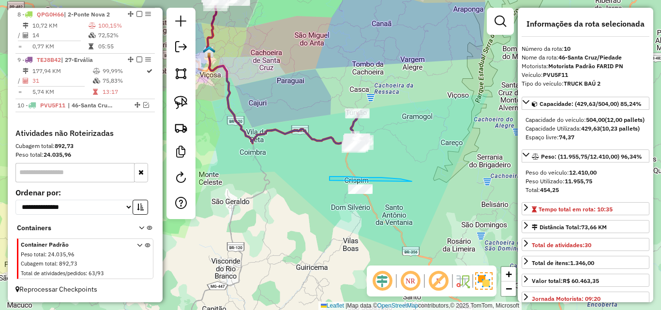
drag, startPoint x: 405, startPoint y: 180, endPoint x: 424, endPoint y: 201, distance: 29.1
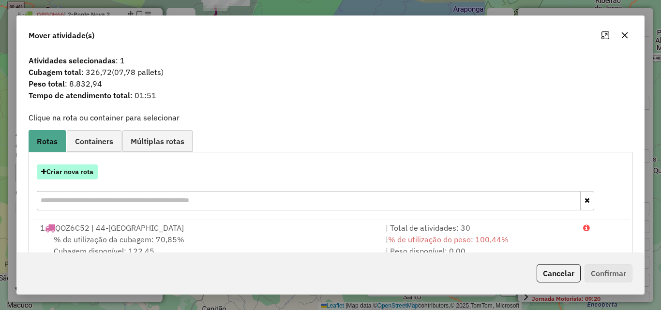
click at [73, 171] on button "Criar nova rota" at bounding box center [67, 172] width 61 height 15
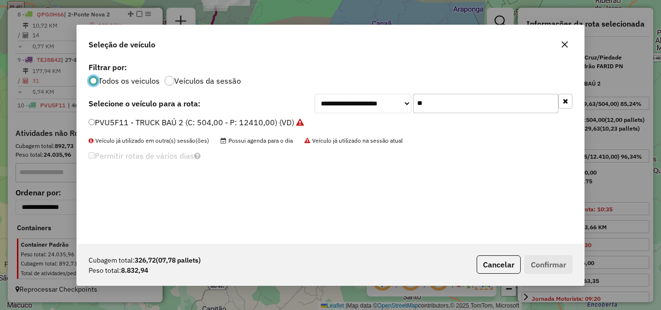
scroll to position [5, 3]
drag, startPoint x: 431, startPoint y: 102, endPoint x: 362, endPoint y: 106, distance: 69.3
click at [364, 106] on div "**********" at bounding box center [444, 103] width 258 height 19
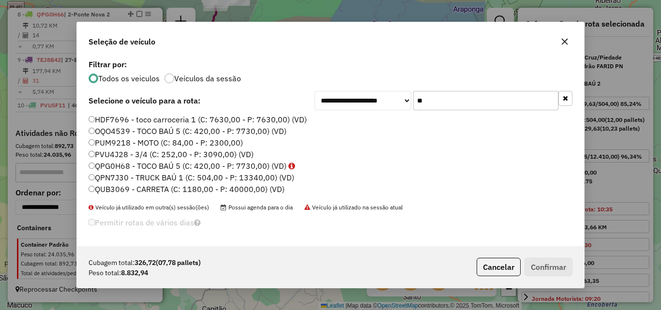
type input "**"
click at [212, 177] on label "QPN7J30 - TRUCK BAÚ 1 (C: 504,00 - P: 13340,00) (VD)" at bounding box center [192, 178] width 206 height 12
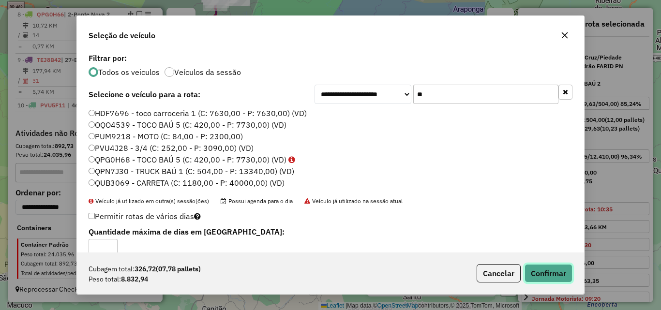
click at [571, 275] on button "Confirmar" at bounding box center [549, 273] width 48 height 18
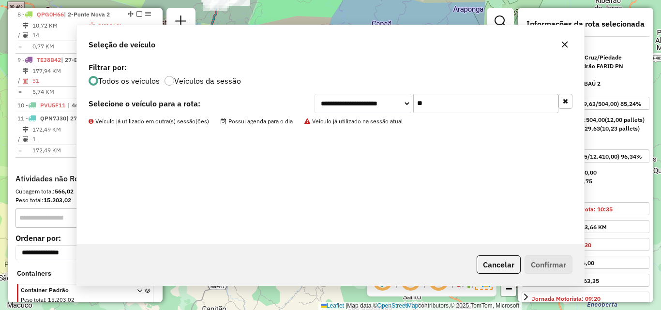
scroll to position [761, 0]
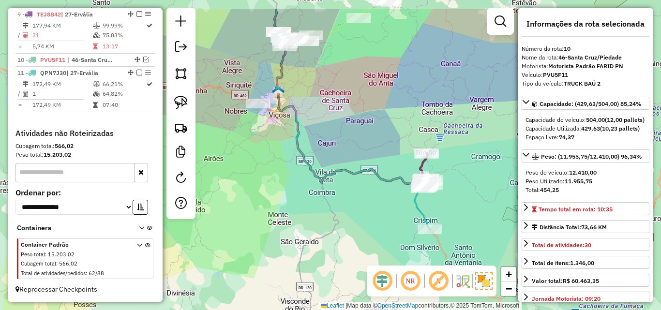
drag, startPoint x: 304, startPoint y: 185, endPoint x: 373, endPoint y: 225, distance: 80.0
click at [373, 225] on div "Janela de atendimento Grade de atendimento Capacidade Transportadoras Veículos …" at bounding box center [330, 155] width 661 height 310
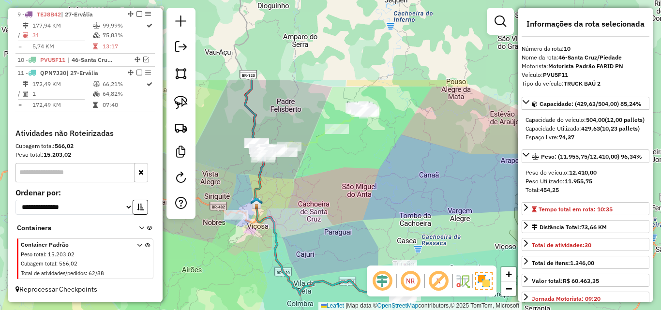
drag, startPoint x: 295, startPoint y: 173, endPoint x: 273, endPoint y: 288, distance: 116.8
click at [273, 288] on div "Janela de atendimento Grade de atendimento Capacidade Transportadoras Veículos …" at bounding box center [330, 155] width 661 height 310
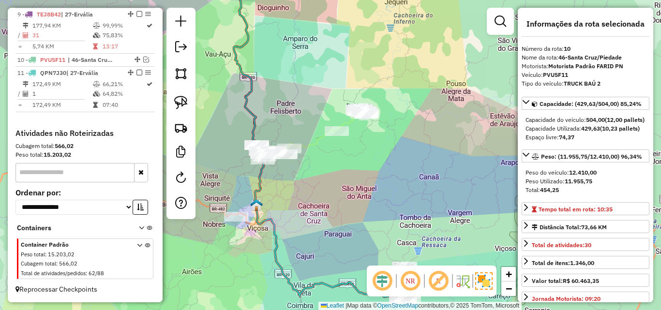
drag, startPoint x: 284, startPoint y: 121, endPoint x: 328, endPoint y: 138, distance: 46.6
click at [328, 138] on div "Janela de atendimento Grade de atendimento Capacidade Transportadoras Veículos …" at bounding box center [330, 155] width 661 height 310
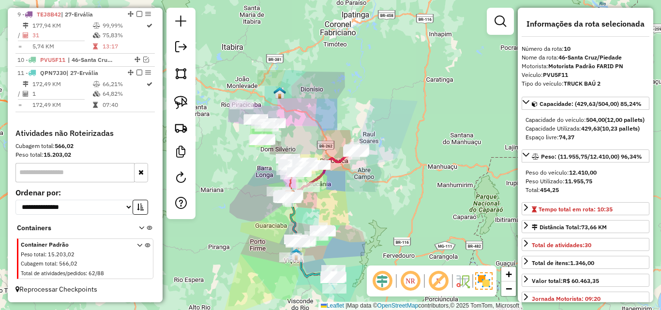
drag, startPoint x: 301, startPoint y: 113, endPoint x: 270, endPoint y: 214, distance: 105.8
click at [270, 214] on div "Janela de atendimento Grade de atendimento Capacidade Transportadoras Veículos …" at bounding box center [330, 155] width 661 height 310
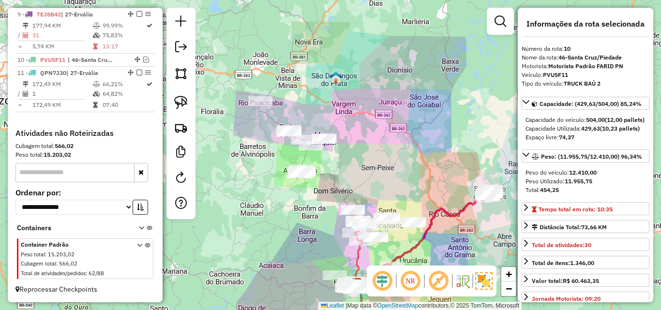
drag, startPoint x: 236, startPoint y: 123, endPoint x: 279, endPoint y: 155, distance: 53.6
click at [279, 155] on div "Janela de atendimento Grade de atendimento Capacidade Transportadoras Veículos …" at bounding box center [330, 155] width 661 height 310
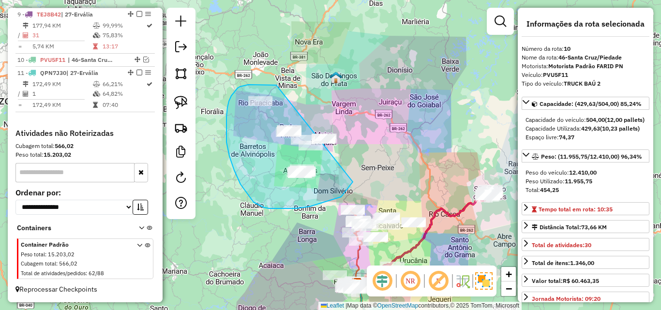
drag, startPoint x: 276, startPoint y: 85, endPoint x: 385, endPoint y: 107, distance: 110.7
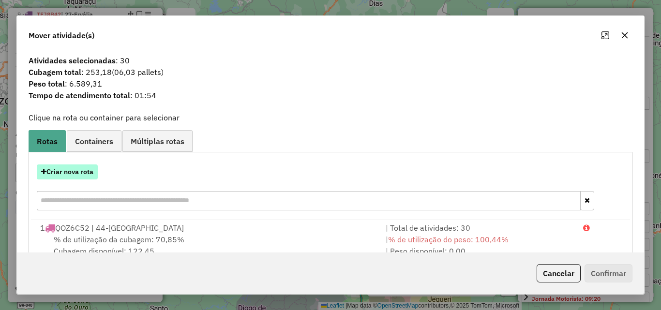
click at [60, 179] on button "Criar nova rota" at bounding box center [67, 172] width 61 height 15
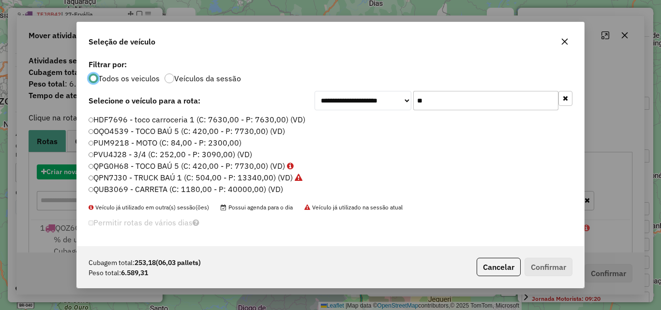
scroll to position [6, 3]
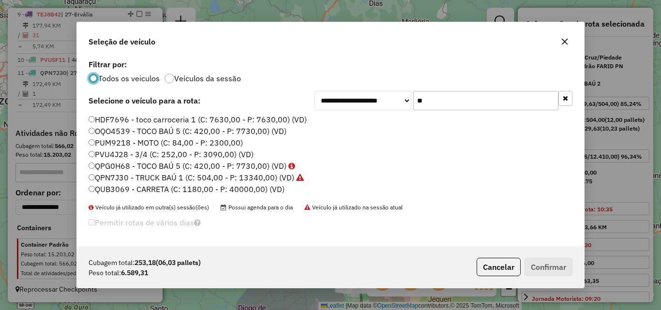
drag, startPoint x: 440, startPoint y: 102, endPoint x: 291, endPoint y: 98, distance: 149.1
click at [291, 98] on div "**********" at bounding box center [331, 100] width 484 height 19
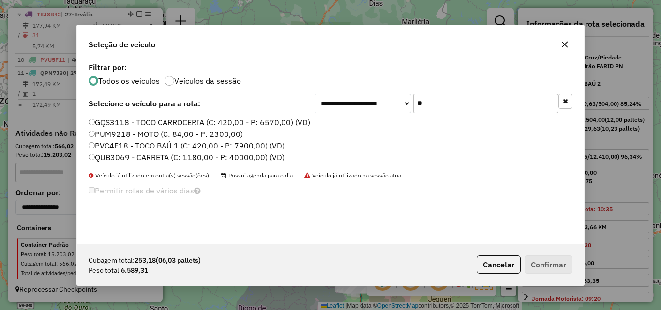
type input "**"
click at [143, 146] on label "PVC4F18 - TOCO BAÚ 1 (C: 420,00 - P: 7900,00) (VD)" at bounding box center [187, 146] width 196 height 12
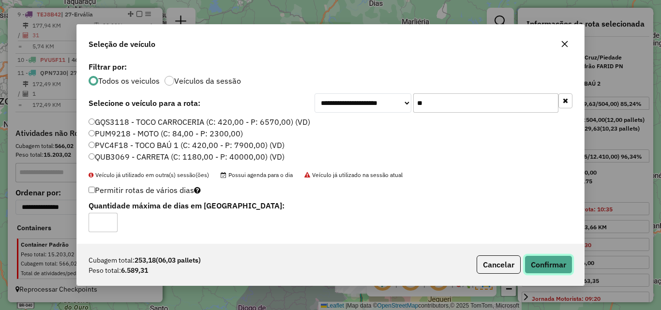
click at [554, 266] on button "Confirmar" at bounding box center [549, 265] width 48 height 18
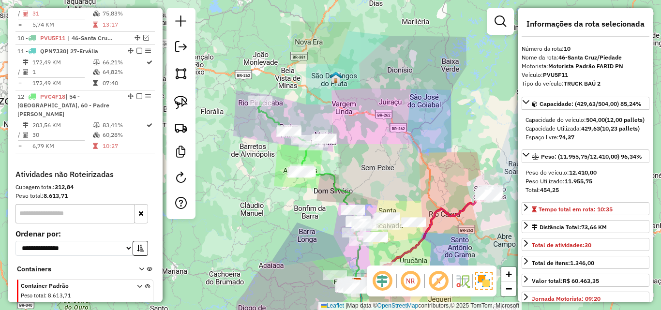
scroll to position [807, 0]
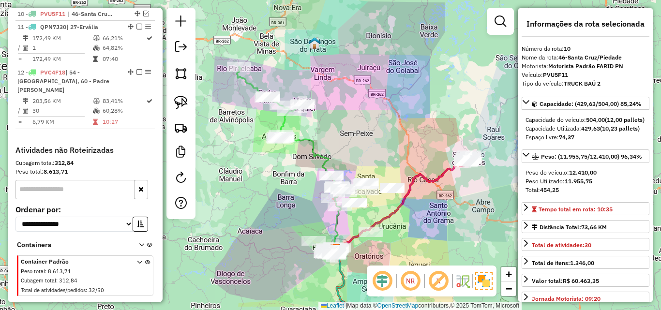
drag, startPoint x: 308, startPoint y: 276, endPoint x: 287, endPoint y: 242, distance: 40.4
click at [287, 242] on div "Janela de atendimento Grade de atendimento Capacidade Transportadoras Veículos …" at bounding box center [330, 155] width 661 height 310
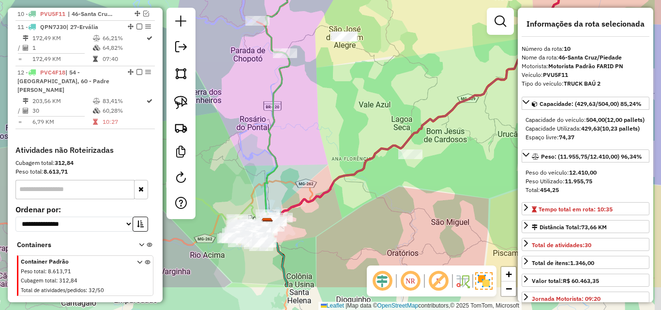
drag, startPoint x: 357, startPoint y: 154, endPoint x: 335, endPoint y: 100, distance: 57.8
click at [335, 100] on div "Janela de atendimento Grade de atendimento Capacidade Transportadoras Veículos …" at bounding box center [330, 155] width 661 height 310
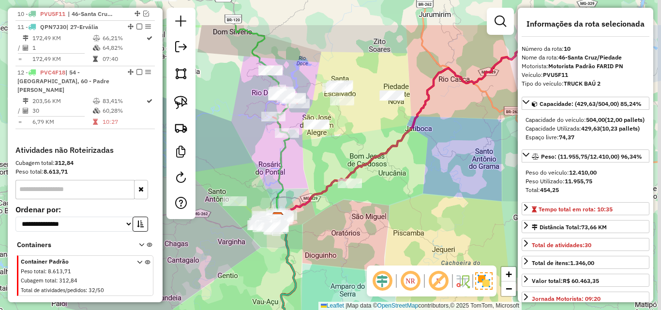
drag, startPoint x: 356, startPoint y: 98, endPoint x: 333, endPoint y: 154, distance: 60.8
click at [333, 154] on div "Janela de atendimento Grade de atendimento Capacidade Transportadoras Veículos …" at bounding box center [330, 155] width 661 height 310
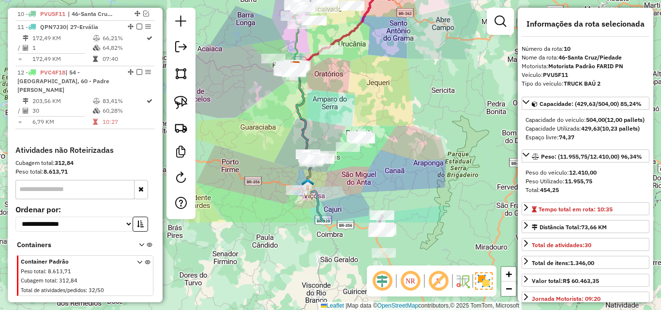
drag, startPoint x: 351, startPoint y: 206, endPoint x: 339, endPoint y: 88, distance: 119.3
click at [339, 88] on div "Janela de atendimento Grade de atendimento Capacidade Transportadoras Veículos …" at bounding box center [330, 155] width 661 height 310
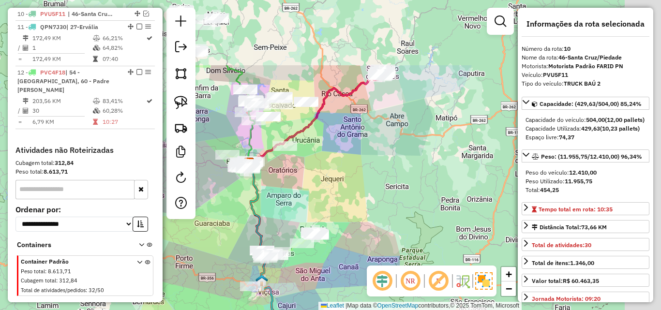
drag, startPoint x: 378, startPoint y: 90, endPoint x: 332, endPoint y: 186, distance: 106.7
click at [332, 186] on div "Janela de atendimento Grade de atendimento Capacidade Transportadoras Veículos …" at bounding box center [330, 155] width 661 height 310
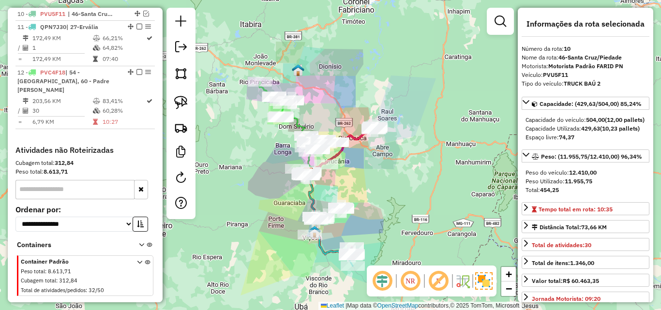
drag, startPoint x: 355, startPoint y: 174, endPoint x: 364, endPoint y: 179, distance: 10.0
click at [363, 178] on div "Janela de atendimento Grade de atendimento Capacidade Transportadoras Veículos …" at bounding box center [330, 155] width 661 height 310
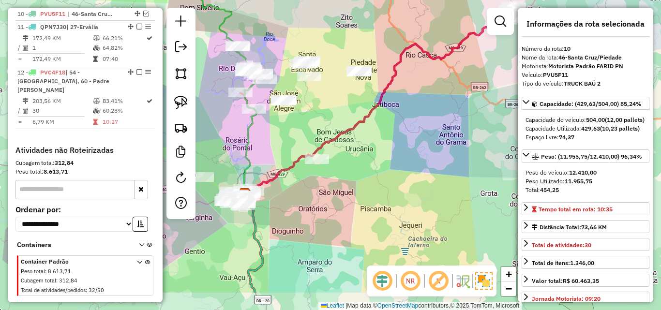
drag, startPoint x: 333, startPoint y: 229, endPoint x: 357, endPoint y: 181, distance: 53.9
click at [357, 181] on div "Janela de atendimento Grade de atendimento Capacidade Transportadoras Veículos …" at bounding box center [330, 155] width 661 height 310
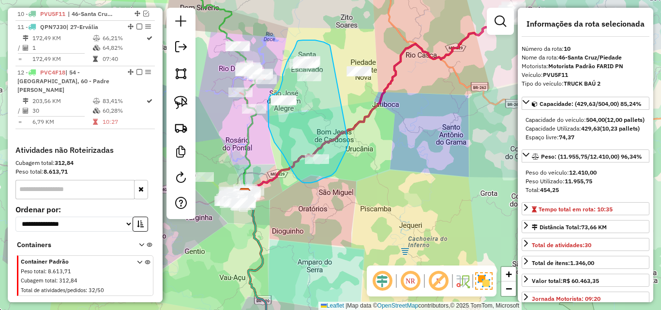
drag, startPoint x: 330, startPoint y: 46, endPoint x: 348, endPoint y: 143, distance: 99.0
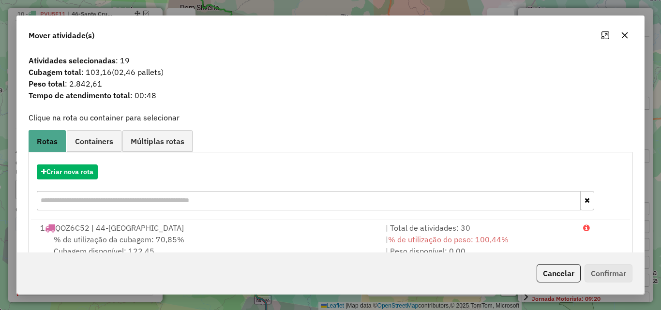
click at [622, 36] on icon "button" at bounding box center [625, 35] width 8 height 8
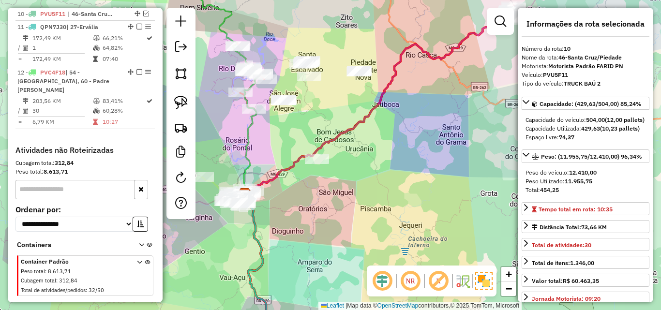
drag, startPoint x: 387, startPoint y: 218, endPoint x: 412, endPoint y: 34, distance: 186.1
click at [412, 30] on div "Janela de atendimento Grade de atendimento Capacidade Transportadoras Veículos …" at bounding box center [330, 155] width 661 height 310
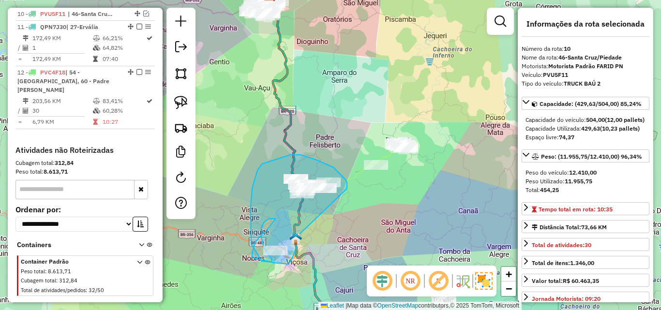
drag, startPoint x: 347, startPoint y: 189, endPoint x: 298, endPoint y: 235, distance: 67.4
click at [298, 235] on div "Janela de atendimento Grade de atendimento Capacidade Transportadoras Veículos …" at bounding box center [330, 155] width 661 height 310
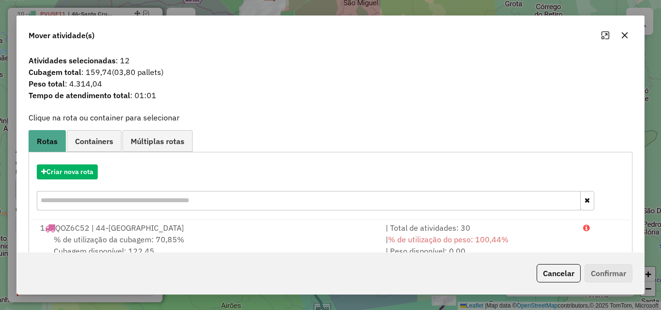
click at [621, 38] on icon "button" at bounding box center [625, 35] width 8 height 8
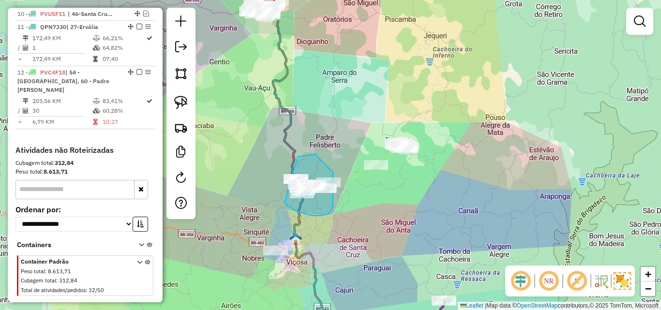
drag, startPoint x: 315, startPoint y: 154, endPoint x: 333, endPoint y: 172, distance: 25.3
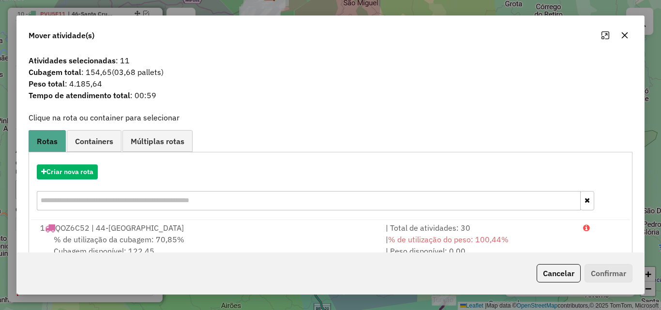
click at [629, 35] on button "button" at bounding box center [624, 35] width 15 height 15
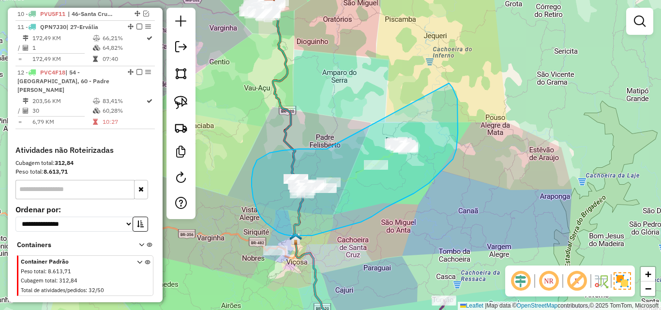
drag, startPoint x: 299, startPoint y: 149, endPoint x: 449, endPoint y: 83, distance: 163.9
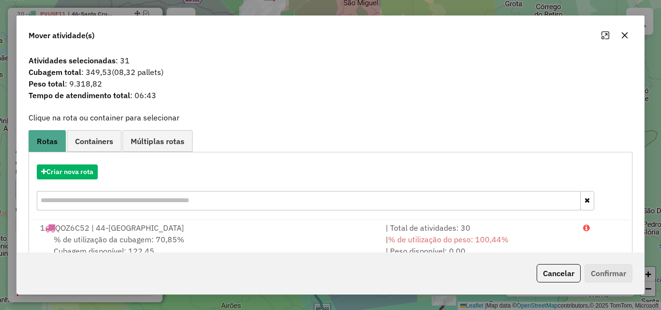
click at [628, 35] on icon "button" at bounding box center [625, 35] width 8 height 8
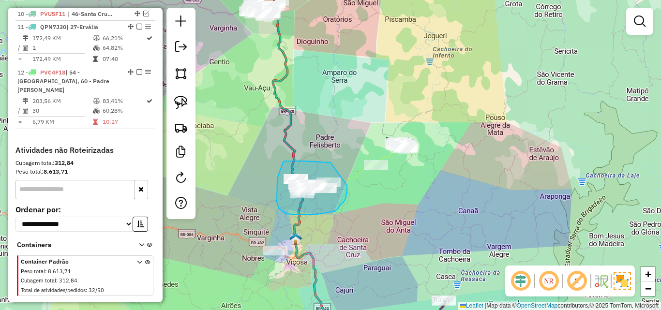
drag, startPoint x: 331, startPoint y: 163, endPoint x: 347, endPoint y: 185, distance: 28.1
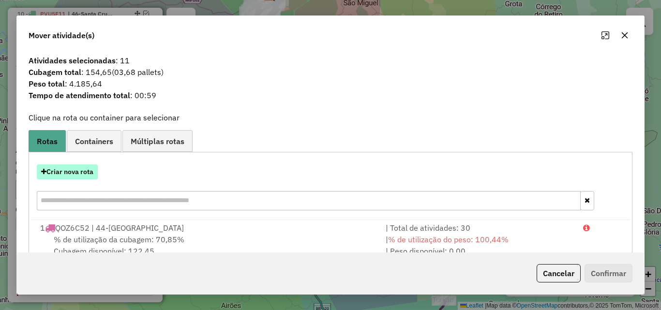
click at [63, 173] on button "Criar nova rota" at bounding box center [67, 172] width 61 height 15
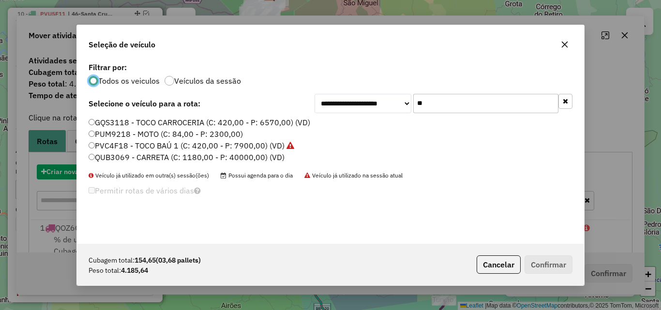
scroll to position [5, 3]
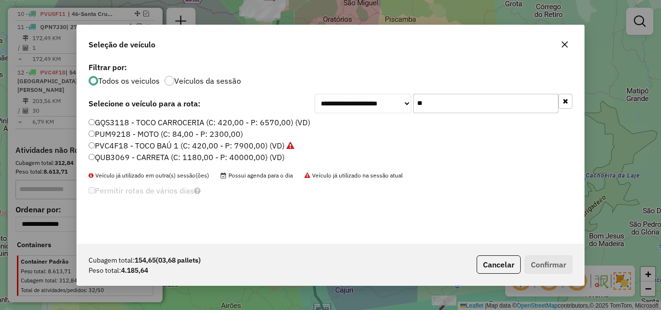
drag, startPoint x: 471, startPoint y: 101, endPoint x: 294, endPoint y: 102, distance: 176.7
click at [294, 102] on div "**********" at bounding box center [331, 103] width 484 height 19
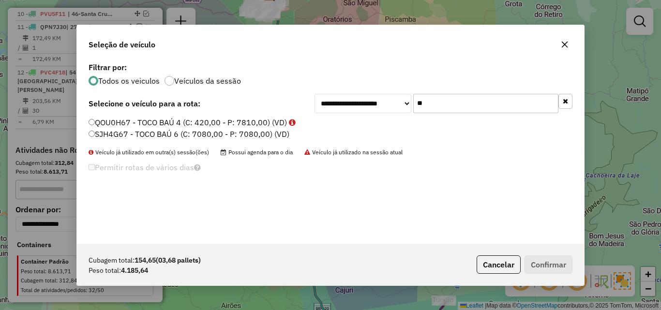
type input "**"
click at [201, 131] on label "SJH4G67 - TOCO BAÚ 6 (C: 7080,00 - P: 7080,00) (VD)" at bounding box center [189, 134] width 201 height 12
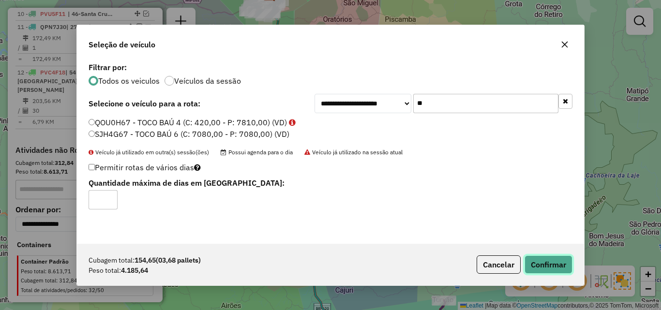
click at [528, 258] on button "Confirmar" at bounding box center [549, 265] width 48 height 18
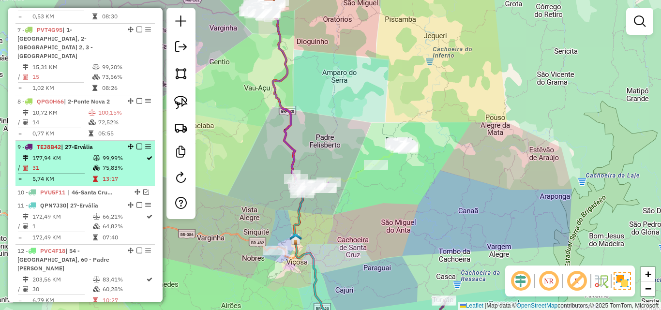
scroll to position [614, 0]
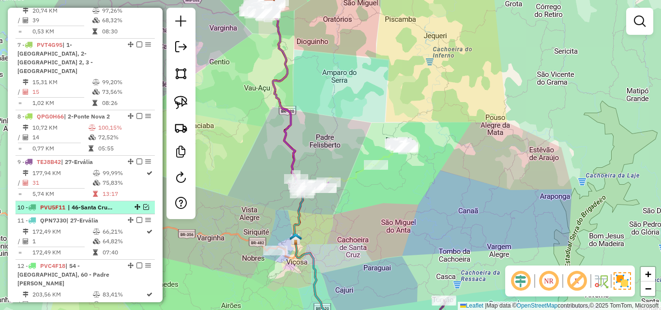
click at [145, 206] on em at bounding box center [146, 207] width 6 height 6
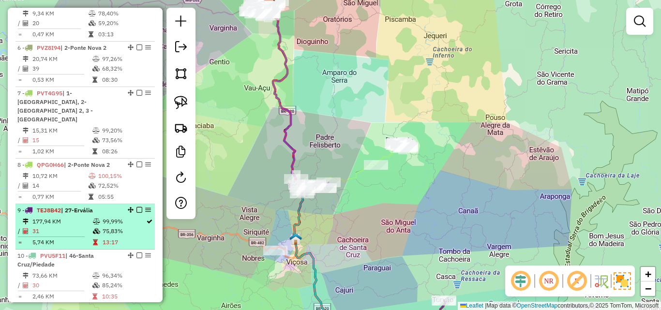
scroll to position [517, 0]
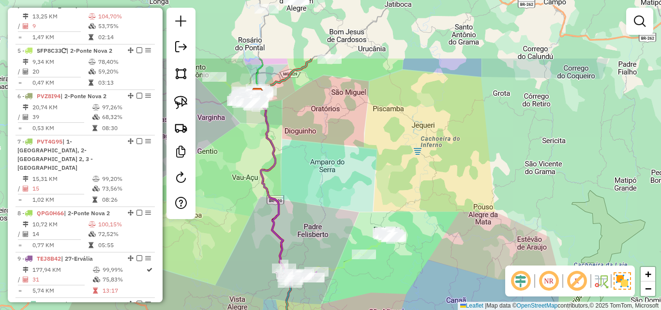
drag, startPoint x: 297, startPoint y: 41, endPoint x: 267, endPoint y: 151, distance: 113.8
click at [273, 151] on div "Janela de atendimento Grade de atendimento Capacidade Transportadoras Veículos …" at bounding box center [330, 155] width 661 height 310
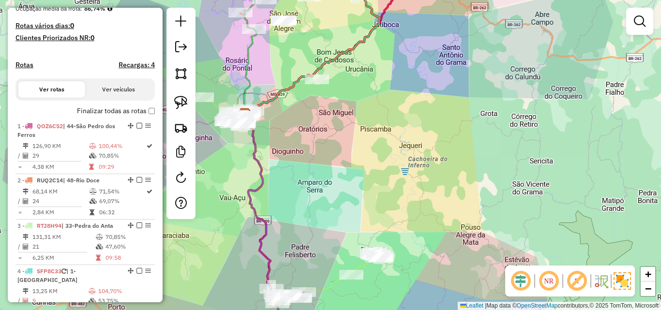
scroll to position [0, 0]
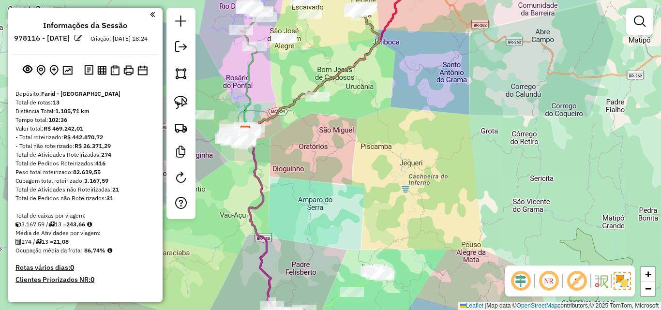
drag, startPoint x: 312, startPoint y: 150, endPoint x: 318, endPoint y: 194, distance: 44.4
click at [318, 194] on div "Janela de atendimento Grade de atendimento Capacidade Transportadoras Veículos …" at bounding box center [330, 155] width 661 height 310
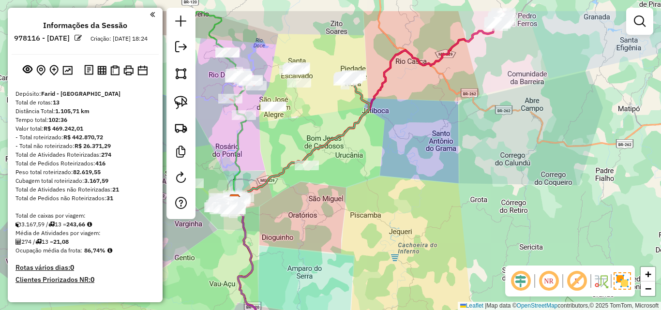
drag, startPoint x: 335, startPoint y: 160, endPoint x: 310, endPoint y: 202, distance: 49.2
click at [310, 202] on div "Janela de atendimento Grade de atendimento Capacidade Transportadoras Veículos …" at bounding box center [330, 155] width 661 height 310
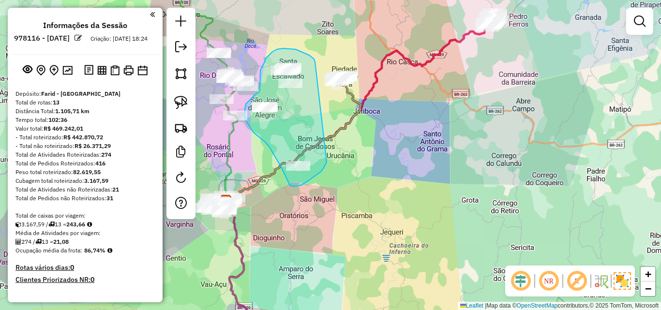
drag, startPoint x: 315, startPoint y: 62, endPoint x: 328, endPoint y: 160, distance: 98.6
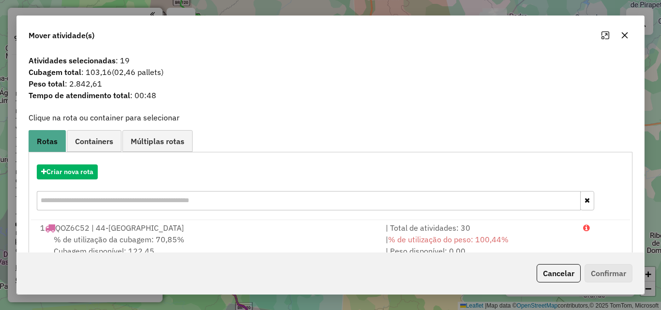
click at [628, 37] on icon "button" at bounding box center [625, 35] width 8 height 8
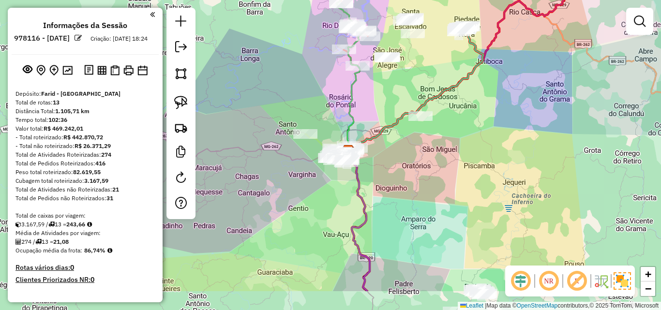
drag, startPoint x: 297, startPoint y: 208, endPoint x: 422, endPoint y: 157, distance: 135.5
click at [422, 157] on div "Janela de atendimento Grade de atendimento Capacidade Transportadoras Veículos …" at bounding box center [330, 155] width 661 height 310
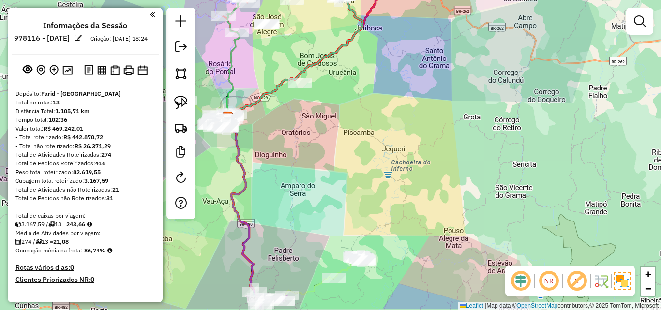
drag, startPoint x: 432, startPoint y: 224, endPoint x: 308, endPoint y: 193, distance: 127.4
click at [308, 193] on div "Janela de atendimento Grade de atendimento Capacidade Transportadoras Veículos …" at bounding box center [330, 155] width 661 height 310
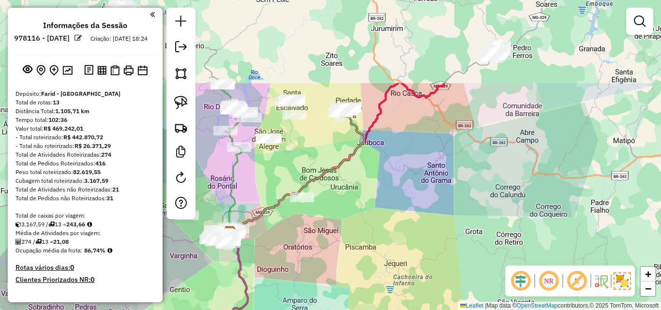
drag, startPoint x: 364, startPoint y: 97, endPoint x: 366, endPoint y: 211, distance: 113.3
click at [366, 211] on div "Janela de atendimento Grade de atendimento Capacidade Transportadoras Veículos …" at bounding box center [330, 155] width 661 height 310
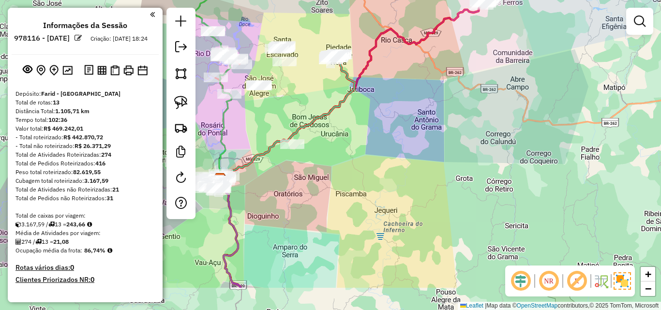
drag, startPoint x: 352, startPoint y: 263, endPoint x: 329, endPoint y: 175, distance: 91.5
click at [329, 175] on div "Janela de atendimento Grade de atendimento Capacidade Transportadoras Veículos …" at bounding box center [330, 155] width 661 height 310
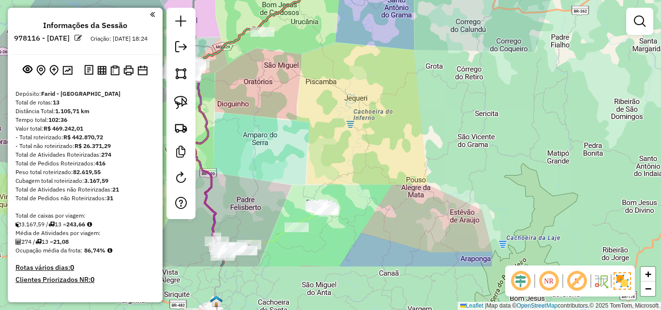
drag, startPoint x: 329, startPoint y: 236, endPoint x: 312, endPoint y: 161, distance: 76.4
click at [312, 161] on div "Janela de atendimento Grade de atendimento Capacidade Transportadoras Veículos …" at bounding box center [330, 155] width 661 height 310
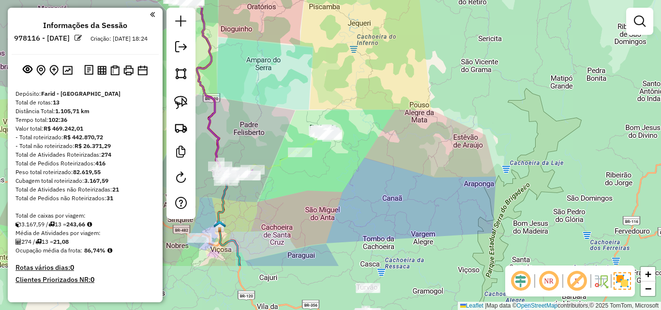
drag, startPoint x: 296, startPoint y: 297, endPoint x: 299, endPoint y: 204, distance: 93.0
click at [299, 204] on div "Janela de atendimento Grade de atendimento Capacidade Transportadoras Veículos …" at bounding box center [330, 155] width 661 height 310
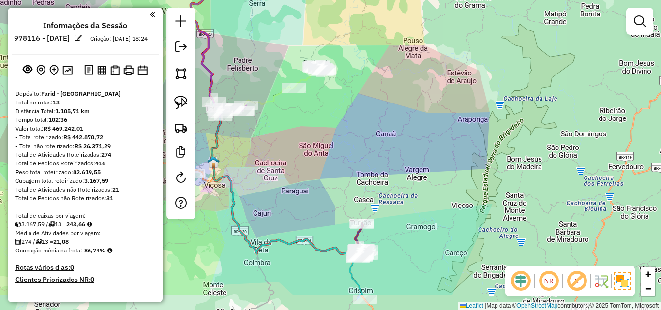
drag, startPoint x: 304, startPoint y: 279, endPoint x: 298, endPoint y: 233, distance: 46.9
click at [298, 233] on div "Janela de atendimento Grade de atendimento Capacidade Transportadoras Veículos …" at bounding box center [330, 155] width 661 height 310
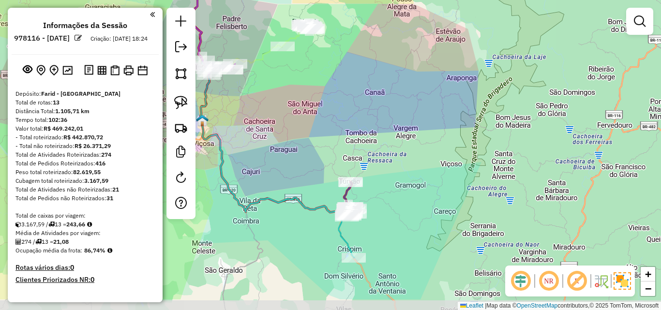
drag, startPoint x: 307, startPoint y: 284, endPoint x: 296, endPoint y: 243, distance: 41.7
click at [296, 243] on div "Janela de atendimento Grade de atendimento Capacidade Transportadoras Veículos …" at bounding box center [330, 155] width 661 height 310
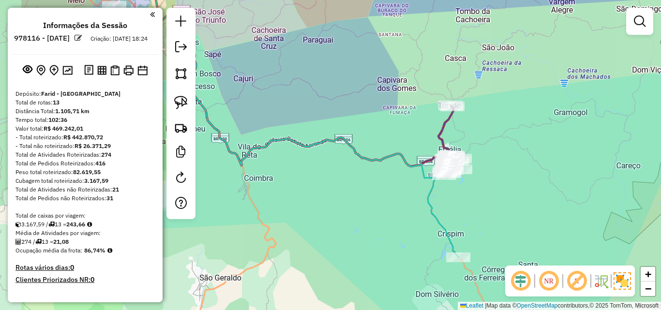
drag, startPoint x: 334, startPoint y: 228, endPoint x: 433, endPoint y: 229, distance: 98.3
click at [433, 229] on div "Janela de atendimento Grade de atendimento Capacidade Transportadoras Veículos …" at bounding box center [330, 155] width 661 height 310
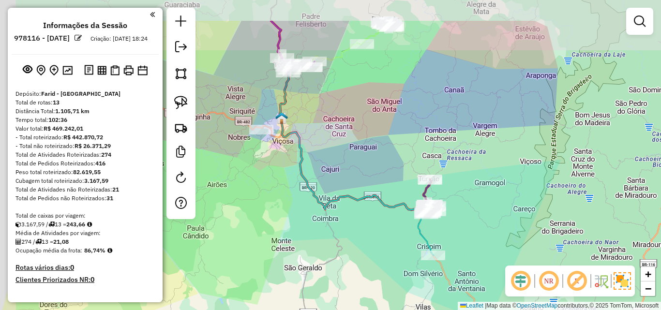
drag, startPoint x: 329, startPoint y: 106, endPoint x: 352, endPoint y: 170, distance: 68.0
click at [352, 170] on div "Janela de atendimento Grade de atendimento Capacidade Transportadoras Veículos …" at bounding box center [330, 155] width 661 height 310
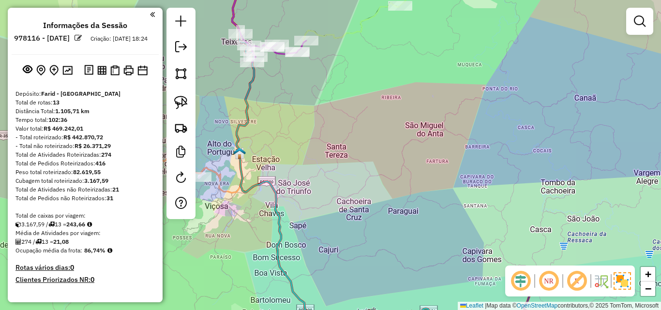
drag, startPoint x: 332, startPoint y: 106, endPoint x: 406, endPoint y: 250, distance: 161.3
click at [406, 250] on div "Janela de atendimento Grade de atendimento Capacidade Transportadoras Veículos …" at bounding box center [330, 155] width 661 height 310
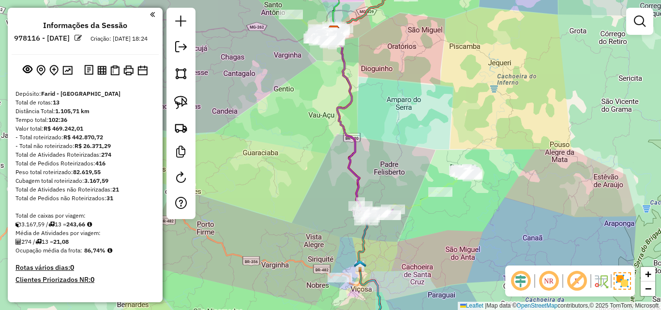
drag, startPoint x: 396, startPoint y: 128, endPoint x: 398, endPoint y: 152, distance: 23.8
click at [398, 152] on div "Janela de atendimento Grade de atendimento Capacidade Transportadoras Veículos …" at bounding box center [330, 155] width 661 height 310
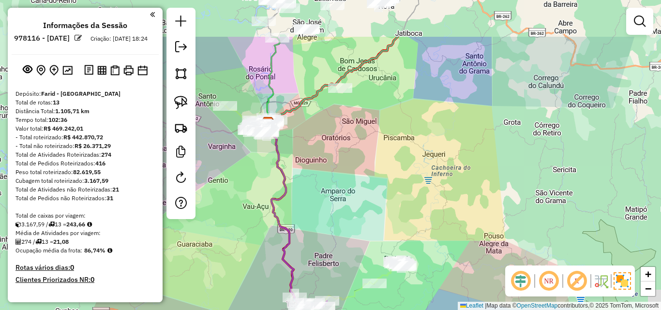
drag, startPoint x: 422, startPoint y: 119, endPoint x: 378, endPoint y: 106, distance: 45.8
click at [378, 106] on div "Janela de atendimento Grade de atendimento Capacidade Transportadoras Veículos …" at bounding box center [330, 155] width 661 height 310
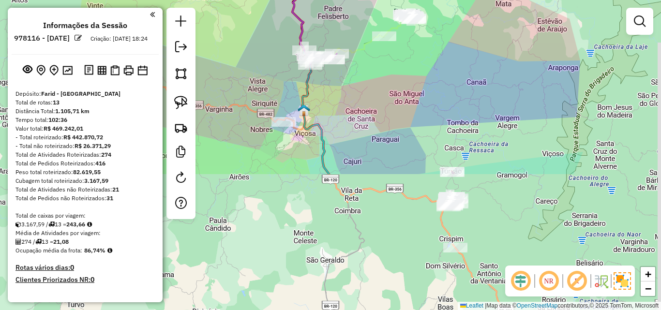
drag, startPoint x: 364, startPoint y: 265, endPoint x: 348, endPoint y: 97, distance: 168.1
click at [348, 97] on div "Janela de atendimento Grade de atendimento Capacidade Transportadoras Veículos …" at bounding box center [330, 155] width 661 height 310
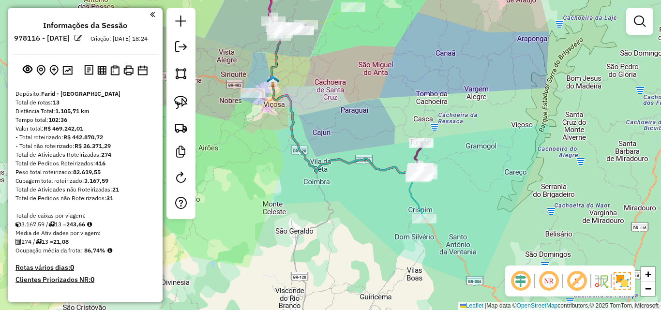
drag, startPoint x: 421, startPoint y: 230, endPoint x: 389, endPoint y: 200, distance: 43.5
click at [389, 200] on div "Janela de atendimento Grade de atendimento Capacidade Transportadoras Veículos …" at bounding box center [330, 155] width 661 height 310
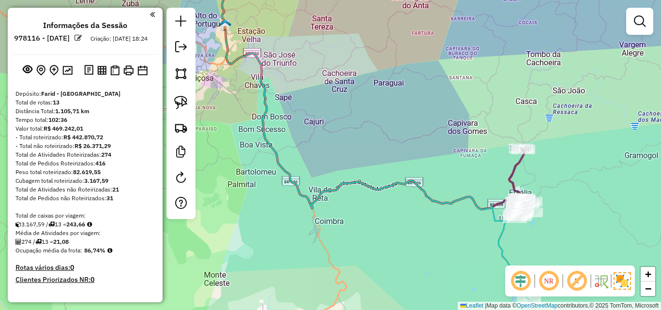
drag, startPoint x: 325, startPoint y: 139, endPoint x: 396, endPoint y: 173, distance: 79.2
click at [396, 173] on div "Janela de atendimento Grade de atendimento Capacidade Transportadoras Veículos …" at bounding box center [330, 155] width 661 height 310
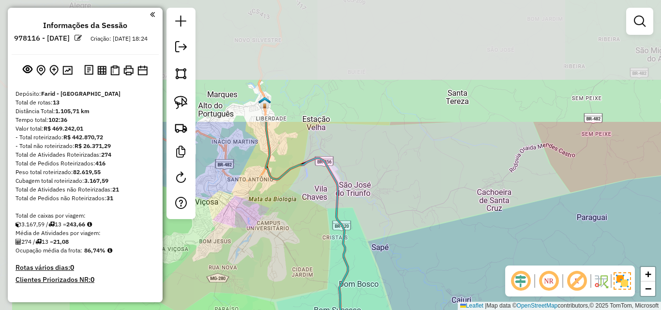
drag, startPoint x: 355, startPoint y: 72, endPoint x: 433, endPoint y: 225, distance: 171.9
click at [433, 225] on div "Janela de atendimento Grade de atendimento Capacidade Transportadoras Veículos …" at bounding box center [330, 155] width 661 height 310
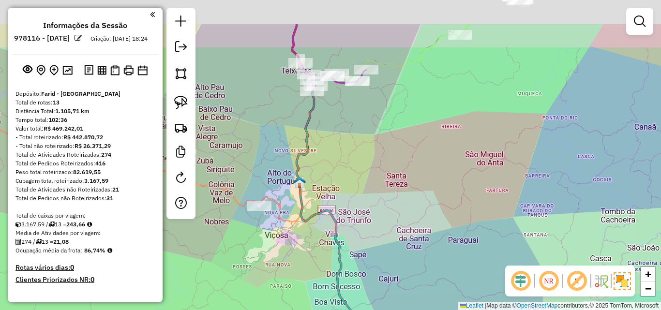
drag, startPoint x: 346, startPoint y: 127, endPoint x: 357, endPoint y: 169, distance: 43.7
click at [357, 177] on div "Janela de atendimento Grade de atendimento Capacidade Transportadoras Veículos …" at bounding box center [330, 155] width 661 height 310
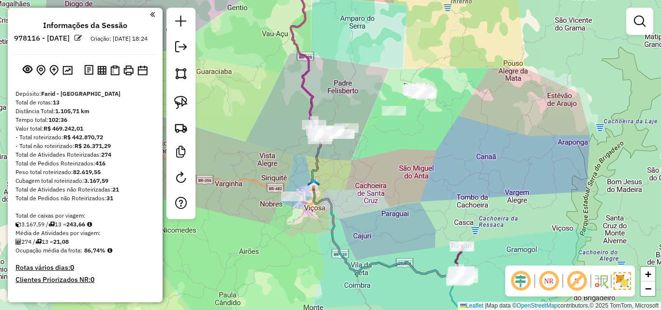
drag, startPoint x: 395, startPoint y: 182, endPoint x: 374, endPoint y: 156, distance: 33.0
click at [380, 198] on div "Janela de atendimento Grade de atendimento Capacidade Transportadoras Veículos …" at bounding box center [330, 155] width 661 height 310
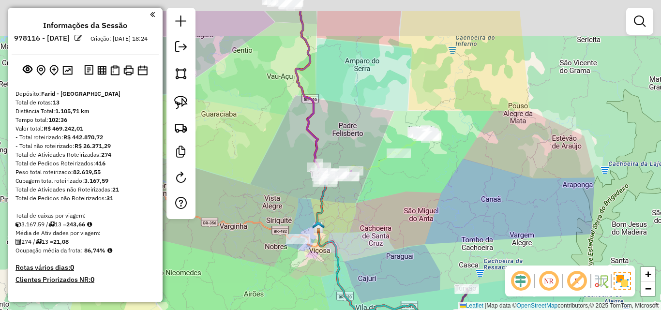
drag, startPoint x: 353, startPoint y: 81, endPoint x: 363, endPoint y: 199, distance: 119.0
click at [364, 209] on div "Janela de atendimento Grade de atendimento Capacidade Transportadoras Veículos …" at bounding box center [330, 155] width 661 height 310
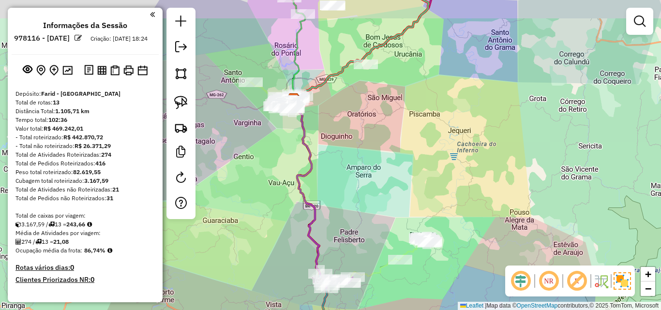
drag, startPoint x: 357, startPoint y: 171, endPoint x: 345, endPoint y: 226, distance: 55.7
click at [345, 226] on div "Janela de atendimento Grade de atendimento Capacidade Transportadoras Veículos …" at bounding box center [330, 155] width 661 height 310
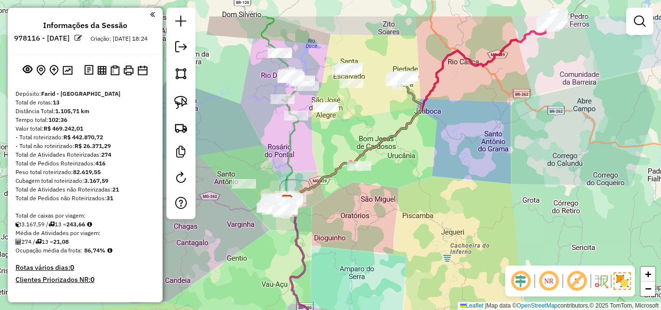
drag, startPoint x: 346, startPoint y: 165, endPoint x: 352, endPoint y: 212, distance: 47.8
click at [352, 212] on div "Janela de atendimento Grade de atendimento Capacidade Transportadoras Veículos …" at bounding box center [330, 155] width 661 height 310
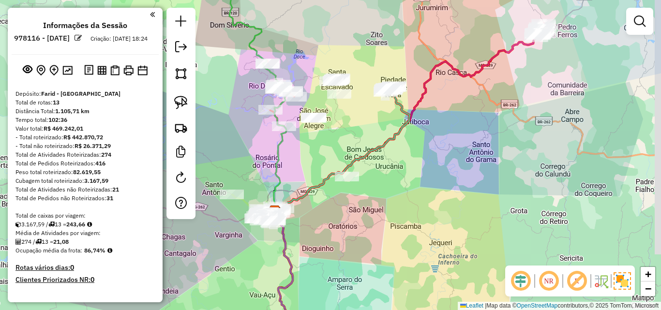
drag, startPoint x: 357, startPoint y: 216, endPoint x: 344, endPoint y: 234, distance: 21.9
click at [344, 234] on div "Janela de atendimento Grade de atendimento Capacidade Transportadoras Veículos …" at bounding box center [330, 155] width 661 height 310
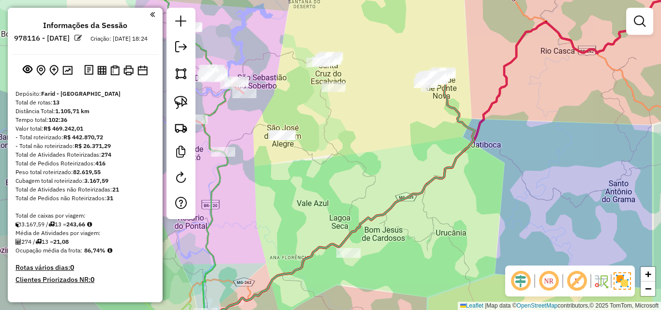
drag, startPoint x: 321, startPoint y: 128, endPoint x: 320, endPoint y: 144, distance: 15.5
click at [320, 144] on div "Janela de atendimento Grade de atendimento Capacidade Transportadoras Veículos …" at bounding box center [330, 155] width 661 height 310
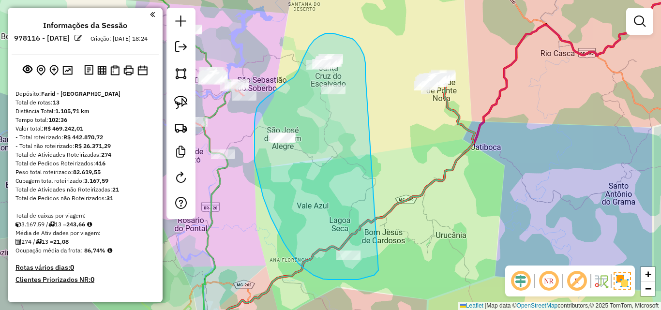
drag, startPoint x: 365, startPoint y: 74, endPoint x: 379, endPoint y: 271, distance: 196.9
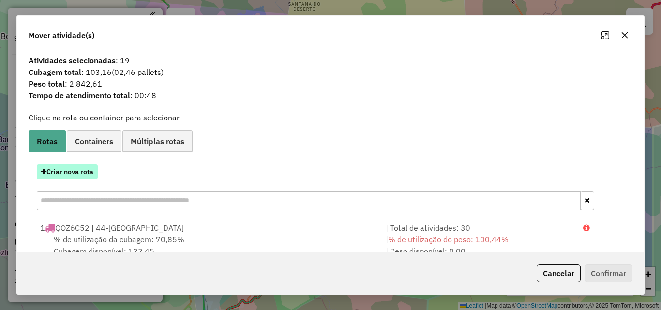
click at [70, 167] on button "Criar nova rota" at bounding box center [67, 172] width 61 height 15
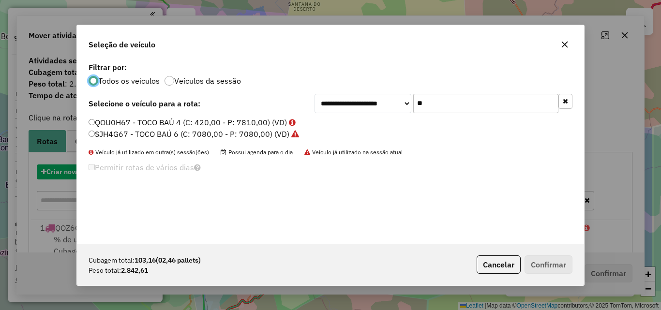
scroll to position [5, 3]
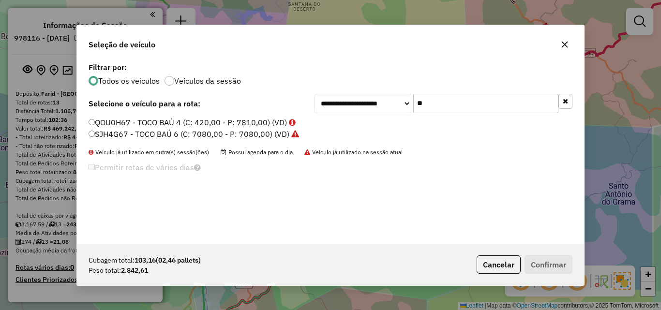
drag, startPoint x: 461, startPoint y: 109, endPoint x: 391, endPoint y: 103, distance: 70.9
click at [391, 103] on div "**********" at bounding box center [444, 103] width 258 height 19
type input "**"
click at [265, 130] on label "QOU0H62 - TOCO BAÚ 4 (C: 420,00 - P: 7810,00) (VD)" at bounding box center [188, 134] width 198 height 12
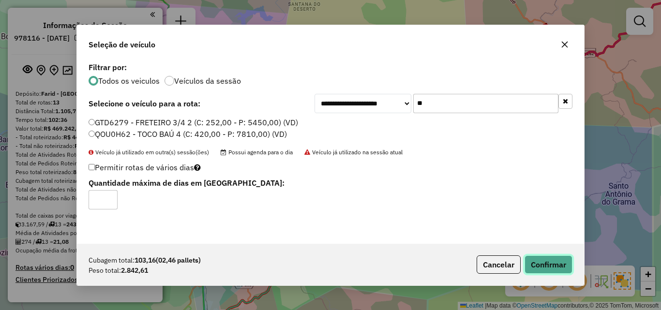
click at [546, 269] on button "Confirmar" at bounding box center [549, 265] width 48 height 18
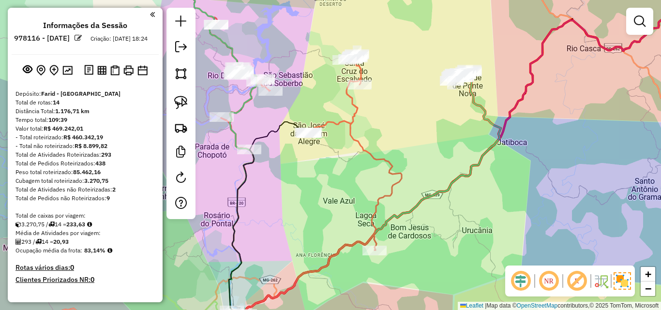
drag, startPoint x: 312, startPoint y: 196, endPoint x: 338, endPoint y: 191, distance: 26.6
click at [338, 191] on div "Janela de atendimento Grade de atendimento Capacidade Transportadoras Veículos …" at bounding box center [330, 155] width 661 height 310
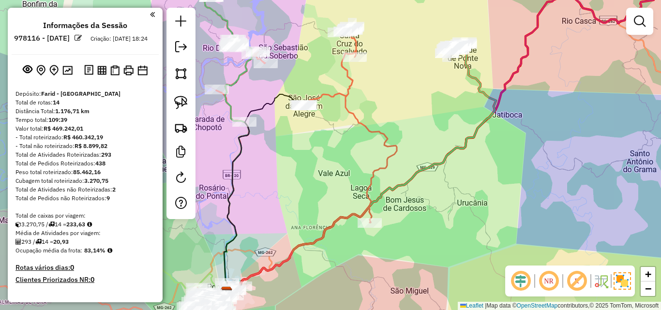
drag, startPoint x: 296, startPoint y: 193, endPoint x: 290, endPoint y: 162, distance: 31.0
click at [291, 163] on div "Janela de atendimento Grade de atendimento Capacidade Transportadoras Veículos …" at bounding box center [330, 155] width 661 height 310
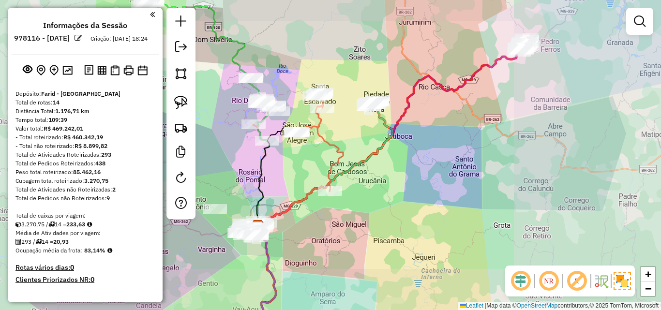
drag, startPoint x: 289, startPoint y: 173, endPoint x: 318, endPoint y: 195, distance: 35.5
click at [318, 195] on div "Janela de atendimento Grade de atendimento Capacidade Transportadoras Veículos …" at bounding box center [330, 155] width 661 height 310
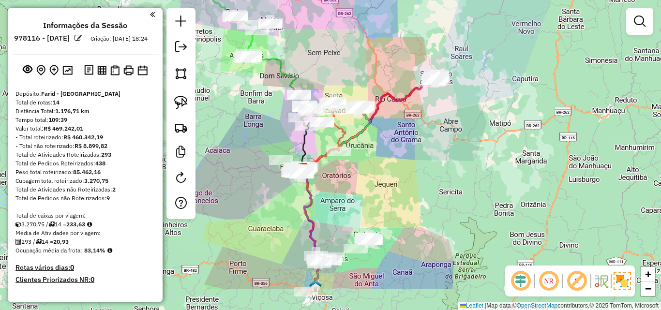
drag, startPoint x: 253, startPoint y: 183, endPoint x: 249, endPoint y: 127, distance: 56.8
click at [249, 120] on div "Janela de atendimento Grade de atendimento Capacidade Transportadoras Veículos …" at bounding box center [330, 155] width 661 height 310
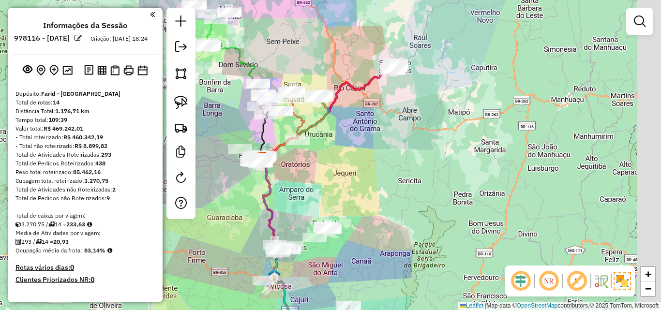
drag, startPoint x: 267, startPoint y: 234, endPoint x: 228, endPoint y: 239, distance: 39.0
click at [228, 241] on div "Janela de atendimento Grade de atendimento Capacidade Transportadoras Veículos …" at bounding box center [330, 155] width 661 height 310
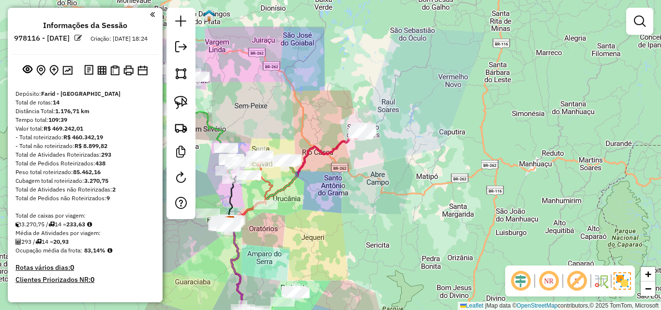
drag, startPoint x: 346, startPoint y: 148, endPoint x: 313, endPoint y: 222, distance: 81.2
click at [313, 222] on div "Janela de atendimento Grade de atendimento Capacidade Transportadoras Veículos …" at bounding box center [330, 155] width 661 height 310
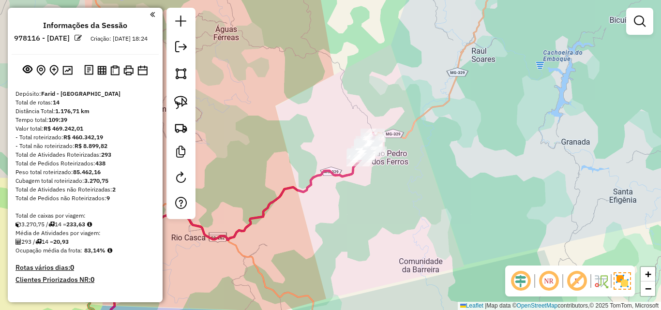
drag, startPoint x: 347, startPoint y: 179, endPoint x: 314, endPoint y: 201, distance: 39.7
click at [314, 201] on div "Janela de atendimento Grade de atendimento Capacidade Transportadoras Veículos …" at bounding box center [330, 155] width 661 height 310
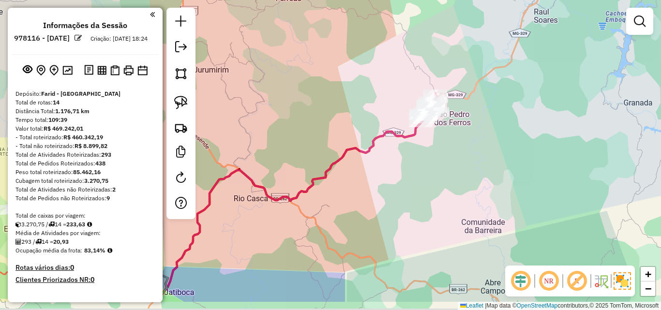
drag, startPoint x: 329, startPoint y: 210, endPoint x: 401, endPoint y: 163, distance: 85.4
click at [401, 163] on div "Janela de atendimento Grade de atendimento Capacidade Transportadoras Veículos …" at bounding box center [330, 155] width 661 height 310
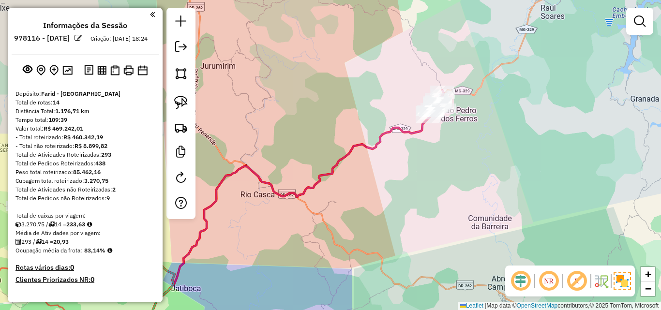
drag, startPoint x: 377, startPoint y: 169, endPoint x: 342, endPoint y: 219, distance: 60.8
click at [308, 240] on div "Janela de atendimento Grade de atendimento Capacidade Transportadoras Veículos …" at bounding box center [330, 155] width 661 height 310
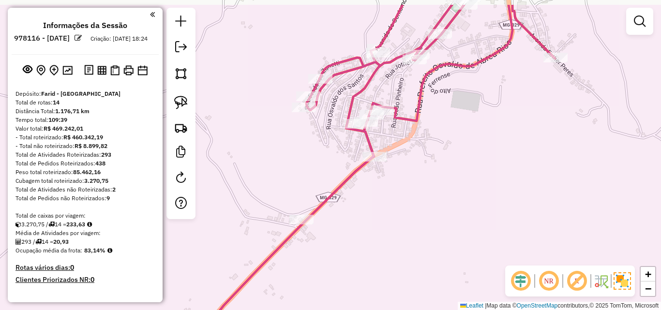
drag, startPoint x: 352, startPoint y: 155, endPoint x: 348, endPoint y: 223, distance: 67.8
click at [331, 239] on div "Janela de atendimento Grade de atendimento Capacidade Transportadoras Veículos …" at bounding box center [330, 155] width 661 height 310
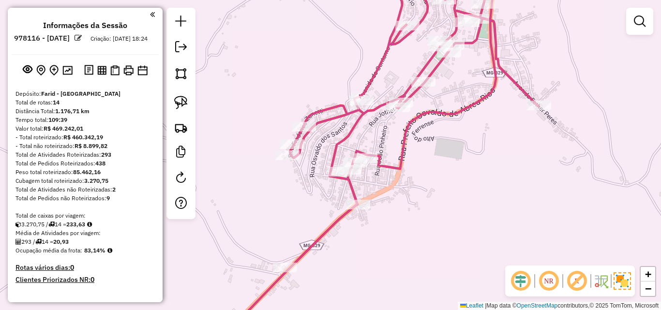
drag, startPoint x: 419, startPoint y: 204, endPoint x: 380, endPoint y: 201, distance: 39.3
click at [380, 201] on div "Janela de atendimento Grade de atendimento Capacidade Transportadoras Veículos …" at bounding box center [330, 155] width 661 height 310
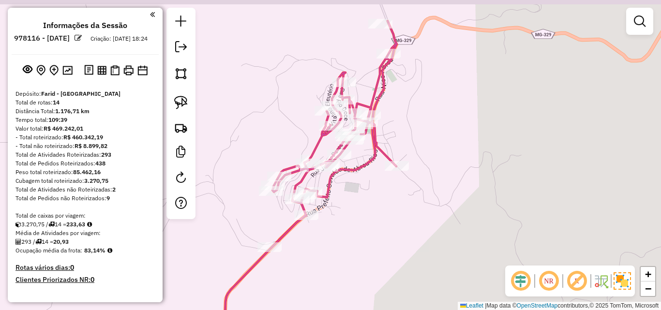
drag, startPoint x: 401, startPoint y: 201, endPoint x: 355, endPoint y: 216, distance: 47.9
click at [355, 216] on div "Janela de atendimento Grade de atendimento Capacidade Transportadoras Veículos …" at bounding box center [330, 155] width 661 height 310
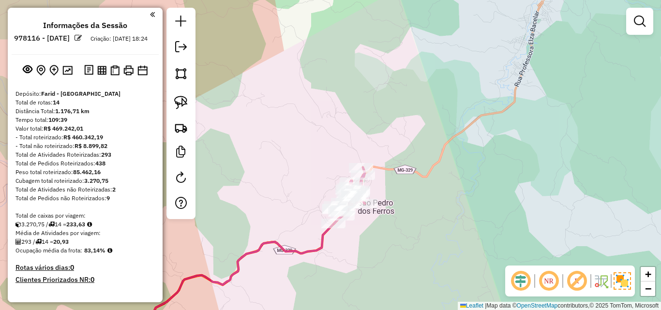
drag, startPoint x: 379, startPoint y: 245, endPoint x: 364, endPoint y: 227, distance: 23.7
click at [364, 227] on div "Janela de atendimento Grade de atendimento Capacidade Transportadoras Veículos …" at bounding box center [330, 155] width 661 height 310
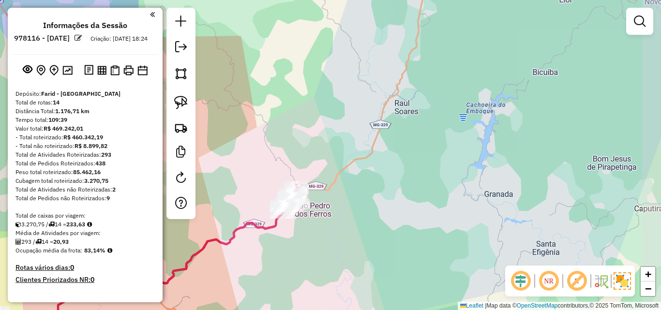
drag, startPoint x: 424, startPoint y: 227, endPoint x: 364, endPoint y: 226, distance: 59.1
click at [364, 226] on div "Janela de atendimento Grade de atendimento Capacidade Transportadoras Veículos …" at bounding box center [330, 155] width 661 height 310
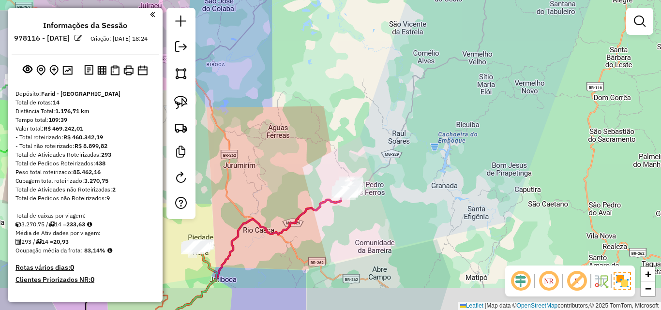
drag, startPoint x: 352, startPoint y: 243, endPoint x: 402, endPoint y: 186, distance: 76.1
click at [402, 187] on div "Janela de atendimento Grade de atendimento Capacidade Transportadoras Veículos …" at bounding box center [330, 155] width 661 height 310
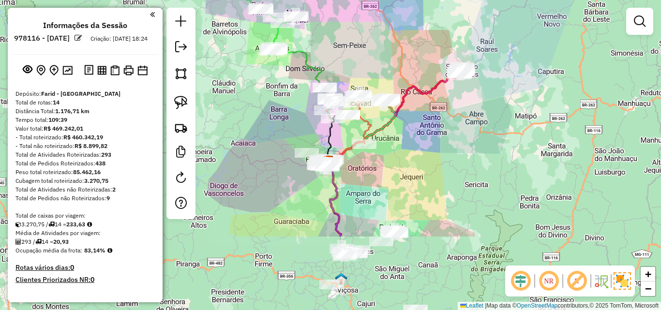
drag, startPoint x: 346, startPoint y: 228, endPoint x: 421, endPoint y: 124, distance: 128.4
click at [421, 124] on div "Janela de atendimento Grade de atendimento Capacidade Transportadoras Veículos …" at bounding box center [330, 155] width 661 height 310
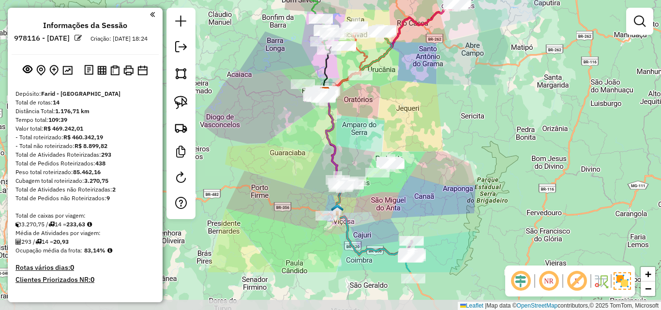
drag, startPoint x: 380, startPoint y: 282, endPoint x: 376, endPoint y: 213, distance: 68.8
click at [376, 213] on div "Janela de atendimento Grade de atendimento Capacidade Transportadoras Veículos …" at bounding box center [330, 155] width 661 height 310
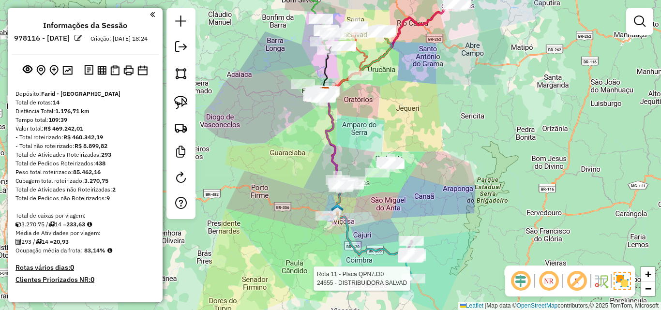
select select "*********"
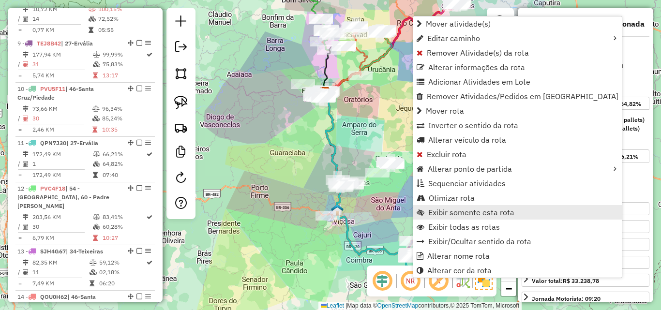
scroll to position [862, 0]
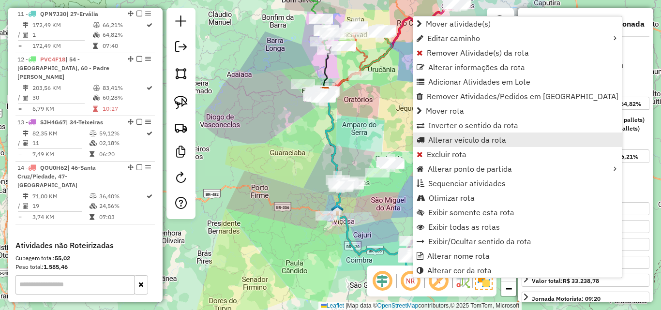
click at [457, 137] on span "Alterar veículo da rota" at bounding box center [467, 140] width 78 height 8
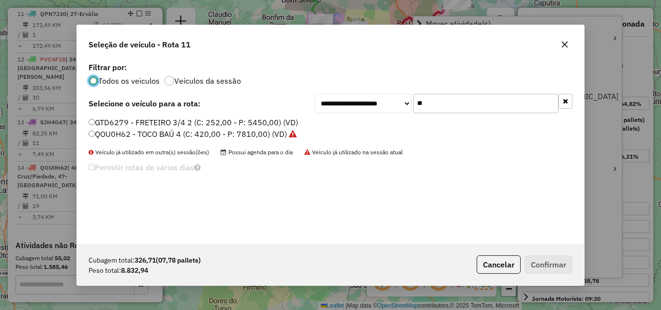
scroll to position [5, 3]
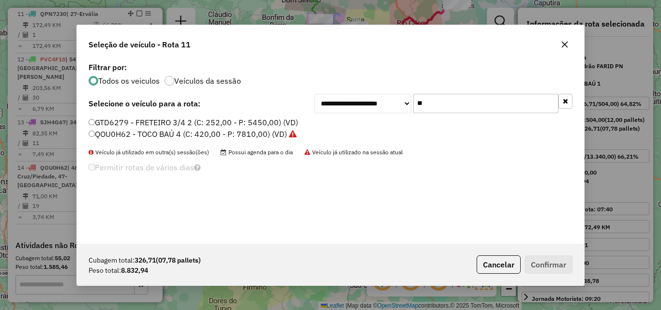
drag, startPoint x: 470, startPoint y: 101, endPoint x: 354, endPoint y: 101, distance: 115.2
click at [354, 101] on div "**********" at bounding box center [444, 103] width 258 height 19
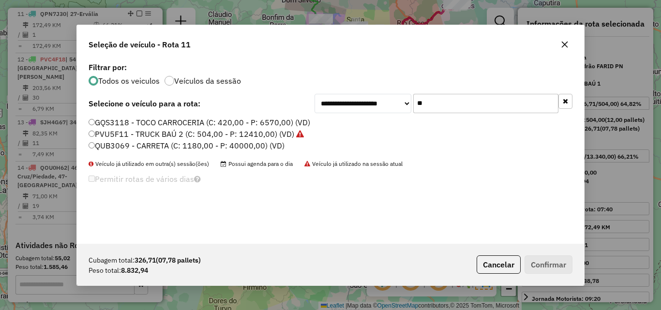
type input "**"
click at [238, 131] on label "PVU5F11 - TRUCK BAÚ 2 (C: 504,00 - P: 12410,00) (VD)" at bounding box center [196, 134] width 215 height 12
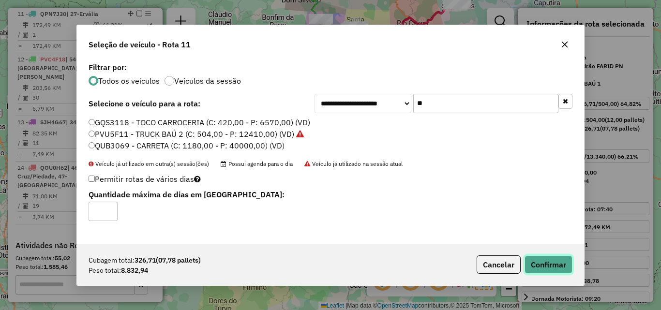
click at [536, 269] on button "Confirmar" at bounding box center [549, 265] width 48 height 18
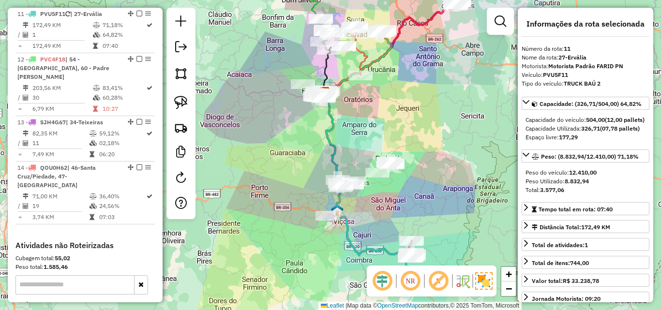
drag, startPoint x: 388, startPoint y: 213, endPoint x: 377, endPoint y: 169, distance: 45.4
click at [377, 169] on div "Janela de atendimento Grade de atendimento Capacidade Transportadoras Veículos …" at bounding box center [330, 155] width 661 height 310
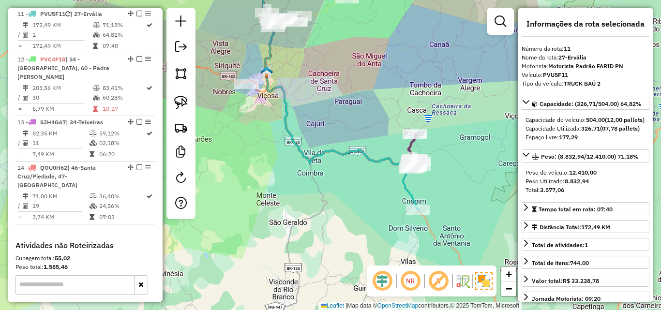
drag, startPoint x: 381, startPoint y: 229, endPoint x: 365, endPoint y: 201, distance: 32.1
click at [365, 201] on div "Janela de atendimento Grade de atendimento Capacidade Transportadoras Veículos …" at bounding box center [330, 155] width 661 height 310
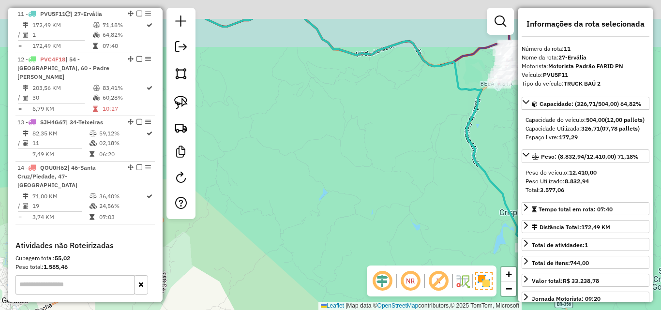
drag, startPoint x: 355, startPoint y: 121, endPoint x: 376, endPoint y: 206, distance: 87.8
click at [376, 206] on div "Janela de atendimento Grade de atendimento Capacidade Transportadoras Veículos …" at bounding box center [330, 155] width 661 height 310
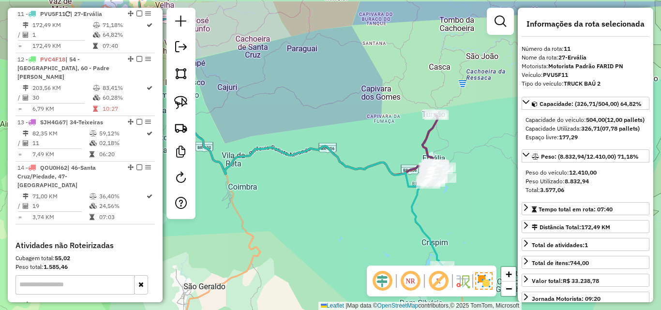
drag, startPoint x: 321, startPoint y: 208, endPoint x: 348, endPoint y: 222, distance: 29.9
click at [349, 237] on div "Janela de atendimento Grade de atendimento Capacidade Transportadoras Veículos …" at bounding box center [330, 155] width 661 height 310
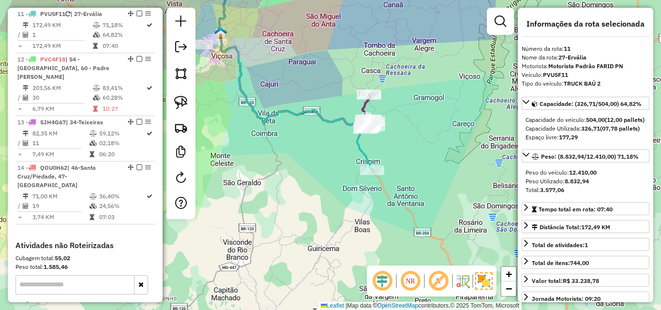
drag, startPoint x: 341, startPoint y: 219, endPoint x: 345, endPoint y: 152, distance: 67.4
click at [338, 149] on div "Janela de atendimento Grade de atendimento Capacidade Transportadoras Veículos …" at bounding box center [330, 155] width 661 height 310
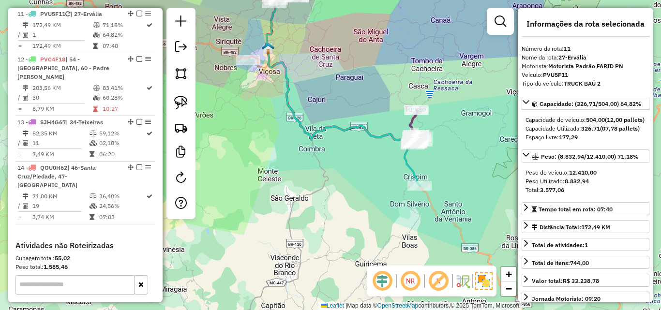
drag, startPoint x: 373, startPoint y: 165, endPoint x: 374, endPoint y: 239, distance: 74.1
click at [374, 239] on div "Rota 11 - Placa PVU5F11 24655 - DISTRIBUIDORA SALVAD Janela de atendimento Grad…" at bounding box center [330, 155] width 661 height 310
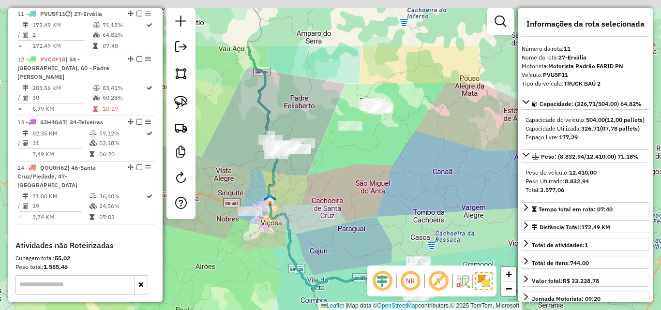
drag, startPoint x: 345, startPoint y: 115, endPoint x: 346, endPoint y: 198, distance: 82.8
click at [346, 198] on div "Janela de atendimento Grade de atendimento Capacidade Transportadoras Veículos …" at bounding box center [330, 155] width 661 height 310
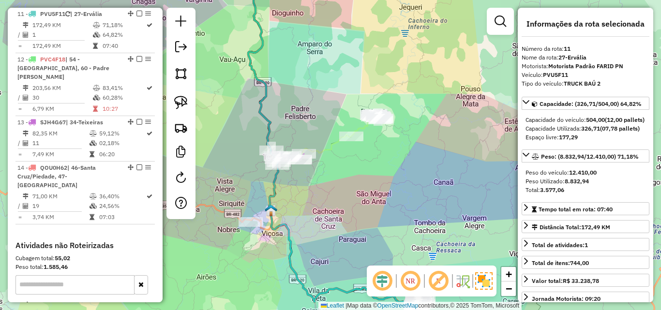
drag, startPoint x: 328, startPoint y: 78, endPoint x: 328, endPoint y: 143, distance: 64.9
click at [328, 167] on div "Janela de atendimento Grade de atendimento Capacidade Transportadoras Veículos …" at bounding box center [330, 155] width 661 height 310
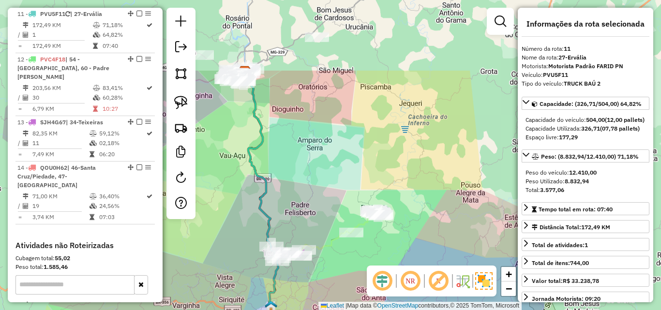
drag, startPoint x: 326, startPoint y: 122, endPoint x: 326, endPoint y: 206, distance: 83.7
click at [326, 206] on div "Janela de atendimento Grade de atendimento Capacidade Transportadoras Veículos …" at bounding box center [330, 155] width 661 height 310
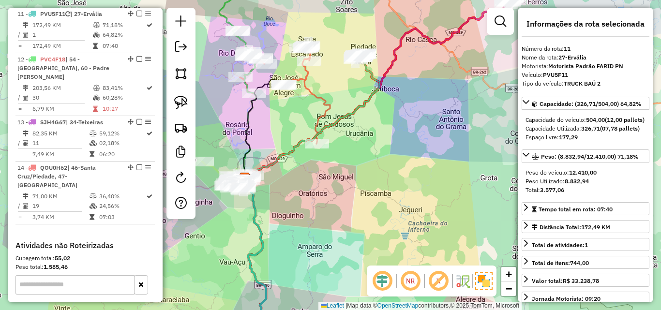
drag, startPoint x: 326, startPoint y: 182, endPoint x: 335, endPoint y: 225, distance: 44.5
click at [326, 246] on div "Janela de atendimento Grade de atendimento Capacidade Transportadoras Veículos …" at bounding box center [330, 155] width 661 height 310
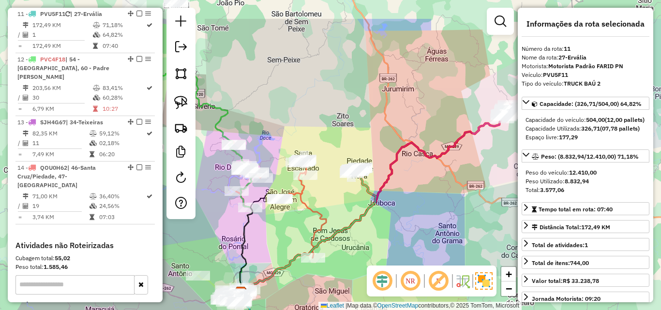
drag, startPoint x: 342, startPoint y: 146, endPoint x: 338, endPoint y: 203, distance: 57.2
click at [338, 203] on div "Janela de atendimento Grade de atendimento Capacidade Transportadoras Veículos …" at bounding box center [330, 155] width 661 height 310
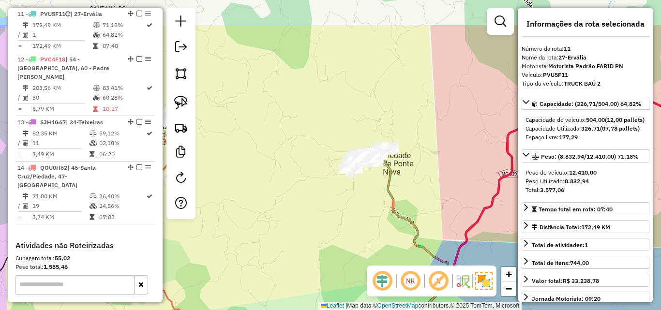
drag, startPoint x: 348, startPoint y: 175, endPoint x: 292, endPoint y: 243, distance: 88.4
click at [292, 243] on div "Janela de atendimento Grade de atendimento Capacidade Transportadoras Veículos …" at bounding box center [330, 155] width 661 height 310
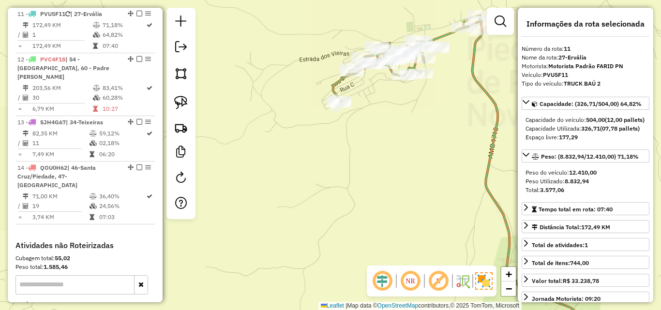
drag, startPoint x: 355, startPoint y: 164, endPoint x: 299, endPoint y: 236, distance: 91.4
click at [299, 236] on div "Janela de atendimento Grade de atendimento Capacidade Transportadoras Veículos …" at bounding box center [330, 155] width 661 height 310
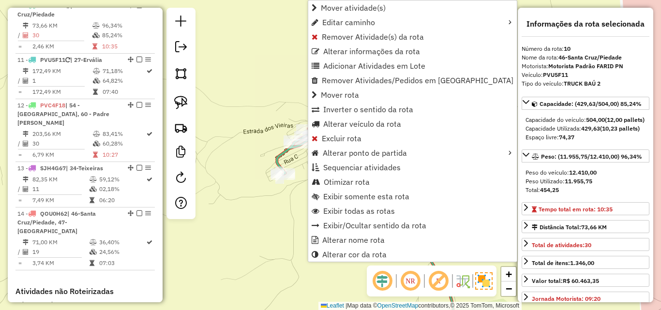
scroll to position [807, 0]
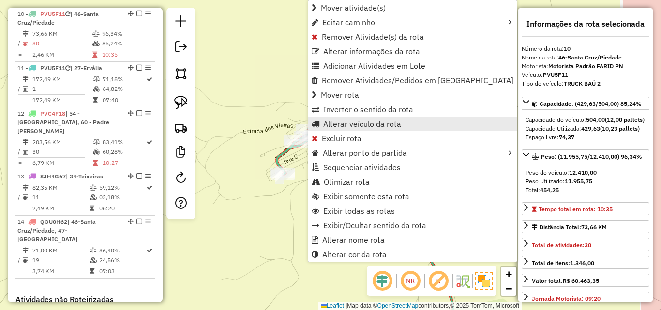
click at [343, 126] on span "Alterar veículo da rota" at bounding box center [362, 124] width 78 height 8
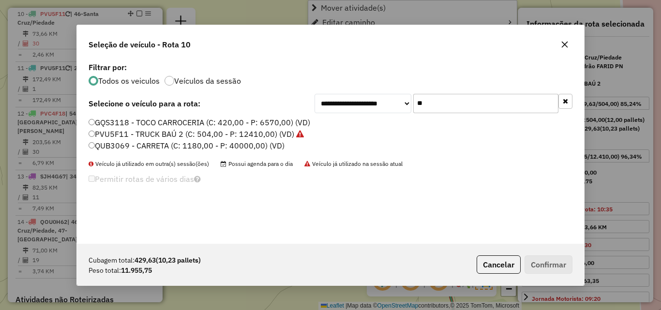
scroll to position [5, 3]
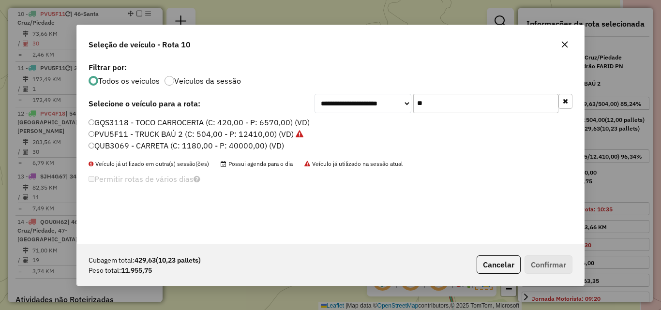
drag, startPoint x: 470, startPoint y: 102, endPoint x: 370, endPoint y: 100, distance: 99.2
click at [372, 100] on div "**********" at bounding box center [444, 103] width 258 height 19
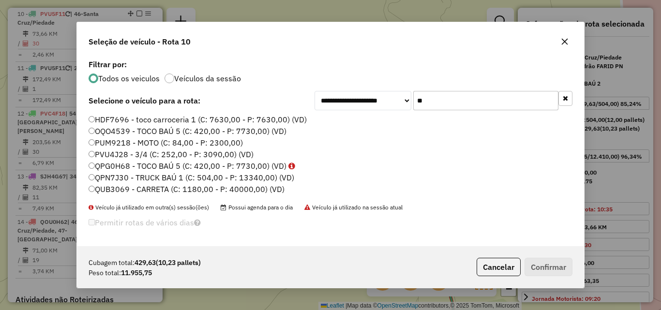
type input "**"
click at [174, 178] on label "QPN7J30 - TRUCK BAÚ 1 (C: 504,00 - P: 13340,00) (VD)" at bounding box center [192, 178] width 206 height 12
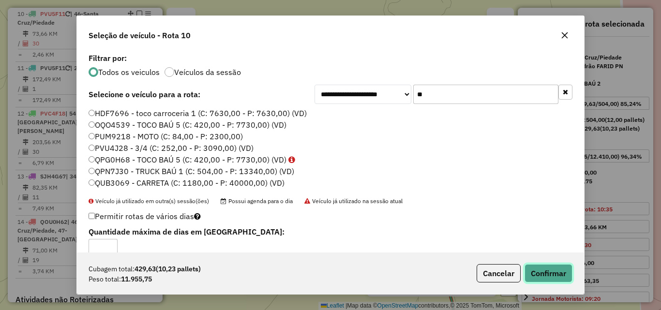
click at [537, 278] on button "Confirmar" at bounding box center [549, 273] width 48 height 18
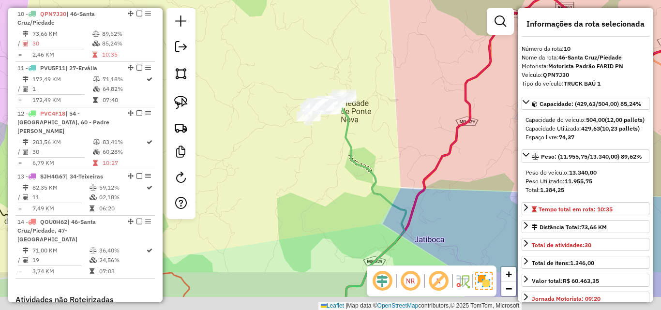
drag, startPoint x: 328, startPoint y: 215, endPoint x: 301, endPoint y: 149, distance: 71.6
click at [301, 149] on div "Janela de atendimento Grade de atendimento Capacidade Transportadoras Veículos …" at bounding box center [330, 155] width 661 height 310
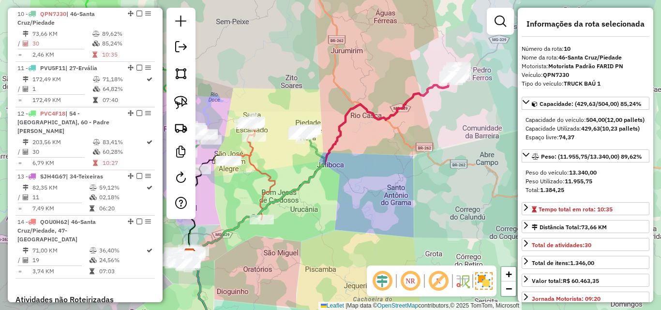
drag, startPoint x: 282, startPoint y: 169, endPoint x: 296, endPoint y: 116, distance: 55.5
click at [296, 116] on div "Janela de atendimento Grade de atendimento Capacidade Transportadoras Veículos …" at bounding box center [330, 155] width 661 height 310
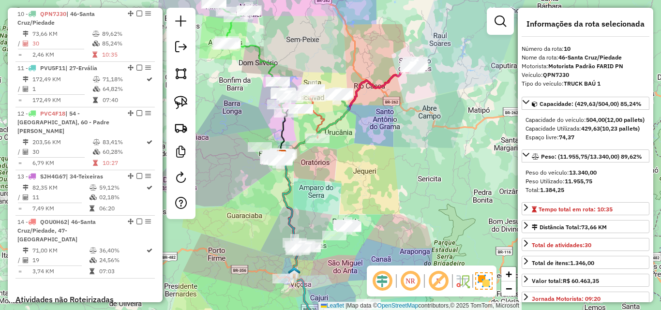
drag, startPoint x: 355, startPoint y: 168, endPoint x: 402, endPoint y: 116, distance: 69.9
click at [402, 116] on div "Janela de atendimento Grade de atendimento Capacidade Transportadoras Veículos …" at bounding box center [330, 155] width 661 height 310
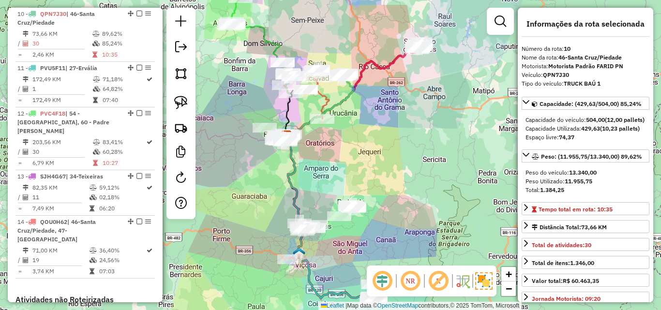
drag, startPoint x: 361, startPoint y: 231, endPoint x: 342, endPoint y: 267, distance: 40.7
click at [342, 267] on div "Janela de atendimento Grade de atendimento Capacidade Transportadoras Veículos …" at bounding box center [330, 155] width 661 height 310
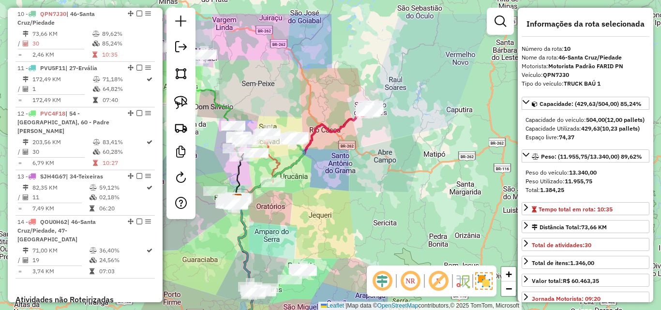
drag, startPoint x: 395, startPoint y: 115, endPoint x: 353, endPoint y: 161, distance: 62.7
click at [353, 161] on div "Janela de atendimento Grade de atendimento Capacidade Transportadoras Veículos …" at bounding box center [330, 155] width 661 height 310
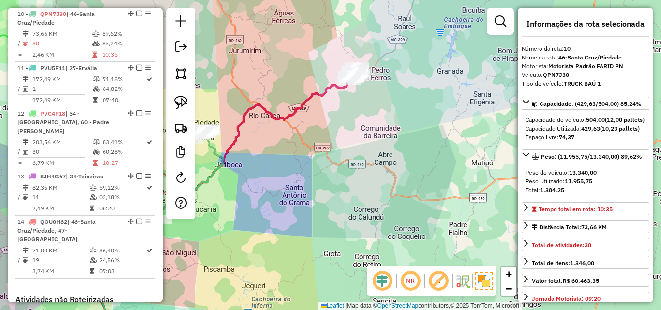
drag, startPoint x: 408, startPoint y: 129, endPoint x: 331, endPoint y: 129, distance: 76.5
click at [331, 129] on div "Janela de atendimento Grade de atendimento Capacidade Transportadoras Veículos …" at bounding box center [330, 155] width 661 height 310
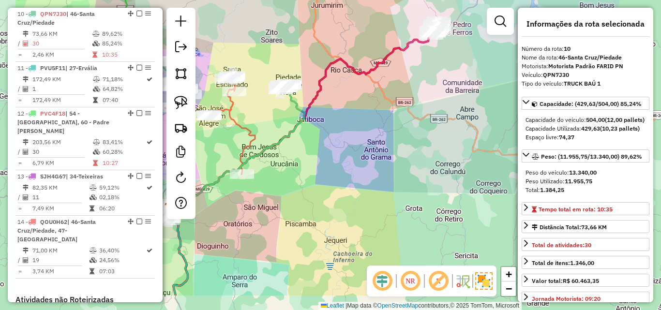
drag, startPoint x: 246, startPoint y: 207, endPoint x: 328, endPoint y: 162, distance: 93.2
click at [328, 162] on div "Janela de atendimento Grade de atendimento Capacidade Transportadoras Veículos …" at bounding box center [330, 155] width 661 height 310
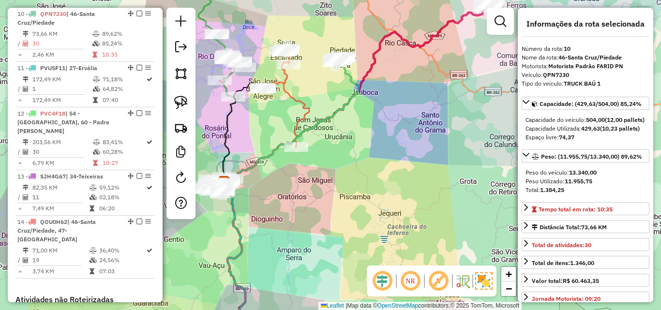
drag, startPoint x: 298, startPoint y: 207, endPoint x: 352, endPoint y: 180, distance: 60.6
click at [352, 180] on div "Janela de atendimento Grade de atendimento Capacidade Transportadoras Veículos …" at bounding box center [330, 155] width 661 height 310
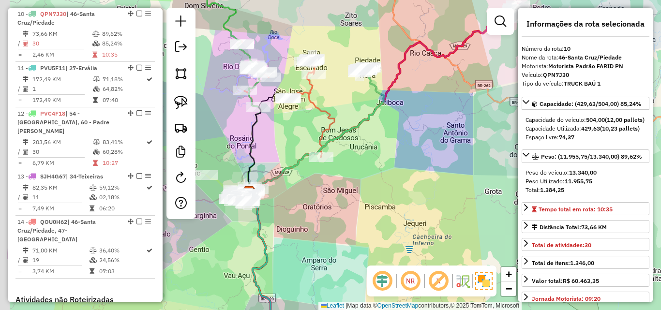
drag, startPoint x: 328, startPoint y: 189, endPoint x: 354, endPoint y: 201, distance: 29.0
click at [354, 201] on div "Janela de atendimento Grade de atendimento Capacidade Transportadoras Veículos …" at bounding box center [330, 155] width 661 height 310
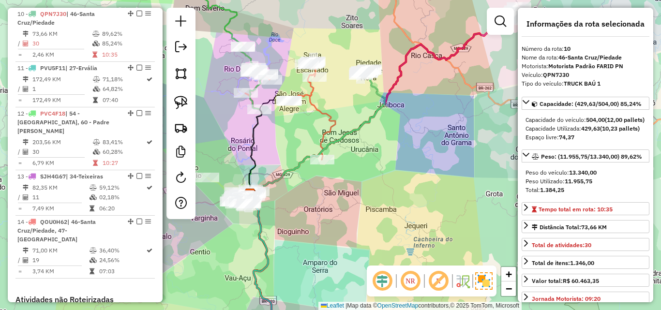
click at [360, 97] on div "Janela de atendimento Grade de atendimento Capacidade Transportadoras Veículos …" at bounding box center [330, 155] width 661 height 310
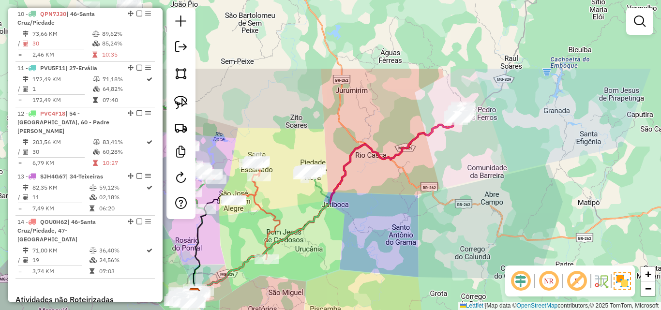
drag, startPoint x: 437, startPoint y: 112, endPoint x: 381, endPoint y: 212, distance: 114.2
click at [381, 212] on div "Janela de atendimento Grade de atendimento Capacidade Transportadoras Veículos …" at bounding box center [330, 155] width 661 height 310
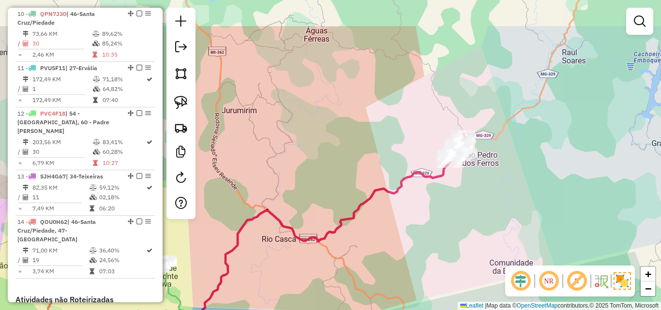
drag, startPoint x: 467, startPoint y: 128, endPoint x: 444, endPoint y: 191, distance: 66.5
click at [444, 191] on div "Janela de atendimento Grade de atendimento Capacidade Transportadoras Veículos …" at bounding box center [330, 155] width 661 height 310
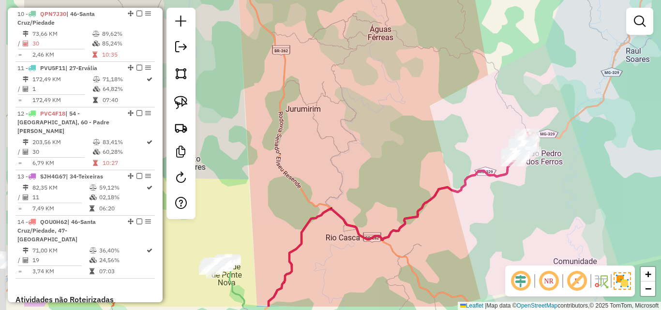
drag, startPoint x: 349, startPoint y: 259, endPoint x: 455, endPoint y: 219, distance: 112.9
click at [455, 219] on div "Janela de atendimento Grade de atendimento Capacidade Transportadoras Veículos …" at bounding box center [330, 155] width 661 height 310
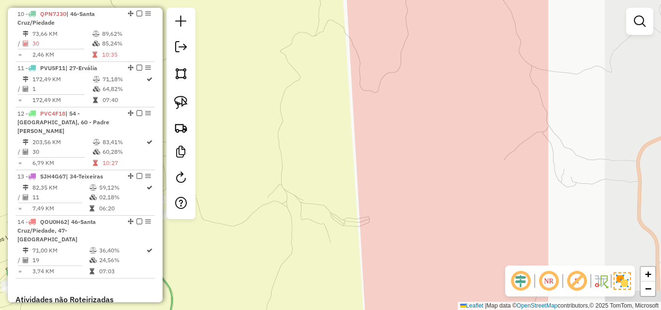
drag, startPoint x: 503, startPoint y: 207, endPoint x: 324, endPoint y: 208, distance: 178.6
click at [324, 208] on div "Janela de atendimento Grade de atendimento Capacidade Transportadoras Veículos …" at bounding box center [330, 155] width 661 height 310
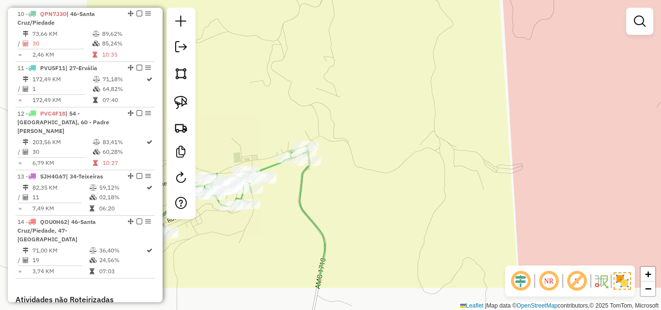
drag, startPoint x: 265, startPoint y: 232, endPoint x: 423, endPoint y: 177, distance: 167.3
click at [423, 177] on div "Janela de atendimento Grade de atendimento Capacidade Transportadoras Veículos …" at bounding box center [330, 155] width 661 height 310
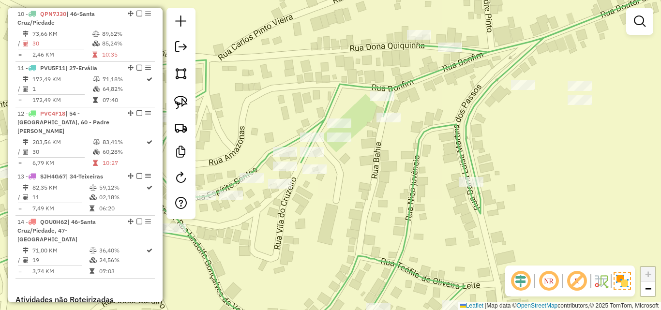
drag, startPoint x: 241, startPoint y: 210, endPoint x: 323, endPoint y: 191, distance: 84.4
click at [323, 191] on div "Janela de atendimento Grade de atendimento Capacidade Transportadoras Veículos …" at bounding box center [330, 155] width 661 height 310
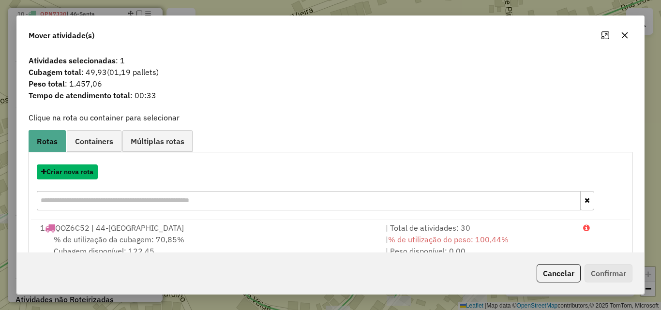
click at [81, 174] on button "Criar nova rota" at bounding box center [67, 172] width 61 height 15
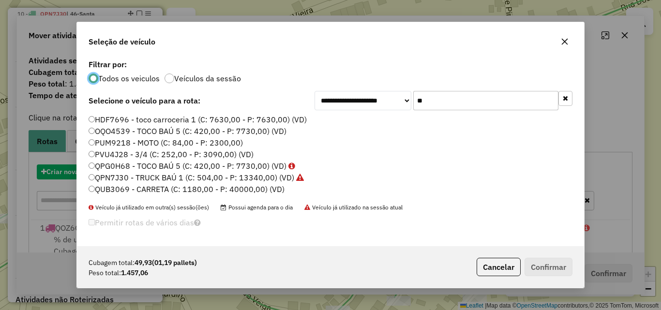
scroll to position [6, 3]
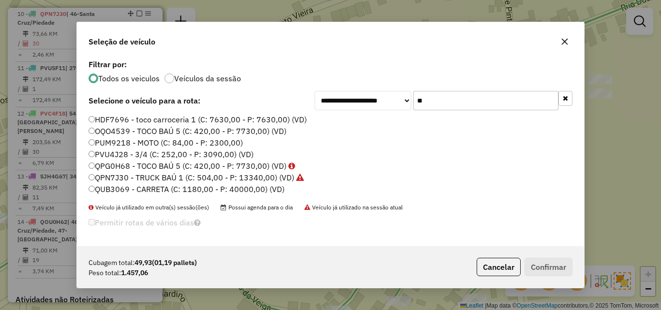
drag, startPoint x: 450, startPoint y: 108, endPoint x: 387, endPoint y: 99, distance: 63.6
click at [388, 99] on div "**********" at bounding box center [444, 100] width 258 height 19
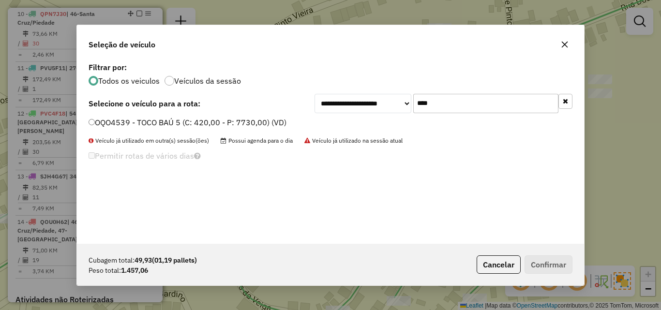
type input "****"
click at [242, 120] on label "OQO4539 - TOCO BAÚ 5 (C: 420,00 - P: 7730,00) (VD)" at bounding box center [188, 123] width 198 height 12
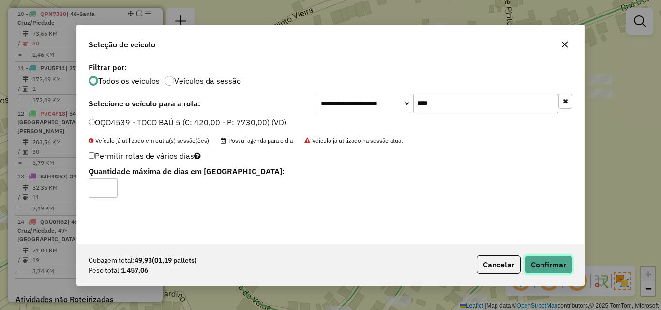
click at [560, 266] on button "Confirmar" at bounding box center [549, 265] width 48 height 18
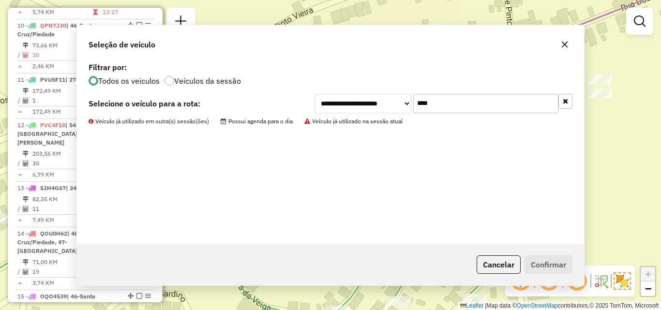
scroll to position [819, 0]
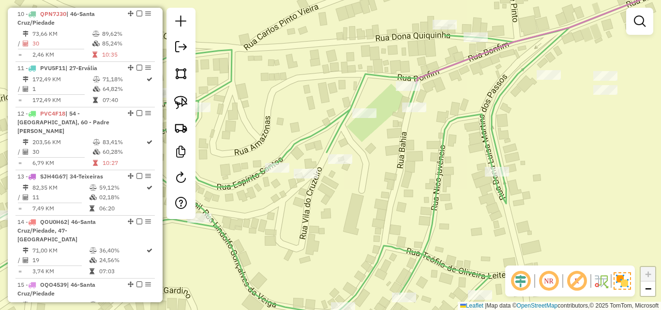
drag, startPoint x: 384, startPoint y: 218, endPoint x: 425, endPoint y: 170, distance: 63.2
click at [425, 170] on div "Janela de atendimento Grade de atendimento Capacidade Transportadoras Veículos …" at bounding box center [330, 155] width 661 height 310
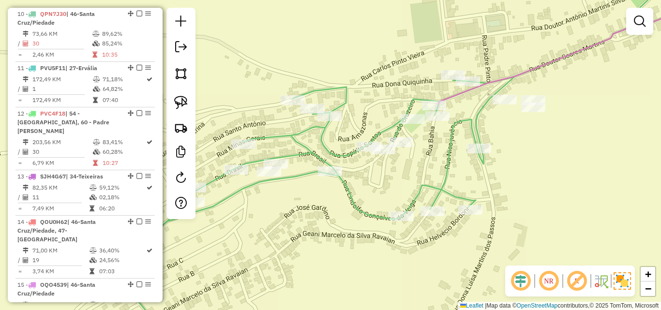
drag, startPoint x: 435, startPoint y: 156, endPoint x: 429, endPoint y: 157, distance: 5.8
click at [429, 157] on div "Janela de atendimento Grade de atendimento Capacidade Transportadoras Veículos …" at bounding box center [330, 155] width 661 height 310
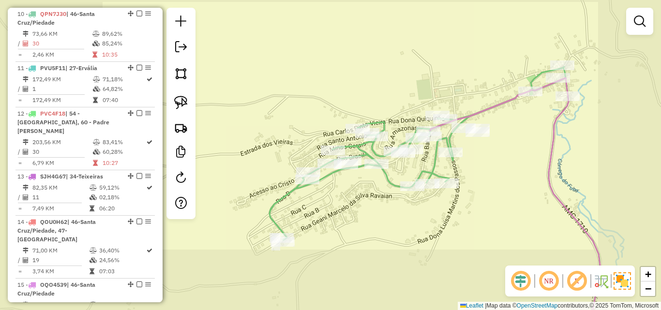
drag, startPoint x: 541, startPoint y: 182, endPoint x: 459, endPoint y: 169, distance: 82.8
click at [459, 169] on div "Janela de atendimento Grade de atendimento Capacidade Transportadoras Veículos …" at bounding box center [330, 155] width 661 height 310
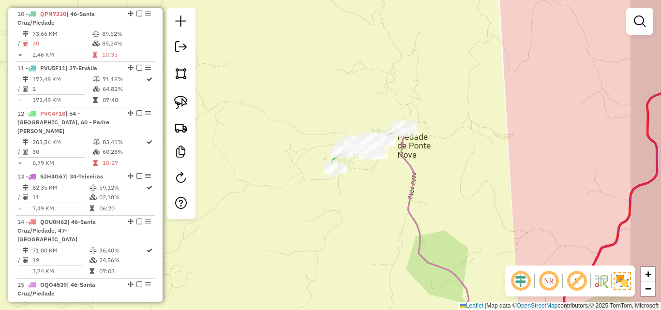
drag, startPoint x: 534, startPoint y: 174, endPoint x: 475, endPoint y: 159, distance: 61.5
click at [475, 159] on div "Janela de atendimento Grade de atendimento Capacidade Transportadoras Veículos …" at bounding box center [330, 155] width 661 height 310
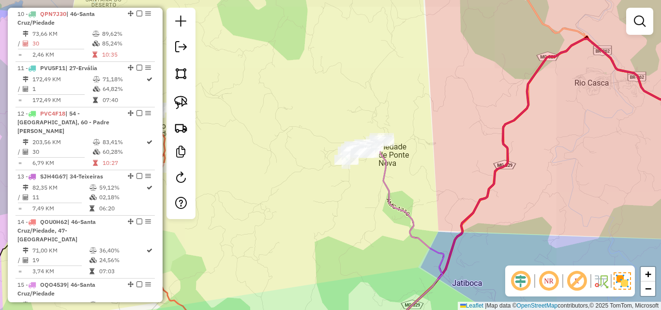
drag, startPoint x: 454, startPoint y: 159, endPoint x: 465, endPoint y: 166, distance: 12.9
click at [433, 161] on div "Janela de atendimento Grade de atendimento Capacidade Transportadoras Veículos …" at bounding box center [330, 155] width 661 height 310
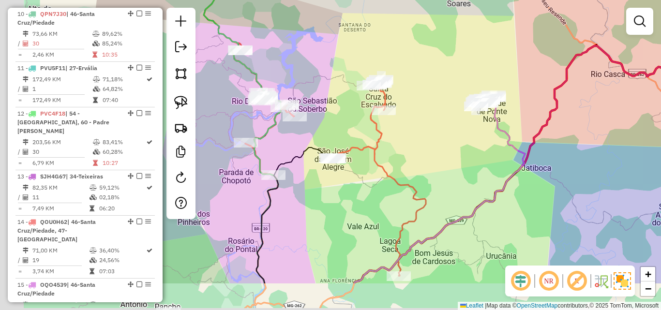
drag, startPoint x: 369, startPoint y: 201, endPoint x: 455, endPoint y: 131, distance: 111.2
click at [455, 132] on div "Janela de atendimento Grade de atendimento Capacidade Transportadoras Veículos …" at bounding box center [330, 155] width 661 height 310
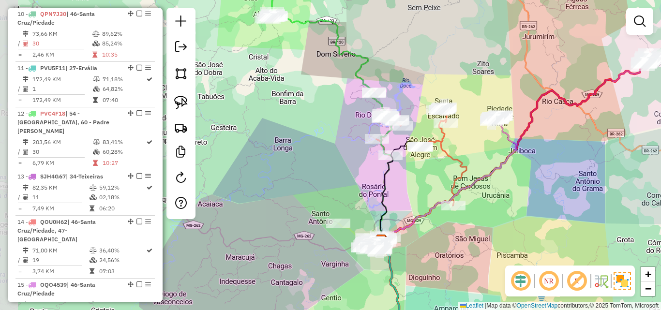
drag, startPoint x: 480, startPoint y: 213, endPoint x: 516, endPoint y: 251, distance: 52.7
click at [516, 251] on div "Janela de atendimento Grade de atendimento Capacidade Transportadoras Veículos …" at bounding box center [330, 155] width 661 height 310
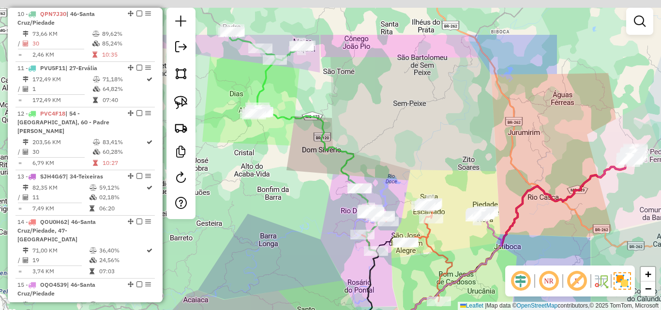
drag, startPoint x: 510, startPoint y: 182, endPoint x: 471, endPoint y: 295, distance: 118.6
click at [472, 297] on div "Janela de atendimento Grade de atendimento Capacidade Transportadoras Veículos …" at bounding box center [330, 155] width 661 height 310
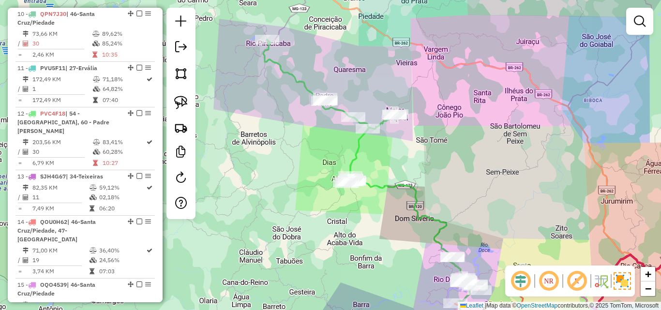
drag, startPoint x: 430, startPoint y: 179, endPoint x: 436, endPoint y: 107, distance: 71.9
click at [440, 112] on div "Janela de atendimento Grade de atendimento Capacidade Transportadoras Veículos …" at bounding box center [330, 155] width 661 height 310
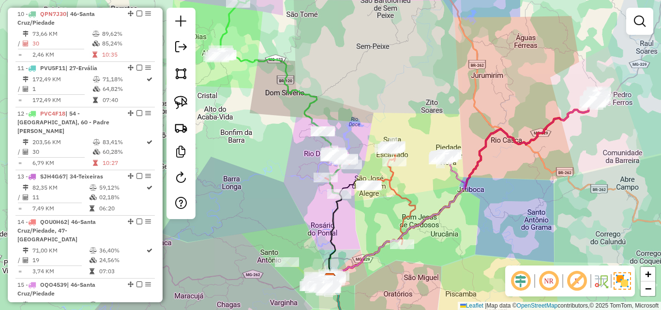
drag, startPoint x: 508, startPoint y: 208, endPoint x: 481, endPoint y: 199, distance: 28.6
click at [481, 199] on div "Janela de atendimento Grade de atendimento Capacidade Transportadoras Veículos …" at bounding box center [330, 155] width 661 height 310
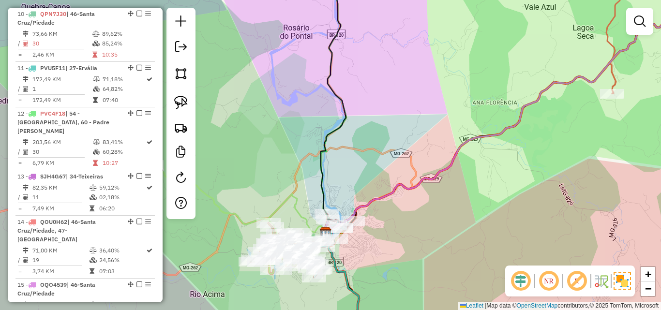
drag, startPoint x: 342, startPoint y: 280, endPoint x: 351, endPoint y: 259, distance: 23.2
click at [351, 259] on div "Janela de atendimento Grade de atendimento Capacidade Transportadoras Veículos …" at bounding box center [330, 155] width 661 height 310
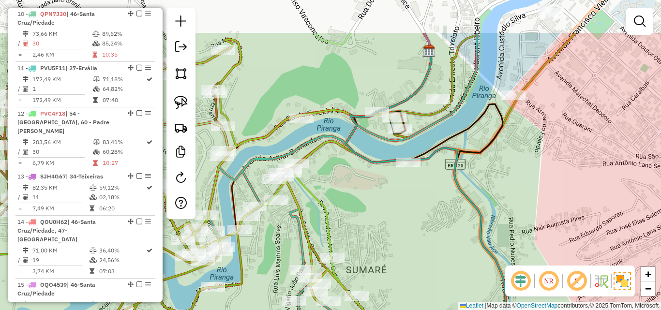
drag, startPoint x: 387, startPoint y: 181, endPoint x: 387, endPoint y: 242, distance: 62.0
click at [387, 242] on div "Janela de atendimento Grade de atendimento Capacidade Transportadoras Veículos …" at bounding box center [330, 155] width 661 height 310
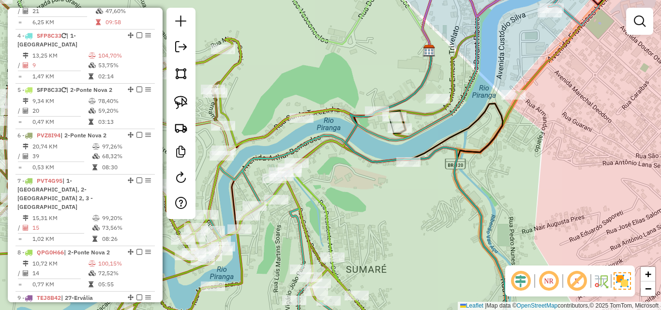
scroll to position [432, 0]
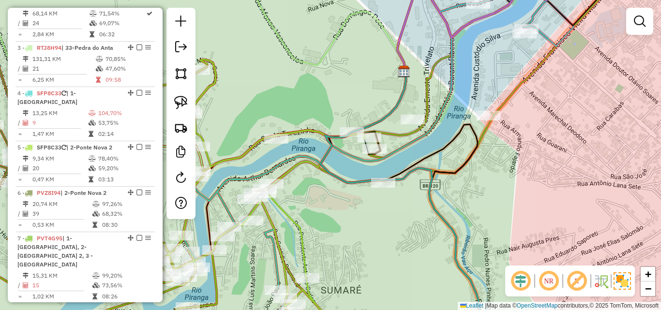
drag, startPoint x: 440, startPoint y: 178, endPoint x: 407, endPoint y: 209, distance: 45.9
click at [407, 209] on div "Janela de atendimento Grade de atendimento Capacidade Transportadoras Veículos …" at bounding box center [330, 155] width 661 height 310
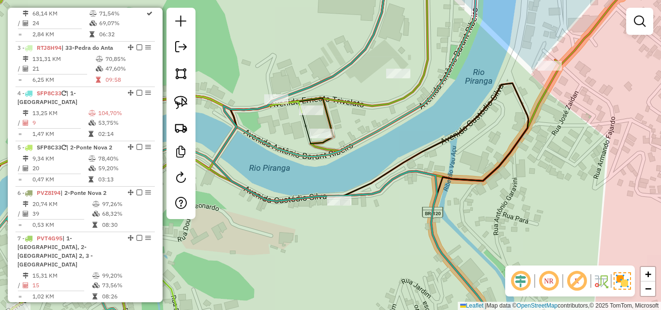
drag, startPoint x: 378, startPoint y: 215, endPoint x: 438, endPoint y: 186, distance: 66.9
click at [438, 187] on div "Janela de atendimento Grade de atendimento Capacidade Transportadoras Veículos …" at bounding box center [330, 155] width 661 height 310
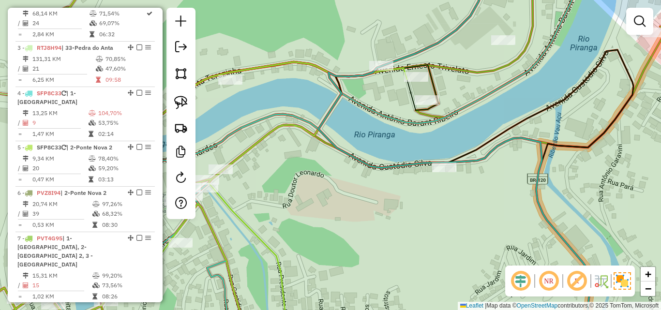
drag, startPoint x: 385, startPoint y: 182, endPoint x: 404, endPoint y: 195, distance: 22.8
click at [404, 195] on div "Janela de atendimento Grade de atendimento Capacidade Transportadoras Veículos …" at bounding box center [330, 155] width 661 height 310
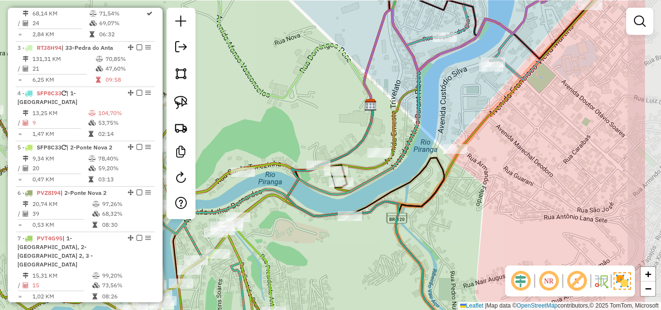
drag, startPoint x: 412, startPoint y: 205, endPoint x: 283, endPoint y: 265, distance: 142.1
click at [283, 266] on div "Janela de atendimento Grade de atendimento Capacidade Transportadoras Veículos …" at bounding box center [330, 155] width 661 height 310
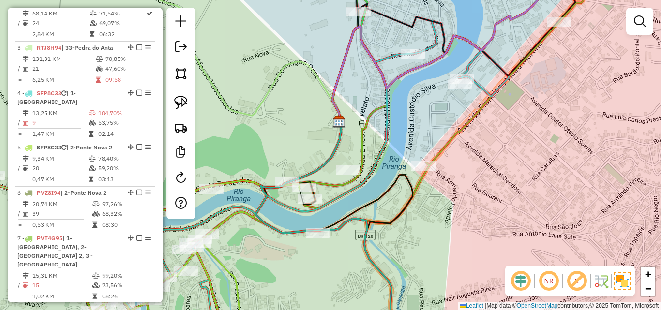
drag, startPoint x: 357, startPoint y: 147, endPoint x: 416, endPoint y: 82, distance: 87.7
click at [416, 82] on div "Janela de atendimento Grade de atendimento Capacidade Transportadoras Veículos …" at bounding box center [330, 155] width 661 height 310
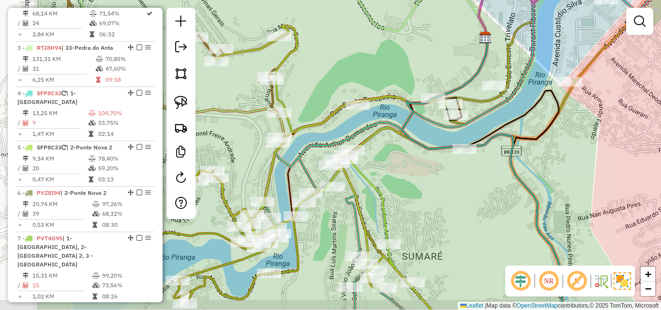
drag, startPoint x: 317, startPoint y: 201, endPoint x: 425, endPoint y: 161, distance: 116.1
click at [425, 161] on div "Janela de atendimento Grade de atendimento Capacidade Transportadoras Veículos …" at bounding box center [330, 155] width 661 height 310
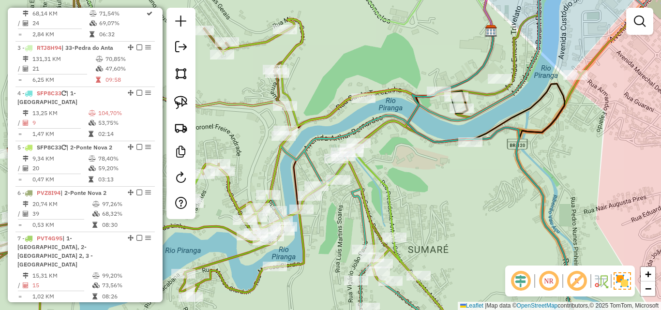
drag, startPoint x: 247, startPoint y: 153, endPoint x: 421, endPoint y: 157, distance: 173.8
click at [421, 157] on div "Janela de atendimento Grade de atendimento Capacidade Transportadoras Veículos …" at bounding box center [330, 155] width 661 height 310
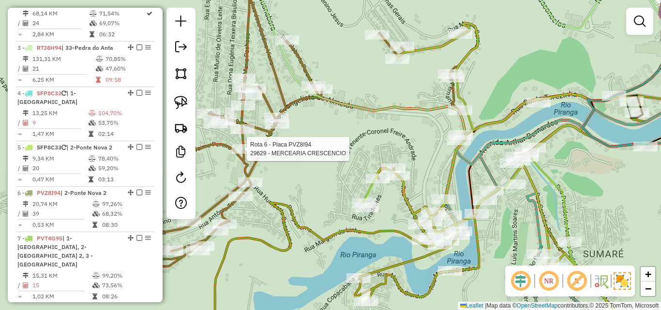
select select "*********"
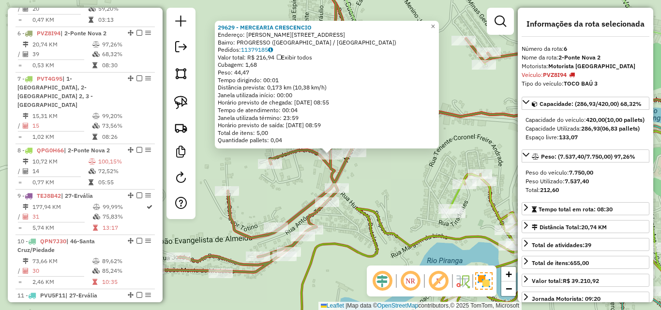
scroll to position [620, 0]
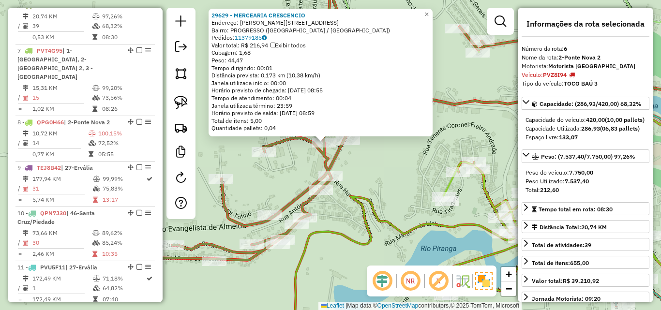
drag, startPoint x: 281, startPoint y: 201, endPoint x: 263, endPoint y: 171, distance: 35.2
click at [263, 171] on div "29629 - MERCEARIA CRESCENCIO Endereço: JOAO DE SOUZA MENDES 110 Bairro: PROGRES…" at bounding box center [330, 155] width 661 height 310
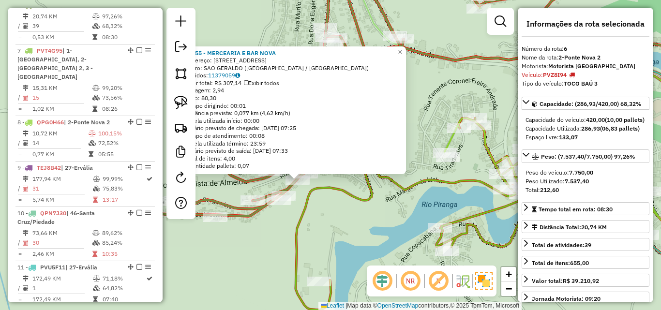
drag, startPoint x: 309, startPoint y: 196, endPoint x: 262, endPoint y: 241, distance: 65.4
click at [262, 241] on div "28655 - MERCEARIA E BAR NOVA Endereço: Rua Jo o Do Monte Medeiros 402 Bairro: S…" at bounding box center [330, 155] width 661 height 310
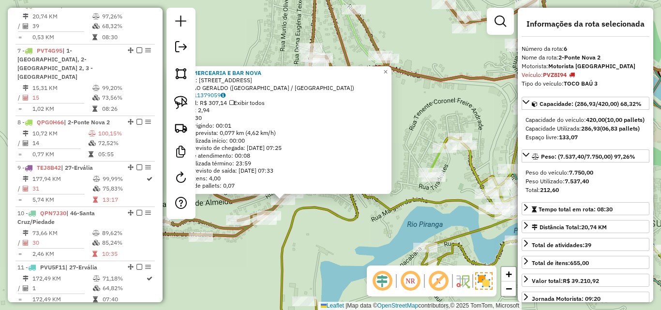
click at [308, 234] on div "28655 - MERCEARIA E BAR NOVA Endereço: Rua Jo o Do Monte Medeiros 402 Bairro: S…" at bounding box center [330, 155] width 661 height 310
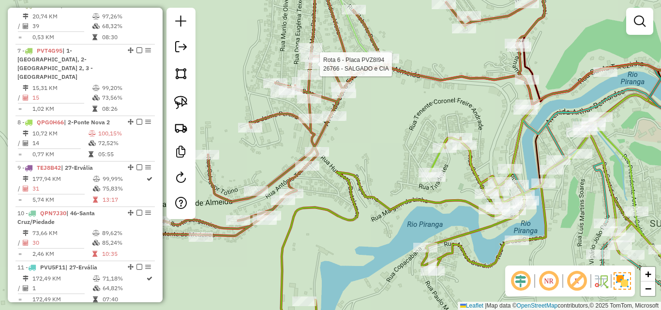
select select "*********"
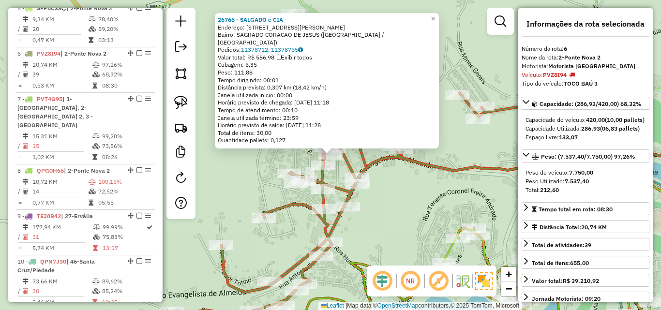
scroll to position [523, 0]
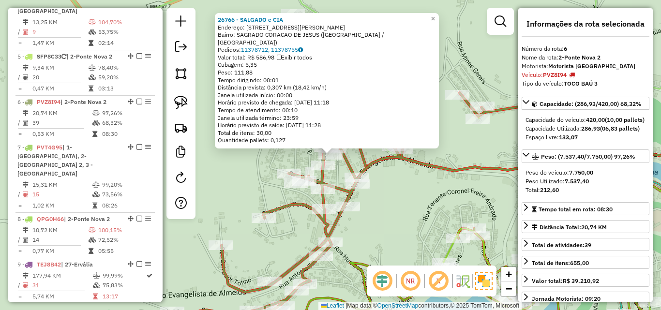
click at [394, 205] on div "26766 - SALGADO e CIA Endereço: DOUTOR JOAO MARTINS DE OLIVEIR 57 Bairro: SAGRA…" at bounding box center [330, 155] width 661 height 310
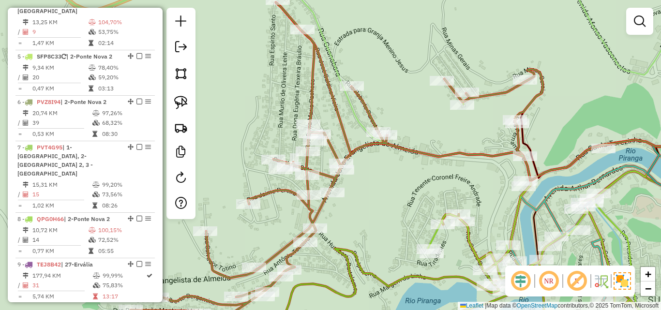
drag, startPoint x: 421, startPoint y: 197, endPoint x: 415, endPoint y: 176, distance: 22.2
click at [415, 176] on div "Janela de atendimento Grade de atendimento Capacidade Transportadoras Veículos …" at bounding box center [330, 155] width 661 height 310
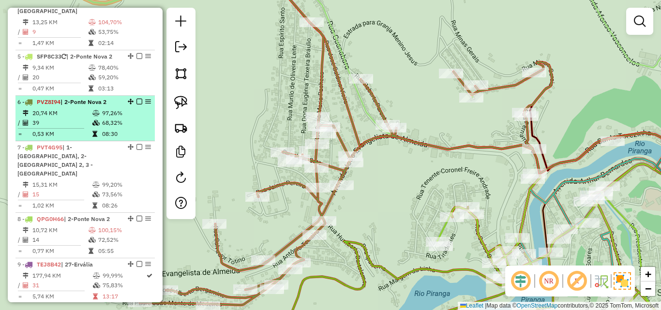
click at [93, 126] on icon at bounding box center [95, 123] width 7 height 6
select select "*********"
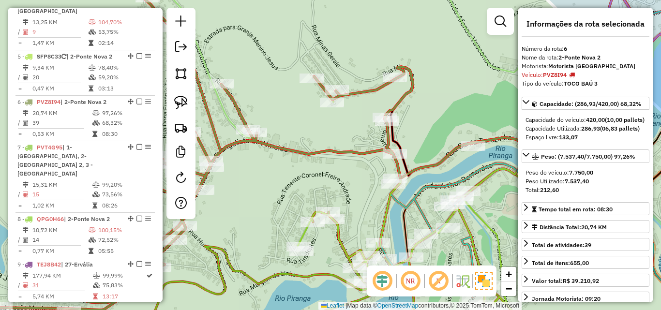
drag, startPoint x: 344, startPoint y: 176, endPoint x: 258, endPoint y: 176, distance: 86.2
click at [258, 176] on div "Janela de atendimento Grade de atendimento Capacidade Transportadoras Veículos …" at bounding box center [330, 155] width 661 height 310
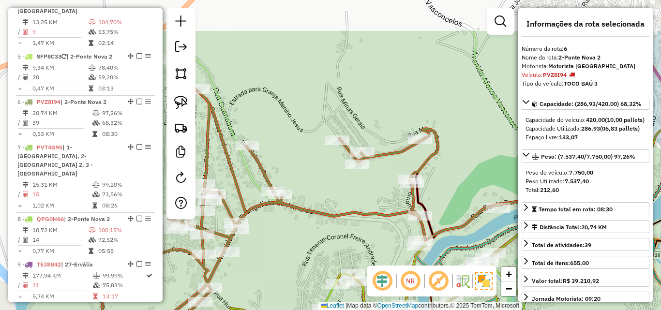
drag, startPoint x: 297, startPoint y: 128, endPoint x: 379, endPoint y: 190, distance: 103.4
click at [379, 190] on div "Janela de atendimento Grade de atendimento Capacidade Transportadoras Veículos …" at bounding box center [330, 155] width 661 height 310
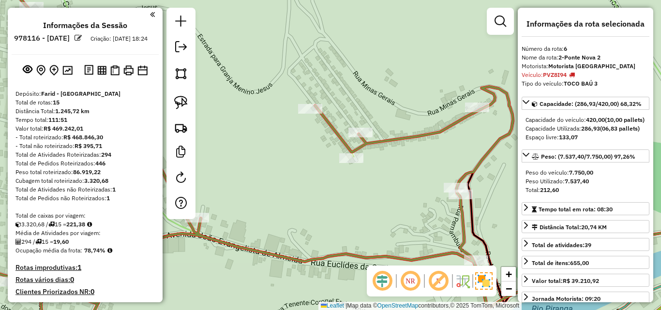
select select "*********"
click at [371, 199] on div "Janela de atendimento Grade de atendimento Capacidade Transportadoras Veículos …" at bounding box center [330, 155] width 661 height 310
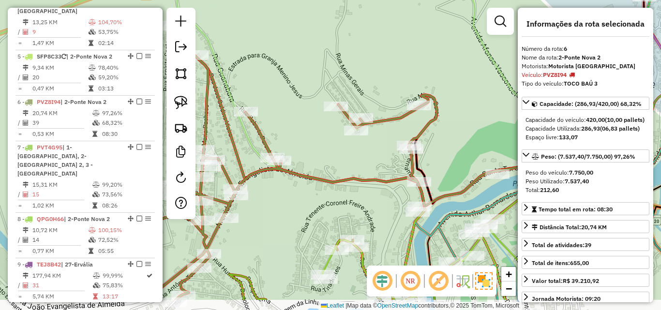
drag, startPoint x: 345, startPoint y: 257, endPoint x: 341, endPoint y: 215, distance: 41.3
click at [341, 215] on div "Janela de atendimento Grade de atendimento Capacidade Transportadoras Veículos …" at bounding box center [330, 155] width 661 height 310
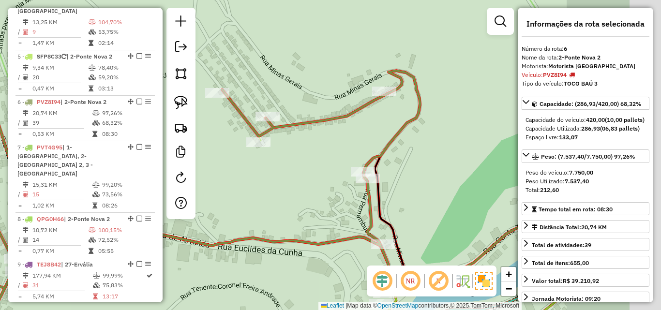
drag, startPoint x: 437, startPoint y: 201, endPoint x: 330, endPoint y: 190, distance: 108.0
click at [331, 193] on div "Janela de atendimento Grade de atendimento Capacidade Transportadoras Veículos …" at bounding box center [330, 155] width 661 height 310
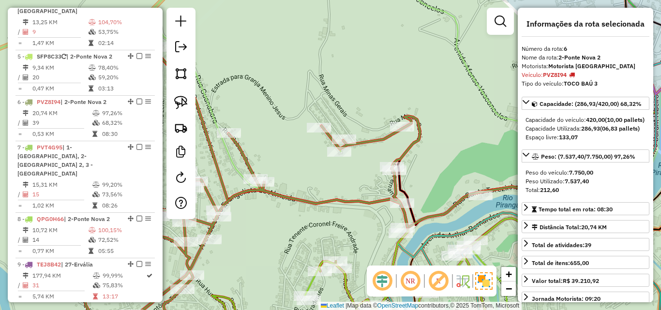
drag, startPoint x: 294, startPoint y: 245, endPoint x: 357, endPoint y: 221, distance: 68.0
click at [357, 221] on div "Janela de atendimento Grade de atendimento Capacidade Transportadoras Veículos …" at bounding box center [330, 155] width 661 height 310
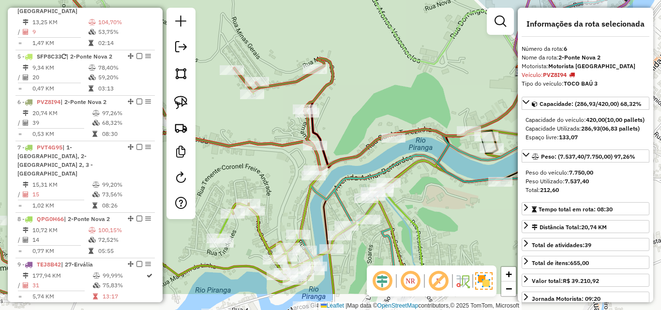
drag, startPoint x: 379, startPoint y: 149, endPoint x: 286, endPoint y: 102, distance: 105.0
click at [286, 102] on div "Janela de atendimento Grade de atendimento Capacidade Transportadoras Veículos …" at bounding box center [330, 155] width 661 height 310
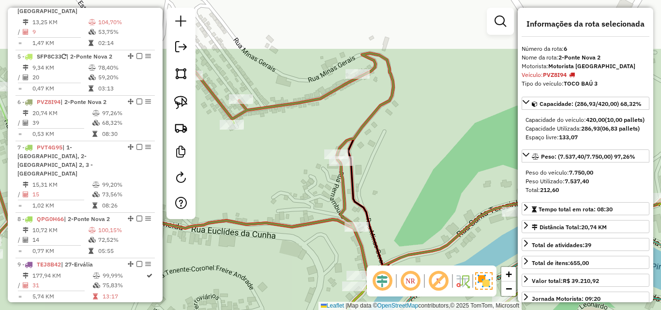
drag, startPoint x: 285, startPoint y: 99, endPoint x: 340, endPoint y: 121, distance: 59.5
click at [338, 131] on div "Janela de atendimento Grade de atendimento Capacidade Transportadoras Veículos …" at bounding box center [330, 155] width 661 height 310
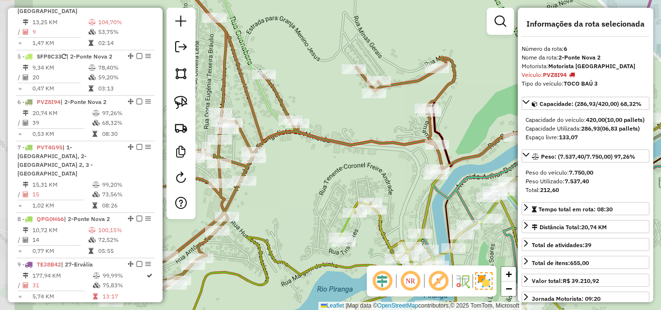
drag, startPoint x: 278, startPoint y: 190, endPoint x: 379, endPoint y: 196, distance: 100.8
click at [379, 196] on div "Janela de atendimento Grade de atendimento Capacidade Transportadoras Veículos …" at bounding box center [330, 155] width 661 height 310
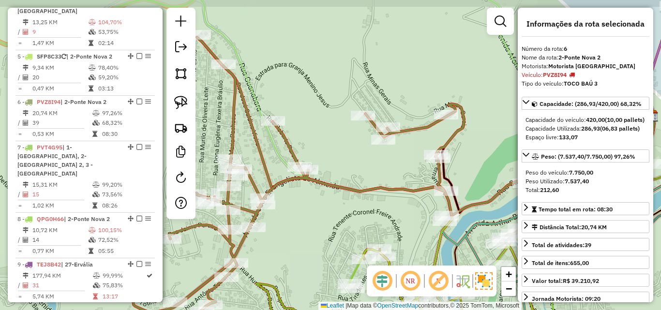
drag, startPoint x: 461, startPoint y: 156, endPoint x: 416, endPoint y: 166, distance: 46.6
click at [416, 166] on div "Janela de atendimento Grade de atendimento Capacidade Transportadoras Veículos …" at bounding box center [330, 155] width 661 height 310
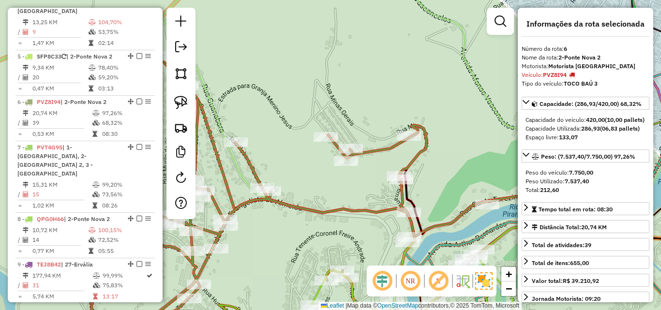
drag, startPoint x: 420, startPoint y: 152, endPoint x: 383, endPoint y: 173, distance: 42.5
click at [383, 173] on div "Janela de atendimento Grade de atendimento Capacidade Transportadoras Veículos …" at bounding box center [330, 155] width 661 height 310
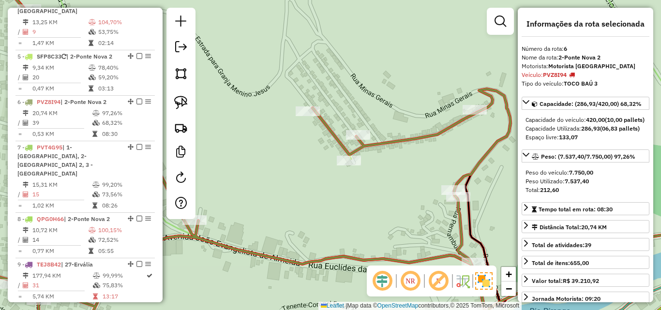
drag, startPoint x: 436, startPoint y: 239, endPoint x: 428, endPoint y: 213, distance: 26.8
click at [428, 213] on div "Janela de atendimento Grade de atendimento Capacidade Transportadoras Veículos …" at bounding box center [330, 155] width 661 height 310
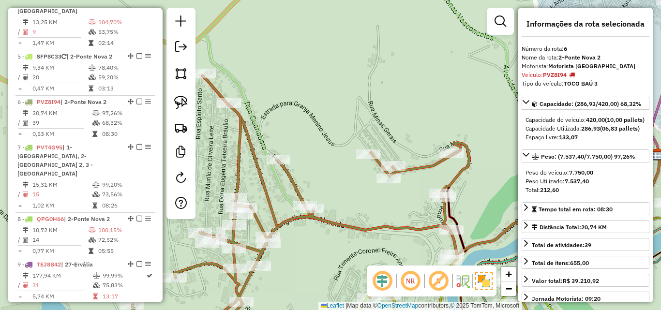
drag, startPoint x: 428, startPoint y: 213, endPoint x: 429, endPoint y: 205, distance: 7.8
click at [429, 205] on div "Janela de atendimento Grade de atendimento Capacidade Transportadoras Veículos …" at bounding box center [330, 155] width 661 height 310
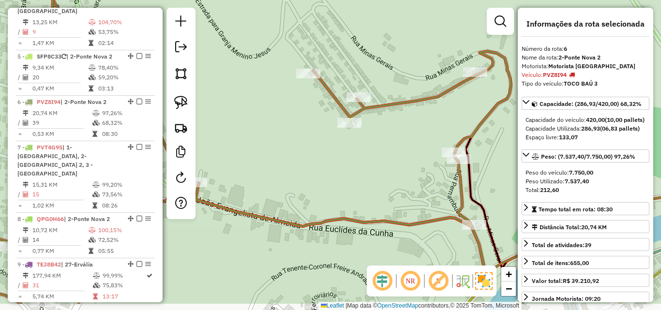
drag, startPoint x: 419, startPoint y: 219, endPoint x: 425, endPoint y: 174, distance: 45.0
click at [425, 174] on div "Janela de atendimento Grade de atendimento Capacidade Transportadoras Veículos …" at bounding box center [330, 155] width 661 height 310
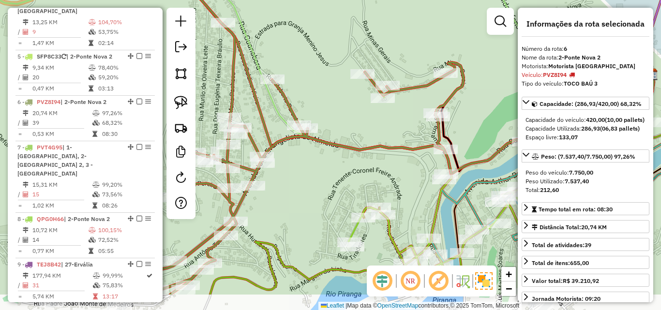
drag, startPoint x: 394, startPoint y: 226, endPoint x: 391, endPoint y: 179, distance: 47.1
click at [391, 179] on div "Janela de atendimento Grade de atendimento Capacidade Transportadoras Veículos …" at bounding box center [330, 155] width 661 height 310
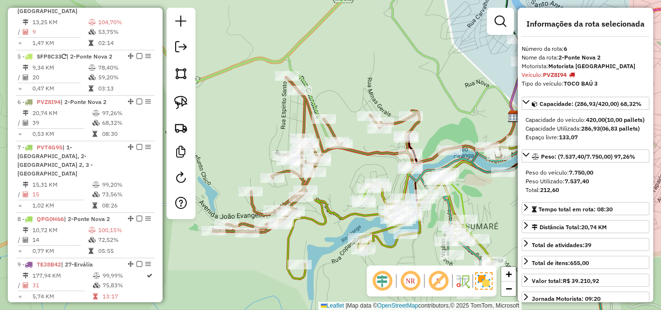
drag, startPoint x: 394, startPoint y: 179, endPoint x: 368, endPoint y: 142, distance: 44.7
click at [368, 142] on div "Janela de atendimento Grade de atendimento Capacidade Transportadoras Veículos …" at bounding box center [330, 155] width 661 height 310
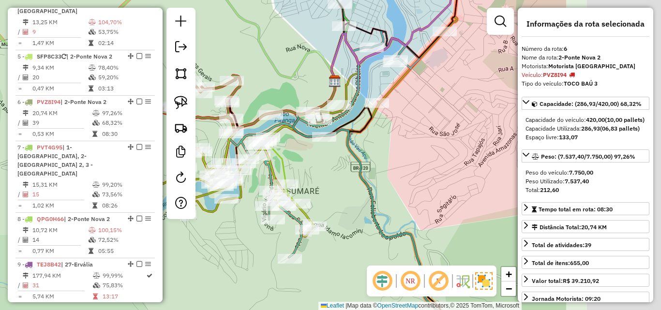
drag, startPoint x: 458, startPoint y: 172, endPoint x: 297, endPoint y: 164, distance: 161.4
click at [297, 164] on div "Janela de atendimento Grade de atendimento Capacidade Transportadoras Veículos …" at bounding box center [330, 155] width 661 height 310
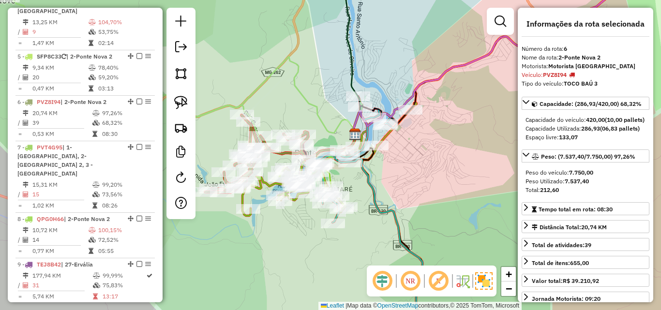
drag, startPoint x: 297, startPoint y: 164, endPoint x: 338, endPoint y: 176, distance: 43.0
click at [338, 176] on div "Janela de atendimento Grade de atendimento Capacidade Transportadoras Veículos …" at bounding box center [330, 155] width 661 height 310
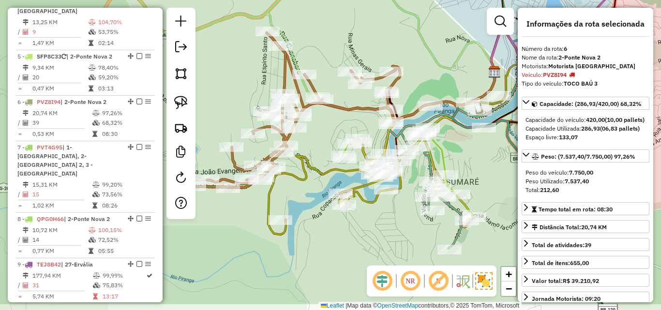
drag, startPoint x: 258, startPoint y: 136, endPoint x: 249, endPoint y: 99, distance: 37.7
click at [249, 99] on div "Janela de atendimento Grade de atendimento Capacidade Transportadoras Veículos …" at bounding box center [330, 155] width 661 height 310
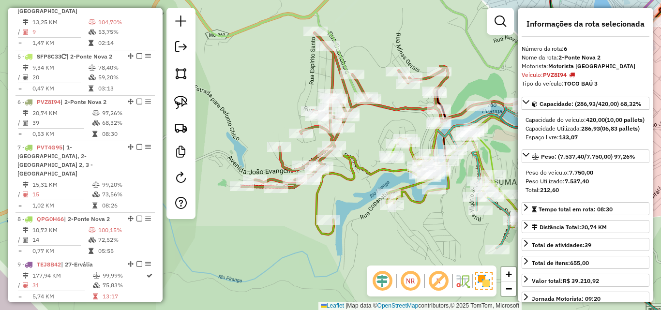
drag, startPoint x: 258, startPoint y: 203, endPoint x: 306, endPoint y: 203, distance: 47.9
click at [306, 203] on div "Janela de atendimento Grade de atendimento Capacidade Transportadoras Veículos …" at bounding box center [330, 155] width 661 height 310
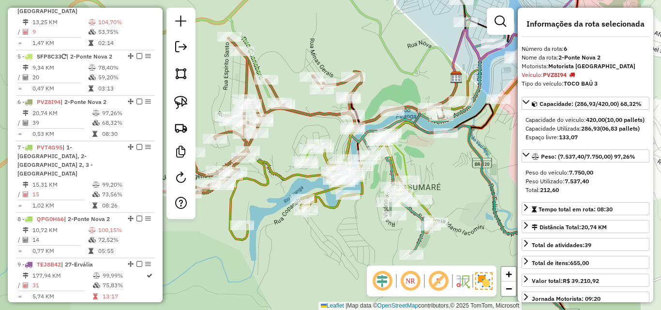
drag, startPoint x: 440, startPoint y: 215, endPoint x: 354, endPoint y: 221, distance: 86.3
click at [354, 221] on div "Janela de atendimento Grade de atendimento Capacidade Transportadoras Veículos …" at bounding box center [330, 155] width 661 height 310
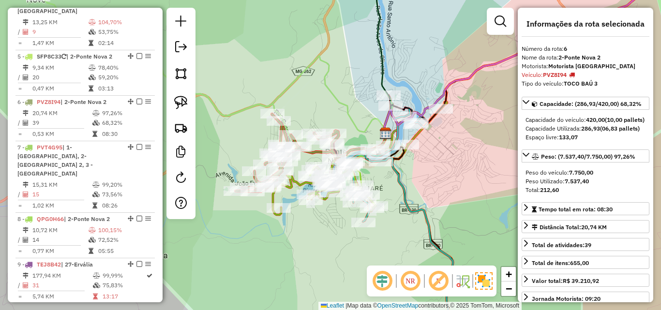
drag, startPoint x: 444, startPoint y: 172, endPoint x: 404, endPoint y: 176, distance: 40.4
click at [404, 176] on div "Janela de atendimento Grade de atendimento Capacidade Transportadoras Veículos …" at bounding box center [330, 155] width 661 height 310
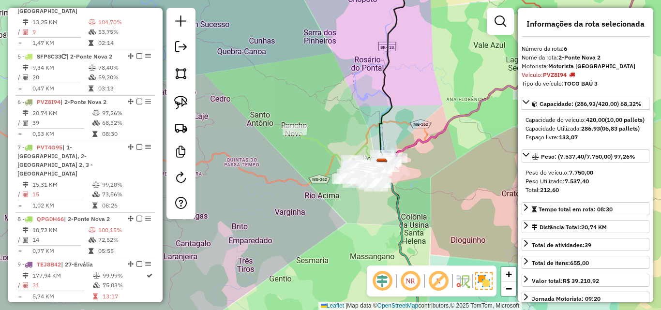
drag, startPoint x: 445, startPoint y: 171, endPoint x: 394, endPoint y: 186, distance: 53.9
click at [394, 186] on div "Janela de atendimento Grade de atendimento Capacidade Transportadoras Veículos …" at bounding box center [330, 155] width 661 height 310
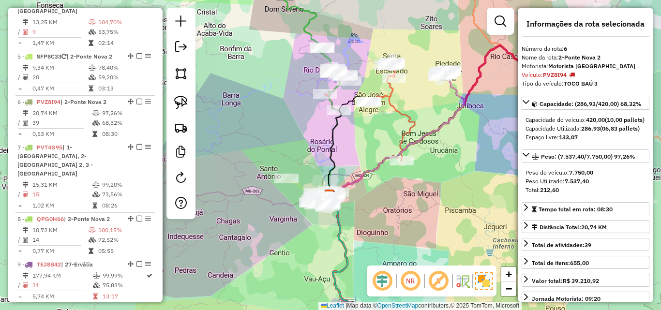
drag, startPoint x: 420, startPoint y: 187, endPoint x: 341, endPoint y: 222, distance: 86.3
click at [337, 227] on div "Janela de atendimento Grade de atendimento Capacidade Transportadoras Veículos …" at bounding box center [330, 155] width 661 height 310
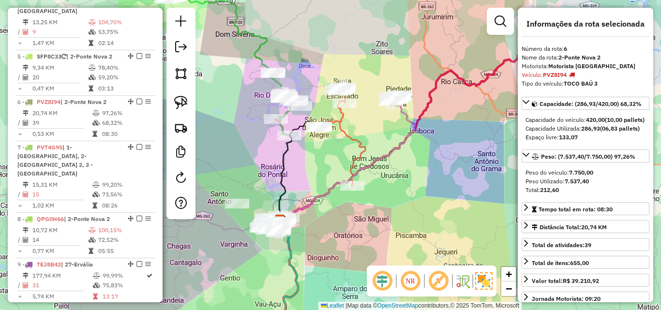
drag, startPoint x: 380, startPoint y: 231, endPoint x: 383, endPoint y: 182, distance: 48.5
click at [383, 182] on div "Janela de atendimento Grade de atendimento Capacidade Transportadoras Veículos …" at bounding box center [330, 155] width 661 height 310
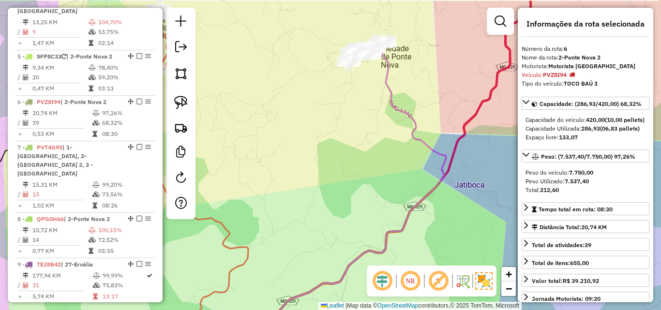
drag, startPoint x: 387, startPoint y: 58, endPoint x: 415, endPoint y: 104, distance: 53.5
click at [420, 107] on div "Janela de atendimento Grade de atendimento Capacidade Transportadoras Veículos …" at bounding box center [330, 155] width 661 height 310
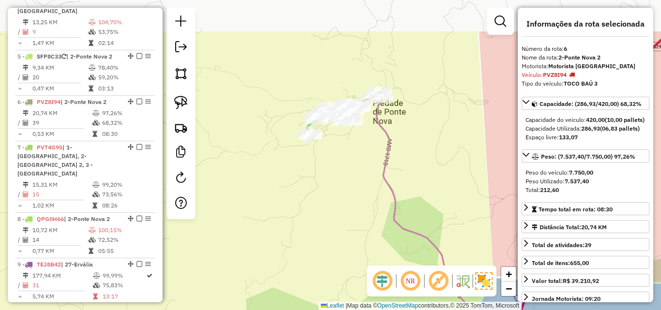
drag, startPoint x: 383, startPoint y: 67, endPoint x: 377, endPoint y: 135, distance: 68.5
click at [377, 135] on icon at bounding box center [426, 249] width 158 height 310
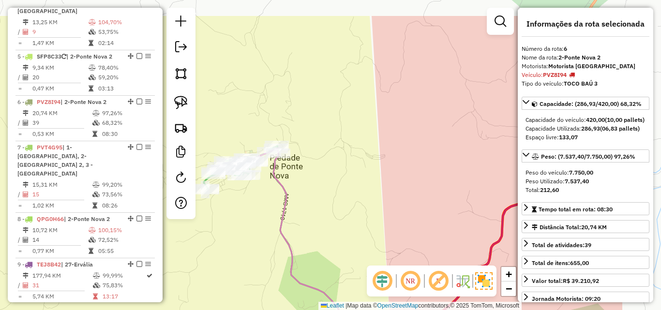
drag, startPoint x: 373, startPoint y: 184, endPoint x: 268, endPoint y: 231, distance: 114.6
click at [268, 231] on div "Janela de atendimento Grade de atendimento Capacidade Transportadoras Veículos …" at bounding box center [330, 155] width 661 height 310
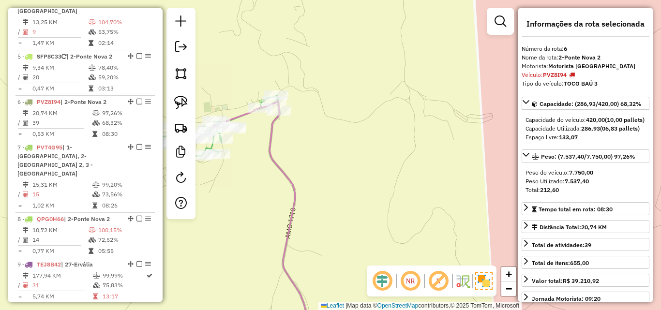
drag, startPoint x: 270, startPoint y: 211, endPoint x: 253, endPoint y: 211, distance: 16.9
click at [253, 211] on div "Janela de atendimento Grade de atendimento Capacidade Transportadoras Veículos …" at bounding box center [330, 155] width 661 height 310
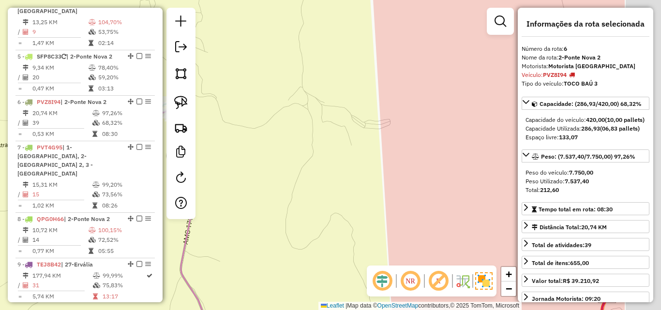
drag, startPoint x: 411, startPoint y: 133, endPoint x: 308, endPoint y: 139, distance: 103.3
click at [308, 139] on div "Janela de atendimento Grade de atendimento Capacidade Transportadoras Veículos …" at bounding box center [330, 155] width 661 height 310
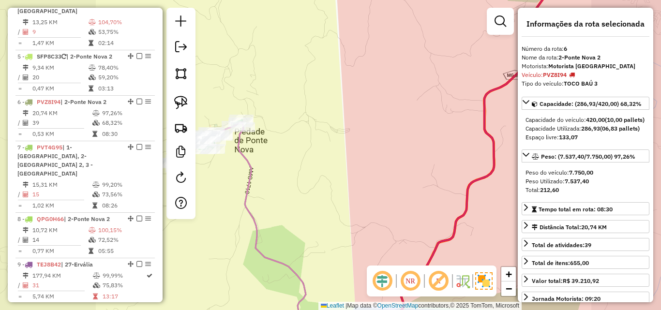
drag, startPoint x: 383, startPoint y: 141, endPoint x: 308, endPoint y: 141, distance: 75.0
click at [308, 141] on div "Janela de atendimento Grade de atendimento Capacidade Transportadoras Veículos …" at bounding box center [330, 155] width 661 height 310
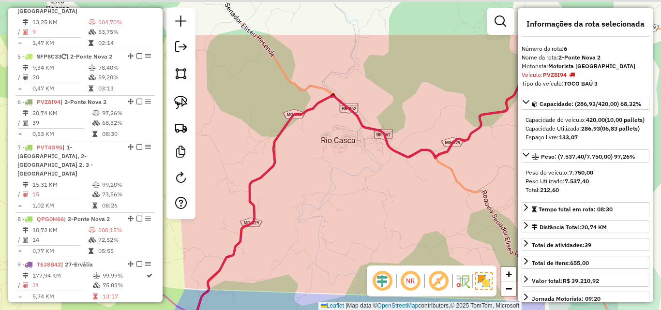
drag, startPoint x: 407, startPoint y: 128, endPoint x: 288, endPoint y: 206, distance: 142.0
click at [290, 203] on div "Janela de atendimento Grade de atendimento Capacidade Transportadoras Veículos …" at bounding box center [330, 155] width 661 height 310
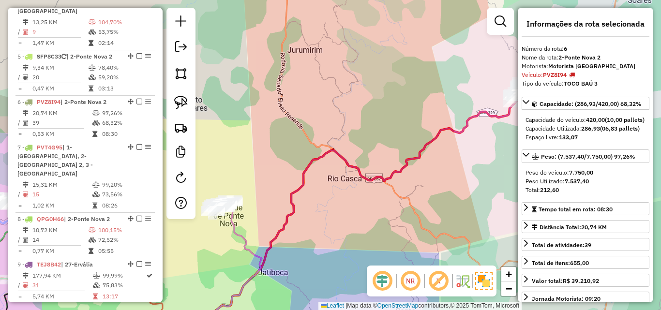
drag, startPoint x: 356, startPoint y: 223, endPoint x: 345, endPoint y: 189, distance: 35.1
click at [345, 189] on div "Janela de atendimento Grade de atendimento Capacidade Transportadoras Veículos …" at bounding box center [330, 155] width 661 height 310
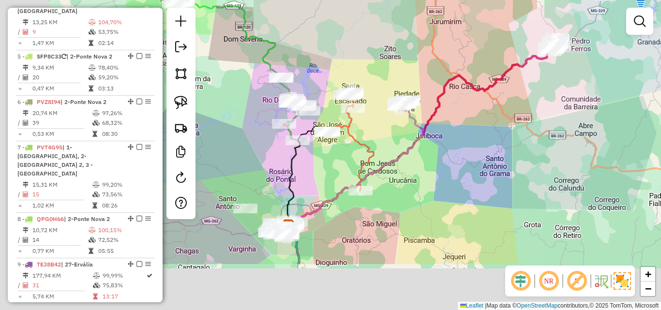
drag, startPoint x: 343, startPoint y: 198, endPoint x: 525, endPoint y: 72, distance: 221.3
click at [525, 72] on div "Janela de atendimento Grade de atendimento Capacidade Transportadoras Veículos …" at bounding box center [330, 155] width 661 height 310
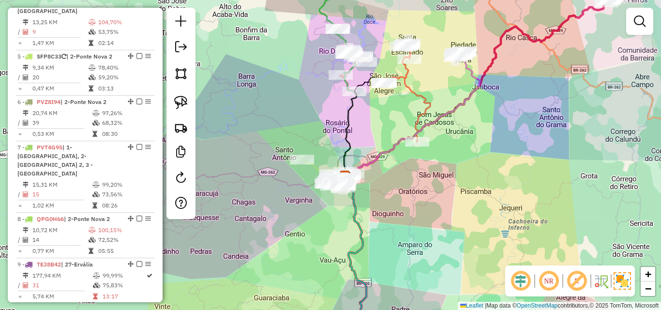
drag, startPoint x: 467, startPoint y: 203, endPoint x: 417, endPoint y: 133, distance: 86.1
click at [417, 138] on div "Janela de atendimento Grade de atendimento Capacidade Transportadoras Veículos …" at bounding box center [330, 155] width 661 height 310
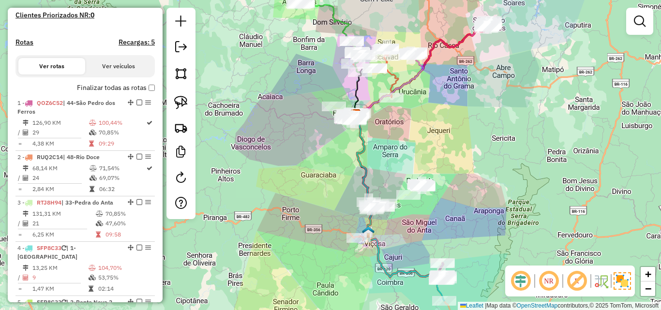
scroll to position [339, 0]
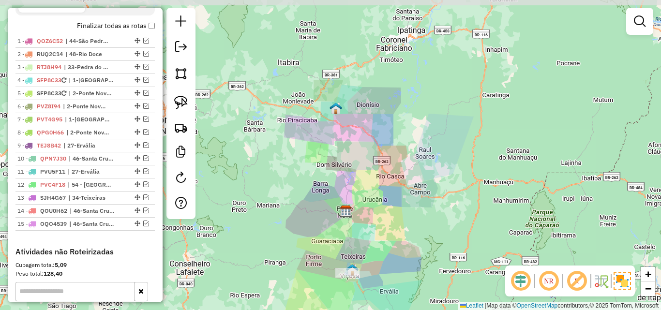
drag, startPoint x: 303, startPoint y: 114, endPoint x: 301, endPoint y: 159, distance: 45.1
click at [301, 159] on div "Janela de atendimento Grade de atendimento Capacidade Transportadoras Veículos …" at bounding box center [330, 155] width 661 height 310
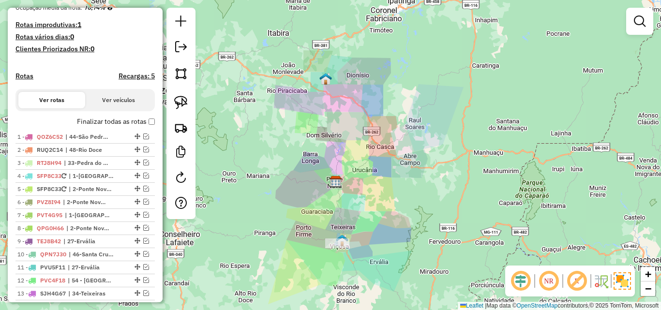
scroll to position [242, 0]
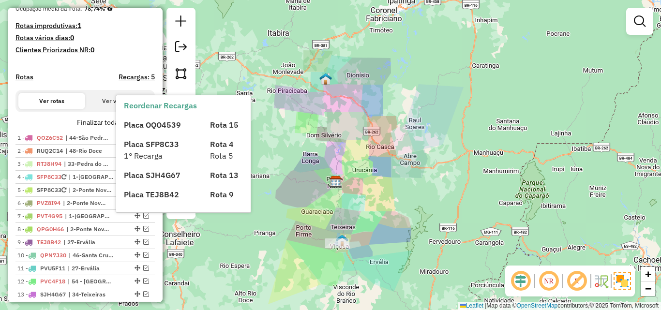
click at [147, 131] on div "Placa OQO4539 Rota 15 Placa SFP8C33 Rota 4 1° Recarga Rota 5 Placa SJH4G67 Rota…" at bounding box center [192, 155] width 136 height 89
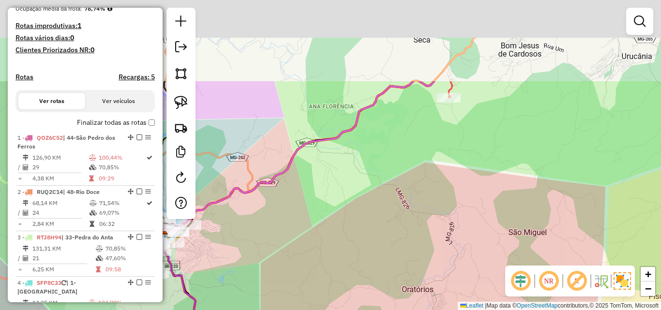
drag, startPoint x: 370, startPoint y: 144, endPoint x: 315, endPoint y: 238, distance: 108.7
click at [313, 243] on div "Janela de atendimento Grade de atendimento Capacidade Transportadoras Veículos …" at bounding box center [330, 155] width 661 height 310
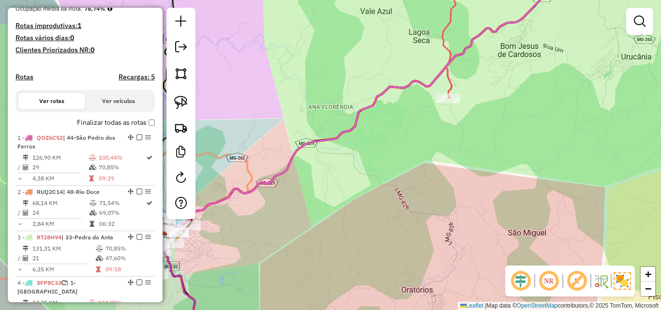
drag, startPoint x: 348, startPoint y: 198, endPoint x: 308, endPoint y: 271, distance: 82.5
click at [308, 271] on div "Janela de atendimento Grade de atendimento Capacidade Transportadoras Veículos …" at bounding box center [330, 155] width 661 height 310
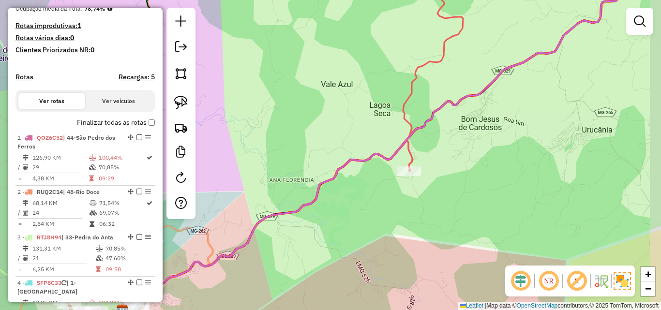
drag, startPoint x: 390, startPoint y: 227, endPoint x: 337, endPoint y: 274, distance: 70.6
click at [337, 274] on div "Janela de atendimento Grade de atendimento Capacidade Transportadoras Veículos …" at bounding box center [330, 155] width 661 height 310
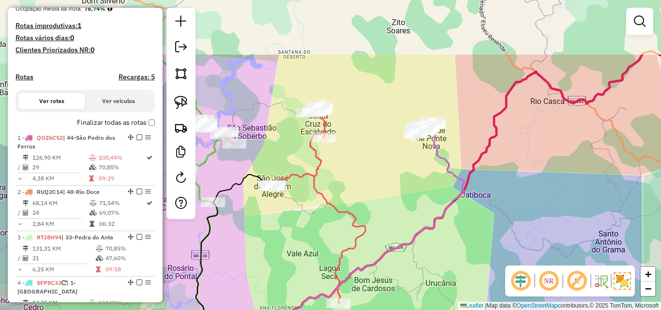
drag, startPoint x: 409, startPoint y: 114, endPoint x: 336, endPoint y: 231, distance: 138.5
click at [336, 231] on div "Janela de atendimento Grade de atendimento Capacidade Transportadoras Veículos …" at bounding box center [330, 155] width 661 height 310
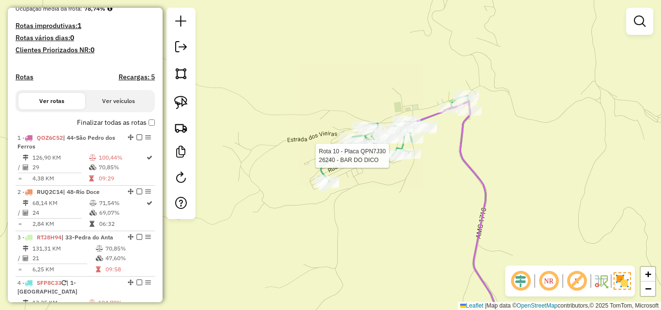
click at [380, 161] on div at bounding box center [392, 156] width 24 height 10
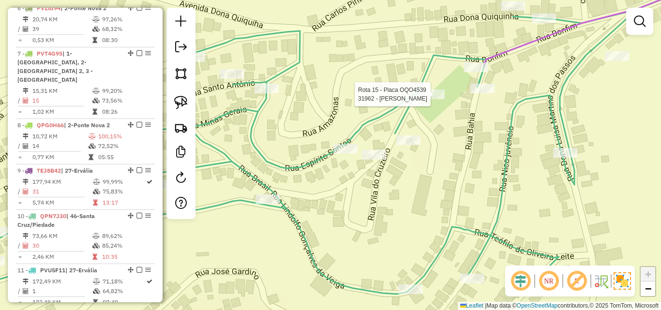
select select "*********"
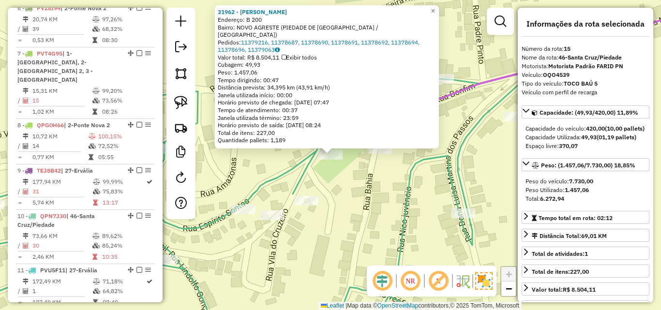
scroll to position [1023, 0]
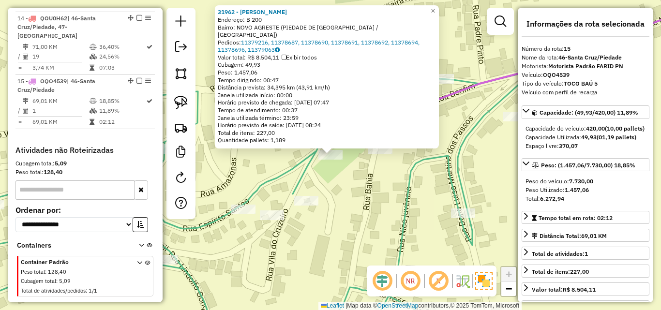
click at [333, 230] on div "31962 - [PERSON_NAME]: B 200 Bairro: NOVO AGRESTE (PIEDADE DE [GEOGRAPHIC_DATA]…" at bounding box center [330, 155] width 661 height 310
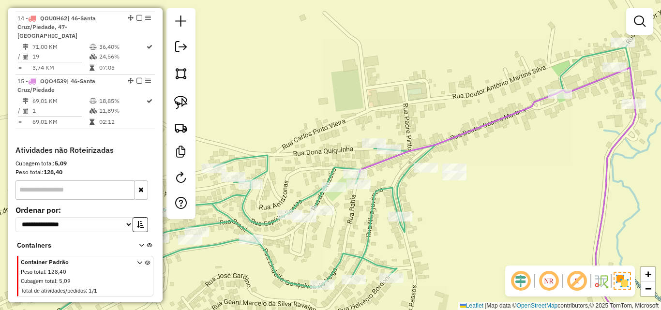
drag, startPoint x: 458, startPoint y: 231, endPoint x: 427, endPoint y: 195, distance: 48.0
click at [431, 201] on div "Janela de atendimento Grade de atendimento Capacidade Transportadoras Veículos …" at bounding box center [330, 155] width 661 height 310
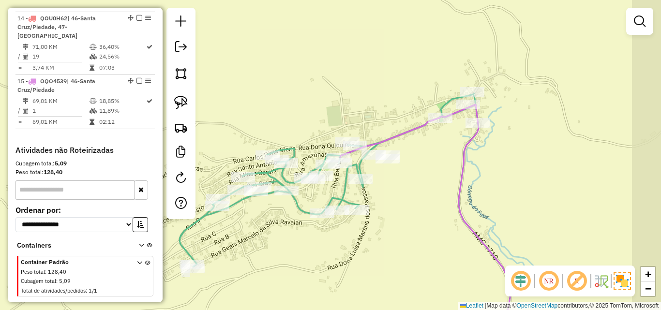
drag, startPoint x: 442, startPoint y: 197, endPoint x: 407, endPoint y: 189, distance: 36.6
click at [407, 190] on div "Janela de atendimento Grade de atendimento Capacidade Transportadoras Veículos …" at bounding box center [330, 155] width 661 height 310
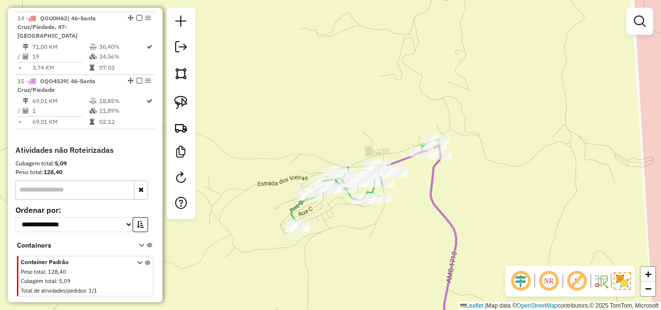
drag, startPoint x: 429, startPoint y: 204, endPoint x: 406, endPoint y: 157, distance: 52.8
click at [406, 159] on icon at bounding box center [417, 244] width 91 height 196
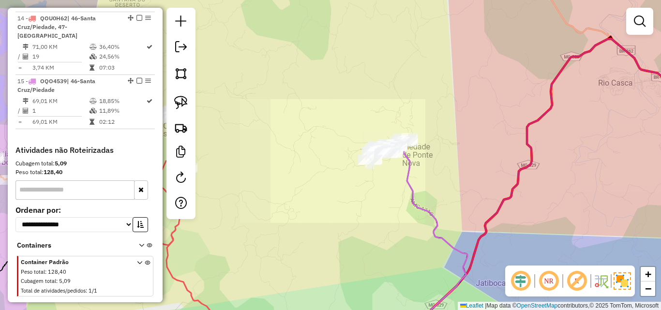
drag, startPoint x: 470, startPoint y: 203, endPoint x: 428, endPoint y: 159, distance: 61.3
click at [428, 159] on div "Janela de atendimento Grade de atendimento Capacidade Transportadoras Veículos …" at bounding box center [330, 155] width 661 height 310
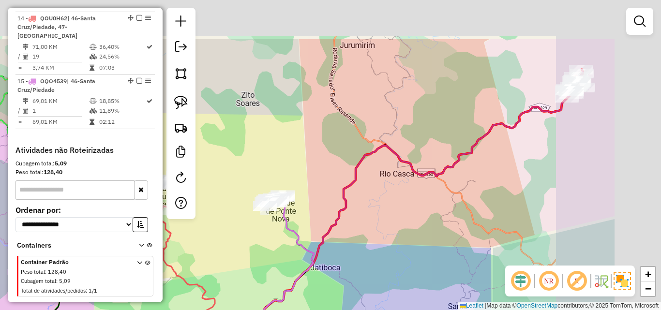
drag, startPoint x: 532, startPoint y: 149, endPoint x: 400, endPoint y: 225, distance: 151.8
click at [400, 225] on div "Janela de atendimento Grade de atendimento Capacidade Transportadoras Veículos …" at bounding box center [330, 155] width 661 height 310
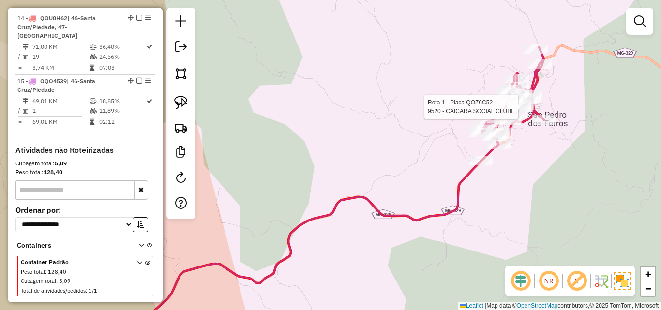
select select "*********"
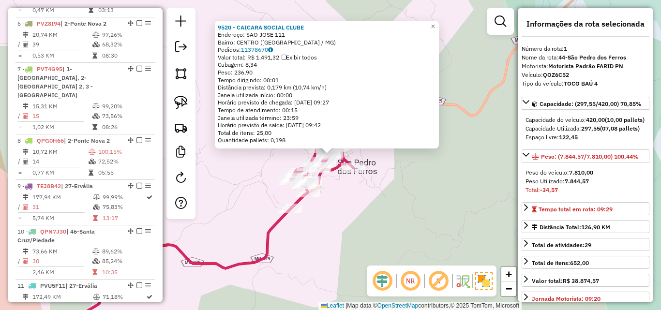
scroll to position [375, 0]
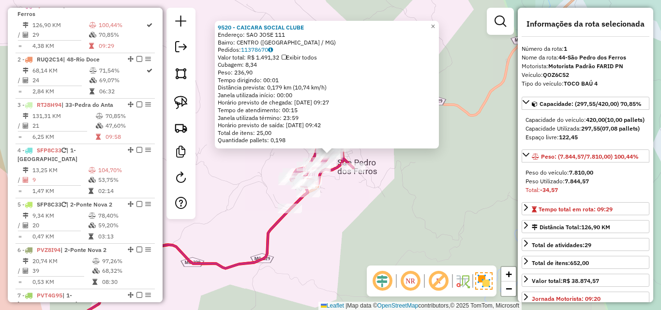
click at [403, 205] on div "9520 - CAICARA SOCIAL CLUBE Endereço: SAO JOSE 111 Bairro: CENTRO ([GEOGRAPHIC_…" at bounding box center [330, 155] width 661 height 310
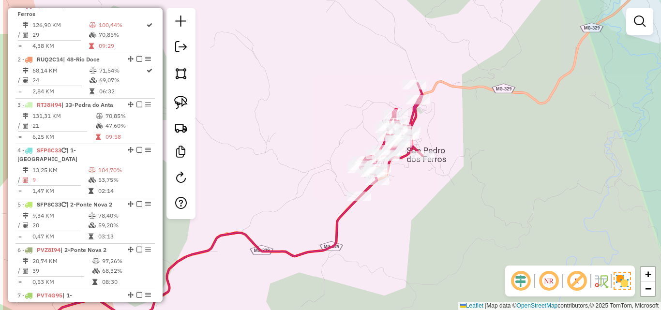
drag, startPoint x: 345, startPoint y: 236, endPoint x: 414, endPoint y: 224, distance: 70.3
click at [414, 224] on div "Janela de atendimento Grade de atendimento Capacidade Transportadoras Veículos …" at bounding box center [330, 155] width 661 height 310
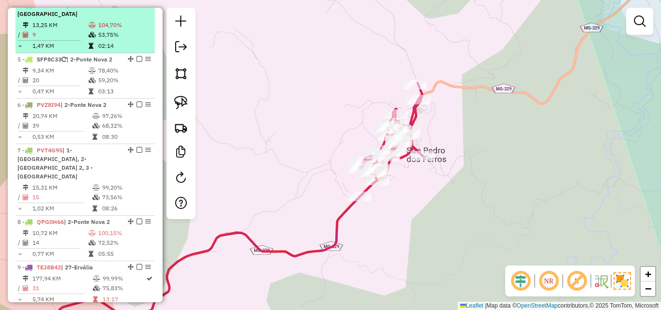
scroll to position [471, 0]
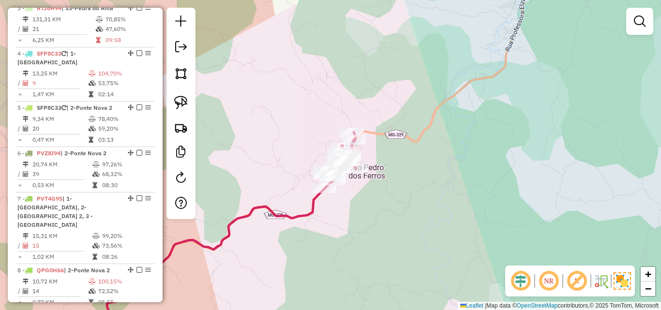
drag, startPoint x: 271, startPoint y: 189, endPoint x: 302, endPoint y: 142, distance: 56.4
click at [301, 142] on div "Janela de atendimento Grade de atendimento Capacidade Transportadoras Veículos …" at bounding box center [330, 155] width 661 height 310
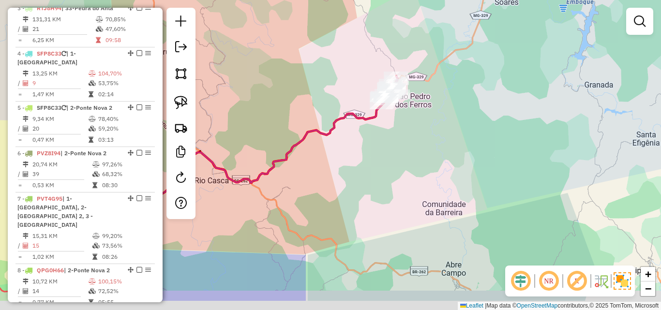
drag, startPoint x: 298, startPoint y: 184, endPoint x: 355, endPoint y: 141, distance: 71.9
click at [355, 141] on div "Janela de atendimento Grade de atendimento Capacidade Transportadoras Veículos …" at bounding box center [330, 155] width 661 height 310
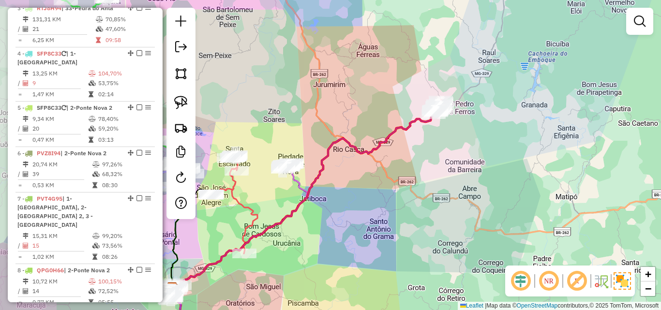
drag, startPoint x: 355, startPoint y: 165, endPoint x: 438, endPoint y: 135, distance: 88.7
click at [438, 135] on div "Janela de atendimento Grade de atendimento Capacidade Transportadoras Veículos …" at bounding box center [330, 155] width 661 height 310
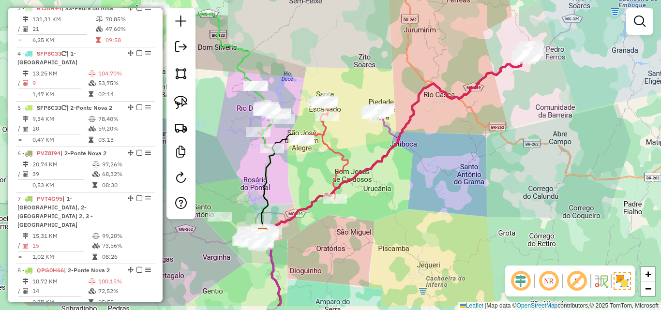
drag, startPoint x: 377, startPoint y: 192, endPoint x: 448, endPoint y: 157, distance: 79.7
click at [448, 157] on div "Janela de atendimento Grade de atendimento Capacidade Transportadoras Veículos …" at bounding box center [330, 155] width 661 height 310
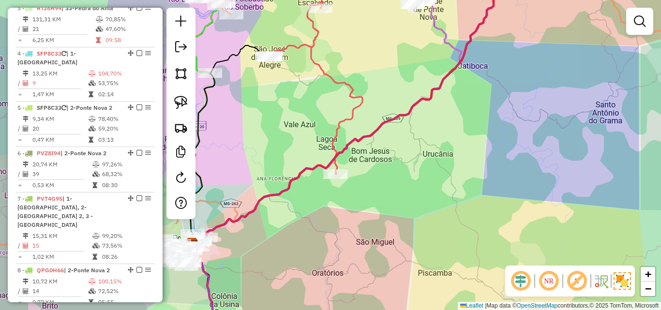
drag, startPoint x: 378, startPoint y: 201, endPoint x: 446, endPoint y: 176, distance: 72.5
click at [446, 176] on div "Janela de atendimento Grade de atendimento Capacidade Transportadoras Veículos …" at bounding box center [330, 155] width 661 height 310
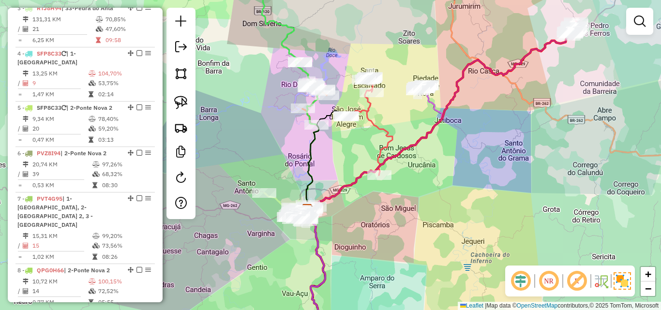
drag, startPoint x: 411, startPoint y: 194, endPoint x: 430, endPoint y: 159, distance: 39.6
click at [430, 159] on div "Janela de atendimento Grade de atendimento Capacidade Transportadoras Veículos …" at bounding box center [330, 155] width 661 height 310
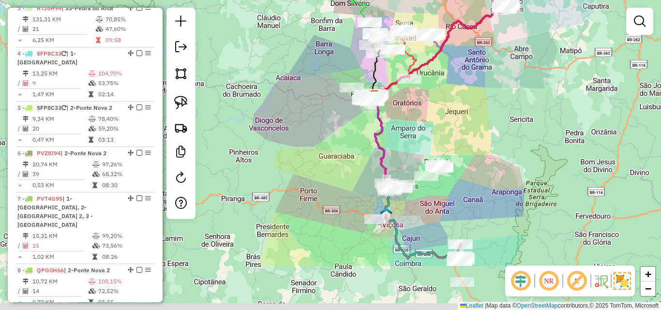
drag, startPoint x: 409, startPoint y: 193, endPoint x: 406, endPoint y: 118, distance: 75.1
click at [406, 118] on div "Janela de atendimento Grade de atendimento Capacidade Transportadoras Veículos …" at bounding box center [330, 155] width 661 height 310
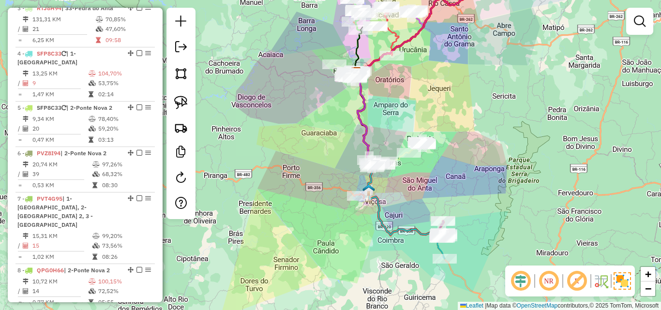
drag, startPoint x: 413, startPoint y: 223, endPoint x: 396, endPoint y: 200, distance: 29.0
click at [396, 200] on div "Janela de atendimento Grade de atendimento Capacidade Transportadoras Veículos …" at bounding box center [330, 155] width 661 height 310
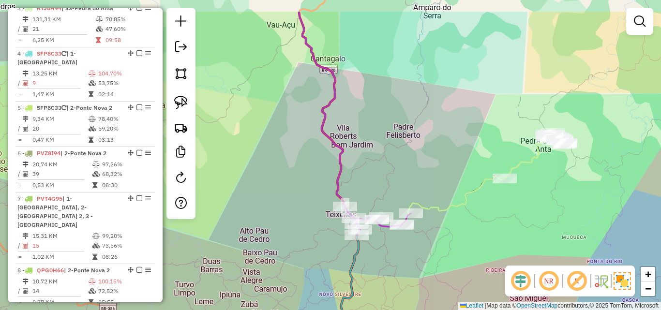
drag, startPoint x: 342, startPoint y: 98, endPoint x: 400, endPoint y: 166, distance: 89.6
click at [400, 166] on div "Janela de atendimento Grade de atendimento Capacidade Transportadoras Veículos …" at bounding box center [330, 155] width 661 height 310
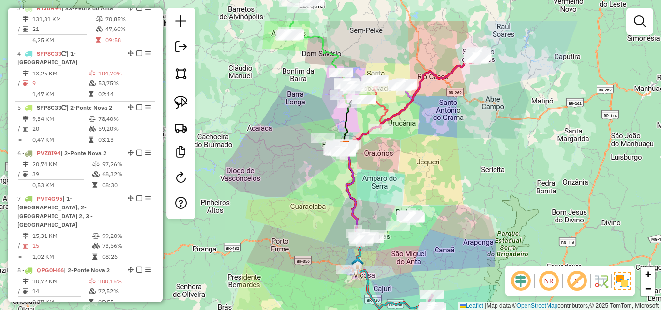
drag, startPoint x: 358, startPoint y: 156, endPoint x: 318, endPoint y: 218, distance: 73.6
click at [318, 218] on div "Janela de atendimento Grade de atendimento Capacidade Transportadoras Veículos …" at bounding box center [330, 155] width 661 height 310
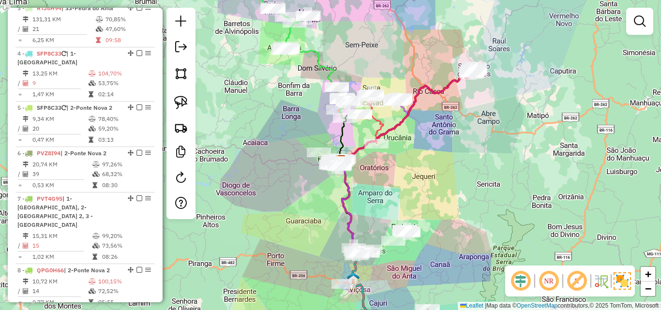
drag, startPoint x: 383, startPoint y: 172, endPoint x: 367, endPoint y: 205, distance: 36.6
click at [383, 210] on div "Janela de atendimento Grade de atendimento Capacidade Transportadoras Veículos …" at bounding box center [330, 155] width 661 height 310
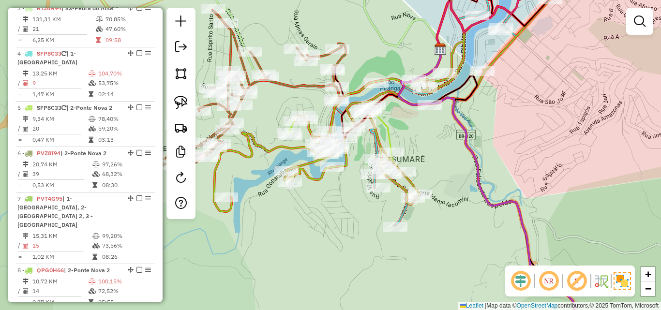
drag, startPoint x: 490, startPoint y: 156, endPoint x: 417, endPoint y: 192, distance: 81.4
click at [420, 192] on div "Janela de atendimento Grade de atendimento Capacidade Transportadoras Veículos …" at bounding box center [330, 155] width 661 height 310
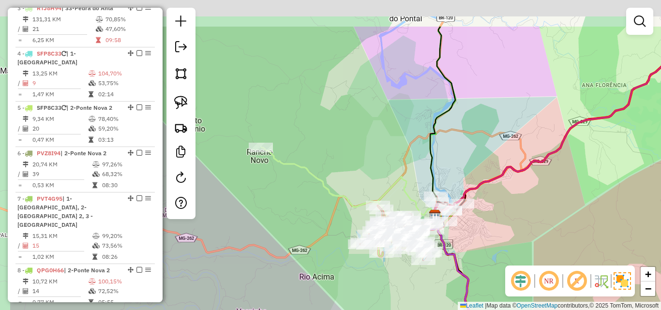
drag, startPoint x: 273, startPoint y: 78, endPoint x: 402, endPoint y: 164, distance: 154.6
click at [402, 164] on div "Janela de atendimento Grade de atendimento Capacidade Transportadoras Veículos …" at bounding box center [330, 155] width 661 height 310
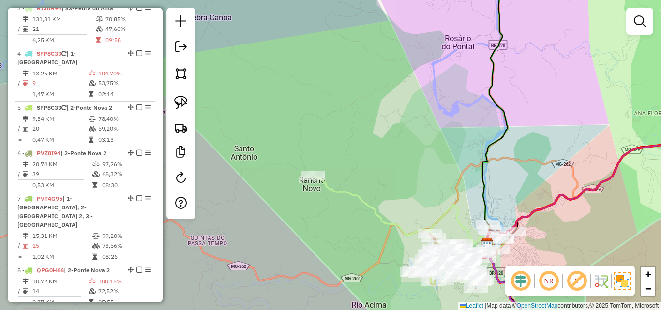
drag, startPoint x: 392, startPoint y: 139, endPoint x: 314, endPoint y: 174, distance: 85.4
click at [314, 174] on div "Rota 3 - Placa RTJ8H94 9625 - BAR DA MARIA Janela de atendimento Grade de atend…" at bounding box center [330, 155] width 661 height 310
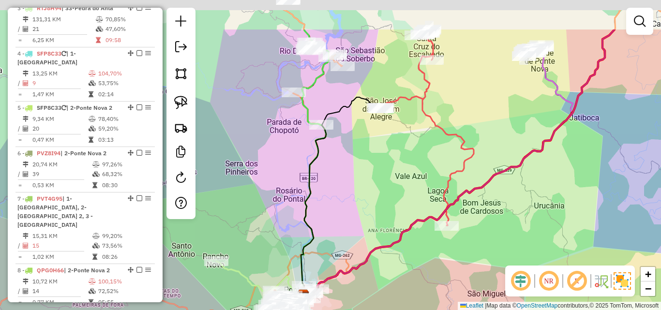
drag, startPoint x: 389, startPoint y: 146, endPoint x: 355, endPoint y: 230, distance: 90.5
click at [355, 230] on div "Janela de atendimento Grade de atendimento Capacidade Transportadoras Veículos …" at bounding box center [330, 155] width 661 height 310
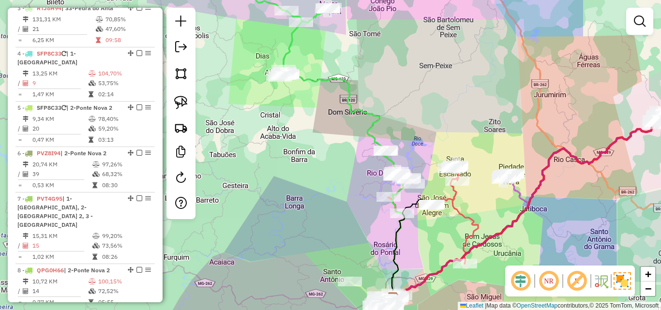
drag, startPoint x: 371, startPoint y: 213, endPoint x: 406, endPoint y: 263, distance: 61.5
click at [428, 284] on div "Janela de atendimento Grade de atendimento Capacidade Transportadoras Veículos …" at bounding box center [330, 155] width 661 height 310
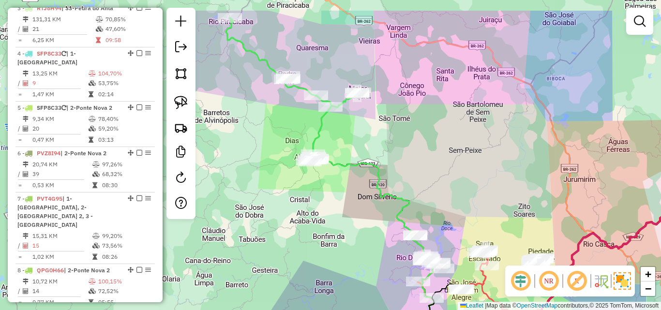
drag, startPoint x: 330, startPoint y: 182, endPoint x: 307, endPoint y: 155, distance: 34.7
click at [308, 155] on div "Janela de atendimento Grade de atendimento Capacidade Transportadoras Veículos …" at bounding box center [330, 155] width 661 height 310
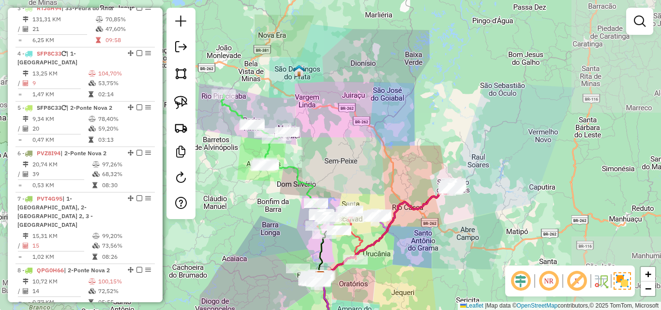
drag, startPoint x: 275, startPoint y: 252, endPoint x: 266, endPoint y: 191, distance: 61.7
click at [266, 191] on div "Janela de atendimento Grade de atendimento Capacidade Transportadoras Veículos …" at bounding box center [330, 155] width 661 height 310
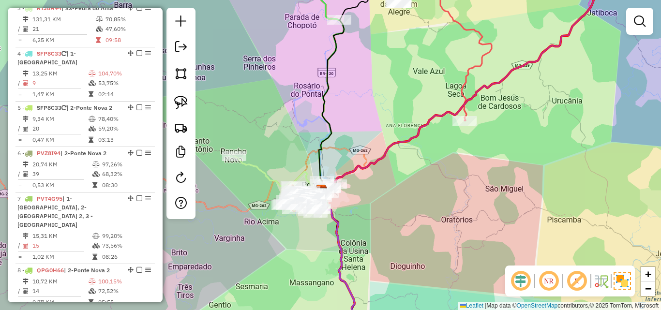
drag, startPoint x: 349, startPoint y: 248, endPoint x: 265, endPoint y: 249, distance: 84.2
click at [265, 249] on div "Janela de atendimento Grade de atendimento Capacidade Transportadoras Veículos …" at bounding box center [330, 155] width 661 height 310
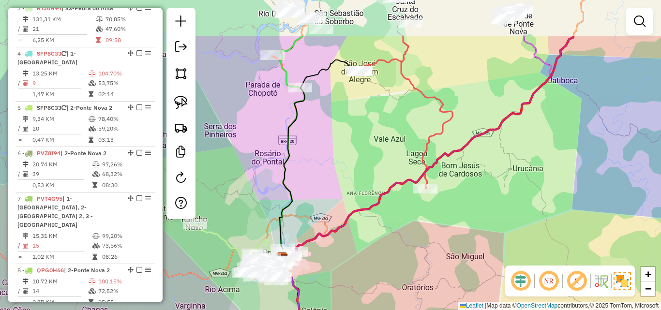
drag, startPoint x: 443, startPoint y: 156, endPoint x: 417, endPoint y: 249, distance: 96.4
click at [417, 249] on div "Janela de atendimento Grade de atendimento Capacidade Transportadoras Veículos …" at bounding box center [330, 155] width 661 height 310
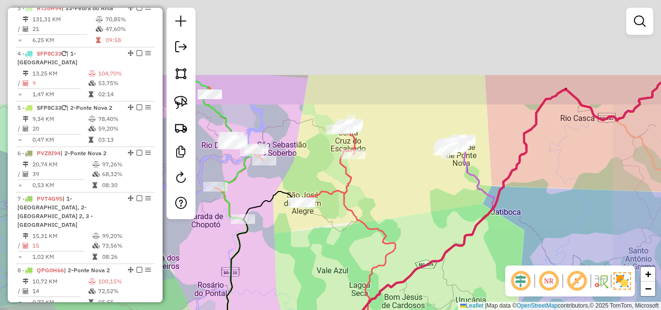
drag, startPoint x: 373, startPoint y: 163, endPoint x: 322, endPoint y: 269, distance: 117.6
click at [322, 269] on div "Janela de atendimento Grade de atendimento Capacidade Transportadoras Veículos …" at bounding box center [330, 155] width 661 height 310
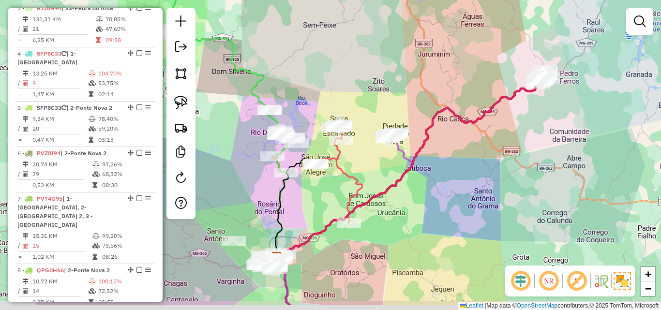
drag, startPoint x: 316, startPoint y: 247, endPoint x: 316, endPoint y: 194, distance: 52.8
click at [316, 194] on div "Janela de atendimento Grade de atendimento Capacidade Transportadoras Veículos …" at bounding box center [330, 155] width 661 height 310
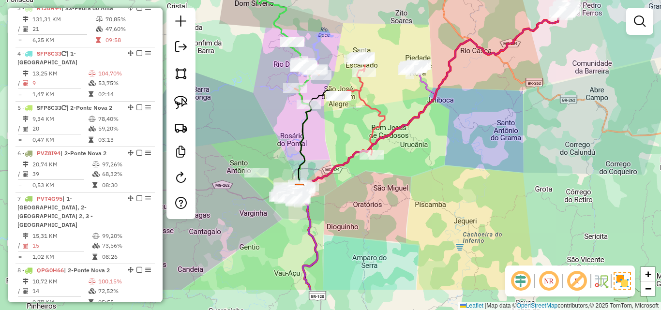
drag, startPoint x: 299, startPoint y: 198, endPoint x: 349, endPoint y: 106, distance: 105.3
click at [349, 107] on div "Janela de atendimento Grade de atendimento Capacidade Transportadoras Veículos …" at bounding box center [330, 155] width 661 height 310
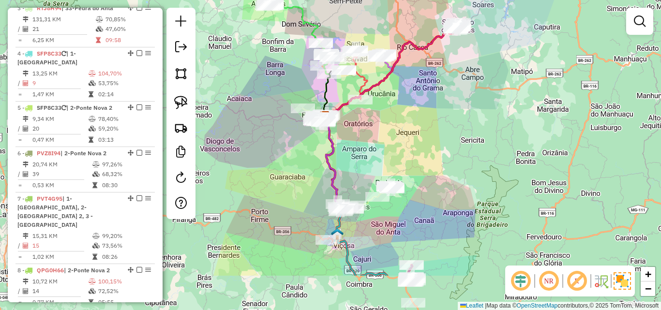
drag, startPoint x: 300, startPoint y: 232, endPoint x: 291, endPoint y: 167, distance: 65.9
click at [291, 167] on div "Janela de atendimento Grade de atendimento Capacidade Transportadoras Veículos …" at bounding box center [330, 155] width 661 height 310
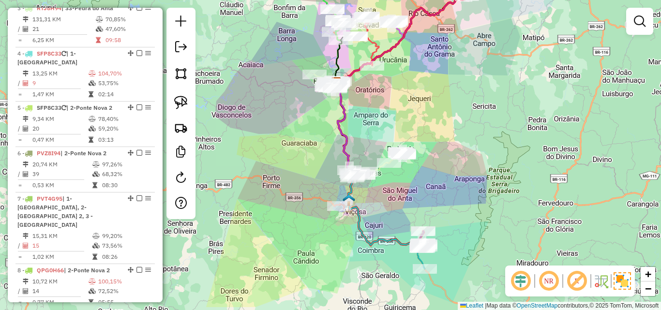
drag, startPoint x: 264, startPoint y: 244, endPoint x: 276, endPoint y: 210, distance: 35.8
click at [276, 210] on div "Janela de atendimento Grade de atendimento Capacidade Transportadoras Veículos …" at bounding box center [330, 155] width 661 height 310
drag, startPoint x: 277, startPoint y: 131, endPoint x: 315, endPoint y: 249, distance: 124.0
click at [315, 249] on div "Janela de atendimento Grade de atendimento Capacidade Transportadoras Veículos …" at bounding box center [330, 155] width 661 height 310
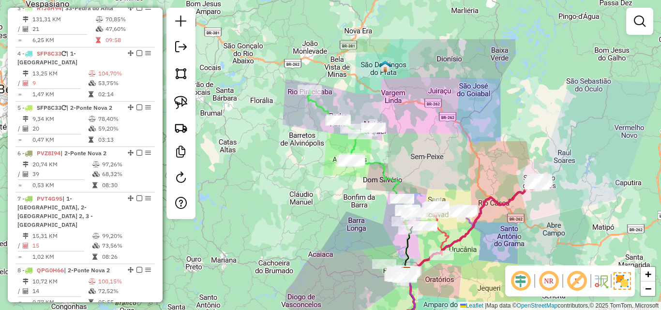
drag, startPoint x: 310, startPoint y: 238, endPoint x: 328, endPoint y: 264, distance: 32.4
click at [328, 269] on div "Janela de atendimento Grade de atendimento Capacidade Transportadoras Veículos …" at bounding box center [330, 155] width 661 height 310
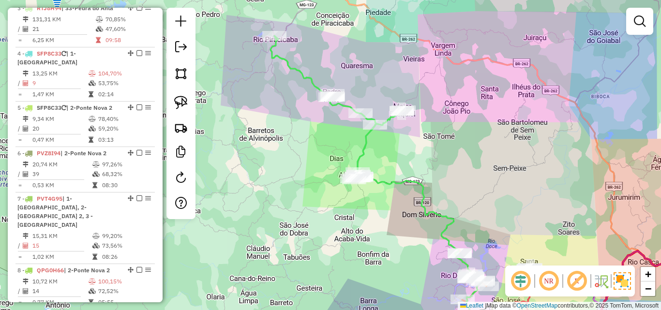
drag, startPoint x: 355, startPoint y: 219, endPoint x: 326, endPoint y: 182, distance: 46.6
click at [326, 182] on div "Janela de atendimento Grade de atendimento Capacidade Transportadoras Veículos …" at bounding box center [330, 155] width 661 height 310
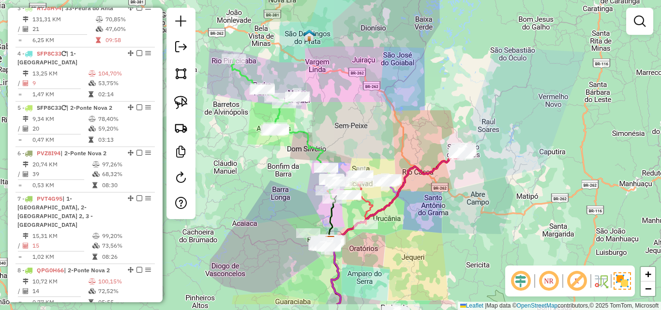
drag, startPoint x: 350, startPoint y: 236, endPoint x: 295, endPoint y: 199, distance: 65.9
click at [295, 199] on div "Janela de atendimento Grade de atendimento Capacidade Transportadoras Veículos …" at bounding box center [330, 155] width 661 height 310
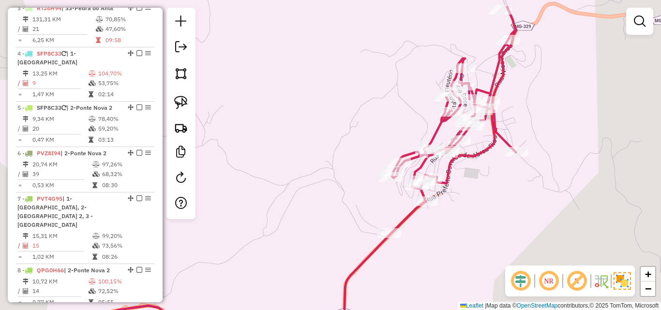
drag, startPoint x: 479, startPoint y: 191, endPoint x: 476, endPoint y: 229, distance: 38.4
click at [476, 229] on div "Janela de atendimento Grade de atendimento Capacidade Transportadoras Veículos …" at bounding box center [330, 155] width 661 height 310
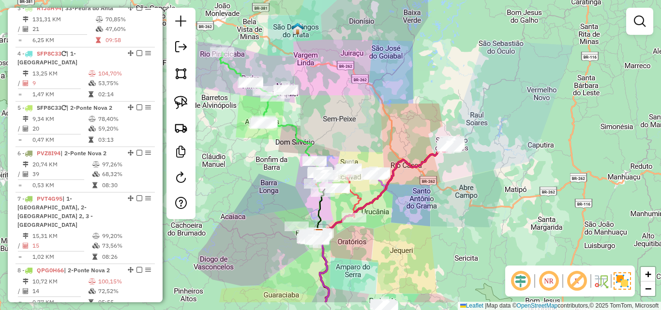
drag, startPoint x: 421, startPoint y: 158, endPoint x: 414, endPoint y: 120, distance: 39.3
click at [414, 120] on div "Janela de atendimento Grade de atendimento Capacidade Transportadoras Veículos …" at bounding box center [330, 155] width 661 height 310
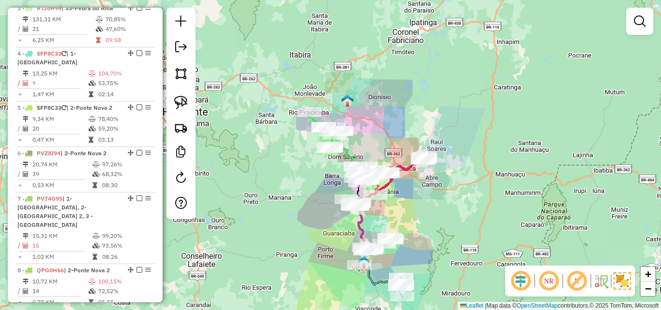
drag, startPoint x: 396, startPoint y: 219, endPoint x: 401, endPoint y: 181, distance: 38.0
click at [401, 181] on div "Janela de atendimento Grade de atendimento Capacidade Transportadoras Veículos …" at bounding box center [330, 155] width 661 height 310
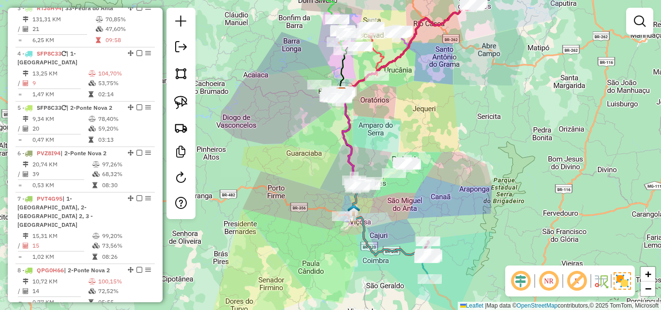
drag, startPoint x: 366, startPoint y: 265, endPoint x: 320, endPoint y: 224, distance: 61.7
click at [320, 224] on div "Janela de atendimento Grade de atendimento Capacidade Transportadoras Veículos …" at bounding box center [330, 155] width 661 height 310
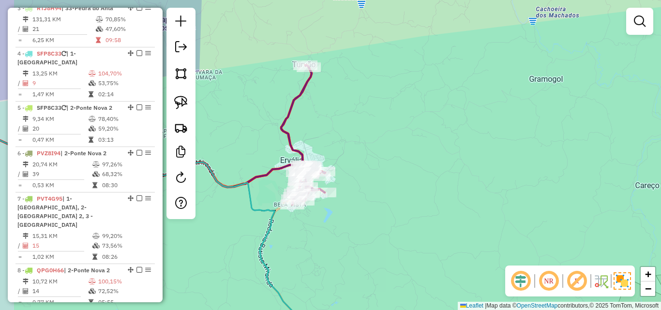
drag, startPoint x: 327, startPoint y: 203, endPoint x: 372, endPoint y: 213, distance: 46.1
click at [374, 215] on div "Janela de atendimento Grade de atendimento Capacidade Transportadoras Veículos …" at bounding box center [330, 155] width 661 height 310
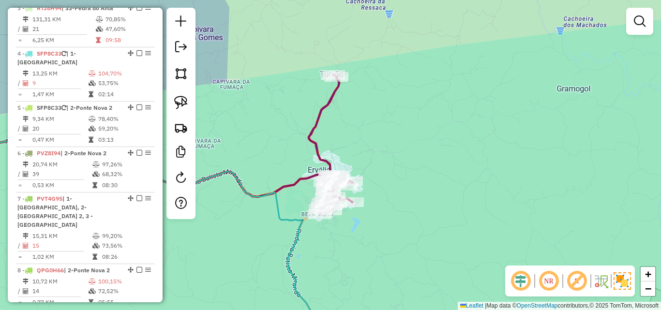
drag, startPoint x: 228, startPoint y: 239, endPoint x: 287, endPoint y: 165, distance: 94.0
click at [287, 166] on div "Janela de atendimento Grade de atendimento Capacidade Transportadoras Veículos …" at bounding box center [330, 155] width 661 height 310
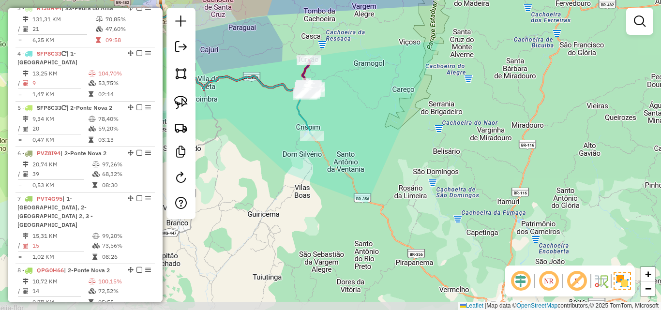
drag, startPoint x: 270, startPoint y: 204, endPoint x: 265, endPoint y: 142, distance: 62.1
click at [265, 142] on div "Janela de atendimento Grade de atendimento Capacidade Transportadoras Veículos …" at bounding box center [330, 155] width 661 height 310
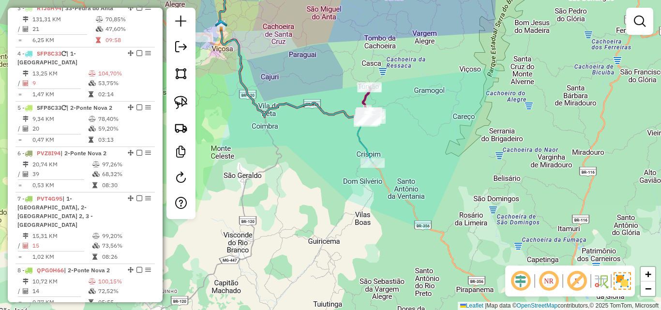
drag, startPoint x: 338, startPoint y: 188, endPoint x: 429, endPoint y: 231, distance: 101.3
click at [429, 231] on div "Janela de atendimento Grade de atendimento Capacidade Transportadoras Veículos …" at bounding box center [330, 155] width 661 height 310
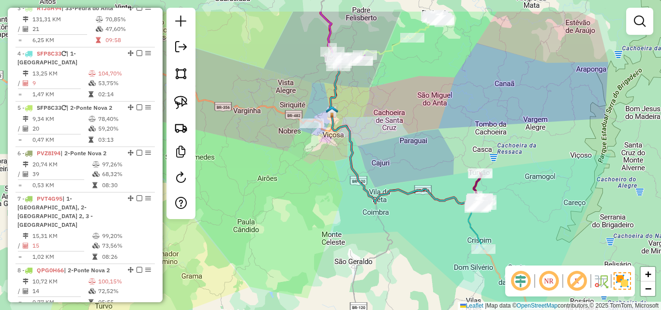
drag, startPoint x: 362, startPoint y: 228, endPoint x: 370, endPoint y: 261, distance: 33.9
click at [373, 261] on div "Janela de atendimento Grade de atendimento Capacidade Transportadoras Veículos …" at bounding box center [330, 155] width 661 height 310
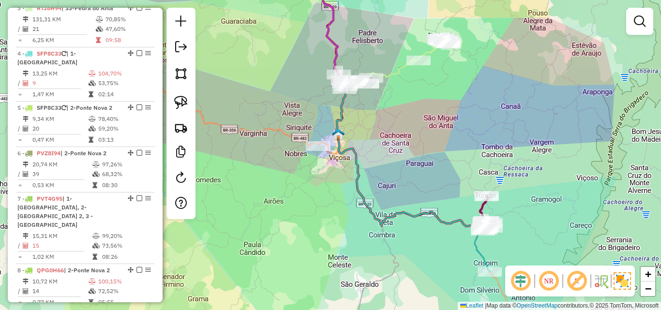
drag, startPoint x: 345, startPoint y: 246, endPoint x: 360, endPoint y: 304, distance: 59.5
click at [360, 309] on div "Janela de atendimento Grade de atendimento Capacidade Transportadoras Veículos …" at bounding box center [330, 155] width 661 height 310
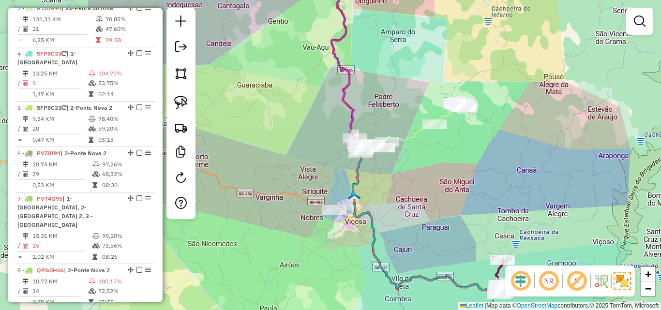
drag, startPoint x: 416, startPoint y: 213, endPoint x: 459, endPoint y: 279, distance: 78.3
click at [459, 279] on div "Janela de atendimento Grade de atendimento Capacidade Transportadoras Veículos …" at bounding box center [330, 155] width 661 height 310
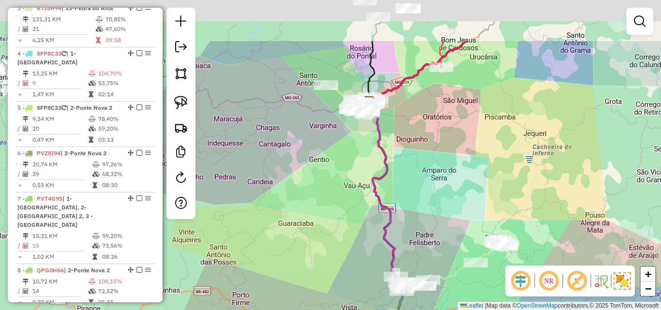
drag, startPoint x: 431, startPoint y: 135, endPoint x: 429, endPoint y: 209, distance: 74.1
click at [429, 212] on div "Janela de atendimento Grade de atendimento Capacidade Transportadoras Veículos …" at bounding box center [330, 155] width 661 height 310
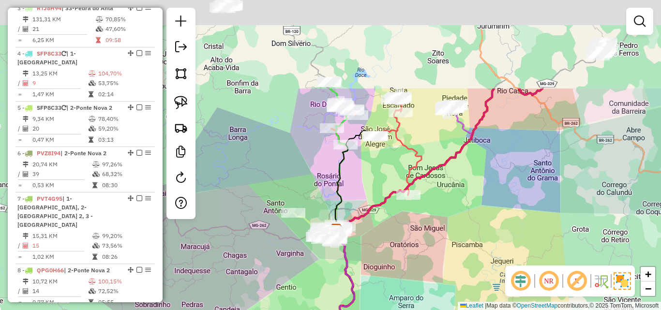
drag, startPoint x: 428, startPoint y: 162, endPoint x: 395, endPoint y: 281, distance: 123.9
click at [395, 281] on div "Janela de atendimento Grade de atendimento Capacidade Transportadoras Veículos …" at bounding box center [330, 155] width 661 height 310
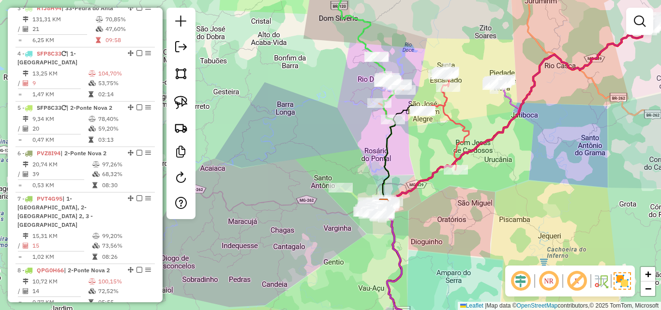
drag, startPoint x: 441, startPoint y: 246, endPoint x: 489, endPoint y: 221, distance: 53.7
click at [489, 221] on div "Janela de atendimento Grade de atendimento Capacidade Transportadoras Veículos …" at bounding box center [330, 155] width 661 height 310
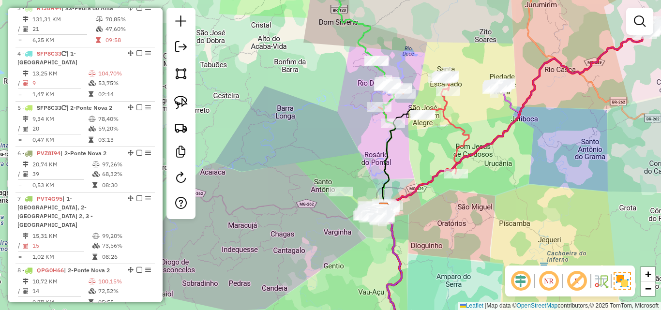
drag, startPoint x: 328, startPoint y: 145, endPoint x: 329, endPoint y: 227, distance: 82.3
click at [329, 227] on div "Janela de atendimento Grade de atendimento Capacidade Transportadoras Veículos …" at bounding box center [330, 155] width 661 height 310
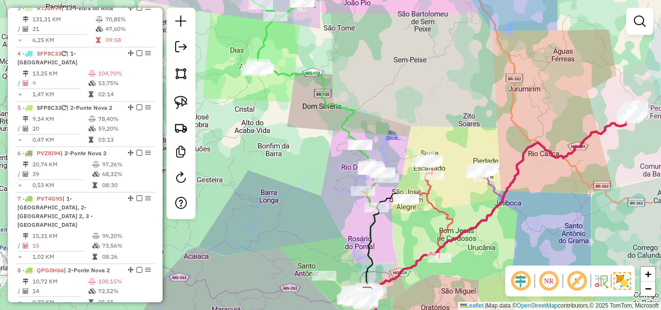
drag, startPoint x: 324, startPoint y: 173, endPoint x: 300, endPoint y: 171, distance: 23.8
click at [300, 171] on div "Janela de atendimento Grade de atendimento Capacidade Transportadoras Veículos …" at bounding box center [330, 155] width 661 height 310
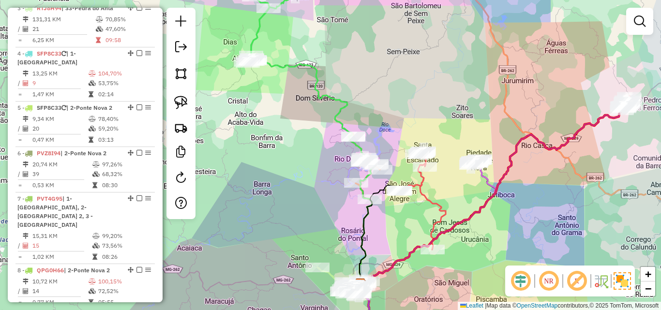
drag, startPoint x: 311, startPoint y: 197, endPoint x: 296, endPoint y: 183, distance: 20.5
click at [296, 183] on div "Janela de atendimento Grade de atendimento Capacidade Transportadoras Veículos …" at bounding box center [330, 155] width 661 height 310
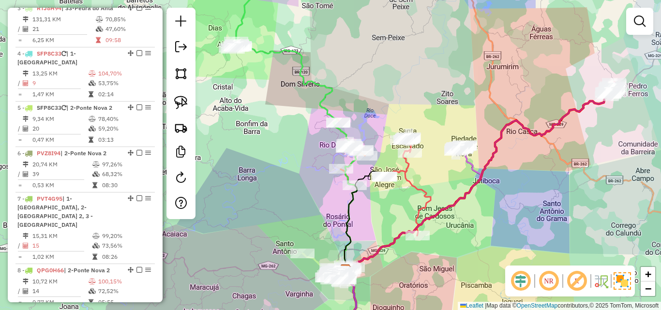
drag, startPoint x: 369, startPoint y: 203, endPoint x: 331, endPoint y: 188, distance: 40.6
click at [331, 188] on div "Janela de atendimento Grade de atendimento Capacidade Transportadoras Veículos …" at bounding box center [330, 155] width 661 height 310
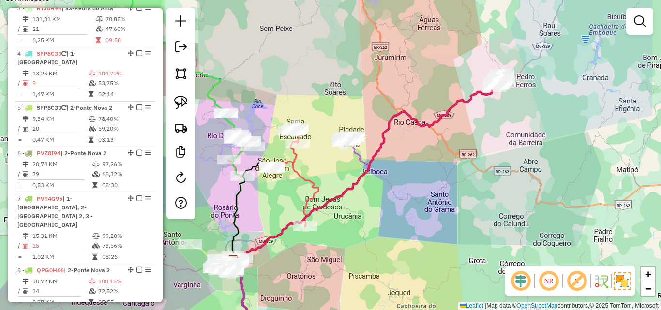
drag, startPoint x: 469, startPoint y: 224, endPoint x: 328, endPoint y: 241, distance: 141.9
click at [328, 241] on div "Janela de atendimento Grade de atendimento Capacidade Transportadoras Veículos …" at bounding box center [330, 155] width 661 height 310
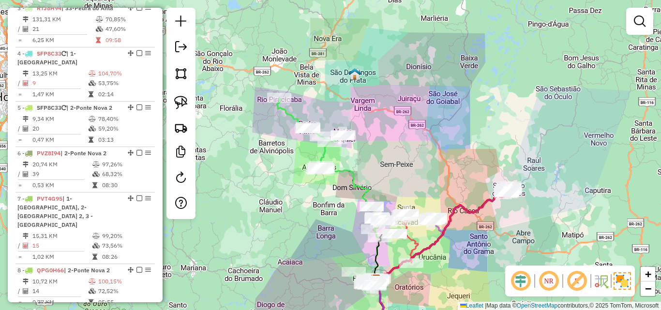
drag, startPoint x: 340, startPoint y: 230, endPoint x: 453, endPoint y: 182, distance: 122.5
click at [453, 185] on div "Janela de atendimento Grade de atendimento Capacidade Transportadoras Veículos …" at bounding box center [330, 155] width 661 height 310
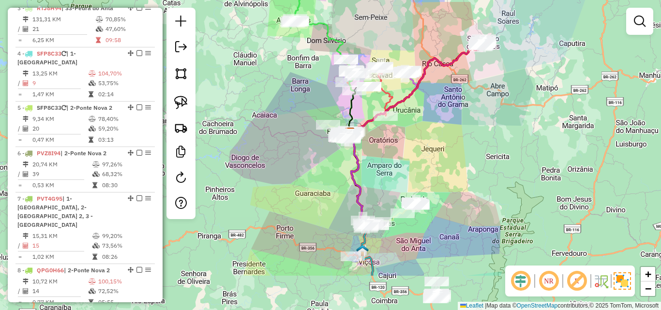
drag, startPoint x: 443, startPoint y: 231, endPoint x: 425, endPoint y: 156, distance: 77.0
click at [426, 158] on div "Janela de atendimento Grade de atendimento Capacidade Transportadoras Veículos …" at bounding box center [330, 155] width 661 height 310
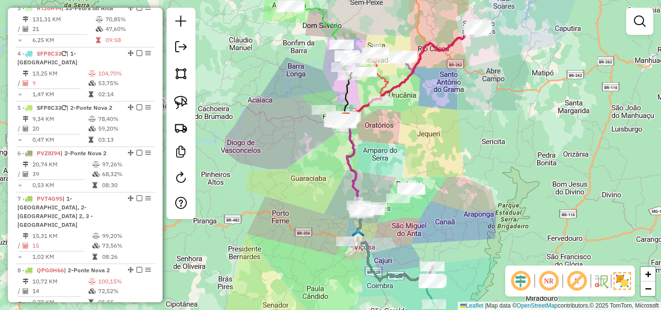
drag, startPoint x: 428, startPoint y: 251, endPoint x: 427, endPoint y: 220, distance: 31.5
click at [428, 220] on div "Janela de atendimento Grade de atendimento Capacidade Transportadoras Veículos …" at bounding box center [330, 155] width 661 height 310
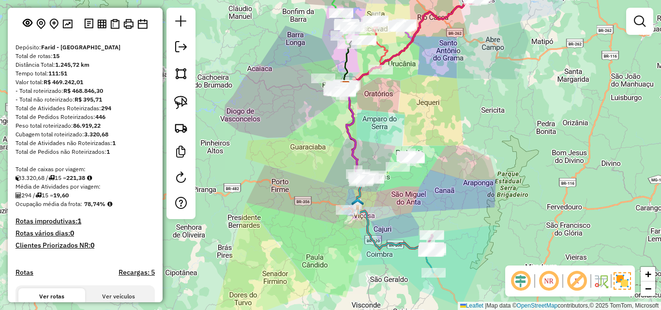
scroll to position [0, 0]
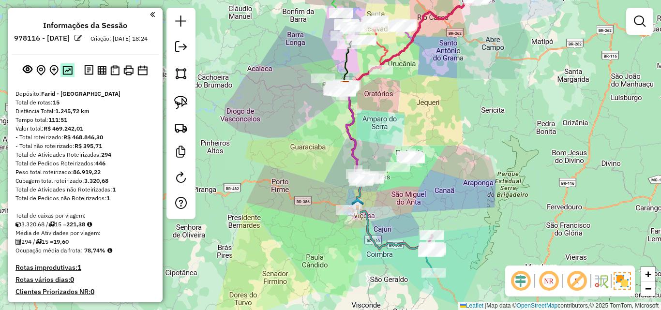
click at [67, 75] on img at bounding box center [67, 70] width 10 height 9
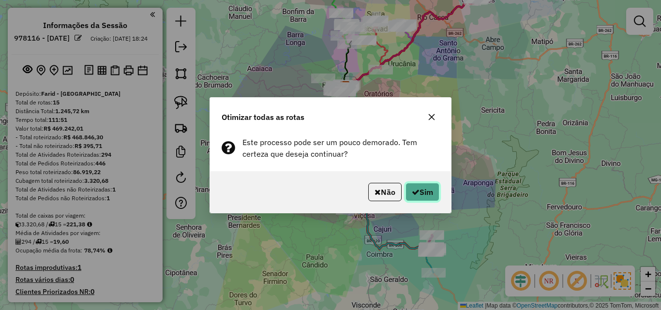
click at [407, 188] on button "Sim" at bounding box center [423, 192] width 34 height 18
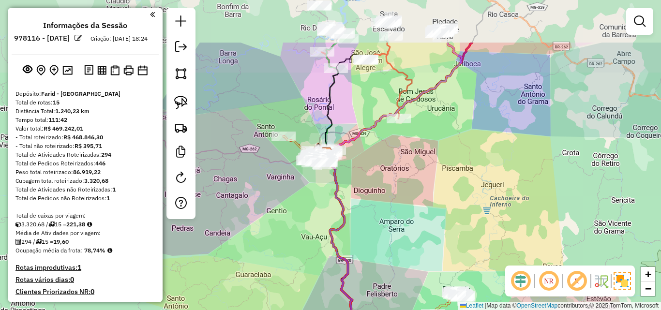
drag, startPoint x: 314, startPoint y: 120, endPoint x: 299, endPoint y: 192, distance: 73.6
click at [299, 193] on div "Janela de atendimento Grade de atendimento Capacidade Transportadoras Veículos …" at bounding box center [330, 155] width 661 height 310
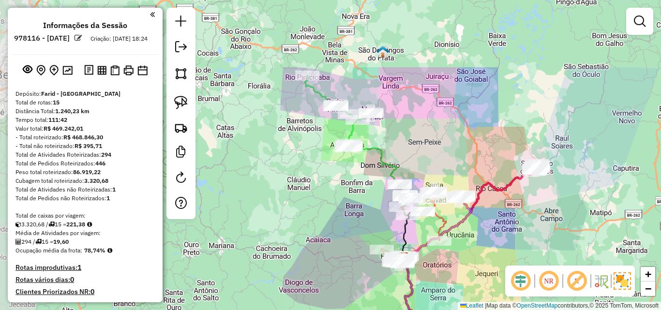
drag, startPoint x: 410, startPoint y: 164, endPoint x: 506, endPoint y: 262, distance: 137.6
click at [506, 262] on div "Janela de atendimento Grade de atendimento Capacidade Transportadoras Veículos …" at bounding box center [330, 155] width 661 height 310
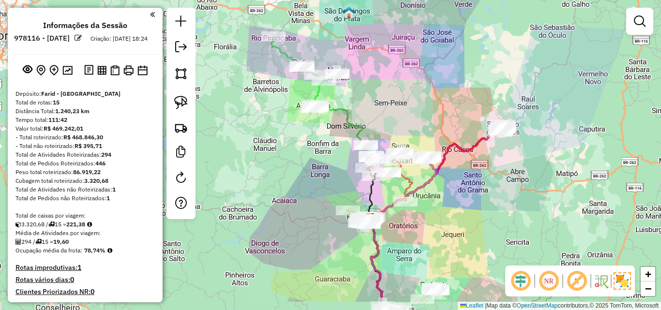
drag, startPoint x: 327, startPoint y: 197, endPoint x: 293, endPoint y: 158, distance: 51.8
click at [293, 158] on div "Janela de atendimento Grade de atendimento Capacidade Transportadoras Veículos …" at bounding box center [330, 155] width 661 height 310
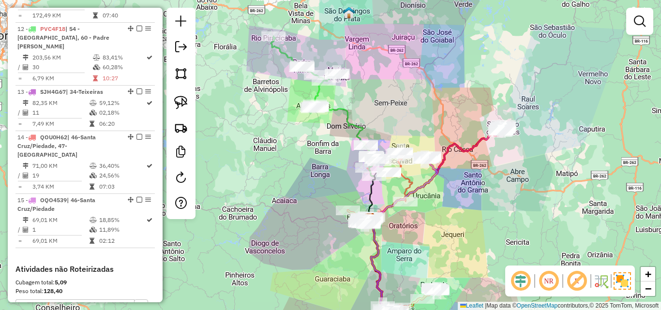
scroll to position [920, 0]
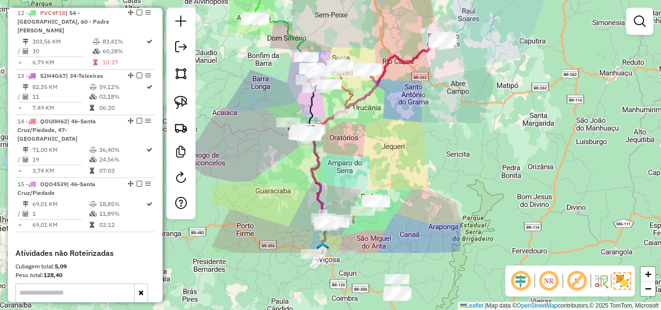
drag, startPoint x: 309, startPoint y: 176, endPoint x: 250, endPoint y: 87, distance: 107.1
click at [250, 87] on div "Janela de atendimento Grade de atendimento Capacidade Transportadoras Veículos …" at bounding box center [330, 155] width 661 height 310
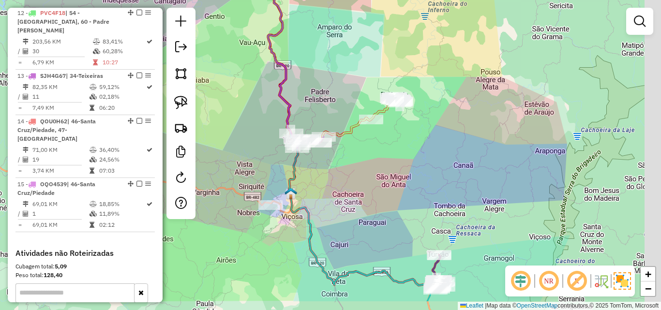
drag, startPoint x: 352, startPoint y: 262, endPoint x: 331, endPoint y: 221, distance: 46.3
click at [331, 221] on div "Janela de atendimento Grade de atendimento Capacidade Transportadoras Veículos …" at bounding box center [330, 155] width 661 height 310
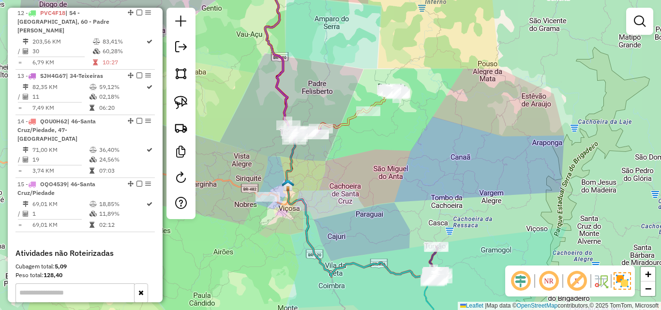
drag, startPoint x: 345, startPoint y: 189, endPoint x: 339, endPoint y: 275, distance: 86.3
click at [339, 275] on div "Janela de atendimento Grade de atendimento Capacidade Transportadoras Veículos …" at bounding box center [330, 155] width 661 height 310
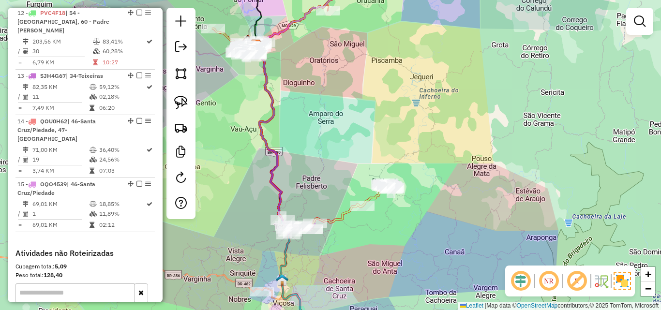
drag, startPoint x: 330, startPoint y: 152, endPoint x: 330, endPoint y: 229, distance: 77.0
click at [330, 229] on div "Janela de atendimento Grade de atendimento Capacidade Transportadoras Veículos …" at bounding box center [330, 155] width 661 height 310
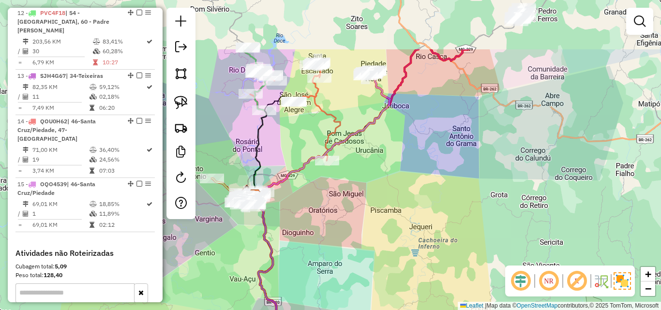
drag, startPoint x: 322, startPoint y: 169, endPoint x: 322, endPoint y: 232, distance: 62.9
click at [321, 250] on div "Janela de atendimento Grade de atendimento Capacidade Transportadoras Veículos …" at bounding box center [330, 155] width 661 height 310
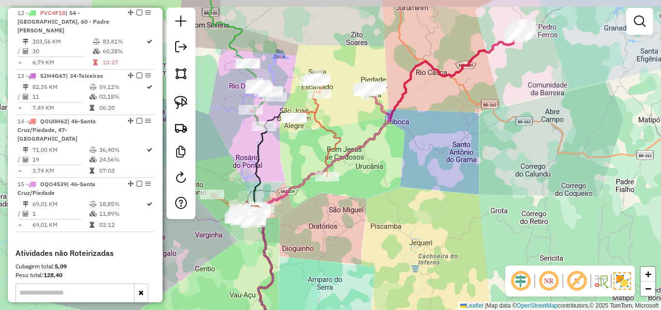
drag, startPoint x: 322, startPoint y: 232, endPoint x: 320, endPoint y: 298, distance: 65.9
click at [320, 298] on div "Janela de atendimento Grade de atendimento Capacidade Transportadoras Veículos …" at bounding box center [330, 155] width 661 height 310
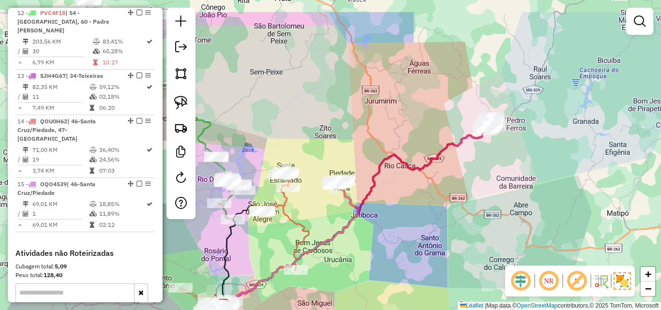
drag, startPoint x: 343, startPoint y: 161, endPoint x: 313, endPoint y: 204, distance: 52.2
click at [313, 204] on div "Janela de atendimento Grade de atendimento Capacidade Transportadoras Veículos …" at bounding box center [330, 155] width 661 height 310
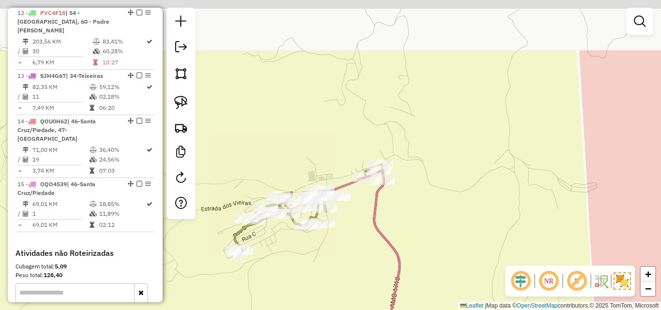
drag, startPoint x: 346, startPoint y: 221, endPoint x: 345, endPoint y: 227, distance: 6.4
click at [345, 227] on div "Janela de atendimento Grade de atendimento Capacidade Transportadoras Veículos …" at bounding box center [330, 155] width 661 height 310
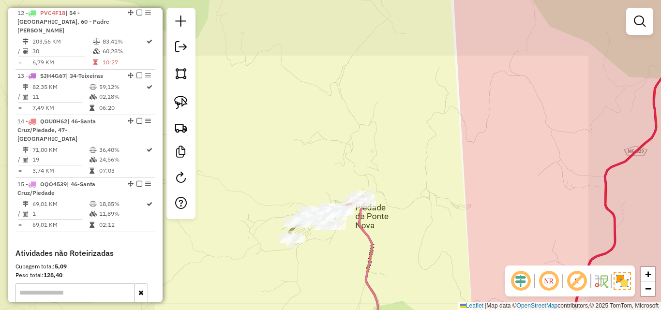
drag, startPoint x: 438, startPoint y: 214, endPoint x: 383, endPoint y: 214, distance: 55.2
click at [383, 214] on div "Janela de atendimento Grade de atendimento Capacidade Transportadoras Veículos …" at bounding box center [330, 155] width 661 height 310
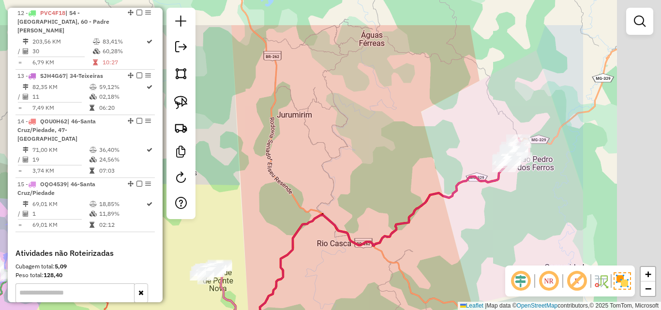
drag, startPoint x: 490, startPoint y: 188, endPoint x: 346, endPoint y: 244, distance: 155.2
click at [346, 244] on icon at bounding box center [339, 281] width 338 height 234
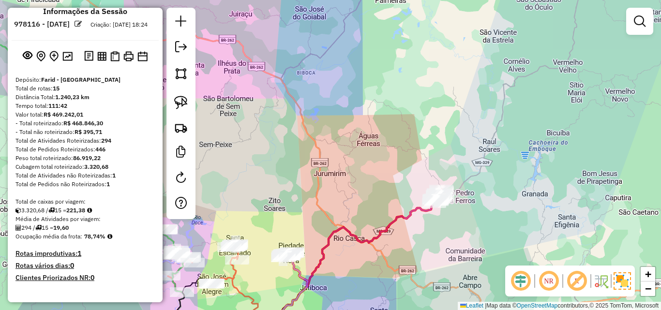
scroll to position [0, 0]
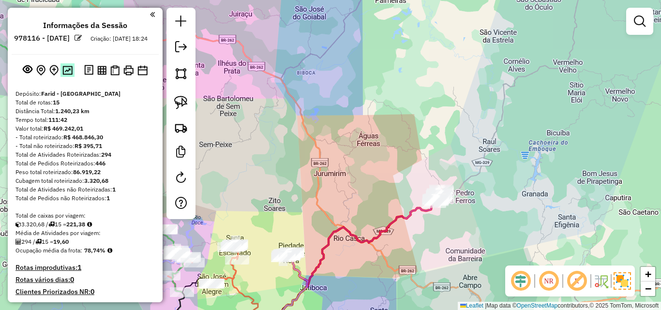
click at [69, 75] on img at bounding box center [67, 70] width 10 height 9
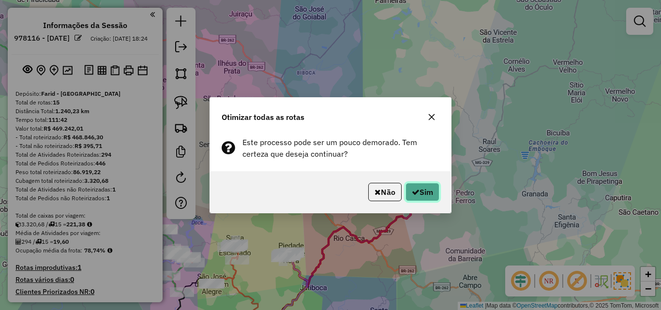
click at [429, 196] on button "Sim" at bounding box center [423, 192] width 34 height 18
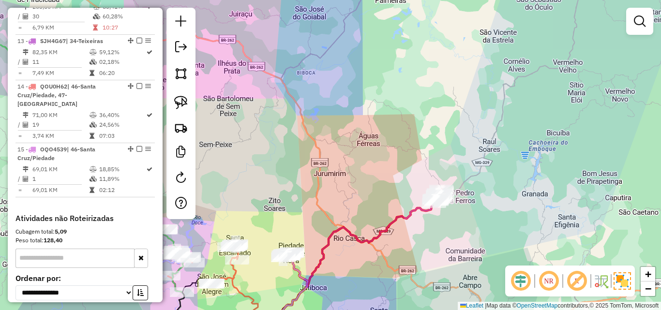
scroll to position [878, 0]
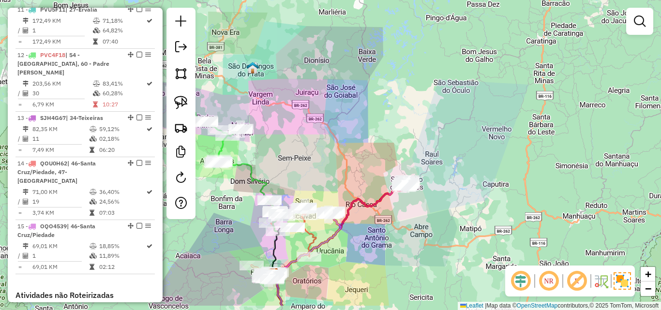
drag, startPoint x: 352, startPoint y: 257, endPoint x: 367, endPoint y: 221, distance: 38.4
click at [367, 221] on div "Janela de atendimento Grade de atendimento Capacidade Transportadoras Veículos …" at bounding box center [330, 155] width 661 height 310
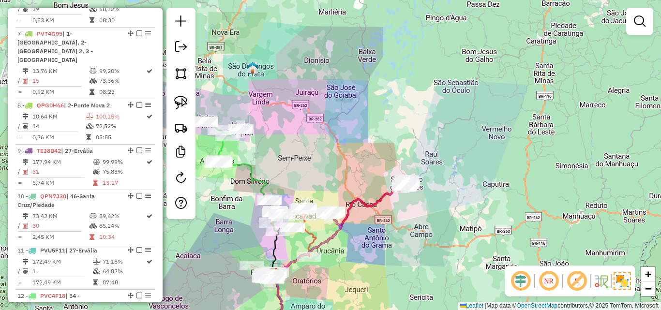
scroll to position [636, 0]
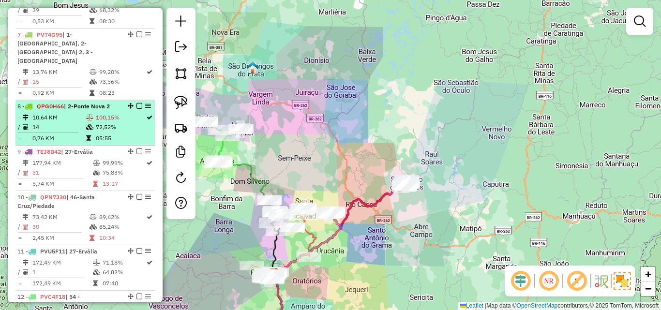
click at [88, 119] on icon at bounding box center [89, 118] width 7 height 6
select select "*********"
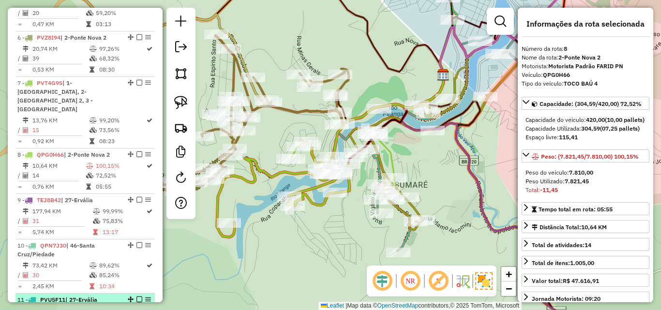
scroll to position [539, 0]
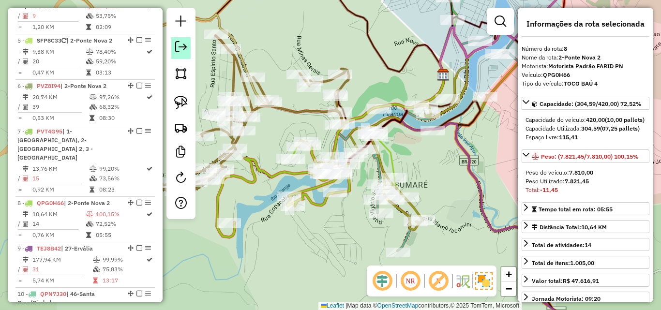
click at [180, 47] on em at bounding box center [181, 47] width 12 height 12
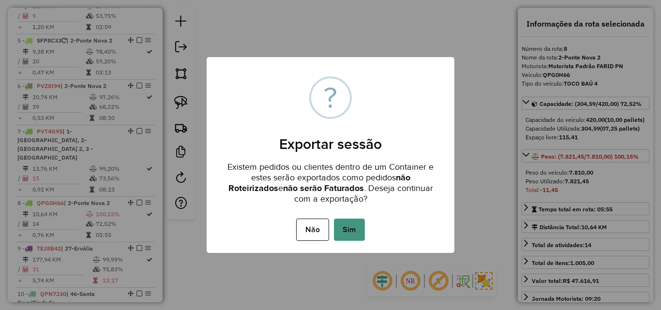
click at [349, 236] on button "Sim" at bounding box center [349, 230] width 31 height 22
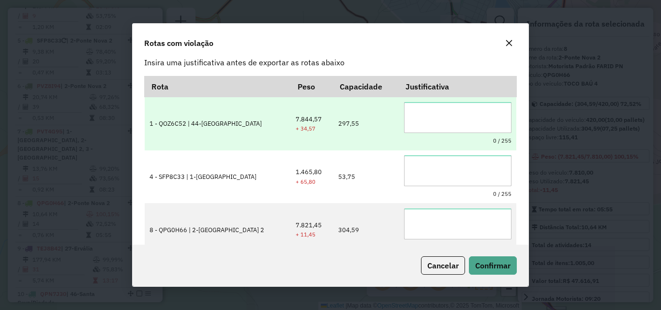
scroll to position [0, 0]
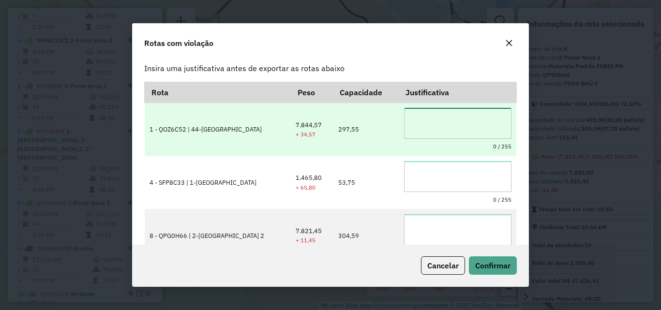
click at [442, 125] on textarea at bounding box center [457, 123] width 107 height 31
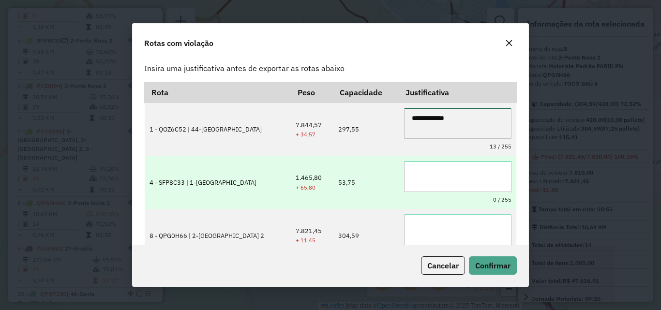
type textarea "**********"
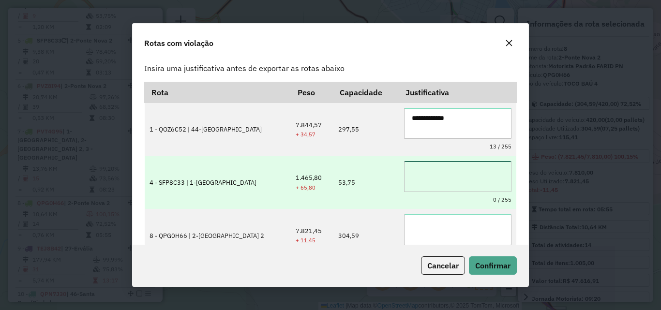
click at [450, 182] on textarea at bounding box center [457, 176] width 107 height 31
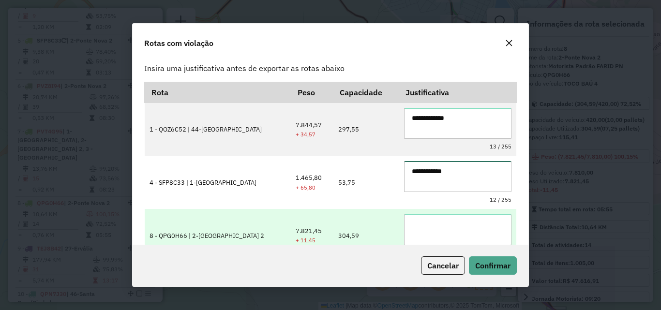
type textarea "**********"
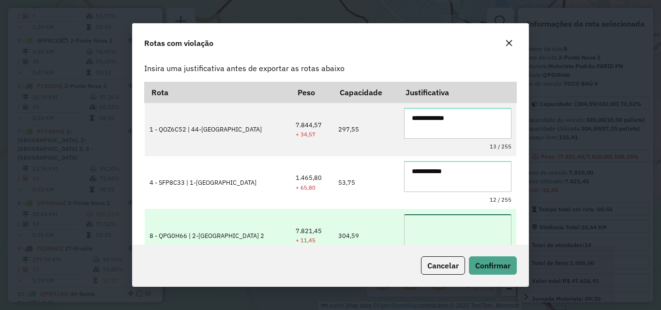
click at [426, 228] on textarea at bounding box center [457, 229] width 107 height 31
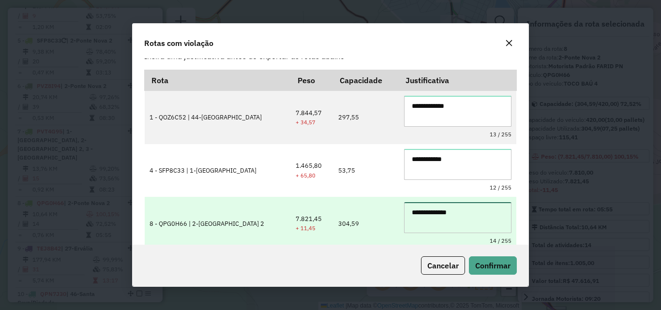
scroll to position [18, 0]
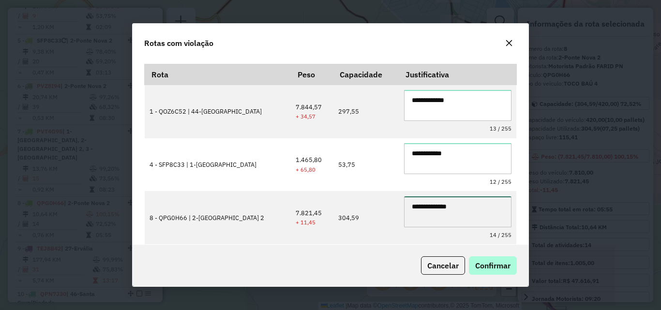
type textarea "**********"
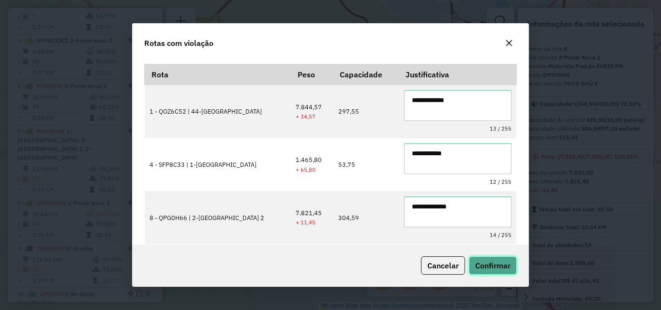
click at [492, 261] on span "Confirmar" at bounding box center [492, 266] width 35 height 10
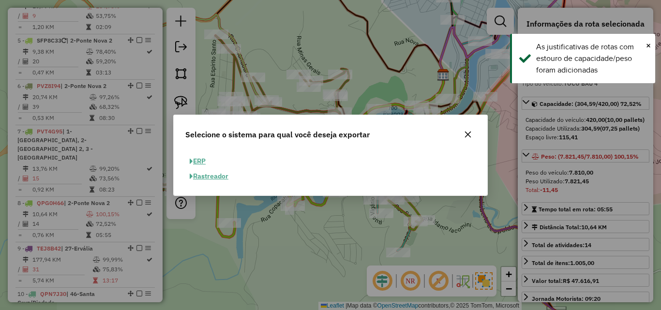
click at [201, 163] on button "ERP" at bounding box center [197, 161] width 25 height 15
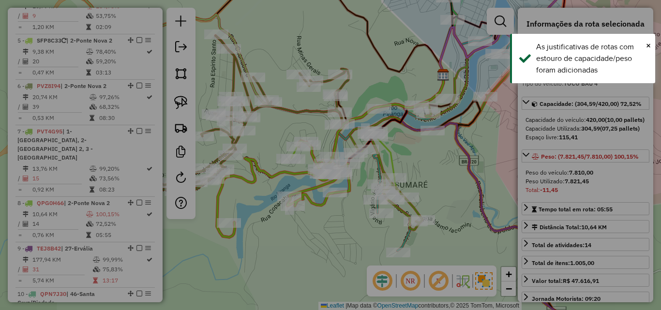
select select "**"
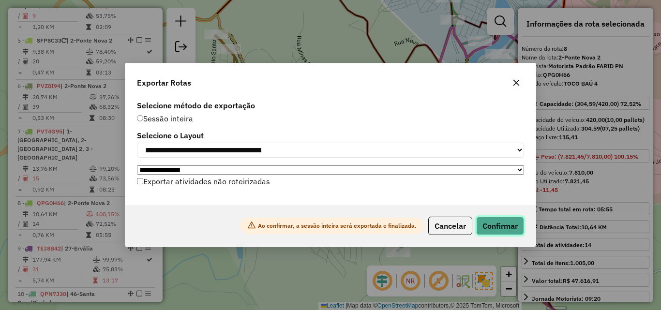
click at [494, 234] on button "Confirmar" at bounding box center [500, 226] width 48 height 18
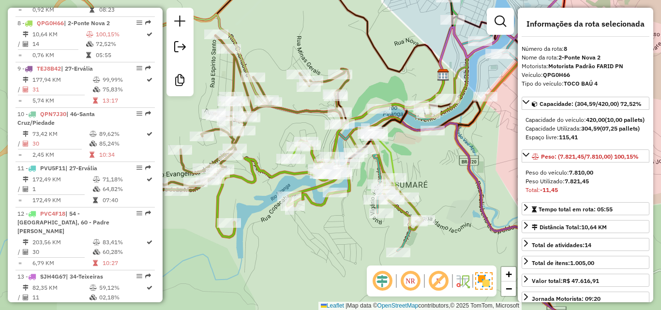
scroll to position [735, 0]
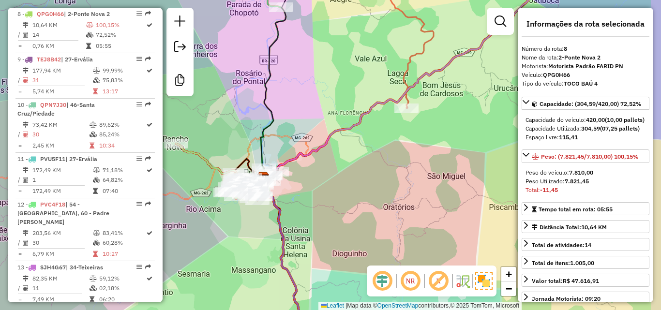
drag, startPoint x: 386, startPoint y: 216, endPoint x: 367, endPoint y: 190, distance: 32.5
click at [367, 190] on div "Janela de atendimento Grade de atendimento Capacidade Transportadoras Veículos …" at bounding box center [330, 155] width 661 height 310
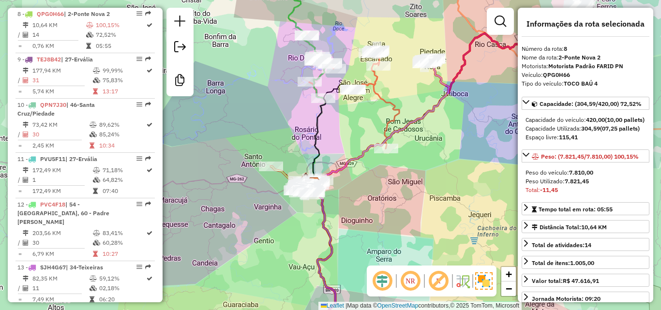
drag, startPoint x: 385, startPoint y: 190, endPoint x: 361, endPoint y: 221, distance: 39.3
click at [361, 221] on div "Janela de atendimento Grade de atendimento Capacidade Transportadoras Veículos …" at bounding box center [330, 155] width 661 height 310
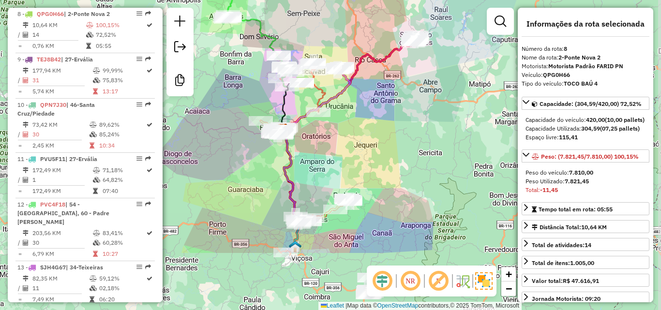
drag, startPoint x: 382, startPoint y: 228, endPoint x: 339, endPoint y: 134, distance: 103.6
click at [339, 134] on div "Janela de atendimento Grade de atendimento Capacidade Transportadoras Veículos …" at bounding box center [330, 155] width 661 height 310
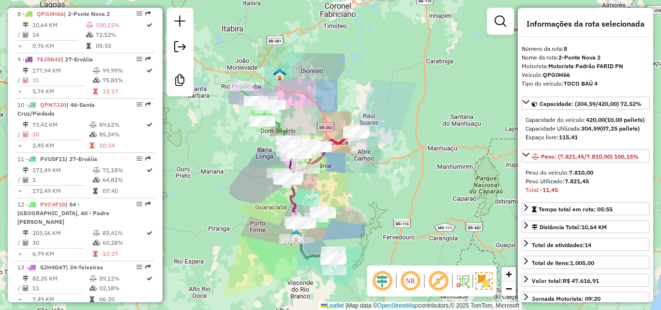
drag, startPoint x: 252, startPoint y: 197, endPoint x: 246, endPoint y: 220, distance: 23.0
click at [231, 237] on div "Janela de atendimento Grade de atendimento Capacidade Transportadoras Veículos …" at bounding box center [330, 155] width 661 height 310
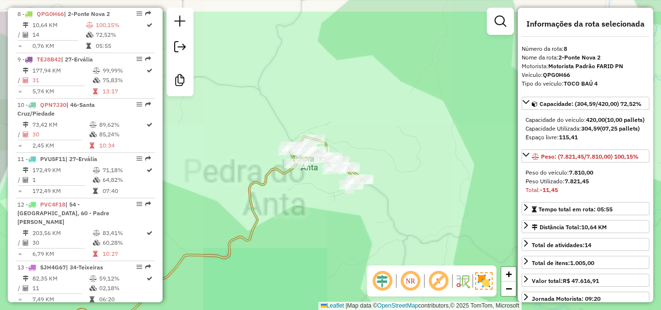
drag, startPoint x: 338, startPoint y: 177, endPoint x: 311, endPoint y: 220, distance: 50.2
click at [316, 250] on div "Janela de atendimento Grade de atendimento Capacidade Transportadoras Veículos …" at bounding box center [330, 155] width 661 height 310
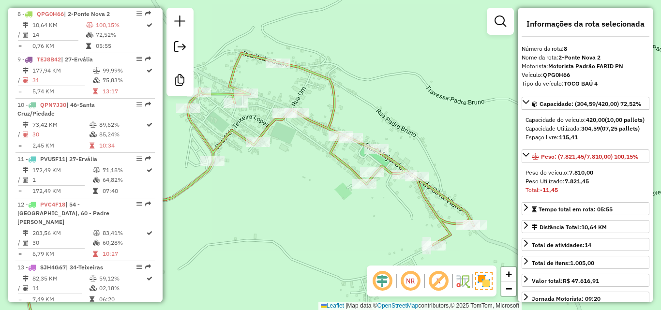
drag, startPoint x: 324, startPoint y: 227, endPoint x: 286, endPoint y: 215, distance: 40.4
click at [286, 215] on div "Janela de atendimento Grade de atendimento Capacidade Transportadoras Veículos …" at bounding box center [330, 155] width 661 height 310
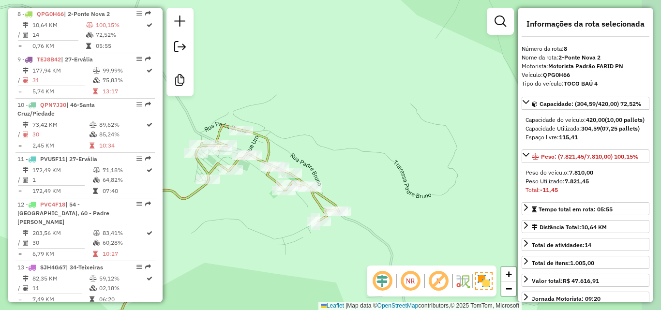
drag, startPoint x: 296, startPoint y: 234, endPoint x: 263, endPoint y: 225, distance: 34.2
click at [263, 225] on div "Janela de atendimento Grade de atendimento Capacidade Transportadoras Veículos …" at bounding box center [330, 155] width 661 height 310
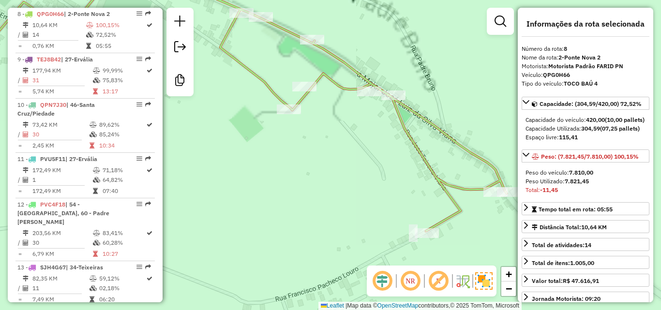
drag, startPoint x: 307, startPoint y: 222, endPoint x: 364, endPoint y: 250, distance: 63.0
click at [364, 250] on div "Janela de atendimento Grade de atendimento Capacidade Transportadoras Veículos …" at bounding box center [330, 155] width 661 height 310
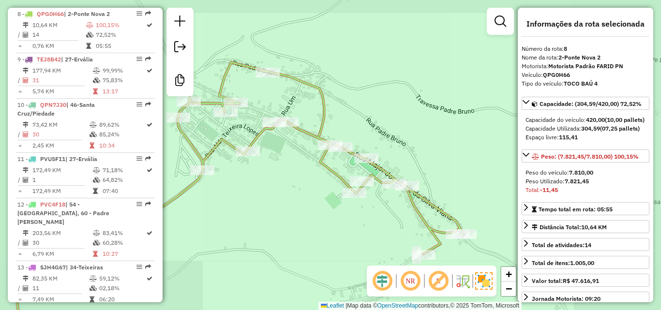
drag, startPoint x: 289, startPoint y: 235, endPoint x: 367, endPoint y: 196, distance: 87.0
click at [364, 204] on div "Janela de atendimento Grade de atendimento Capacidade Transportadoras Veículos …" at bounding box center [330, 155] width 661 height 310
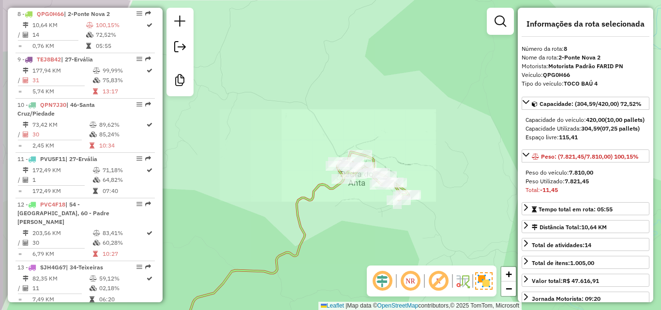
drag, startPoint x: 303, startPoint y: 221, endPoint x: 348, endPoint y: 182, distance: 59.4
click at [348, 183] on icon at bounding box center [252, 246] width 314 height 189
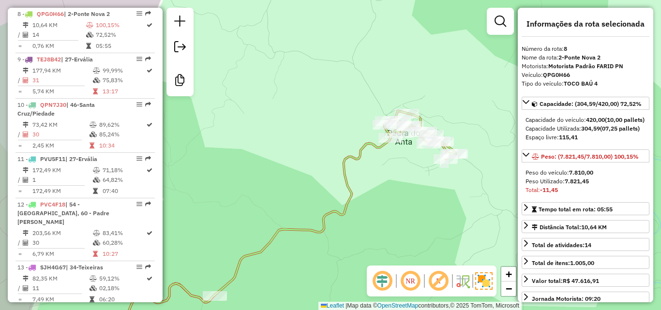
drag, startPoint x: 266, startPoint y: 248, endPoint x: 280, endPoint y: 182, distance: 67.3
click at [280, 182] on icon at bounding box center [278, 226] width 355 height 230
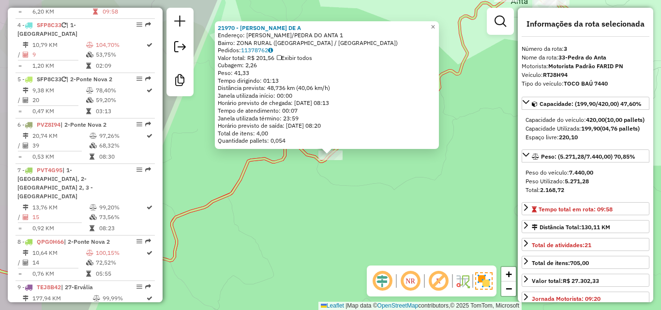
scroll to position [481, 0]
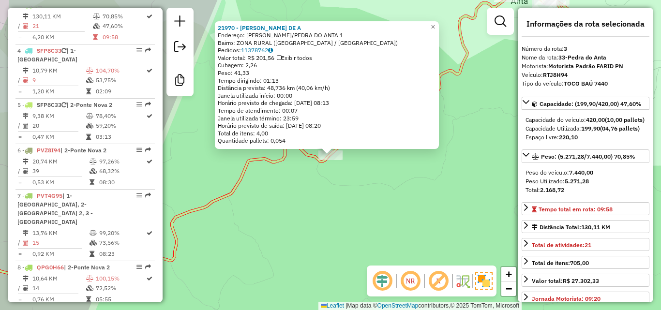
click at [333, 173] on div "21970 - [PERSON_NAME] DE A Endereço: TEIXEIRAS/[GEOGRAPHIC_DATA] 1 Bairro: ZONA…" at bounding box center [330, 155] width 661 height 310
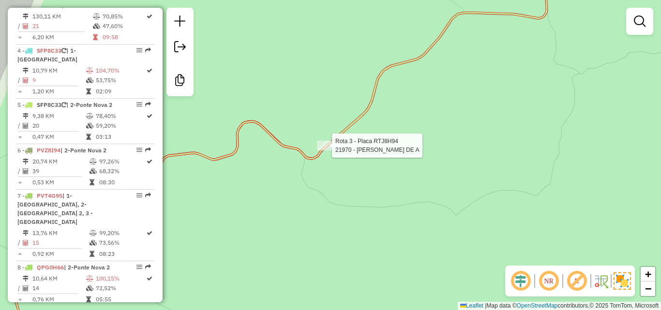
select select "*********"
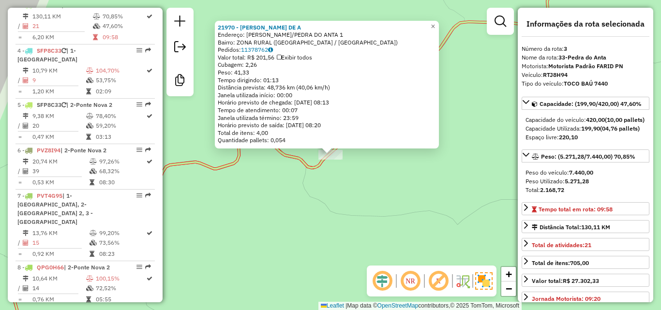
click at [294, 245] on div "21970 - [PERSON_NAME] DE A Endereço: TEIXEIRAS/[GEOGRAPHIC_DATA] 1 Bairro: ZONA…" at bounding box center [330, 155] width 661 height 310
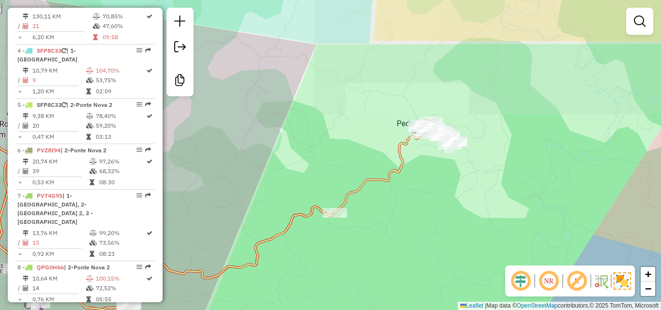
drag, startPoint x: 294, startPoint y: 245, endPoint x: 387, endPoint y: 201, distance: 102.6
click at [387, 201] on div "Janela de atendimento Grade de atendimento Capacidade Transportadoras Veículos …" at bounding box center [330, 155] width 661 height 310
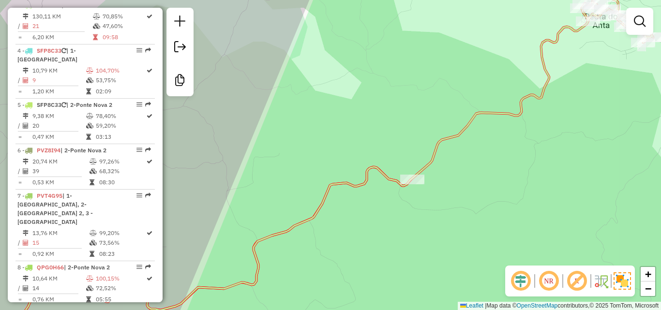
drag, startPoint x: 392, startPoint y: 217, endPoint x: 412, endPoint y: 174, distance: 47.0
click at [412, 174] on div "Janela de atendimento Grade de atendimento Capacidade Transportadoras Veículos …" at bounding box center [330, 155] width 661 height 310
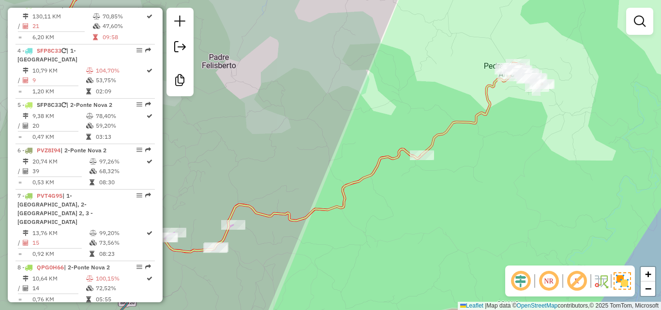
drag, startPoint x: 401, startPoint y: 210, endPoint x: 443, endPoint y: 174, distance: 55.6
click at [442, 174] on div "Janela de atendimento Grade de atendimento Capacidade Transportadoras Veículos …" at bounding box center [330, 155] width 661 height 310
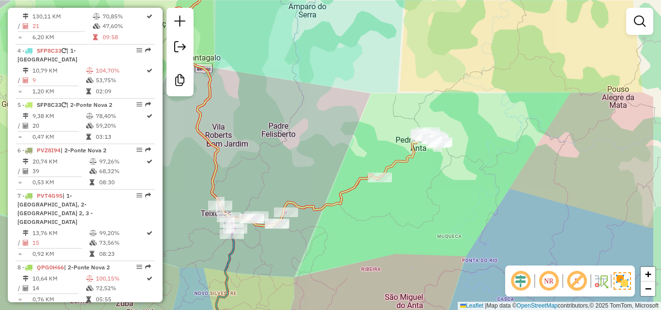
drag, startPoint x: 382, startPoint y: 221, endPoint x: 305, endPoint y: 248, distance: 81.8
click at [304, 253] on div "Janela de atendimento Grade de atendimento Capacidade Transportadoras Veículos …" at bounding box center [330, 155] width 661 height 310
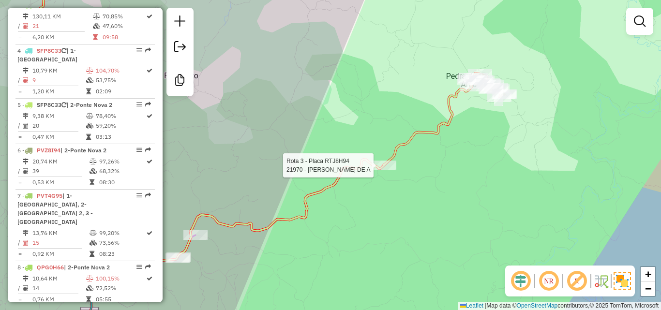
select select "*********"
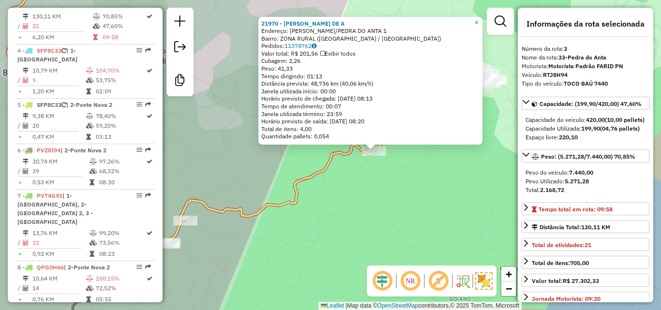
drag, startPoint x: 308, startPoint y: 219, endPoint x: 352, endPoint y: 215, distance: 43.8
click at [352, 215] on div "21970 - [PERSON_NAME] DE A Endereço: TEIXEIRAS/[GEOGRAPHIC_DATA] 1 Bairro: ZONA…" at bounding box center [330, 155] width 661 height 310
click at [365, 205] on div "21970 - [PERSON_NAME] DE A Endereço: TEIXEIRAS/[GEOGRAPHIC_DATA] 1 Bairro: ZONA…" at bounding box center [330, 155] width 661 height 310
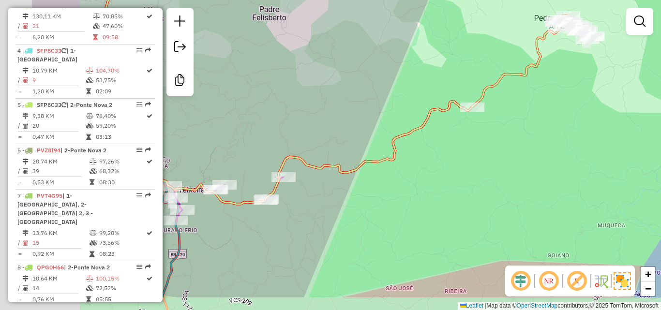
drag, startPoint x: 345, startPoint y: 220, endPoint x: 443, endPoint y: 176, distance: 107.5
click at [443, 176] on div "Janela de atendimento Grade de atendimento Capacidade Transportadoras Veículos …" at bounding box center [330, 155] width 661 height 310
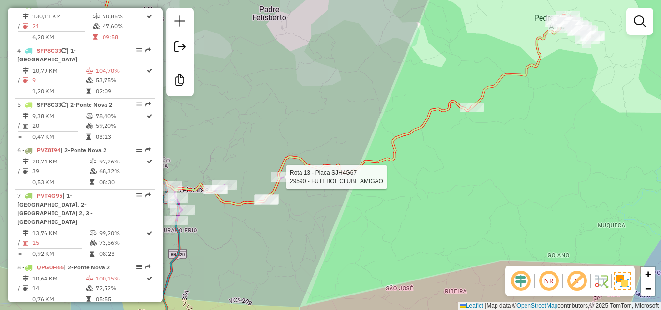
select select "*********"
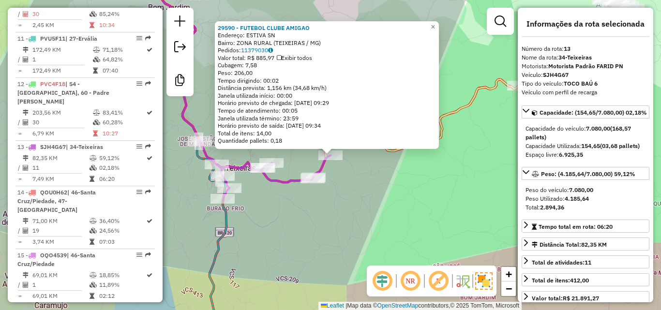
scroll to position [980, 0]
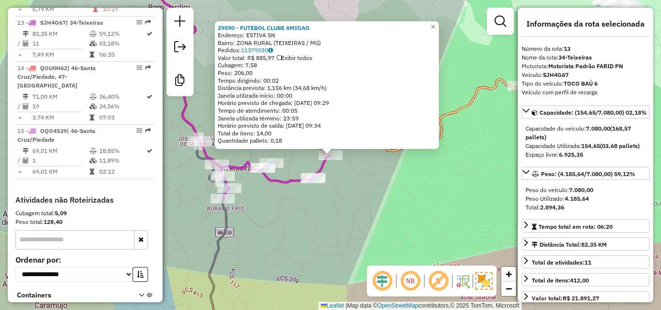
click at [325, 234] on div "29590 - FUTEBOL CLUBE AMIGAO Endereço: ESTIVA SN Bairro: ZONA RURAL (TEIXEIRAS …" at bounding box center [330, 155] width 661 height 310
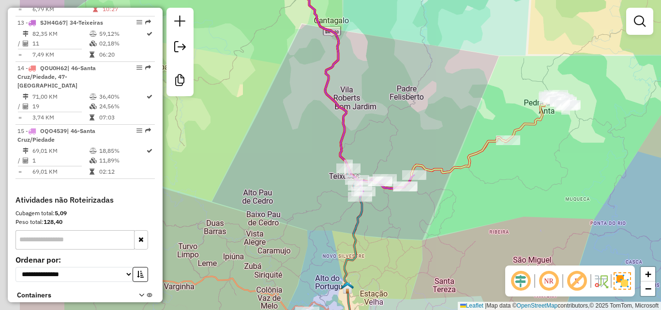
drag, startPoint x: 315, startPoint y: 235, endPoint x: 416, endPoint y: 211, distance: 103.5
click at [416, 211] on div "Janela de atendimento Grade de atendimento Capacidade Transportadoras Veículos …" at bounding box center [330, 155] width 661 height 310
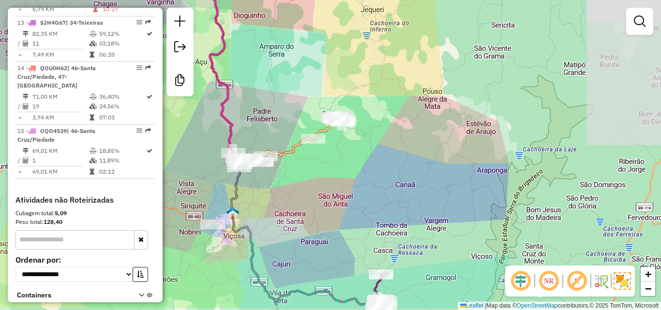
drag, startPoint x: 352, startPoint y: 225, endPoint x: 218, endPoint y: 186, distance: 140.0
click at [194, 215] on div "Janela de atendimento Grade de atendimento Capacidade Transportadoras Veículos …" at bounding box center [330, 155] width 661 height 310
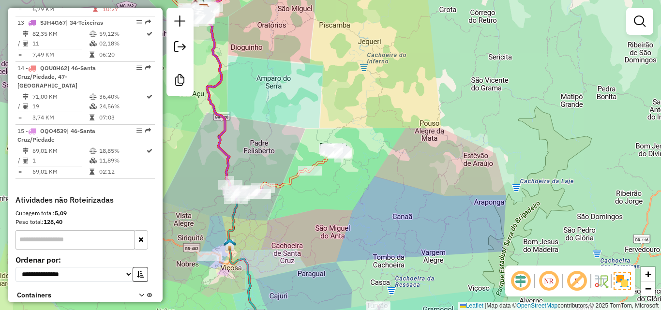
drag, startPoint x: 320, startPoint y: 63, endPoint x: 319, endPoint y: 116, distance: 53.3
click at [319, 116] on div "Janela de atendimento Grade de atendimento Capacidade Transportadoras Veículos …" at bounding box center [330, 155] width 661 height 310
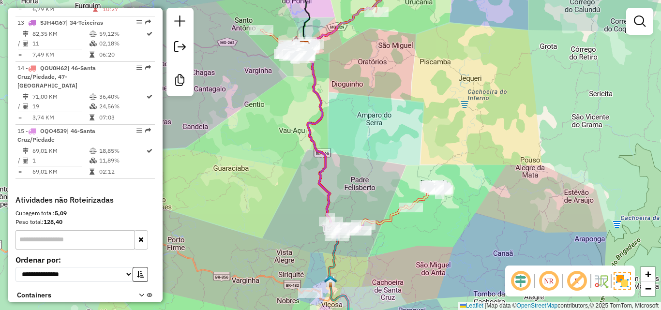
drag, startPoint x: 273, startPoint y: 136, endPoint x: 375, endPoint y: 119, distance: 103.4
click at [375, 119] on div "Janela de atendimento Grade de atendimento Capacidade Transportadoras Veículos …" at bounding box center [330, 155] width 661 height 310
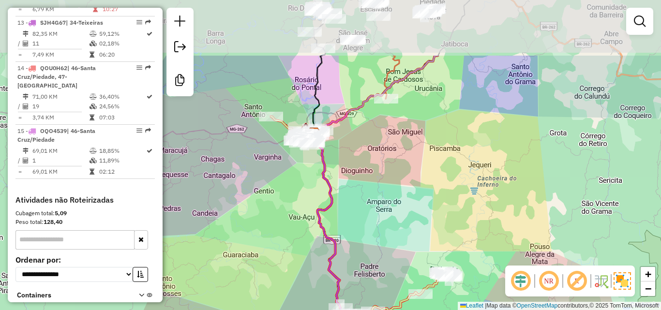
drag, startPoint x: 366, startPoint y: 93, endPoint x: 378, endPoint y: 198, distance: 105.1
click at [378, 198] on div "Janela de atendimento Grade de atendimento Capacidade Transportadoras Veículos …" at bounding box center [330, 155] width 661 height 310
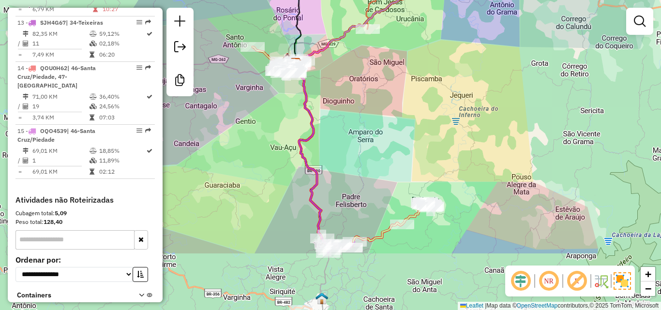
drag, startPoint x: 409, startPoint y: 216, endPoint x: 387, endPoint y: 83, distance: 135.5
click at [387, 83] on div "Janela de atendimento Grade de atendimento Capacidade Transportadoras Veículos …" at bounding box center [330, 155] width 661 height 310
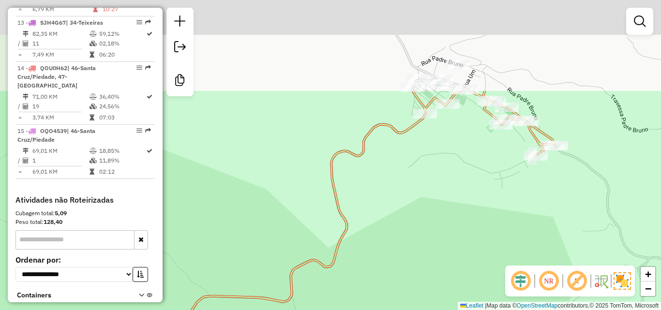
drag, startPoint x: 406, startPoint y: 106, endPoint x: 427, endPoint y: 228, distance: 123.9
click at [427, 228] on div "Janela de atendimento Grade de atendimento Capacidade Transportadoras Veículos …" at bounding box center [330, 155] width 661 height 310
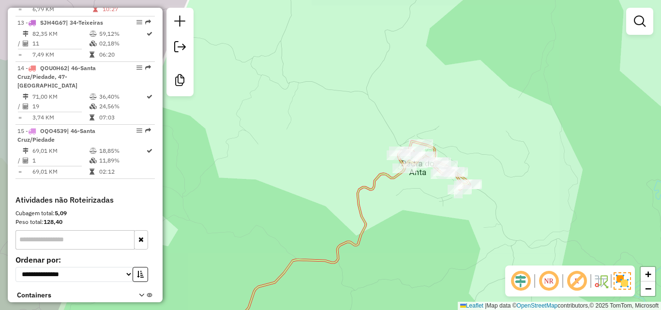
drag, startPoint x: 316, startPoint y: 205, endPoint x: 364, endPoint y: 133, distance: 86.2
click at [361, 139] on div "Janela de atendimento Grade de atendimento Capacidade Transportadoras Veículos …" at bounding box center [330, 155] width 661 height 310
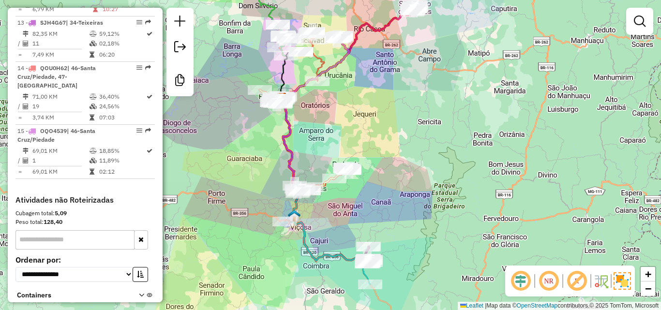
drag, startPoint x: 284, startPoint y: 259, endPoint x: 280, endPoint y: 226, distance: 33.7
click at [280, 226] on div "Janela de atendimento Grade de atendimento Capacidade Transportadoras Veículos …" at bounding box center [330, 155] width 661 height 310
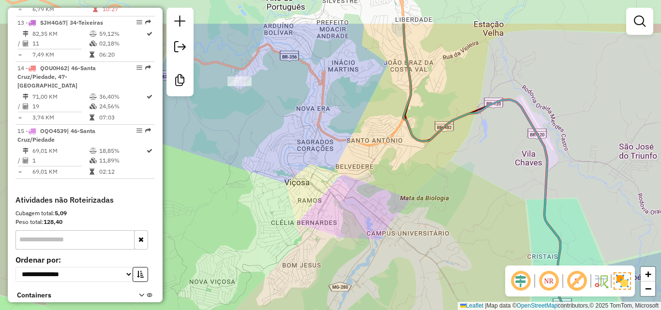
drag, startPoint x: 313, startPoint y: 161, endPoint x: 268, endPoint y: 215, distance: 70.5
click at [271, 231] on div "Janela de atendimento Grade de atendimento Capacidade Transportadoras Veículos …" at bounding box center [330, 155] width 661 height 310
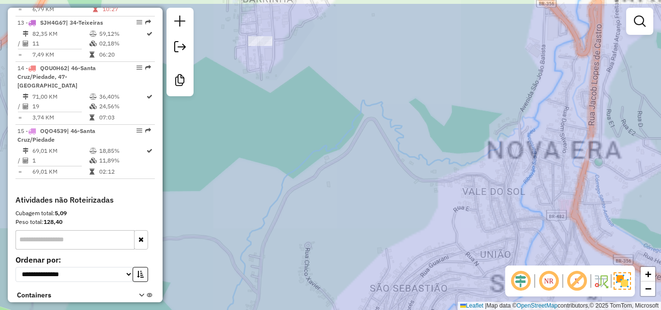
drag, startPoint x: 250, startPoint y: 86, endPoint x: 252, endPoint y: 213, distance: 127.3
click at [252, 213] on div "Janela de atendimento Grade de atendimento Capacidade Transportadoras Veículos …" at bounding box center [330, 155] width 661 height 310
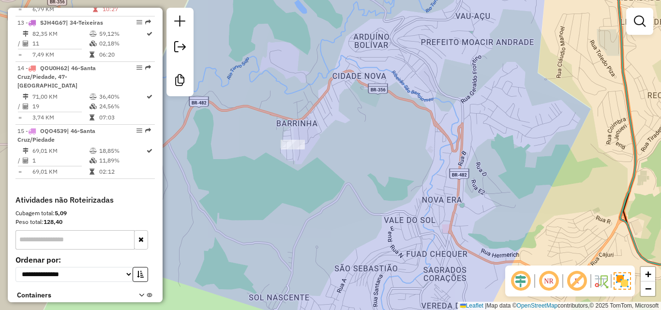
drag, startPoint x: 293, startPoint y: 218, endPoint x: 327, endPoint y: 197, distance: 39.6
click at [327, 198] on div "Janela de atendimento Grade de atendimento Capacidade Transportadoras Veículos …" at bounding box center [330, 155] width 661 height 310
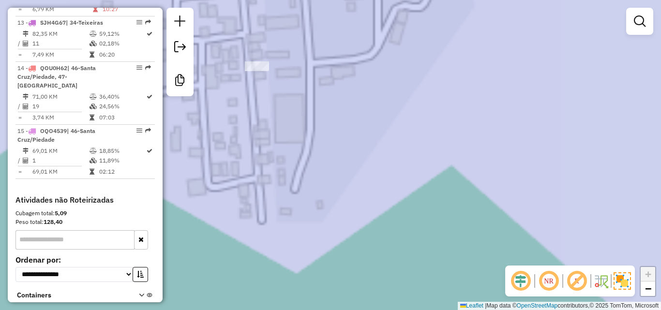
drag, startPoint x: 285, startPoint y: 112, endPoint x: 334, endPoint y: 126, distance: 51.5
click at [334, 126] on div "Janela de atendimento Grade de atendimento Capacidade Transportadoras Veículos …" at bounding box center [330, 155] width 661 height 310
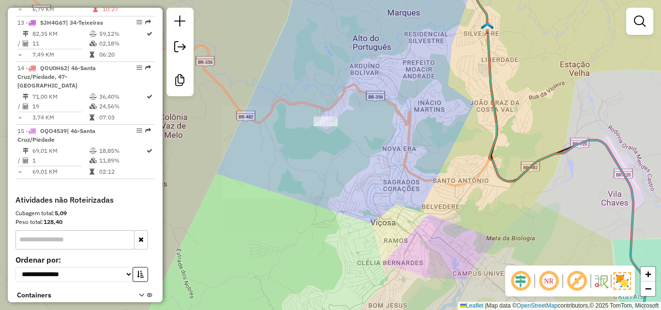
drag, startPoint x: 428, startPoint y: 156, endPoint x: 342, endPoint y: 132, distance: 89.4
click at [342, 132] on div "Janela de atendimento Grade de atendimento Capacidade Transportadoras Veículos …" at bounding box center [330, 155] width 661 height 310
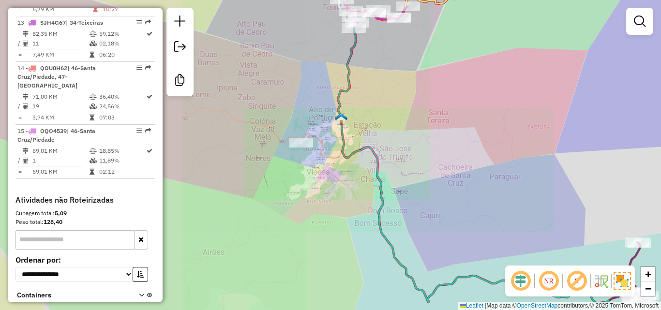
drag, startPoint x: 324, startPoint y: 181, endPoint x: 322, endPoint y: 155, distance: 25.7
click at [324, 165] on div "Janela de atendimento Grade de atendimento Capacidade Transportadoras Veículos …" at bounding box center [330, 155] width 661 height 310
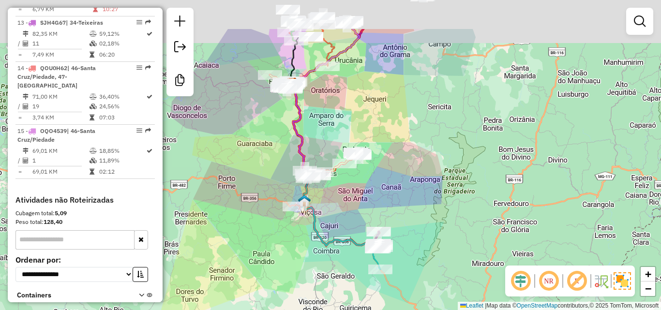
drag, startPoint x: 358, startPoint y: 151, endPoint x: 288, endPoint y: 205, distance: 88.4
click at [333, 232] on div "Janela de atendimento Grade de atendimento Capacidade Transportadoras Veículos …" at bounding box center [330, 155] width 661 height 310
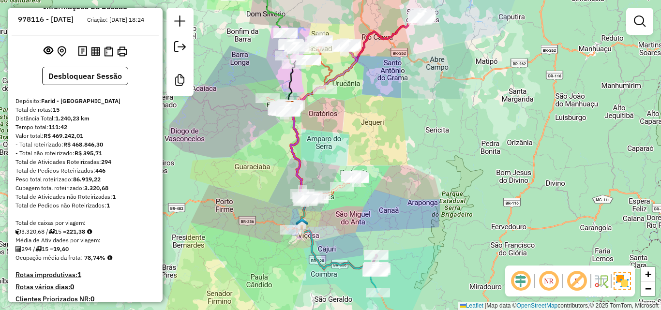
scroll to position [12, 0]
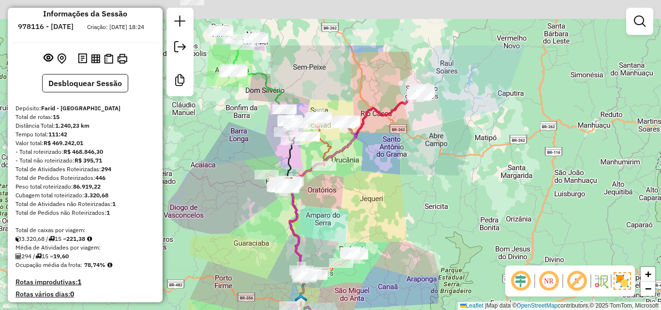
drag, startPoint x: 418, startPoint y: 108, endPoint x: 345, endPoint y: 175, distance: 99.0
click at [417, 188] on div "Janela de atendimento Grade de atendimento Capacidade Transportadoras Veículos …" at bounding box center [330, 155] width 661 height 310
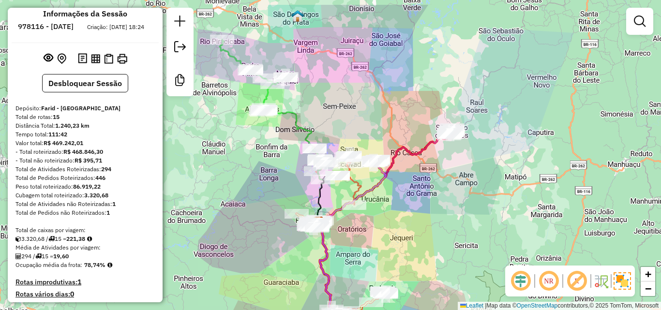
drag, startPoint x: 229, startPoint y: 113, endPoint x: 282, endPoint y: 177, distance: 82.9
click at [282, 177] on div "Janela de atendimento Grade de atendimento Capacidade Transportadoras Veículos …" at bounding box center [330, 155] width 661 height 310
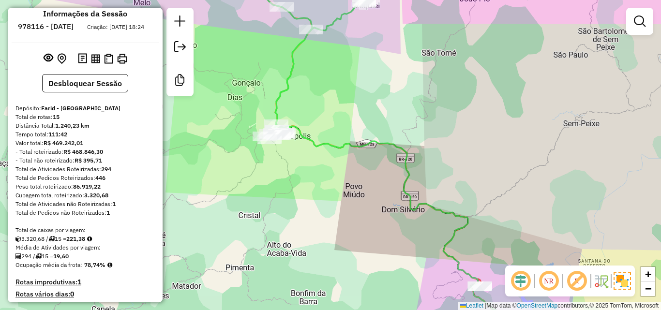
drag, startPoint x: 309, startPoint y: 115, endPoint x: 321, endPoint y: 106, distance: 14.9
click at [321, 106] on div "Janela de atendimento Grade de atendimento Capacidade Transportadoras Veículos …" at bounding box center [330, 155] width 661 height 310
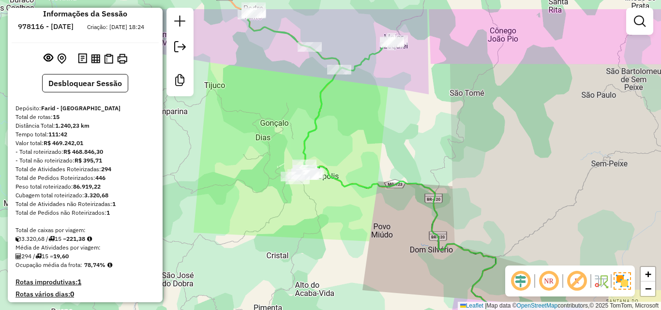
drag, startPoint x: 312, startPoint y: 92, endPoint x: 337, endPoint y: 153, distance: 66.0
click at [337, 153] on div "Janela de atendimento Grade de atendimento Capacidade Transportadoras Veículos …" at bounding box center [330, 155] width 661 height 310
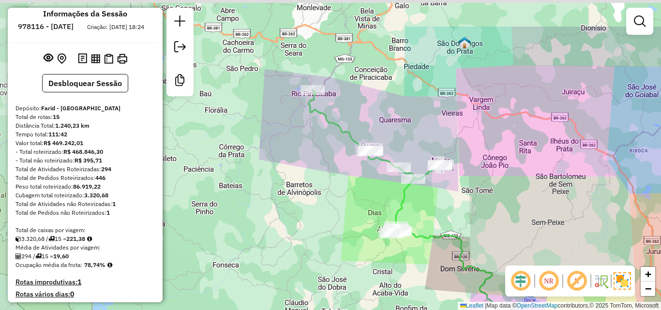
drag, startPoint x: 278, startPoint y: 133, endPoint x: 349, endPoint y: 190, distance: 91.5
click at [349, 190] on div "Janela de atendimento Grade de atendimento Capacidade Transportadoras Veículos …" at bounding box center [330, 155] width 661 height 310
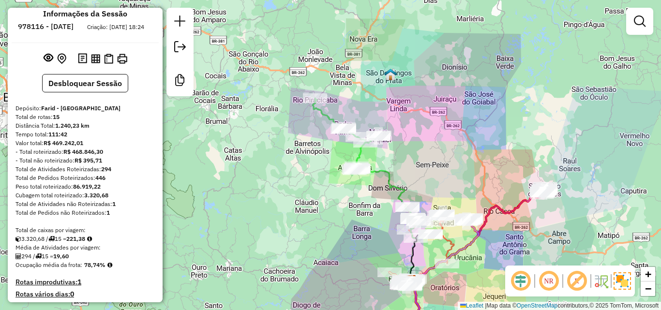
drag, startPoint x: 316, startPoint y: 167, endPoint x: 300, endPoint y: 130, distance: 40.5
click at [300, 130] on div "Janela de atendimento Grade de atendimento Capacidade Transportadoras Veículos …" at bounding box center [330, 155] width 661 height 310
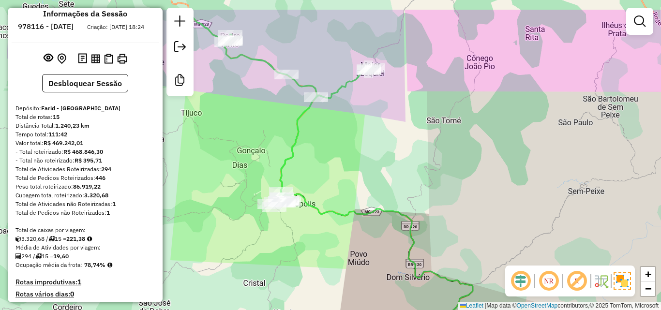
drag, startPoint x: 362, startPoint y: 101, endPoint x: 391, endPoint y: 163, distance: 69.1
click at [391, 163] on div "Janela de atendimento Grade de atendimento Capacidade Transportadoras Veículos …" at bounding box center [330, 155] width 661 height 310
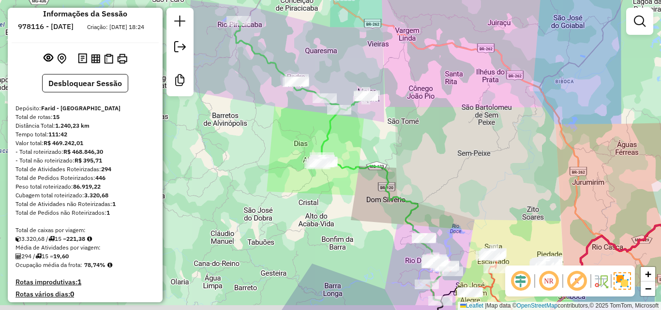
drag, startPoint x: 356, startPoint y: 184, endPoint x: 330, endPoint y: 151, distance: 42.0
click at [332, 152] on div "Janela de atendimento Grade de atendimento Capacidade Transportadoras Veículos …" at bounding box center [330, 155] width 661 height 310
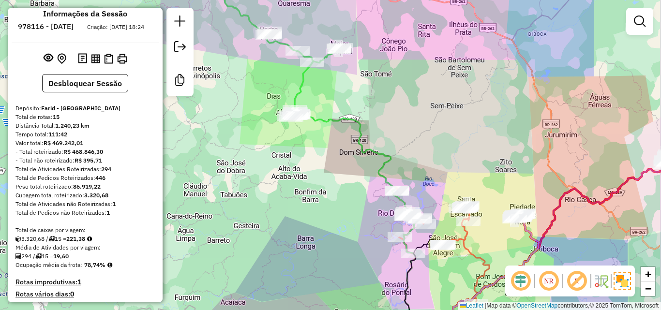
drag, startPoint x: 339, startPoint y: 241, endPoint x: 274, endPoint y: 112, distance: 143.7
click at [274, 114] on div "Janela de atendimento Grade de atendimento Capacidade Transportadoras Veículos …" at bounding box center [330, 155] width 661 height 310
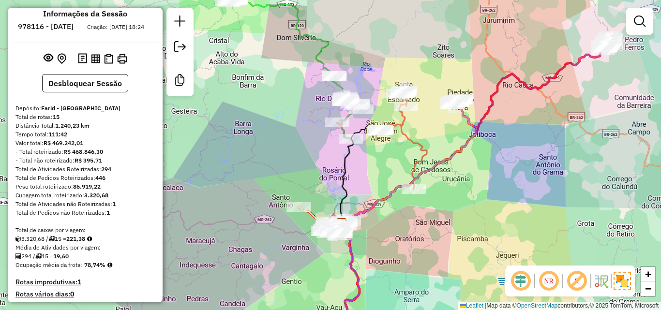
drag, startPoint x: 294, startPoint y: 171, endPoint x: 286, endPoint y: 124, distance: 48.1
click at [286, 124] on div "Janela de atendimento Grade de atendimento Capacidade Transportadoras Veículos …" at bounding box center [330, 155] width 661 height 310
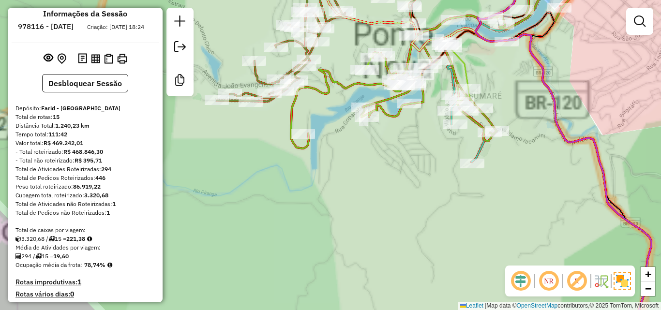
drag, startPoint x: 407, startPoint y: 166, endPoint x: 316, endPoint y: 270, distance: 138.2
click at [316, 271] on div "Janela de atendimento Grade de atendimento Capacidade Transportadoras Veículos …" at bounding box center [330, 155] width 661 height 310
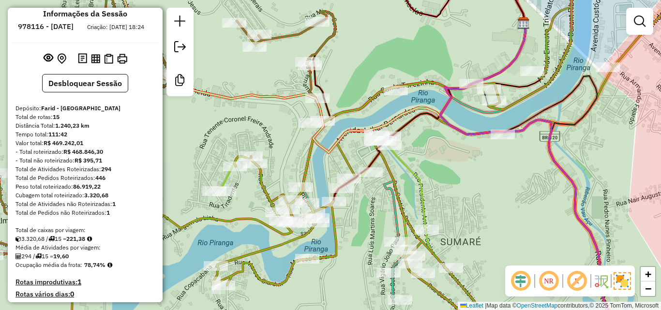
drag, startPoint x: 377, startPoint y: 192, endPoint x: 360, endPoint y: 129, distance: 65.3
click at [360, 129] on div "Janela de atendimento Grade de atendimento Capacidade Transportadoras Veículos …" at bounding box center [330, 155] width 661 height 310
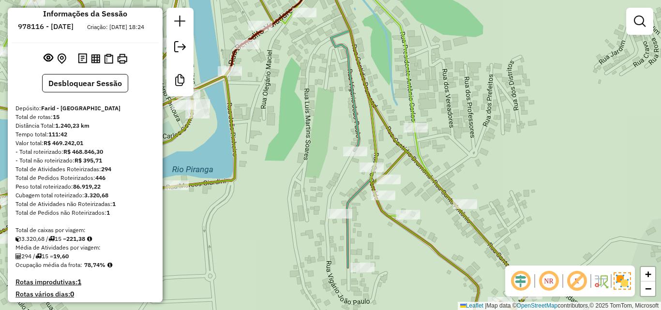
drag, startPoint x: 379, startPoint y: 248, endPoint x: 366, endPoint y: 161, distance: 87.5
click at [366, 163] on div "Janela de atendimento Grade de atendimento Capacidade Transportadoras Veículos …" at bounding box center [330, 155] width 661 height 310
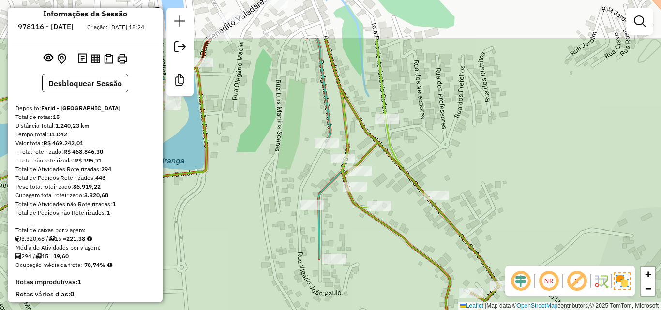
drag, startPoint x: 521, startPoint y: 95, endPoint x: 500, endPoint y: 174, distance: 81.6
click at [500, 174] on div "Janela de atendimento Grade de atendimento Capacidade Transportadoras Veículos …" at bounding box center [330, 155] width 661 height 310
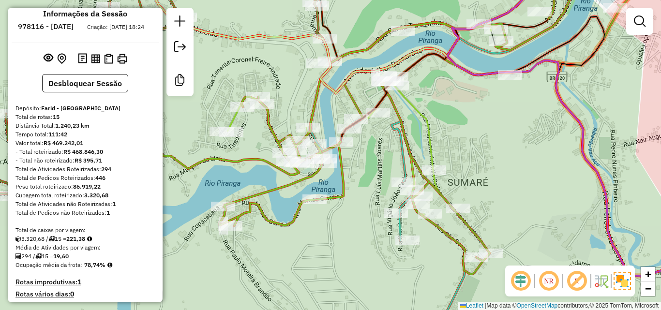
click at [433, 223] on icon at bounding box center [447, 131] width 379 height 287
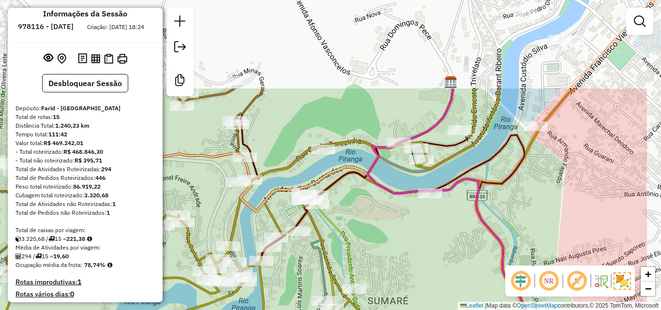
drag, startPoint x: 467, startPoint y: 136, endPoint x: 387, endPoint y: 252, distance: 141.0
click at [387, 252] on div "Janela de atendimento Grade de atendimento Capacidade Transportadoras Veículos …" at bounding box center [330, 155] width 661 height 310
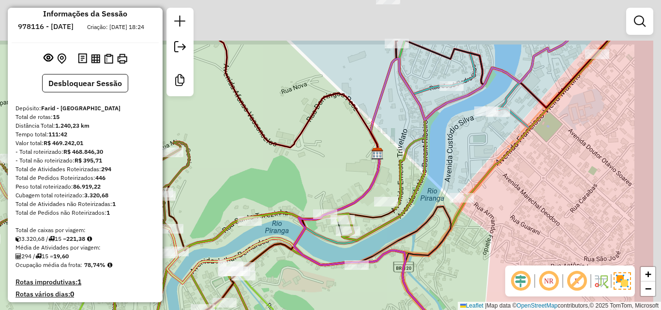
drag, startPoint x: 538, startPoint y: 159, endPoint x: 474, endPoint y: 212, distance: 82.5
click at [474, 212] on div "Janela de atendimento Grade de atendimento Capacidade Transportadoras Veículos …" at bounding box center [330, 155] width 661 height 310
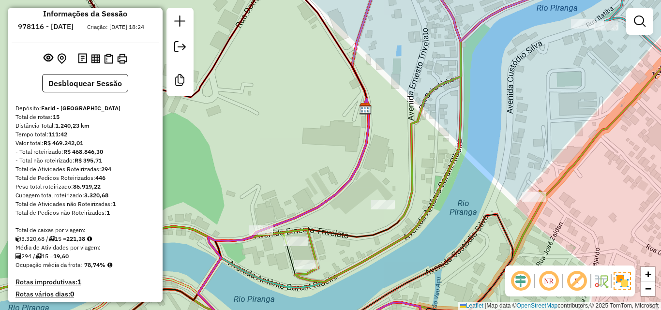
drag, startPoint x: 600, startPoint y: 141, endPoint x: 452, endPoint y: 228, distance: 171.8
click at [452, 229] on icon at bounding box center [332, 159] width 778 height 372
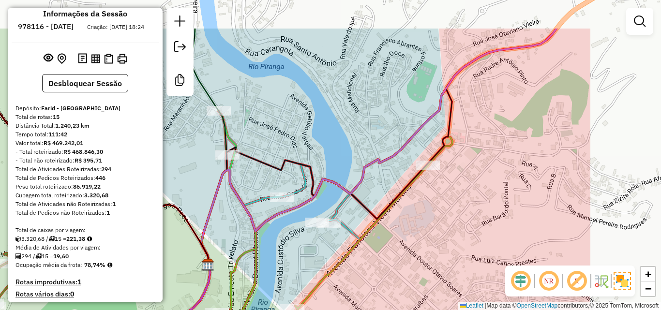
drag, startPoint x: 541, startPoint y: 172, endPoint x: 497, endPoint y: 144, distance: 52.6
click at [497, 144] on div "Janela de atendimento Grade de atendimento Capacidade Transportadoras Veículos …" at bounding box center [330, 155] width 661 height 310
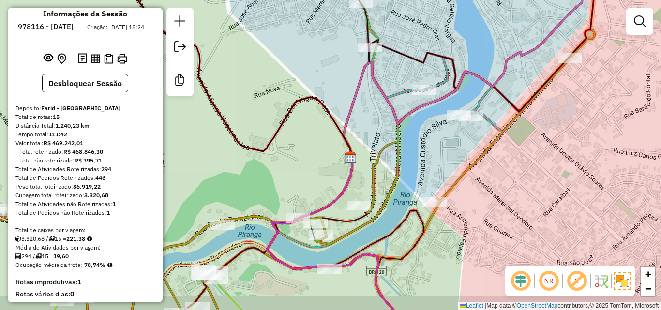
drag, startPoint x: 331, startPoint y: 258, endPoint x: 384, endPoint y: 236, distance: 57.5
click at [384, 236] on icon at bounding box center [345, 236] width 157 height 169
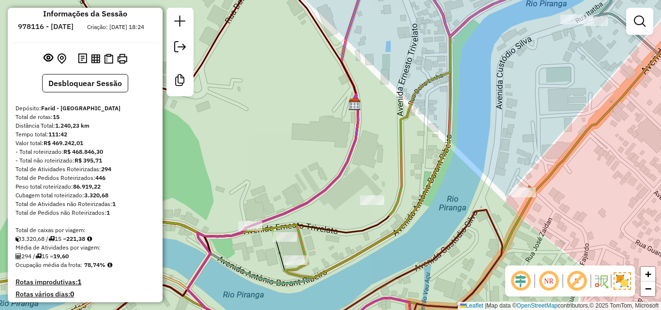
drag, startPoint x: 257, startPoint y: 253, endPoint x: 264, endPoint y: 210, distance: 43.7
click at [263, 224] on div "Janela de atendimento Grade de atendimento Capacidade Transportadoras Veículos …" at bounding box center [330, 155] width 661 height 310
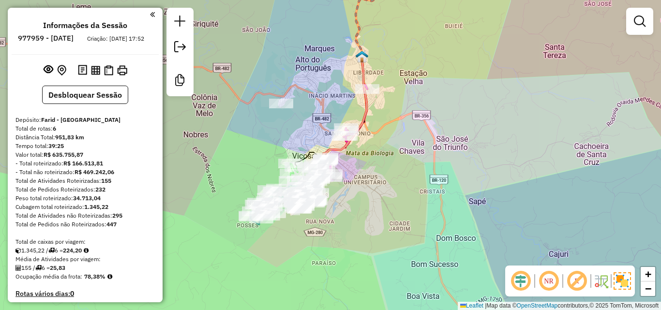
drag, startPoint x: 302, startPoint y: 129, endPoint x: 323, endPoint y: 112, distance: 26.5
click at [324, 112] on div "Janela de atendimento Grade de atendimento Capacidade Transportadoras Veículos …" at bounding box center [330, 155] width 661 height 310
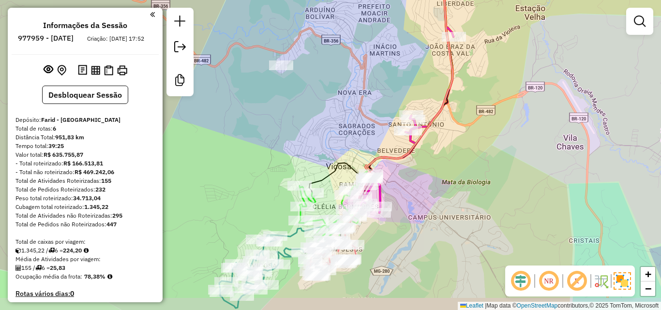
drag, startPoint x: 316, startPoint y: 146, endPoint x: 317, endPoint y: 81, distance: 65.4
click at [318, 76] on div "Janela de atendimento Grade de atendimento Capacidade Transportadoras Veículos …" at bounding box center [330, 155] width 661 height 310
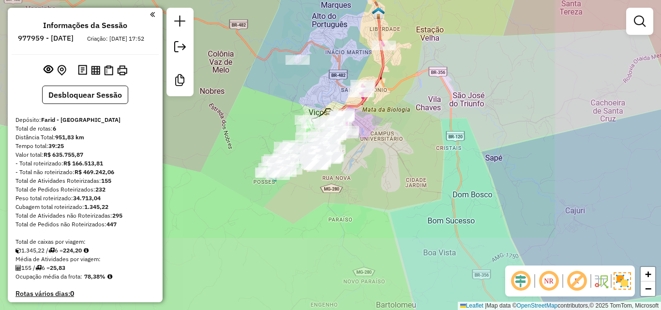
click at [279, 101] on div "Janela de atendimento Grade de atendimento Capacidade Transportadoras Veículos …" at bounding box center [330, 155] width 661 height 310
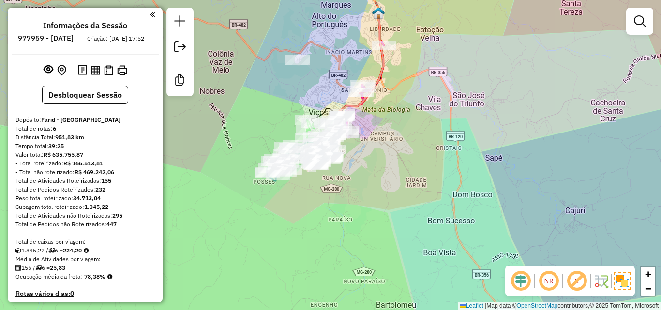
drag, startPoint x: 279, startPoint y: 112, endPoint x: 273, endPoint y: 79, distance: 33.4
click at [273, 75] on div "Janela de atendimento Grade de atendimento Capacidade Transportadoras Veículos …" at bounding box center [330, 155] width 661 height 310
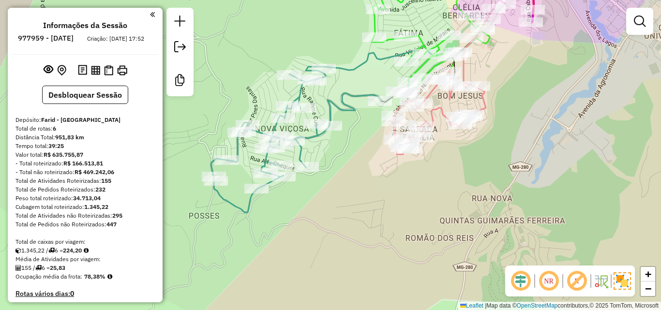
drag, startPoint x: 309, startPoint y: 44, endPoint x: 206, endPoint y: 87, distance: 111.1
click at [206, 87] on div "Janela de atendimento Grade de atendimento Capacidade Transportadoras Veículos …" at bounding box center [330, 155] width 661 height 310
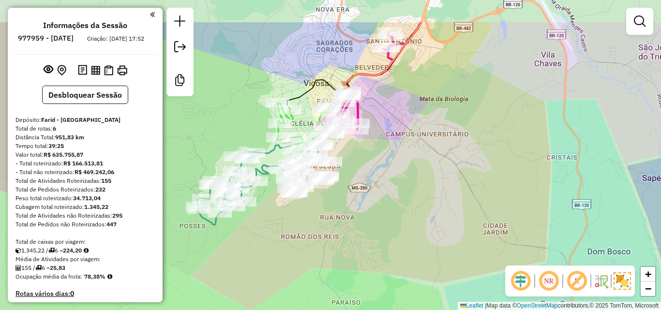
drag, startPoint x: 222, startPoint y: 69, endPoint x: 253, endPoint y: 122, distance: 61.8
click at [253, 122] on div "Janela de atendimento Grade de atendimento Capacidade Transportadoras Veículos …" at bounding box center [330, 155] width 661 height 310
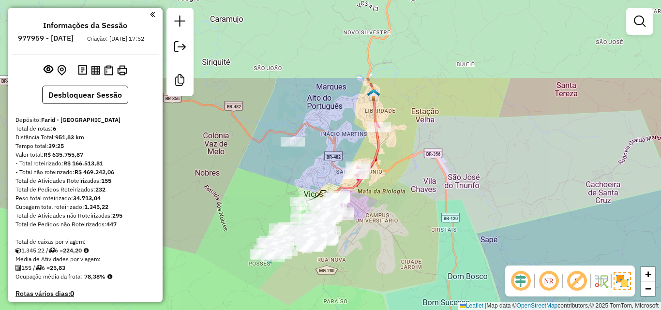
drag, startPoint x: 285, startPoint y: 50, endPoint x: 310, endPoint y: 159, distance: 111.8
click at [310, 159] on div "Janela de atendimento Grade de atendimento Capacidade Transportadoras Veículos …" at bounding box center [330, 155] width 661 height 310
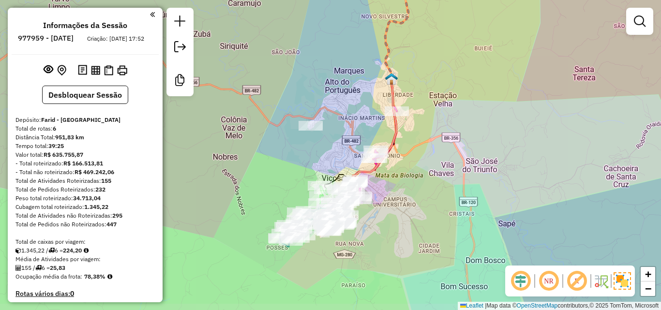
drag, startPoint x: 318, startPoint y: 165, endPoint x: 336, endPoint y: 151, distance: 22.5
click at [336, 151] on div "Janela de atendimento Grade de atendimento Capacidade Transportadoras Veículos …" at bounding box center [330, 155] width 661 height 310
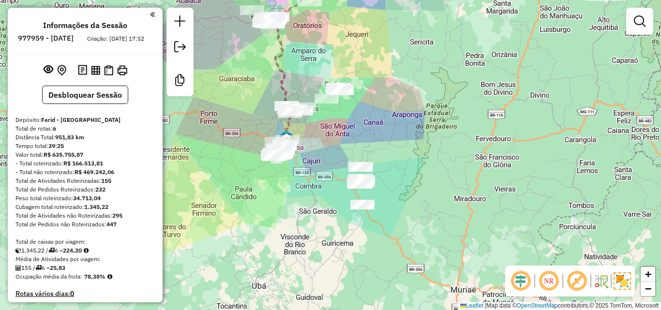
drag, startPoint x: 299, startPoint y: 136, endPoint x: 299, endPoint y: 141, distance: 5.3
click at [299, 141] on div "Janela de atendimento Grade de atendimento Capacidade Transportadoras Veículos …" at bounding box center [330, 155] width 661 height 310
